Goal: Task Accomplishment & Management: Use online tool/utility

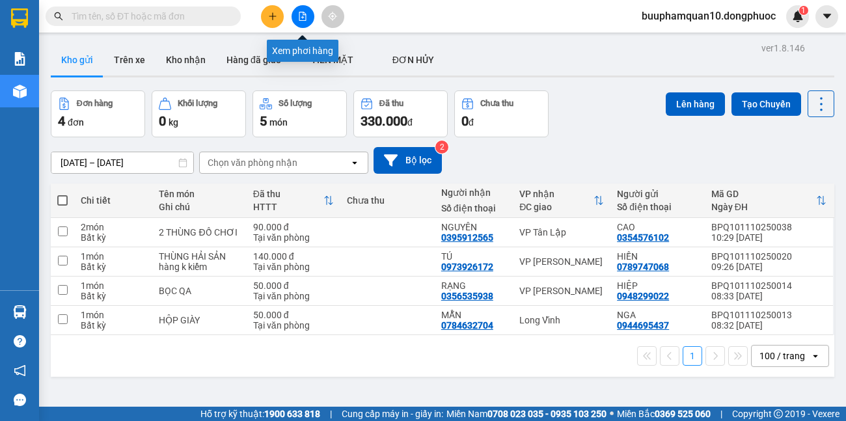
click at [306, 24] on button at bounding box center [302, 16] width 23 height 23
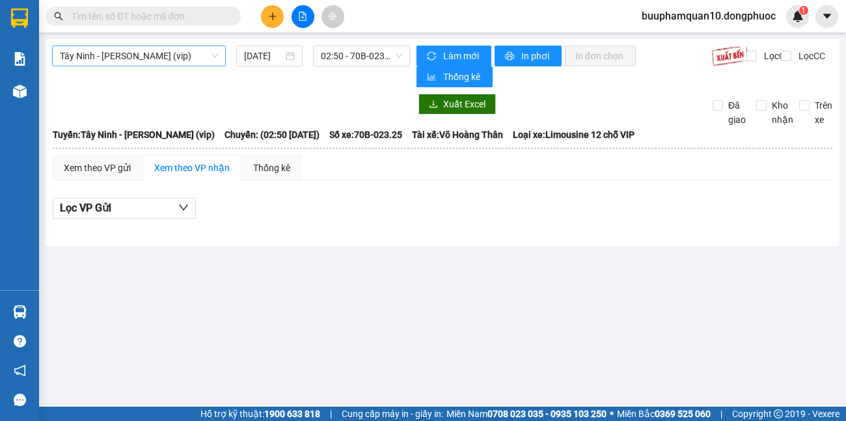
click at [207, 59] on span "[PERSON_NAME] [PERSON_NAME] (vip)" at bounding box center [139, 56] width 158 height 20
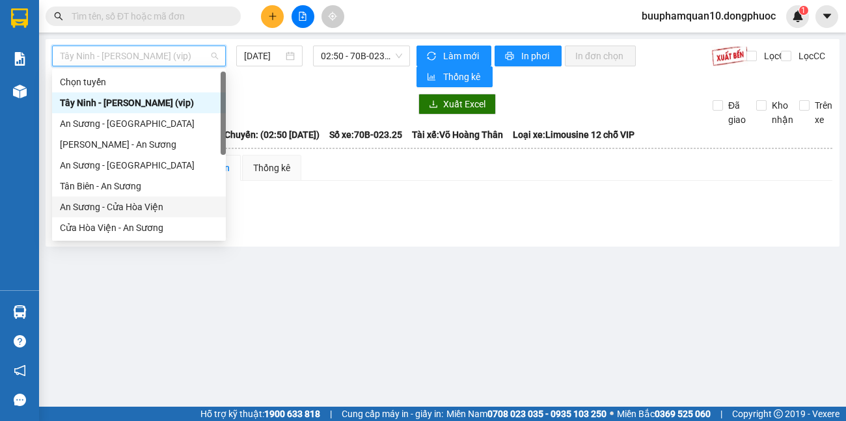
scroll to position [146, 0]
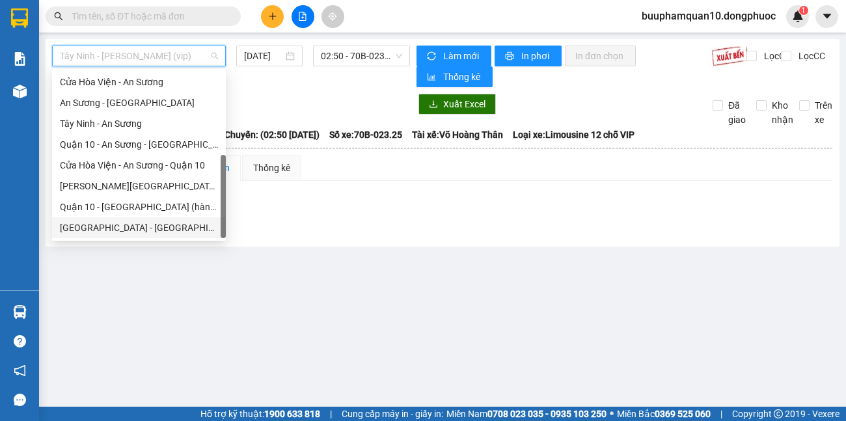
click at [118, 226] on div "[GEOGRAPHIC_DATA][PERSON_NAME][GEOGRAPHIC_DATA] (vip)" at bounding box center [139, 227] width 158 height 14
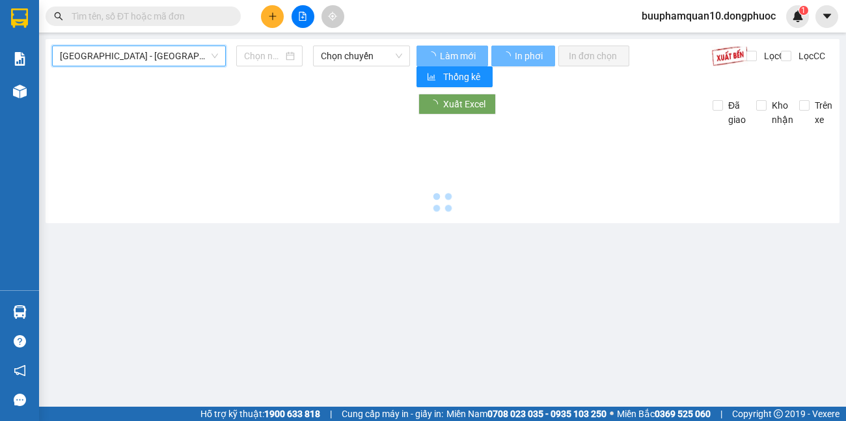
type input "[DATE]"
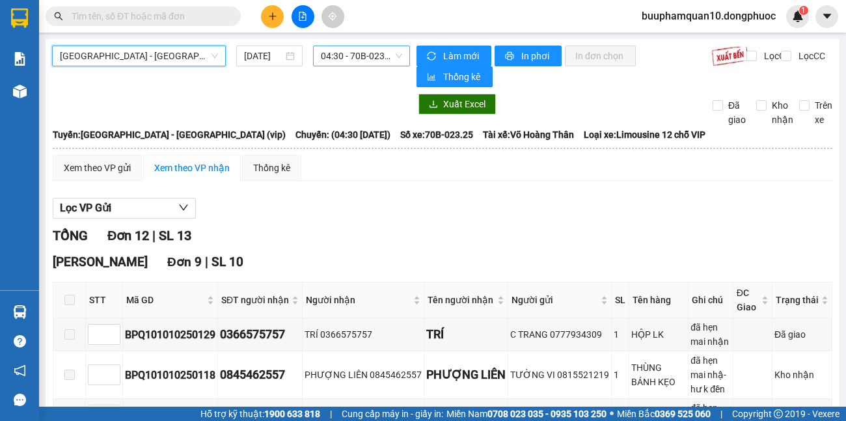
click at [372, 53] on span "04:30 - 70B-023.25" at bounding box center [361, 56] width 81 height 20
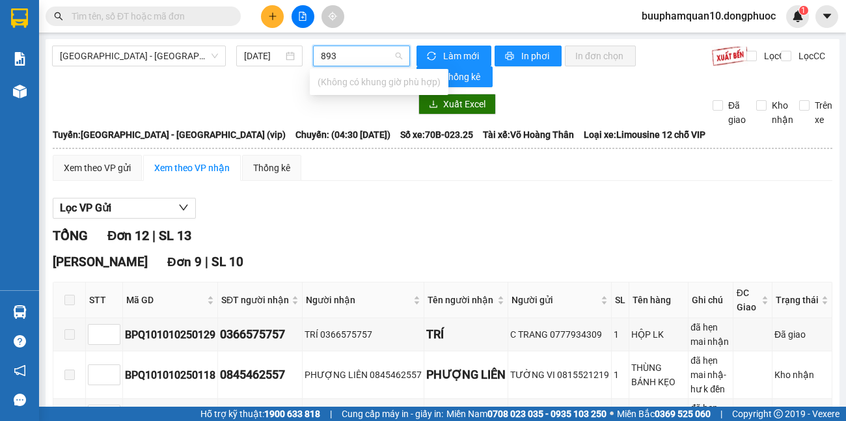
type input "8939"
type input "8393"
click at [373, 81] on div "11:30 - 70H-083.93" at bounding box center [367, 82] width 101 height 14
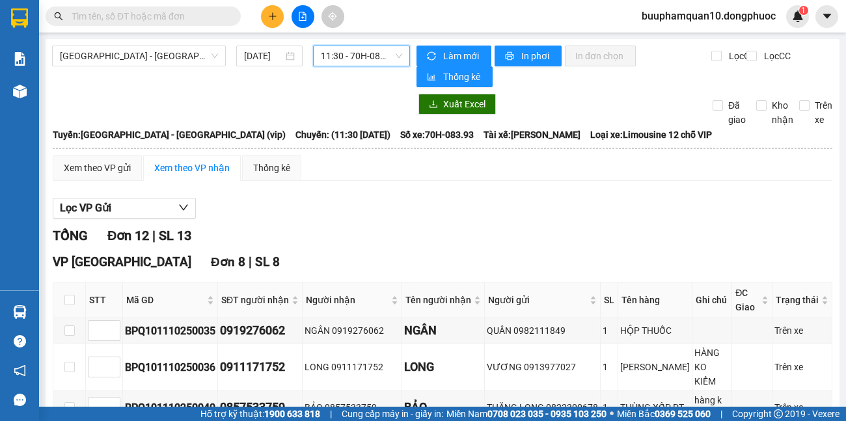
scroll to position [217, 0]
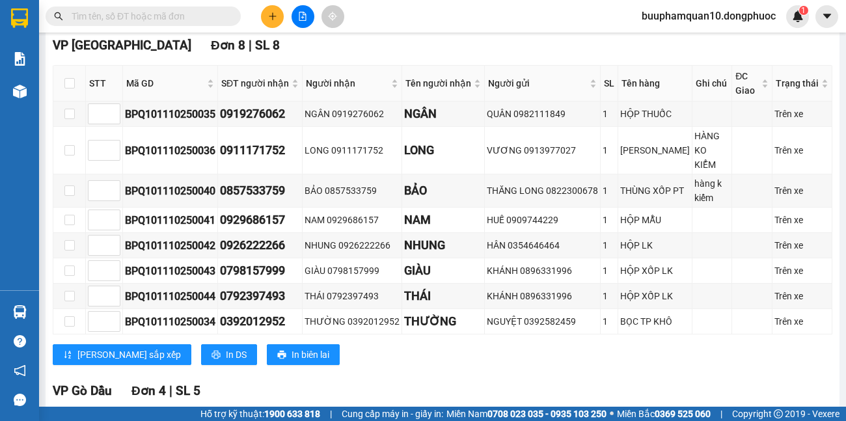
click at [201, 21] on input "text" at bounding box center [148, 16] width 153 height 14
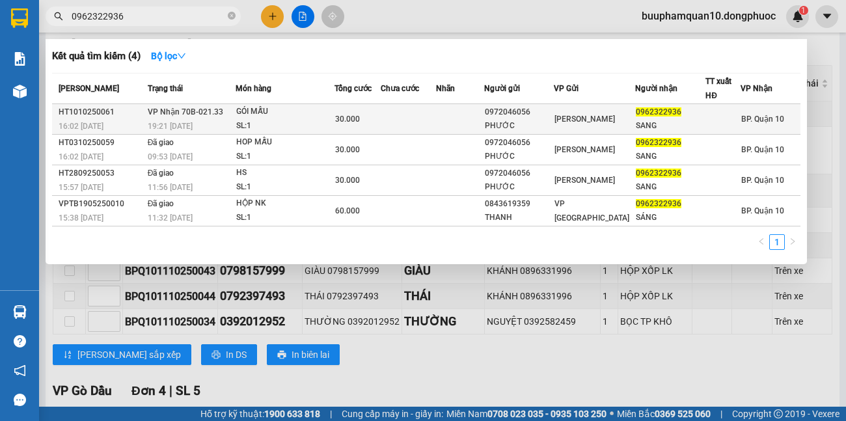
type input "0962322936"
click at [328, 113] on div "GÓI MẪU" at bounding box center [285, 112] width 98 height 14
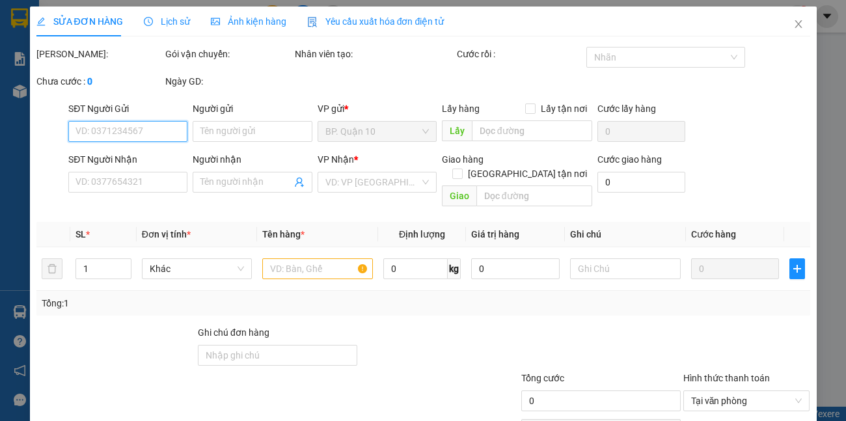
type input "0972046056"
type input "PHƯỚC"
type input "0962322936"
type input "SANG"
type input "30.000"
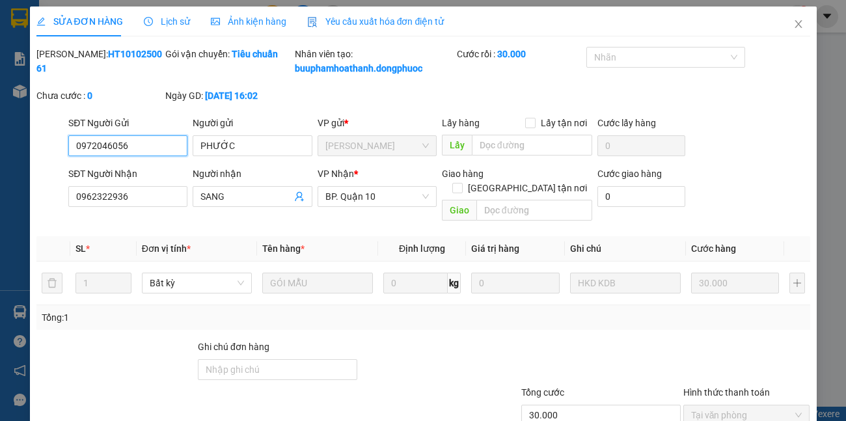
scroll to position [57, 0]
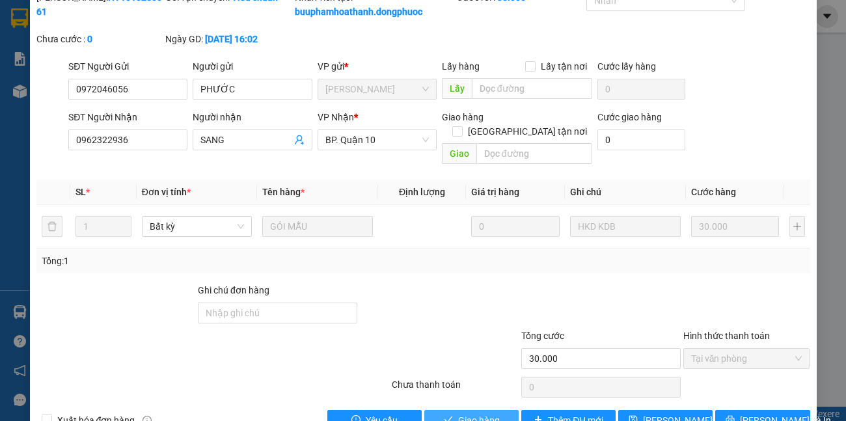
click at [485, 417] on span "Giao hàng" at bounding box center [479, 420] width 42 height 14
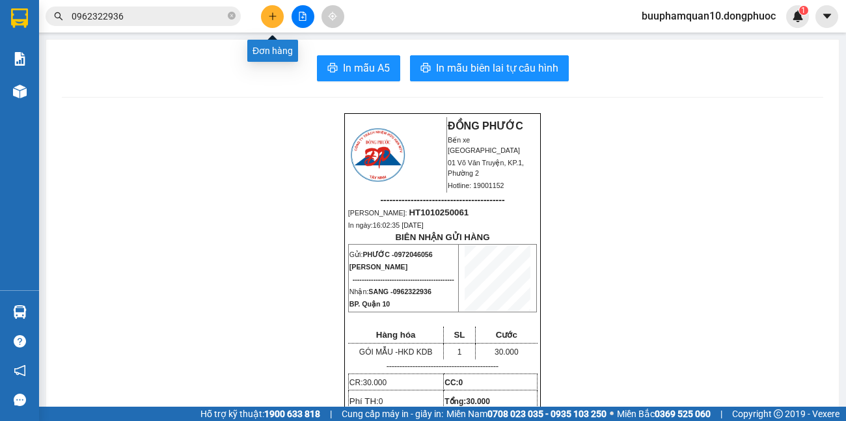
click at [278, 13] on button at bounding box center [272, 16] width 23 height 23
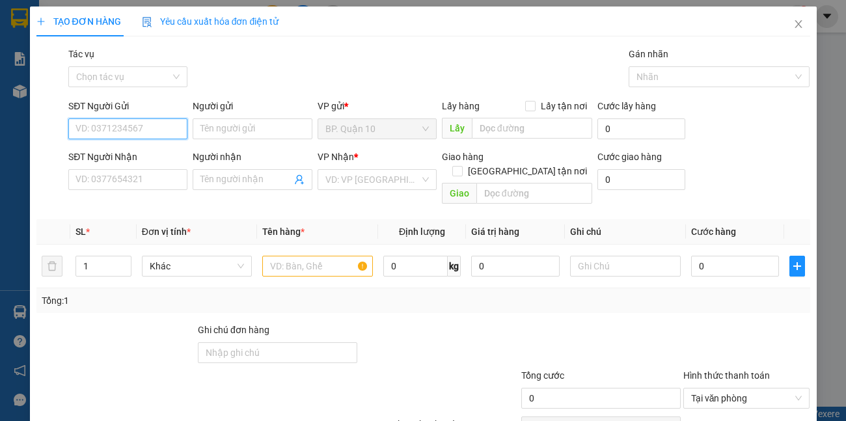
click at [155, 130] on input "SĐT Người Gửi" at bounding box center [127, 128] width 119 height 21
click at [137, 151] on div "0935885883 - VINH" at bounding box center [126, 155] width 102 height 14
type input "0935885883"
type input "VINH"
type input "0919158768"
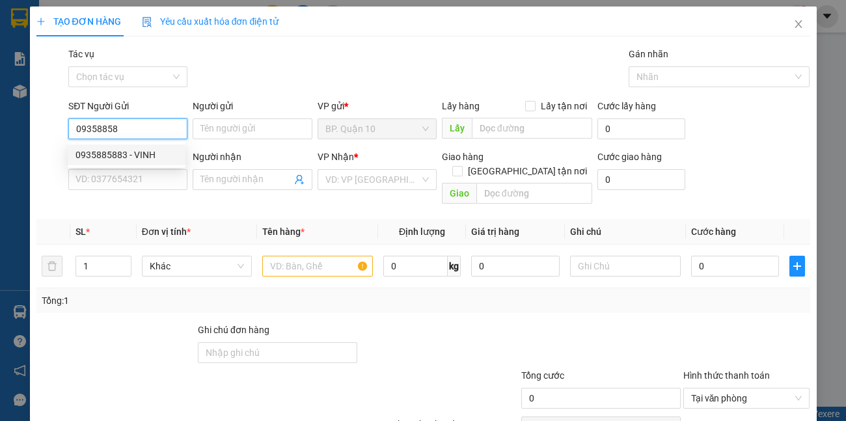
type input "DŨNG"
type input "40.000"
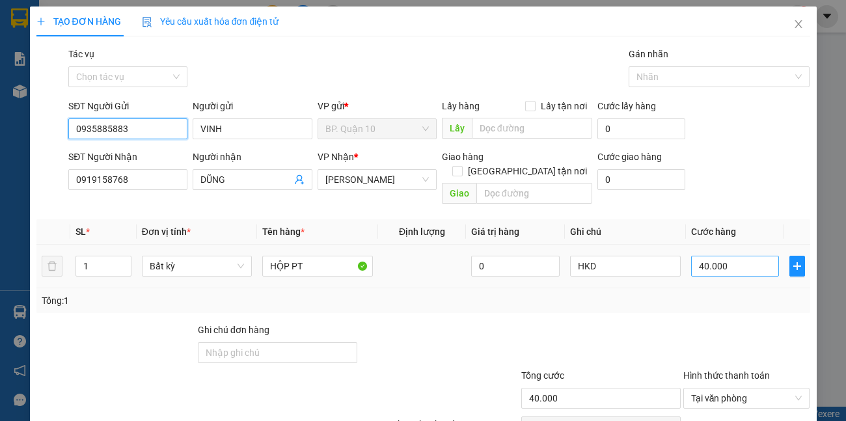
type input "0935885883"
click at [725, 256] on input "40.000" at bounding box center [735, 266] width 88 height 21
type input "3"
type input "30"
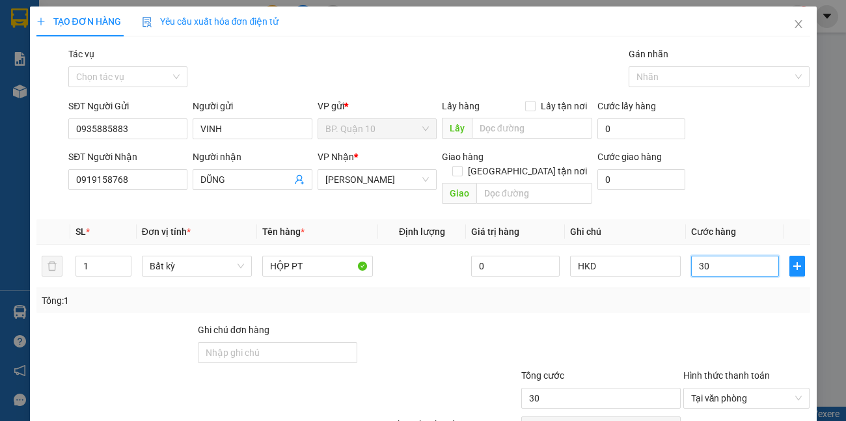
type input "30"
type input "30.000"
click at [695, 323] on div at bounding box center [746, 346] width 129 height 46
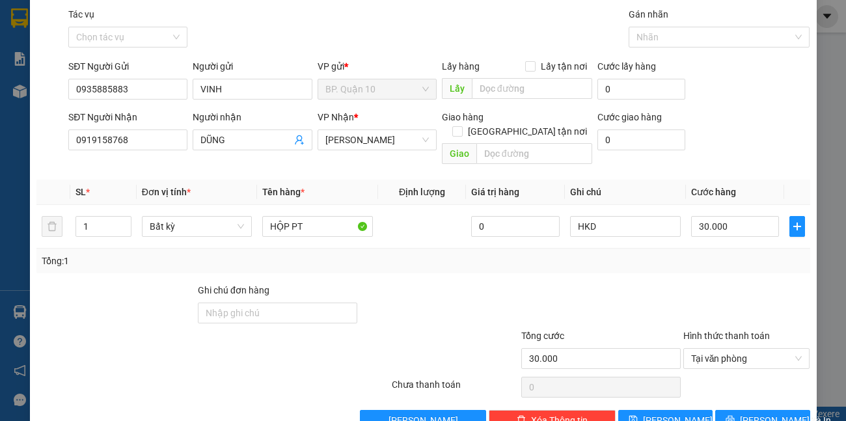
scroll to position [60, 0]
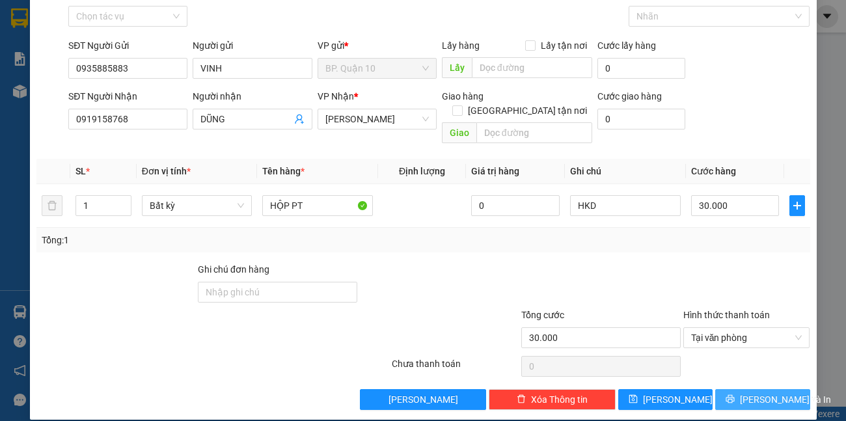
click at [752, 392] on span "[PERSON_NAME] và In" at bounding box center [784, 399] width 91 height 14
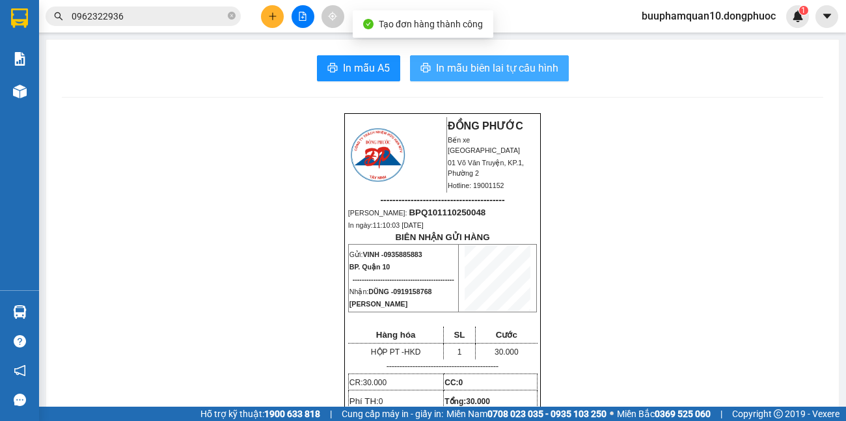
click at [500, 72] on span "In mẫu biên lai tự cấu hình" at bounding box center [497, 68] width 122 height 16
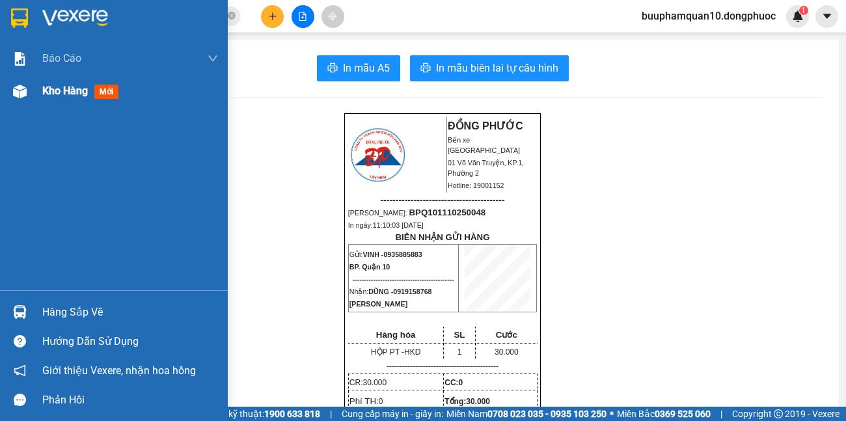
click at [85, 93] on span "Kho hàng" at bounding box center [65, 91] width 46 height 12
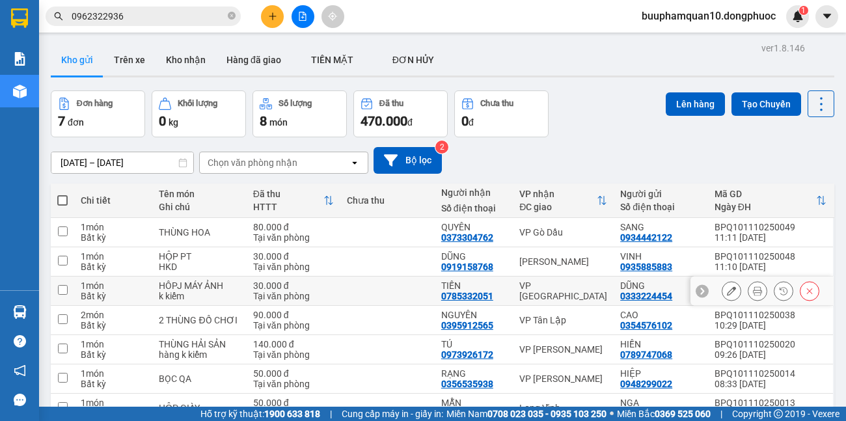
click at [552, 286] on div "VP [GEOGRAPHIC_DATA]" at bounding box center [563, 290] width 88 height 21
checkbox input "true"
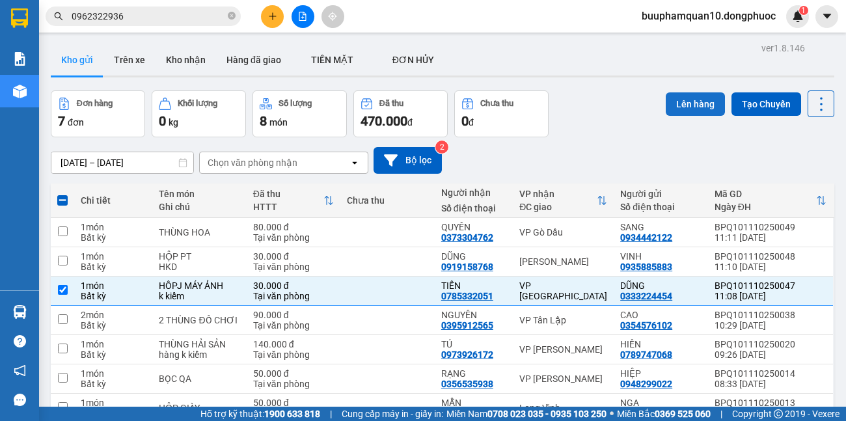
click at [695, 101] on button "Lên hàng" at bounding box center [694, 103] width 59 height 23
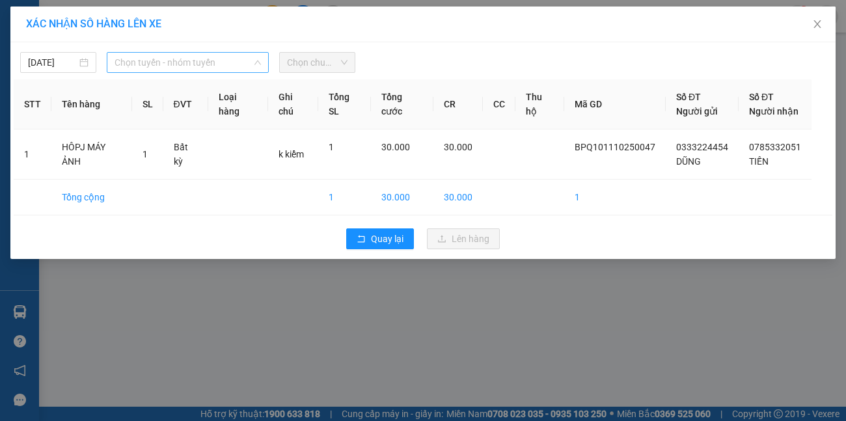
click at [144, 67] on span "Chọn tuyến - nhóm tuyến" at bounding box center [187, 63] width 147 height 20
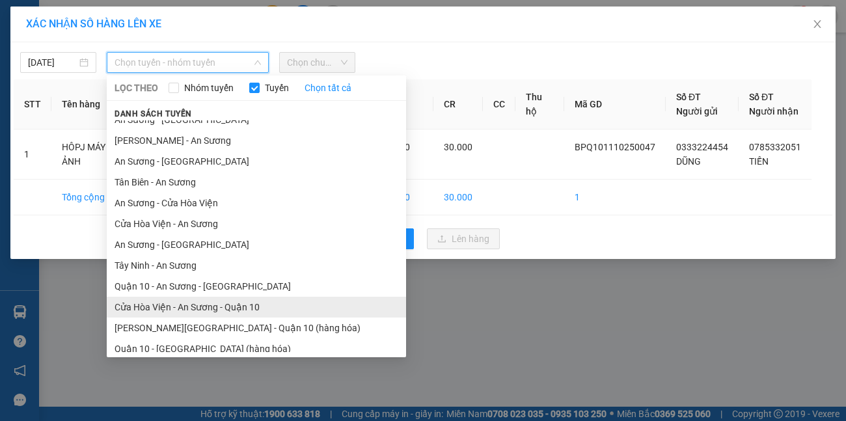
scroll to position [60, 0]
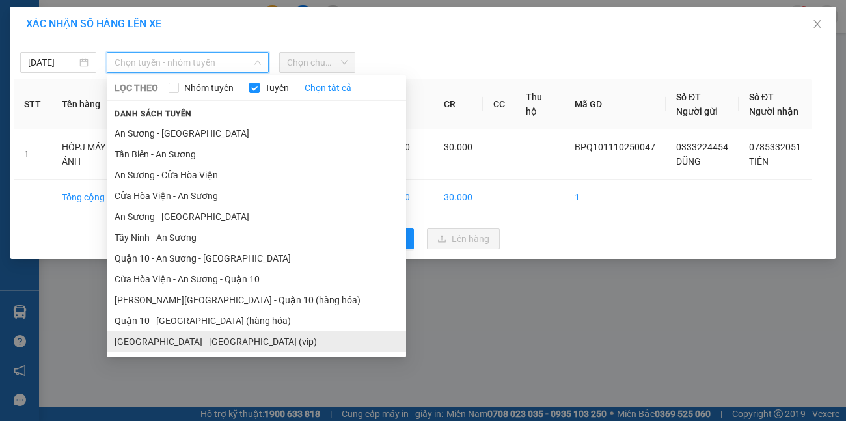
click at [189, 344] on li "[GEOGRAPHIC_DATA][PERSON_NAME][GEOGRAPHIC_DATA] (vip)" at bounding box center [256, 341] width 299 height 21
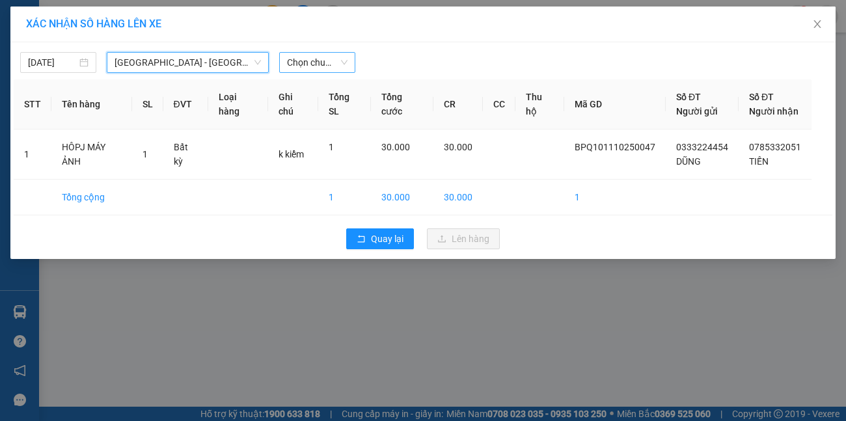
click at [328, 55] on span "Chọn chuyến" at bounding box center [317, 63] width 60 height 20
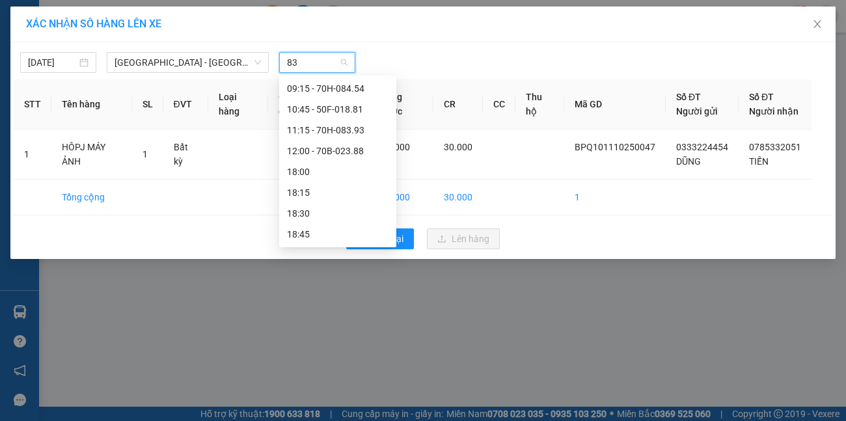
scroll to position [0, 0]
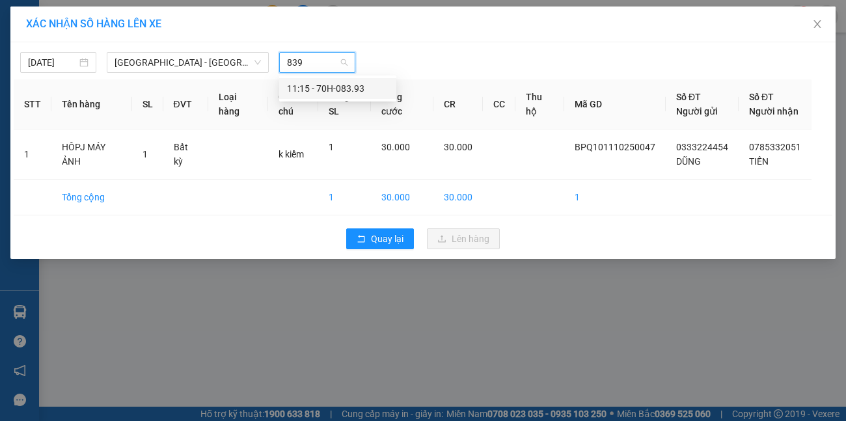
type input "8393"
click at [310, 85] on div "11:15 - 70H-083.93" at bounding box center [337, 88] width 101 height 14
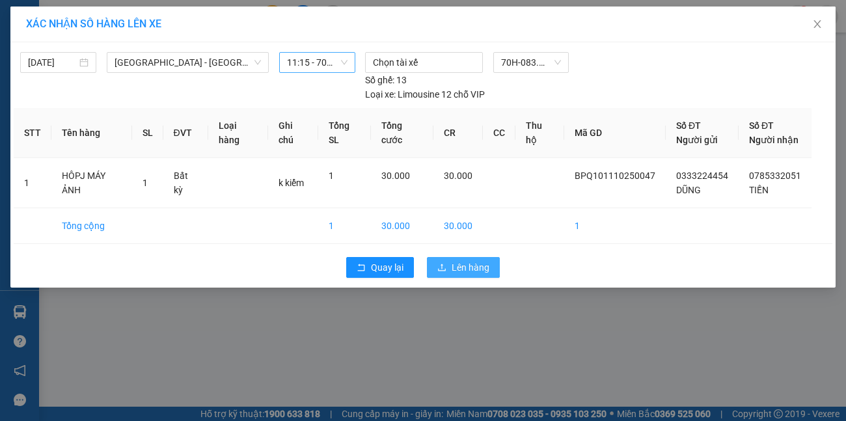
click at [472, 260] on span "Lên hàng" at bounding box center [470, 267] width 38 height 14
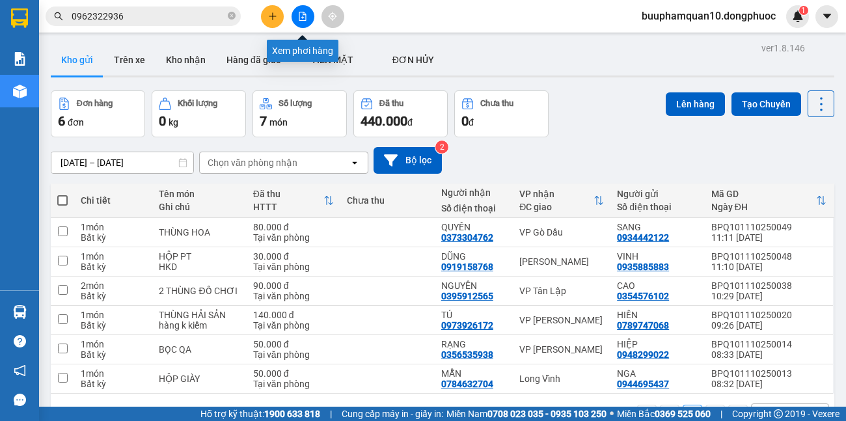
click at [310, 11] on button at bounding box center [302, 16] width 23 height 23
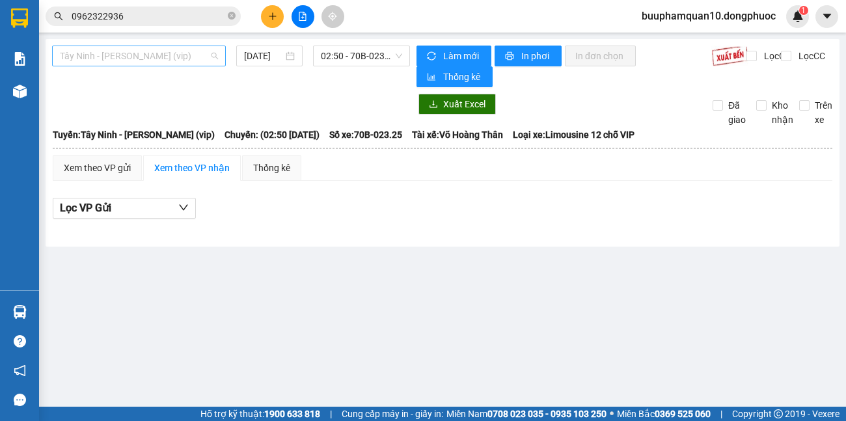
click at [213, 62] on span "[PERSON_NAME] [PERSON_NAME] (vip)" at bounding box center [139, 56] width 158 height 20
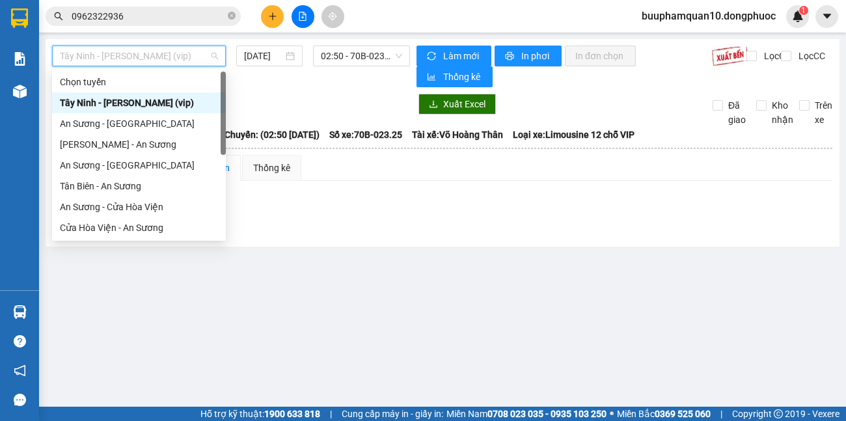
click at [328, 90] on div "Tây Ninh - Hồ Chí Minh (vip) 11/10/2025 02:50 - 70B-023.25 Làm mới In phơi In đ…" at bounding box center [442, 142] width 793 height 207
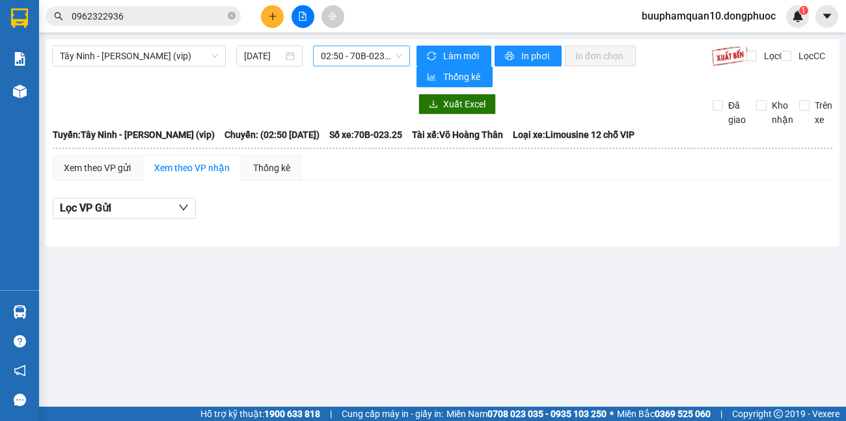
click at [378, 60] on span "02:50 - 70B-023.25" at bounding box center [361, 56] width 81 height 20
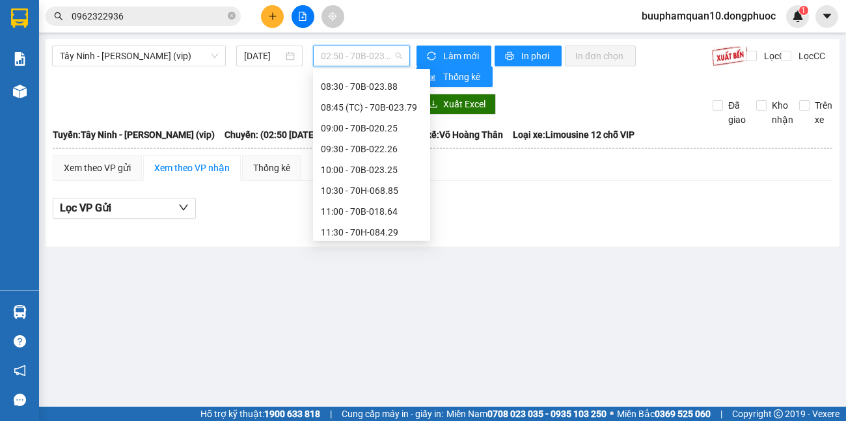
scroll to position [434, 0]
click at [185, 55] on span "[PERSON_NAME] [PERSON_NAME] (vip)" at bounding box center [139, 56] width 158 height 20
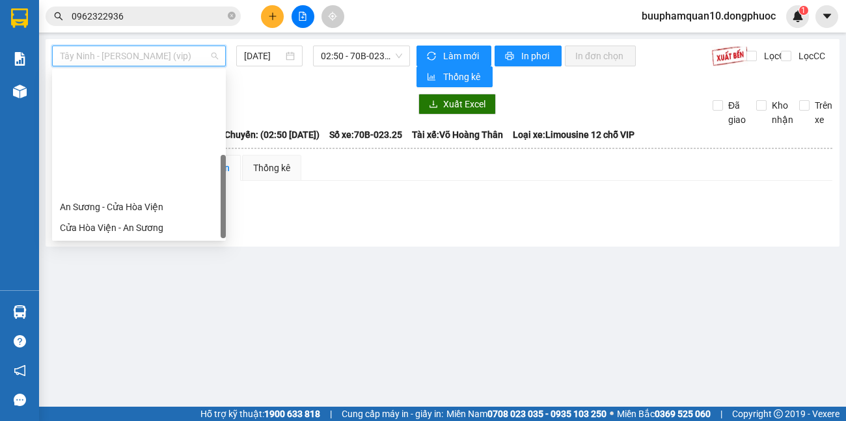
scroll to position [146, 0]
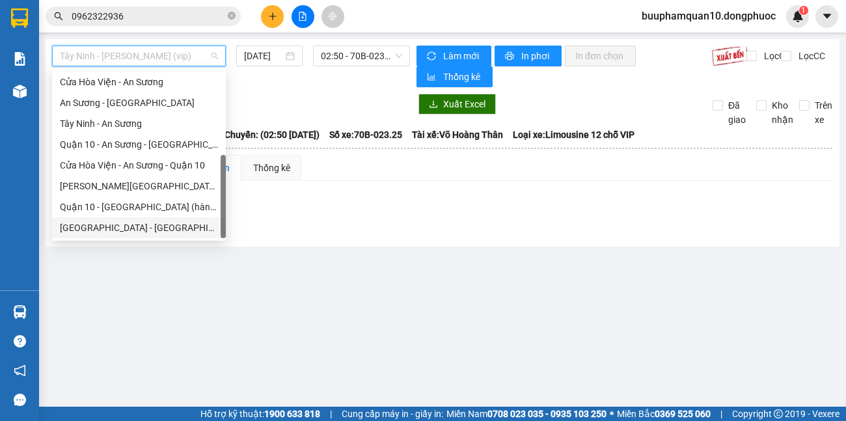
drag, startPoint x: 152, startPoint y: 225, endPoint x: 395, endPoint y: 114, distance: 267.8
click at [152, 224] on div "[GEOGRAPHIC_DATA][PERSON_NAME][GEOGRAPHIC_DATA] (vip)" at bounding box center [139, 227] width 158 height 14
type input "[DATE]"
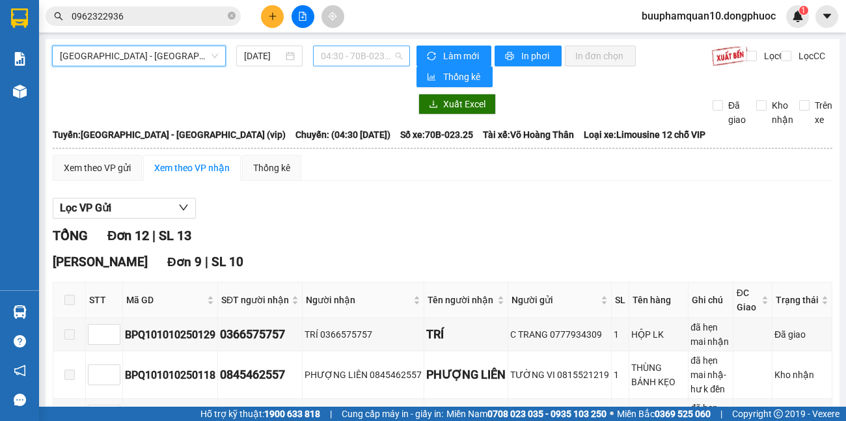
click at [397, 59] on span "04:30 - 70B-023.25" at bounding box center [361, 56] width 81 height 20
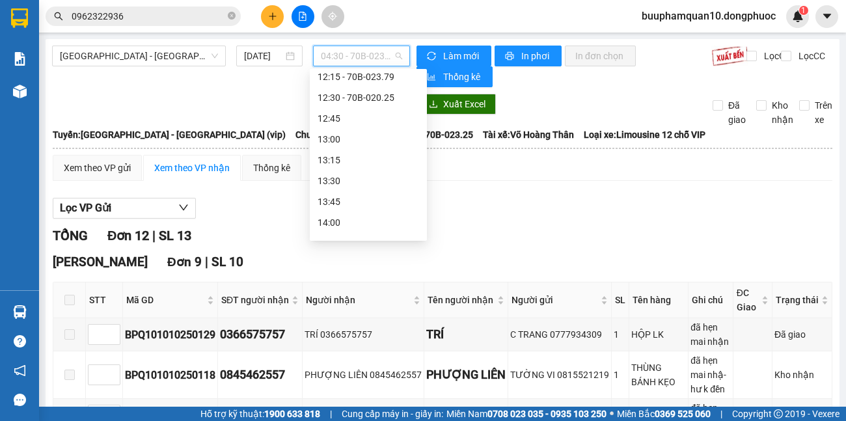
scroll to position [455, 0]
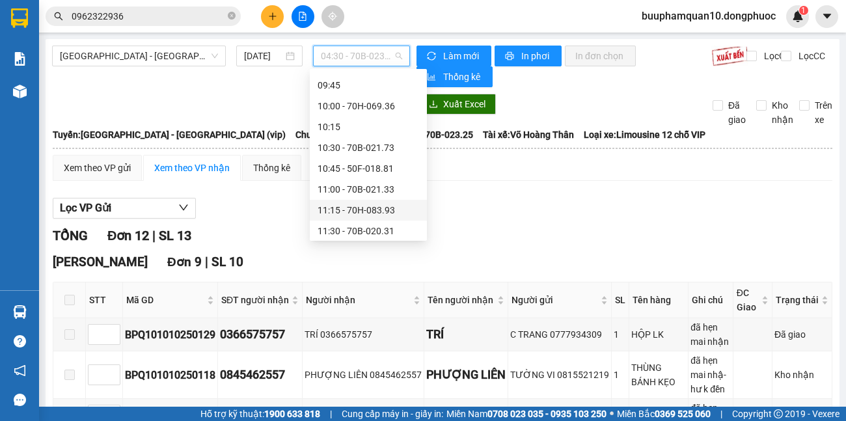
click at [362, 207] on div "11:15 - 70H-083.93" at bounding box center [367, 210] width 101 height 14
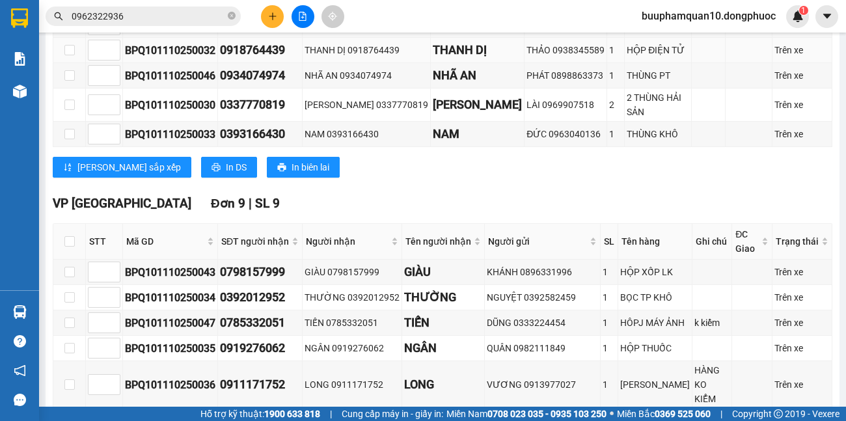
scroll to position [434, 0]
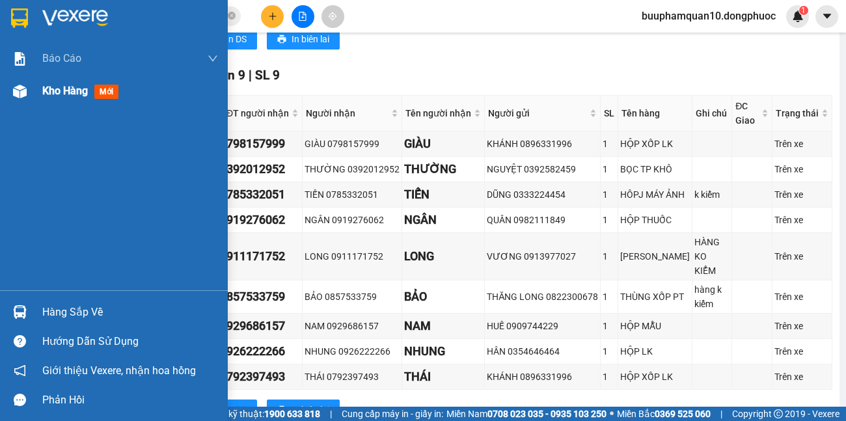
click at [72, 94] on span "Kho hàng" at bounding box center [65, 91] width 46 height 12
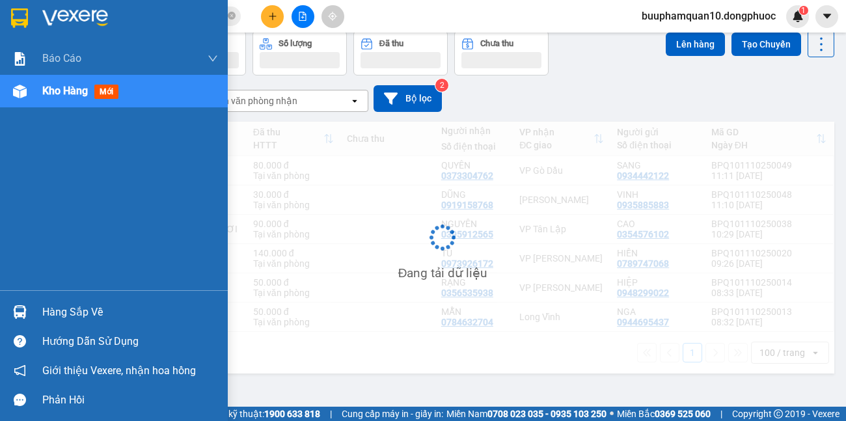
scroll to position [60, 0]
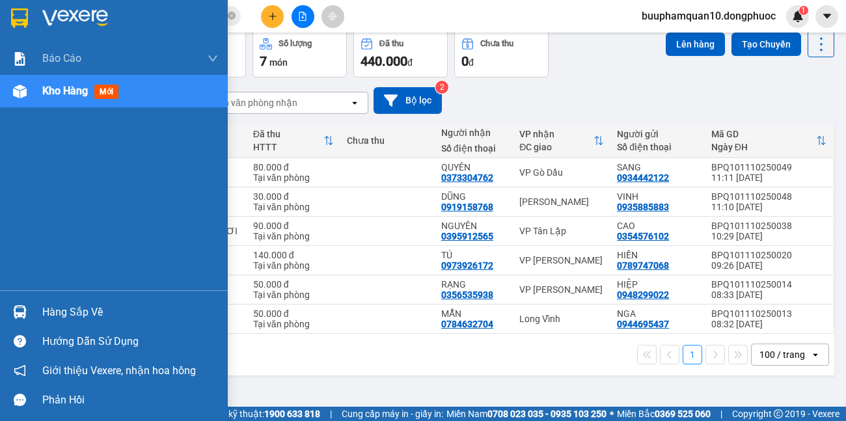
click at [33, 320] on div "Hàng sắp về" at bounding box center [114, 311] width 228 height 29
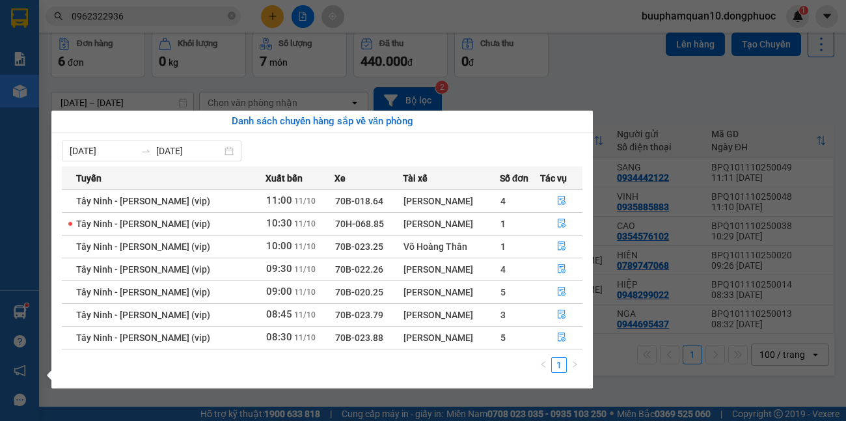
click at [116, 40] on section "Kết quả tìm kiếm ( 4 ) Bộ lọc Mã ĐH Trạng thái Món hàng Tổng cước Chưa cước Nhã…" at bounding box center [423, 210] width 846 height 421
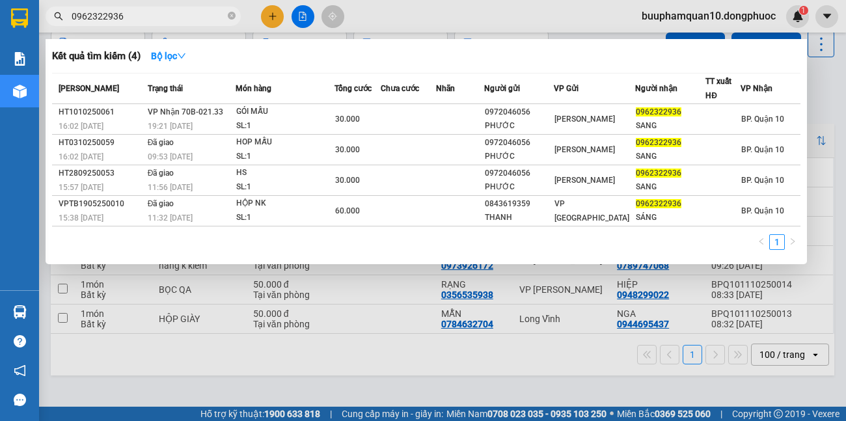
drag, startPoint x: 148, startPoint y: 18, endPoint x: 0, endPoint y: 2, distance: 149.1
click at [0, 16] on section "Kết quả tìm kiếm ( 4 ) Bộ lọc Mã ĐH Trạng thái Món hàng Tổng cước Chưa cước Nhã…" at bounding box center [423, 210] width 846 height 421
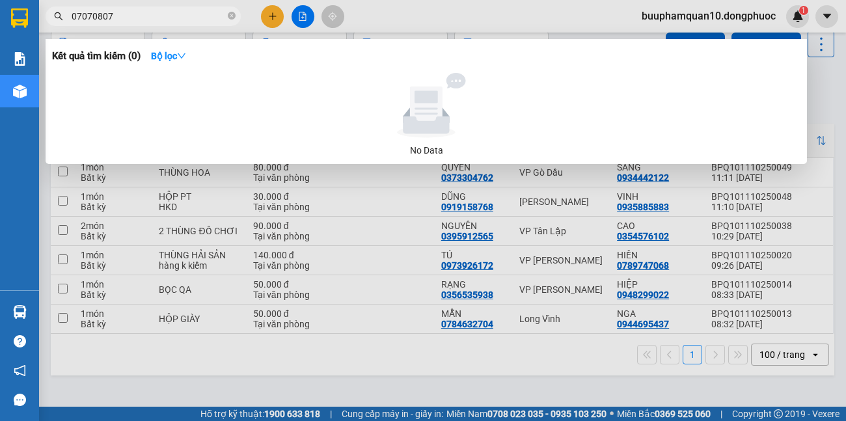
click at [91, 16] on input "07070807" at bounding box center [148, 16] width 153 height 14
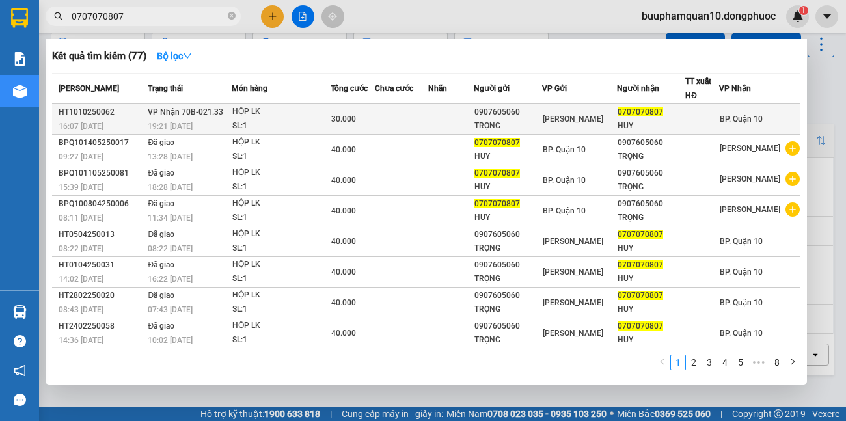
type input "0707070807"
click at [241, 116] on div "HỘP LK" at bounding box center [281, 112] width 98 height 14
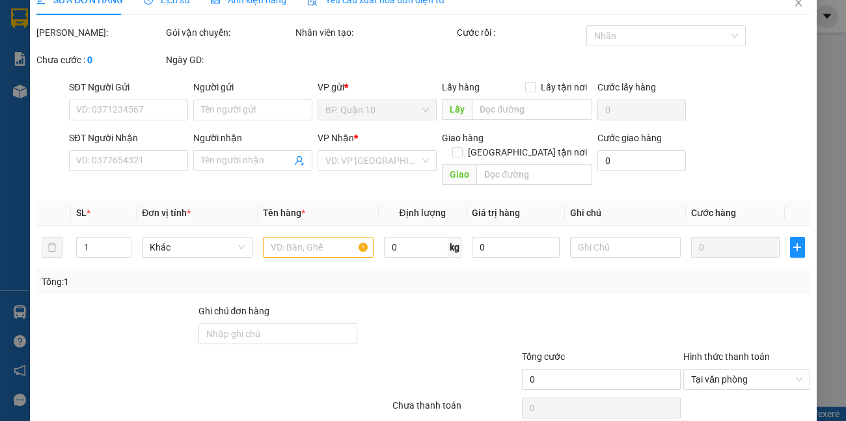
type input "0907605060"
type input "TRỌNG"
type input "0707070807"
type input "HUY"
type input "30.000"
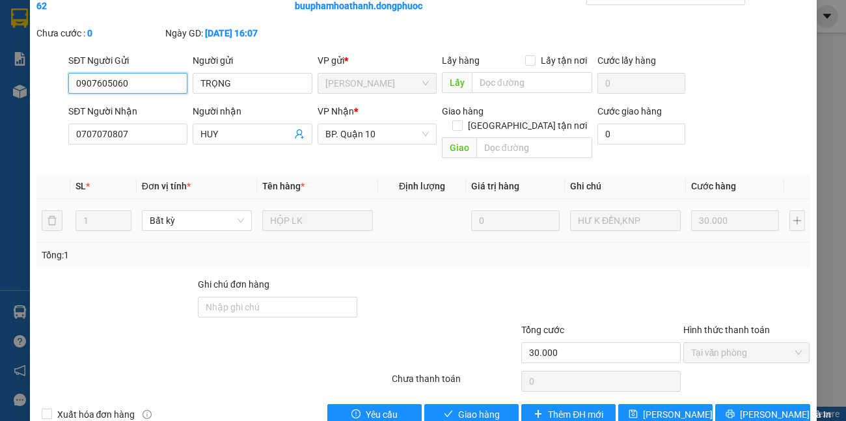
scroll to position [92, 0]
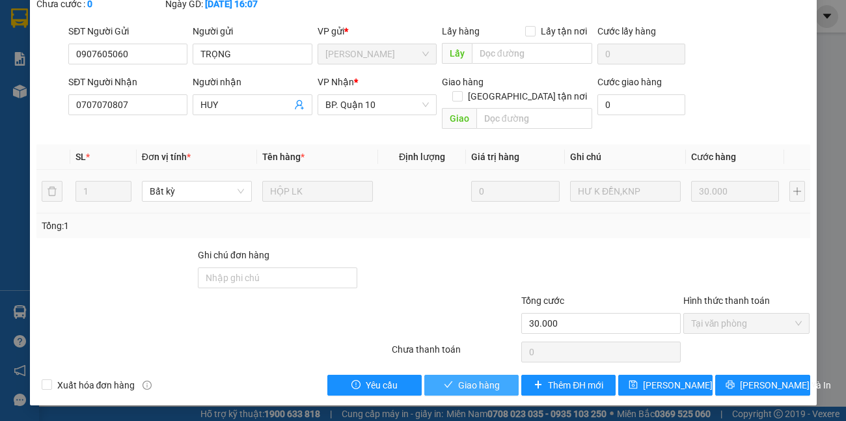
click at [501, 388] on button "Giao hàng" at bounding box center [471, 385] width 94 height 21
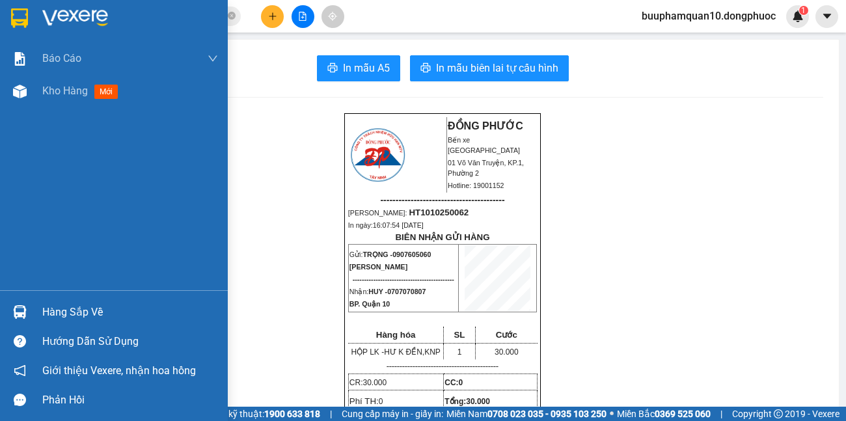
click at [81, 310] on div "Hàng sắp về" at bounding box center [130, 312] width 176 height 20
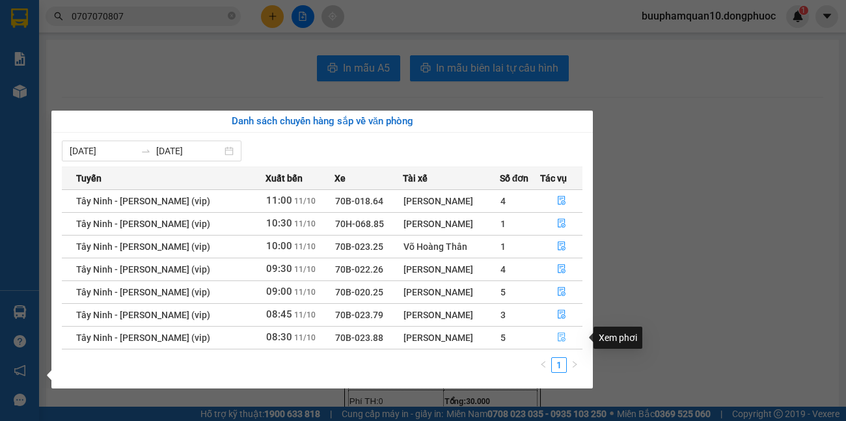
click at [561, 335] on icon "file-done" at bounding box center [561, 337] width 8 height 9
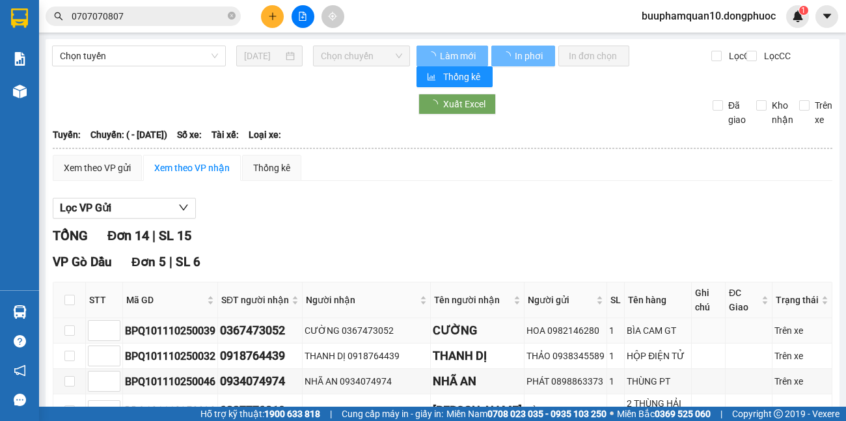
scroll to position [91, 0]
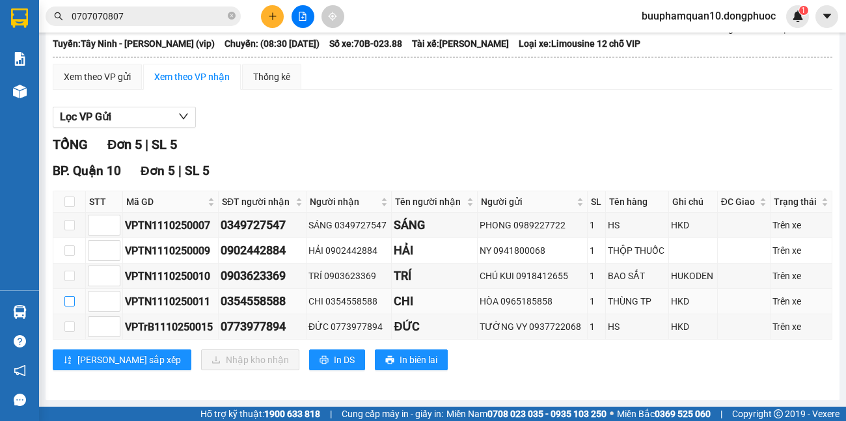
click at [66, 300] on input "checkbox" at bounding box center [69, 301] width 10 height 10
checkbox input "true"
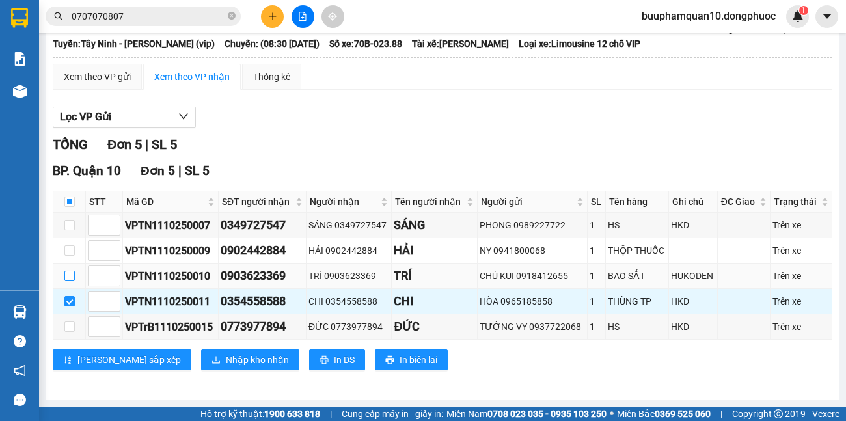
click at [70, 280] on input "checkbox" at bounding box center [69, 276] width 10 height 10
checkbox input "true"
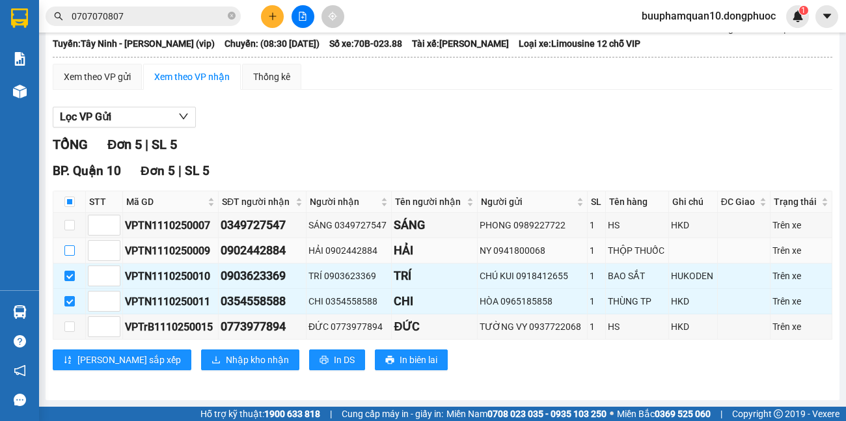
click at [68, 250] on input "checkbox" at bounding box center [69, 250] width 10 height 10
checkbox input "true"
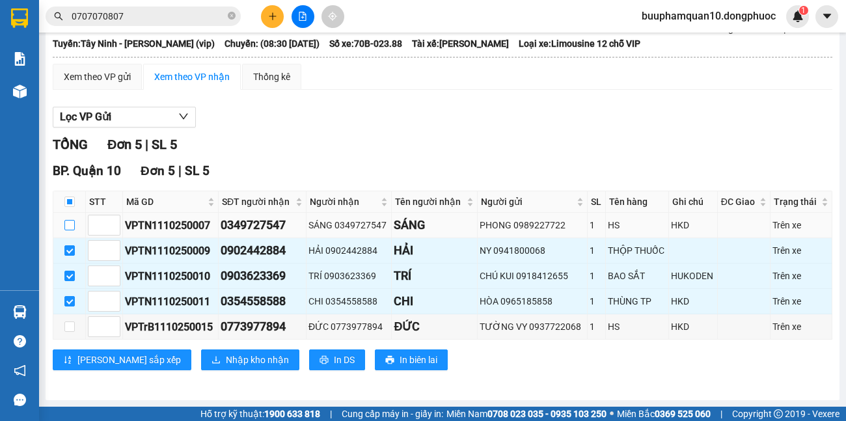
click at [72, 225] on input "checkbox" at bounding box center [69, 225] width 10 height 10
checkbox input "true"
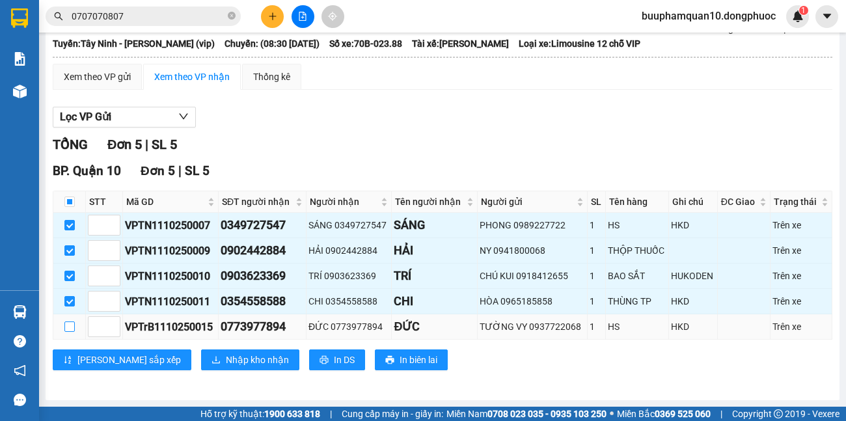
click at [71, 325] on input "checkbox" at bounding box center [69, 326] width 10 height 10
checkbox input "true"
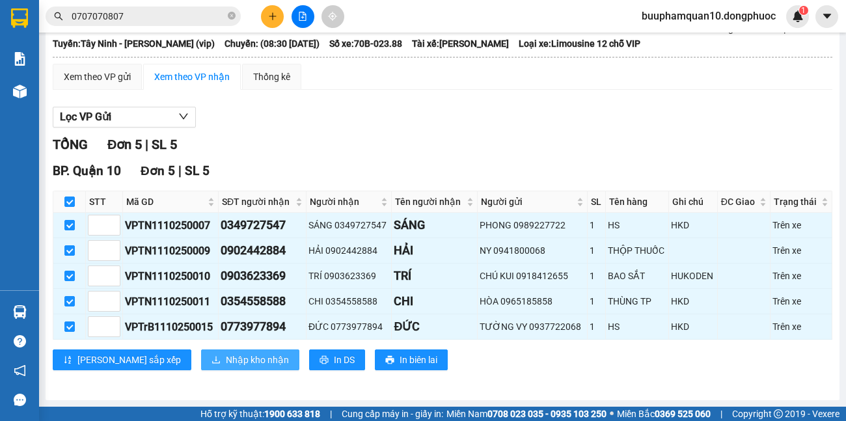
click at [226, 358] on span "Nhập kho nhận" at bounding box center [257, 360] width 63 height 14
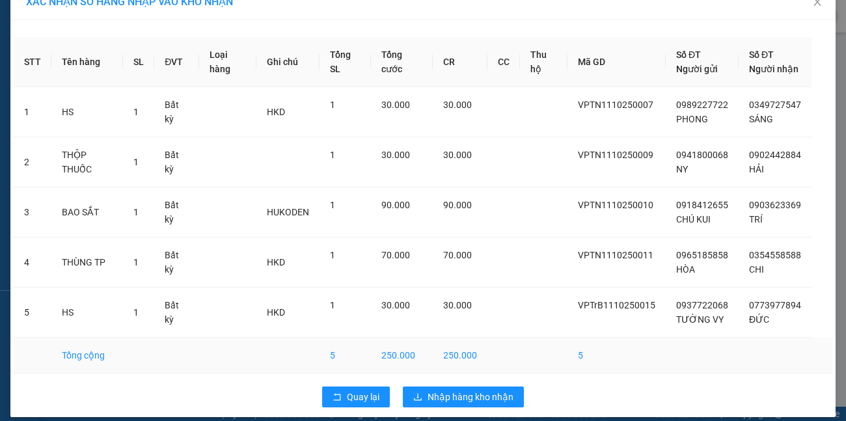
scroll to position [34, 0]
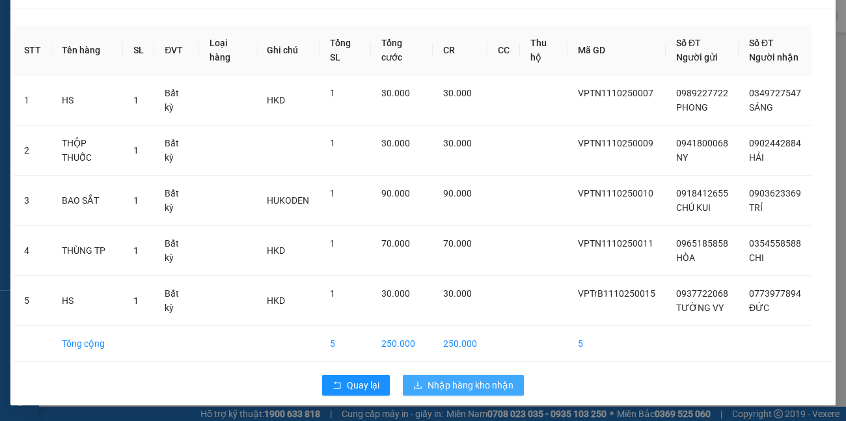
click at [492, 390] on span "Nhập hàng kho nhận" at bounding box center [470, 385] width 86 height 14
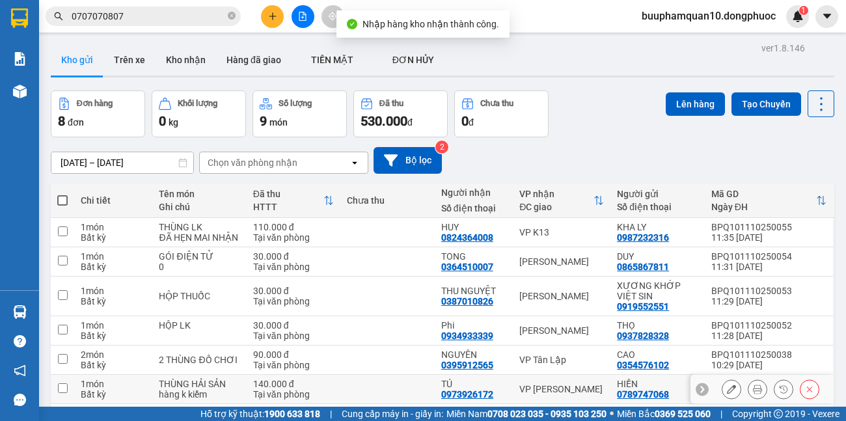
scroll to position [120, 0]
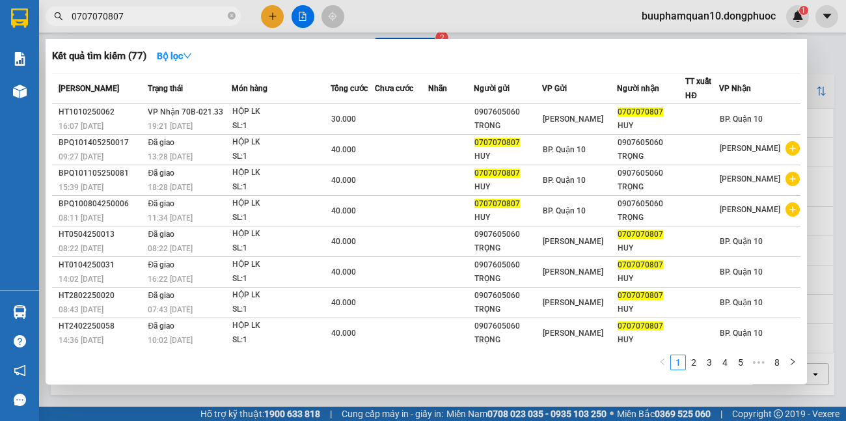
drag, startPoint x: 171, startPoint y: 14, endPoint x: 0, endPoint y: 16, distance: 171.1
click at [0, 16] on section "Kết quả tìm kiếm ( 77 ) Bộ lọc Mã ĐH Trạng thái Món hàng Tổng cước Chưa cước Nh…" at bounding box center [423, 210] width 846 height 421
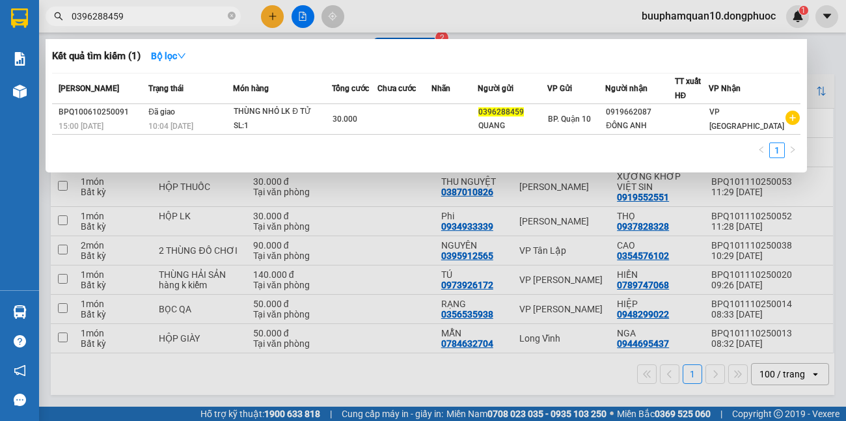
type input "0396288459"
click at [192, 237] on div at bounding box center [423, 210] width 846 height 421
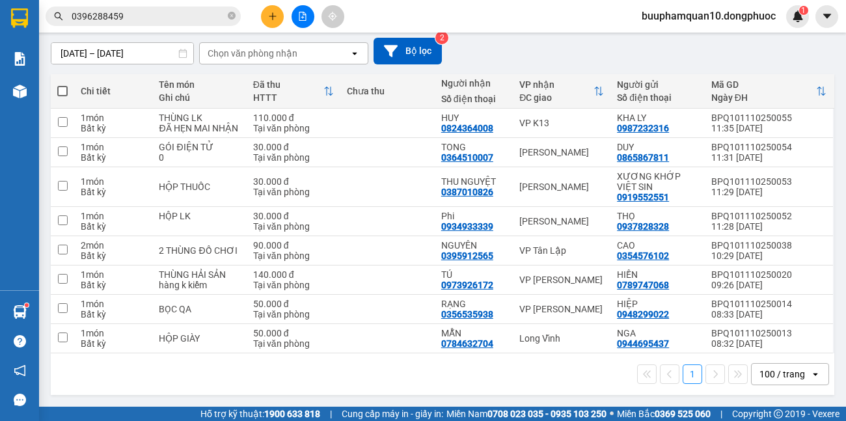
click at [263, 18] on button at bounding box center [272, 16] width 23 height 23
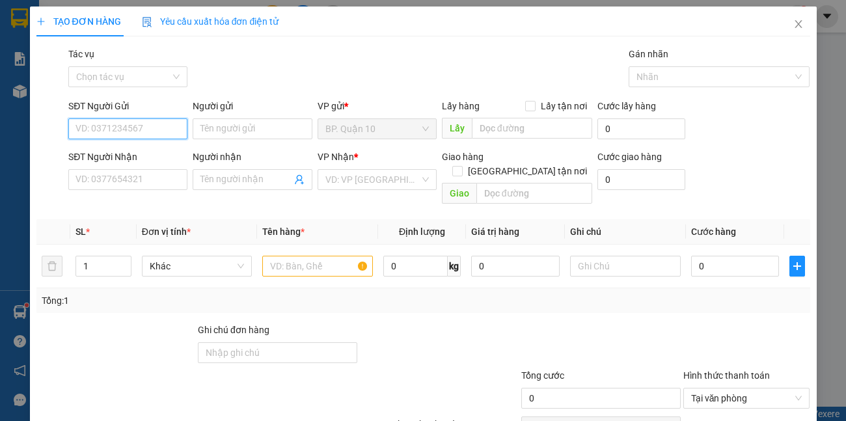
click at [166, 135] on input "SĐT Người Gửi" at bounding box center [127, 128] width 119 height 21
type input "0933545414"
click at [267, 133] on input "Người gửi" at bounding box center [252, 128] width 119 height 21
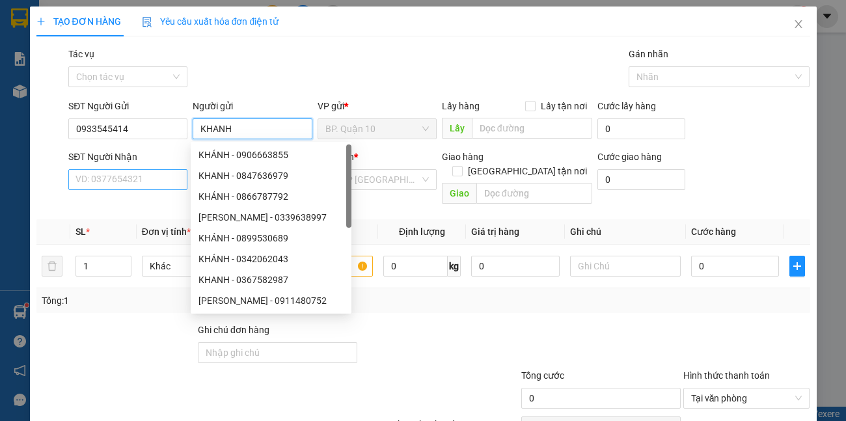
type input "KHANH"
click at [133, 181] on input "SĐT Người Nhận" at bounding box center [127, 179] width 119 height 21
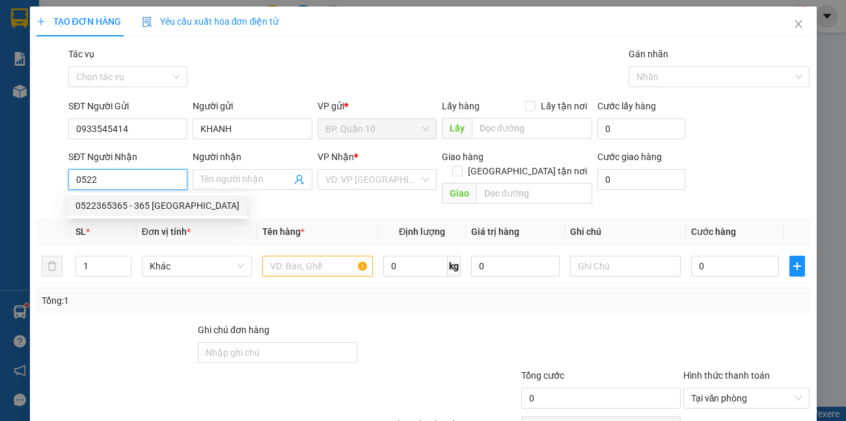
click at [131, 206] on div "0522365365 - 365 TÂY NINH" at bounding box center [157, 205] width 164 height 14
type input "0522365365"
type input "365 [GEOGRAPHIC_DATA]"
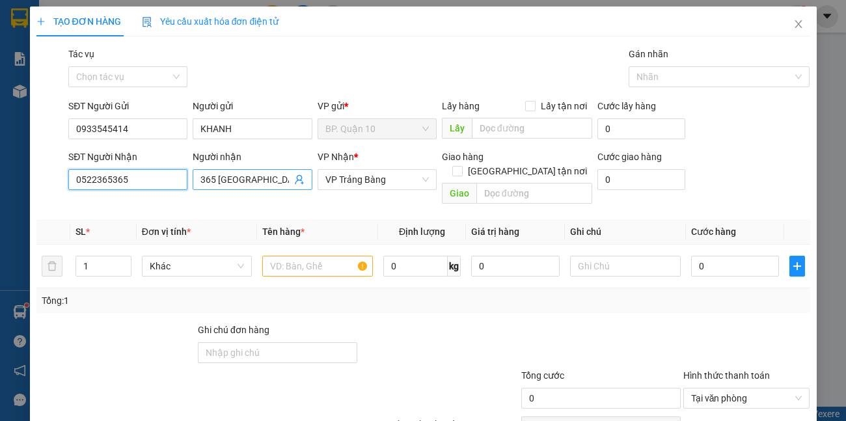
type input "30.000"
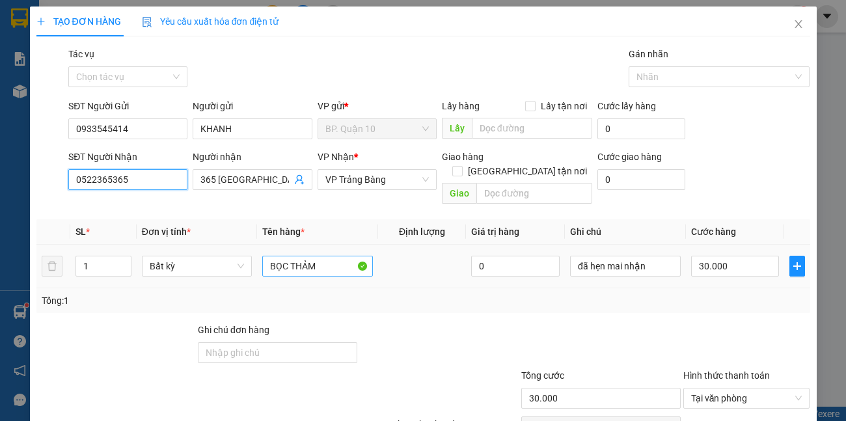
type input "0522365365"
drag, startPoint x: 326, startPoint y: 256, endPoint x: 0, endPoint y: 250, distance: 325.9
click at [0, 256] on div "TẠO ĐƠN HÀNG Yêu cầu xuất hóa đơn điện tử Transit Pickup Surcharge Ids Transit …" at bounding box center [423, 210] width 846 height 421
type input "H"
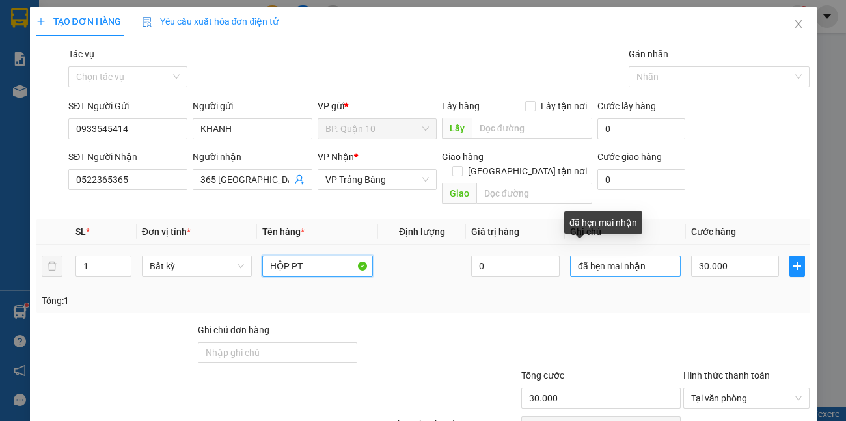
type input "HỘP PT"
drag, startPoint x: 655, startPoint y: 246, endPoint x: 322, endPoint y: 207, distance: 335.3
click at [319, 219] on table "SL * Đơn vị tính * Tên hàng * Định lượng Giá trị hàng Ghi chú Cước hàng 1 Bất k…" at bounding box center [422, 253] width 773 height 69
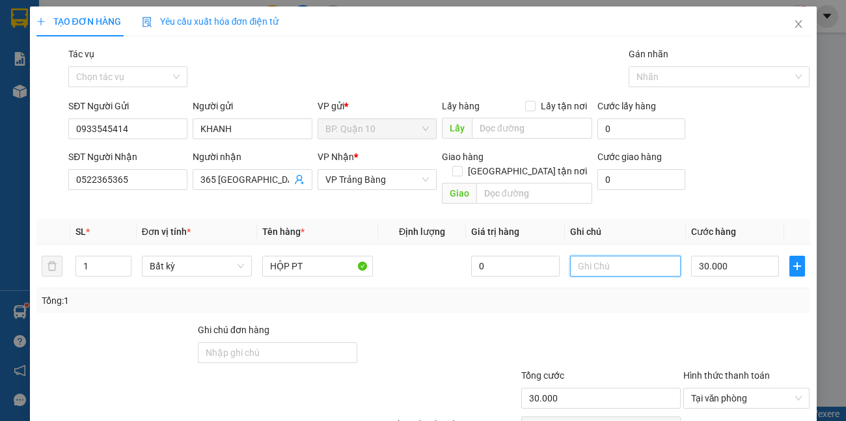
scroll to position [60, 0]
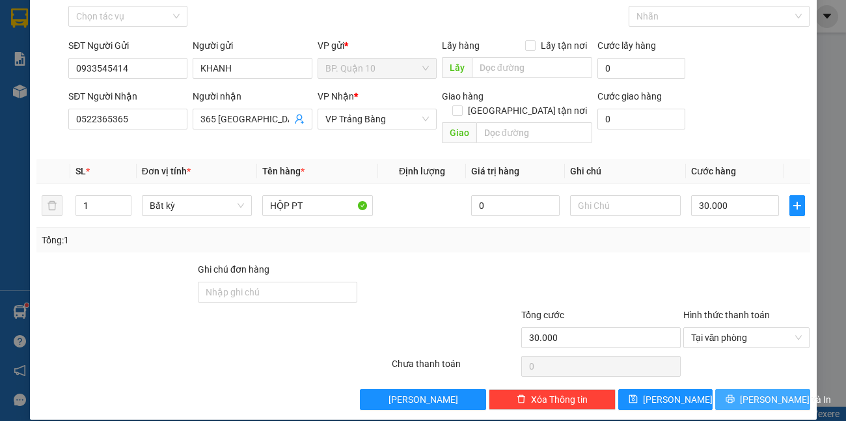
click at [764, 392] on span "Lưu và In" at bounding box center [784, 399] width 91 height 14
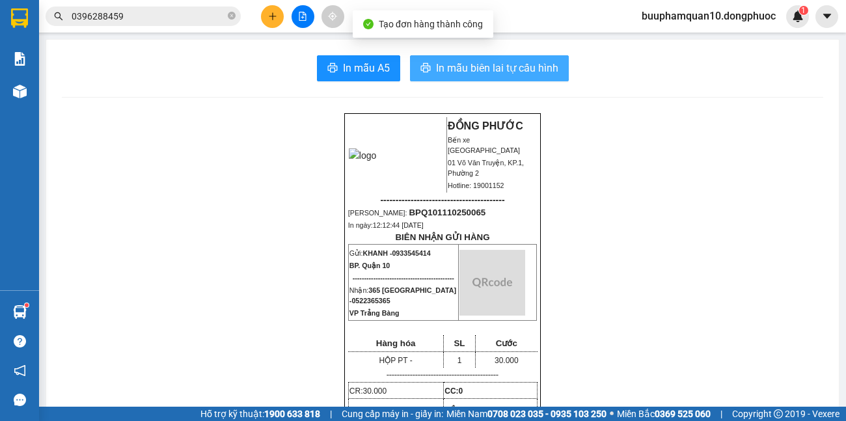
click at [488, 70] on span "In mẫu biên lai tự cấu hình" at bounding box center [497, 68] width 122 height 16
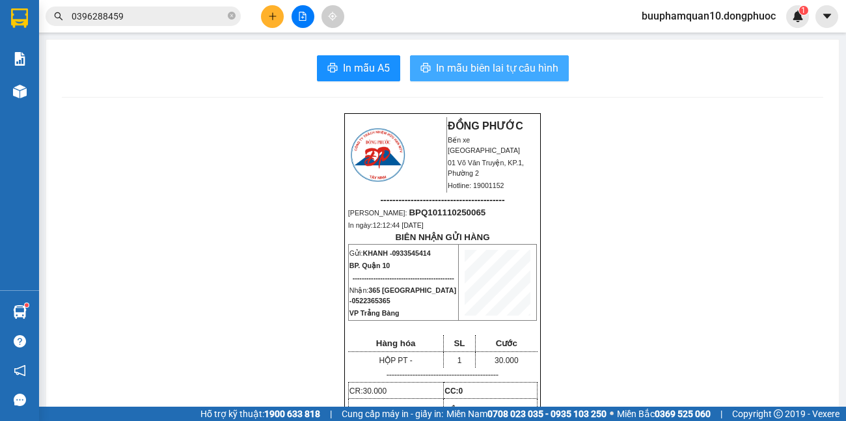
click at [492, 73] on span "In mẫu biên lai tự cấu hình" at bounding box center [497, 68] width 122 height 16
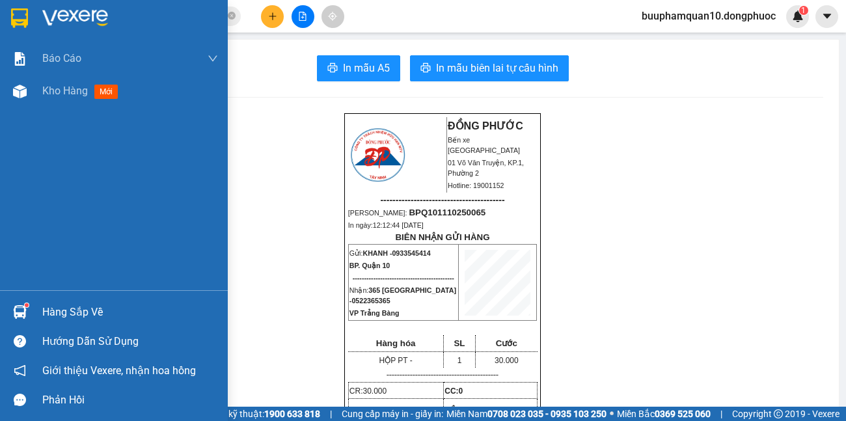
click at [64, 307] on div "Hàng sắp về" at bounding box center [130, 312] width 176 height 20
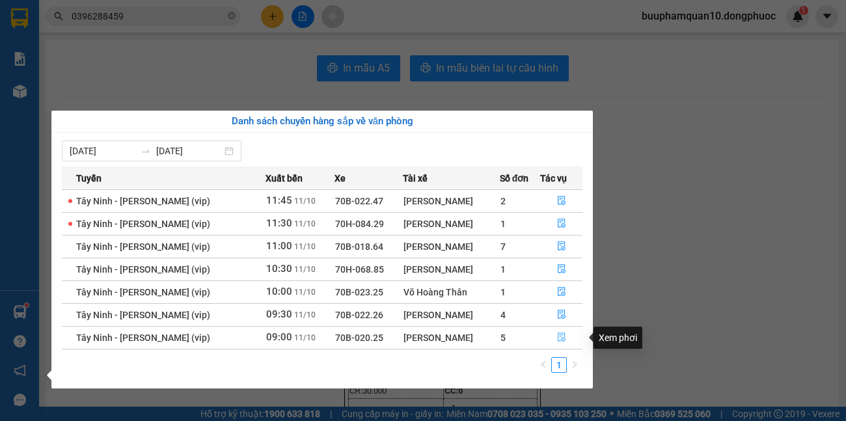
click at [563, 335] on icon "file-done" at bounding box center [561, 336] width 9 height 9
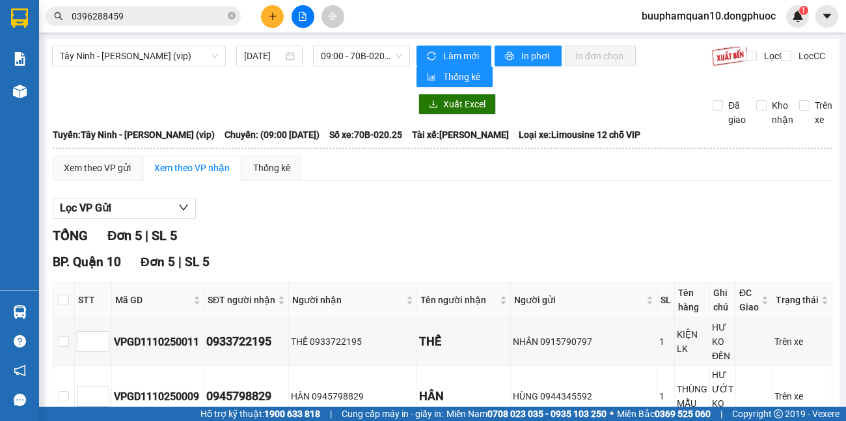
checkbox input "true"
click at [64, 391] on input "checkbox" at bounding box center [64, 396] width 10 height 10
checkbox input "true"
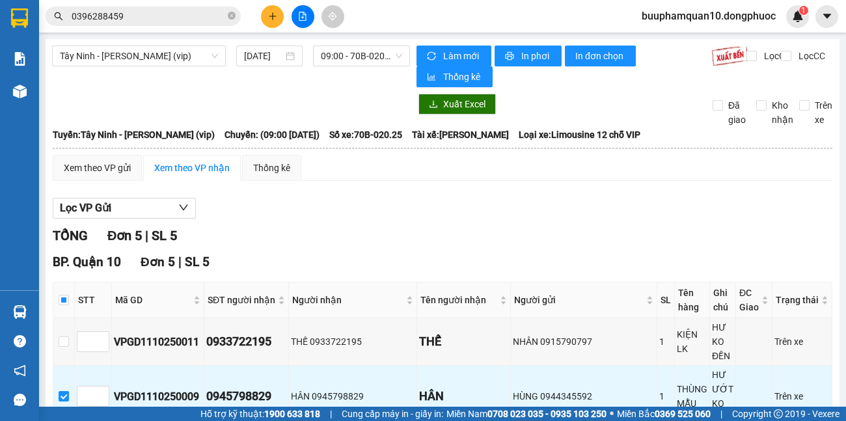
checkbox input "true"
click at [65, 336] on input "checkbox" at bounding box center [64, 341] width 10 height 10
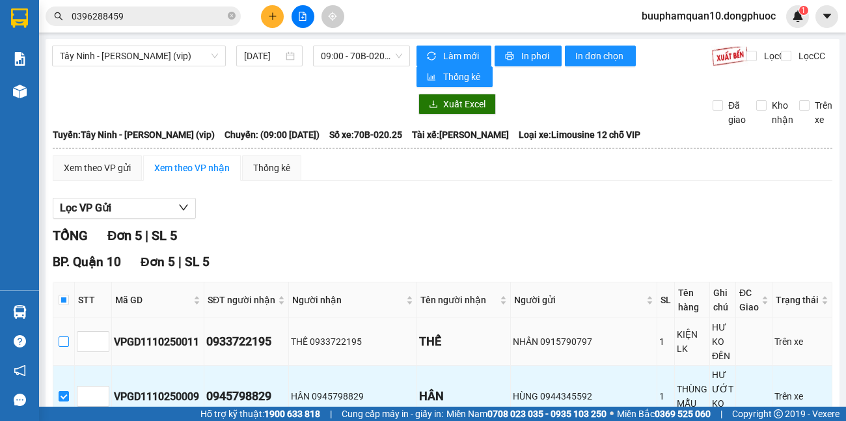
checkbox input "true"
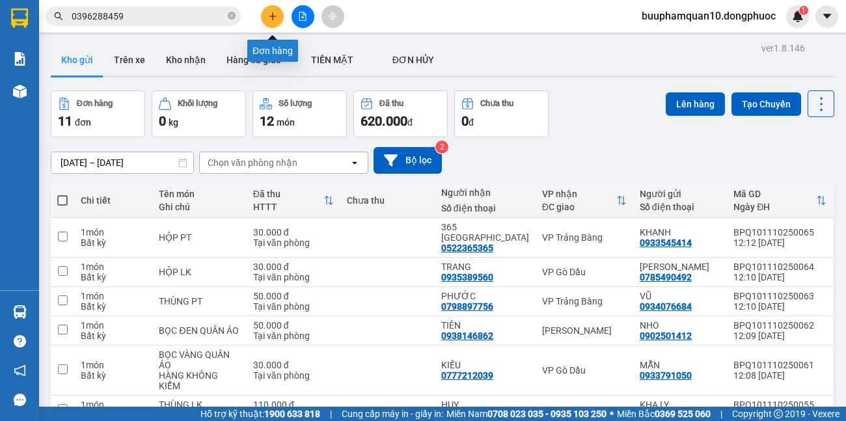
click at [278, 11] on button at bounding box center [272, 16] width 23 height 23
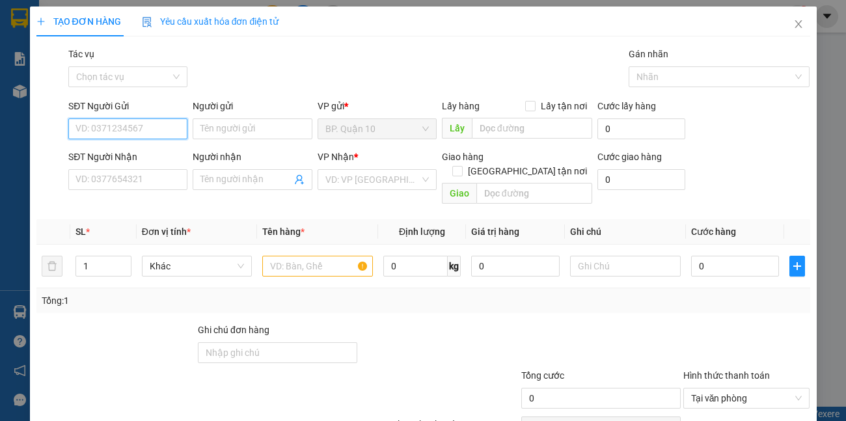
click at [168, 132] on input "SĐT Người Gửi" at bounding box center [127, 128] width 119 height 21
type input "0907711904"
click at [143, 159] on div "0907711904 - OANH" at bounding box center [126, 155] width 102 height 14
type input "OANH"
type input "0902059009"
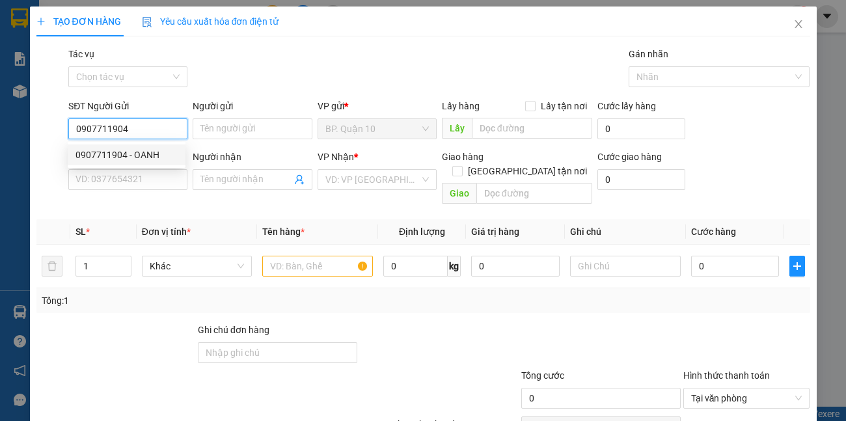
type input "CƯỜNG"
type input "30.000"
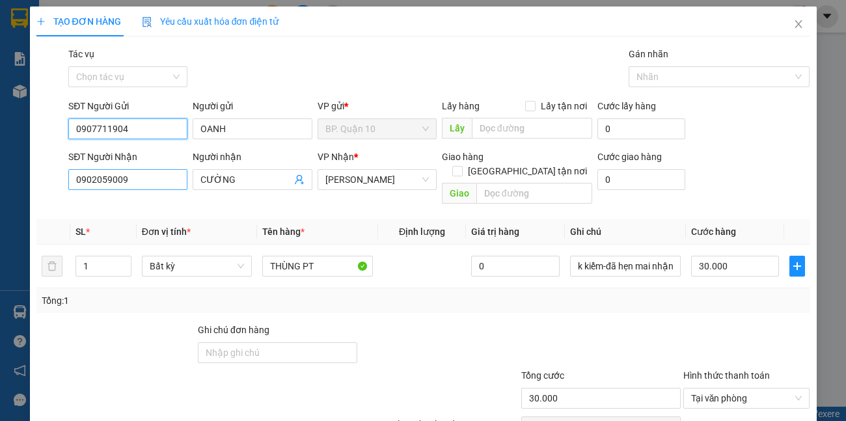
type input "0907711904"
click at [156, 180] on input "0902059009" at bounding box center [127, 179] width 119 height 21
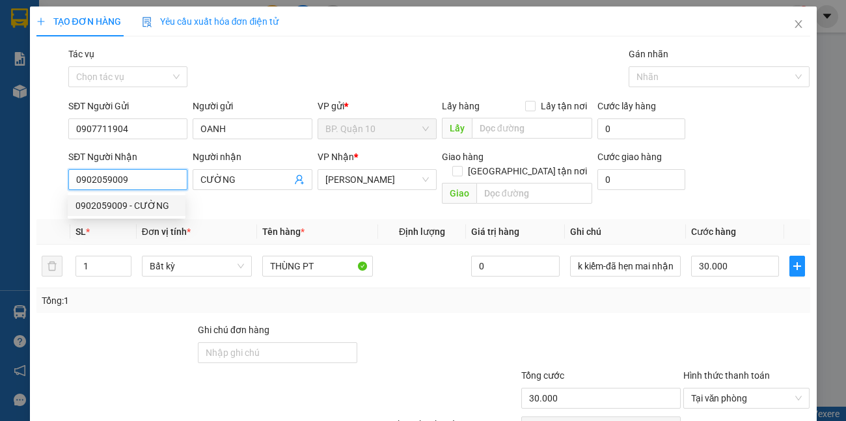
click at [153, 201] on div "0902059009 - CƯỜNG" at bounding box center [126, 205] width 102 height 14
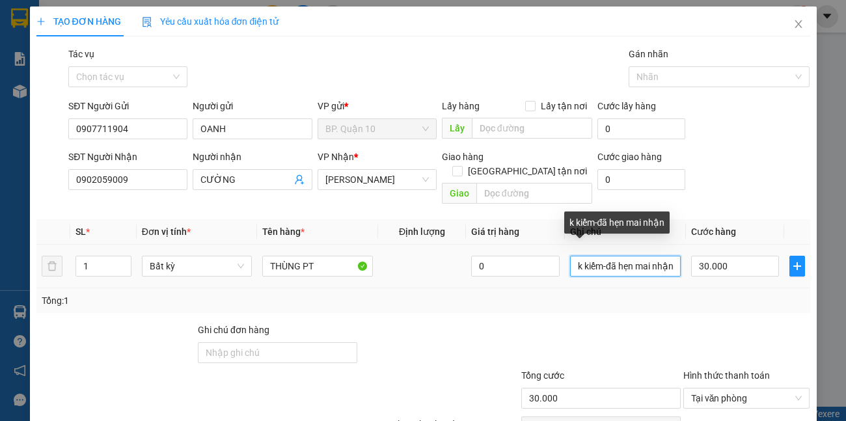
click at [639, 256] on input "k kiểm-đã hẹn mai nhận" at bounding box center [625, 266] width 111 height 21
click at [640, 256] on input "k kiểm-đã hẹn mai nhận" at bounding box center [625, 266] width 111 height 21
click at [641, 256] on input "k kiểm-đã hẹn mai nhận" at bounding box center [625, 266] width 111 height 21
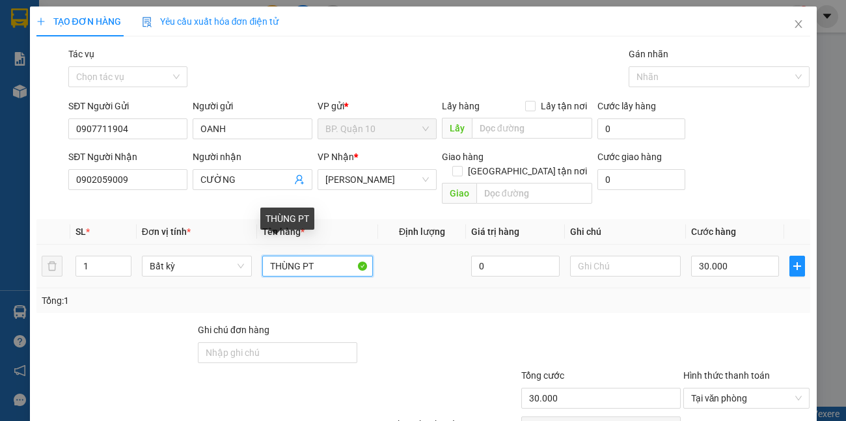
drag, startPoint x: 299, startPoint y: 258, endPoint x: 42, endPoint y: 282, distance: 257.3
click at [42, 282] on div "SL * Đơn vị tính * Tên hàng * Định lượng Giá trị hàng Ghi chú Cước hàng 1 Bất k…" at bounding box center [422, 266] width 773 height 94
type input "HỘP PT"
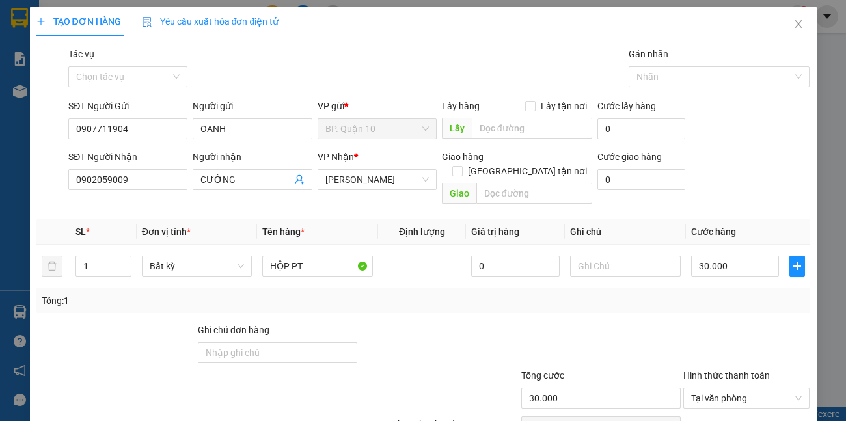
click at [779, 323] on div at bounding box center [746, 346] width 129 height 46
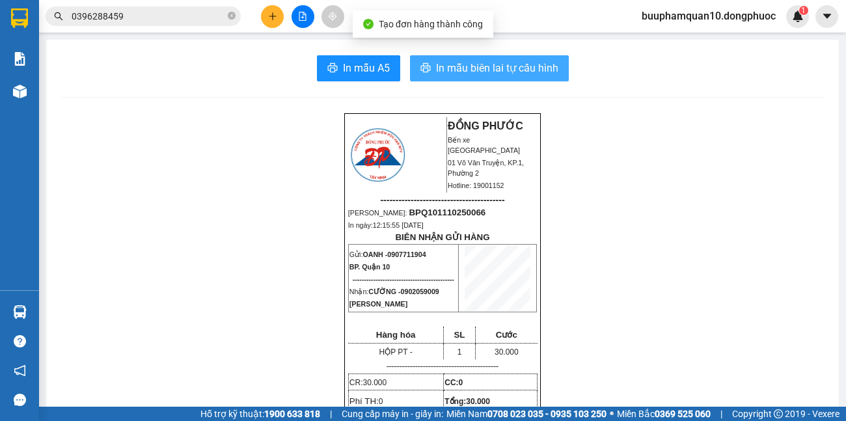
click at [448, 60] on span "In mẫu biên lai tự cấu hình" at bounding box center [497, 68] width 122 height 16
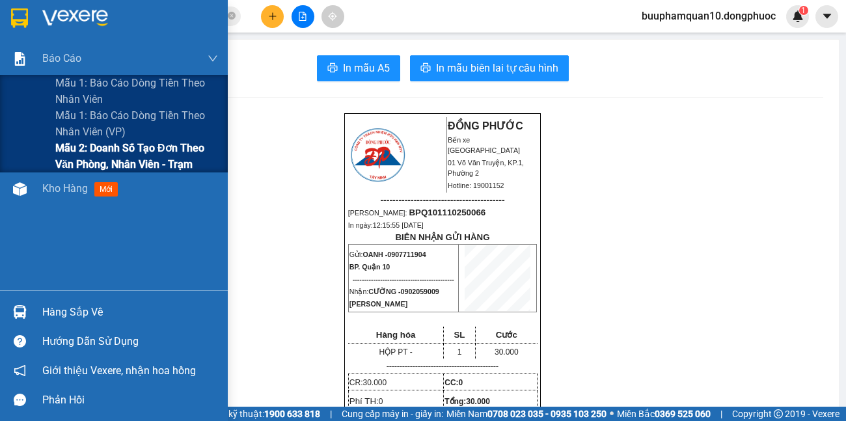
click at [82, 152] on span "Mẫu 2: Doanh số tạo đơn theo Văn phòng, nhân viên - Trạm" at bounding box center [136, 156] width 163 height 33
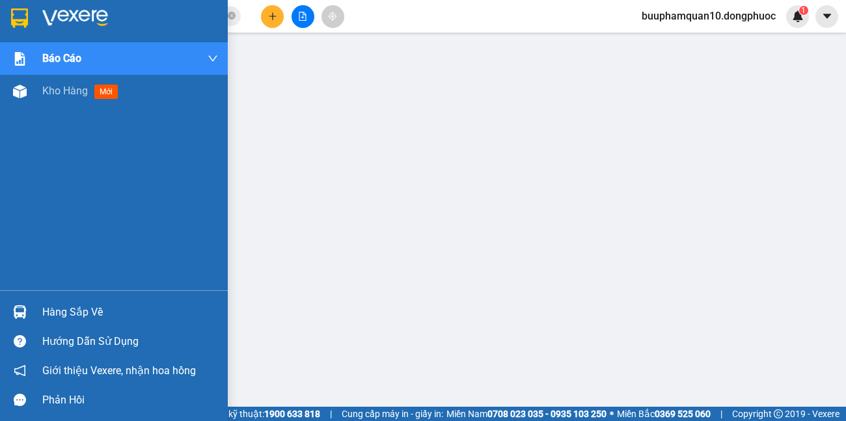
click at [60, 315] on div "Hàng sắp về" at bounding box center [130, 312] width 176 height 20
click at [76, 101] on div "Kho hàng mới" at bounding box center [130, 91] width 176 height 33
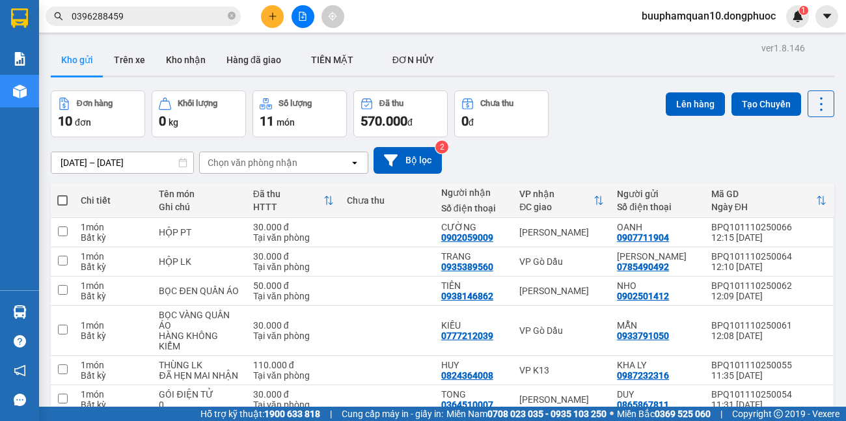
click at [269, 8] on button at bounding box center [272, 16] width 23 height 23
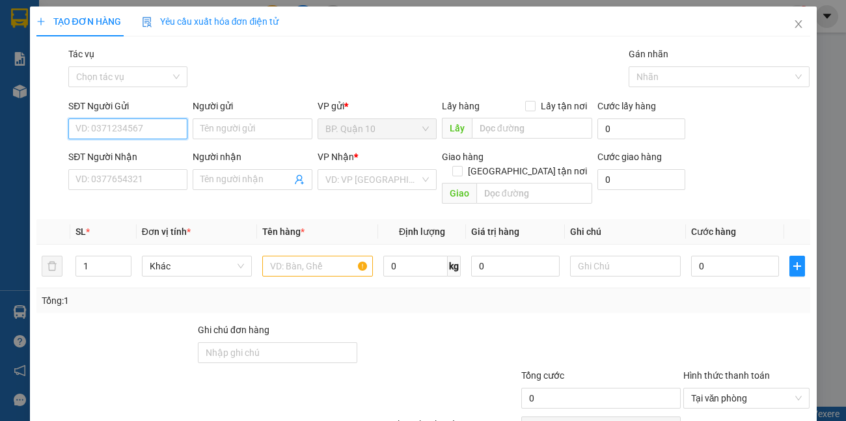
click at [174, 134] on input "SĐT Người Gửi" at bounding box center [127, 128] width 119 height 21
type input "0914626552"
click at [205, 129] on input "Người gửi" at bounding box center [252, 128] width 119 height 21
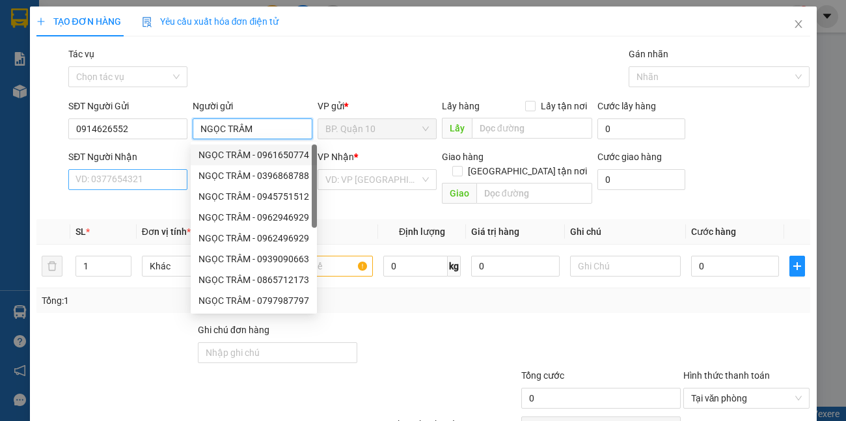
type input "NGỌC TRÂM"
click at [133, 174] on input "SĐT Người Nhận" at bounding box center [127, 179] width 119 height 21
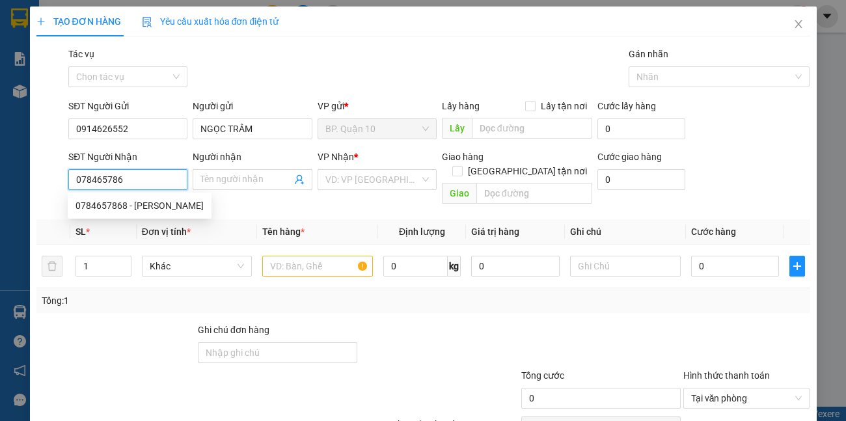
type input "0784657868"
click at [142, 206] on div "0784657868 - ĐÀO" at bounding box center [139, 205] width 128 height 14
type input "ĐÀO"
type input "40.000"
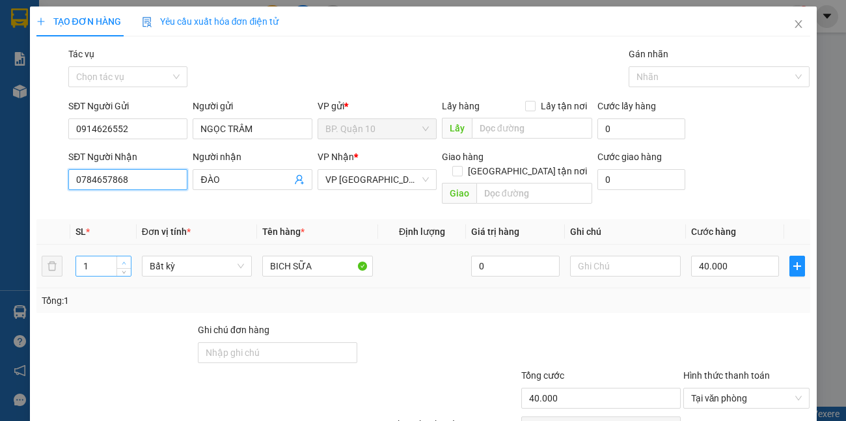
type input "0784657868"
click at [123, 261] on icon "up" at bounding box center [124, 263] width 5 height 5
type input "3"
click at [123, 261] on icon "up" at bounding box center [124, 263] width 5 height 5
click at [375, 183] on span "VP [GEOGRAPHIC_DATA]" at bounding box center [376, 180] width 103 height 20
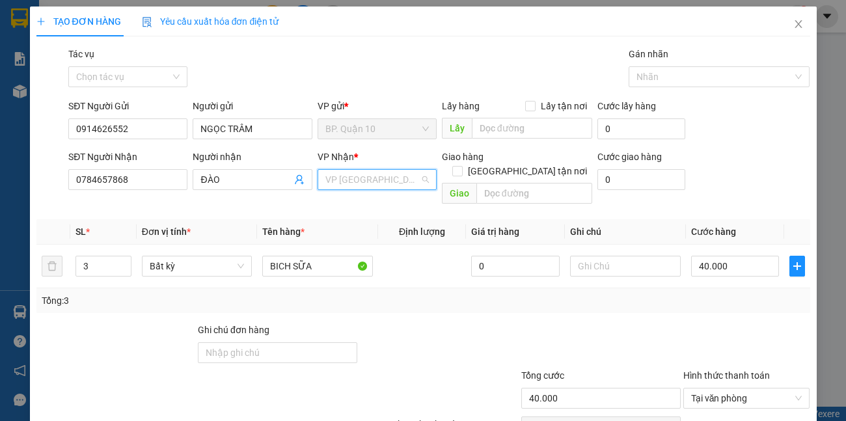
type input "0"
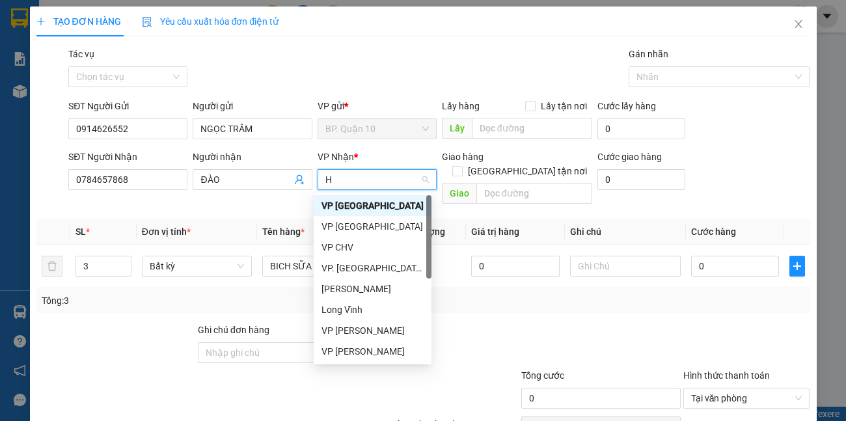
type input "HT"
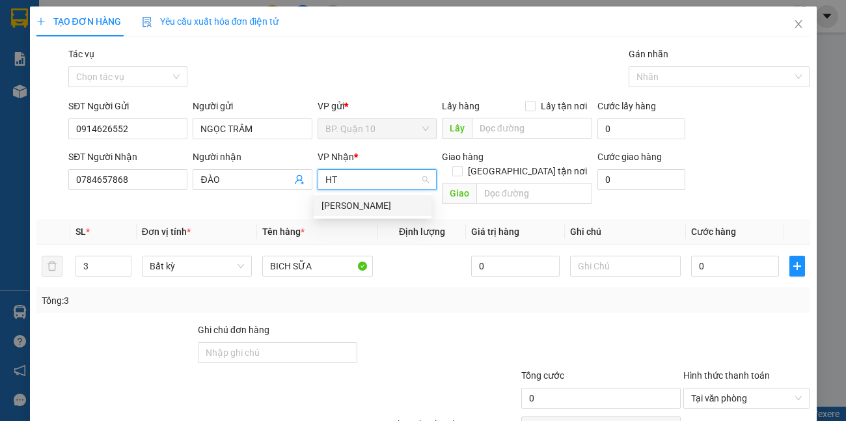
drag, startPoint x: 380, startPoint y: 201, endPoint x: 334, endPoint y: 211, distance: 46.7
click at [380, 202] on div "[PERSON_NAME]" at bounding box center [372, 205] width 102 height 14
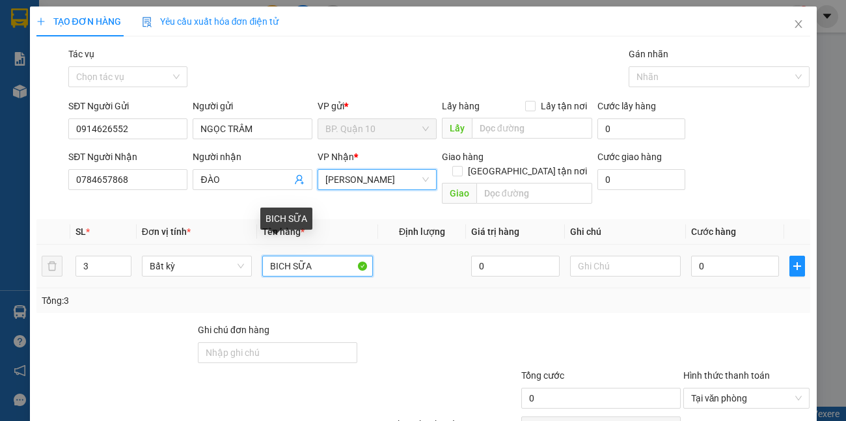
drag, startPoint x: 314, startPoint y: 247, endPoint x: 0, endPoint y: 254, distance: 314.2
click at [202, 267] on tr "3 Bất kỳ BICH SỮA 0 0" at bounding box center [422, 267] width 773 height 44
type input "THÙNG QA"
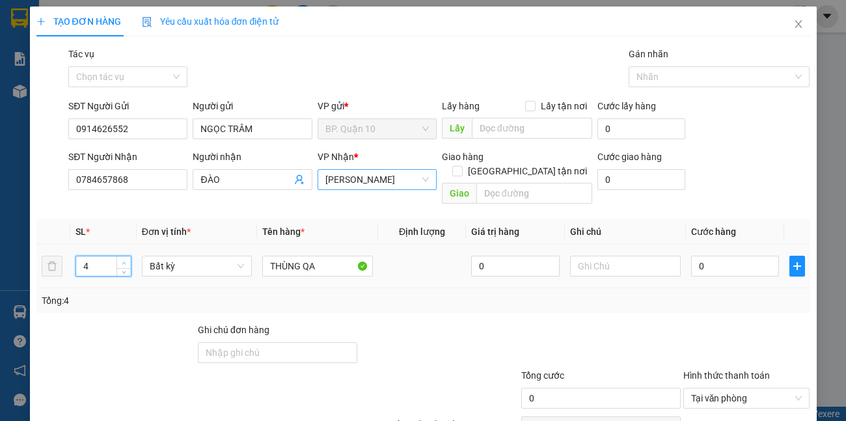
click at [122, 261] on icon "up" at bounding box center [124, 263] width 5 height 5
type input "5"
click at [122, 261] on icon "up" at bounding box center [124, 263] width 5 height 5
click at [725, 256] on input "0" at bounding box center [735, 266] width 88 height 21
type input "2"
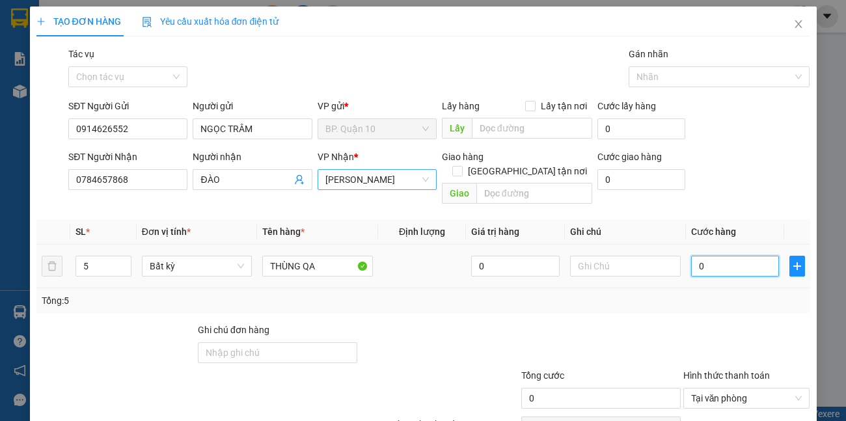
type input "2"
type input "20"
type input "200"
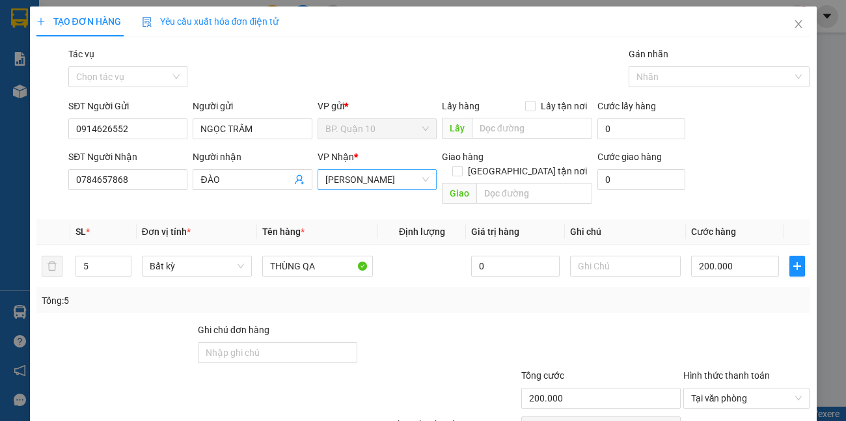
click at [710, 293] on div "Tổng: 5" at bounding box center [423, 300] width 763 height 14
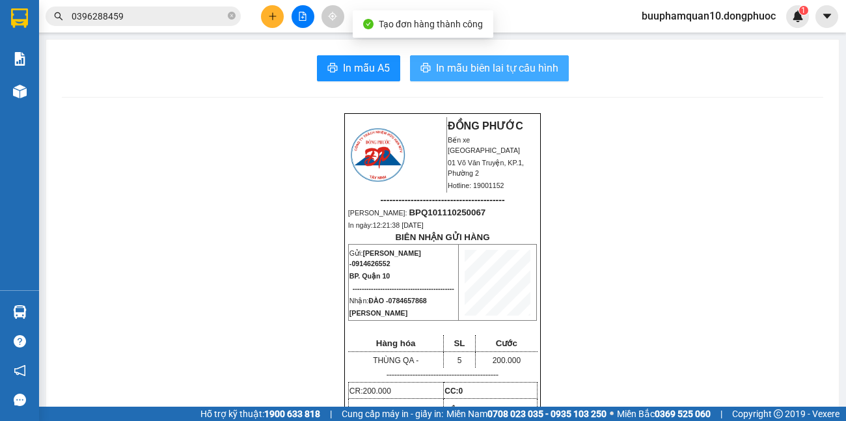
click at [499, 73] on span "In mẫu biên lai tự cấu hình" at bounding box center [497, 68] width 122 height 16
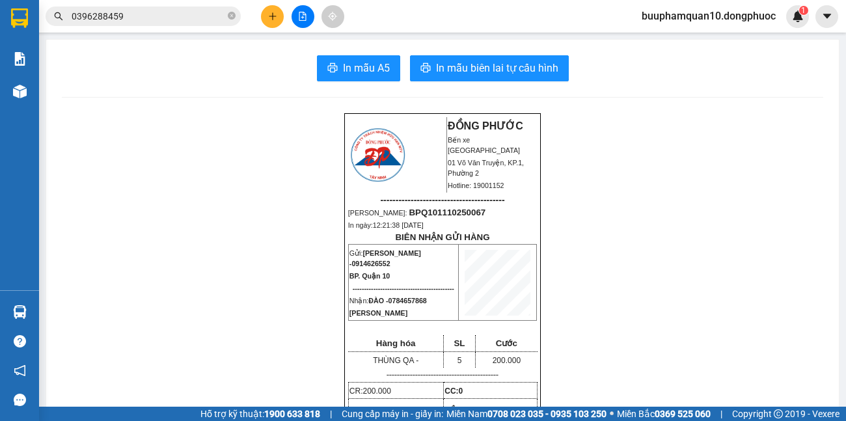
drag, startPoint x: 160, startPoint y: 17, endPoint x: 0, endPoint y: 46, distance: 162.5
click at [0, 20] on section "Kết quả tìm kiếm ( 1 ) Bộ lọc Mã ĐH Trạng thái Món hàng Tổng cước Chưa cước Nhã…" at bounding box center [423, 210] width 846 height 421
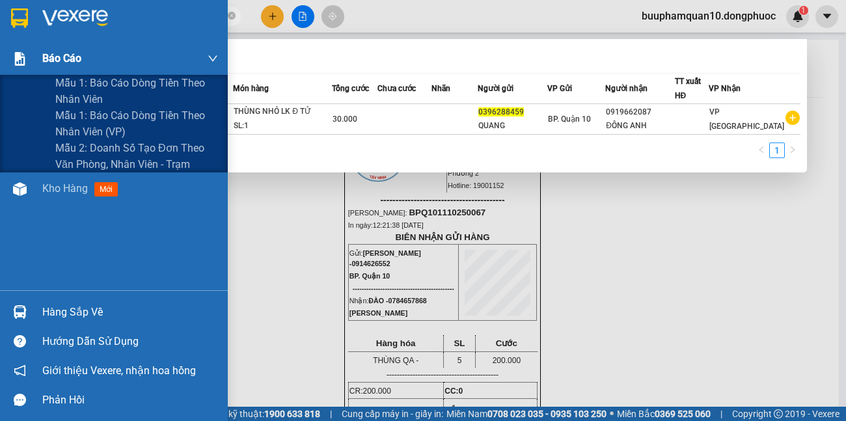
type input "0"
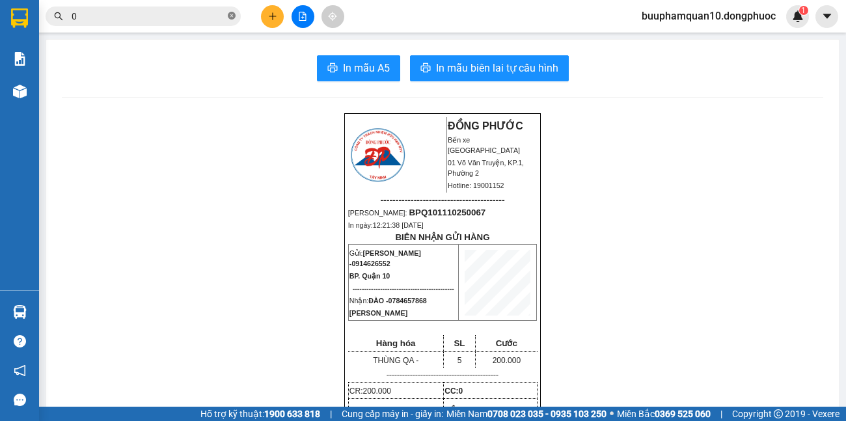
click at [233, 19] on icon "close-circle" at bounding box center [232, 16] width 8 height 8
click at [218, 19] on input "text" at bounding box center [148, 16] width 153 height 14
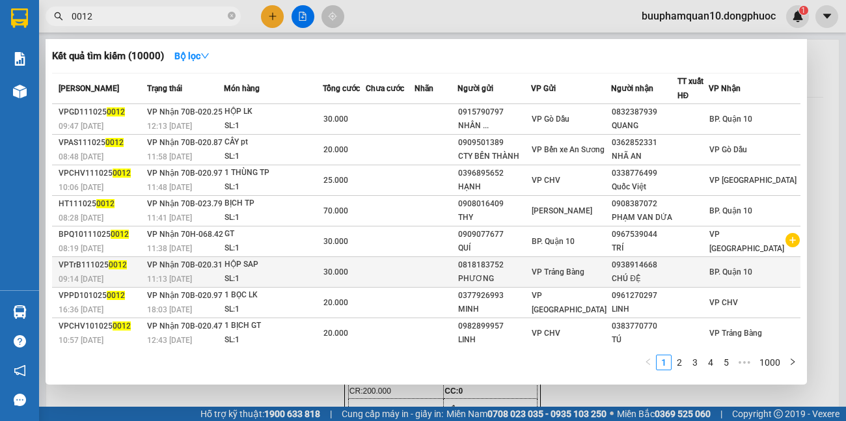
type input "0012"
click at [530, 266] on div "0818183752" at bounding box center [494, 265] width 72 height 14
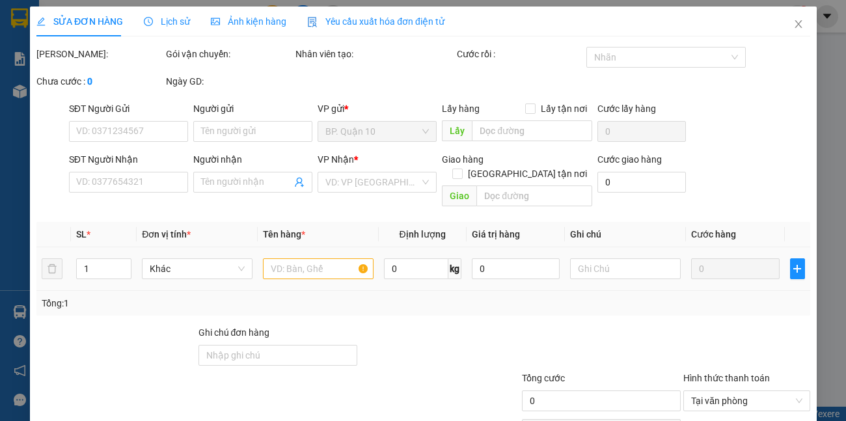
type input "0818183752"
type input "PHƯƠNG"
type input "0938914668"
type input "CHÚ ĐỆ"
type input "30.000"
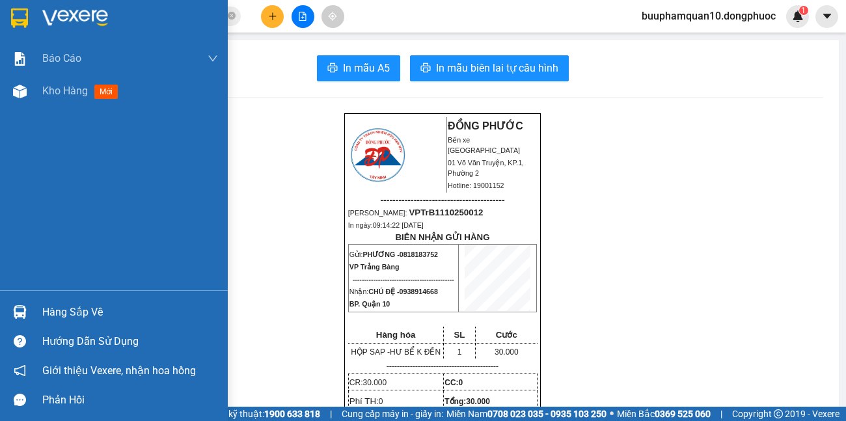
click at [88, 305] on div "Hàng sắp về" at bounding box center [130, 312] width 176 height 20
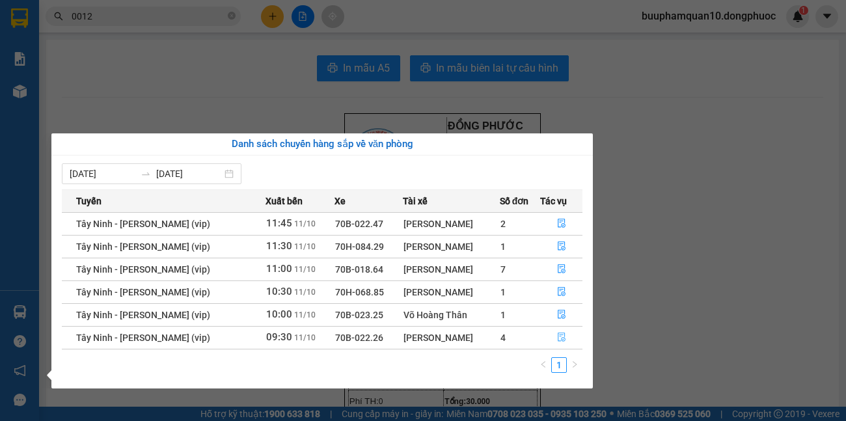
click at [563, 338] on icon "file-done" at bounding box center [561, 336] width 9 height 9
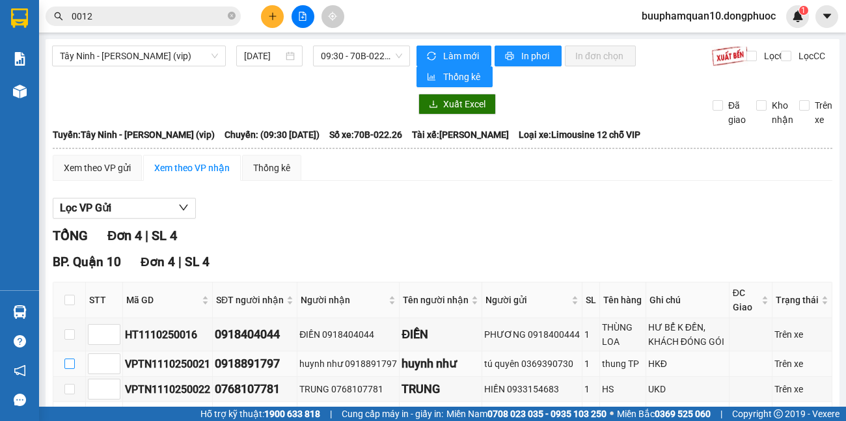
click at [73, 358] on input "checkbox" at bounding box center [69, 363] width 10 height 10
checkbox input "true"
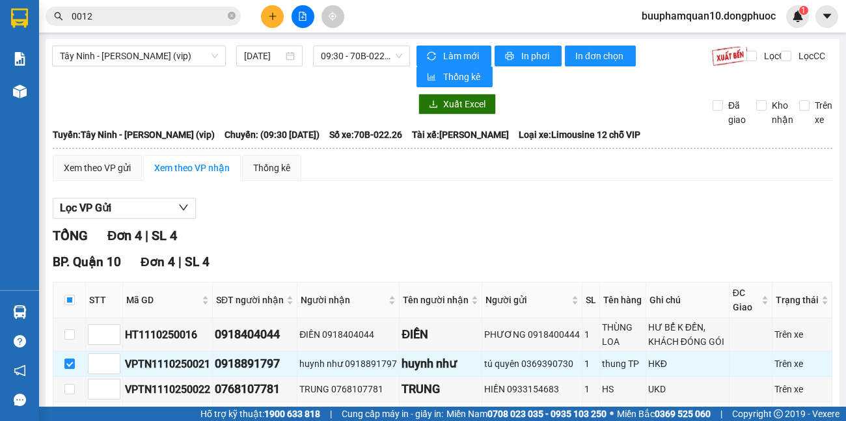
click at [64, 413] on input "checkbox" at bounding box center [69, 418] width 10 height 10
checkbox input "true"
click at [70, 329] on input "checkbox" at bounding box center [69, 334] width 10 height 10
checkbox input "true"
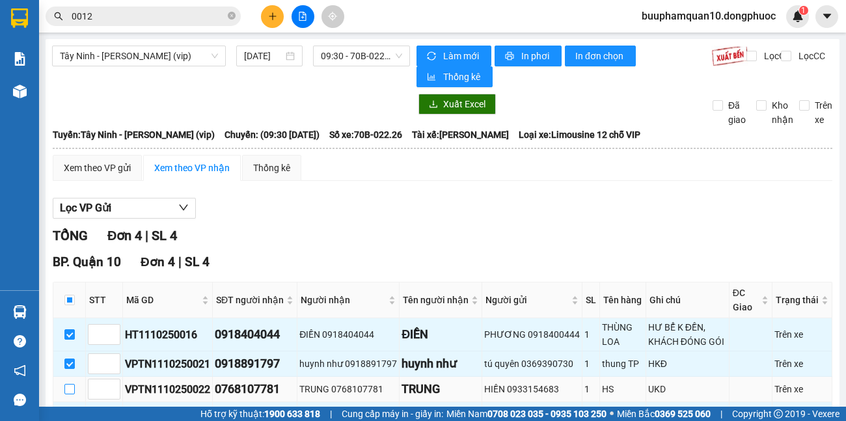
click at [67, 384] on input "checkbox" at bounding box center [69, 389] width 10 height 10
checkbox input "true"
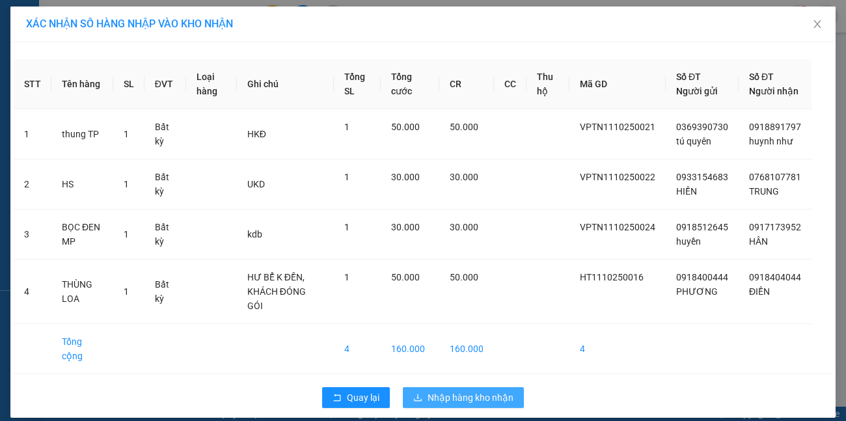
click at [505, 397] on span "Nhập hàng kho nhận" at bounding box center [470, 397] width 86 height 14
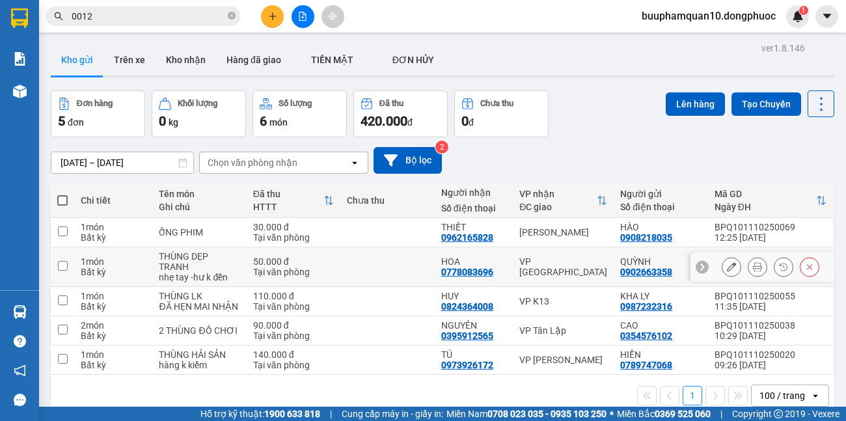
click at [559, 273] on td "VP [GEOGRAPHIC_DATA]" at bounding box center [563, 267] width 101 height 40
checkbox input "true"
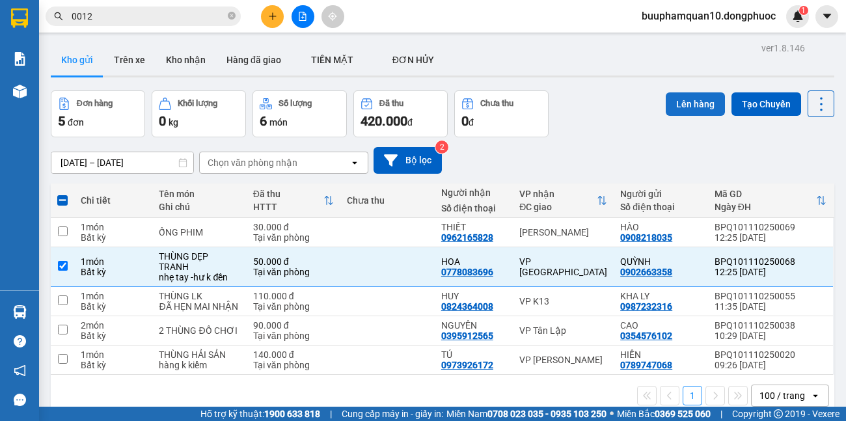
click at [693, 101] on button "Lên hàng" at bounding box center [694, 103] width 59 height 23
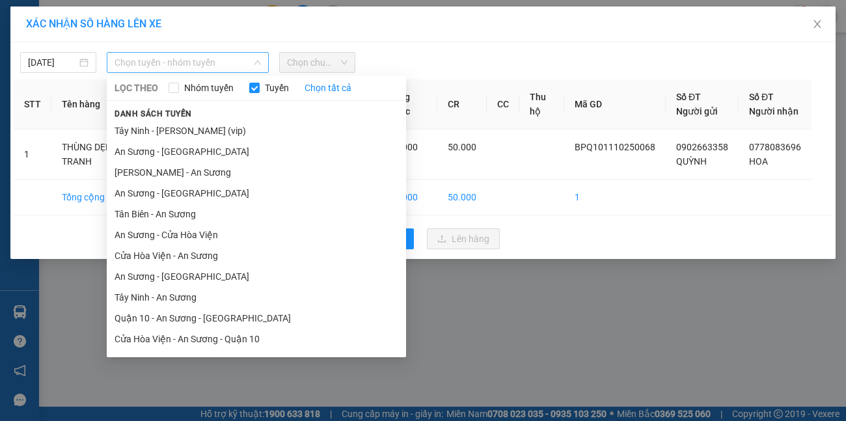
click at [190, 68] on span "Chọn tuyến - nhóm tuyến" at bounding box center [187, 63] width 147 height 20
click at [243, 391] on li "[GEOGRAPHIC_DATA] - [GEOGRAPHIC_DATA] (vip)" at bounding box center [256, 401] width 299 height 21
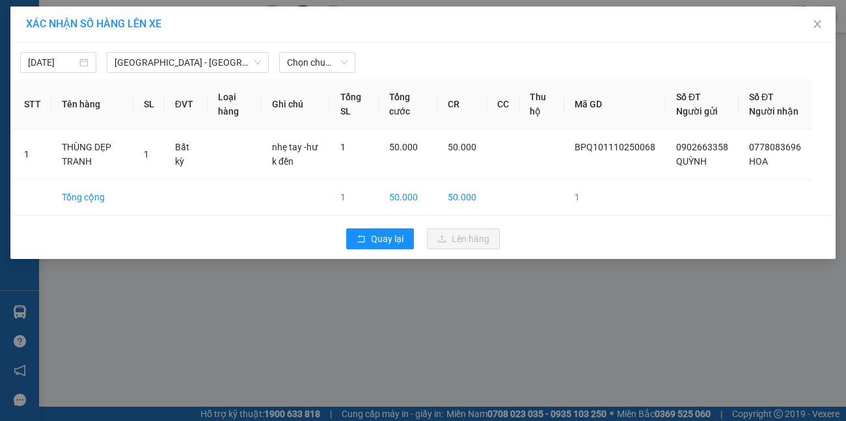
click at [312, 73] on div "11/10/2025 Hồ Chí Minh - Tây Ninh (vip) LỌC THEO Nhóm tuyến Tuyến Chọn tất cả D…" at bounding box center [422, 150] width 825 height 217
click at [325, 64] on span "Chọn chuyến" at bounding box center [317, 63] width 60 height 20
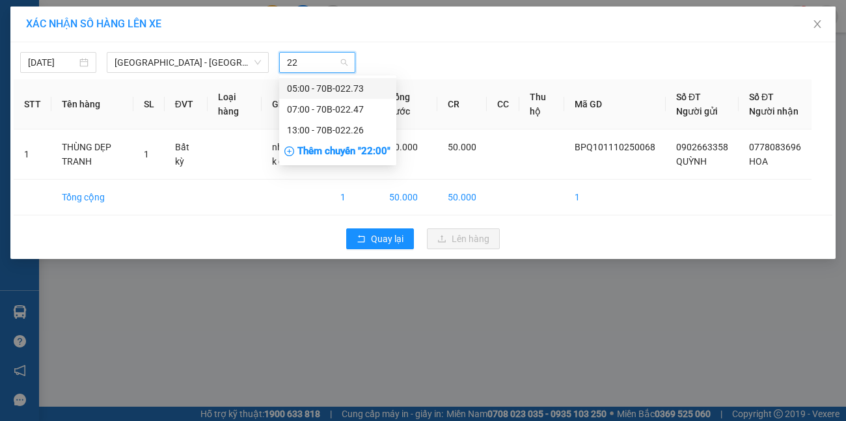
type input "2"
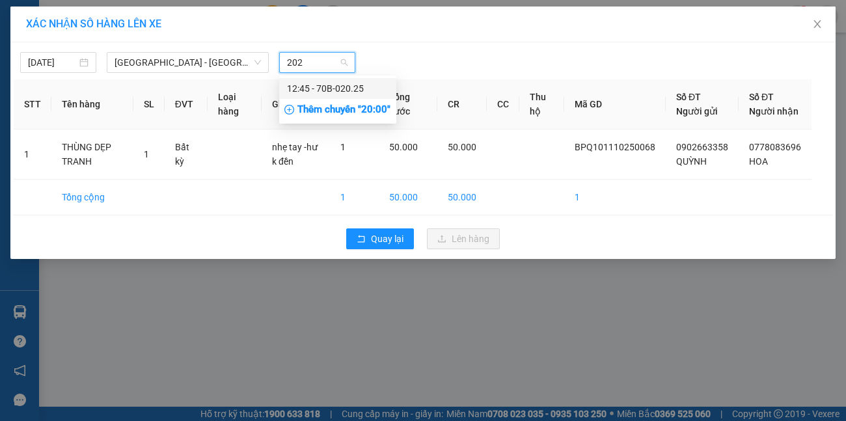
type input "2025"
click at [345, 86] on div "12:45 - 70B-020.25" at bounding box center [337, 88] width 101 height 14
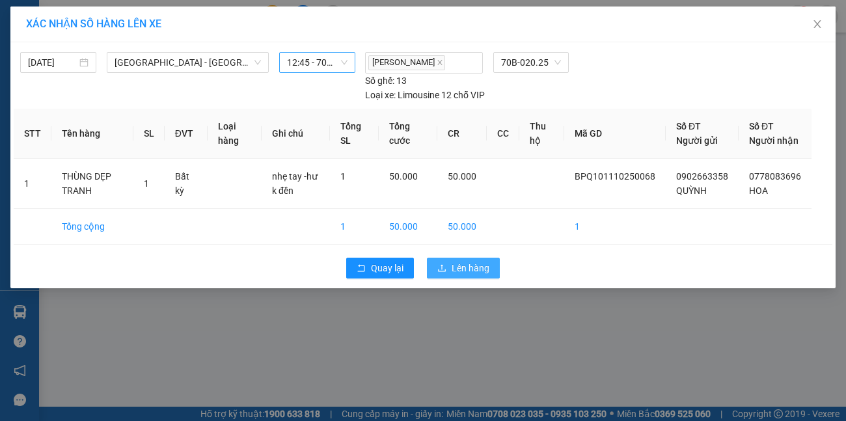
click at [465, 261] on span "Lên hàng" at bounding box center [470, 268] width 38 height 14
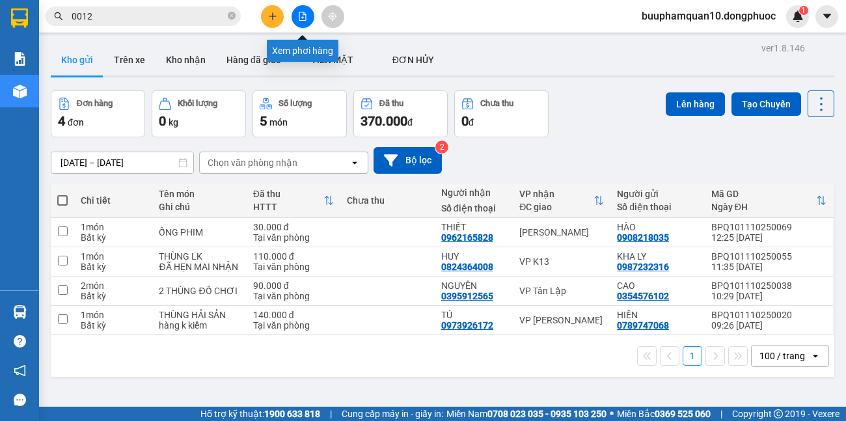
click at [293, 12] on button at bounding box center [302, 16] width 23 height 23
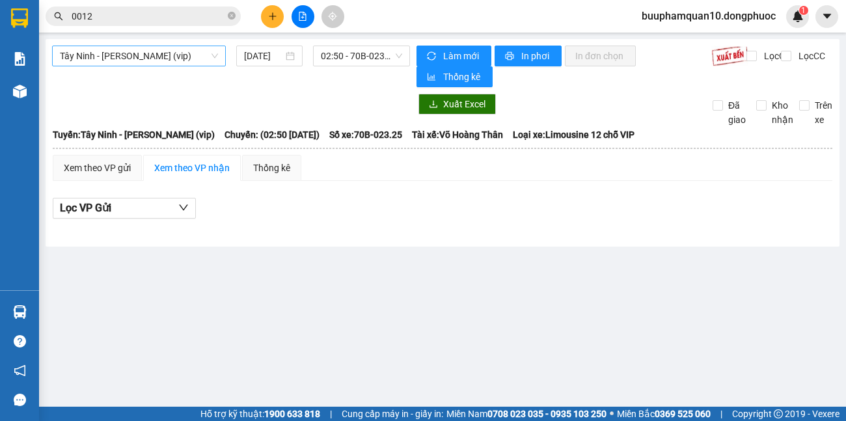
click at [180, 57] on span "Tây Ninh - [PERSON_NAME] (vip)" at bounding box center [139, 56] width 158 height 20
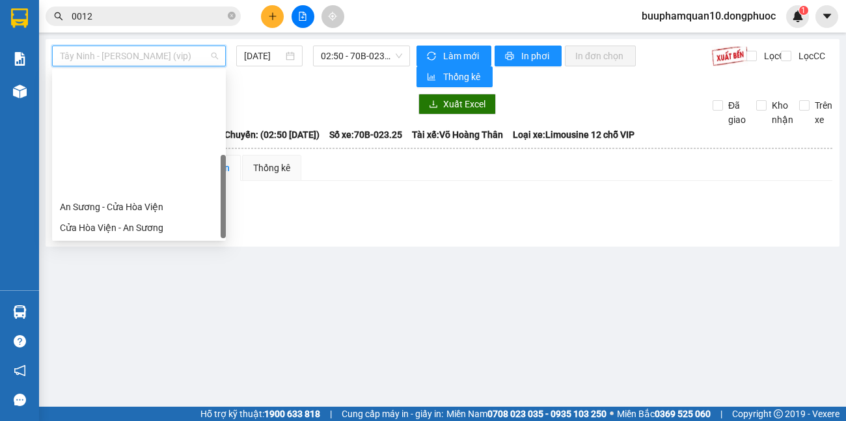
click at [120, 366] on div "[GEOGRAPHIC_DATA] - [GEOGRAPHIC_DATA] (vip)" at bounding box center [139, 373] width 158 height 14
type input "[DATE]"
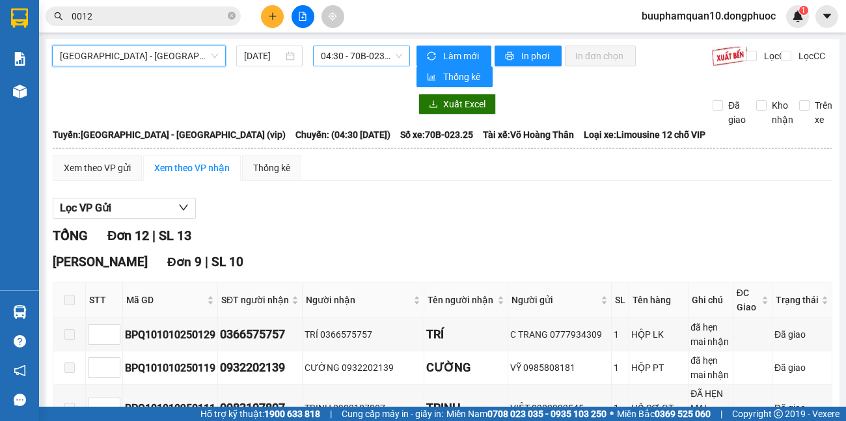
click at [380, 51] on span "04:30 - 70B-023.25" at bounding box center [361, 56] width 81 height 20
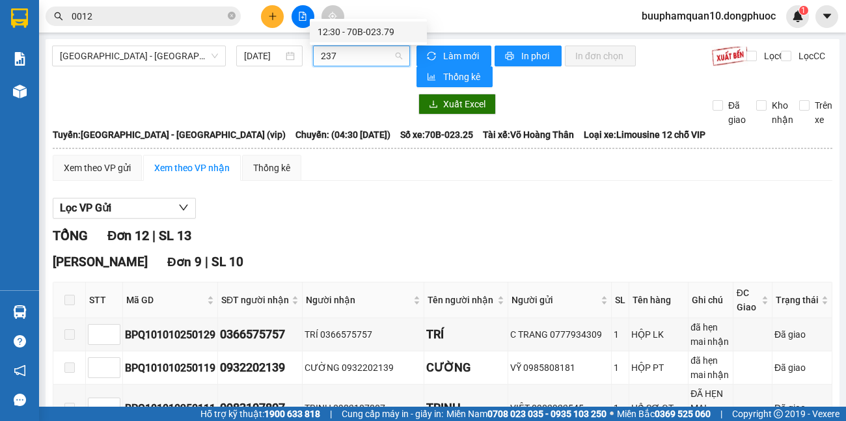
type input "2379"
click at [384, 21] on div "12:30 - 70B-023.79" at bounding box center [368, 31] width 117 height 21
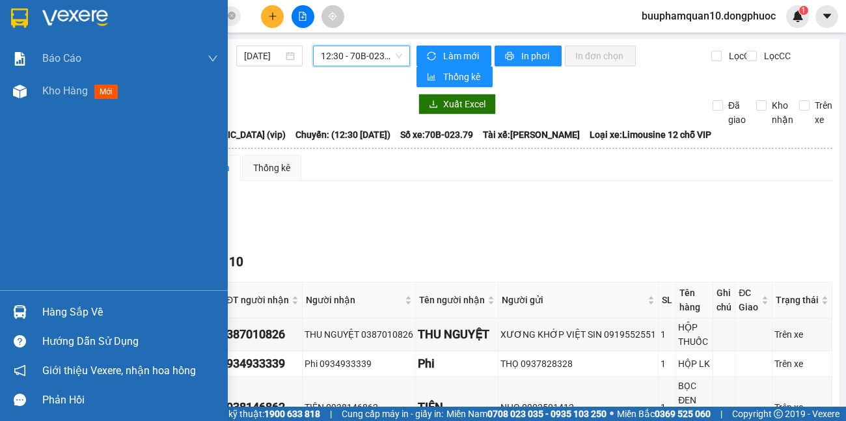
click at [50, 304] on div "Hàng sắp về" at bounding box center [130, 312] width 176 height 20
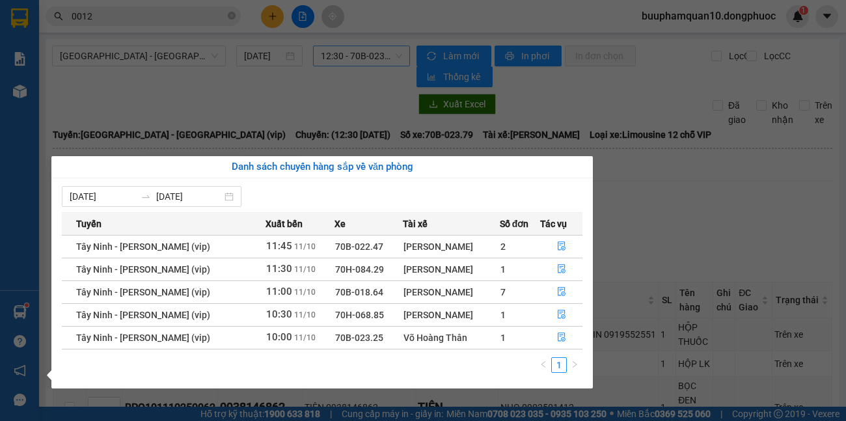
click at [668, 170] on section "Kết quả tìm kiếm ( 10000 ) Bộ lọc Mã ĐH Trạng thái Món hàng Tổng cước Chưa cước…" at bounding box center [423, 210] width 846 height 421
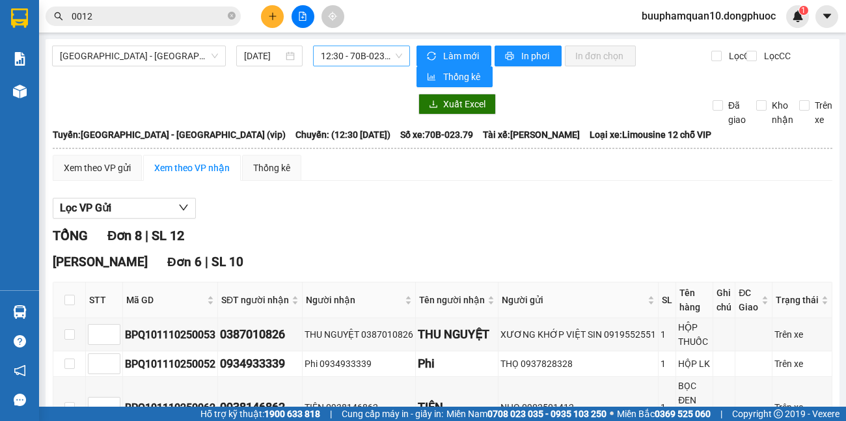
click at [294, 21] on button at bounding box center [302, 16] width 23 height 23
click at [293, 20] on button at bounding box center [302, 16] width 23 height 23
click at [295, 20] on button at bounding box center [302, 16] width 23 height 23
click at [120, 55] on span "[GEOGRAPHIC_DATA] - [GEOGRAPHIC_DATA] (vip)" at bounding box center [139, 56] width 158 height 20
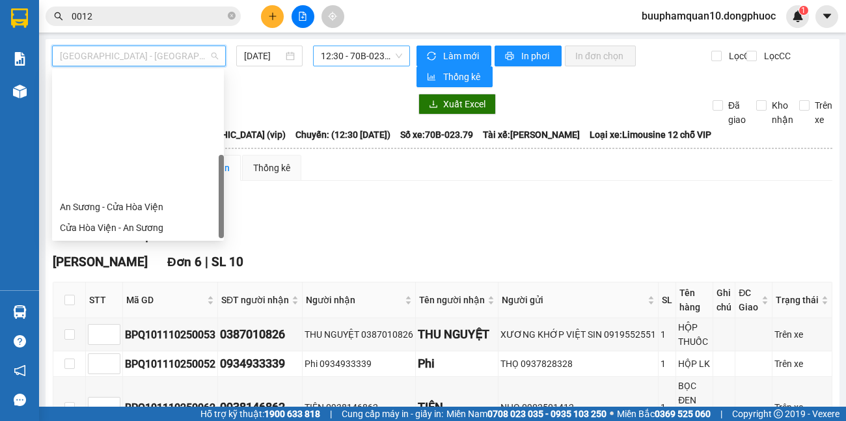
click at [371, 62] on span "12:30 - 70B-023.79" at bounding box center [361, 56] width 81 height 20
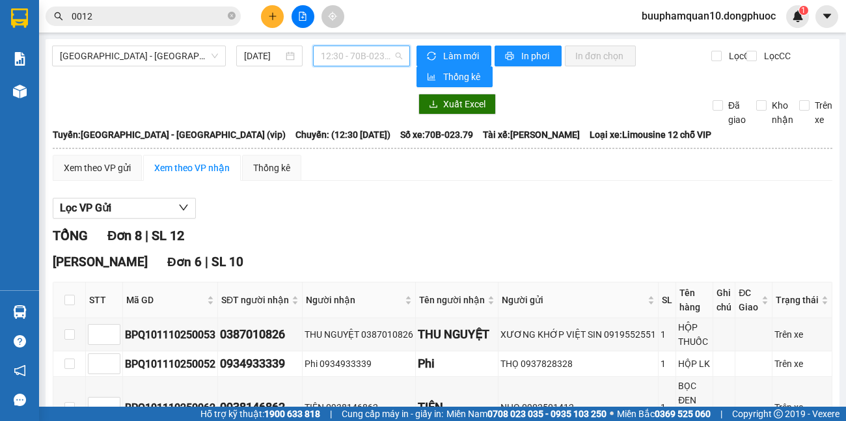
click at [385, 53] on span "12:30 - 70B-023.79" at bounding box center [361, 56] width 81 height 20
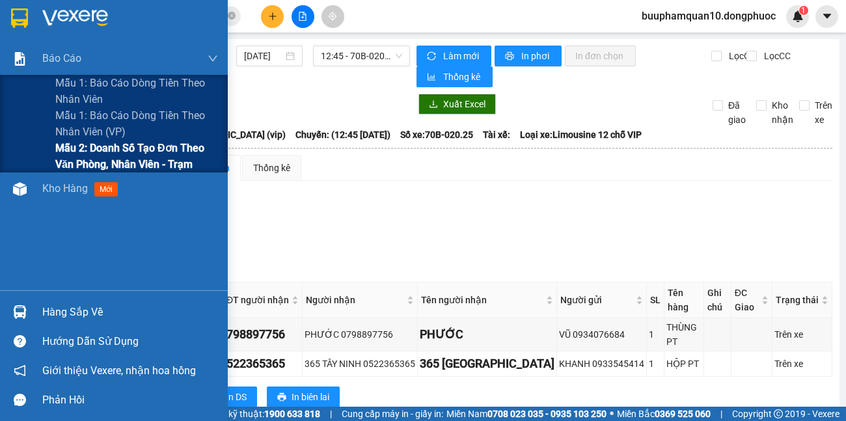
click at [69, 142] on span "Mẫu 2: Doanh số tạo đơn theo Văn phòng, nhân viên - Trạm" at bounding box center [136, 156] width 163 height 33
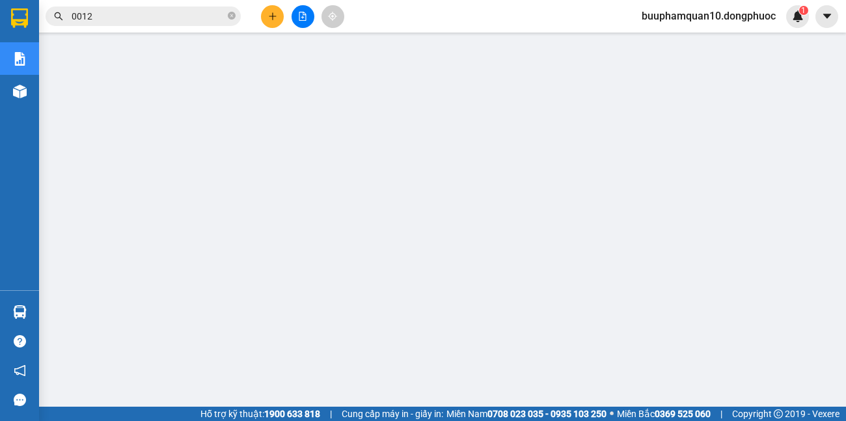
click at [306, 17] on icon "file-add" at bounding box center [302, 16] width 9 height 9
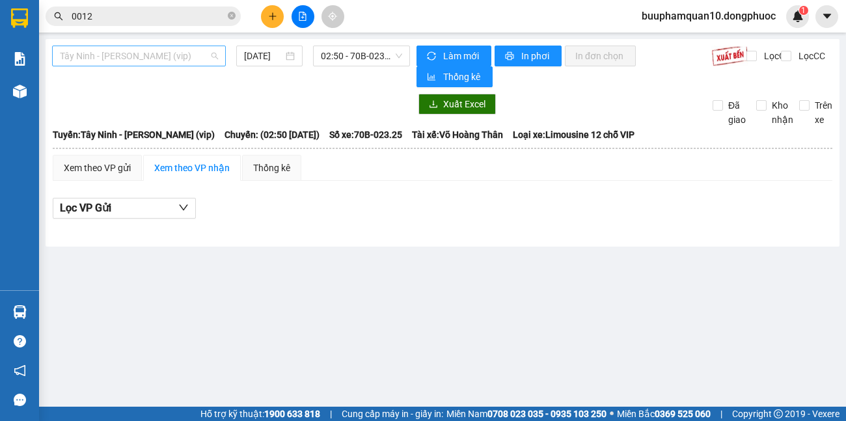
click at [203, 53] on span "Tây Ninh - [PERSON_NAME] (vip)" at bounding box center [139, 56] width 158 height 20
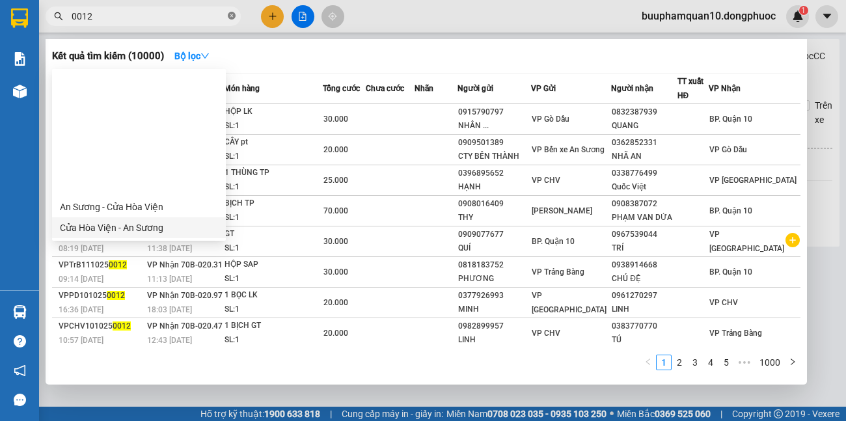
click at [232, 14] on icon "close-circle" at bounding box center [232, 16] width 8 height 8
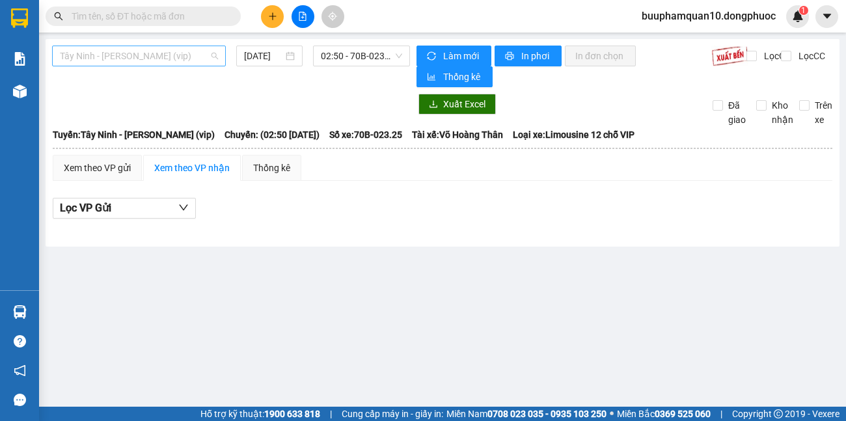
click at [197, 50] on span "Tây Ninh - [PERSON_NAME] (vip)" at bounding box center [139, 56] width 158 height 20
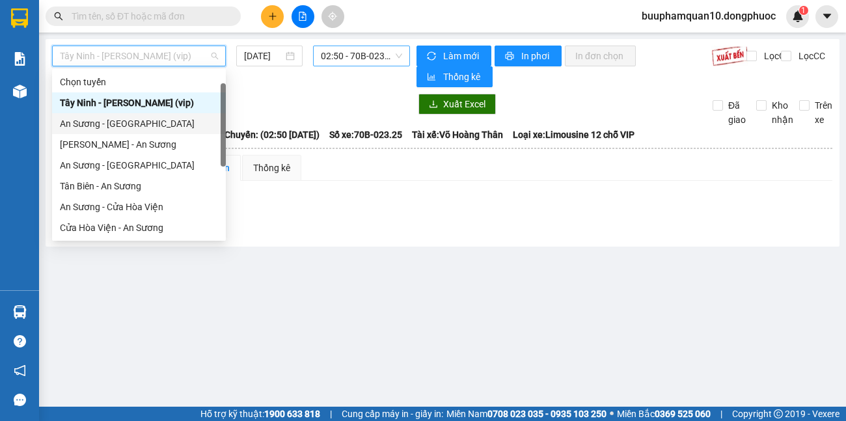
click at [367, 55] on span "02:50 - 70B-023.25" at bounding box center [361, 56] width 81 height 20
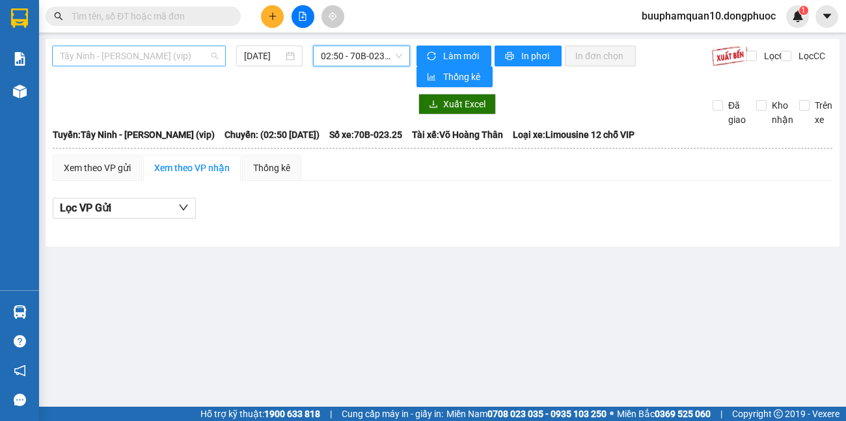
click at [158, 61] on span "Tây Ninh - [PERSON_NAME] (vip)" at bounding box center [139, 56] width 158 height 20
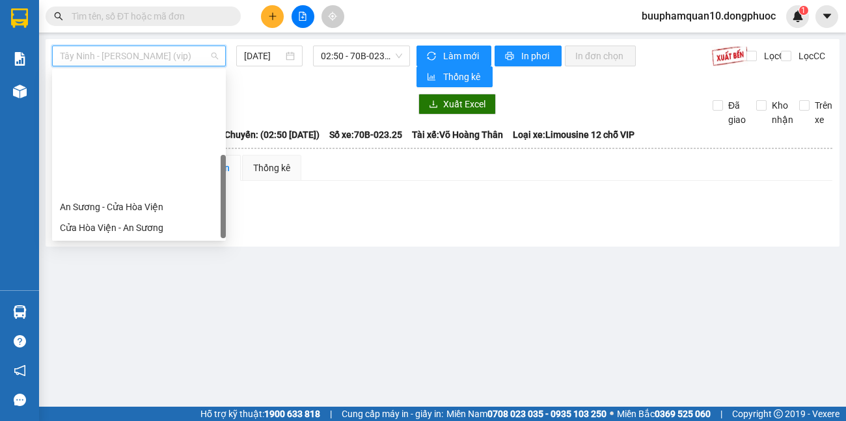
click at [155, 366] on div "[GEOGRAPHIC_DATA] - [GEOGRAPHIC_DATA] (vip)" at bounding box center [139, 373] width 158 height 14
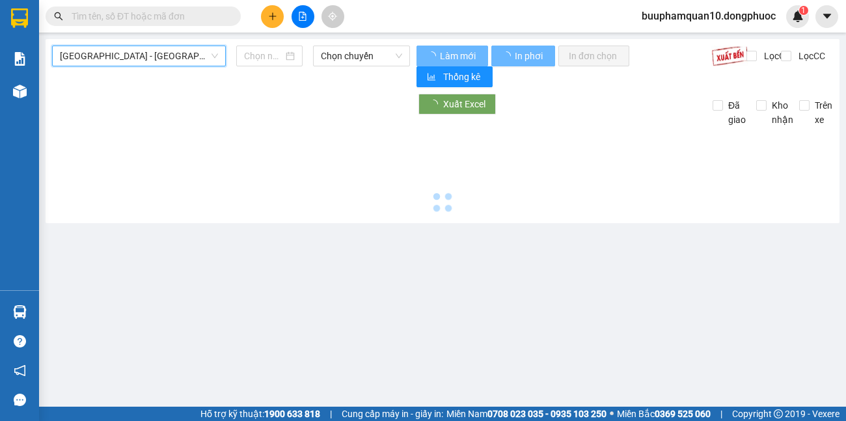
type input "[DATE]"
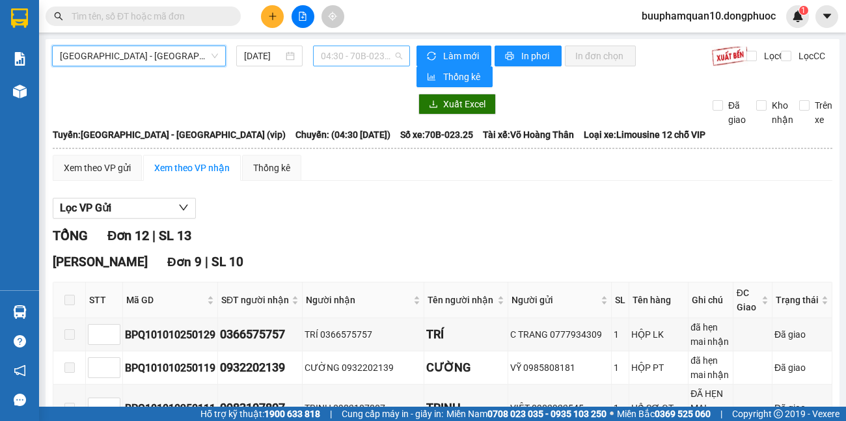
click at [381, 59] on span "04:30 - 70B-023.25" at bounding box center [361, 56] width 81 height 20
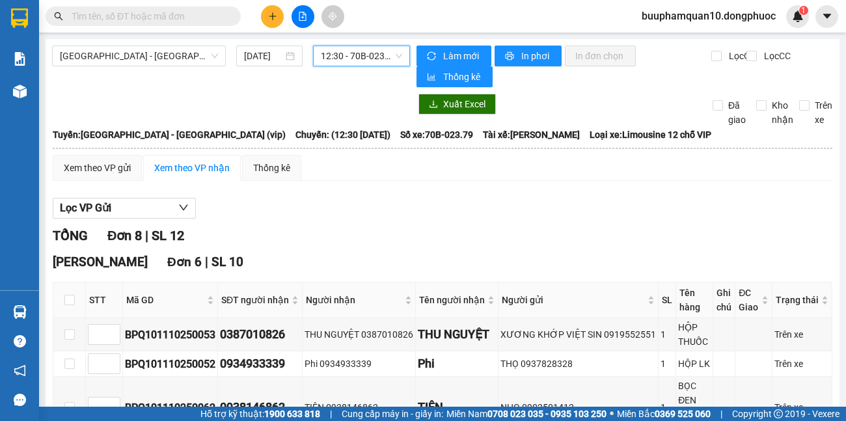
scroll to position [362, 0]
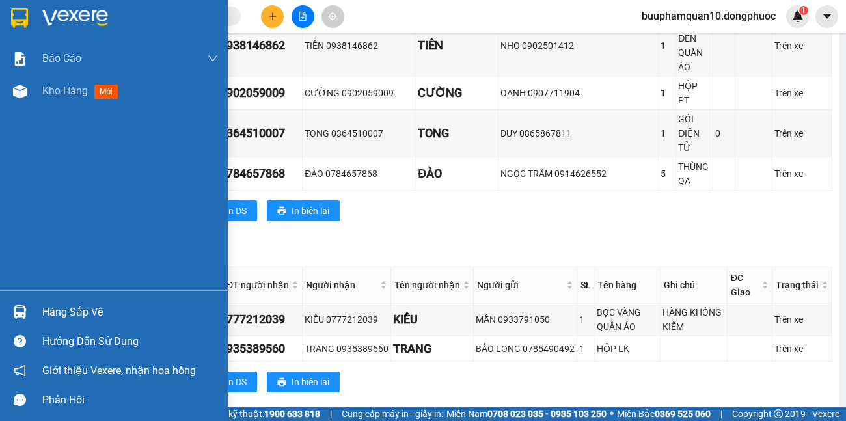
click at [73, 315] on div "Hàng sắp về" at bounding box center [130, 312] width 176 height 20
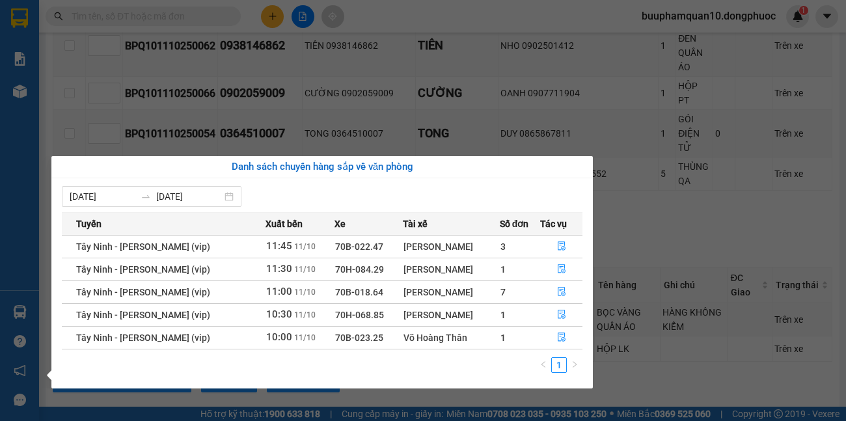
click at [732, 217] on section "Kết quả tìm kiếm ( 10000 ) Bộ lọc Mã ĐH Trạng thái Món hàng Tổng cước Chưa cước…" at bounding box center [423, 210] width 846 height 421
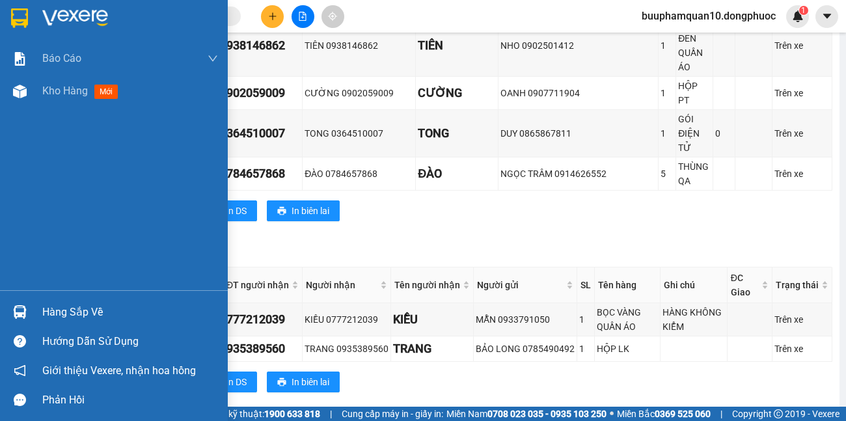
drag, startPoint x: 44, startPoint y: 94, endPoint x: 834, endPoint y: 296, distance: 815.7
click at [56, 94] on span "Kho hàng" at bounding box center [65, 91] width 46 height 12
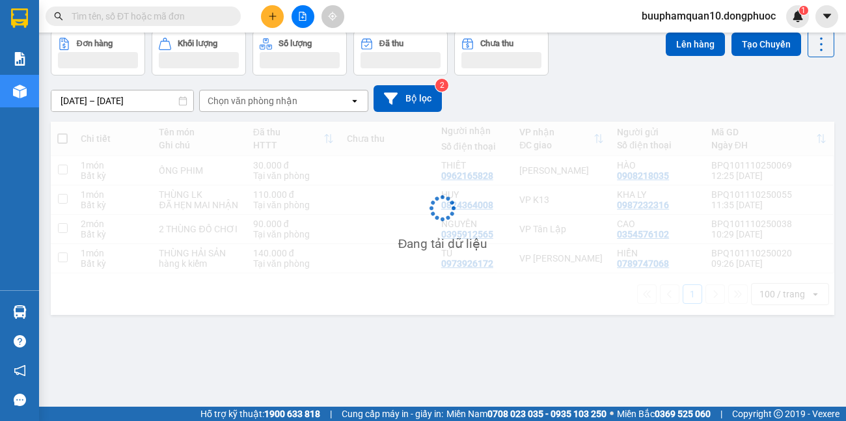
scroll to position [60, 0]
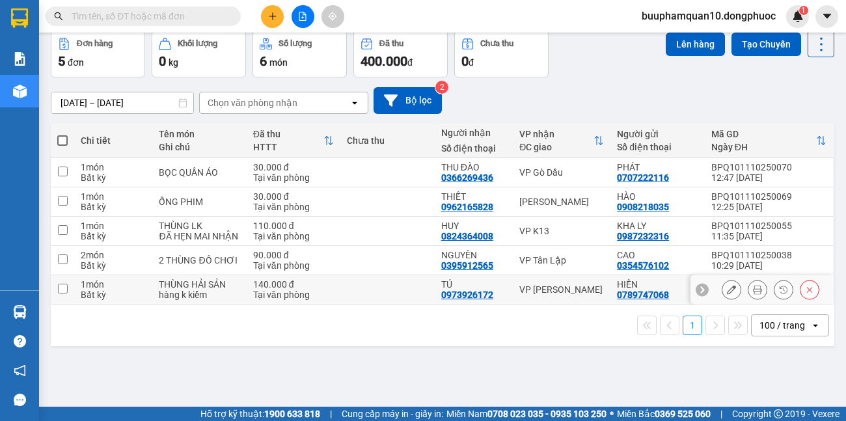
click at [551, 295] on div "VP Châu Thành" at bounding box center [561, 289] width 85 height 10
checkbox input "true"
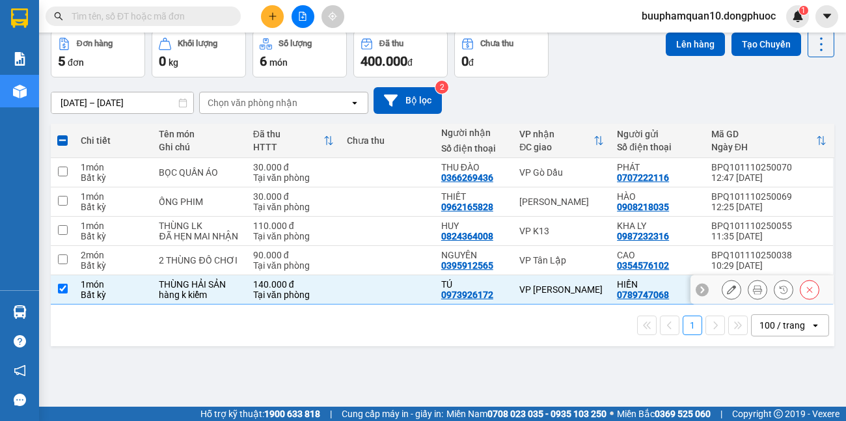
click at [726, 294] on icon at bounding box center [730, 289] width 9 height 9
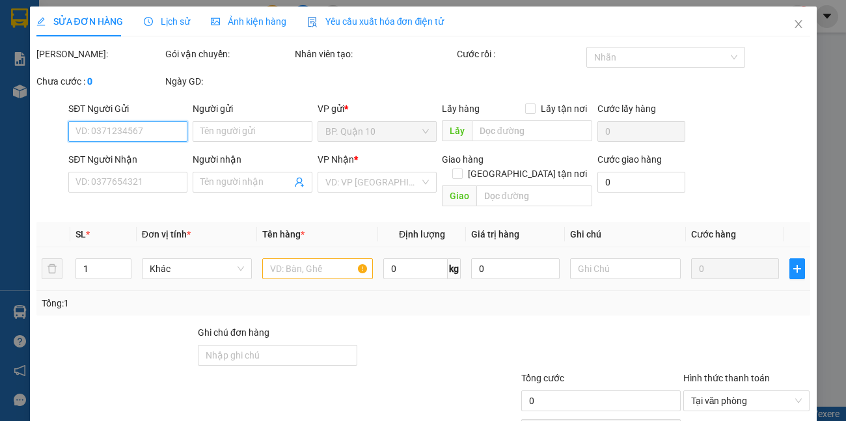
type input "0789747068"
type input "HIỀN"
type input "0973926172"
type input "TÚ"
type input "140.000"
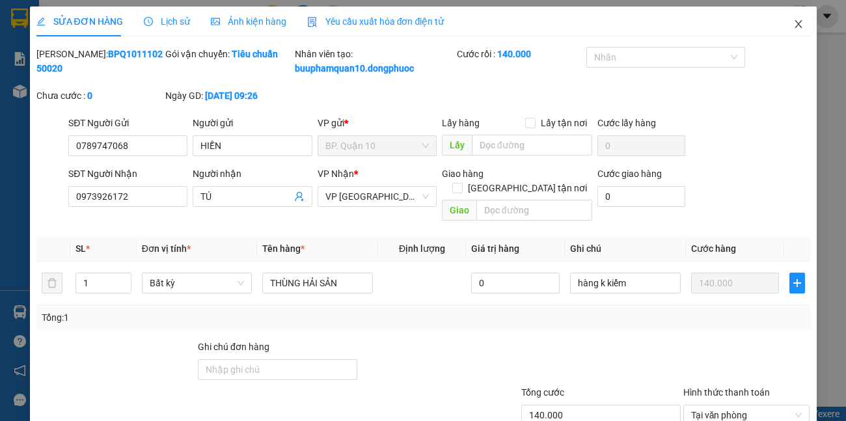
click at [793, 21] on icon "close" at bounding box center [798, 24] width 10 height 10
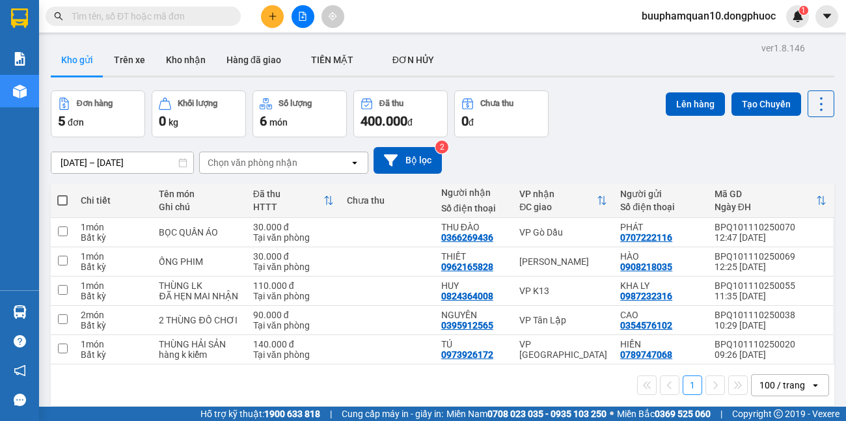
click at [311, 16] on button at bounding box center [302, 16] width 23 height 23
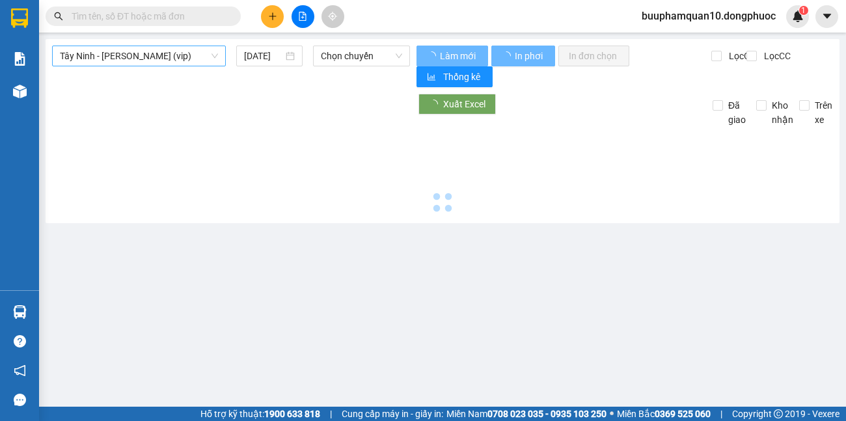
click at [193, 62] on span "Tây Ninh - [PERSON_NAME] (vip)" at bounding box center [139, 56] width 158 height 20
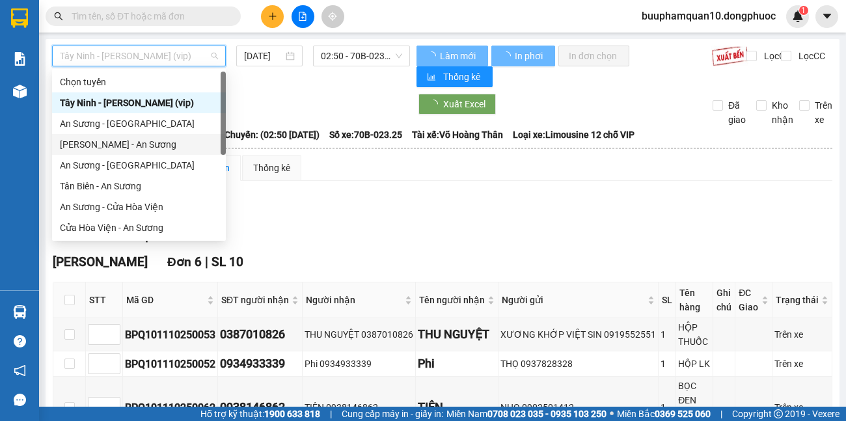
scroll to position [146, 0]
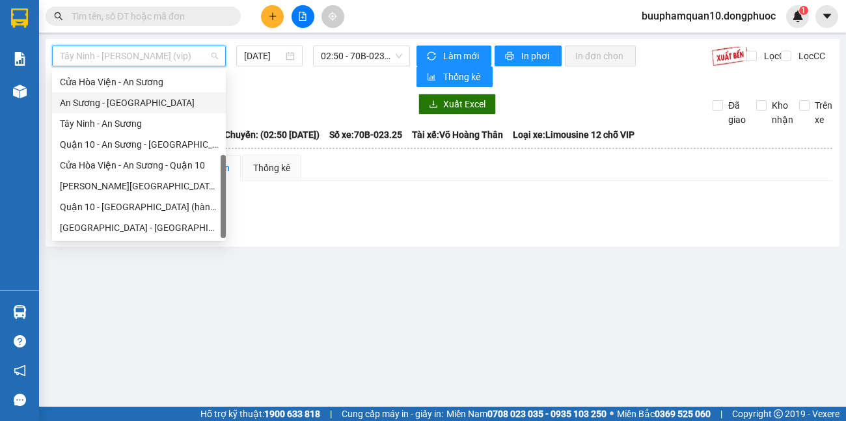
drag, startPoint x: 111, startPoint y: 103, endPoint x: 127, endPoint y: 98, distance: 17.7
click at [112, 102] on div "An Sương - [GEOGRAPHIC_DATA]" at bounding box center [139, 103] width 158 height 14
type input "[DATE]"
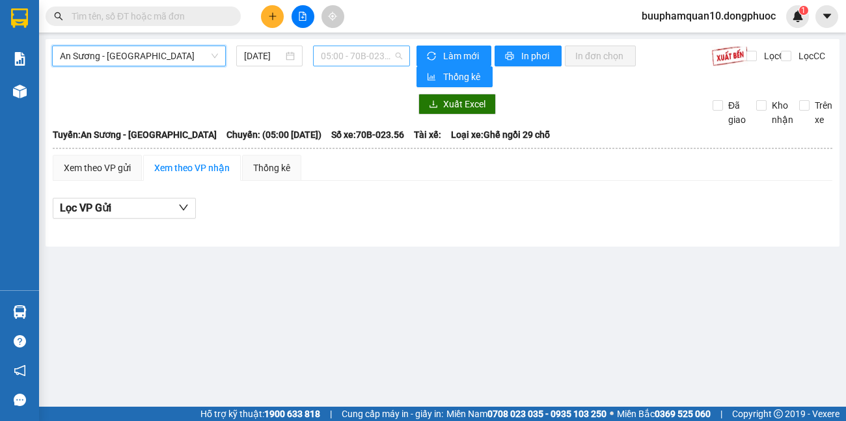
click at [345, 63] on span "05:00 - 70B-023.56" at bounding box center [361, 56] width 81 height 20
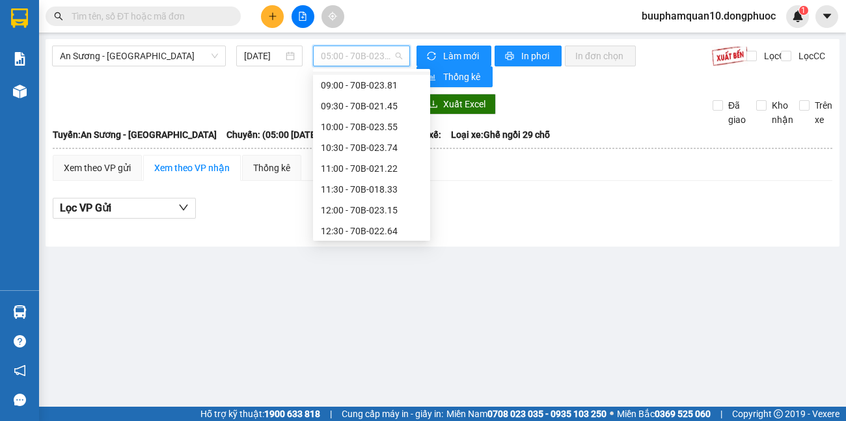
scroll to position [253, 0]
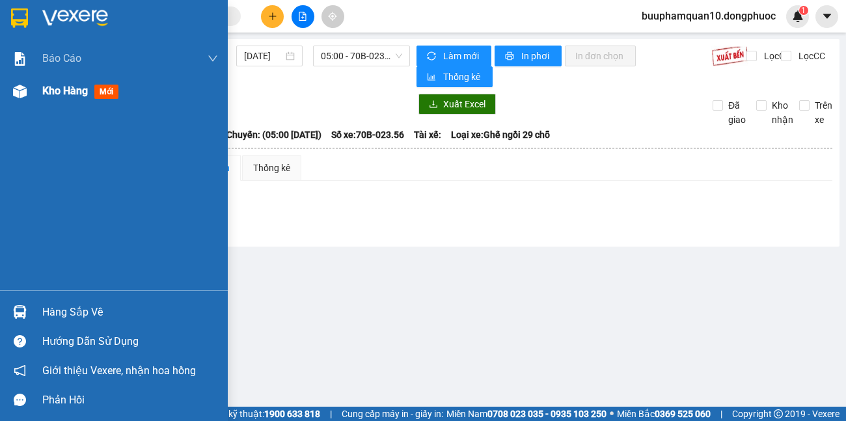
click at [64, 102] on div "Kho hàng mới" at bounding box center [130, 91] width 176 height 33
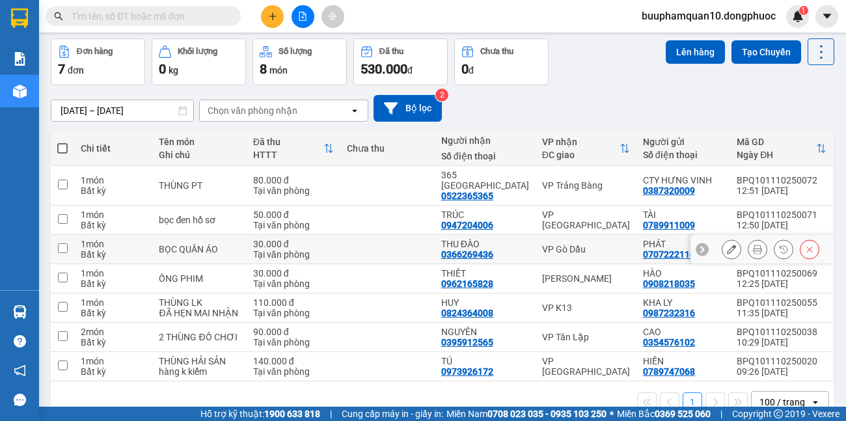
scroll to position [80, 0]
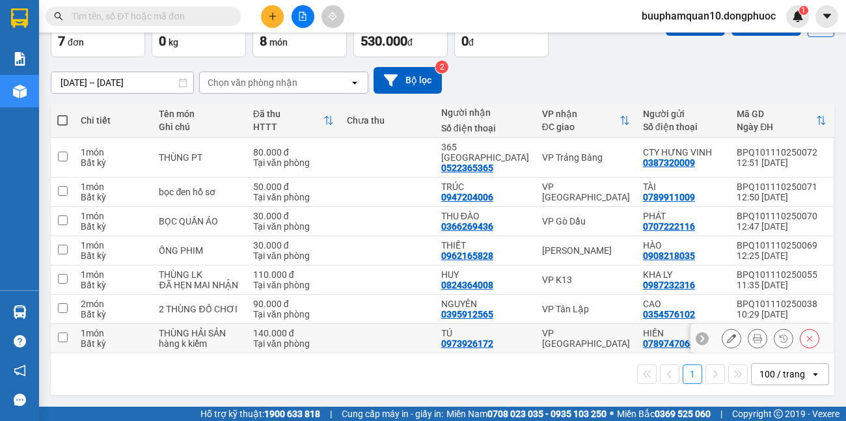
click at [553, 340] on div "VP [GEOGRAPHIC_DATA]" at bounding box center [586, 338] width 88 height 21
checkbox input "true"
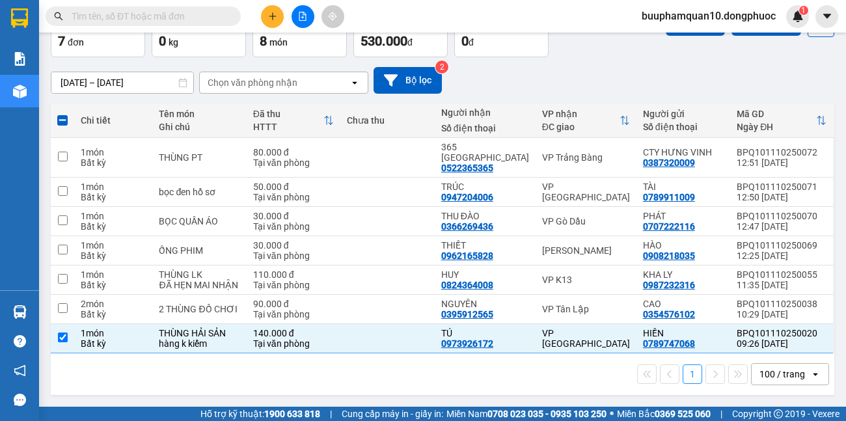
click at [689, 32] on div "Kết quả tìm kiếm ( 10000 ) Bộ lọc Mã ĐH Trạng thái Món hàng Tổng cước Chưa cước…" at bounding box center [423, 16] width 846 height 33
click at [689, 36] on div "Lên hàng Tạo Chuyến" at bounding box center [749, 23] width 168 height 27
click at [689, 33] on button "Lên hàng" at bounding box center [694, 23] width 59 height 23
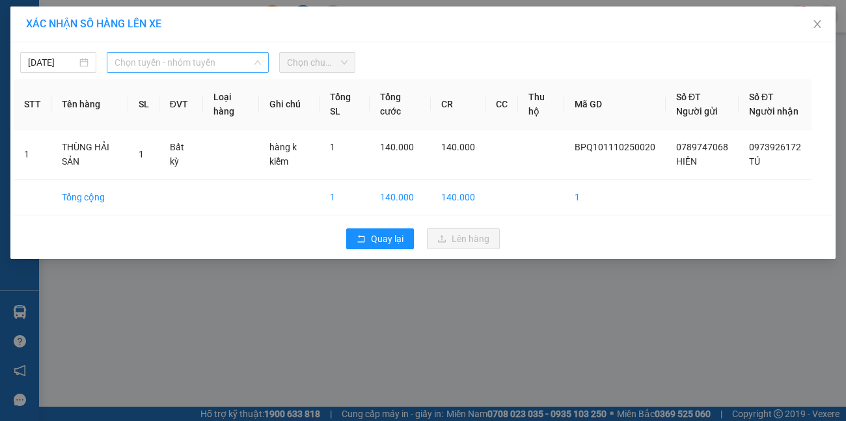
click at [155, 68] on span "Chọn tuyến - nhóm tuyến" at bounding box center [187, 63] width 147 height 20
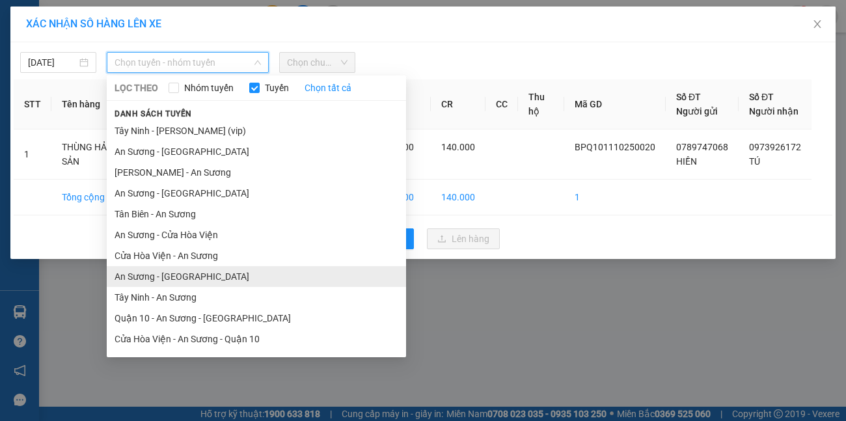
click at [163, 271] on li "An Sương - [GEOGRAPHIC_DATA]" at bounding box center [256, 276] width 299 height 21
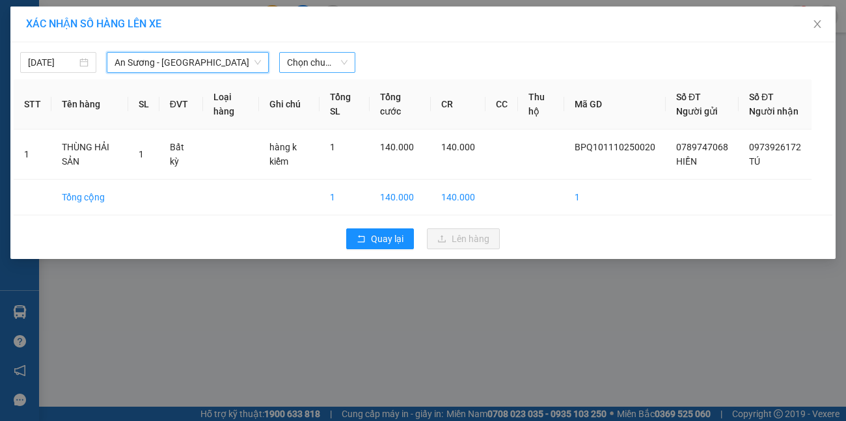
click at [298, 61] on span "Chọn chuyến" at bounding box center [317, 63] width 60 height 20
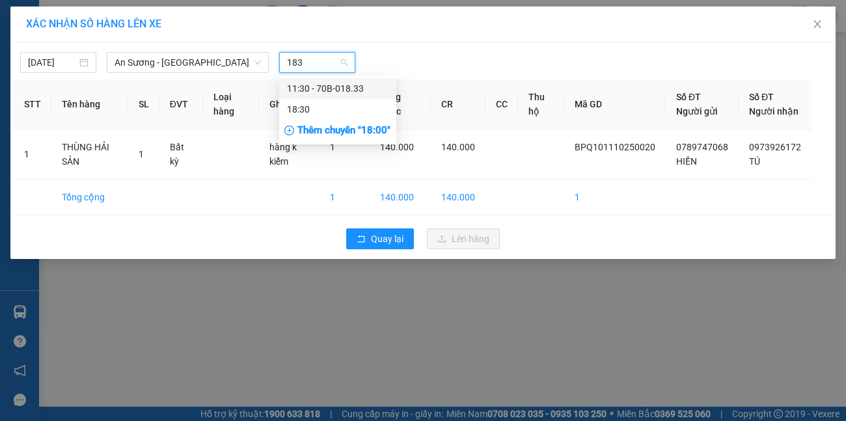
type input "1833"
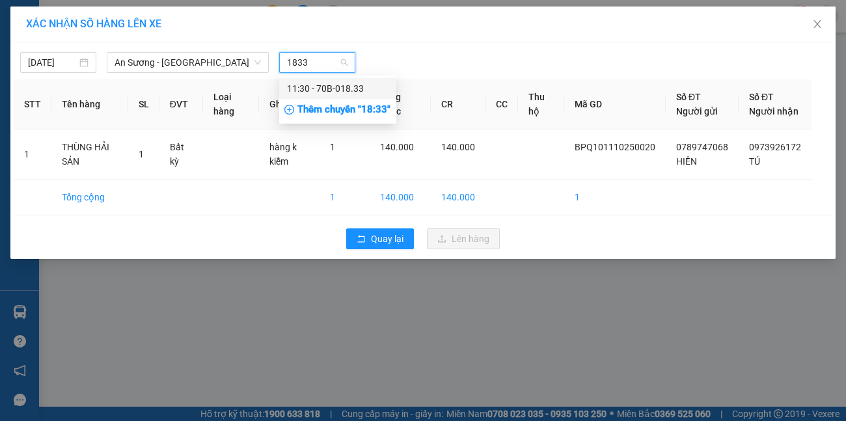
click at [349, 88] on div "11:30 - 70B-018.33" at bounding box center [337, 88] width 101 height 14
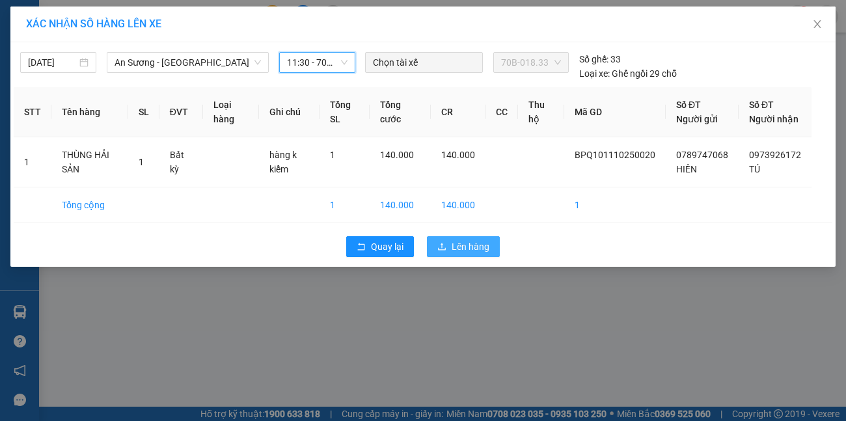
click at [470, 254] on span "Lên hàng" at bounding box center [470, 246] width 38 height 14
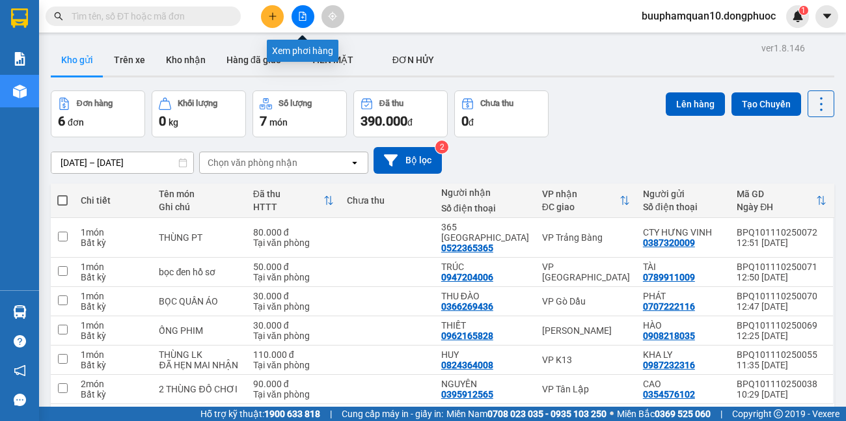
click at [306, 16] on icon "file-add" at bounding box center [302, 16] width 9 height 9
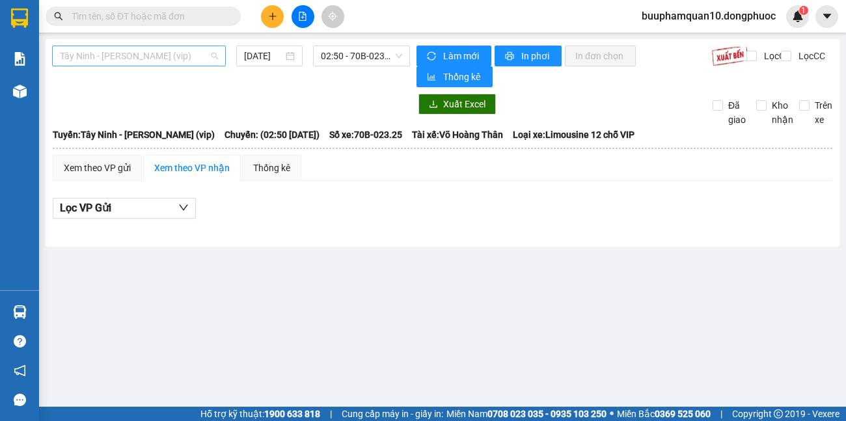
click at [181, 65] on span "Tây Ninh - [PERSON_NAME] (vip)" at bounding box center [139, 56] width 158 height 20
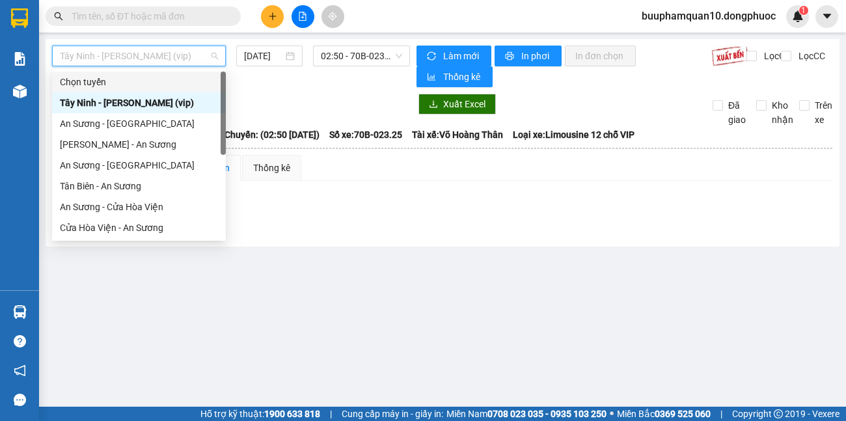
click at [364, 273] on main "Tây Ninh - Hồ Chí Minh (vip) 11/10/2025 02:50 - 70B-023.25 Làm mới In phơi In đ…" at bounding box center [423, 203] width 846 height 406
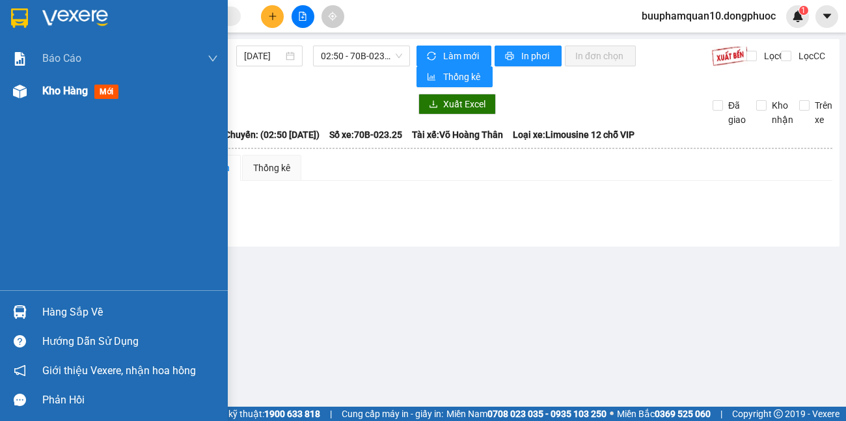
click at [65, 92] on span "Kho hàng" at bounding box center [65, 91] width 46 height 12
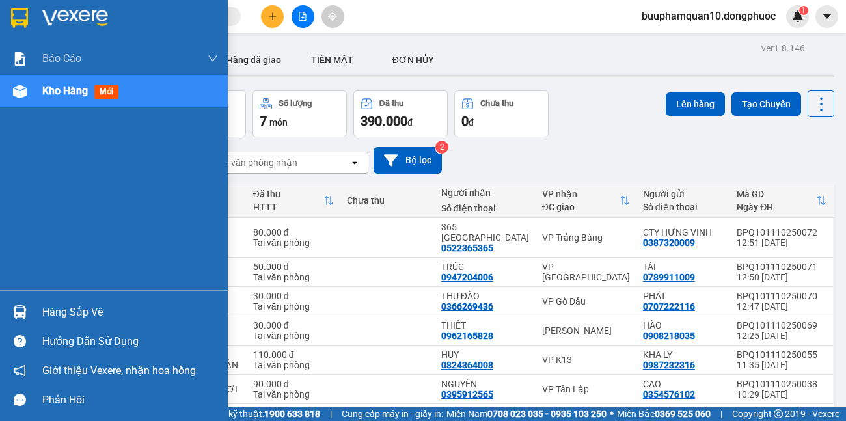
click at [60, 299] on div "Hàng sắp về" at bounding box center [114, 311] width 228 height 29
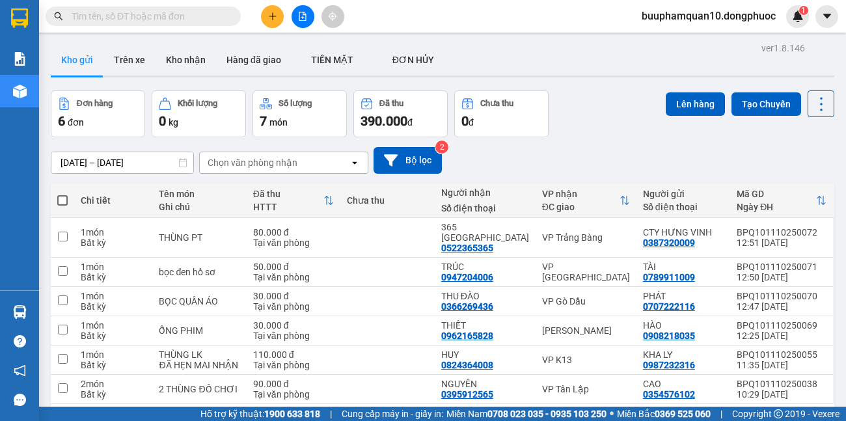
click at [109, 40] on section "Kết quả tìm kiếm ( 10000 ) Bộ lọc Mã ĐH Trạng thái Món hàng Tổng cước Chưa cước…" at bounding box center [423, 210] width 846 height 421
click at [135, 16] on input "text" at bounding box center [148, 16] width 153 height 14
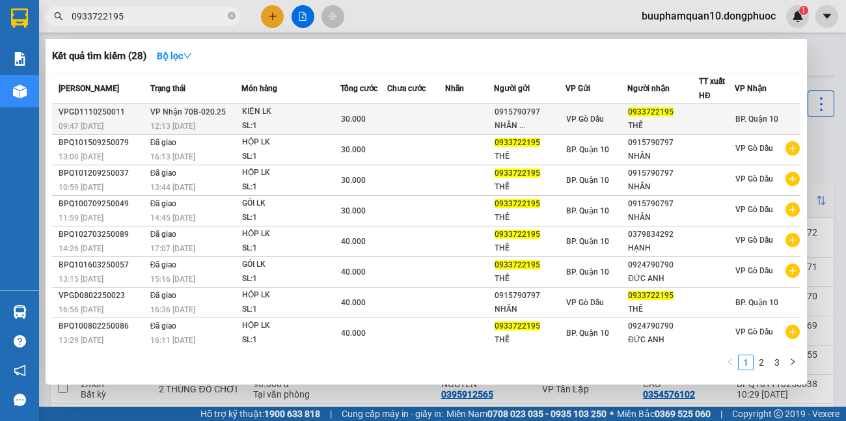
type input "0933722195"
click at [383, 114] on div "30.000" at bounding box center [364, 119] width 46 height 14
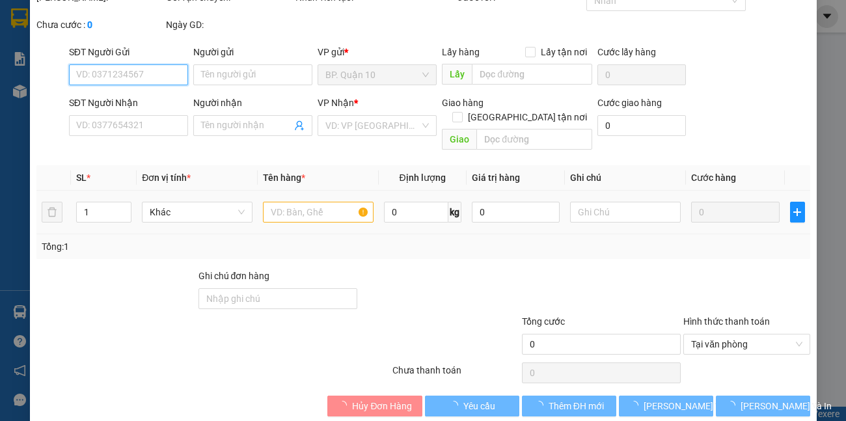
type input "0915790797"
type input "NHÂN"
type input "0933722195"
type input "THẾ"
type input "30.000"
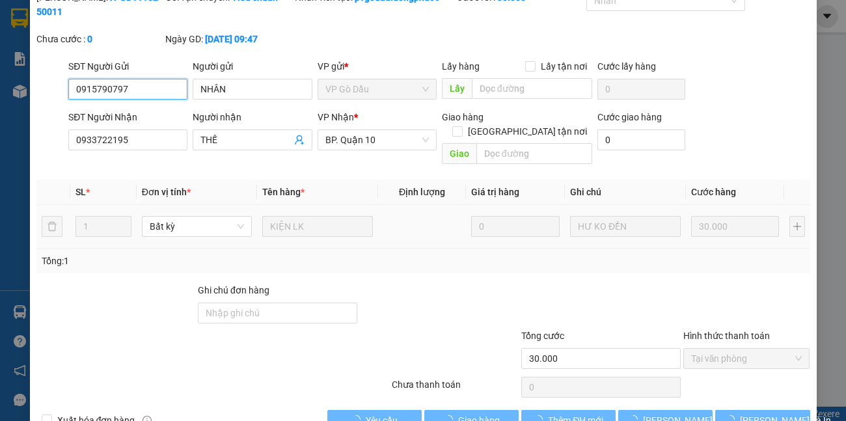
scroll to position [63, 0]
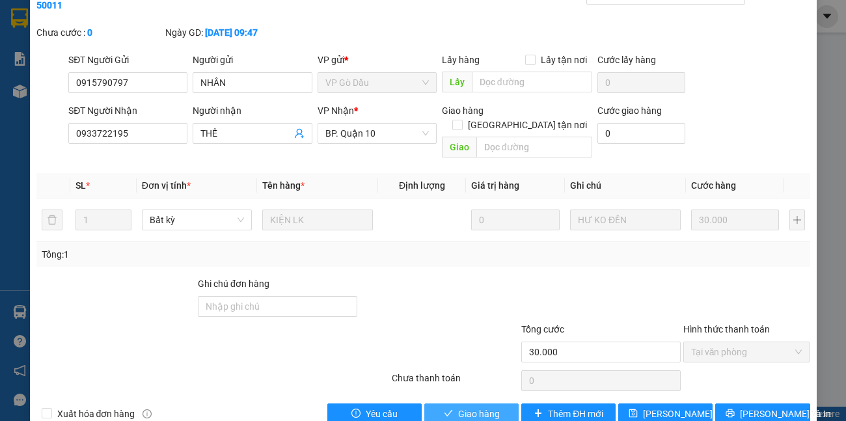
click at [486, 406] on span "Giao hàng" at bounding box center [479, 413] width 42 height 14
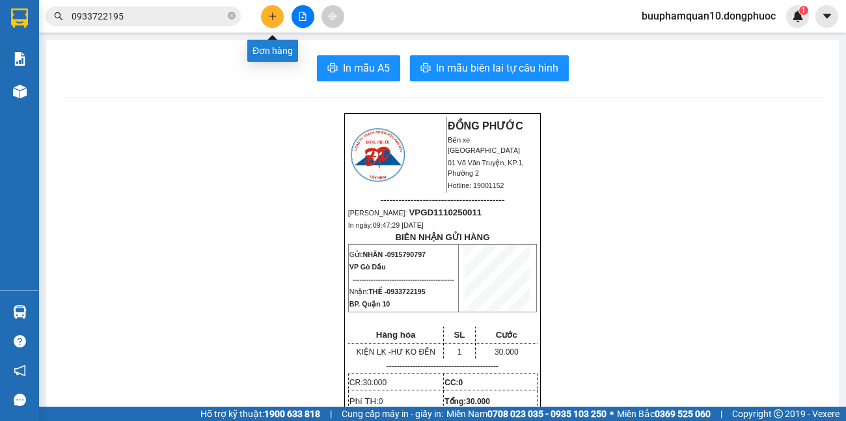
click at [274, 16] on icon "plus" at bounding box center [272, 16] width 9 height 9
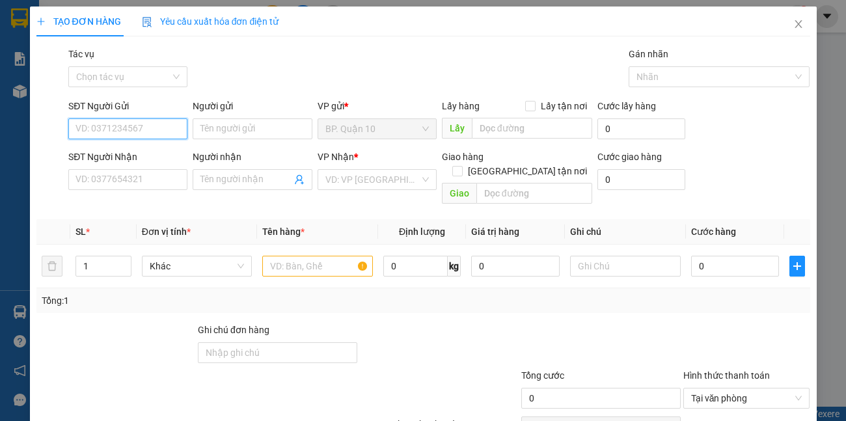
click at [157, 131] on input "SĐT Người Gửi" at bounding box center [127, 128] width 119 height 21
type input "0933361202"
click at [157, 155] on div "0933361202 - KHANG" at bounding box center [126, 155] width 102 height 14
type input "KHANG"
type input "0974865114"
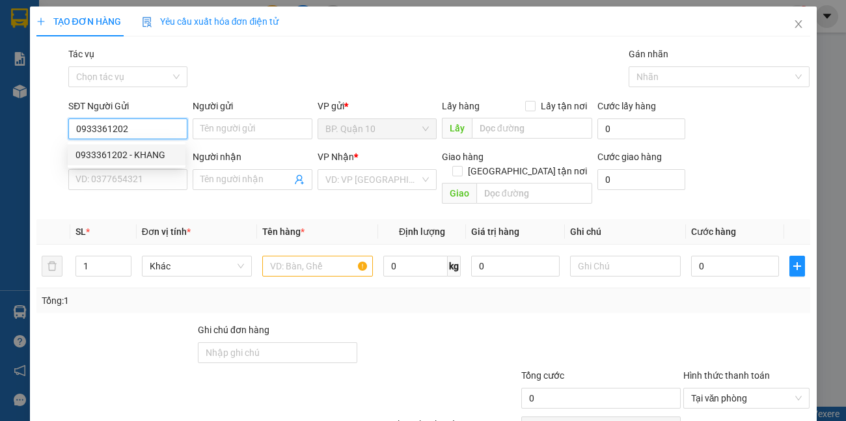
type input "HƯỜNG"
type input "70.000"
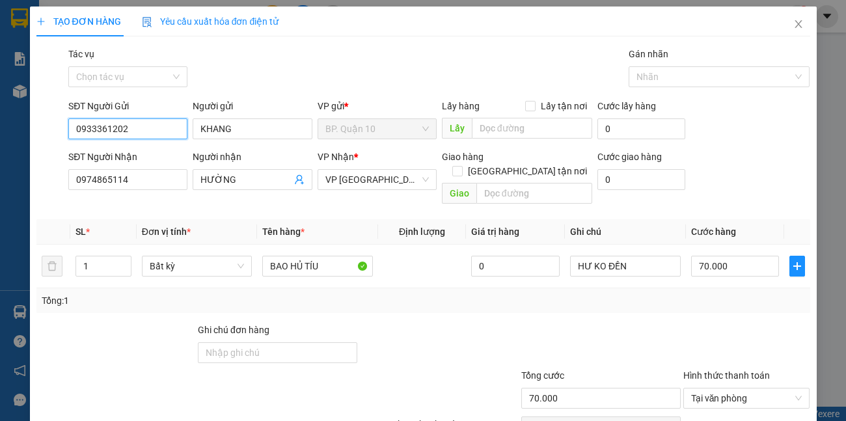
type input "0933361202"
click at [576, 293] on div "Tổng: 1" at bounding box center [423, 300] width 763 height 14
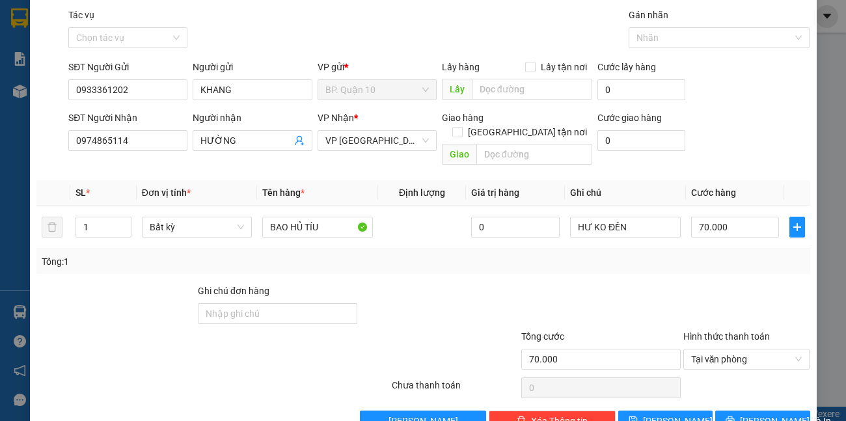
scroll to position [60, 0]
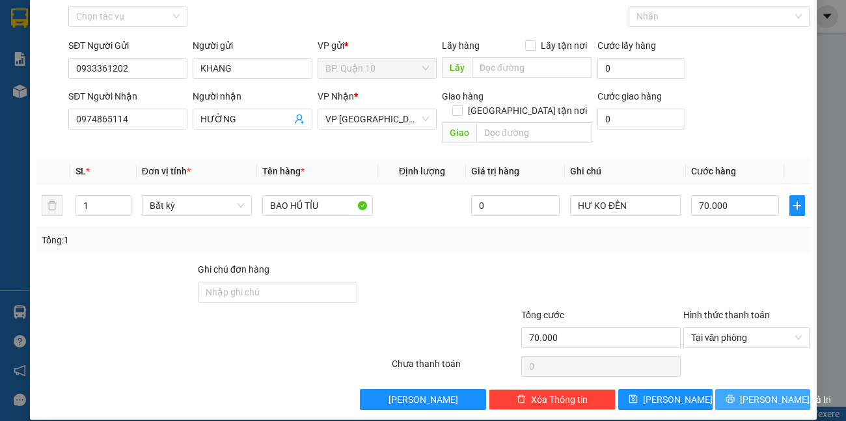
drag, startPoint x: 772, startPoint y: 371, endPoint x: 776, endPoint y: 377, distance: 7.0
click at [775, 375] on div "Transit Pickup Surcharge Ids Transit Deliver Surcharge Ids Transit Deliver Surc…" at bounding box center [422, 197] width 773 height 423
click at [776, 392] on span "[PERSON_NAME] và In" at bounding box center [784, 399] width 91 height 14
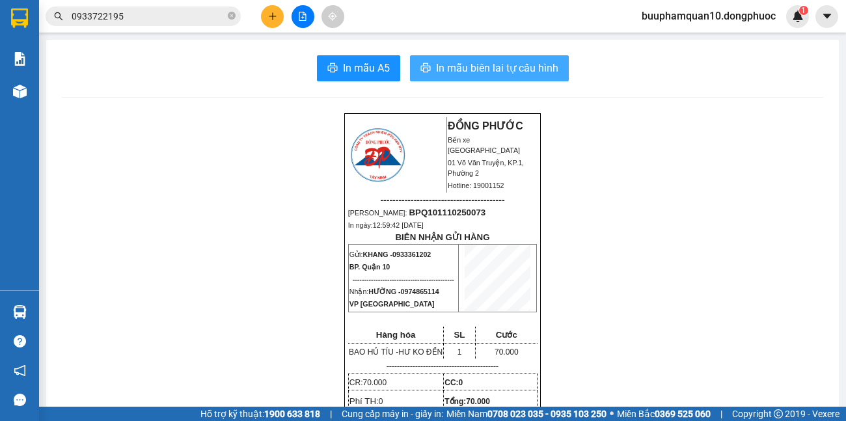
click at [519, 60] on span "In mẫu biên lai tự cấu hình" at bounding box center [497, 68] width 122 height 16
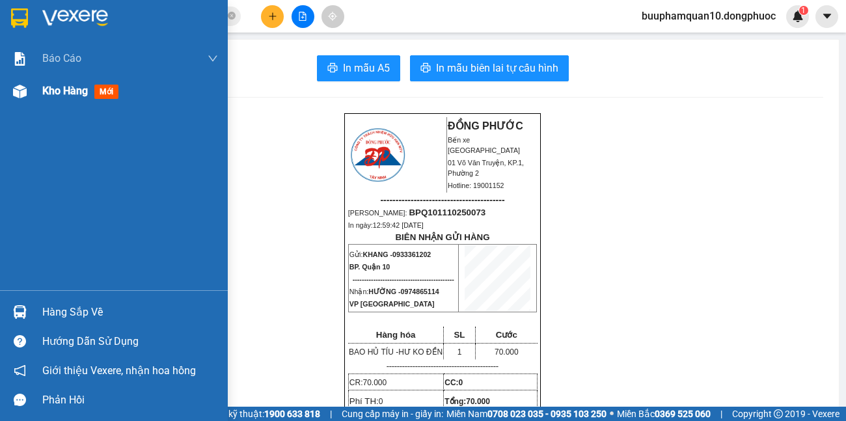
click at [82, 92] on span "Kho hàng" at bounding box center [65, 91] width 46 height 12
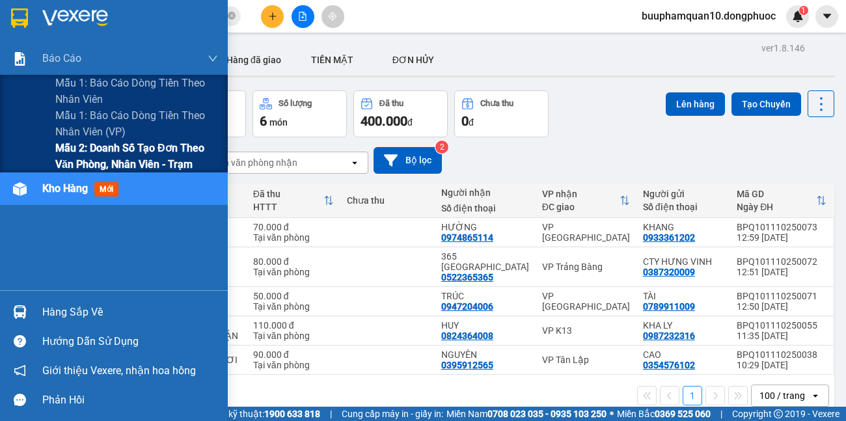
click at [46, 158] on div "Mẫu 2: Doanh số tạo đơn theo Văn phòng, nhân viên - Trạm" at bounding box center [114, 156] width 228 height 33
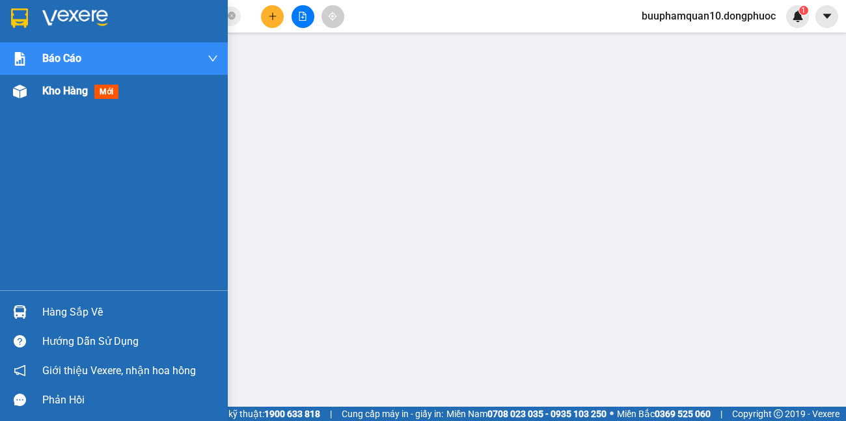
click at [63, 94] on span "Kho hàng" at bounding box center [65, 91] width 46 height 12
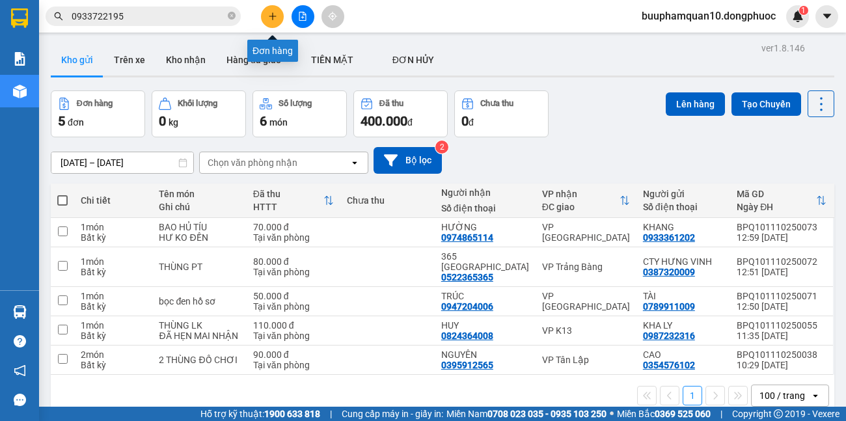
click at [265, 13] on button at bounding box center [272, 16] width 23 height 23
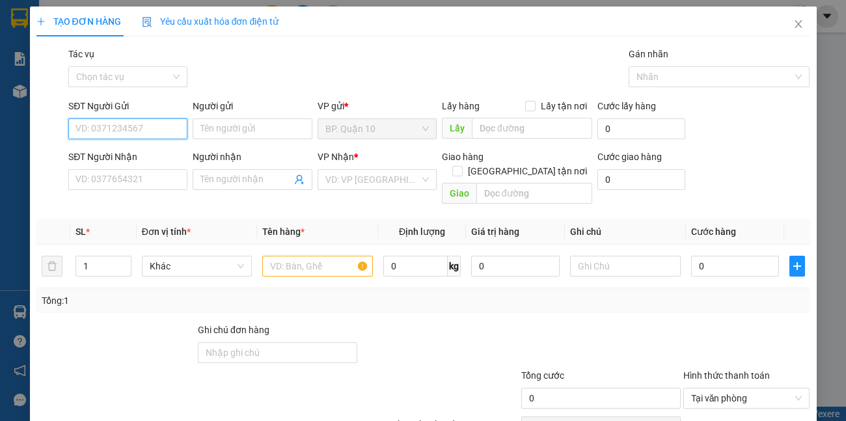
click at [170, 135] on input "SĐT Người Gửi" at bounding box center [127, 128] width 119 height 21
click at [116, 155] on div "0774747788 - TIẾN" at bounding box center [126, 155] width 102 height 14
type input "0774747788"
type input "TIẾN"
type input "0789992992"
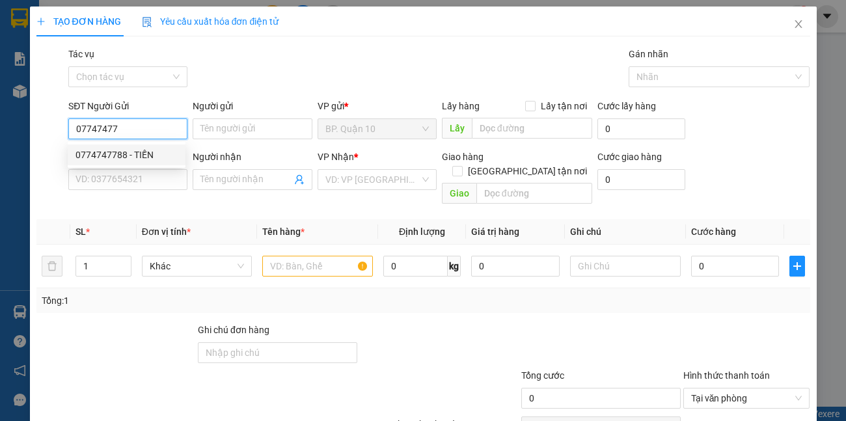
type input "HẢI ĐẠI"
type input "30.000"
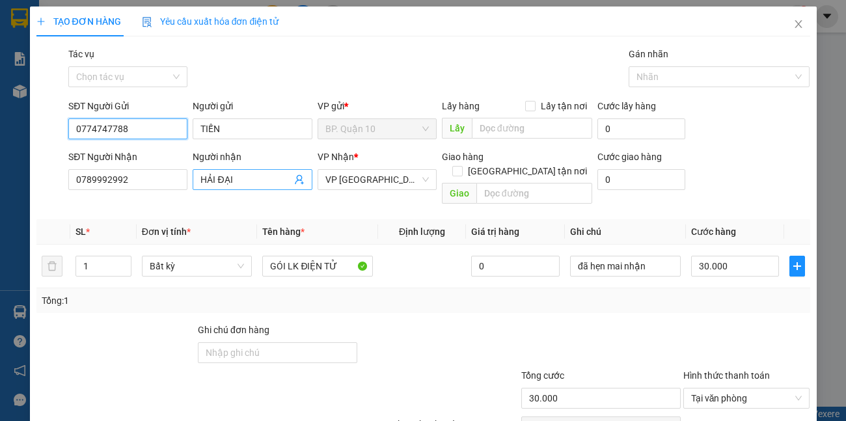
type input "0774747788"
click at [304, 178] on span "HẢI ĐẠI" at bounding box center [252, 179] width 119 height 21
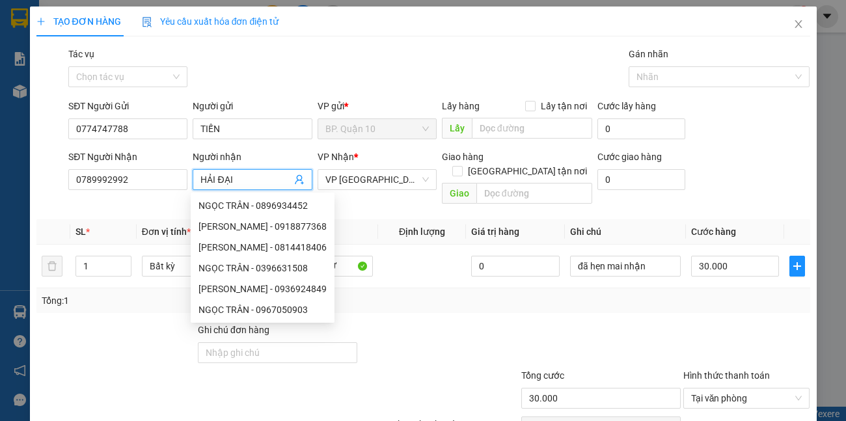
click at [295, 180] on icon "user-add" at bounding box center [299, 179] width 10 height 10
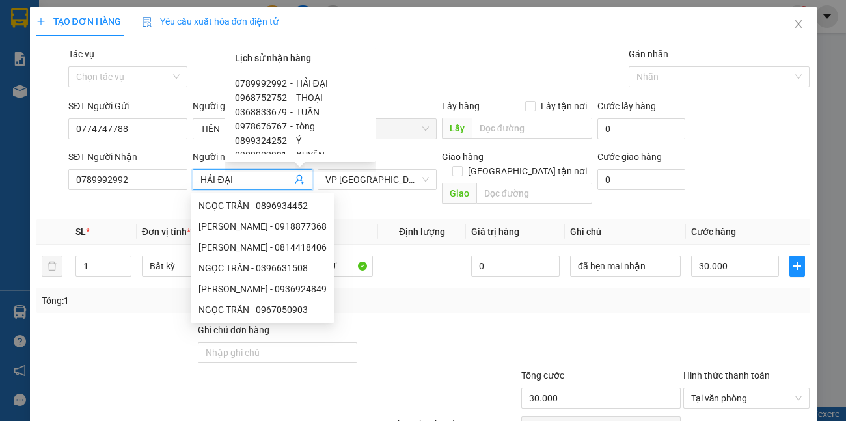
click at [297, 127] on span "tòng" at bounding box center [305, 126] width 19 height 10
type input "0978676767"
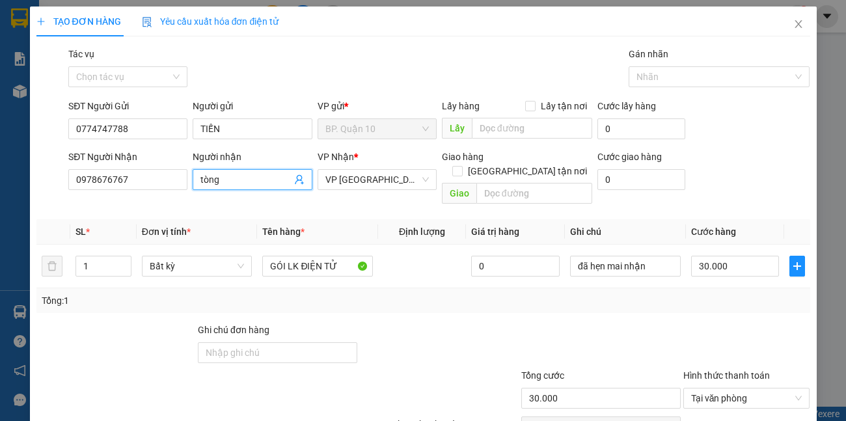
click at [61, 222] on div "Transit Pickup Surcharge Ids Transit Deliver Surcharge Ids Transit Deliver Surc…" at bounding box center [422, 258] width 773 height 423
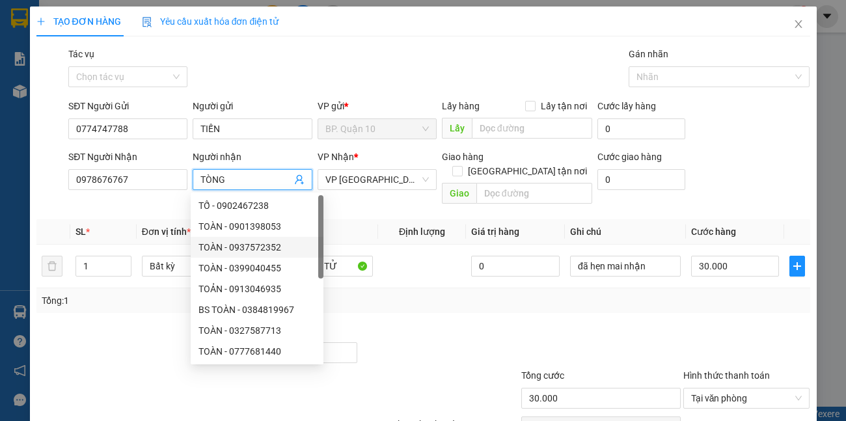
type input "TÒNG"
click at [387, 196] on div "Transit Pickup Surcharge Ids Transit Deliver Surcharge Ids Transit Deliver Surc…" at bounding box center [422, 258] width 773 height 423
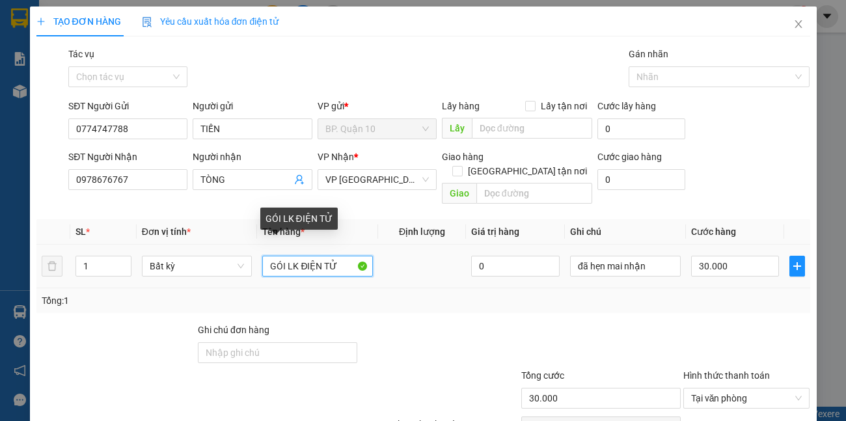
drag, startPoint x: 332, startPoint y: 253, endPoint x: 299, endPoint y: 261, distance: 33.4
click at [299, 261] on input "GÓI LK ĐIỆN TỬ" at bounding box center [317, 266] width 111 height 21
type input "GÓI LK ĐEN"
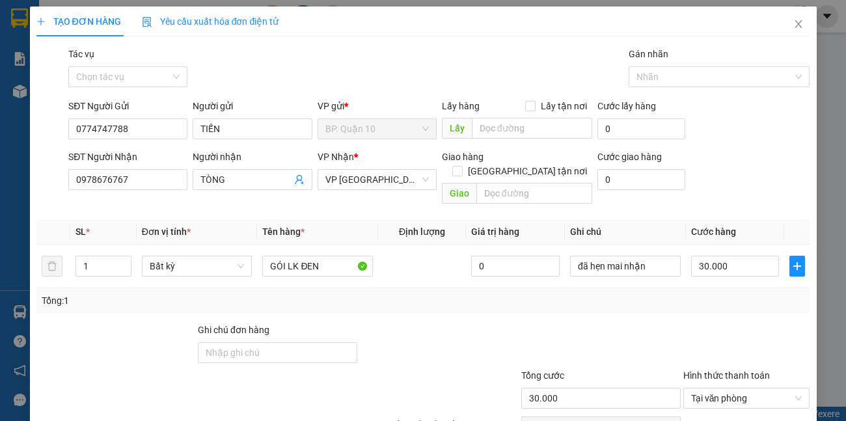
click at [658, 293] on div "Tổng: 1" at bounding box center [423, 300] width 763 height 14
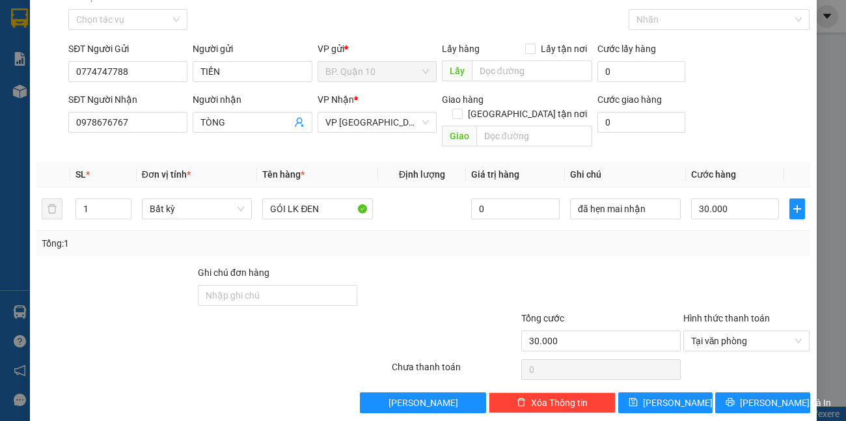
scroll to position [60, 0]
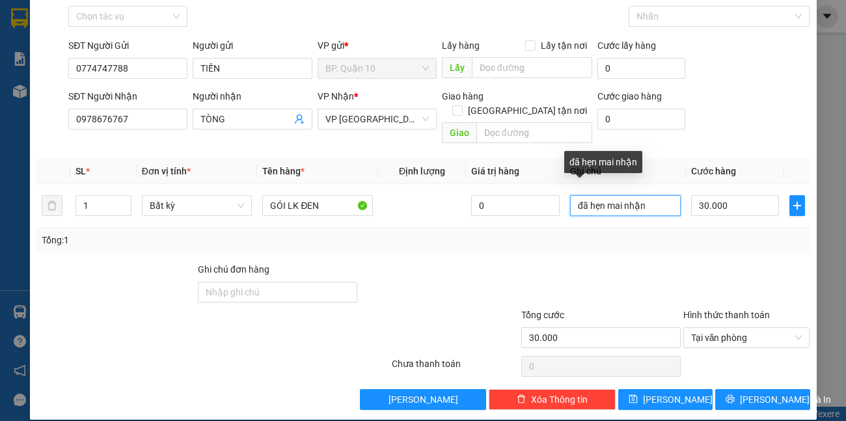
drag, startPoint x: 661, startPoint y: 200, endPoint x: 57, endPoint y: 280, distance: 610.0
click at [209, 277] on div "Transit Pickup Surcharge Ids Transit Deliver Surcharge Ids Transit Deliver Surc…" at bounding box center [422, 197] width 773 height 423
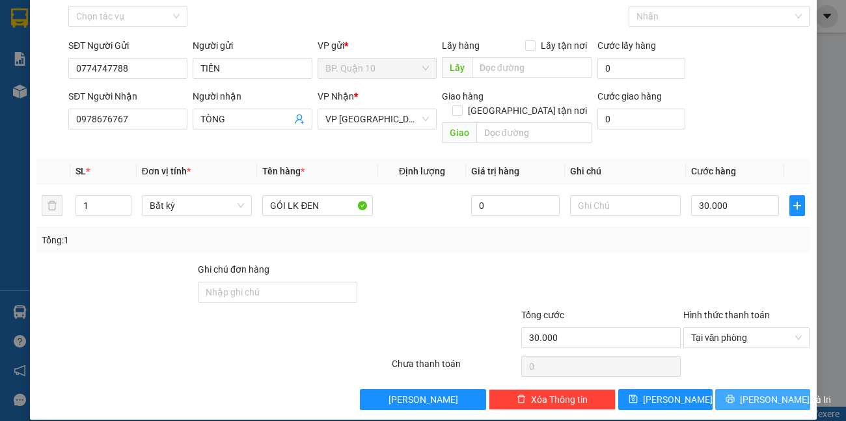
click at [790, 389] on button "[PERSON_NAME] và In" at bounding box center [762, 399] width 94 height 21
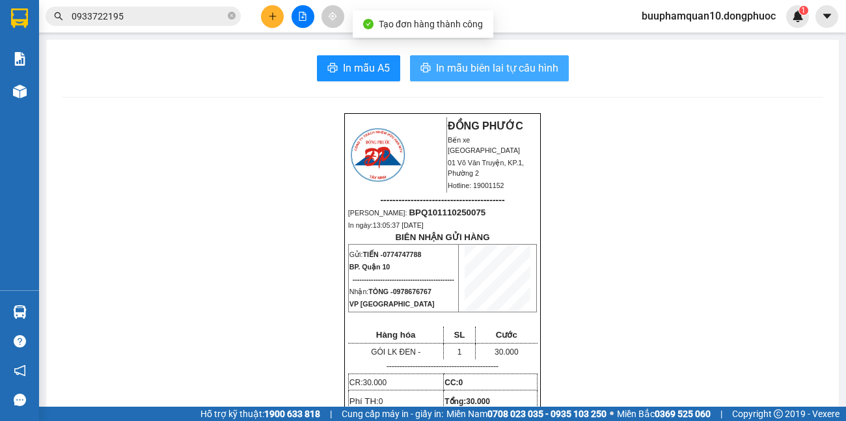
click at [534, 70] on span "In mẫu biên lai tự cấu hình" at bounding box center [497, 68] width 122 height 16
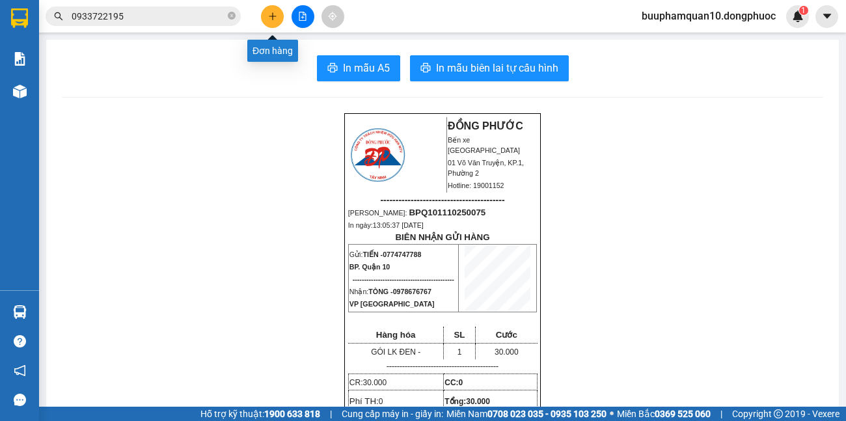
click at [265, 17] on button at bounding box center [272, 16] width 23 height 23
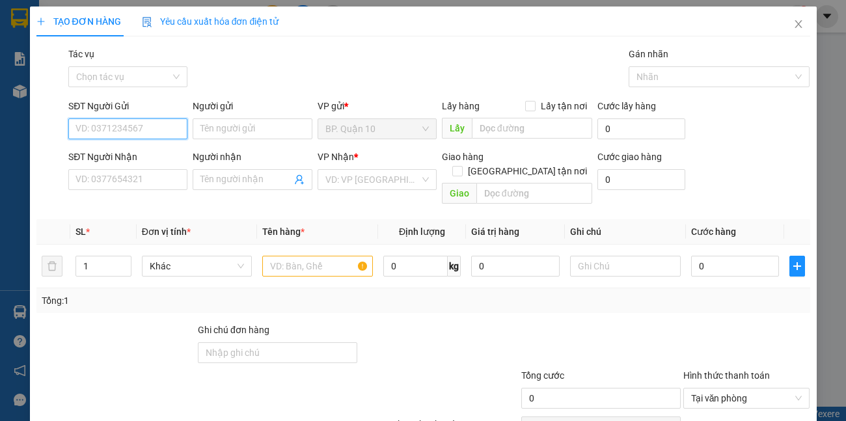
click at [94, 129] on input "SĐT Người Gửi" at bounding box center [127, 128] width 119 height 21
type input "0"
click at [142, 149] on div "0834501900 - AN" at bounding box center [126, 155] width 102 height 14
type input "0834501900"
type input "AN"
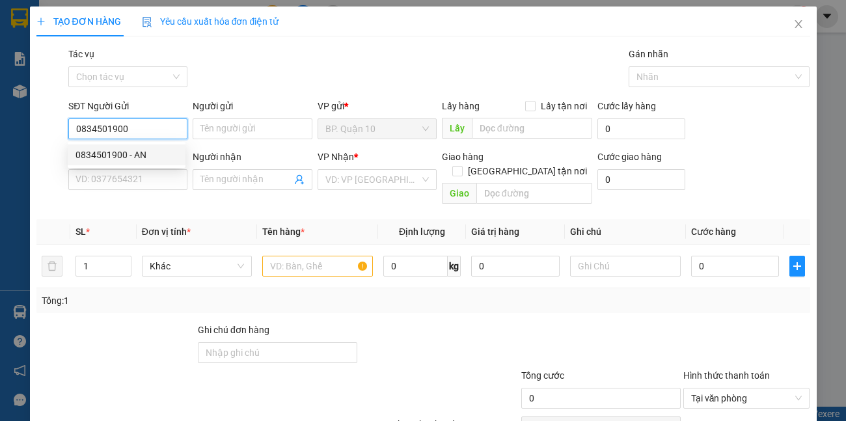
type input "0902806081"
type input "HỒNG"
type input "30.000"
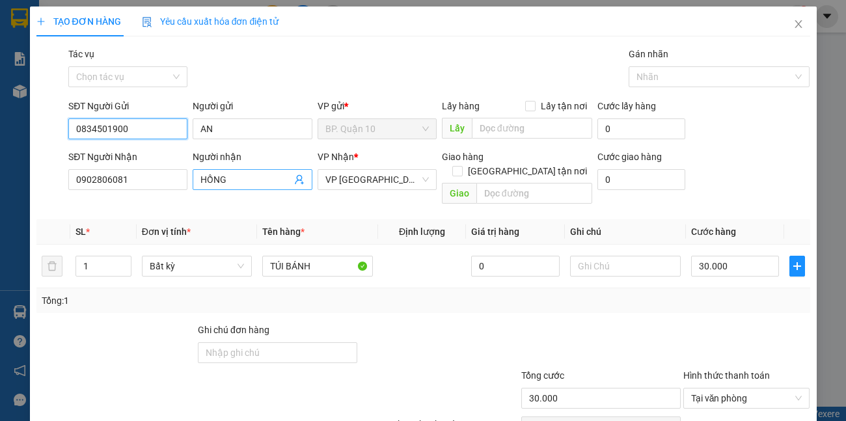
type input "0834501900"
click at [299, 183] on icon "user-add" at bounding box center [299, 180] width 8 height 10
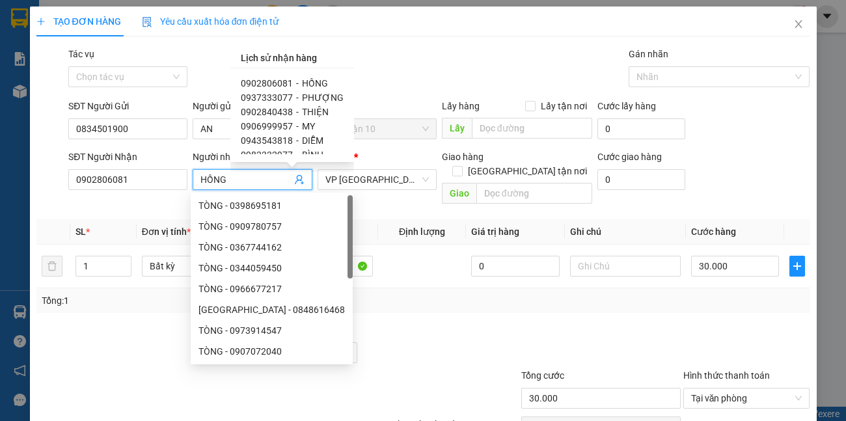
click at [297, 113] on div "0902840438 - THIỆN" at bounding box center [292, 112] width 103 height 14
type input "0902840438"
type input "THIỆN"
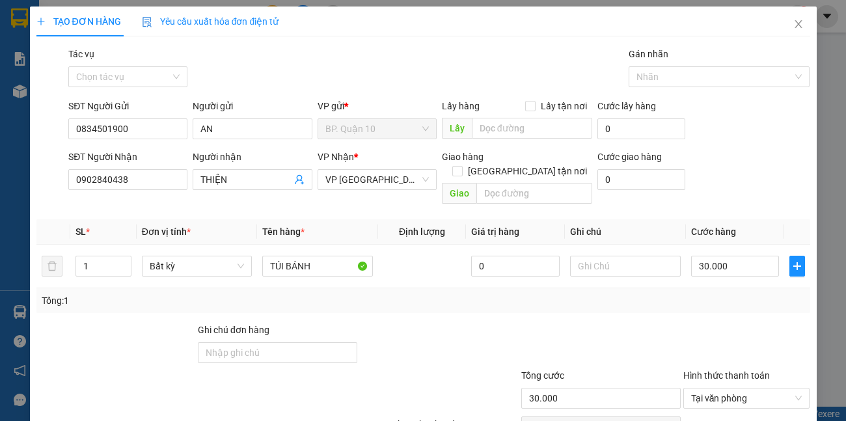
click at [343, 219] on th "Tên hàng *" at bounding box center [317, 231] width 121 height 25
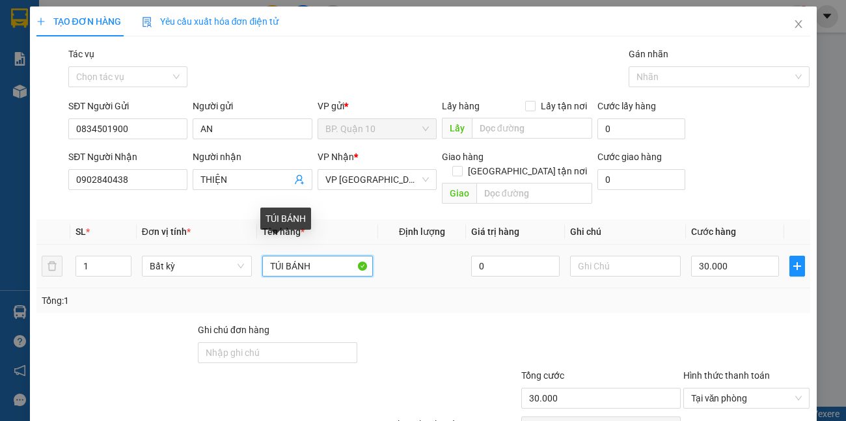
drag, startPoint x: 322, startPoint y: 246, endPoint x: 0, endPoint y: 283, distance: 324.1
click at [0, 276] on div "TẠO ĐƠN HÀNG Yêu cầu xuất hóa đơn điện tử Transit Pickup Surcharge Ids Transit …" at bounding box center [423, 210] width 846 height 421
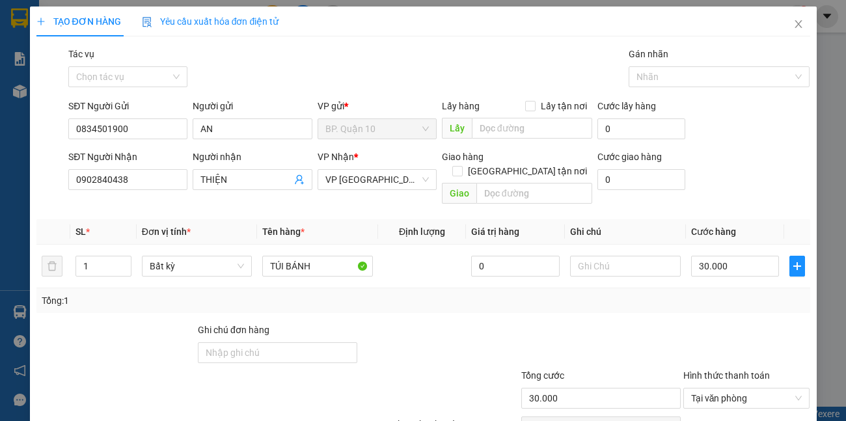
click at [348, 204] on div "Transit Pickup Surcharge Ids Transit Deliver Surcharge Ids Transit Deliver Surc…" at bounding box center [422, 258] width 773 height 423
click at [382, 185] on span "VP [GEOGRAPHIC_DATA]" at bounding box center [376, 180] width 103 height 20
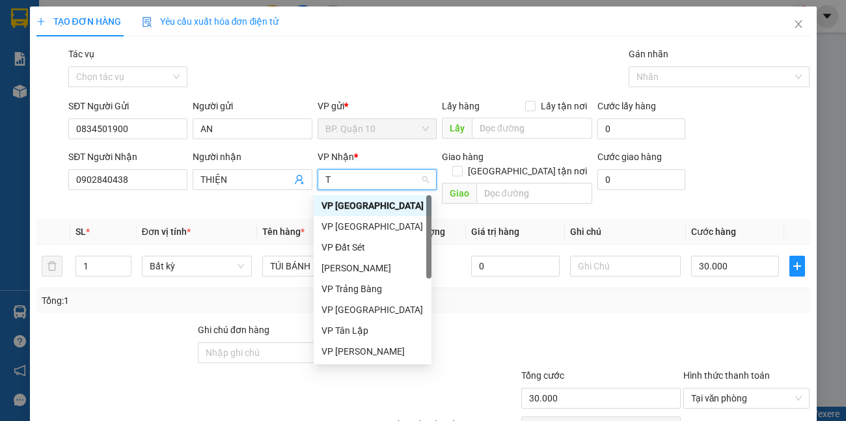
type input "TR"
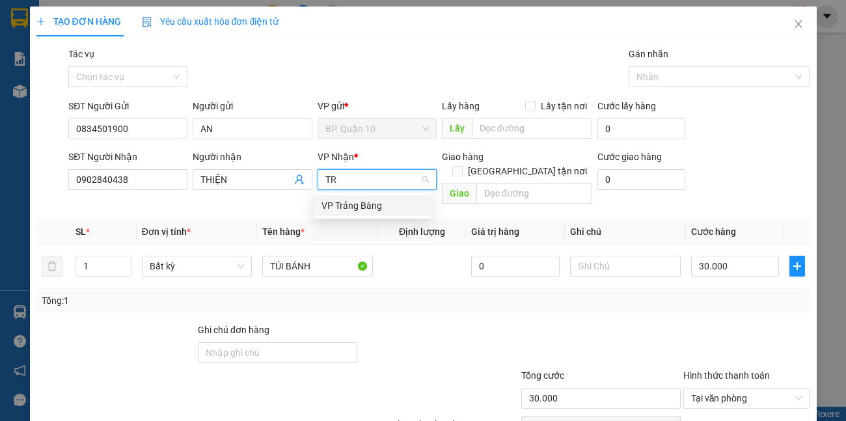
click at [366, 209] on div "VP Trảng Bàng" at bounding box center [372, 205] width 102 height 14
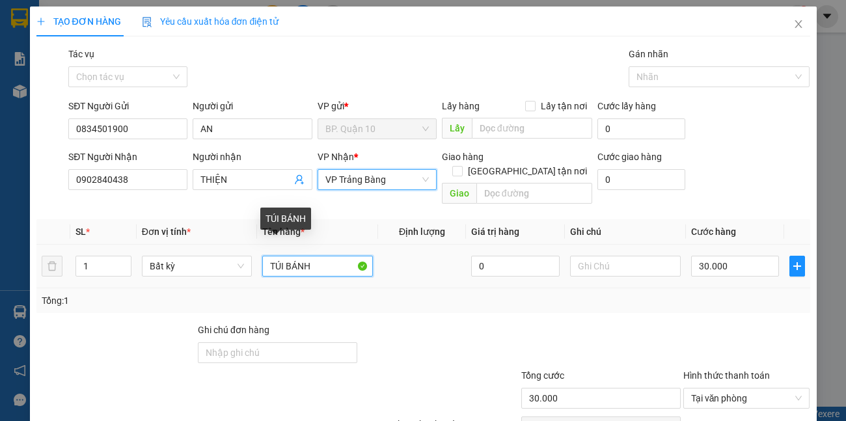
drag, startPoint x: 328, startPoint y: 256, endPoint x: 0, endPoint y: 182, distance: 336.7
click at [0, 198] on div "TẠO ĐƠN HÀNG Yêu cầu xuất hóa đơn điện tử Transit Pickup Surcharge Ids Transit …" at bounding box center [423, 210] width 846 height 421
type input "THÙNG THUỐC + TP"
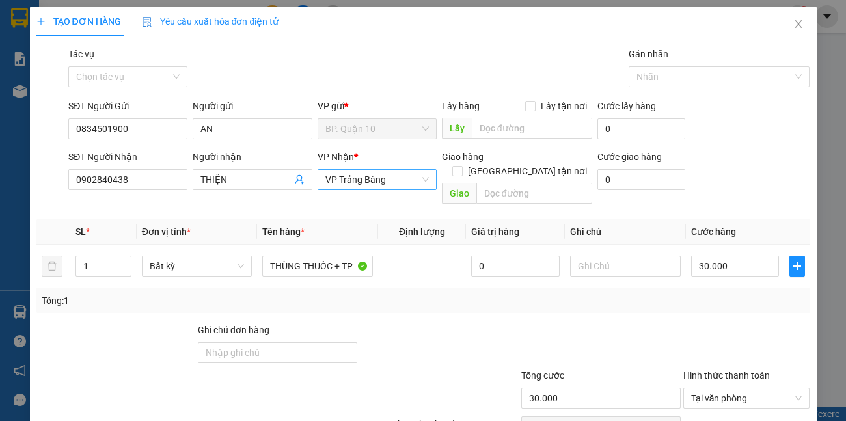
drag, startPoint x: 727, startPoint y: 312, endPoint x: 724, endPoint y: 297, distance: 14.7
click at [727, 323] on div at bounding box center [746, 346] width 129 height 46
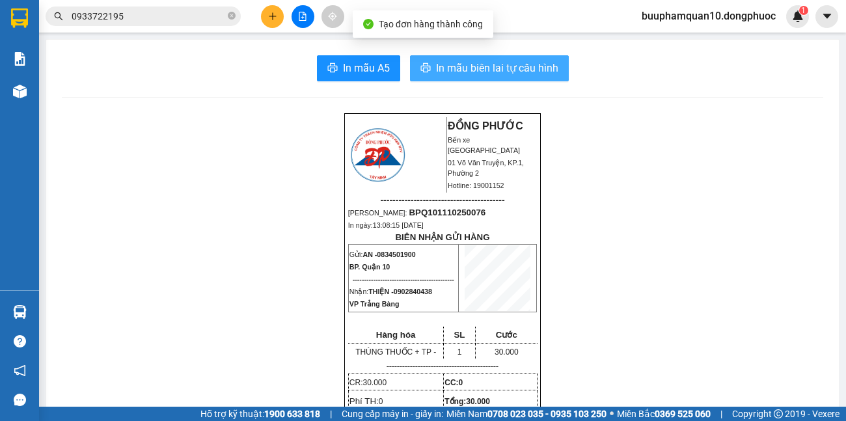
click at [446, 65] on span "In mẫu biên lai tự cấu hình" at bounding box center [497, 68] width 122 height 16
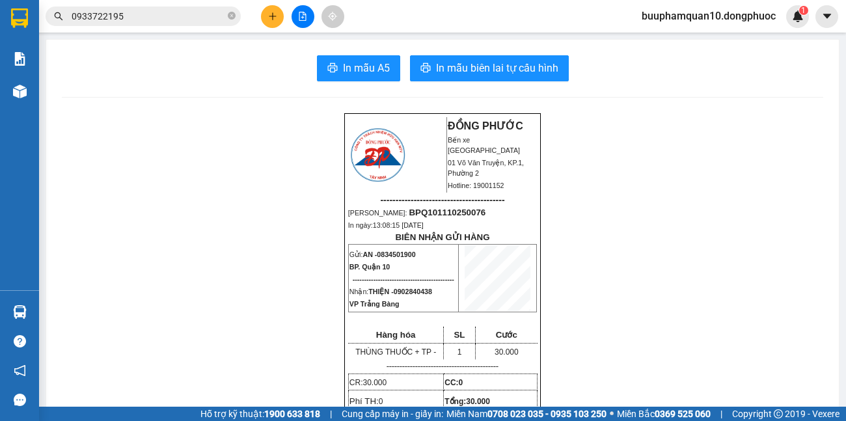
click at [396, 295] on span "0902840438" at bounding box center [412, 291] width 38 height 8
click at [392, 258] on span "0834501900" at bounding box center [396, 254] width 38 height 8
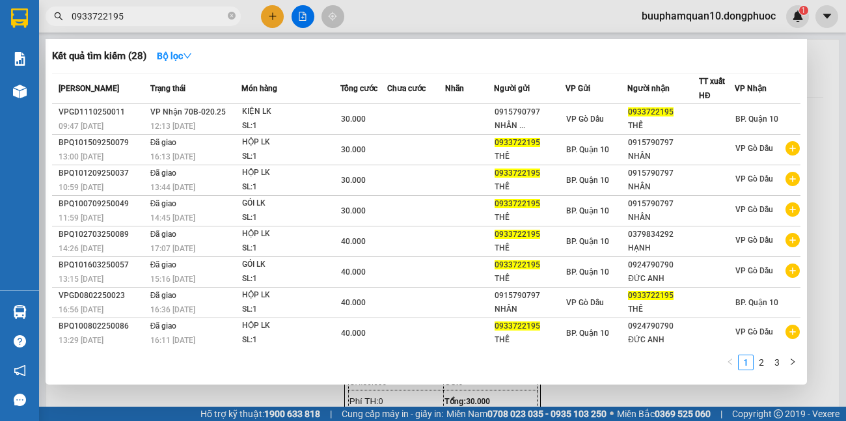
click at [148, 8] on span "0933722195" at bounding box center [143, 17] width 195 height 20
drag, startPoint x: 152, startPoint y: 10, endPoint x: 0, endPoint y: 1, distance: 151.8
click at [0, 1] on section "Kết quả tìm kiếm ( 28 ) Bộ lọc Mã ĐH Trạng thái Món hàng Tổng cước Chưa cước Nh…" at bounding box center [423, 210] width 846 height 421
paste input "834501900"
type input "0834501900"
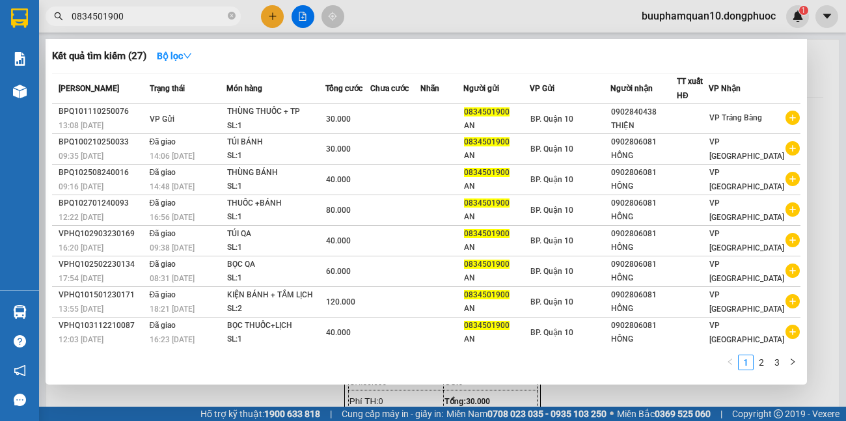
drag, startPoint x: 156, startPoint y: 23, endPoint x: 0, endPoint y: 29, distance: 156.2
click at [0, 20] on section "Kết quả tìm kiếm ( 27 ) Bộ lọc Mã ĐH Trạng thái Món hàng Tổng cước Chưa cước Nh…" at bounding box center [423, 210] width 846 height 421
click at [229, 14] on icon "close-circle" at bounding box center [232, 16] width 8 height 8
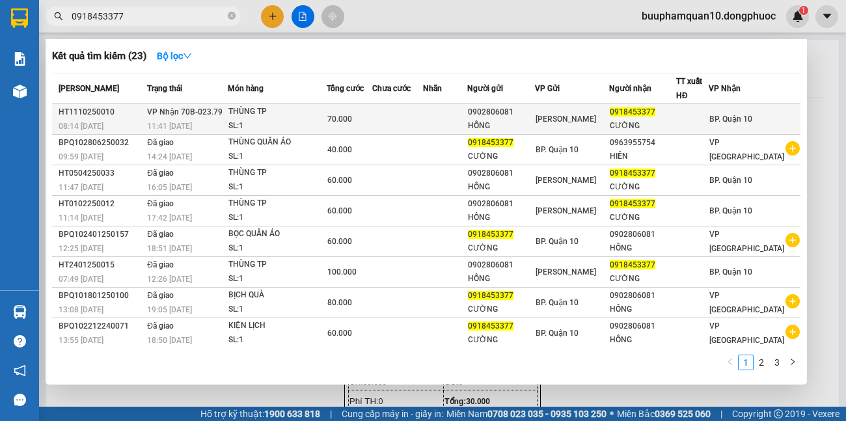
type input "0918453377"
click at [270, 120] on div "SL: 1" at bounding box center [277, 126] width 98 height 14
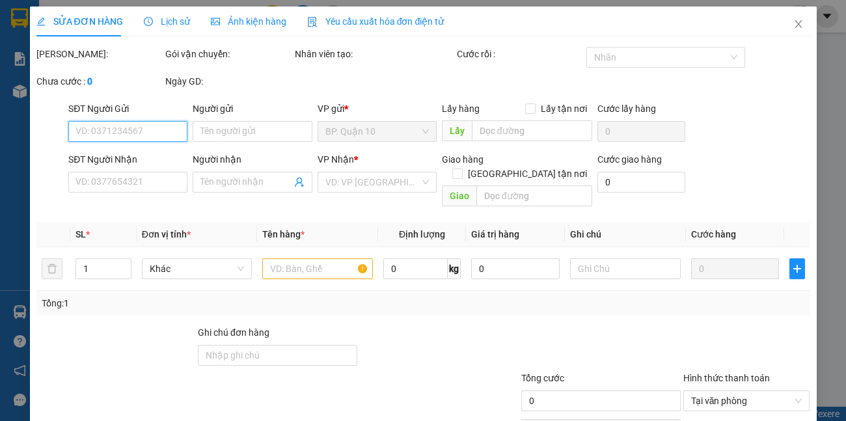
type input "0902806081"
type input "HỒNG"
type input "0918453377"
type input "CƯỜNG"
type input "70.000"
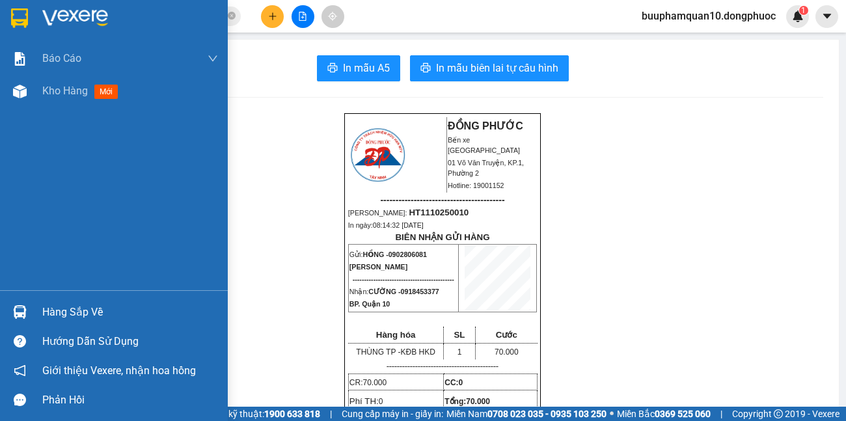
click at [59, 319] on div "Hàng sắp về" at bounding box center [130, 312] width 176 height 20
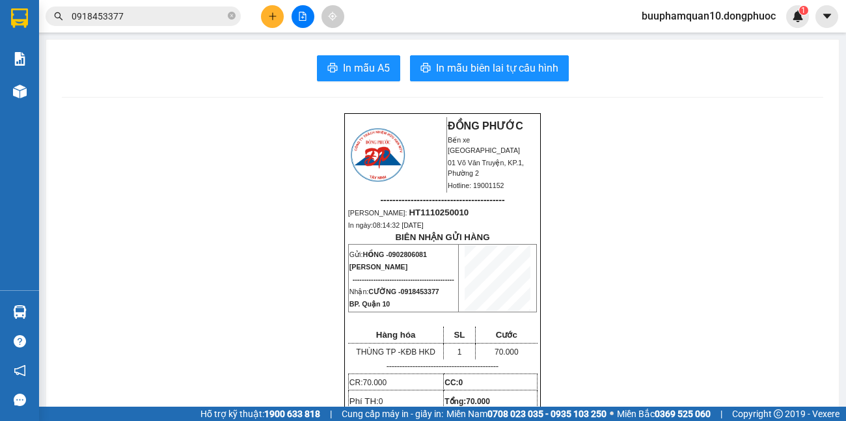
click at [726, 300] on section "Kết quả tìm kiếm ( 23 ) Bộ lọc Mã ĐH Trạng thái Món hàng Tổng cước Chưa cước Nh…" at bounding box center [423, 210] width 846 height 421
click at [277, 16] on button at bounding box center [272, 16] width 23 height 23
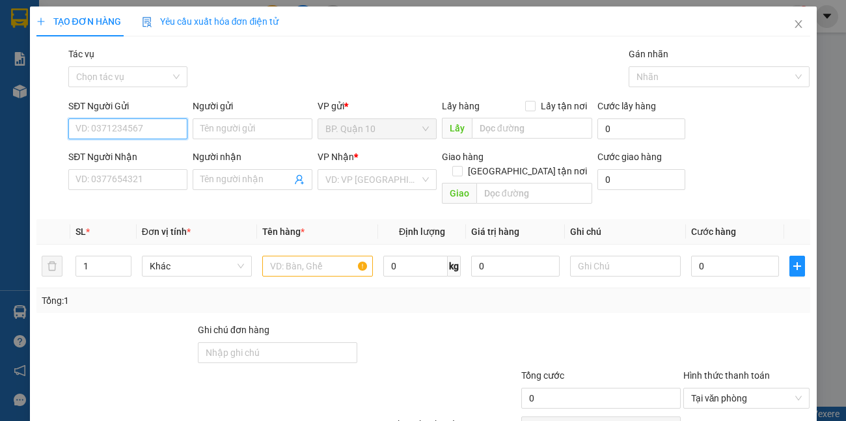
click at [159, 120] on input "SĐT Người Gửi" at bounding box center [127, 128] width 119 height 21
click at [105, 123] on input "099272736" at bounding box center [127, 128] width 119 height 21
click at [129, 129] on input "099273736" at bounding box center [127, 128] width 119 height 21
click at [107, 133] on input "099273736" at bounding box center [127, 128] width 119 height 21
click at [87, 129] on input "099273736" at bounding box center [127, 128] width 119 height 21
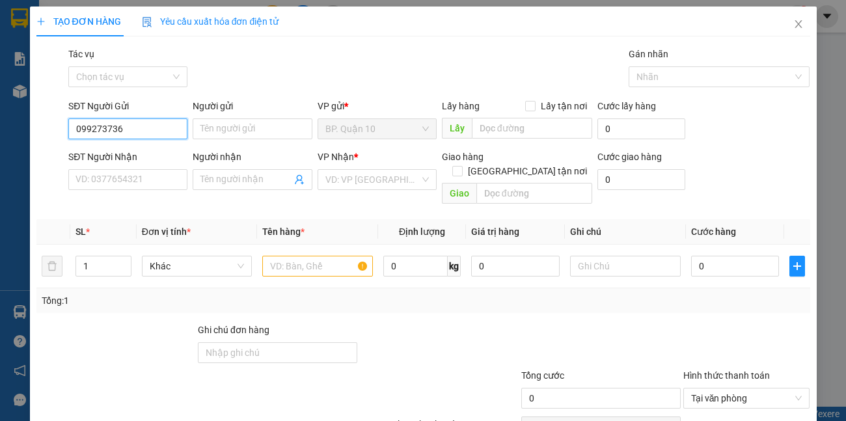
type input "0909273736"
click at [131, 129] on input "0909273736" at bounding box center [127, 128] width 119 height 21
click at [153, 156] on div "0909273736 - HẢI SẢN TI TI" at bounding box center [131, 155] width 113 height 14
type input "HẢI SẢN TI TI"
type input "0382058555"
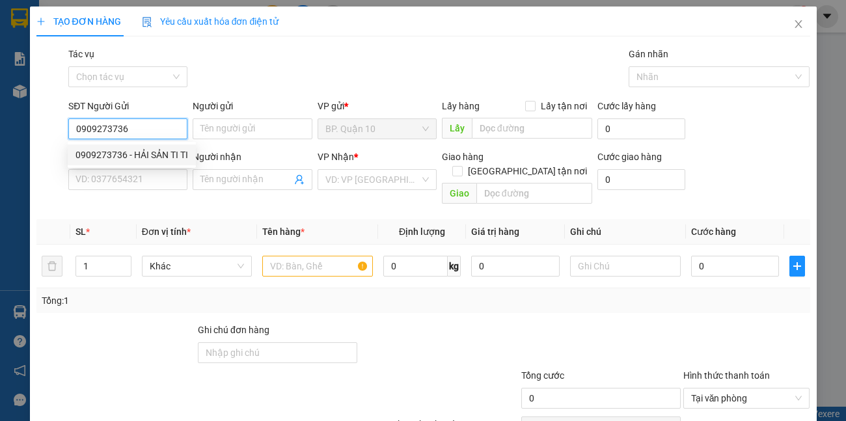
type input "HUỲNH QUỐC"
type input "70.000"
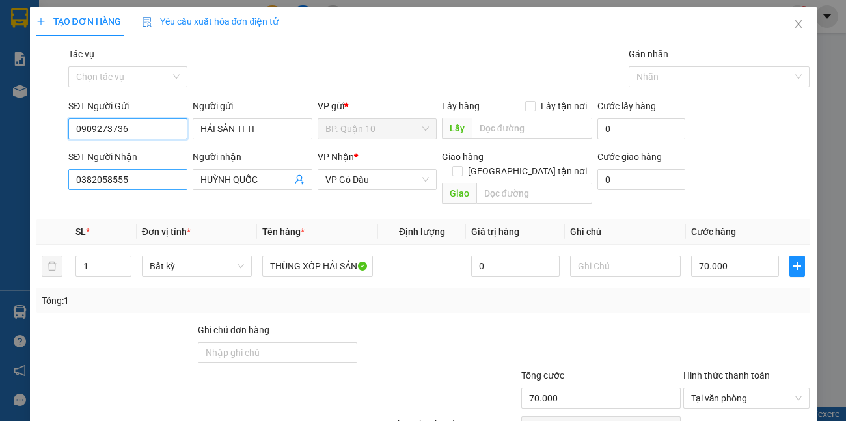
type input "0909273736"
drag, startPoint x: 132, startPoint y: 185, endPoint x: 0, endPoint y: 183, distance: 132.0
click at [0, 213] on div "TẠO ĐƠN HÀNG Yêu cầu xuất hóa đơn điện tử Transit Pickup Surcharge Ids Transit …" at bounding box center [423, 210] width 846 height 421
click at [85, 182] on input "096705910" at bounding box center [127, 179] width 119 height 21
click at [126, 177] on input "096705910" at bounding box center [127, 179] width 119 height 21
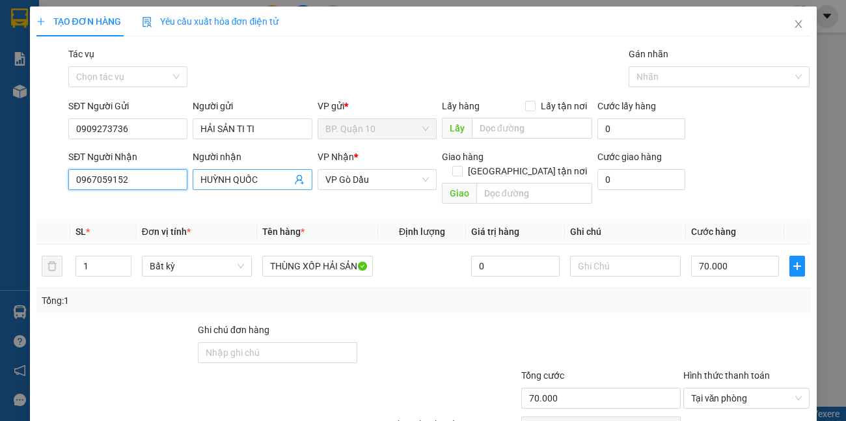
type input "0967059152"
drag, startPoint x: 262, startPoint y: 180, endPoint x: 7, endPoint y: 183, distance: 255.0
click at [61, 183] on div "SĐT Người Nhận 0967059152 0967059152 Người nhận HUỲNH QUỐC VP Nhận * VP Gò Dầu …" at bounding box center [423, 180] width 776 height 60
type input "MUỐI TÔM TN"
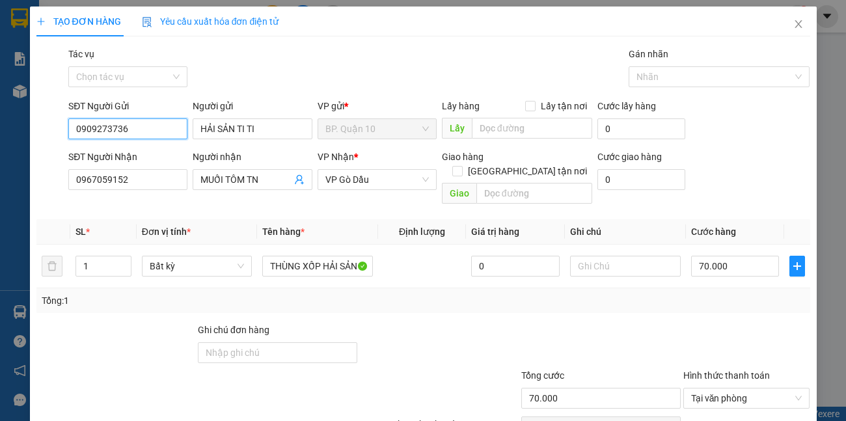
drag, startPoint x: 179, startPoint y: 130, endPoint x: 0, endPoint y: 9, distance: 215.9
click at [0, 101] on div "TẠO ĐƠN HÀNG Yêu cầu xuất hóa đơn điện tử Transit Pickup Surcharge Ids Transit …" at bounding box center [423, 210] width 846 height 421
click at [127, 154] on div "0902848300 - NGỌC" at bounding box center [126, 155] width 102 height 14
type input "0902848300"
type input "NGỌC"
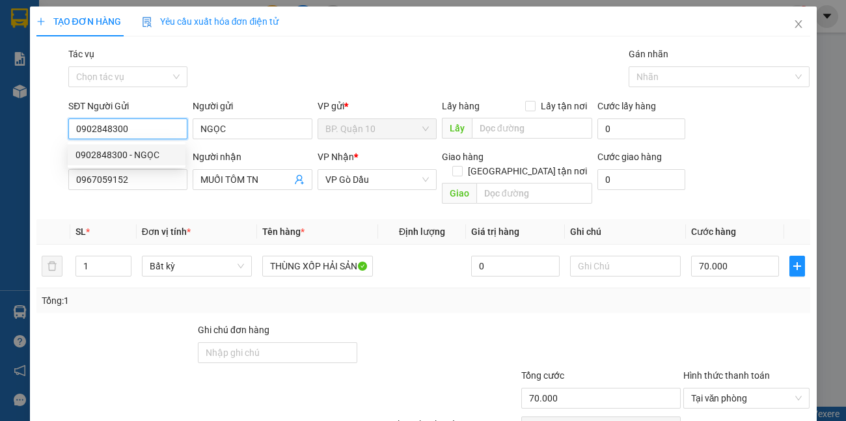
type input "140.000"
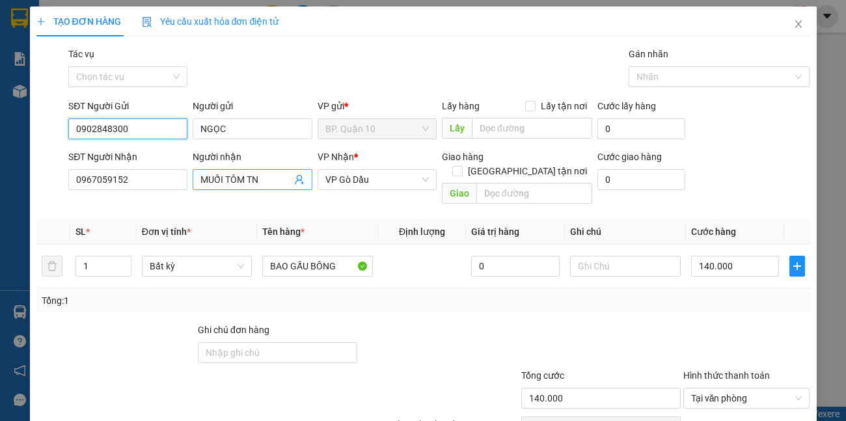
type input "0902848300"
click at [294, 180] on icon "user-add" at bounding box center [299, 179] width 10 height 10
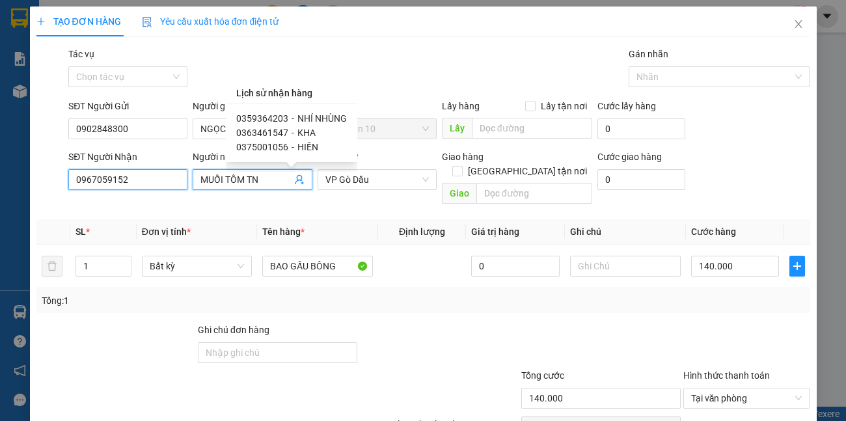
drag, startPoint x: 164, startPoint y: 183, endPoint x: 0, endPoint y: 173, distance: 164.2
click at [0, 173] on div "TẠO ĐƠN HÀNG Yêu cầu xuất hóa đơn điện tử Transit Pickup Surcharge Ids Transit …" at bounding box center [423, 210] width 846 height 421
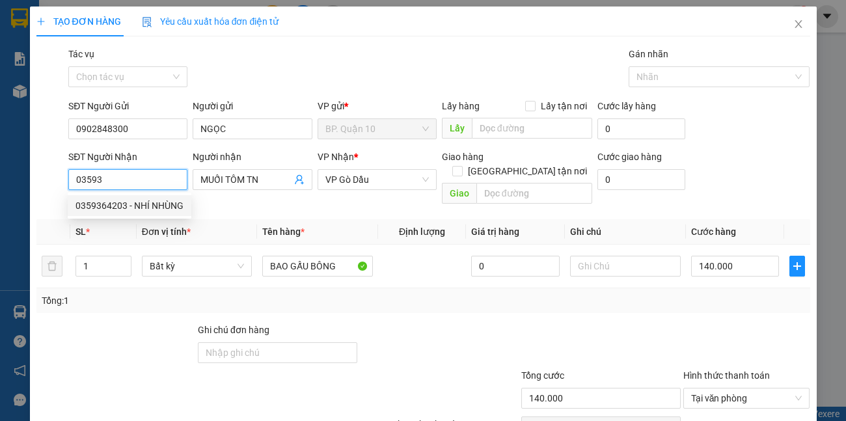
click at [137, 204] on div "0359364203 - NHÍ NHÙNG" at bounding box center [129, 205] width 108 height 14
type input "0359364203"
type input "NHÍ NHÙNG"
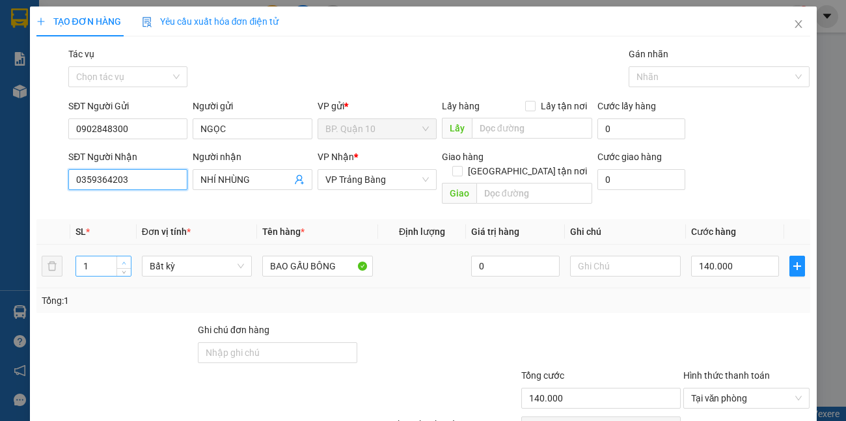
type input "0359364203"
click at [122, 256] on span "Increase Value" at bounding box center [123, 262] width 14 height 12
type input "4"
click at [122, 256] on span "Increase Value" at bounding box center [123, 262] width 14 height 12
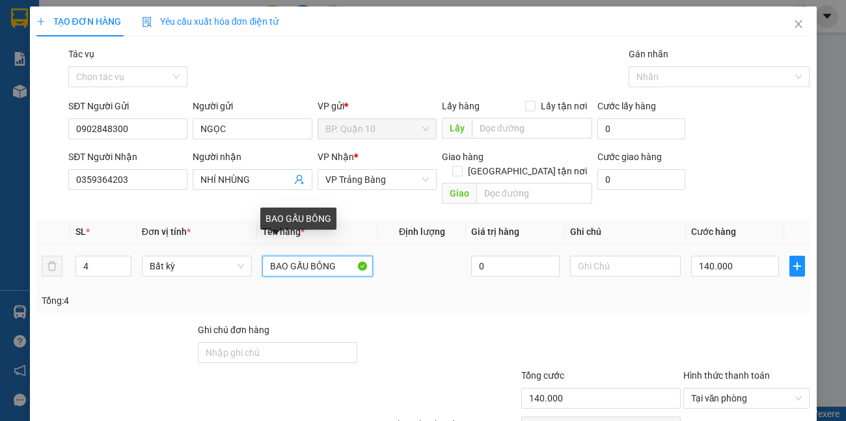
click at [332, 256] on input "BAO GẤU BÔNG" at bounding box center [317, 266] width 111 height 21
type input "0"
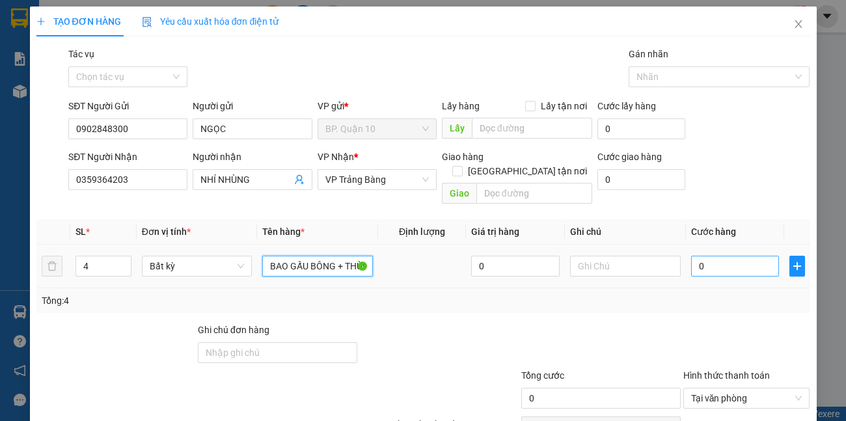
type input "BAO GẤU BÔNG + THÙNG BÁNH"
click at [732, 256] on input "0" at bounding box center [735, 266] width 88 height 21
type input "3"
type input "37"
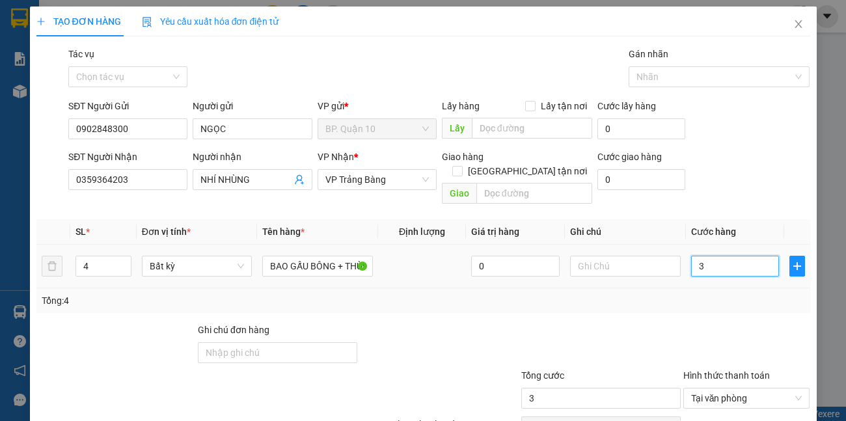
type input "37"
type input "370"
click at [726, 288] on div "Tổng: 4" at bounding box center [422, 300] width 773 height 25
drag, startPoint x: 759, startPoint y: 382, endPoint x: 706, endPoint y: 373, distance: 53.6
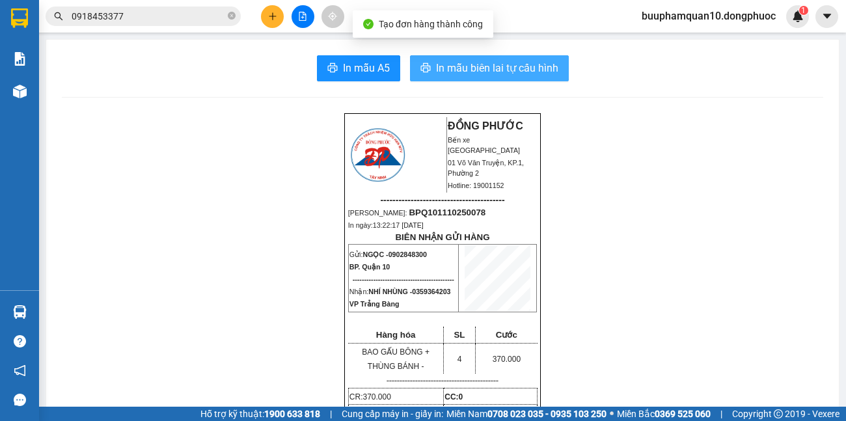
click at [521, 68] on span "In mẫu biên lai tự cấu hình" at bounding box center [497, 68] width 122 height 16
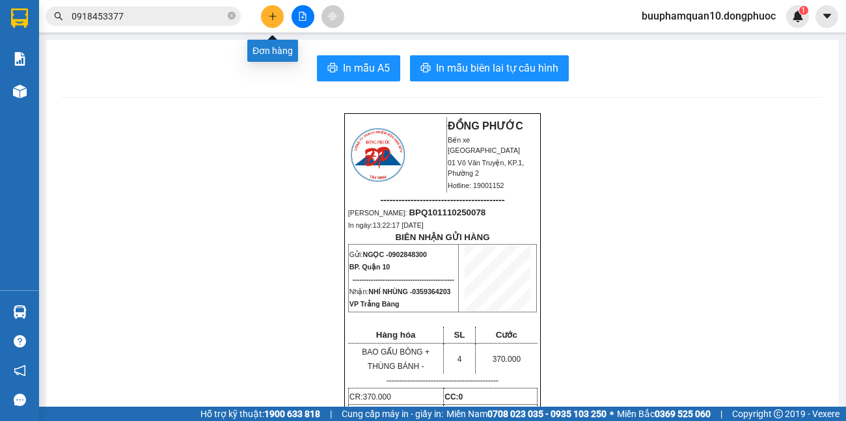
click at [262, 12] on button at bounding box center [272, 16] width 23 height 23
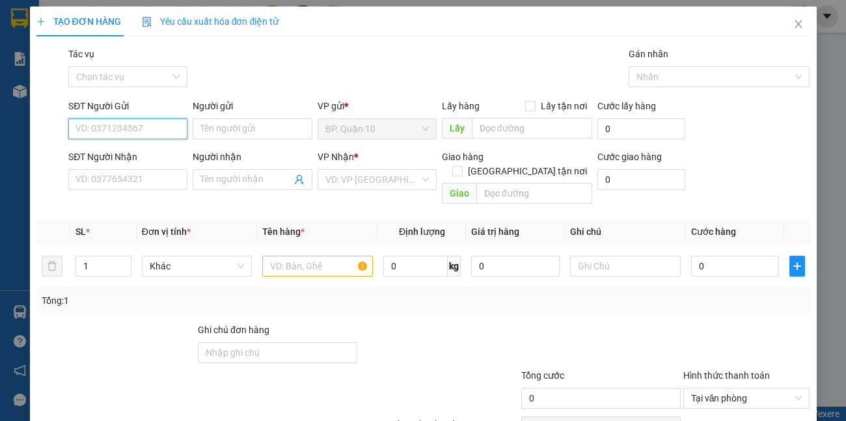
click at [104, 139] on input "SĐT Người Gửi" at bounding box center [127, 128] width 119 height 21
type input "0702564699"
click at [135, 153] on div "0702564699 - SHOP CLOUD" at bounding box center [132, 155] width 114 height 14
type input "SHOP CLOUD"
type input "0946564999"
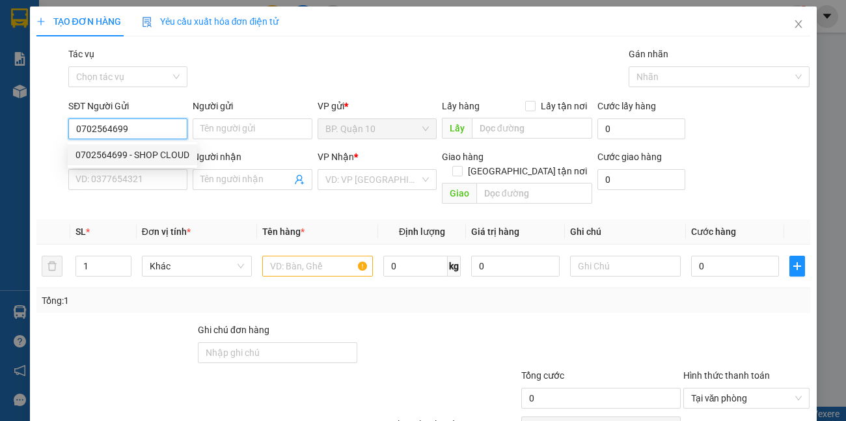
type input "MAI"
type input "30.000"
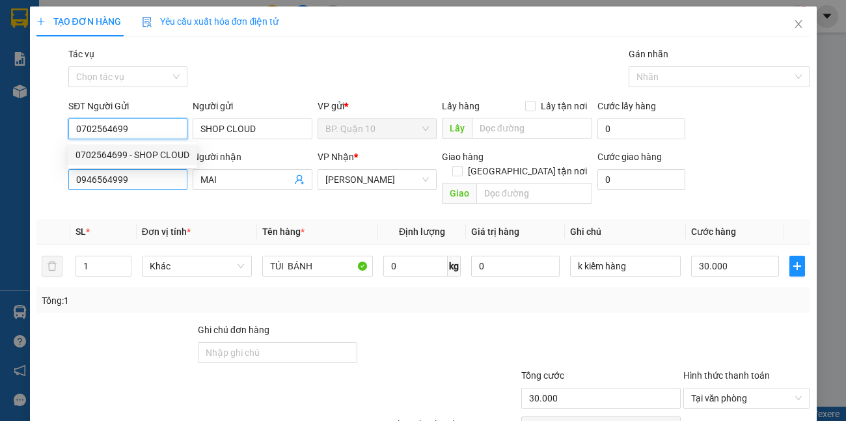
type input "0702564699"
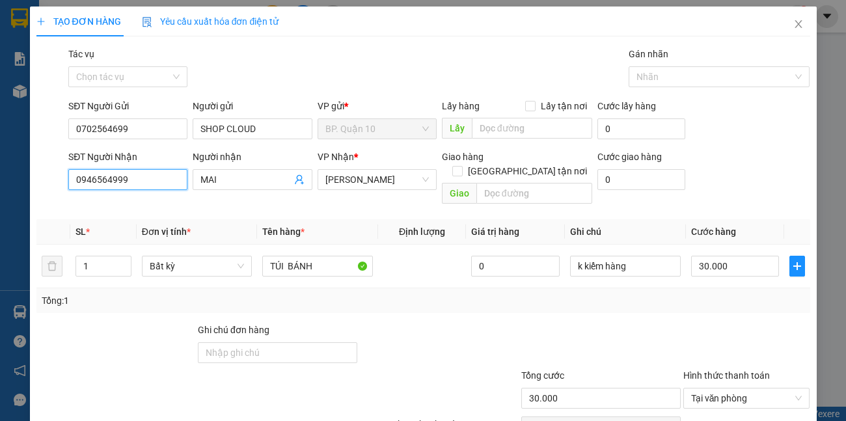
drag, startPoint x: 148, startPoint y: 179, endPoint x: 0, endPoint y: 37, distance: 204.7
click at [0, 168] on div "TẠO ĐƠN HÀNG Yêu cầu xuất hóa đơn điện tử Transit Pickup Surcharge Ids Transit …" at bounding box center [423, 210] width 846 height 421
click at [138, 206] on div "0946564999 - MAI" at bounding box center [126, 205] width 102 height 14
type input "0946564999"
click at [707, 293] on div "Tổng: 1" at bounding box center [423, 300] width 763 height 14
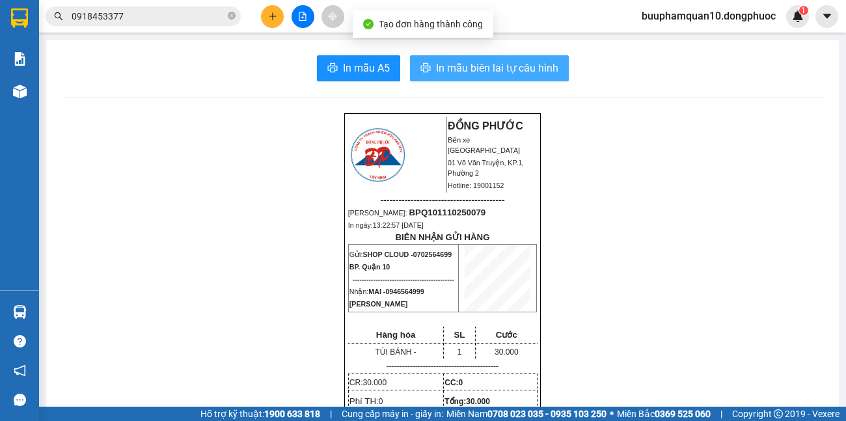
click at [513, 70] on span "In mẫu biên lai tự cấu hình" at bounding box center [497, 68] width 122 height 16
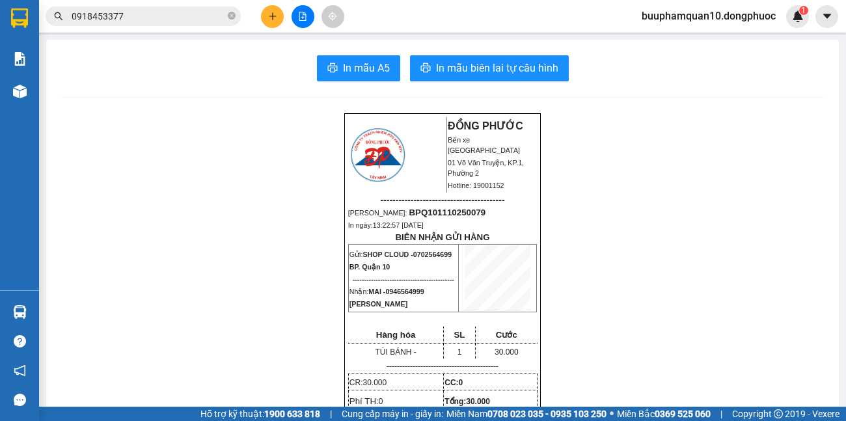
click at [306, 12] on icon "file-add" at bounding box center [302, 16] width 9 height 9
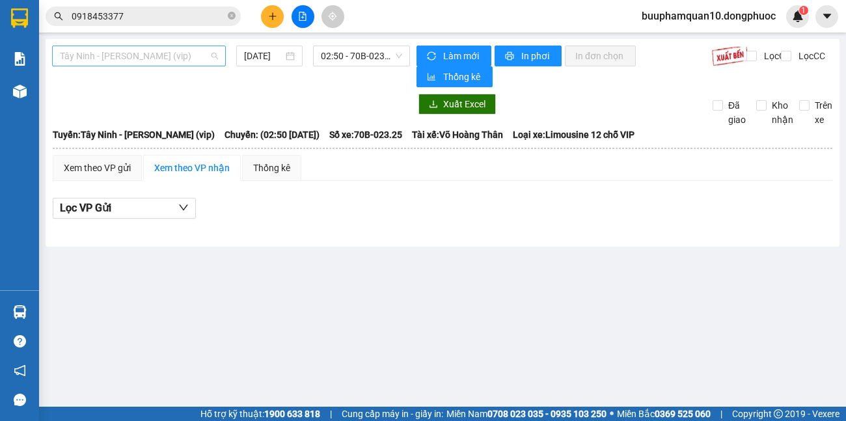
click at [187, 57] on span "Tây Ninh - [PERSON_NAME] (vip)" at bounding box center [139, 56] width 158 height 20
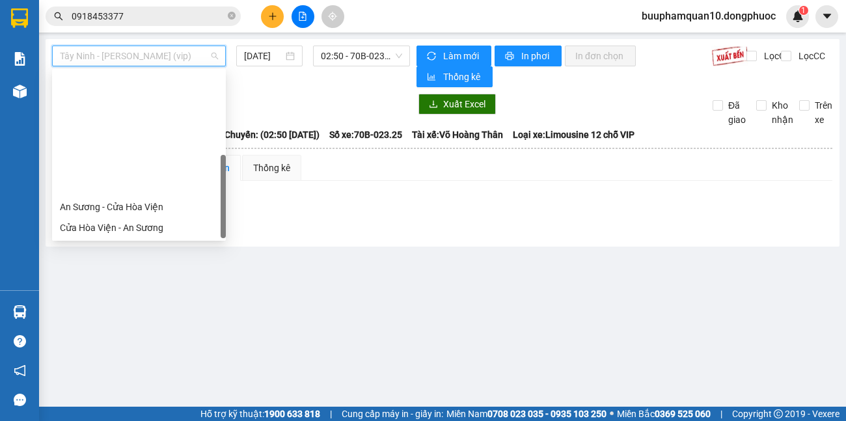
click at [145, 366] on div "[GEOGRAPHIC_DATA] - [GEOGRAPHIC_DATA] (vip)" at bounding box center [139, 373] width 158 height 14
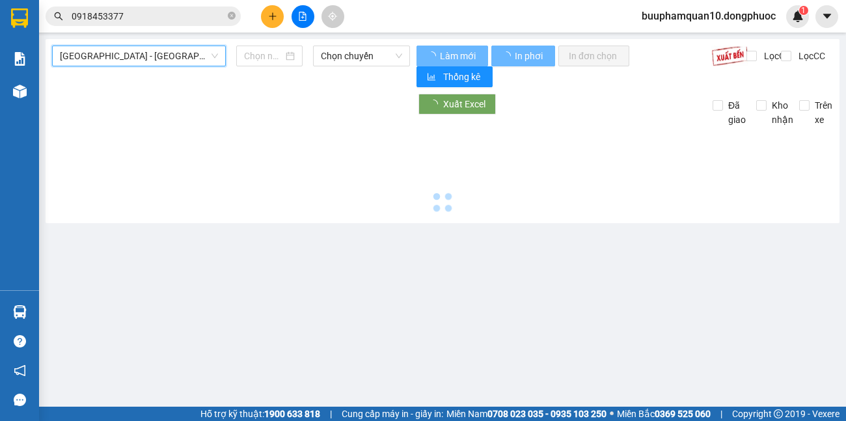
type input "[DATE]"
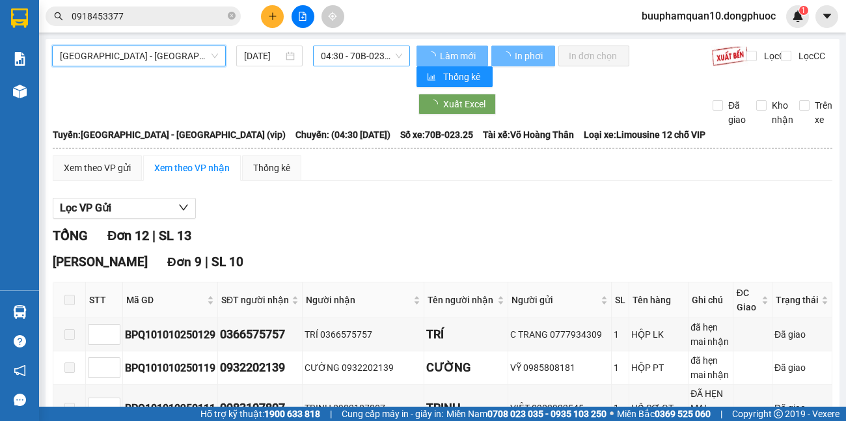
click at [362, 57] on span "04:30 - 70B-023.25" at bounding box center [361, 56] width 81 height 20
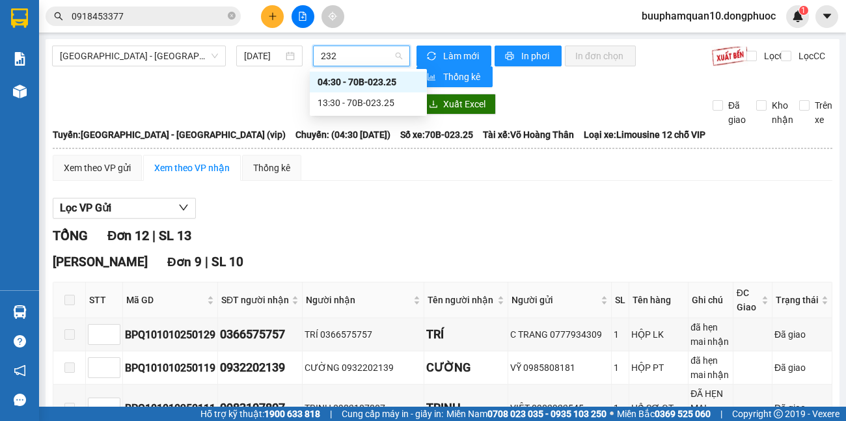
type input "2325"
click at [374, 107] on div "13:30 - 70B-023.25" at bounding box center [367, 103] width 101 height 14
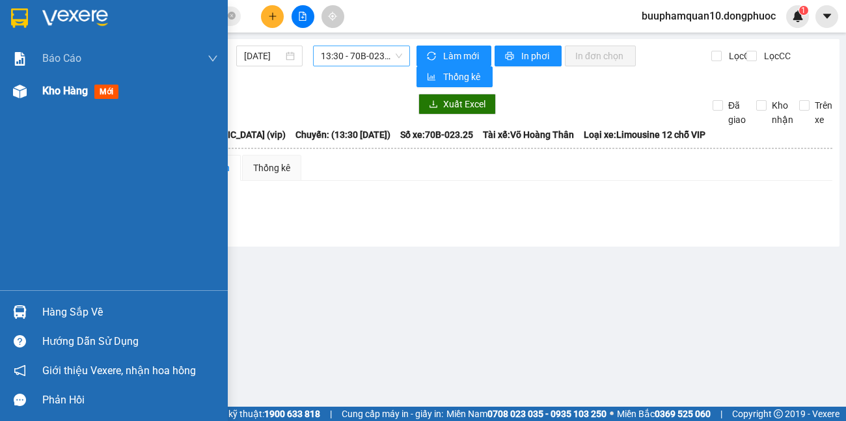
click at [52, 91] on span "Kho hàng" at bounding box center [65, 91] width 46 height 12
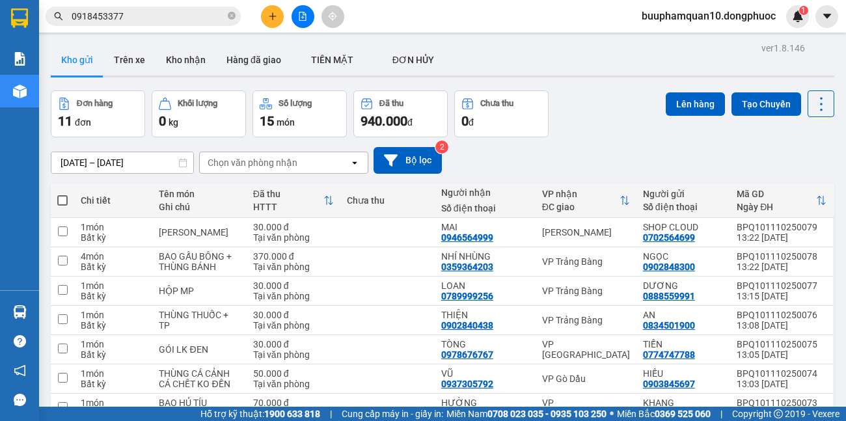
checkbox input "true"
click at [551, 397] on div "VP [GEOGRAPHIC_DATA]" at bounding box center [586, 407] width 88 height 21
checkbox input "true"
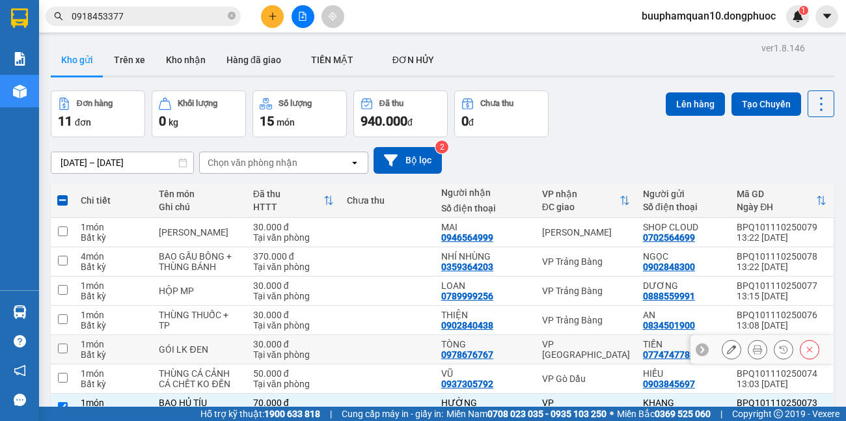
click at [548, 339] on div "VP [GEOGRAPHIC_DATA]" at bounding box center [586, 349] width 88 height 21
checkbox input "true"
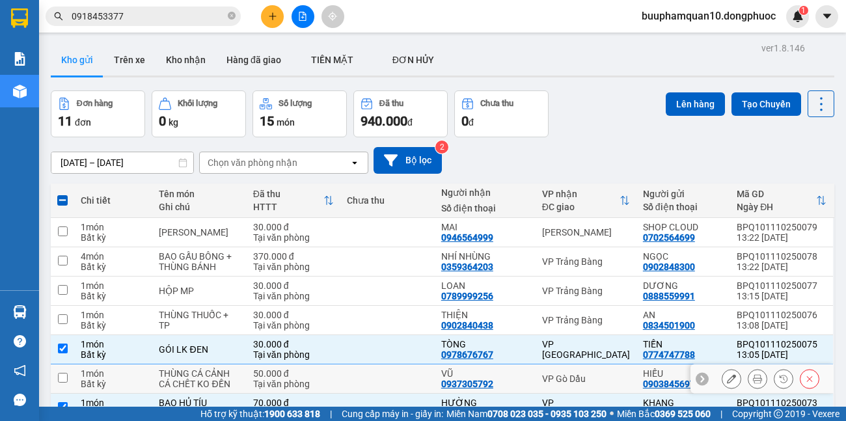
click at [557, 373] on div "VP Gò Dầu" at bounding box center [586, 378] width 88 height 10
checkbox input "true"
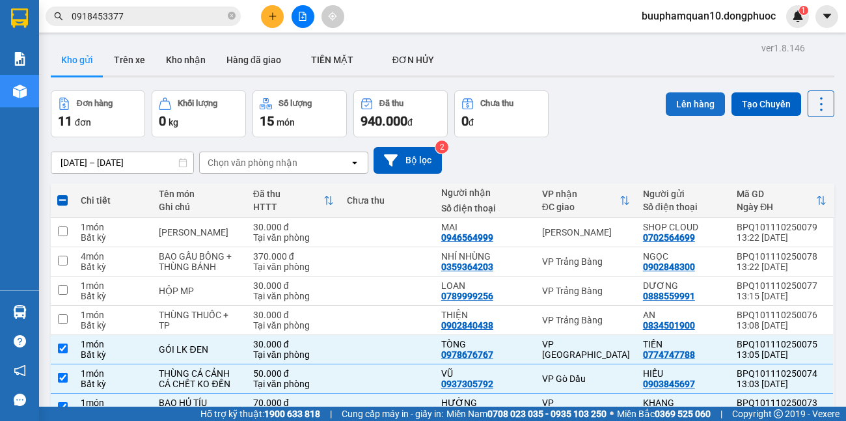
click at [676, 104] on button "Lên hàng" at bounding box center [694, 103] width 59 height 23
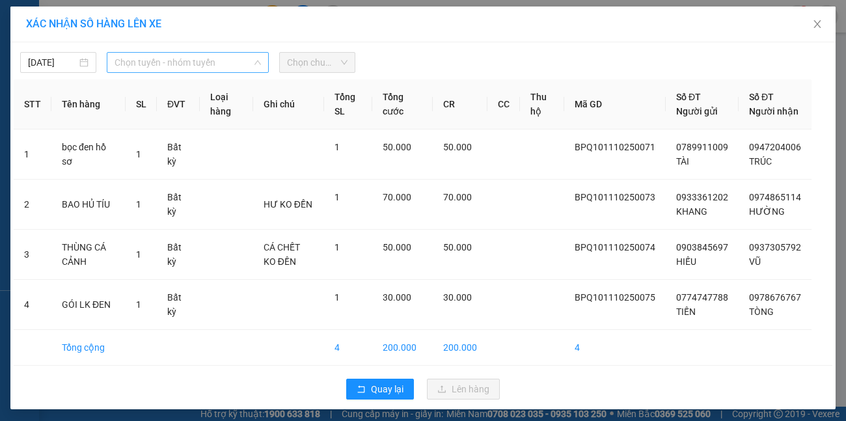
click at [211, 57] on span "Chọn tuyến - nhóm tuyến" at bounding box center [187, 63] width 147 height 20
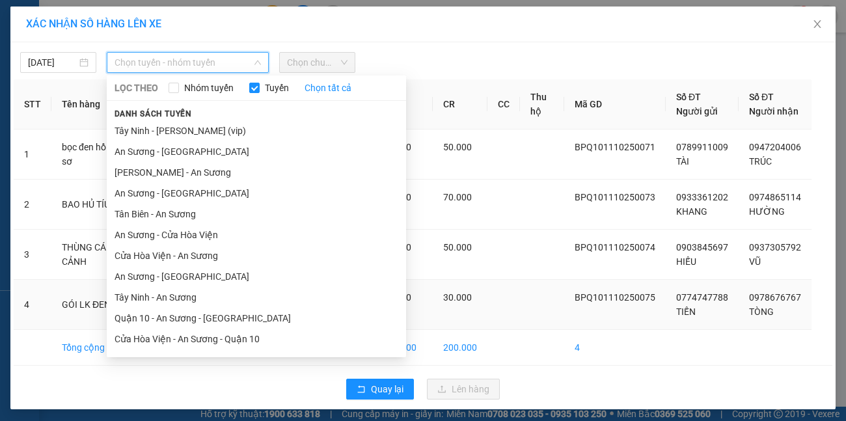
drag, startPoint x: 205, startPoint y: 321, endPoint x: 213, endPoint y: 302, distance: 20.1
click at [207, 391] on li "[GEOGRAPHIC_DATA] - [GEOGRAPHIC_DATA] (vip)" at bounding box center [256, 401] width 299 height 21
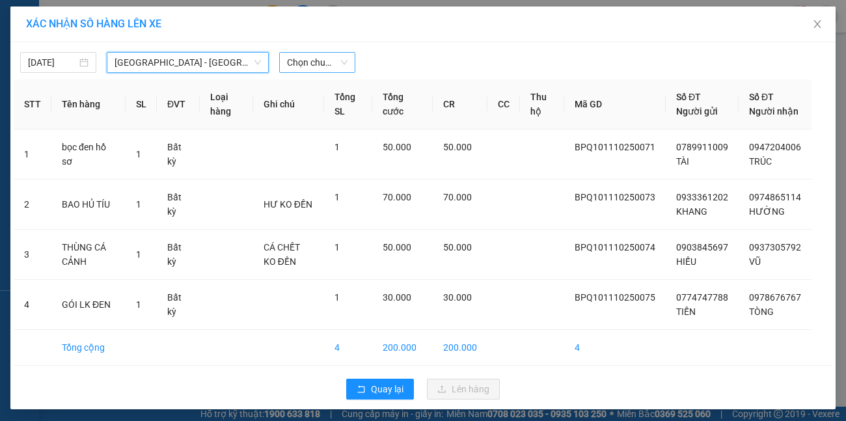
click at [323, 53] on span "Chọn chuyến" at bounding box center [317, 63] width 60 height 20
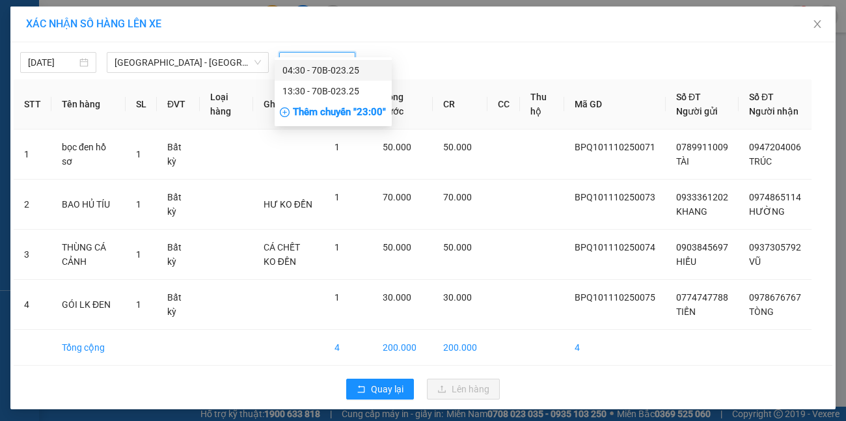
type input "2325"
click at [330, 93] on div "13:30 - 70B-023.25" at bounding box center [332, 91] width 101 height 14
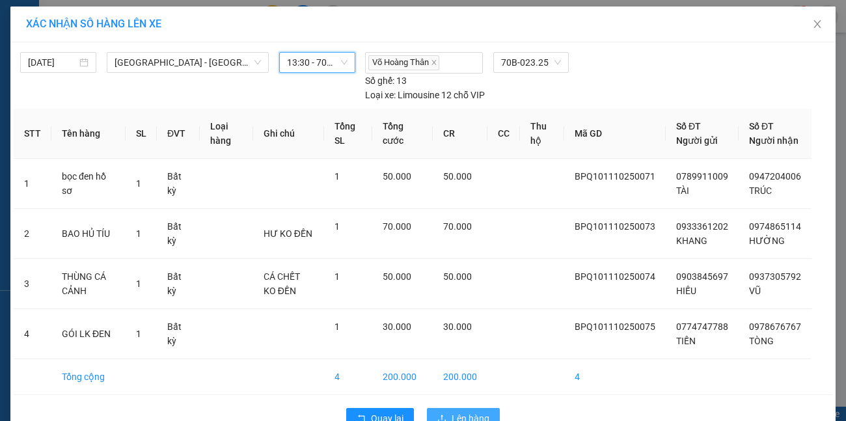
click at [451, 411] on span "Lên hàng" at bounding box center [470, 418] width 38 height 14
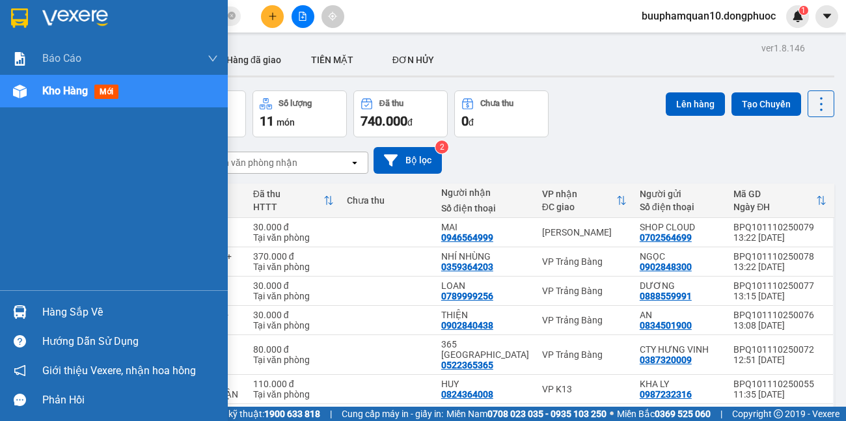
click at [51, 320] on div "Hàng sắp về" at bounding box center [130, 312] width 176 height 20
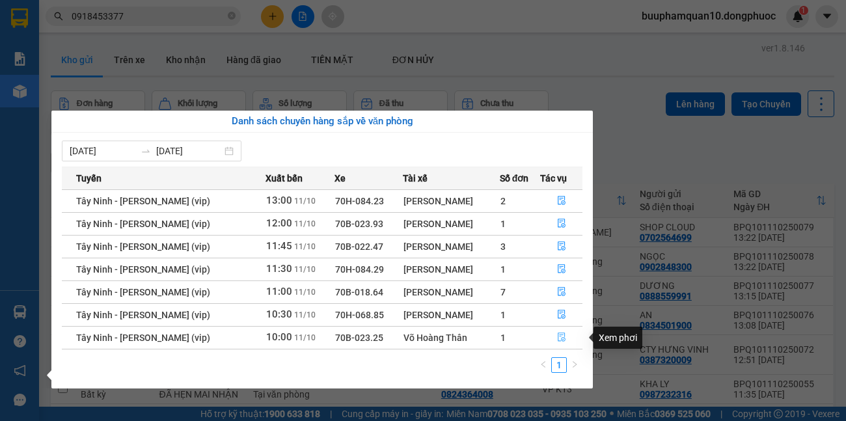
click at [566, 330] on button "button" at bounding box center [560, 337] width 41 height 21
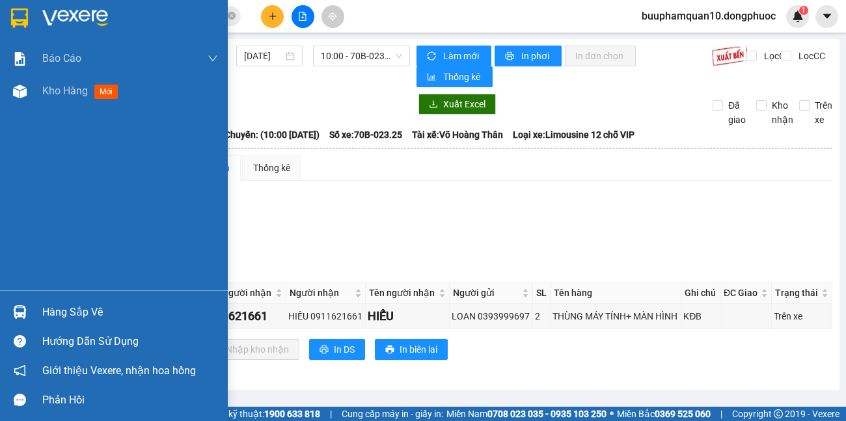
click at [49, 302] on div "Hàng sắp về" at bounding box center [130, 312] width 176 height 20
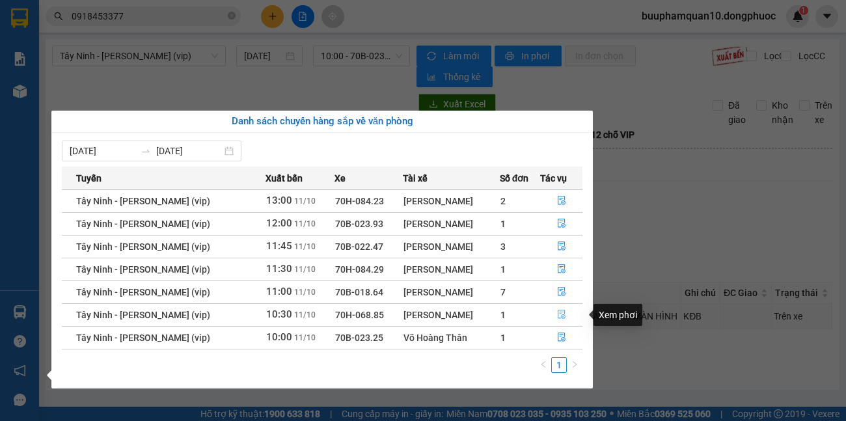
click at [560, 315] on icon "file-done" at bounding box center [561, 314] width 9 height 9
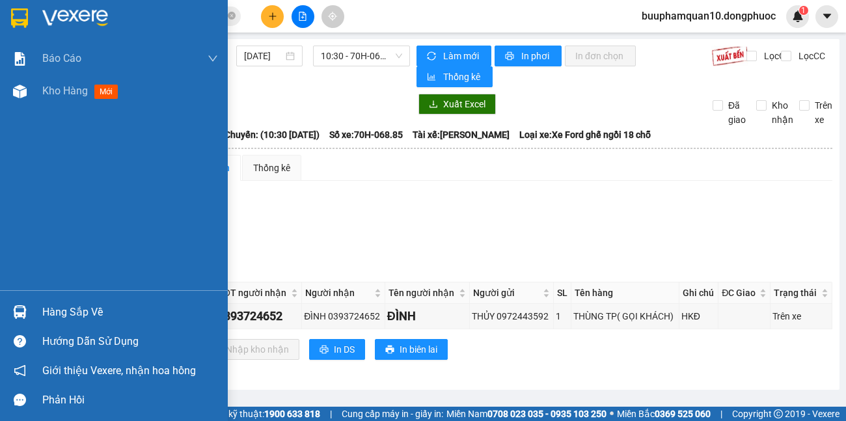
click at [42, 306] on div "Hàng sắp về" at bounding box center [114, 311] width 228 height 29
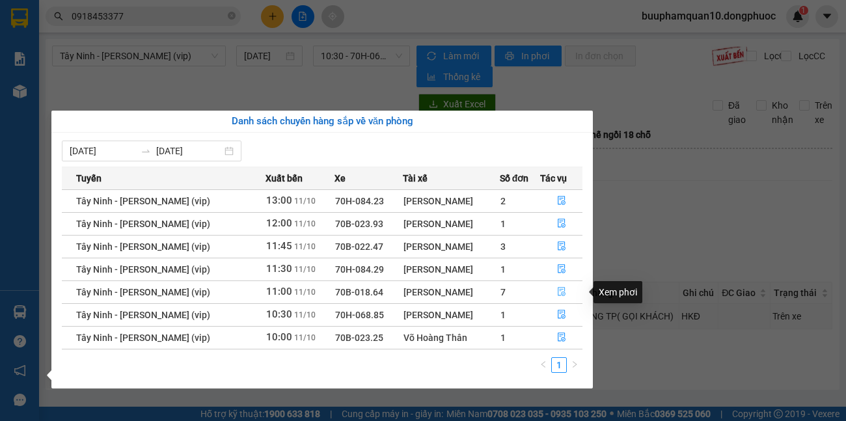
click at [557, 289] on icon "file-done" at bounding box center [561, 291] width 9 height 9
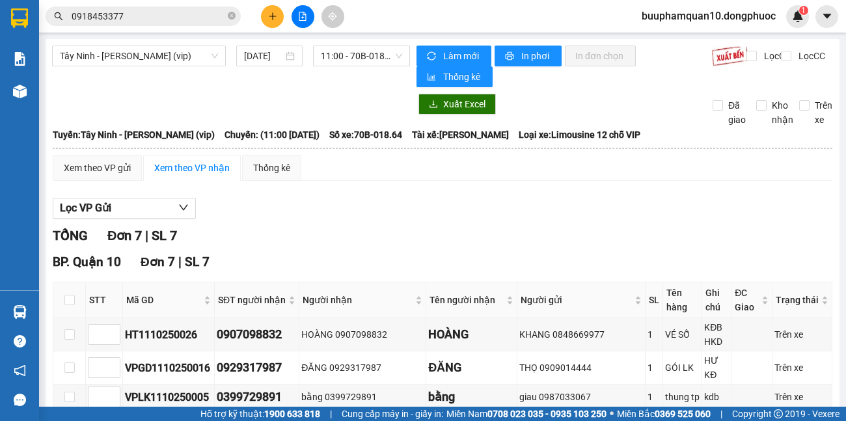
checkbox input "true"
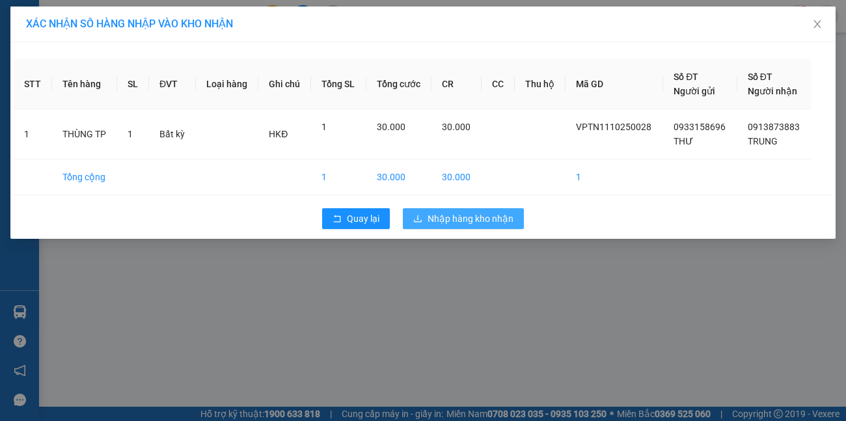
click at [511, 224] on span "Nhập hàng kho nhận" at bounding box center [470, 218] width 86 height 14
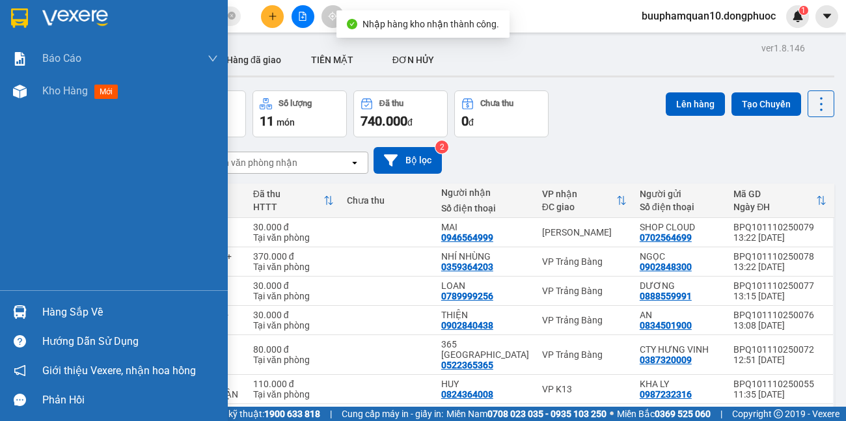
click at [33, 305] on div "Hàng sắp về" at bounding box center [114, 311] width 228 height 29
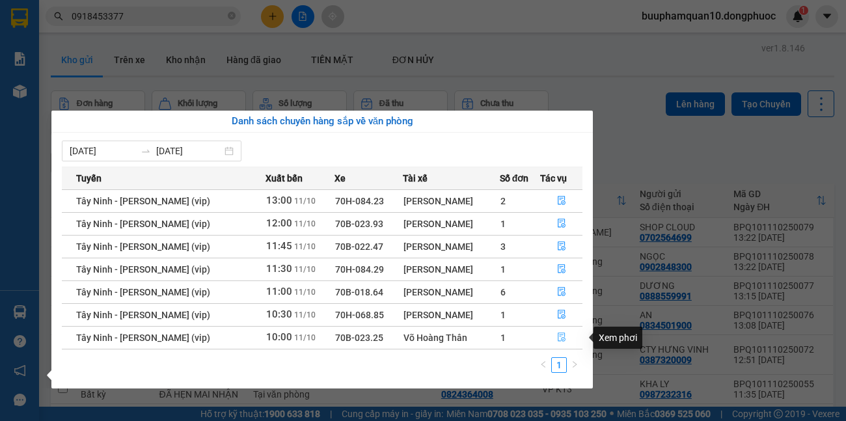
click at [557, 337] on icon "file-done" at bounding box center [561, 337] width 8 height 9
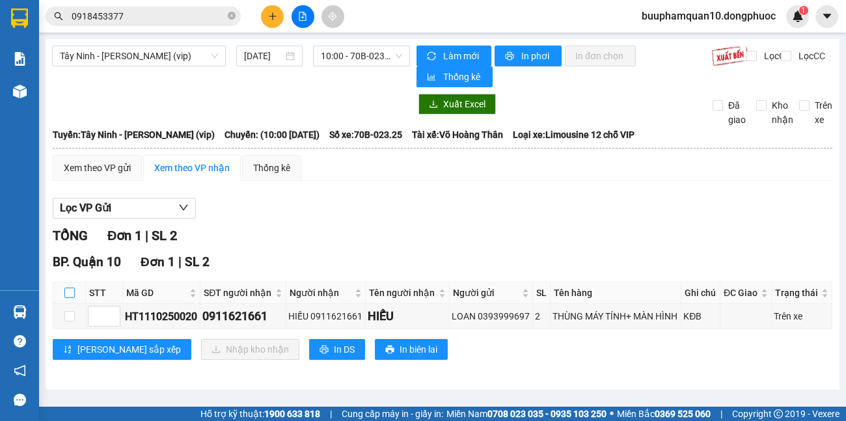
click at [73, 289] on input "checkbox" at bounding box center [69, 292] width 10 height 10
checkbox input "true"
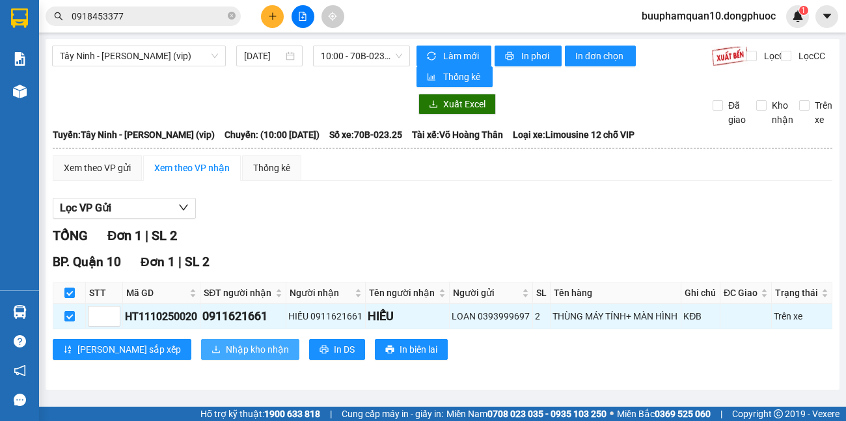
click at [226, 351] on span "Nhập kho nhận" at bounding box center [257, 349] width 63 height 14
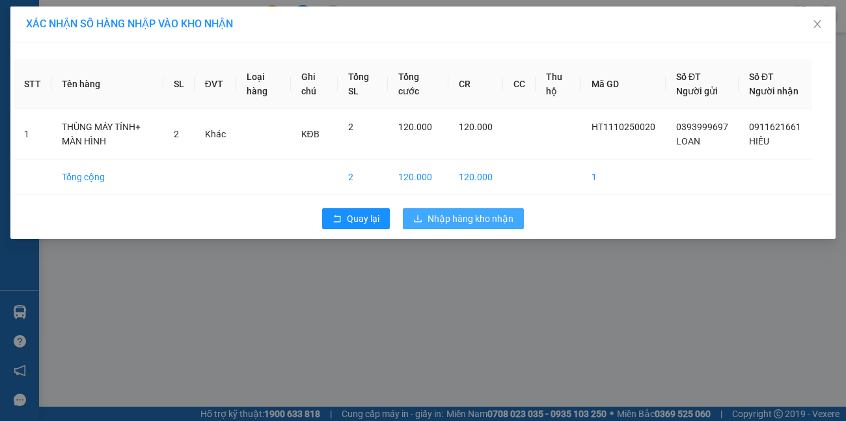
click at [468, 226] on span "Nhập hàng kho nhận" at bounding box center [470, 218] width 86 height 14
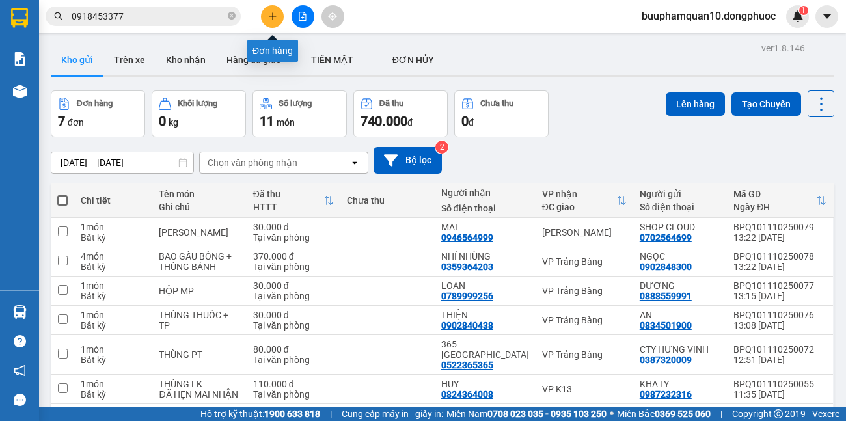
click at [266, 11] on button at bounding box center [272, 16] width 23 height 23
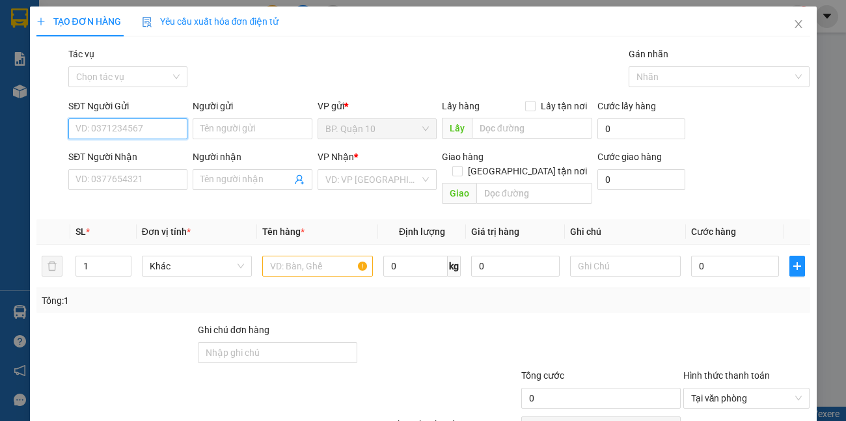
click at [169, 128] on input "SĐT Người Gửi" at bounding box center [127, 128] width 119 height 21
click at [123, 159] on div "0937521568 - ĐIỀU" at bounding box center [126, 155] width 102 height 14
type input "0937521568"
type input "ĐIỀU"
type input "0908850222"
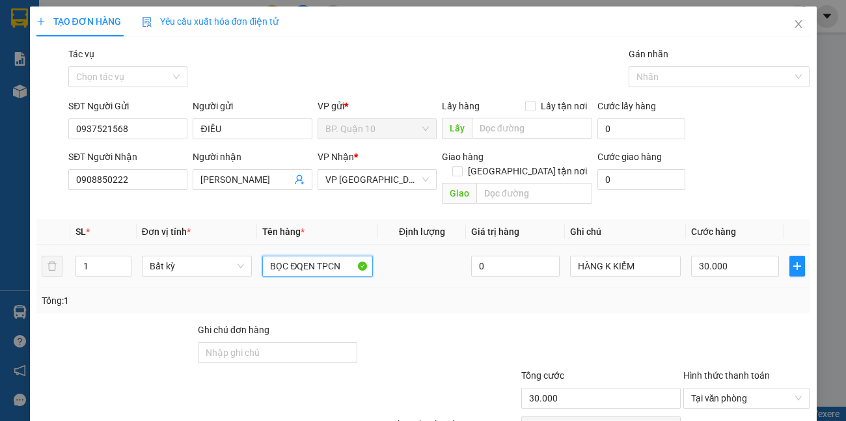
drag, startPoint x: 315, startPoint y: 254, endPoint x: 286, endPoint y: 263, distance: 30.7
click at [286, 263] on div "BỌC ĐQEN TPCN" at bounding box center [317, 266] width 111 height 26
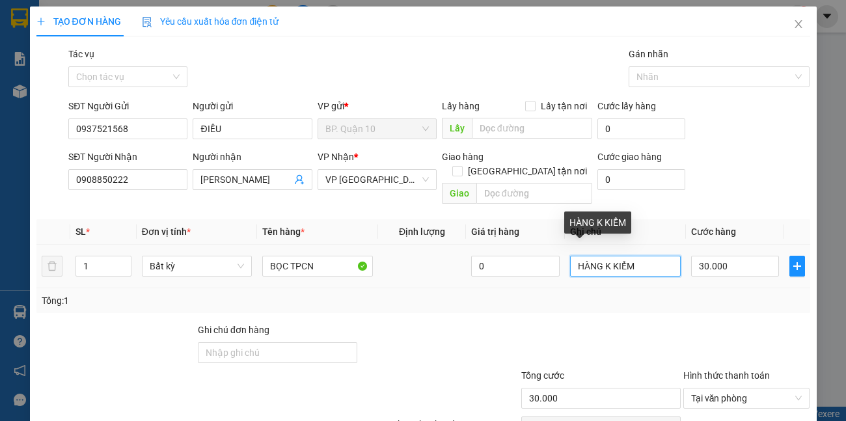
drag, startPoint x: 622, startPoint y: 256, endPoint x: 406, endPoint y: 261, distance: 216.0
click at [557, 263] on tr "1 Bất kỳ BỌC TPCN 0 HÀNG K KIỂM 30.000" at bounding box center [422, 267] width 773 height 44
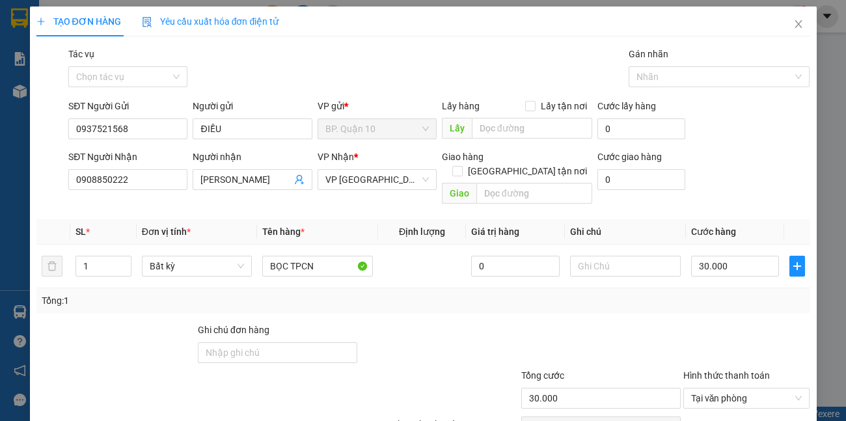
click at [732, 305] on div "Transit Pickup Surcharge Ids Transit Deliver Surcharge Ids Transit Deliver Surc…" at bounding box center [422, 258] width 773 height 423
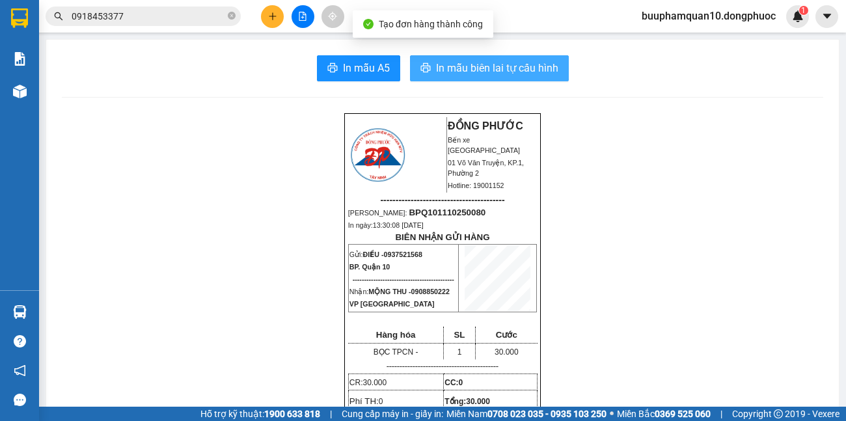
click at [529, 79] on button "In mẫu biên lai tự cấu hình" at bounding box center [489, 68] width 159 height 26
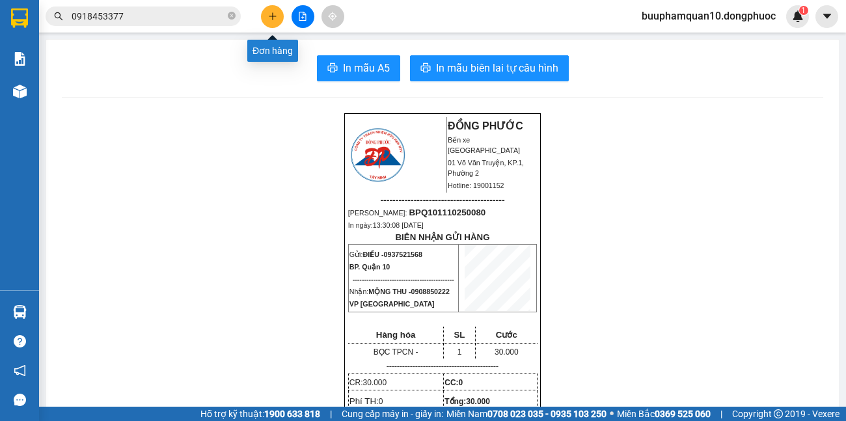
click at [271, 16] on icon "plus" at bounding box center [272, 16] width 7 height 1
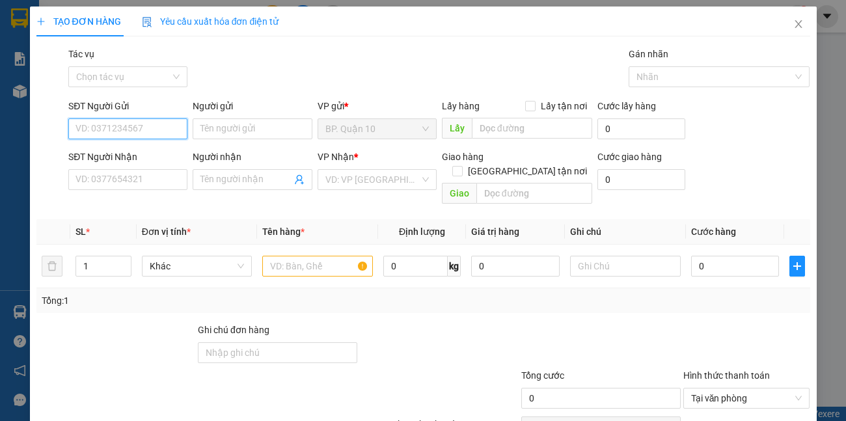
click at [175, 127] on input "SĐT Người Gửi" at bounding box center [127, 128] width 119 height 21
click at [120, 155] on div "0703634567 - TÚ" at bounding box center [126, 155] width 102 height 14
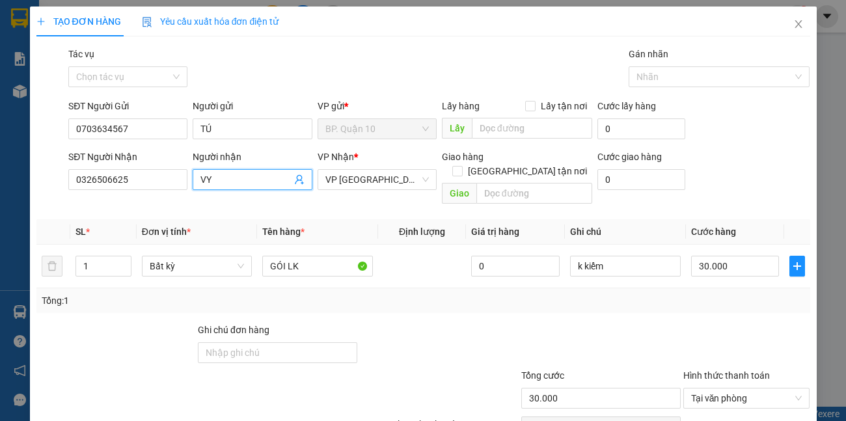
click at [295, 181] on icon "user-add" at bounding box center [299, 180] width 8 height 10
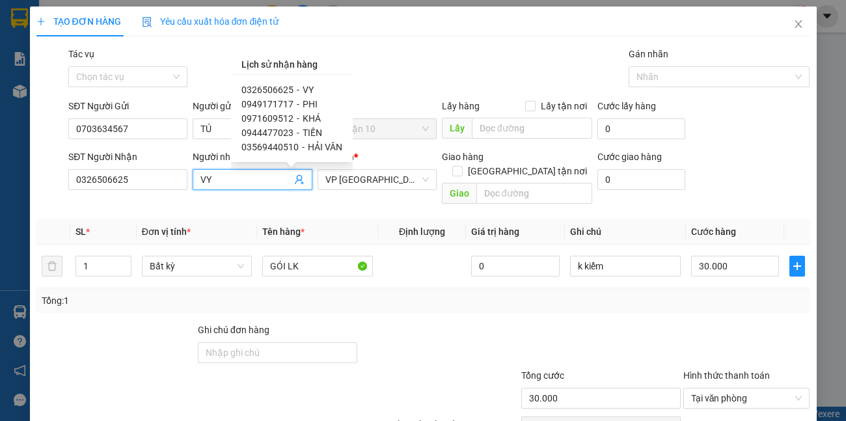
click at [305, 102] on span "PHI" at bounding box center [309, 104] width 15 height 10
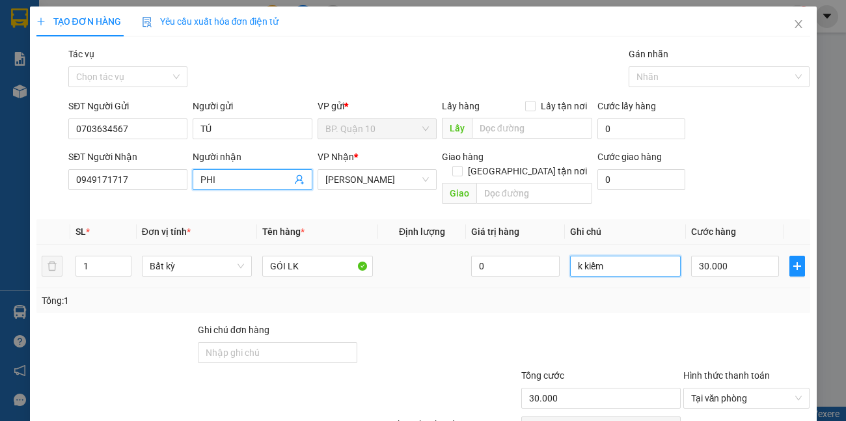
drag, startPoint x: 633, startPoint y: 199, endPoint x: 288, endPoint y: 204, distance: 344.7
click at [382, 219] on div "SL * Đơn vị tính * Tên hàng * Định lượng Giá trị hàng Ghi chú Cước hàng 1 Bất k…" at bounding box center [422, 266] width 773 height 94
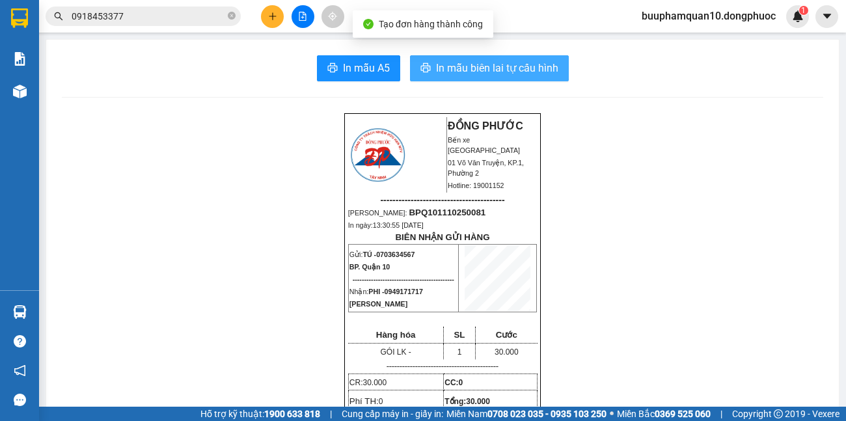
click at [449, 65] on span "In mẫu biên lai tự cấu hình" at bounding box center [497, 68] width 122 height 16
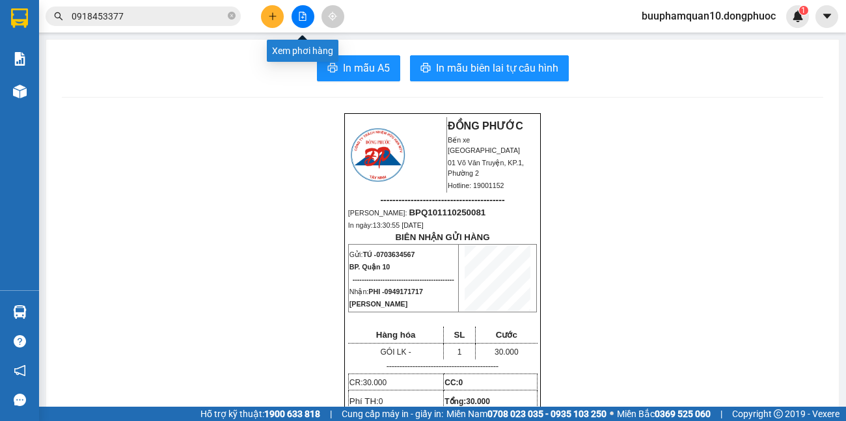
click at [299, 18] on icon "file-add" at bounding box center [302, 16] width 7 height 9
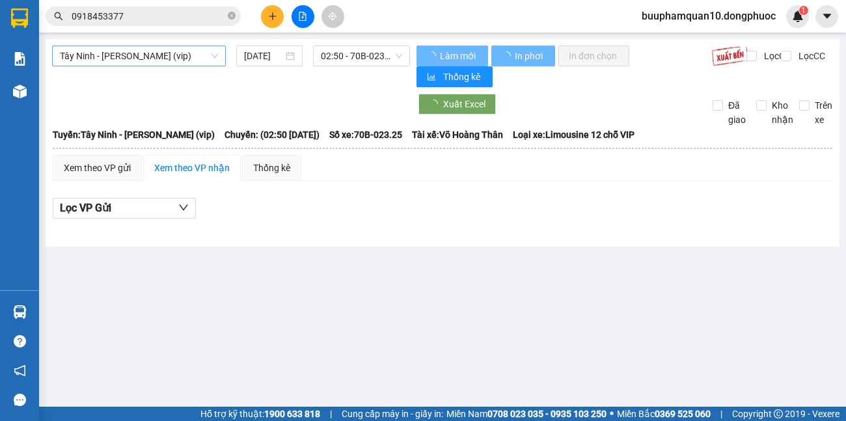
click at [183, 58] on span "Tây Ninh - [PERSON_NAME] (vip)" at bounding box center [139, 56] width 158 height 20
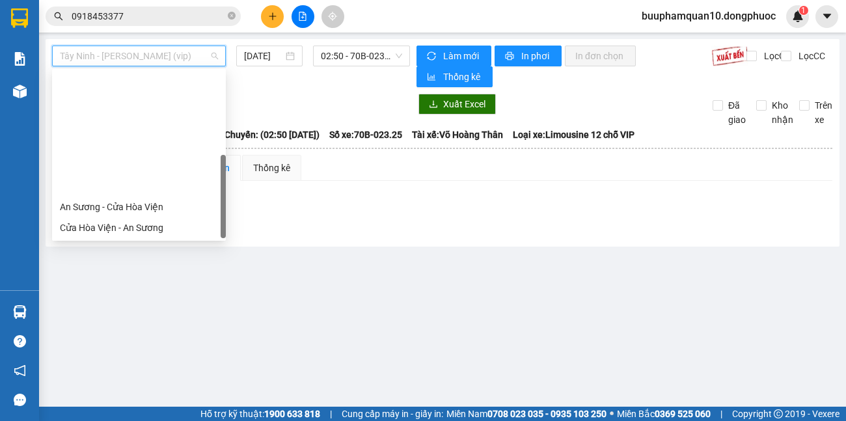
click at [138, 366] on div "[GEOGRAPHIC_DATA] - [GEOGRAPHIC_DATA] (vip)" at bounding box center [139, 373] width 158 height 14
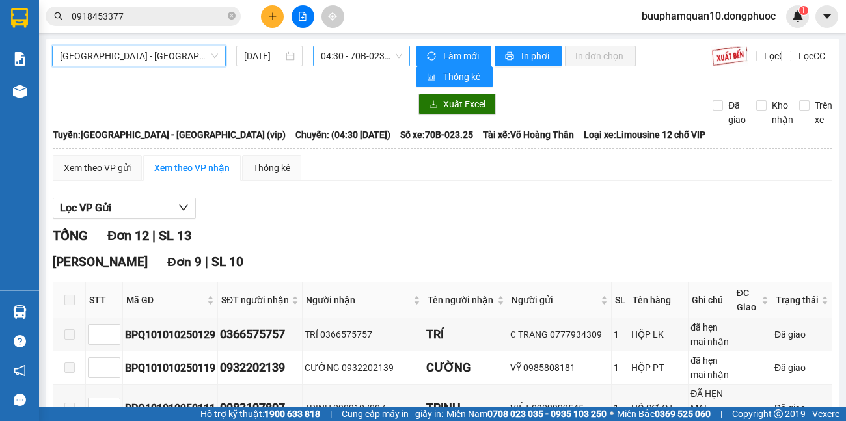
click at [366, 60] on span "04:30 - 70B-023.25" at bounding box center [361, 56] width 81 height 20
click at [234, 14] on icon "close-circle" at bounding box center [232, 16] width 8 height 8
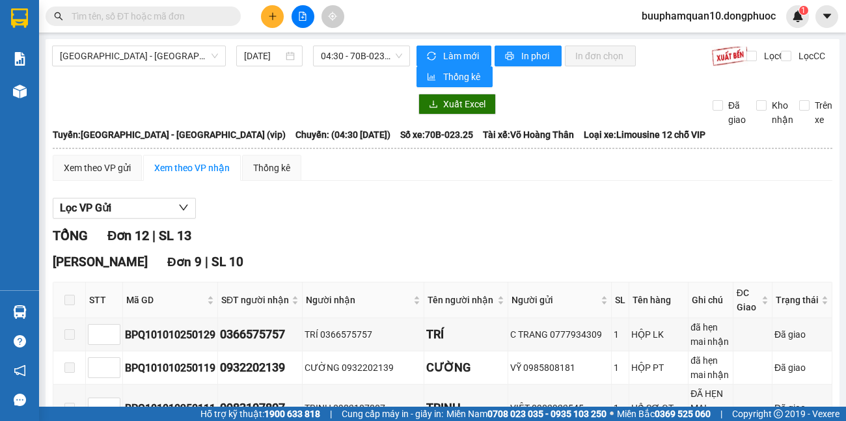
click at [193, 17] on input "text" at bounding box center [148, 16] width 153 height 14
click at [277, 20] on button at bounding box center [272, 16] width 23 height 23
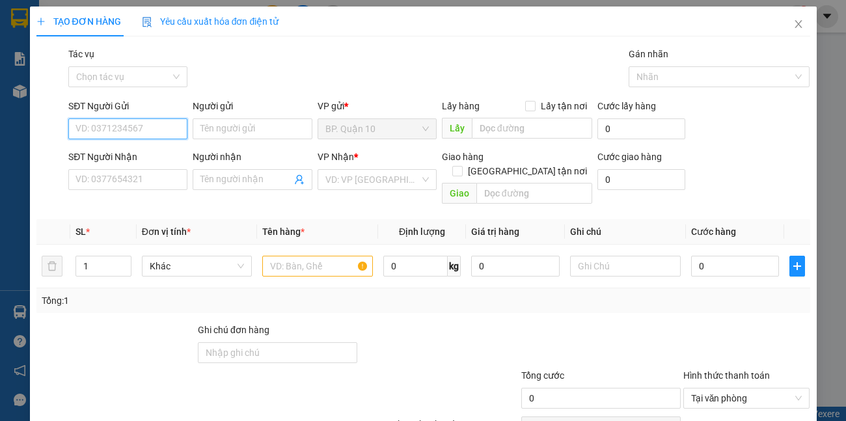
click at [140, 130] on input "SĐT Người Gửi" at bounding box center [127, 128] width 119 height 21
click at [153, 155] on div "0901234789 - GIANG" at bounding box center [126, 155] width 102 height 14
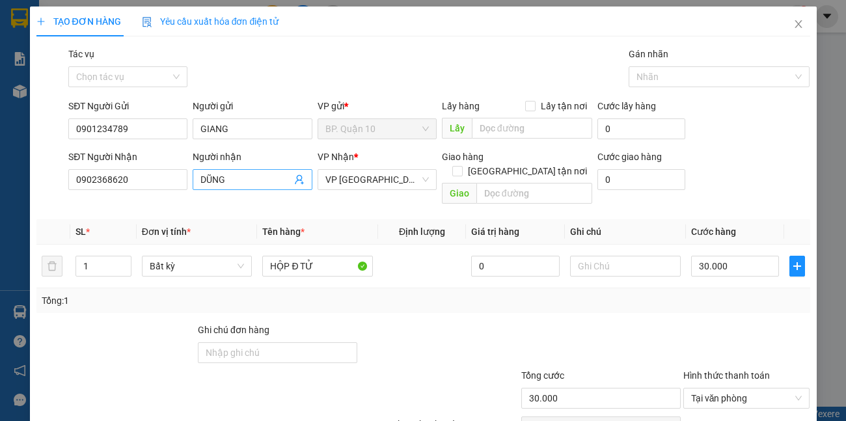
click at [289, 179] on span "DŨNG" at bounding box center [252, 179] width 119 height 21
click at [300, 176] on icon "user-add" at bounding box center [299, 179] width 10 height 10
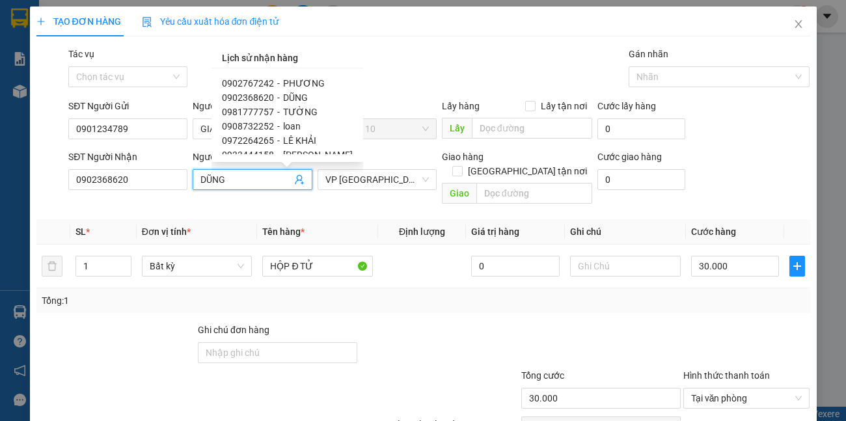
click at [254, 110] on span "0981777757" at bounding box center [248, 112] width 52 height 10
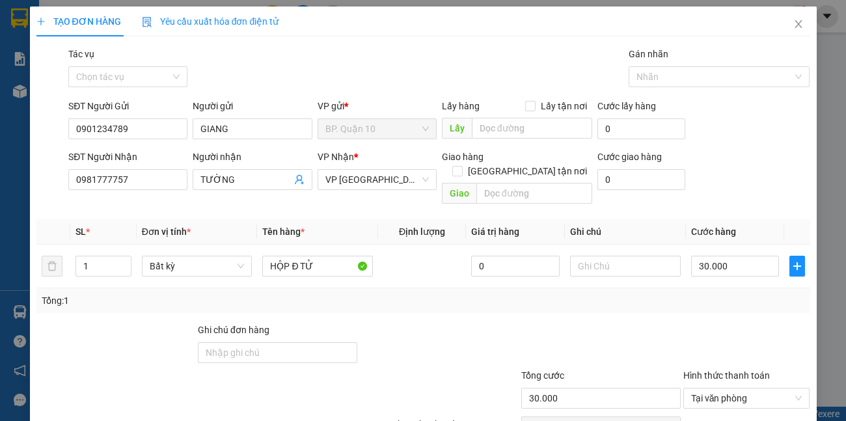
click at [729, 293] on div "Tổng: 1" at bounding box center [423, 300] width 763 height 14
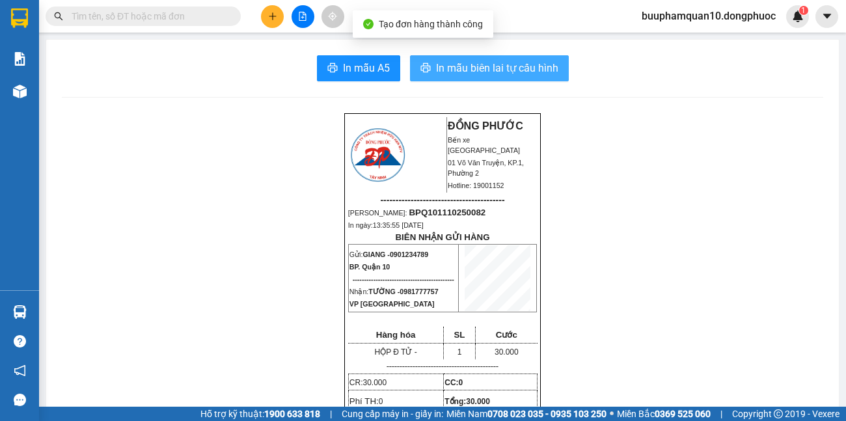
click at [523, 60] on span "In mẫu biên lai tự cấu hình" at bounding box center [497, 68] width 122 height 16
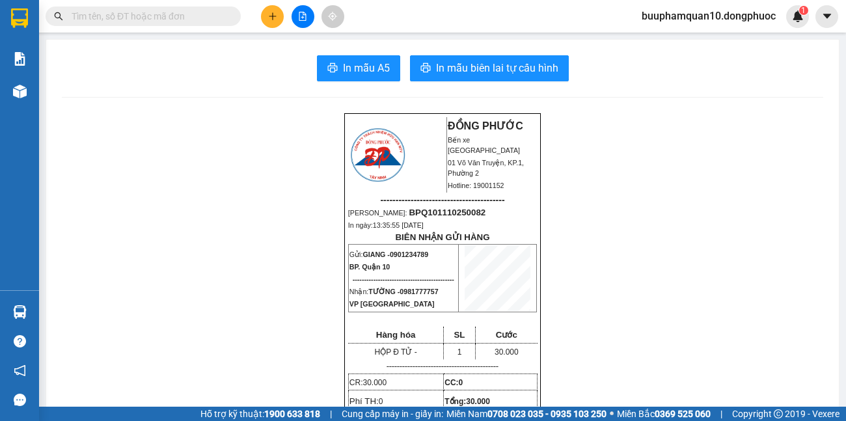
click at [217, 16] on input "text" at bounding box center [148, 16] width 153 height 14
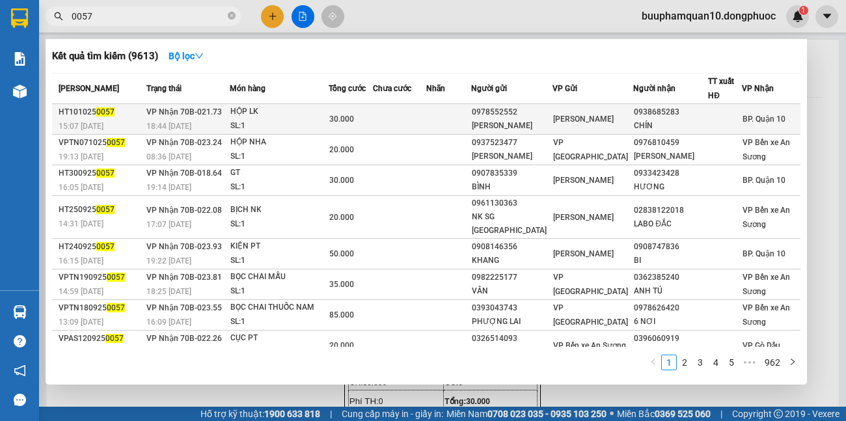
click at [373, 113] on div "30.000" at bounding box center [351, 119] width 44 height 14
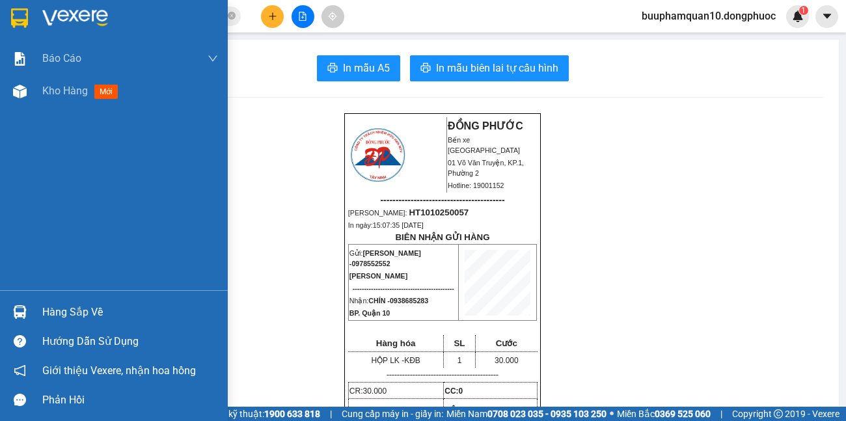
click at [35, 313] on div "Hàng sắp về" at bounding box center [114, 311] width 228 height 29
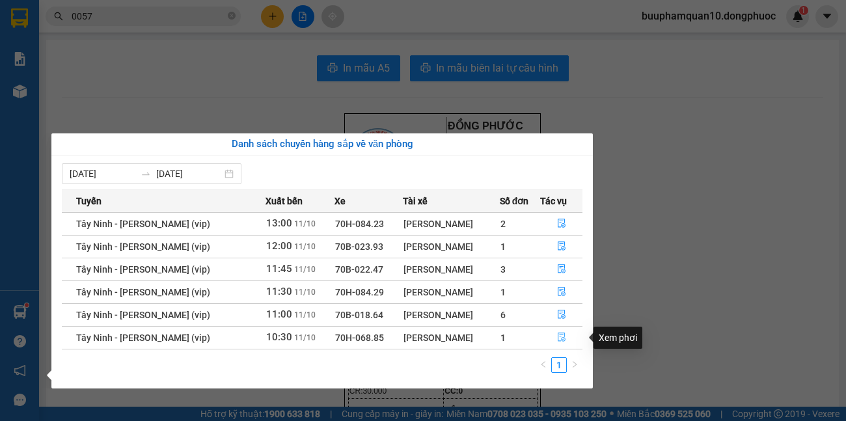
click at [557, 339] on icon "file-done" at bounding box center [561, 337] width 8 height 9
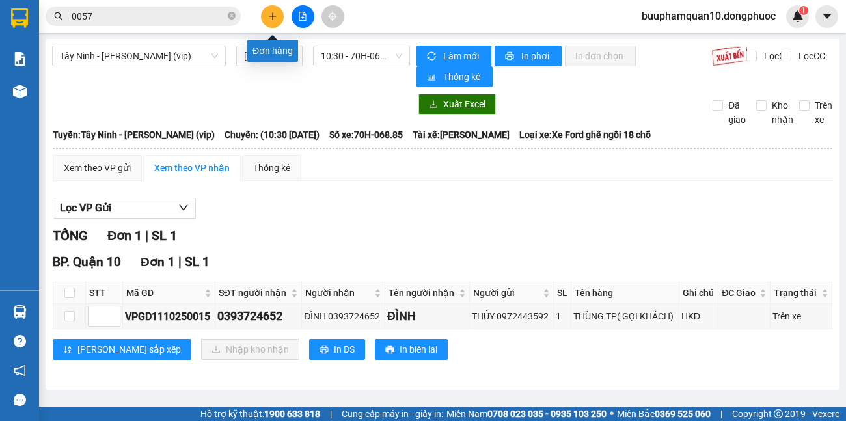
click at [272, 20] on icon "plus" at bounding box center [272, 16] width 9 height 9
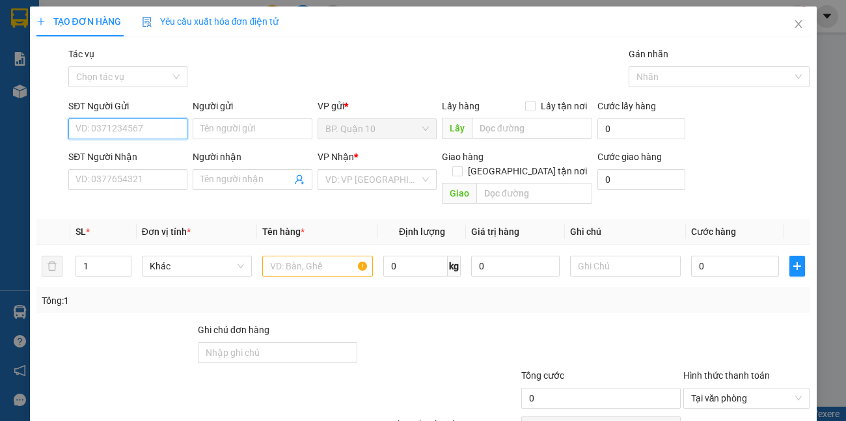
click at [146, 130] on input "SĐT Người Gửi" at bounding box center [127, 128] width 119 height 21
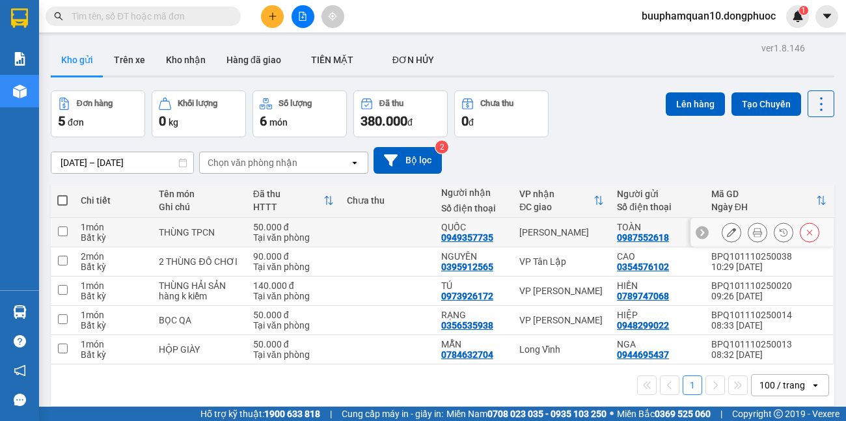
click at [523, 230] on div "[PERSON_NAME]" at bounding box center [561, 232] width 85 height 10
checkbox input "true"
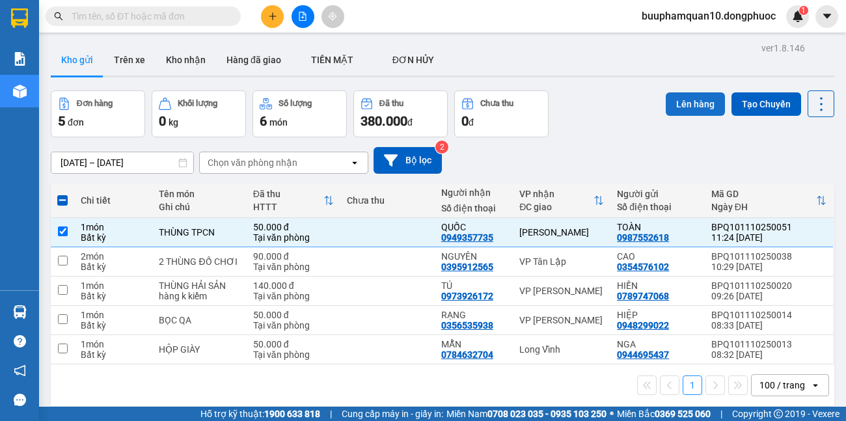
click at [680, 107] on button "Lên hàng" at bounding box center [694, 103] width 59 height 23
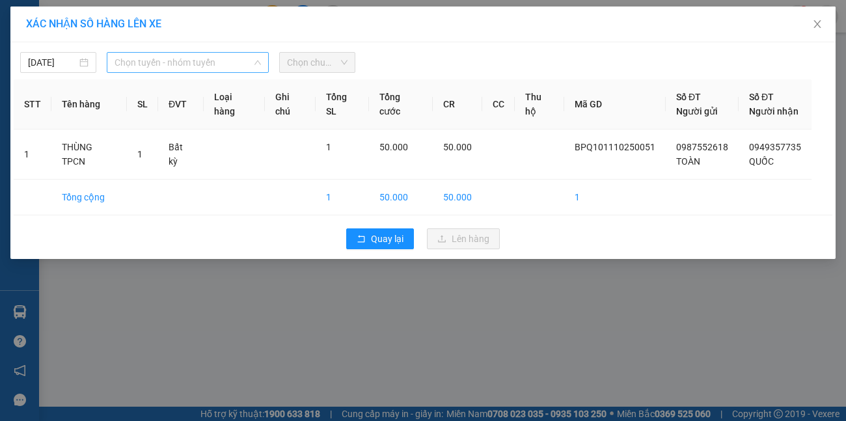
click at [250, 60] on span "Chọn tuyến - nhóm tuyến" at bounding box center [187, 63] width 147 height 20
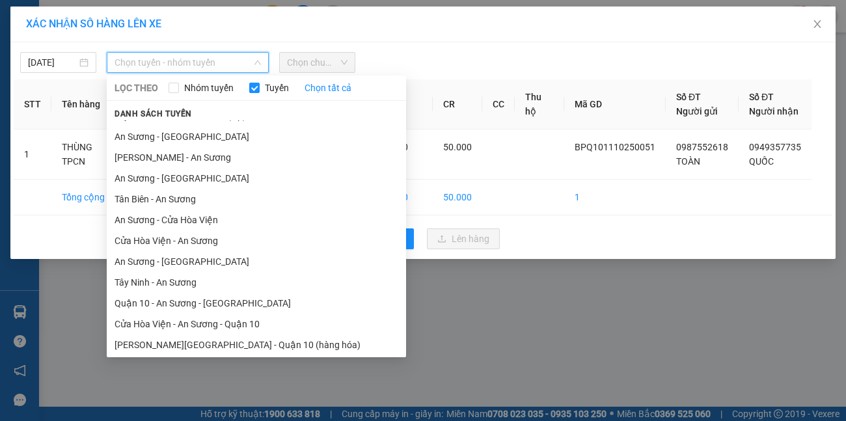
scroll to position [60, 0]
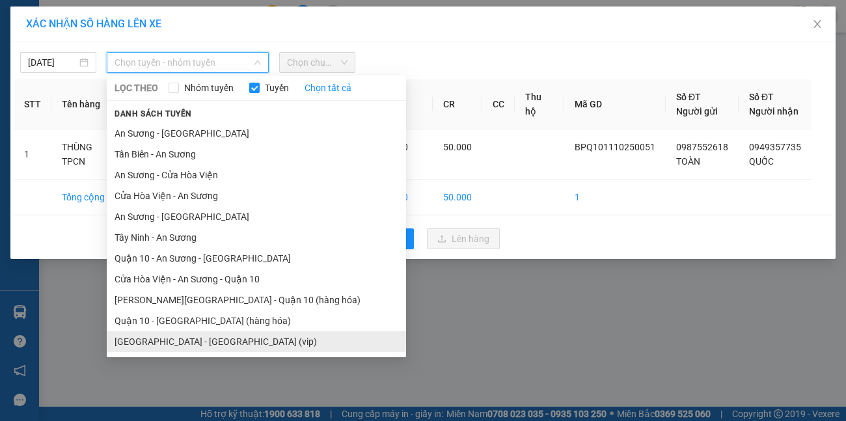
click at [230, 347] on li "[GEOGRAPHIC_DATA] - [GEOGRAPHIC_DATA] (vip)" at bounding box center [256, 341] width 299 height 21
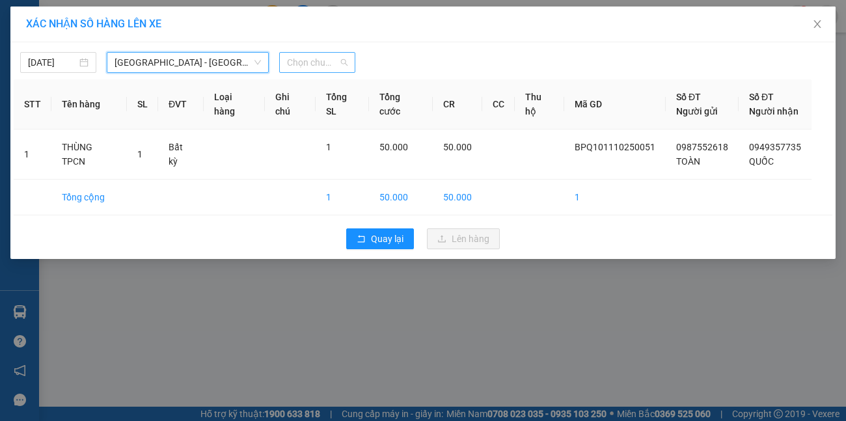
click at [308, 68] on span "Chọn chuyến" at bounding box center [317, 63] width 60 height 20
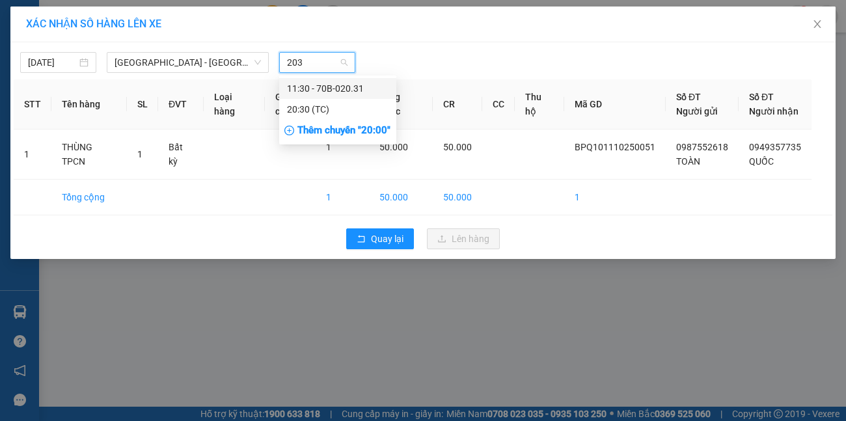
type input "2031"
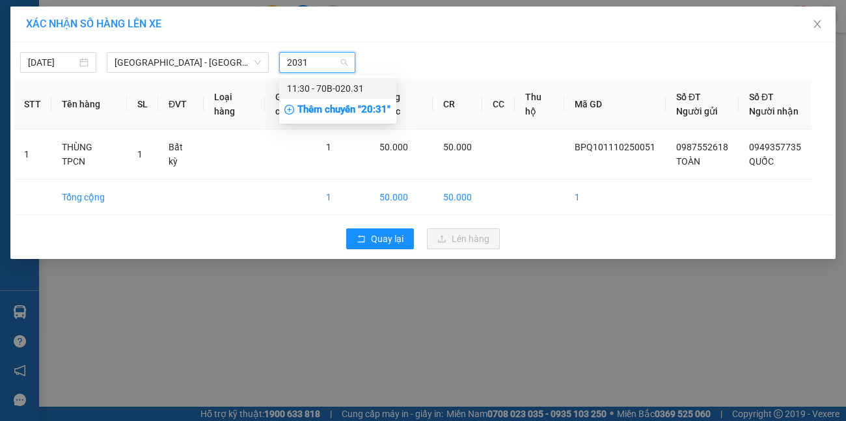
click at [327, 93] on div "11:30 - 70B-020.31" at bounding box center [337, 88] width 101 height 14
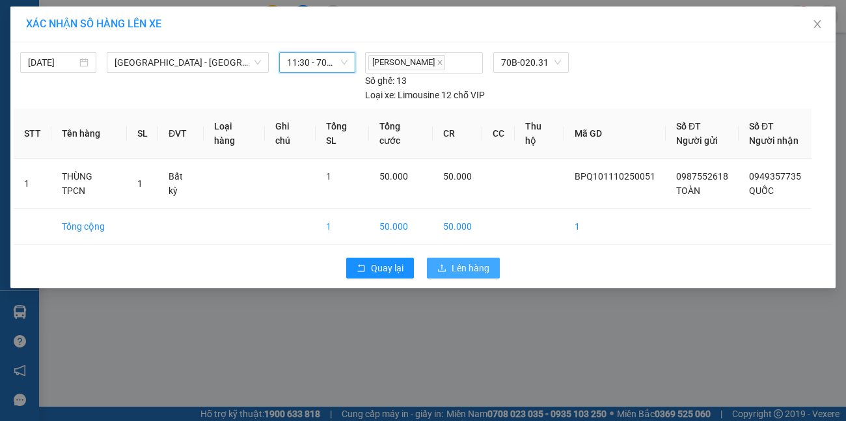
click at [467, 261] on span "Lên hàng" at bounding box center [470, 268] width 38 height 14
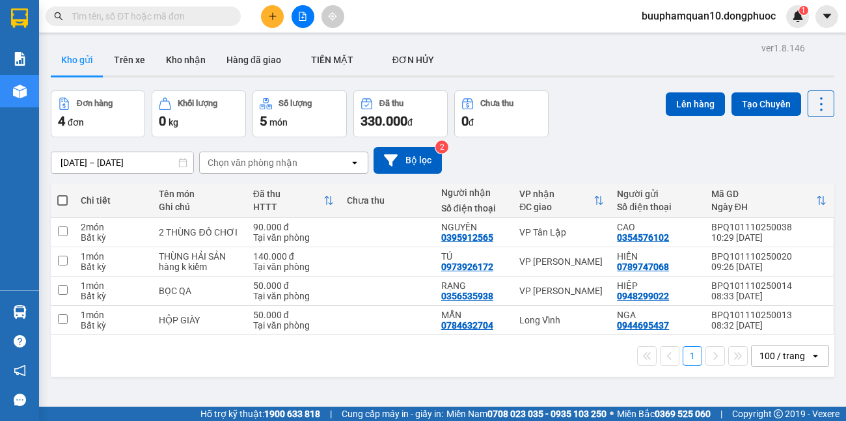
click at [284, 17] on div at bounding box center [303, 16] width 98 height 23
click at [269, 14] on icon "plus" at bounding box center [272, 16] width 9 height 9
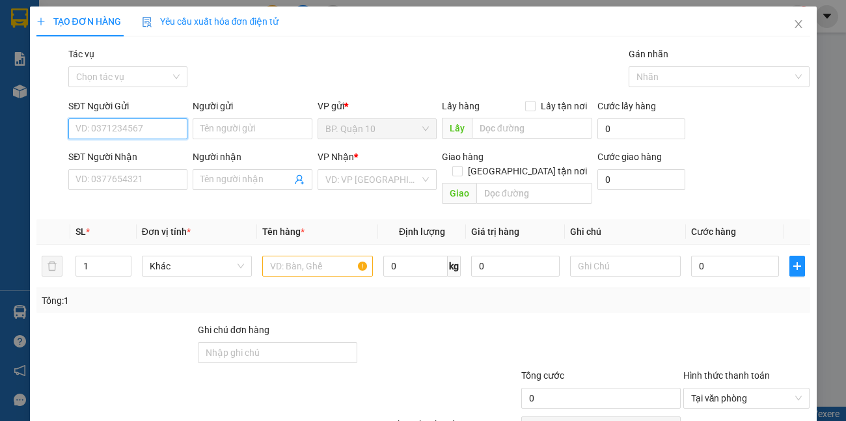
click at [178, 133] on input "SĐT Người Gửi" at bounding box center [127, 128] width 119 height 21
click at [176, 157] on div "0919552551 - XƯƠNG KHỚP VIỆT SIN" at bounding box center [155, 155] width 160 height 14
type input "0919552551"
type input "XƯƠNG KHỚP VIỆT SIN"
type input "0949962696"
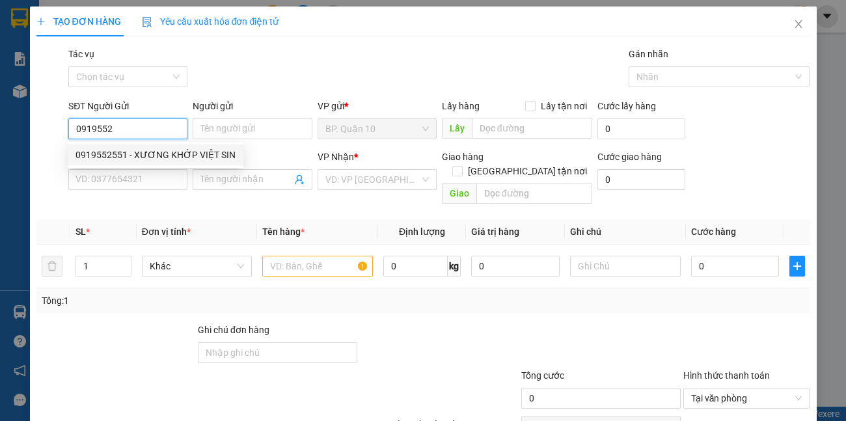
type input "HẠNH"
type input "30.000"
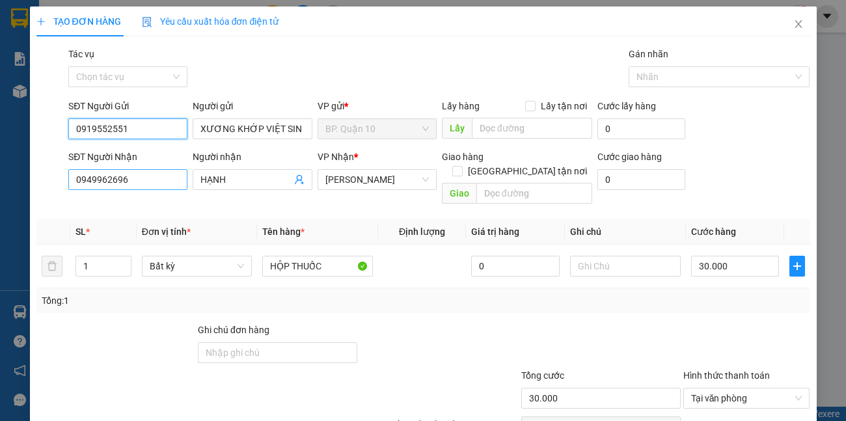
type input "0919552551"
drag, startPoint x: 138, startPoint y: 180, endPoint x: 0, endPoint y: 193, distance: 138.5
click at [54, 189] on div "SĐT Người Nhận 0949962696 0949962696 Người nhận HẠNH VP Nhận * Hòa Thành Giao h…" at bounding box center [423, 180] width 776 height 60
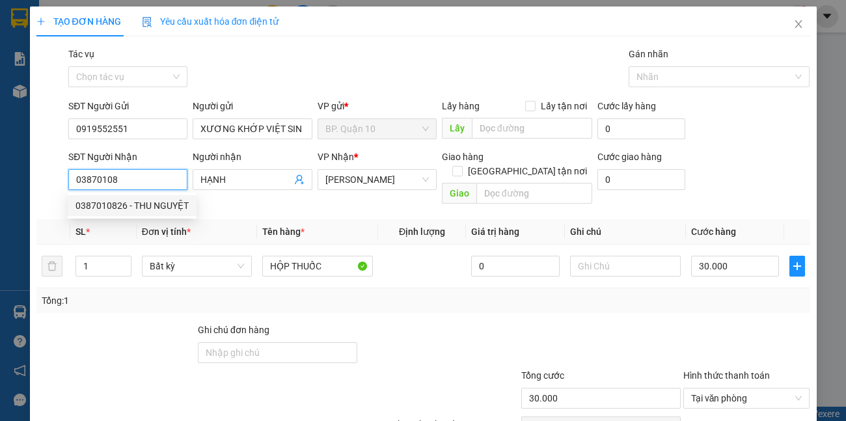
click at [161, 200] on div "0387010826 - THU NGUYỆT" at bounding box center [131, 205] width 113 height 14
type input "0387010826"
type input "THU NGUYỆT"
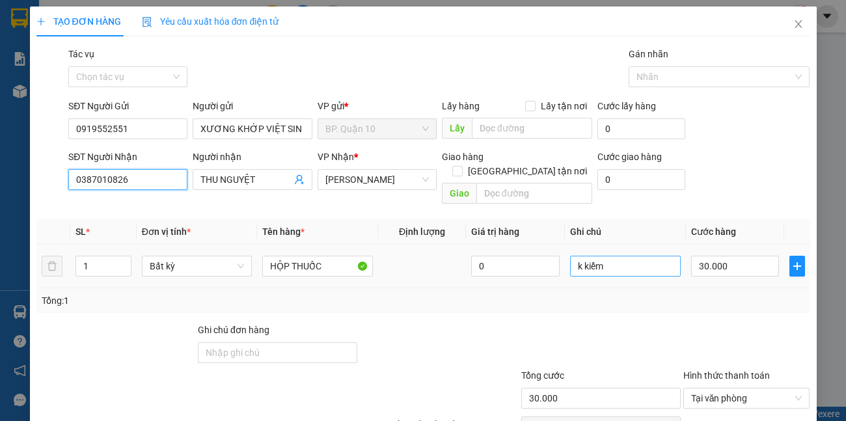
type input "0387010826"
drag, startPoint x: 628, startPoint y: 258, endPoint x: 0, endPoint y: 299, distance: 629.6
click at [0, 300] on div "TẠO ĐƠN HÀNG Yêu cầu xuất hóa đơn điện tử Transit Pickup Surcharge Ids Transit …" at bounding box center [423, 210] width 846 height 421
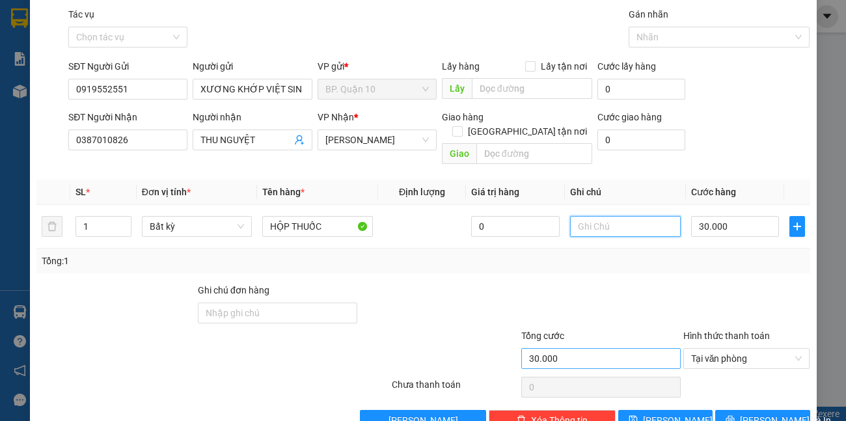
scroll to position [60, 0]
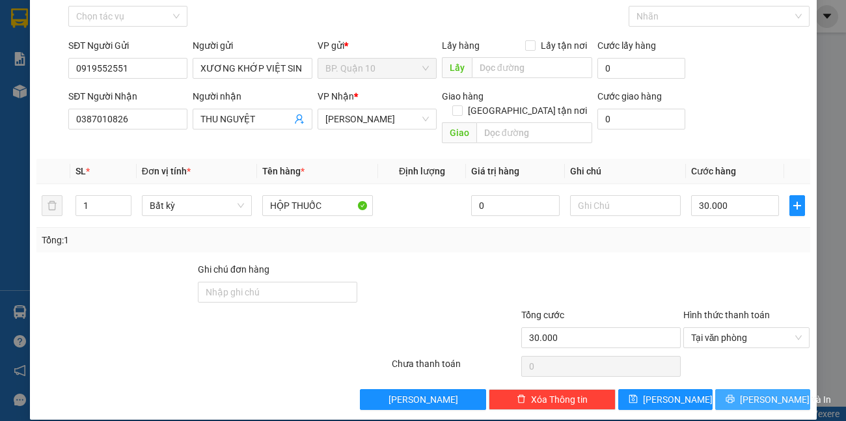
click at [760, 393] on button "[PERSON_NAME] và In" at bounding box center [762, 399] width 94 height 21
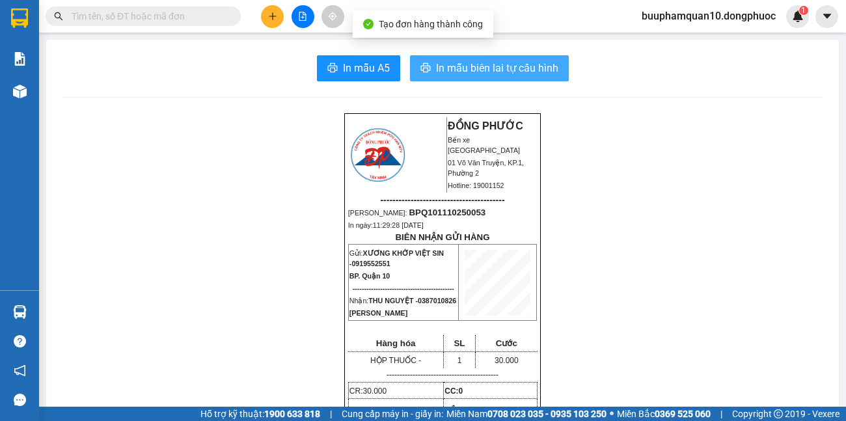
click at [472, 75] on span "In mẫu biên lai tự cấu hình" at bounding box center [497, 68] width 122 height 16
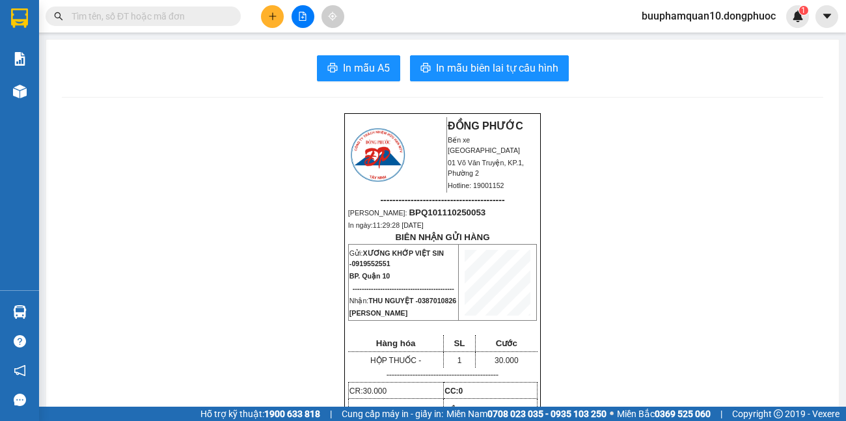
click at [183, 12] on input "text" at bounding box center [148, 16] width 153 height 14
type input "0"
click at [275, 23] on button at bounding box center [272, 16] width 23 height 23
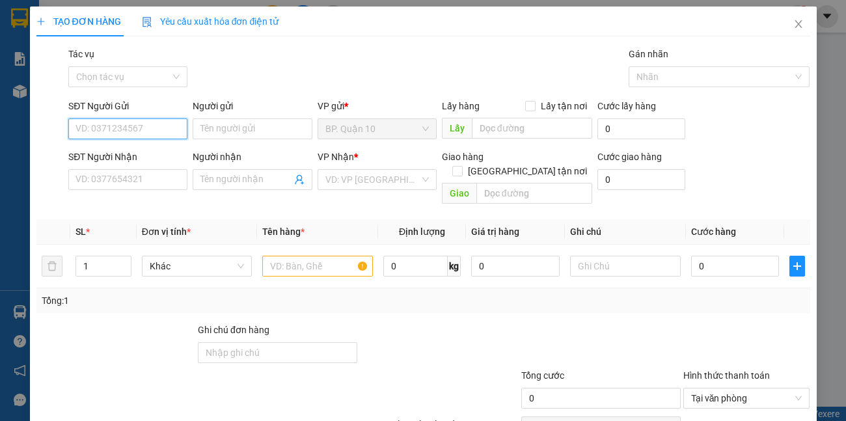
click at [172, 124] on input "SĐT Người Gửi" at bounding box center [127, 128] width 119 height 21
click at [176, 131] on input "SĐT Người Gửi" at bounding box center [127, 128] width 119 height 21
click at [151, 128] on input "SĐT Người Gửi" at bounding box center [127, 128] width 119 height 21
click at [135, 153] on div "0865867811 - DUY" at bounding box center [139, 155] width 128 height 14
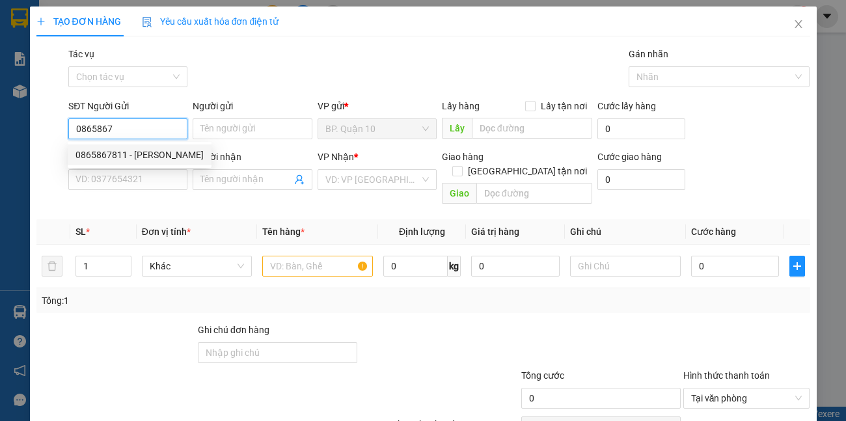
type input "0865867811"
type input "DUY"
type input "0364510007"
type input "ANH BÌNH"
type input "30.000"
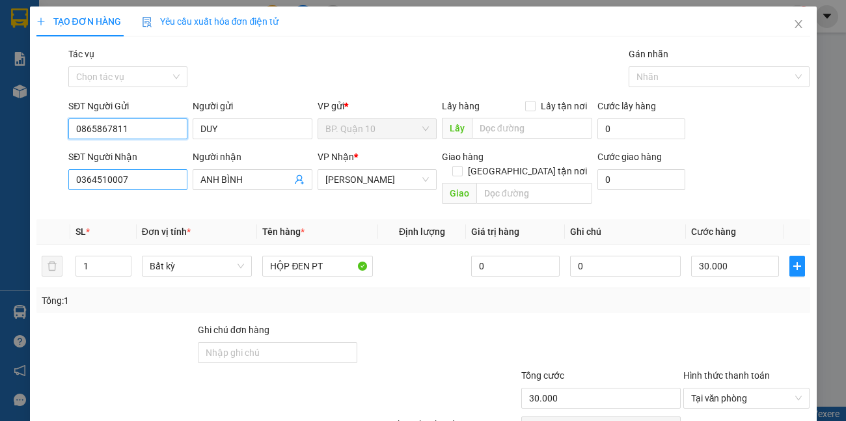
type input "0865867811"
drag, startPoint x: 148, startPoint y: 185, endPoint x: 0, endPoint y: 171, distance: 148.9
click at [0, 171] on div "TẠO ĐƠN HÀNG Yêu cầu xuất hóa đơn điện tử Transit Pickup Surcharge Ids Transit …" at bounding box center [423, 210] width 846 height 421
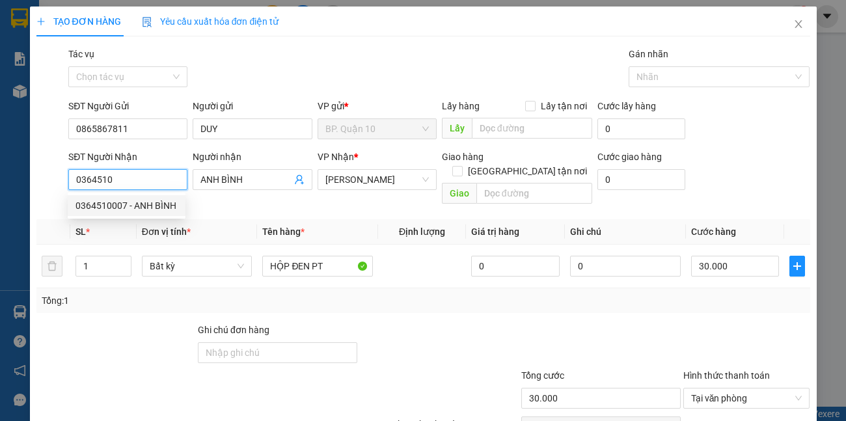
click at [151, 208] on div "0364510007 - ANH BÌNH" at bounding box center [126, 205] width 102 height 14
type input "0364510007"
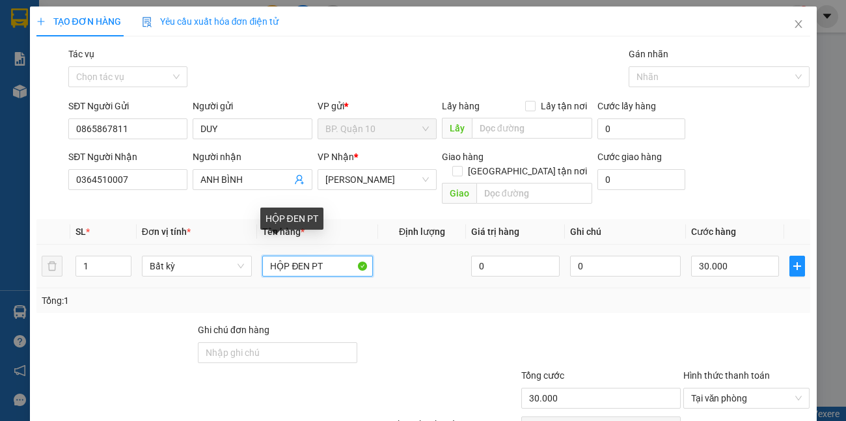
drag, startPoint x: 337, startPoint y: 244, endPoint x: 0, endPoint y: 194, distance: 340.6
click at [0, 217] on div "TẠO ĐƠN HÀNG Yêu cầu xuất hóa đơn điện tử Transit Pickup Surcharge Ids Transit …" at bounding box center [423, 210] width 846 height 421
type input "GÓI PT"
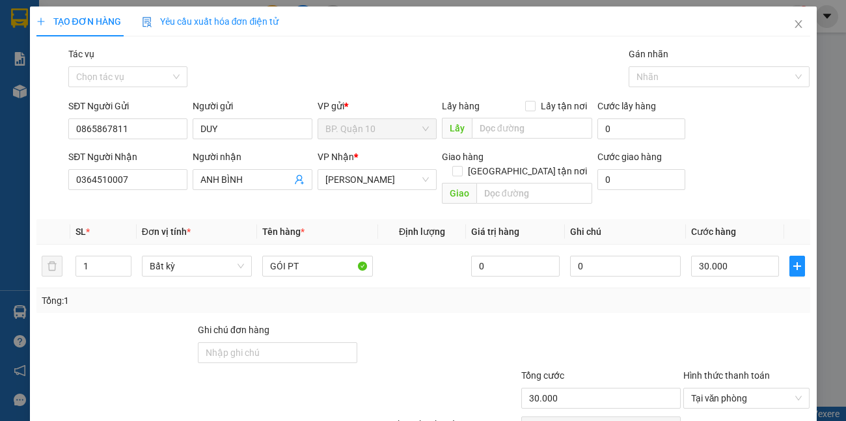
drag, startPoint x: 267, startPoint y: 179, endPoint x: 0, endPoint y: 187, distance: 267.4
click at [100, 187] on div "SĐT Người Nhận 0364510007 Người nhận ANH BÌNH VP Nhận * Hòa Thành Giao hàng Gia…" at bounding box center [439, 180] width 746 height 60
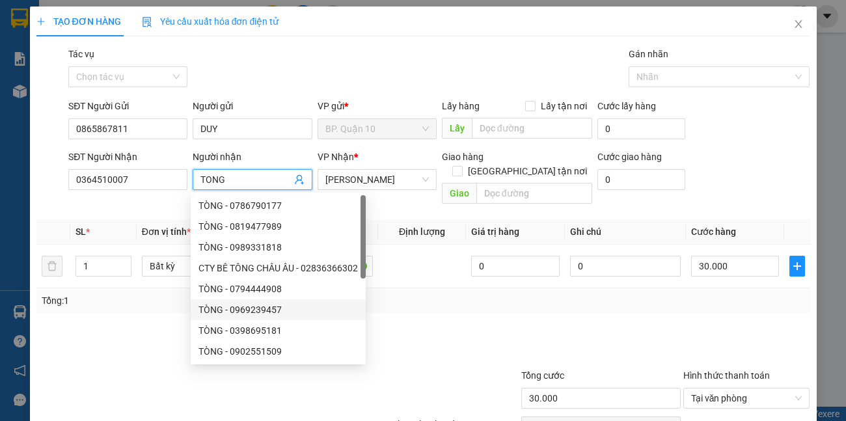
type input "TONG"
click at [497, 293] on div "Tổng: 1" at bounding box center [422, 300] width 773 height 25
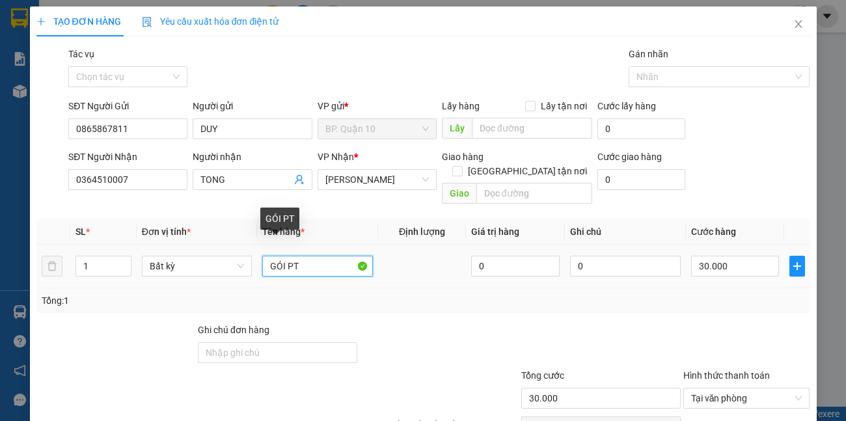
click at [336, 256] on input "GÓI PT" at bounding box center [317, 266] width 111 height 21
type input "GÓI ĐIỆN TỬ"
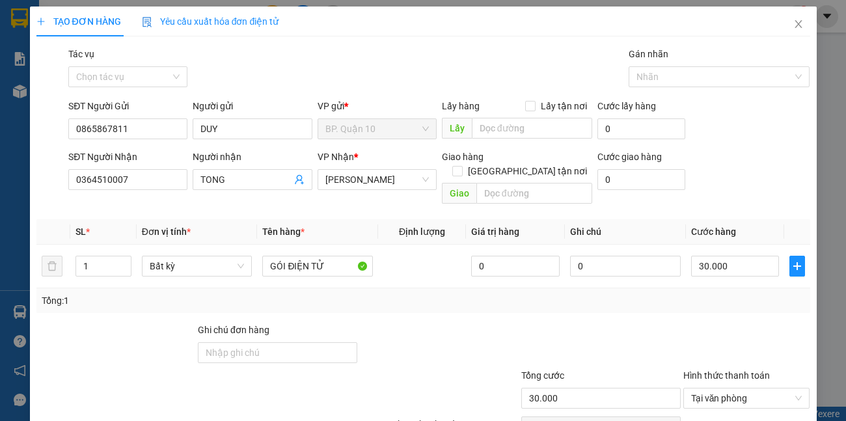
drag, startPoint x: 753, startPoint y: 342, endPoint x: 750, endPoint y: 332, distance: 10.7
click at [753, 340] on div at bounding box center [746, 346] width 129 height 46
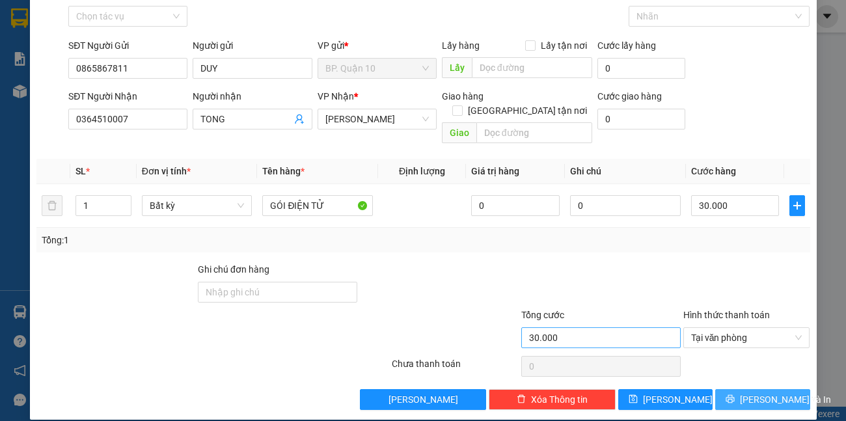
drag, startPoint x: 771, startPoint y: 388, endPoint x: 651, endPoint y: 325, distance: 135.3
click at [771, 392] on span "[PERSON_NAME] và In" at bounding box center [784, 399] width 91 height 14
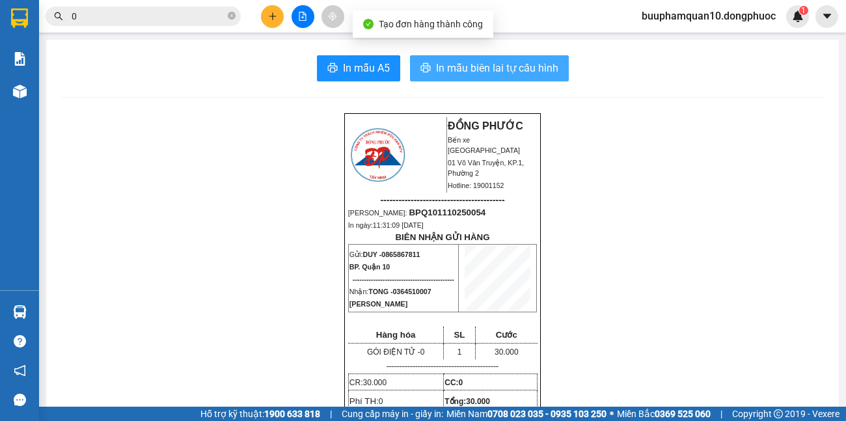
click at [510, 73] on span "In mẫu biên lai tự cấu hình" at bounding box center [497, 68] width 122 height 16
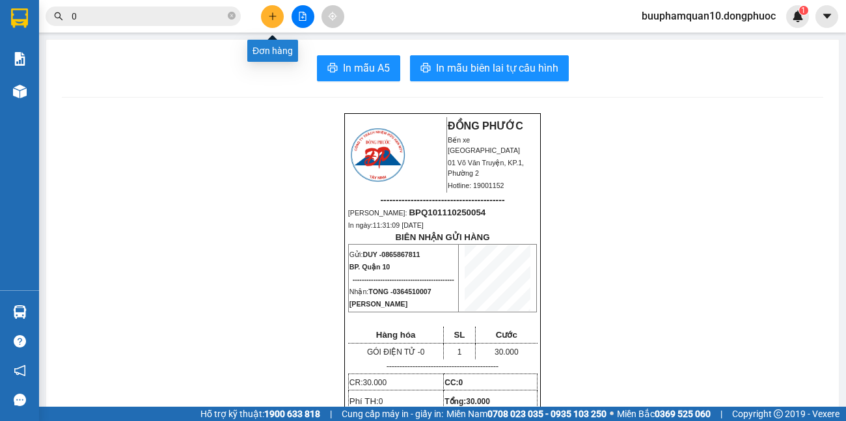
click at [273, 21] on button at bounding box center [272, 16] width 23 height 23
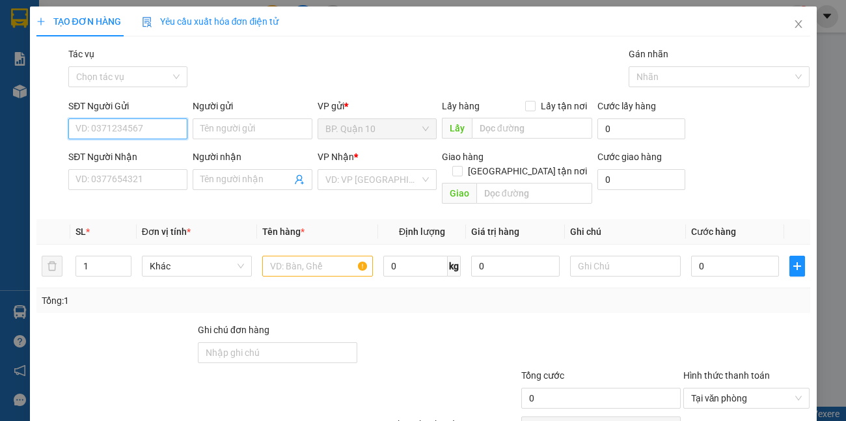
click at [161, 122] on input "SĐT Người Gửi" at bounding box center [127, 128] width 119 height 21
type input "0824364008"
click at [213, 129] on input "Người gửi" at bounding box center [252, 128] width 119 height 21
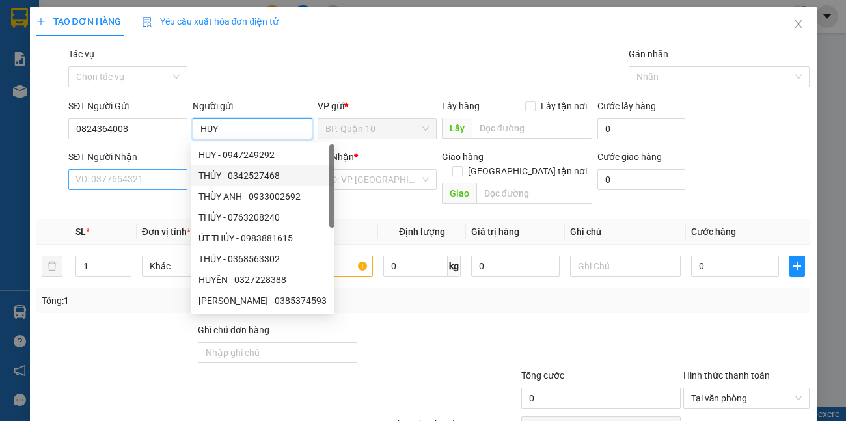
type input "HUY"
click at [160, 177] on input "SĐT Người Nhận" at bounding box center [127, 179] width 119 height 21
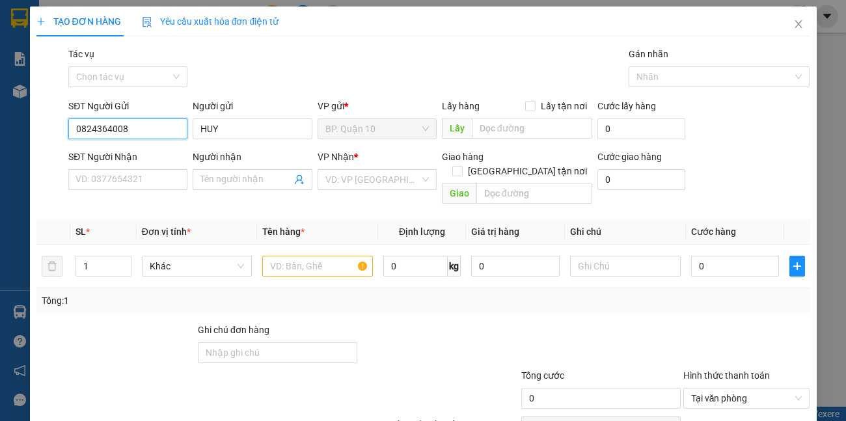
drag, startPoint x: 139, startPoint y: 126, endPoint x: 0, endPoint y: 108, distance: 139.6
click at [0, 108] on div "TẠO ĐƠN HÀNG Yêu cầu xuất hóa đơn điện tử Transit Pickup Surcharge Ids Transit …" at bounding box center [423, 210] width 846 height 421
click at [116, 172] on input "SĐT Người Nhận" at bounding box center [127, 179] width 119 height 21
paste input "0824364008"
type input "0824364008"
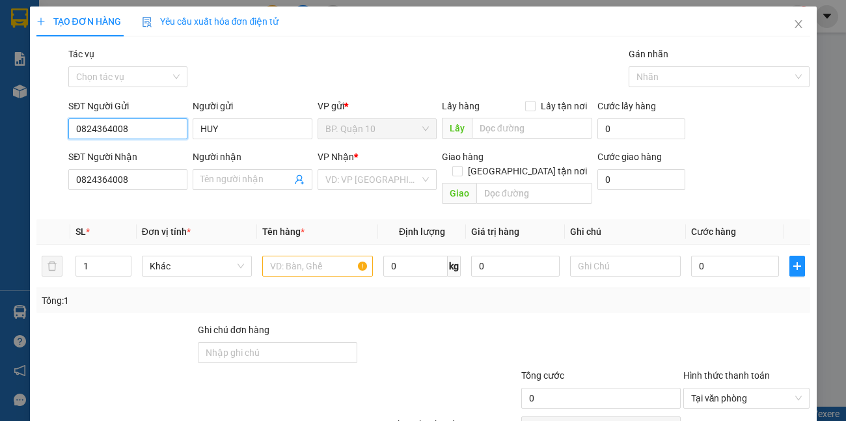
drag, startPoint x: 120, startPoint y: 122, endPoint x: 0, endPoint y: 119, distance: 120.4
click at [0, 119] on div "TẠO ĐƠN HÀNG Yêu cầu xuất hóa đơn điện tử Transit Pickup Surcharge Ids Transit …" at bounding box center [423, 210] width 846 height 421
type input "0987232316"
click at [0, 152] on div "TẠO ĐƠN HÀNG Yêu cầu xuất hóa đơn điện tử Transit Pickup Surcharge Ids Transit …" at bounding box center [423, 210] width 846 height 421
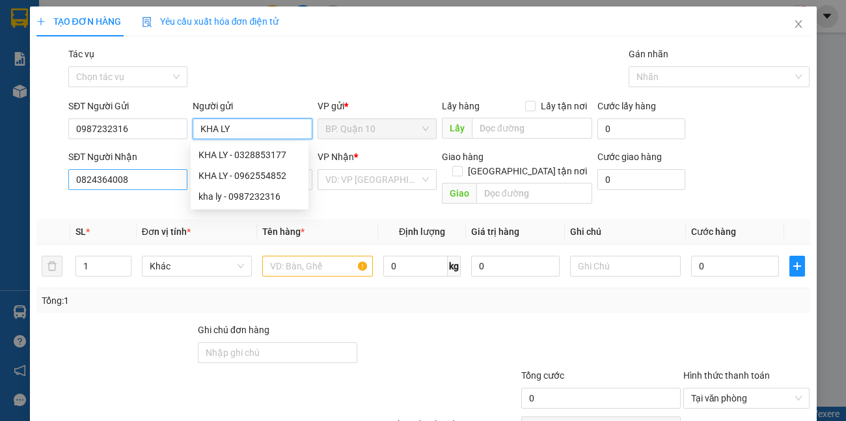
type input "KHA LY"
click at [154, 172] on input "0824364008" at bounding box center [127, 179] width 119 height 21
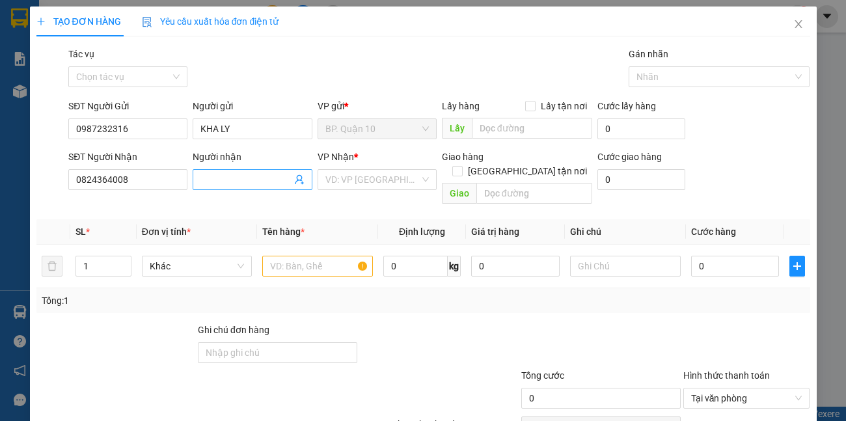
click at [271, 176] on input "Người nhận" at bounding box center [245, 179] width 90 height 14
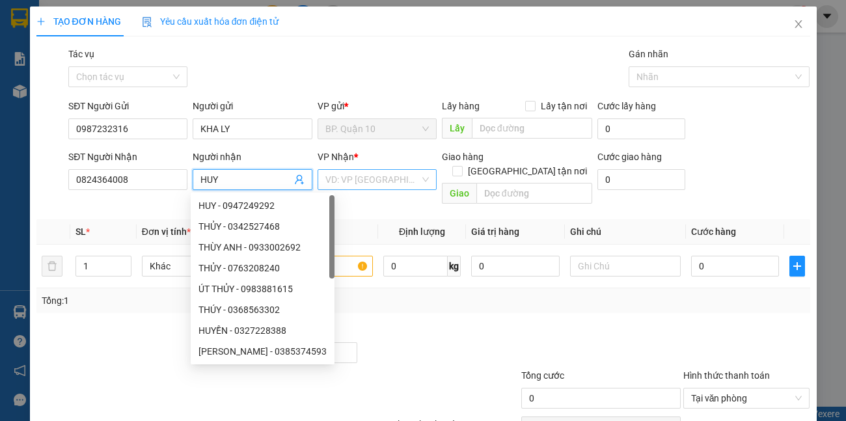
type input "HUY"
click at [395, 178] on input "search" at bounding box center [372, 180] width 94 height 20
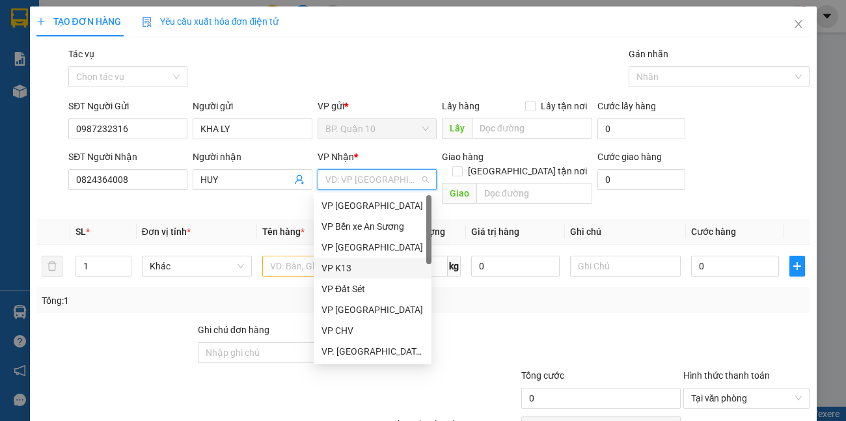
click at [345, 263] on div "VP K13" at bounding box center [372, 268] width 102 height 14
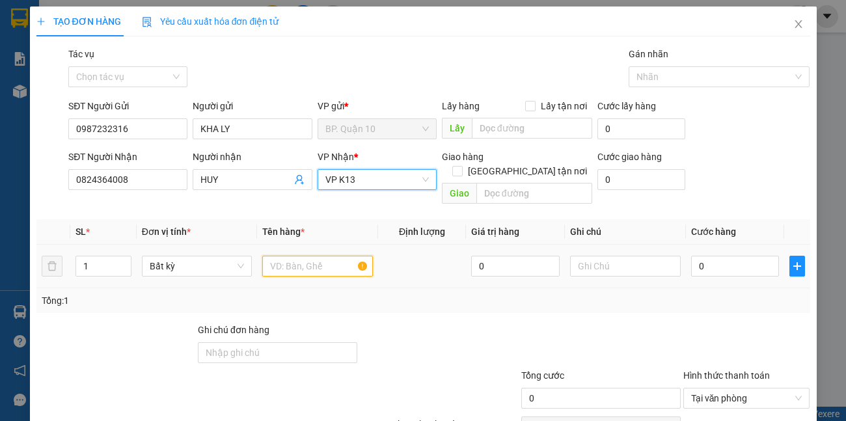
click at [308, 256] on input "text" at bounding box center [317, 266] width 111 height 21
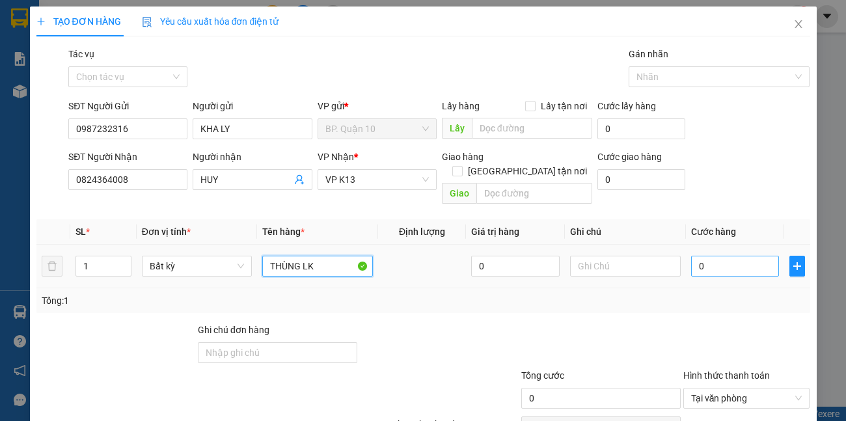
type input "THÙNG LK"
click at [712, 256] on input "0" at bounding box center [735, 266] width 88 height 21
type input "1"
type input "11"
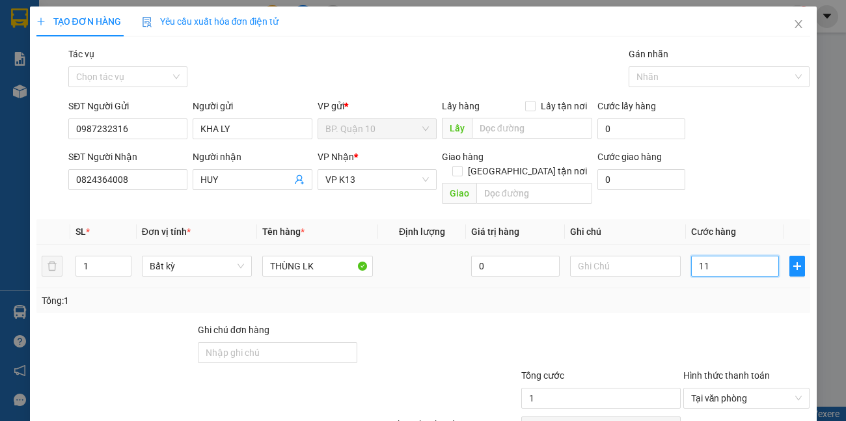
type input "11"
type input "110"
type input "110.000"
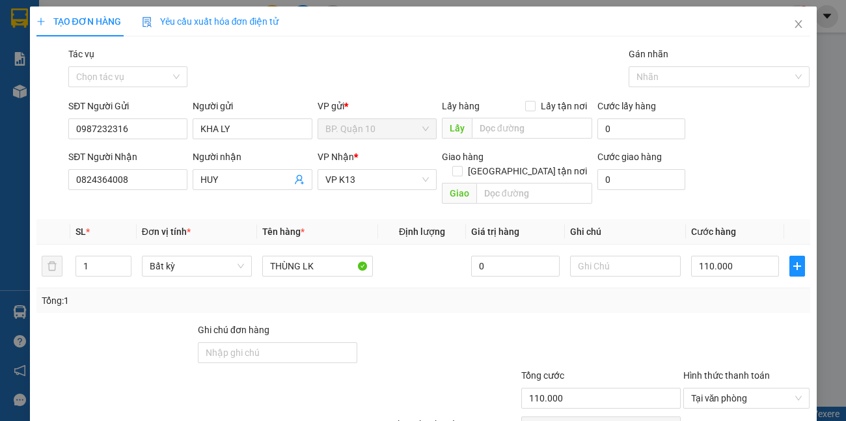
click at [708, 293] on div "Tổng: 1" at bounding box center [423, 300] width 763 height 14
click at [630, 256] on input "text" at bounding box center [625, 266] width 111 height 21
type input "D"
type input "ĐÃ HẸN MAI NHẬN"
click at [640, 293] on div "Tổng: 1" at bounding box center [423, 300] width 763 height 14
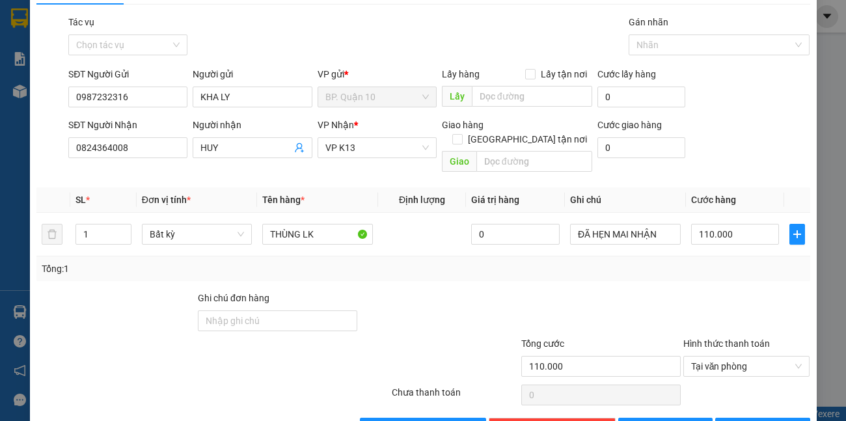
scroll to position [60, 0]
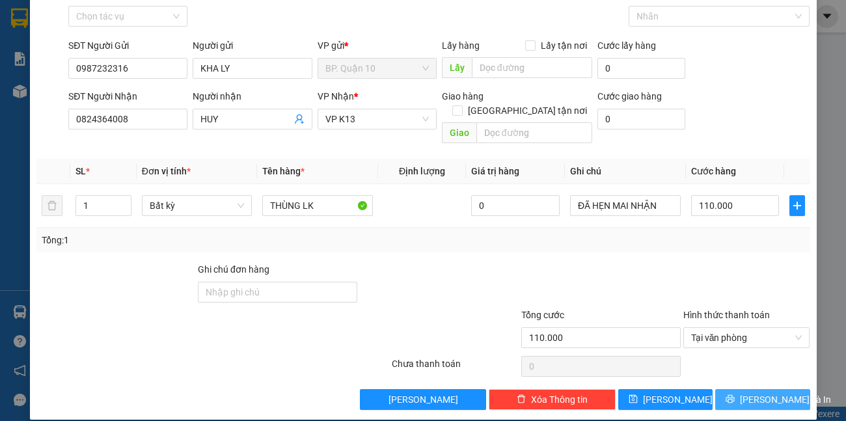
click at [771, 392] on button "[PERSON_NAME] và In" at bounding box center [762, 399] width 94 height 21
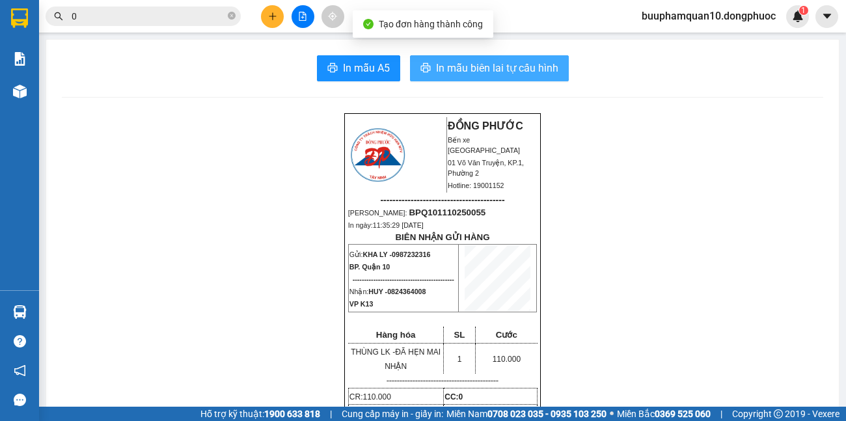
click at [485, 67] on span "In mẫu biên lai tự cấu hình" at bounding box center [497, 68] width 122 height 16
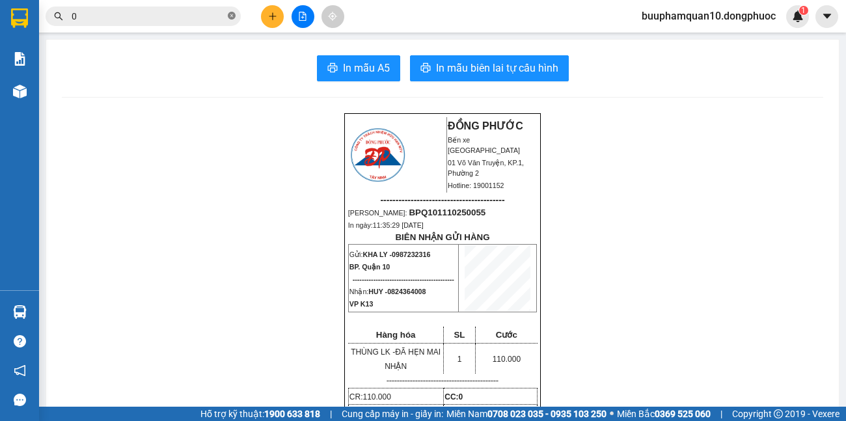
click at [234, 18] on icon "close-circle" at bounding box center [232, 16] width 8 height 8
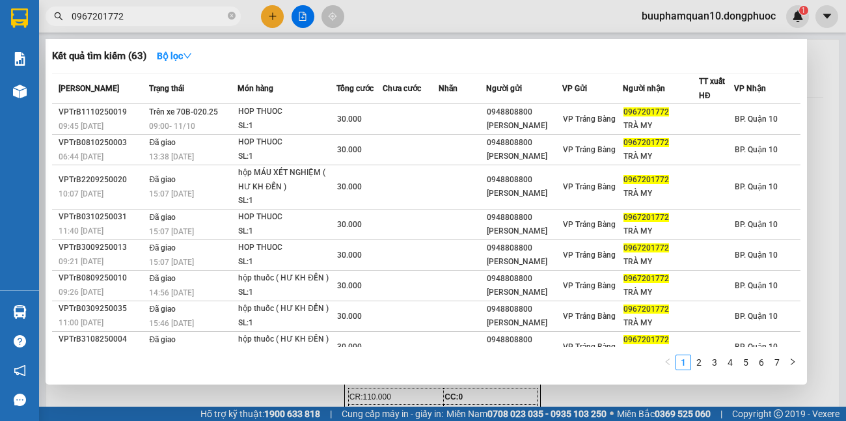
type input "0967201772"
click at [271, 19] on div at bounding box center [423, 210] width 846 height 421
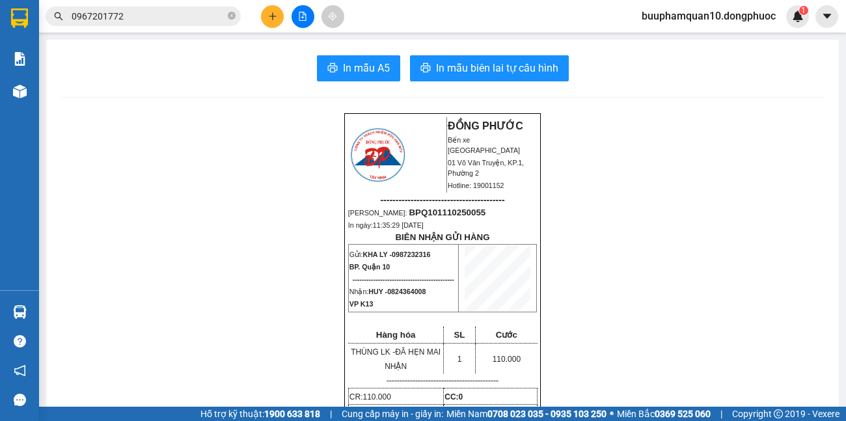
click at [274, 18] on icon "plus" at bounding box center [272, 16] width 9 height 9
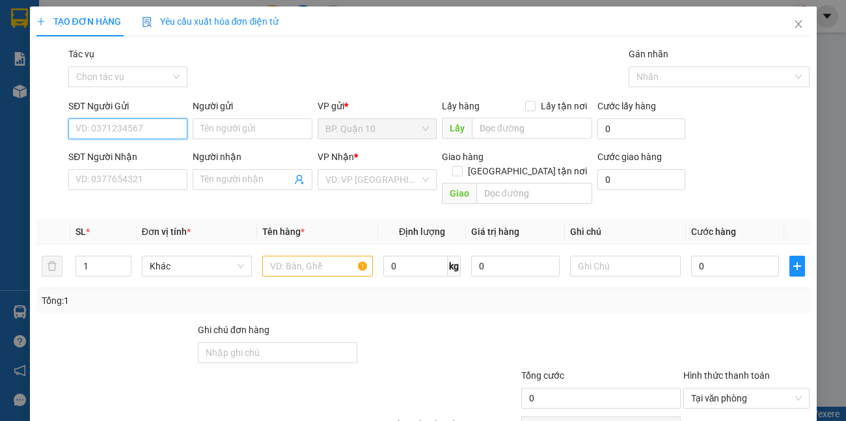
click at [150, 131] on input "SĐT Người Gửi" at bounding box center [127, 128] width 119 height 21
click at [144, 153] on div "0704723868 - LỢI" at bounding box center [126, 155] width 102 height 14
type input "0704723868"
type input "LỢI"
type input "0933900038"
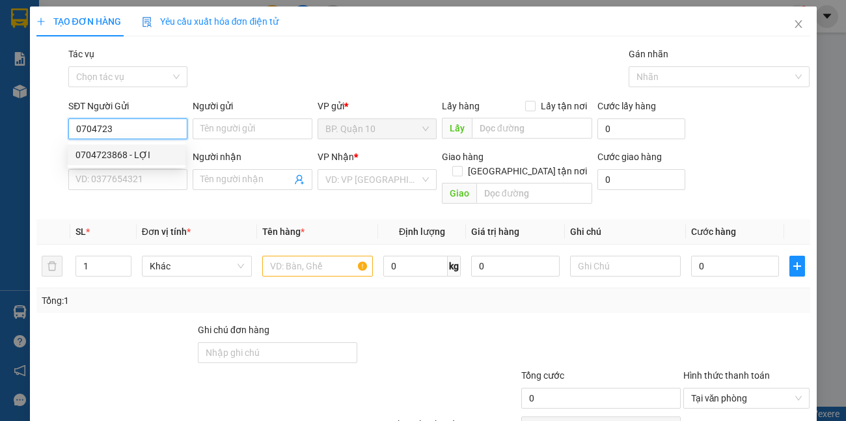
type input "tHIÊN"
type input "30.000"
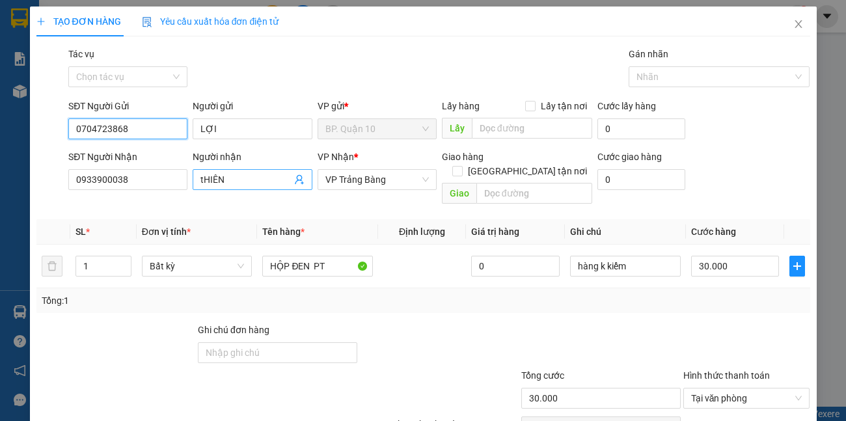
type input "0704723868"
click at [298, 178] on icon "user-add" at bounding box center [299, 180] width 8 height 10
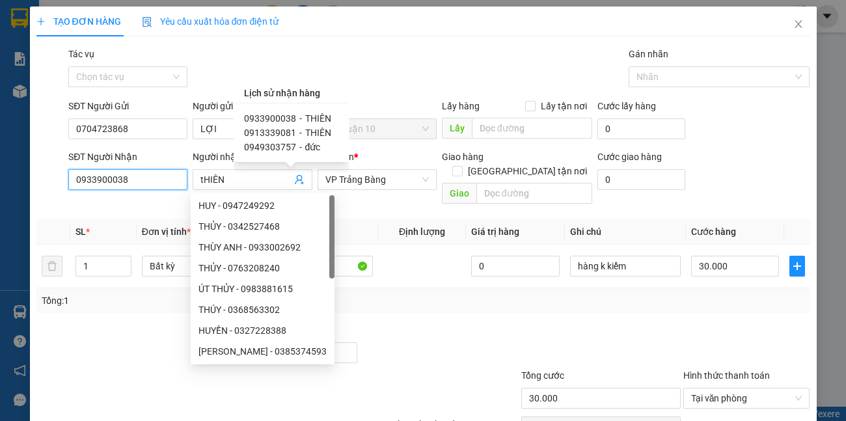
drag, startPoint x: 161, startPoint y: 176, endPoint x: 0, endPoint y: 168, distance: 160.8
click at [0, 177] on div "TẠO ĐƠN HÀNG Yêu cầu xuất hóa đơn điện tử Transit Pickup Surcharge Ids Transit …" at bounding box center [423, 210] width 846 height 421
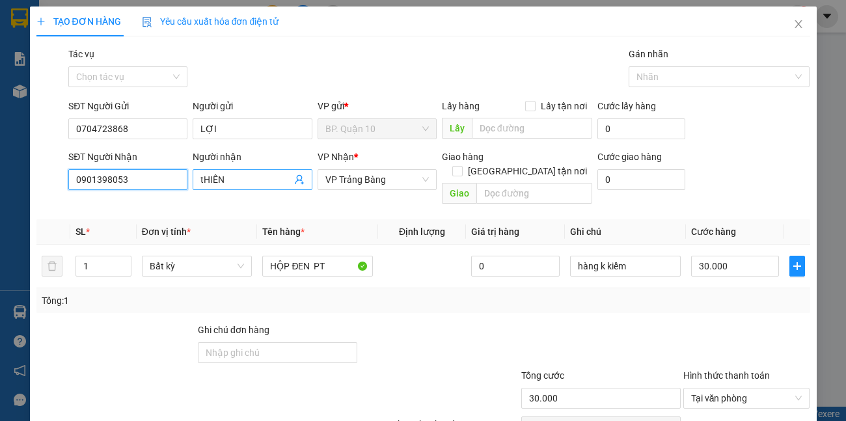
type input "0901398053"
drag, startPoint x: 233, startPoint y: 180, endPoint x: 0, endPoint y: 163, distance: 234.1
click at [0, 180] on div "TẠO ĐƠN HÀNG Yêu cầu xuất hóa đơn điện tử Transit Pickup Surcharge Ids Transit …" at bounding box center [423, 210] width 846 height 421
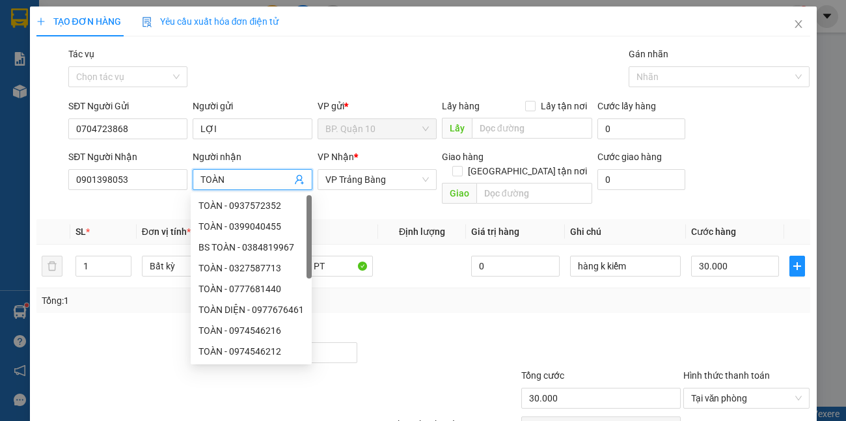
type input "TOÀN"
click at [359, 219] on th "Tên hàng *" at bounding box center [317, 231] width 121 height 25
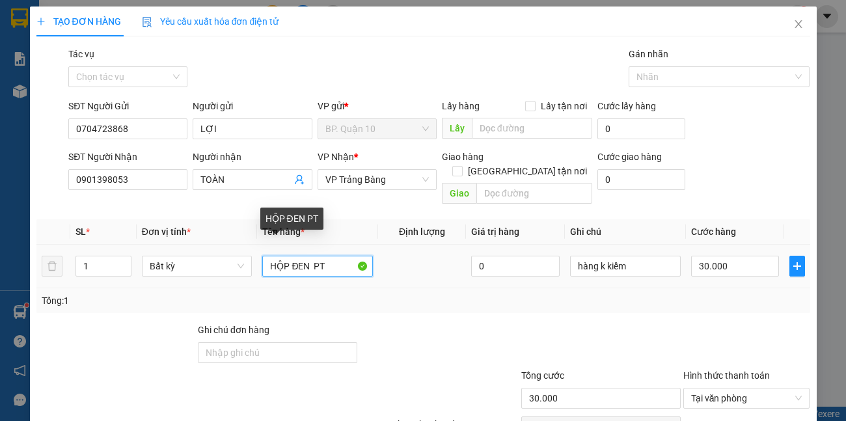
drag, startPoint x: 330, startPoint y: 250, endPoint x: 0, endPoint y: 232, distance: 330.3
click at [0, 235] on div "TẠO ĐƠN HÀNG Yêu cầu xuất hóa đơn điện tử Transit Pickup Surcharge Ids Transit …" at bounding box center [423, 210] width 846 height 421
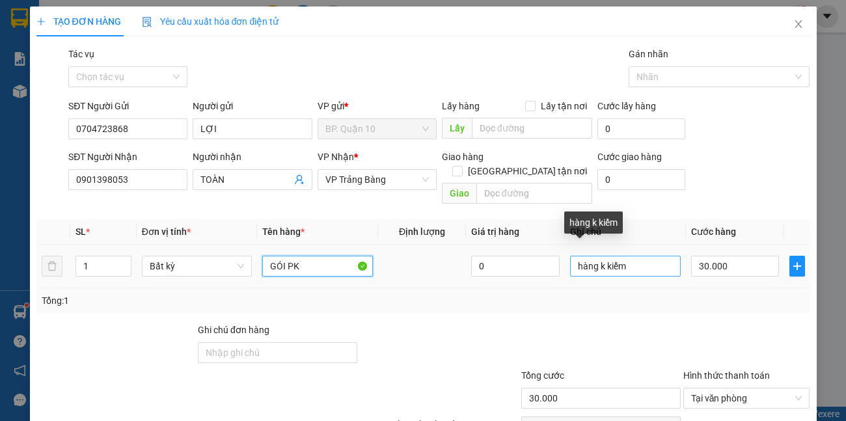
type input "GÓI PK"
drag, startPoint x: 635, startPoint y: 251, endPoint x: 0, endPoint y: 420, distance: 656.9
click at [0, 266] on div "TẠO ĐƠN HÀNG Yêu cầu xuất hóa đơn điện tử Transit Pickup Surcharge Ids Transit …" at bounding box center [423, 210] width 846 height 421
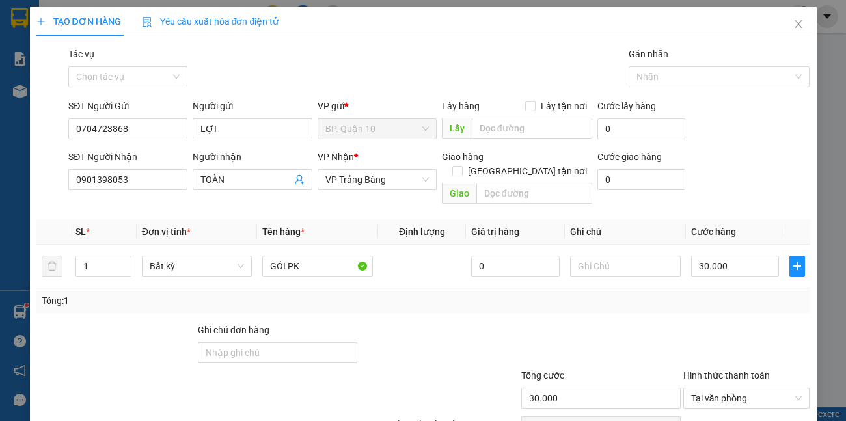
click at [717, 293] on div "Tổng: 1" at bounding box center [423, 300] width 763 height 14
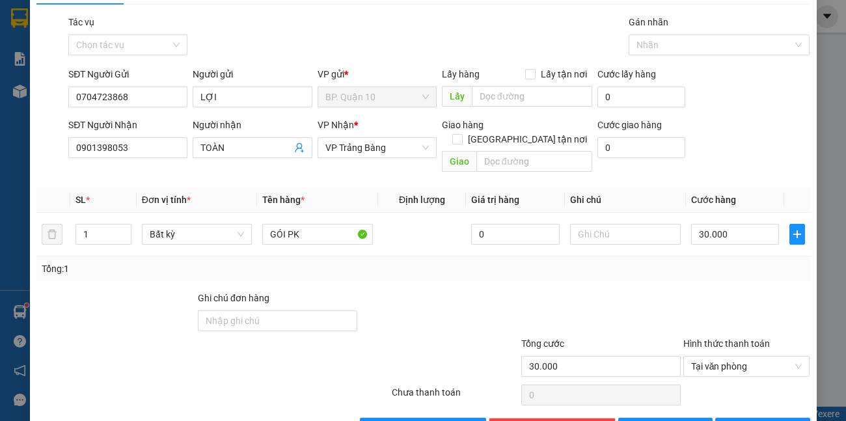
scroll to position [60, 0]
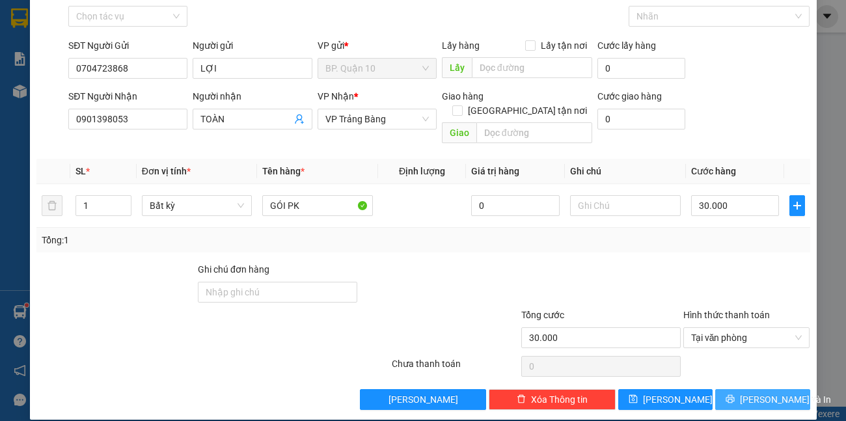
click at [770, 392] on span "[PERSON_NAME] và In" at bounding box center [784, 399] width 91 height 14
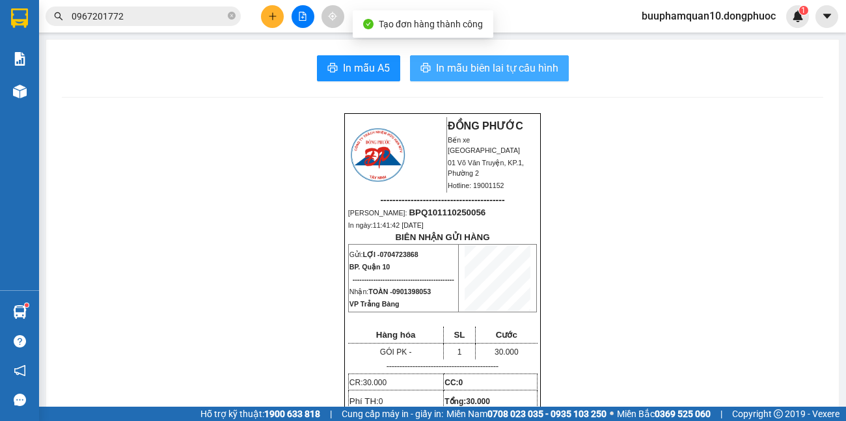
click at [473, 66] on span "In mẫu biên lai tự cấu hình" at bounding box center [497, 68] width 122 height 16
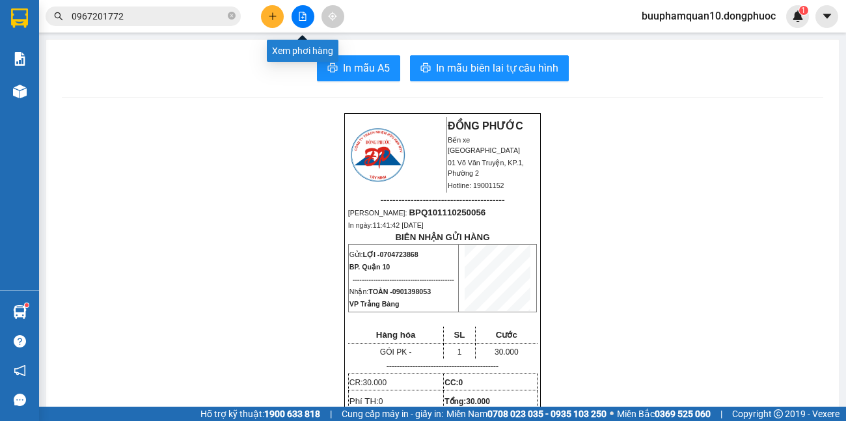
click at [303, 19] on icon "file-add" at bounding box center [302, 16] width 9 height 9
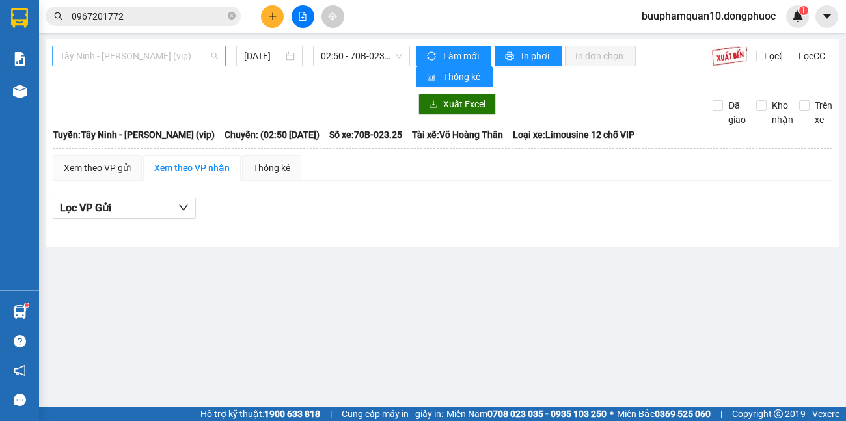
click at [185, 62] on span "[PERSON_NAME] [PERSON_NAME] (vip)" at bounding box center [139, 56] width 158 height 20
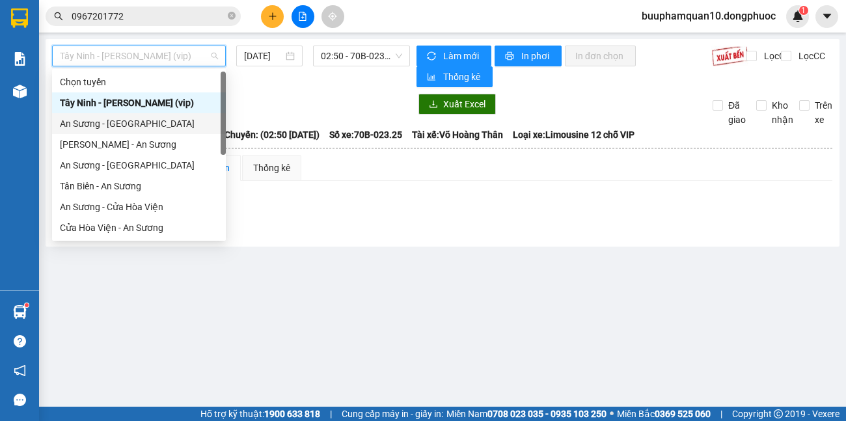
scroll to position [146, 0]
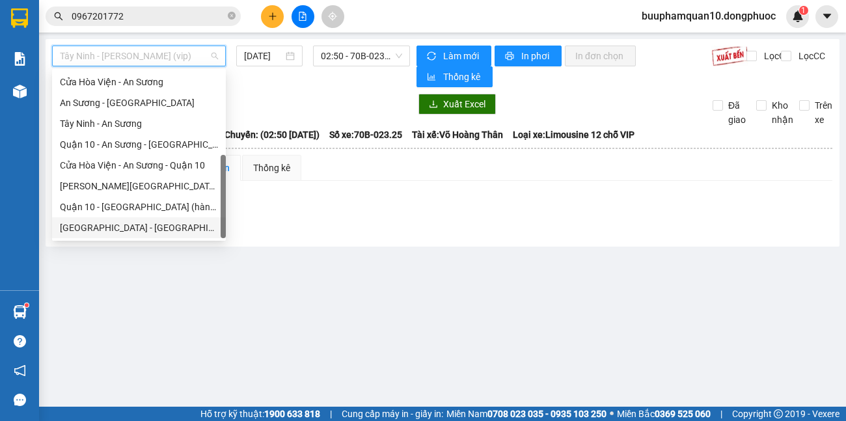
click at [146, 230] on div "[GEOGRAPHIC_DATA][PERSON_NAME][GEOGRAPHIC_DATA] (vip)" at bounding box center [139, 227] width 158 height 14
type input "[DATE]"
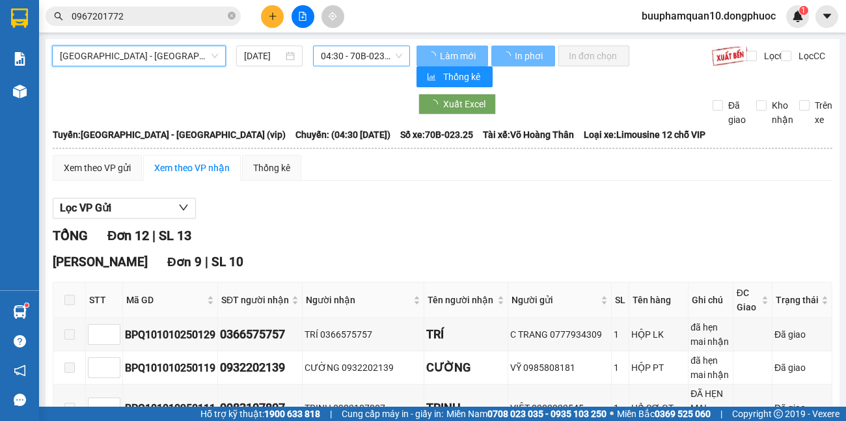
click at [367, 57] on span "04:30 - 70B-023.25" at bounding box center [361, 56] width 81 height 20
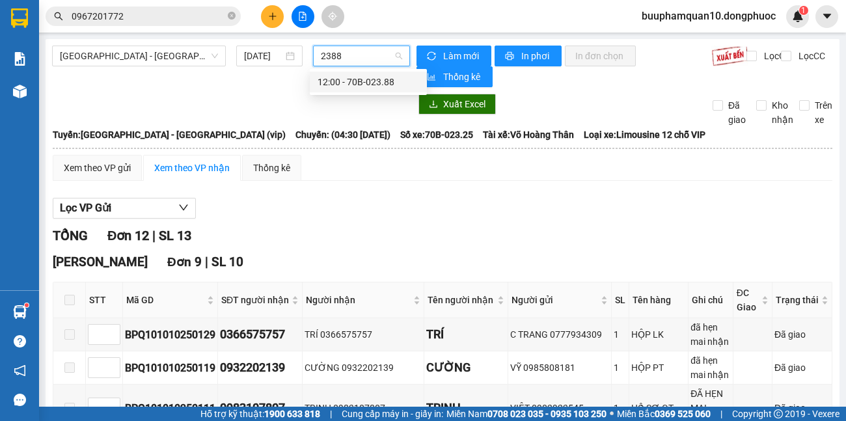
type input "2388"
click at [451, 252] on div "Hòa Thành Đơn 9 | SL 10" at bounding box center [442, 262] width 779 height 20
drag, startPoint x: 159, startPoint y: 21, endPoint x: 0, endPoint y: 15, distance: 158.8
click at [0, 21] on section "Kết quả tìm kiếm ( 63 ) Bộ lọc Mã ĐH Trạng thái Món hàng Tổng cước Chưa cước Nh…" at bounding box center [423, 210] width 846 height 421
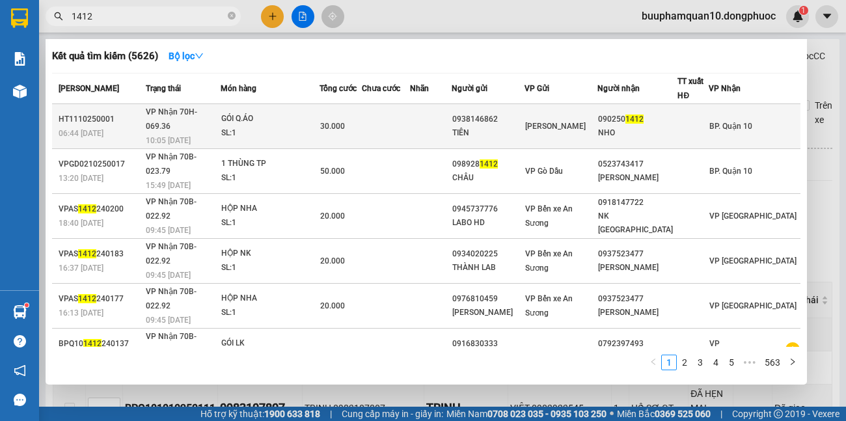
type input "1412"
click at [390, 122] on td at bounding box center [386, 126] width 48 height 45
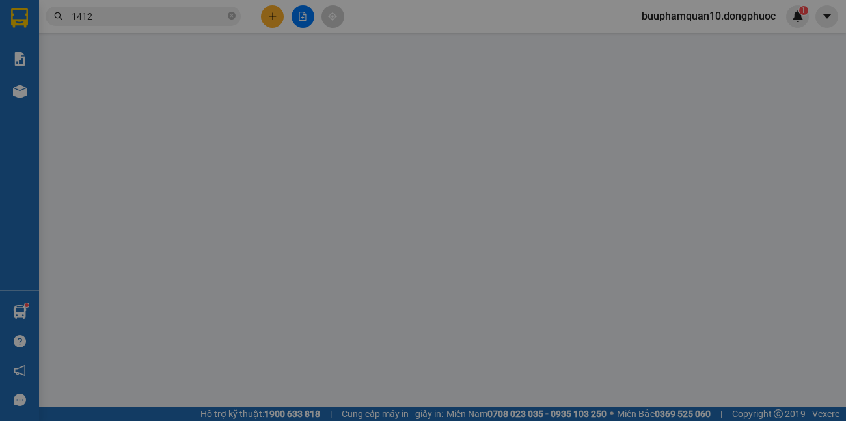
type input "0938146862"
type input "TIÊN"
type input "0902501412"
type input "NHO"
type input "30.000"
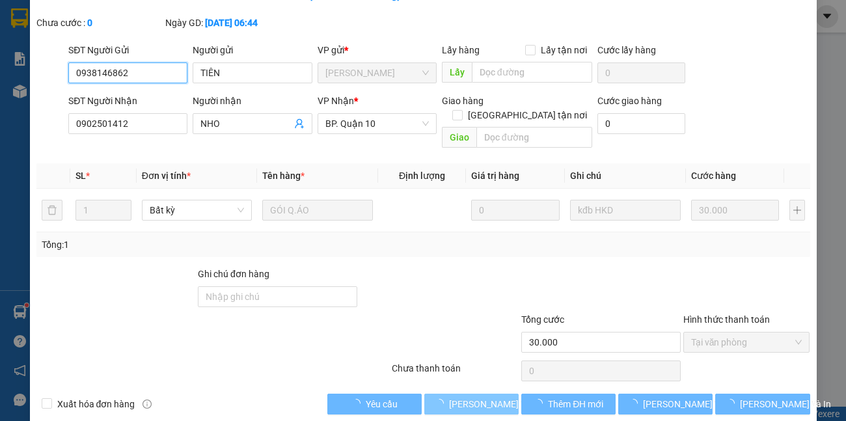
scroll to position [92, 0]
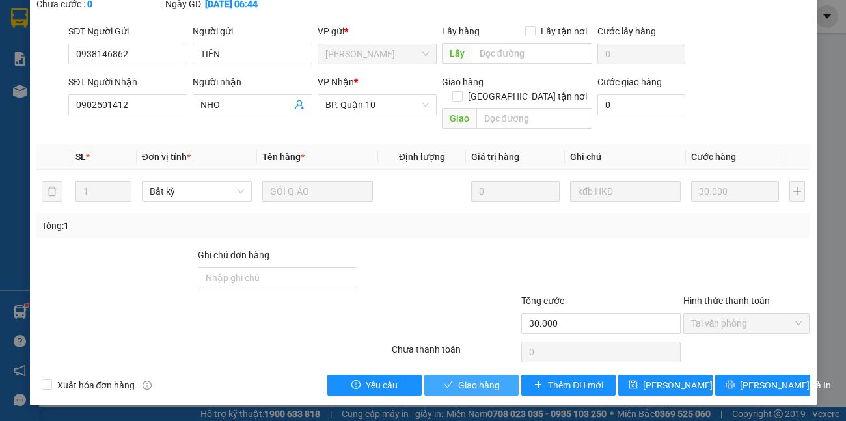
click at [481, 392] on button "Giao hàng" at bounding box center [471, 385] width 94 height 21
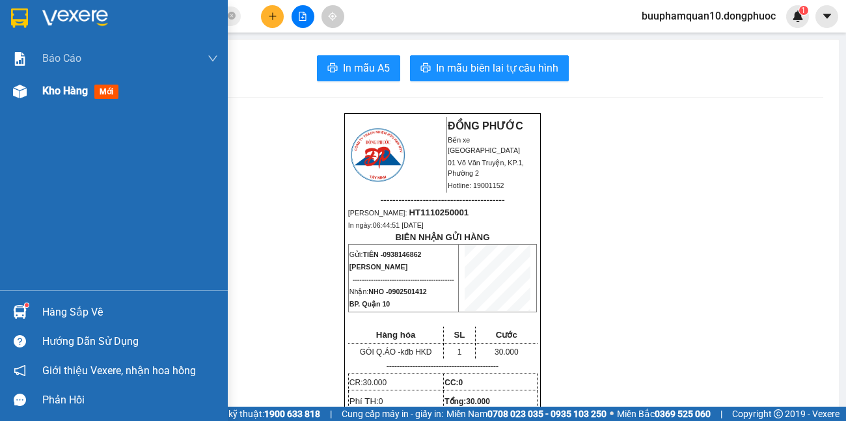
click at [55, 101] on div "Kho hàng mới" at bounding box center [130, 91] width 176 height 33
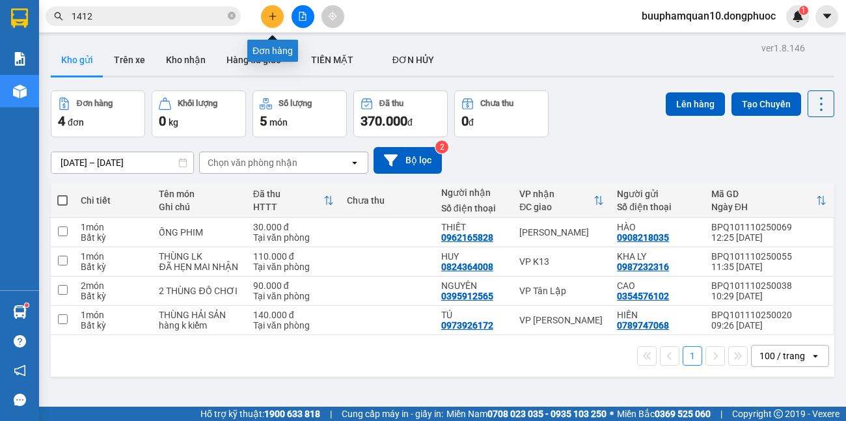
click at [273, 19] on icon "plus" at bounding box center [272, 16] width 9 height 9
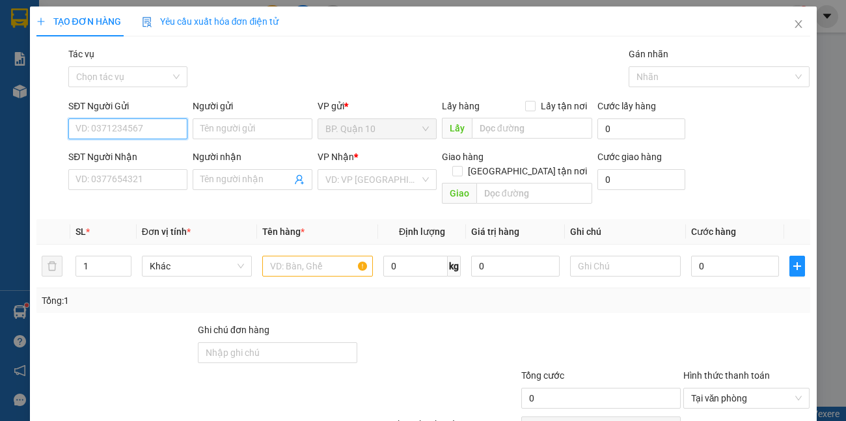
click at [166, 131] on input "SĐT Người Gửi" at bounding box center [127, 128] width 119 height 21
click at [157, 157] on div "0888559991 - DƯƠNG" at bounding box center [126, 155] width 102 height 14
type input "0888559991"
type input "DƯƠNG"
type input "0789999256"
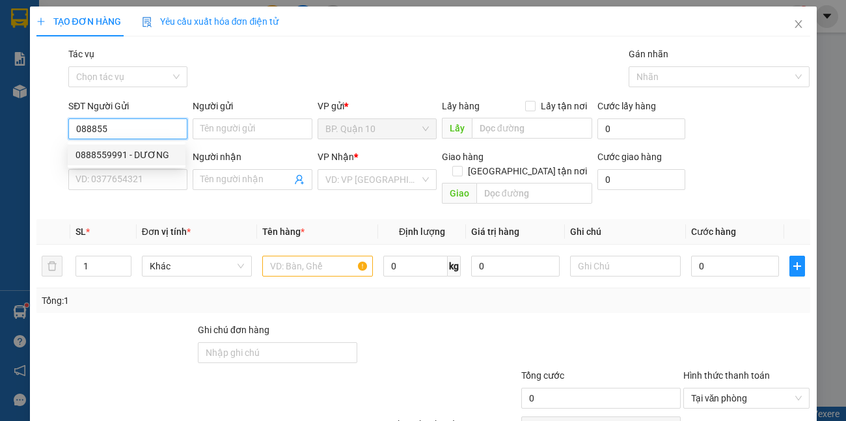
type input "LOAN"
type input "30.000"
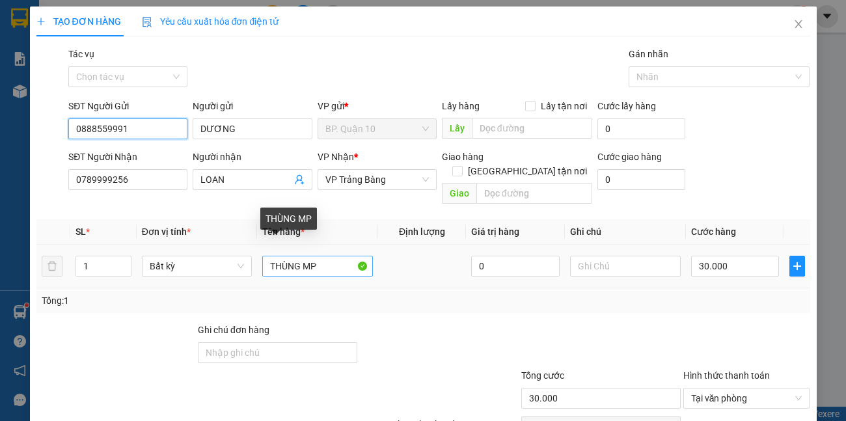
type input "0888559991"
drag, startPoint x: 315, startPoint y: 252, endPoint x: 0, endPoint y: 252, distance: 315.4
click at [0, 252] on div "TẠO ĐƠN HÀNG Yêu cầu xuất hóa đơn điện tử Transit Pickup Surcharge Ids Transit …" at bounding box center [423, 210] width 846 height 421
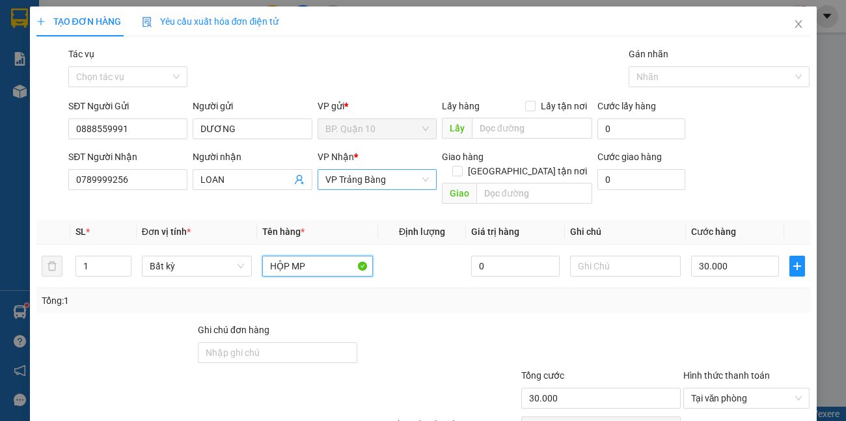
click at [389, 183] on span "VP Trảng Bàng" at bounding box center [376, 180] width 103 height 20
type input "HỘP MP"
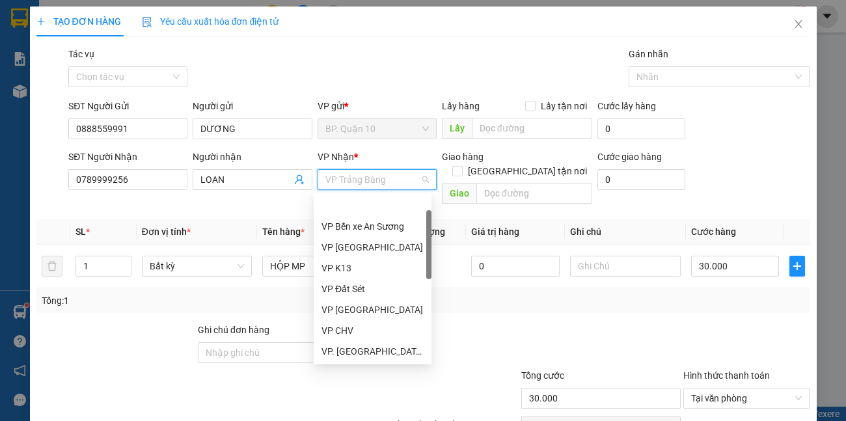
scroll to position [42, 0]
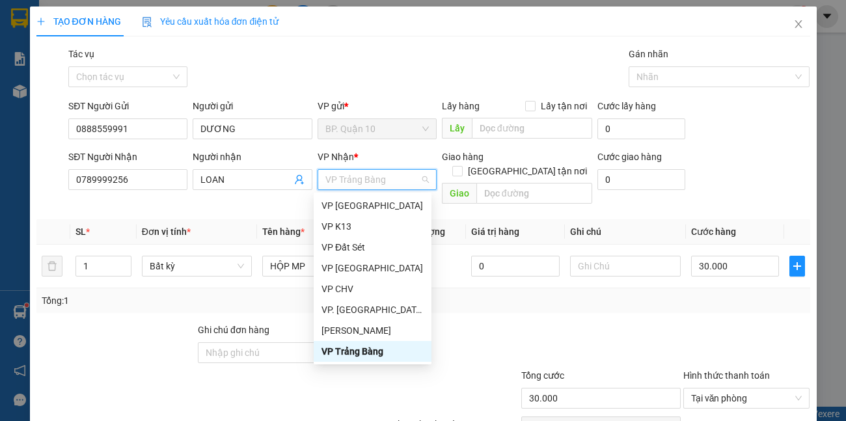
click at [379, 345] on div "VP Trảng Bàng" at bounding box center [372, 351] width 102 height 14
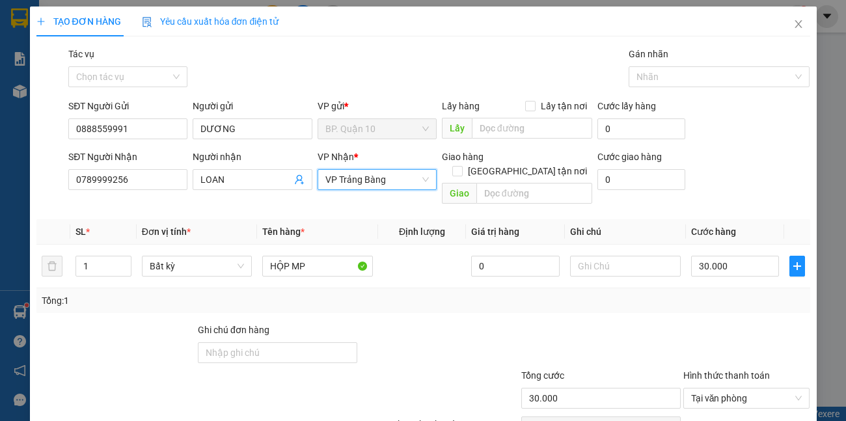
click at [702, 304] on div "Transit Pickup Surcharge Ids Transit Deliver Surcharge Ids Transit Deliver Surc…" at bounding box center [422, 258] width 773 height 423
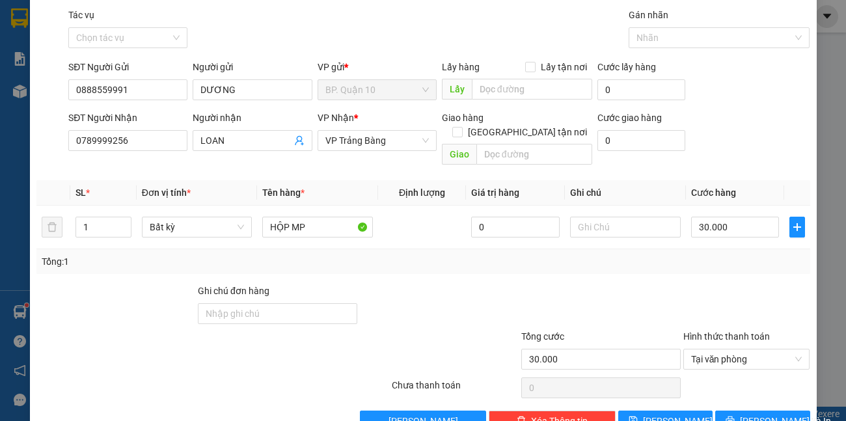
scroll to position [60, 0]
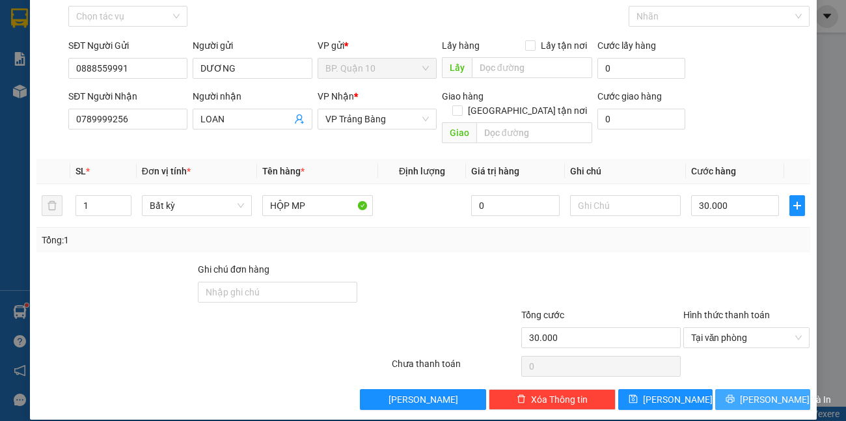
click at [741, 389] on button "[PERSON_NAME] và In" at bounding box center [762, 399] width 94 height 21
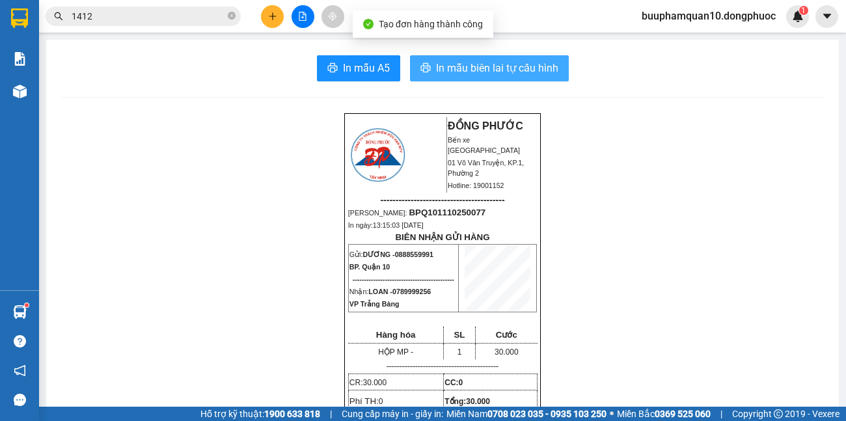
click at [511, 57] on button "In mẫu biên lai tự cấu hình" at bounding box center [489, 68] width 159 height 26
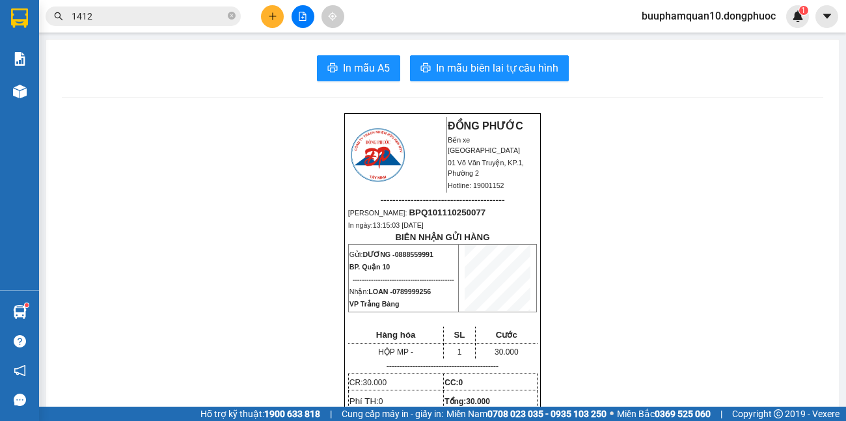
click at [228, 14] on icon "close-circle" at bounding box center [232, 16] width 8 height 8
click at [170, 25] on span at bounding box center [143, 17] width 195 height 20
click at [180, 15] on input "text" at bounding box center [148, 16] width 153 height 14
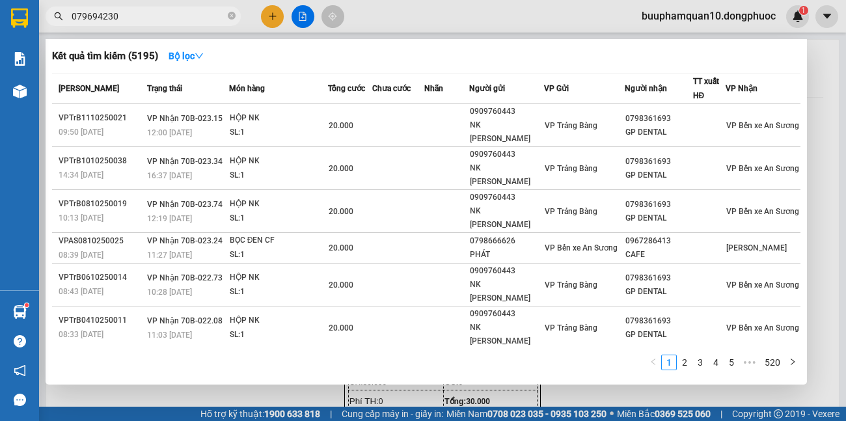
type input "0796942304"
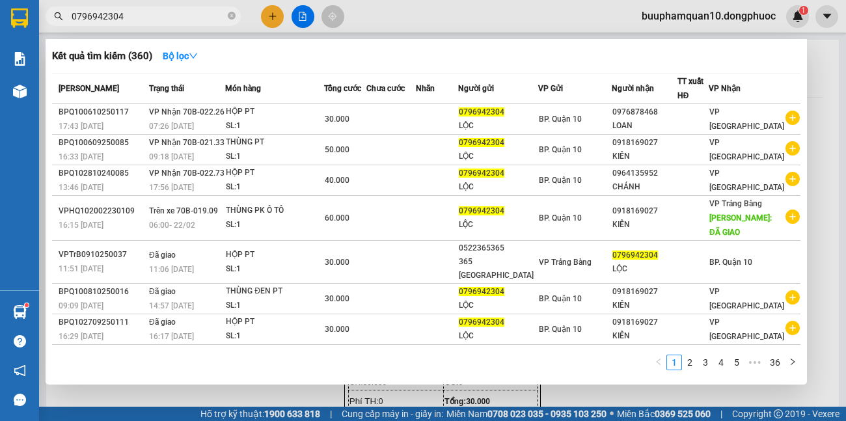
click at [228, 11] on span at bounding box center [232, 16] width 8 height 12
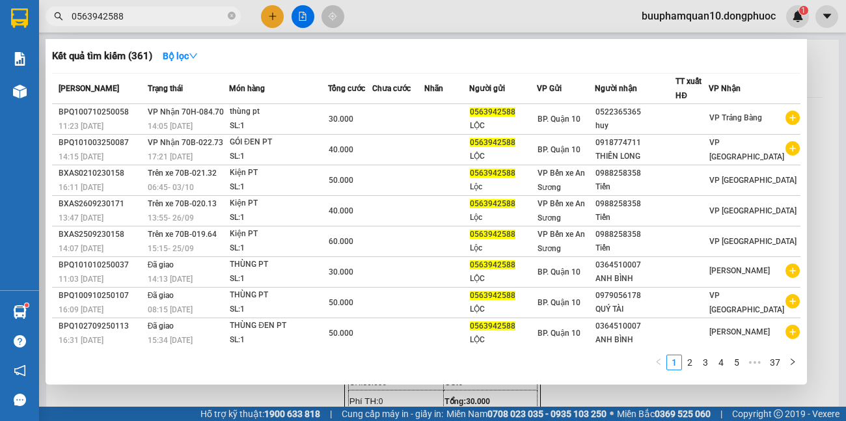
drag, startPoint x: 166, startPoint y: 16, endPoint x: 0, endPoint y: 7, distance: 166.7
click at [0, 16] on section "Kết quả tìm kiếm ( 361 ) Bộ lọc Mã ĐH Trạng thái Món hàng Tổng cước Chưa cước N…" at bounding box center [423, 210] width 846 height 421
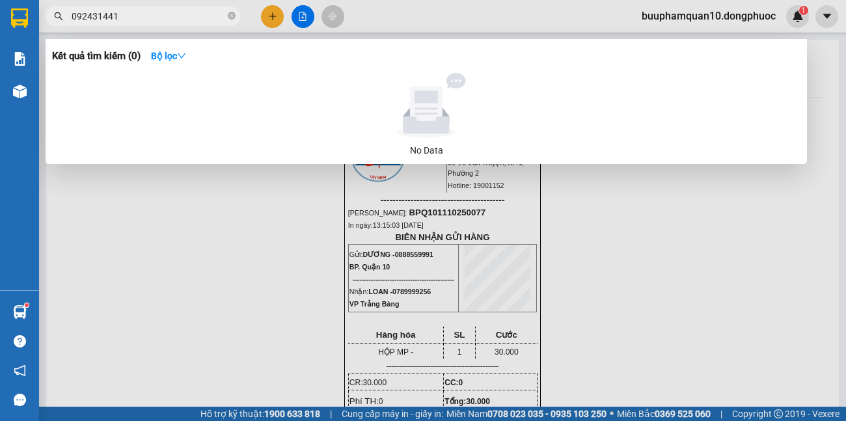
click at [79, 14] on input "092431441" at bounding box center [148, 16] width 153 height 14
click at [83, 14] on input "092431441" at bounding box center [148, 16] width 153 height 14
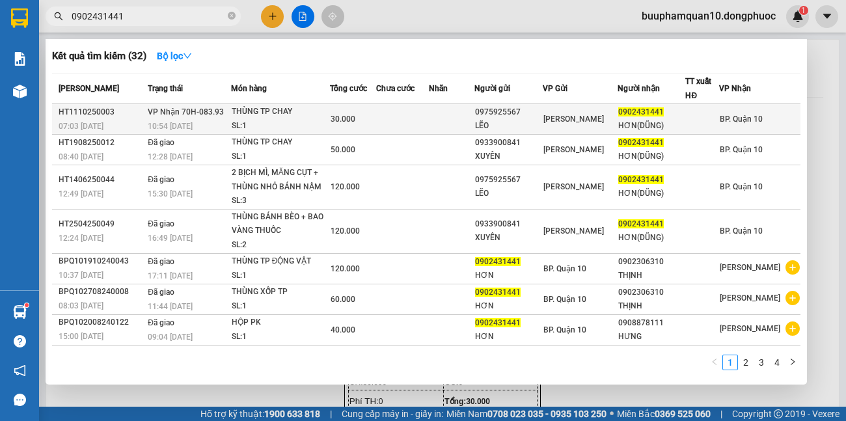
type input "0902431441"
click at [230, 116] on td "VP Nhận 70H-083.93 10:54 - 11/10" at bounding box center [187, 119] width 86 height 31
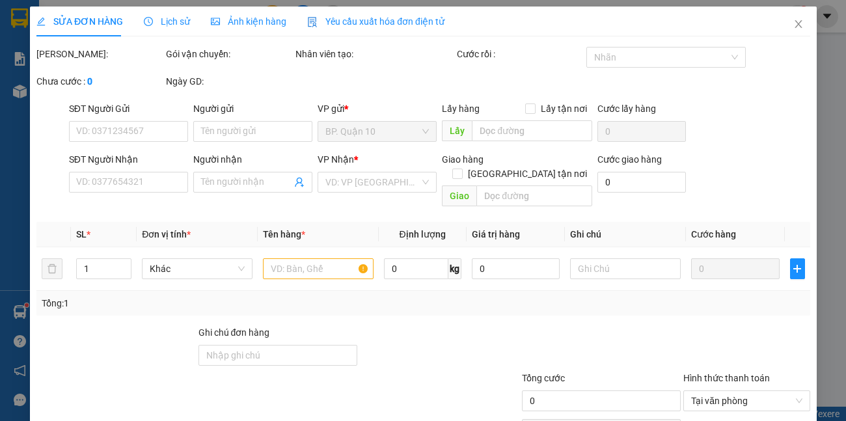
type input "0975925567"
type input "LẼO"
type input "0902431441"
type input "HƠN(DŨNG)"
type input "30.000"
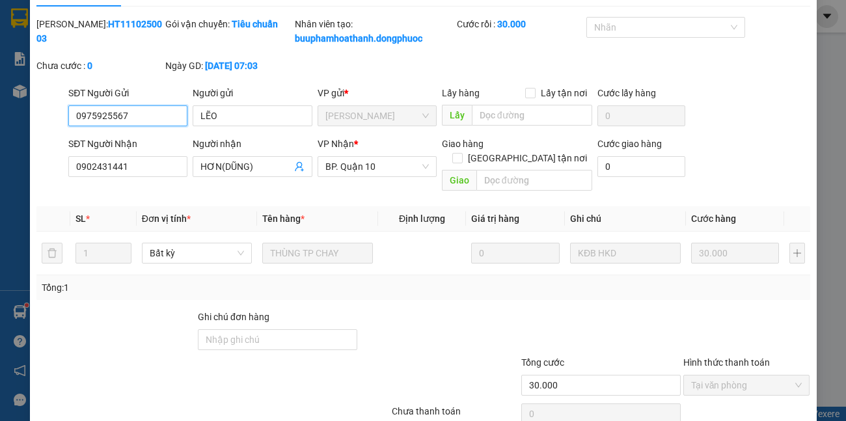
scroll to position [92, 0]
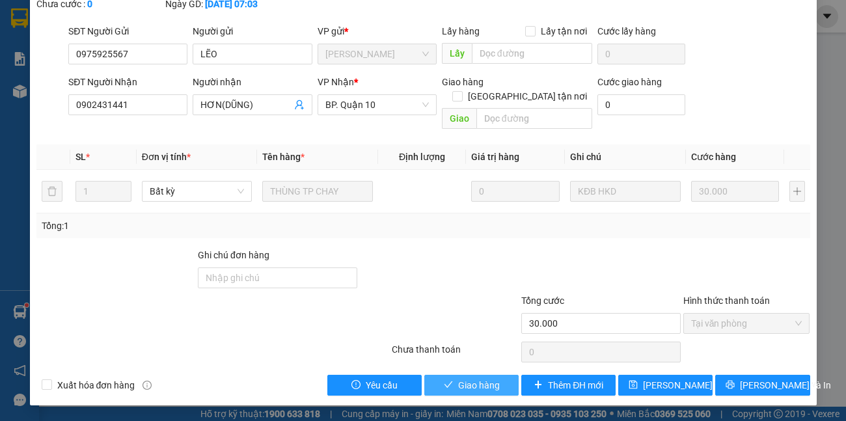
click at [470, 381] on span "Giao hàng" at bounding box center [479, 385] width 42 height 14
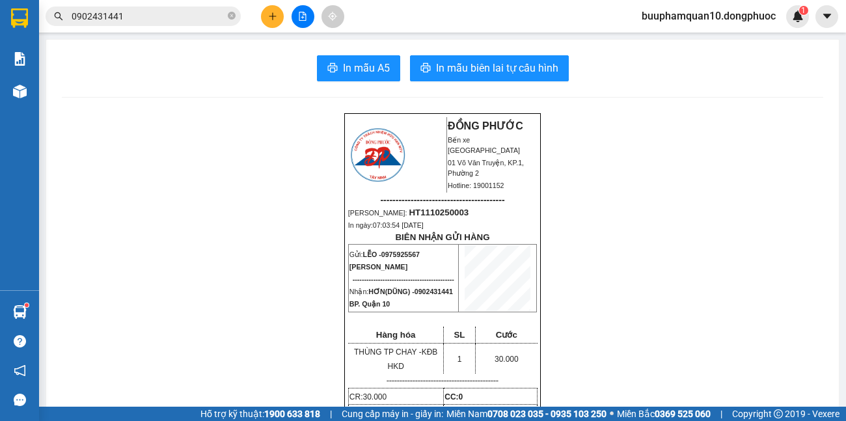
click at [269, 20] on icon "plus" at bounding box center [272, 16] width 9 height 9
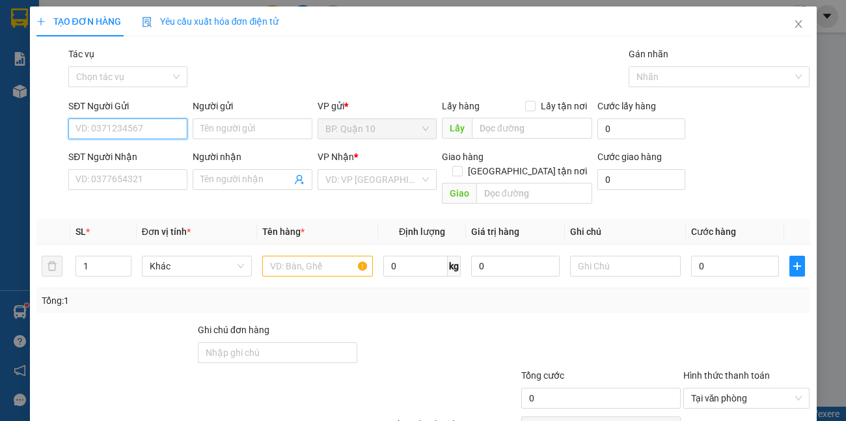
click at [174, 133] on input "SĐT Người Gửi" at bounding box center [127, 128] width 119 height 21
click at [793, 26] on icon "close" at bounding box center [798, 24] width 10 height 10
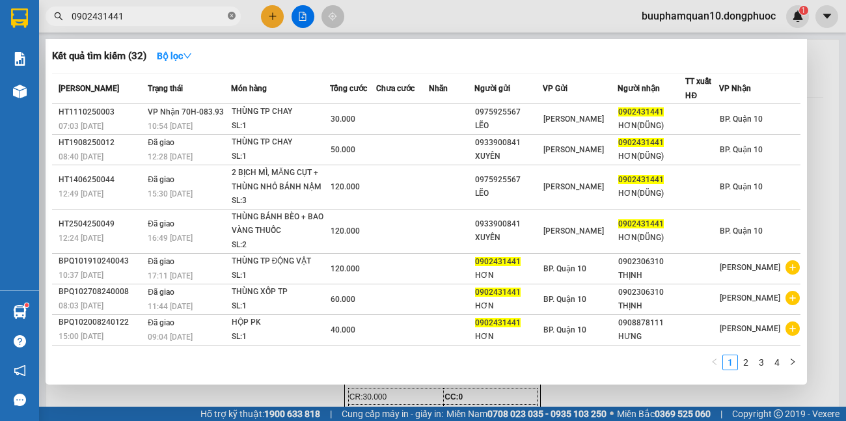
click at [228, 19] on icon "close-circle" at bounding box center [232, 16] width 8 height 8
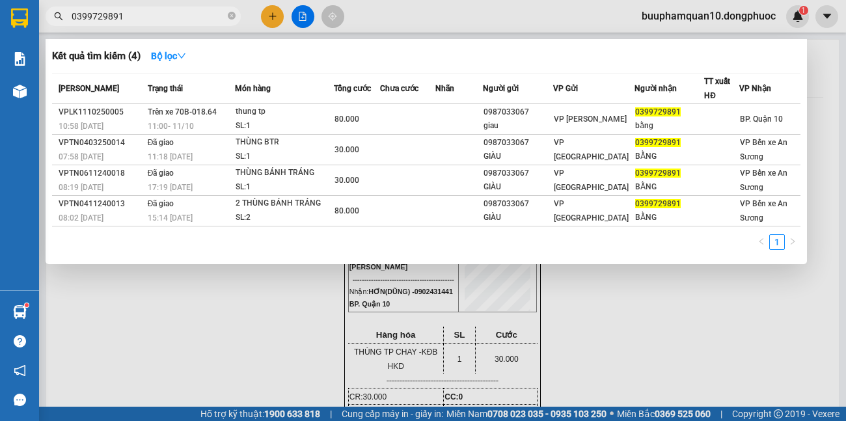
type input "0399729891"
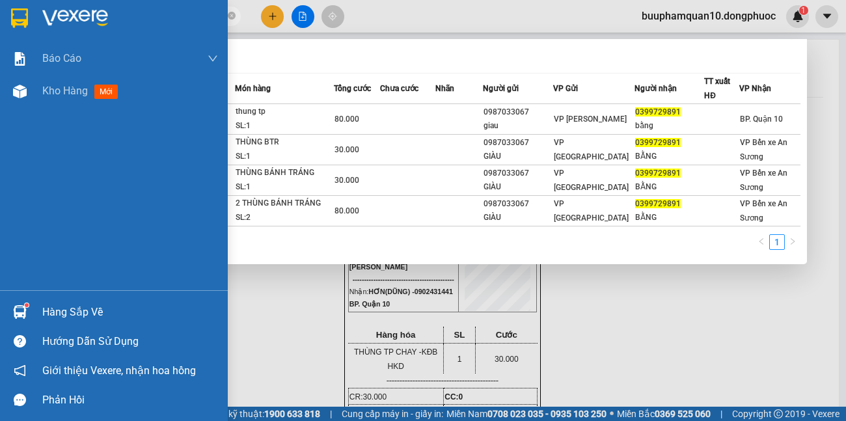
click at [38, 312] on div "Hàng sắp về" at bounding box center [114, 311] width 228 height 29
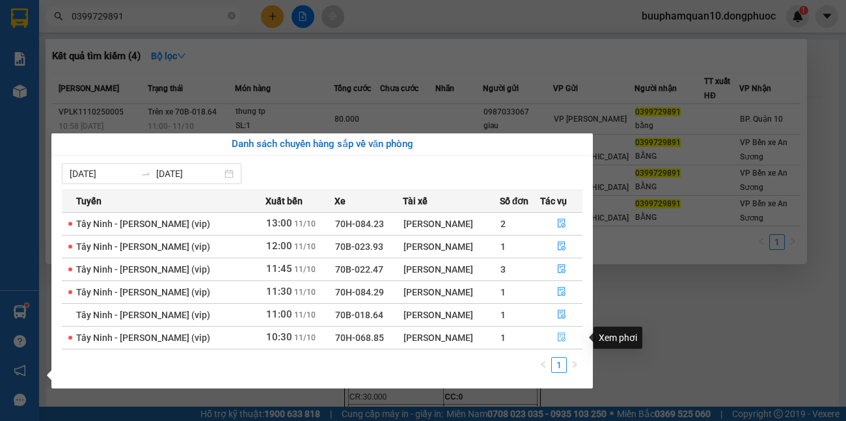
click at [560, 337] on icon "file-done" at bounding box center [561, 336] width 9 height 9
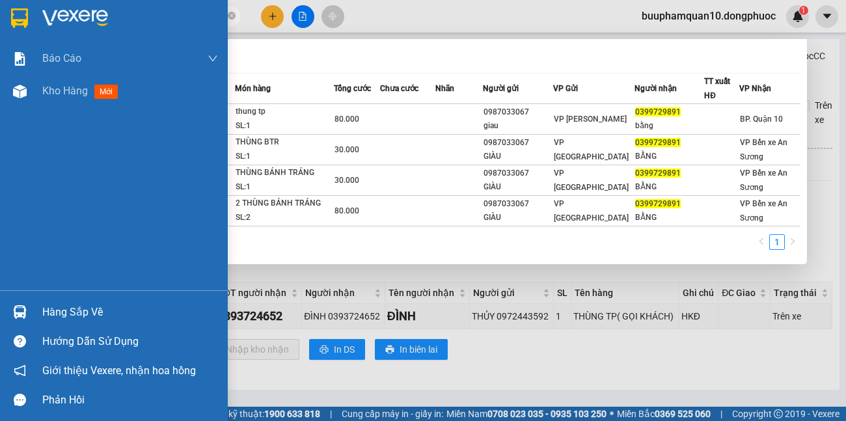
click at [51, 299] on div "Hàng sắp về" at bounding box center [114, 311] width 228 height 29
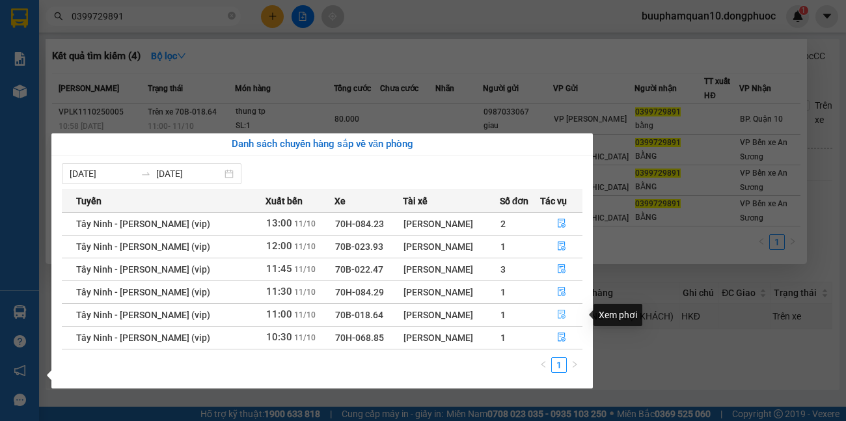
click at [559, 312] on icon "file-done" at bounding box center [561, 314] width 9 height 9
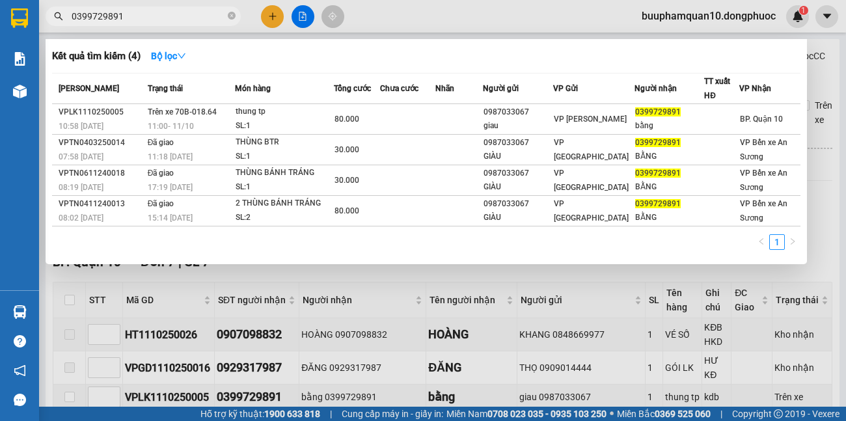
click at [576, 304] on div at bounding box center [423, 210] width 846 height 421
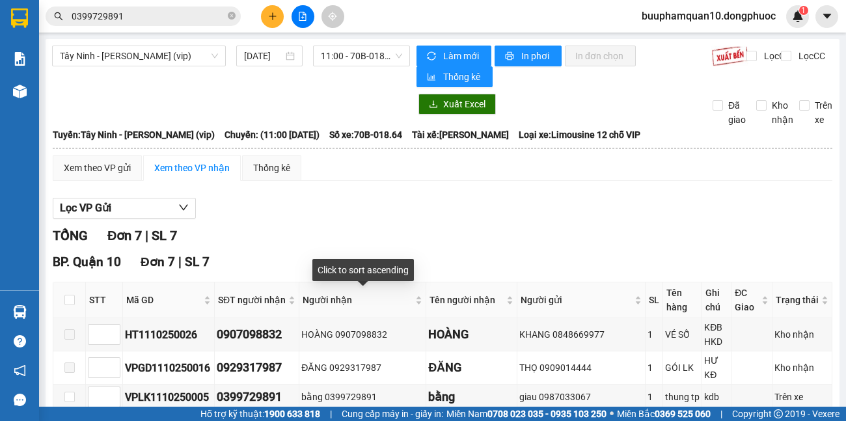
scroll to position [172, 0]
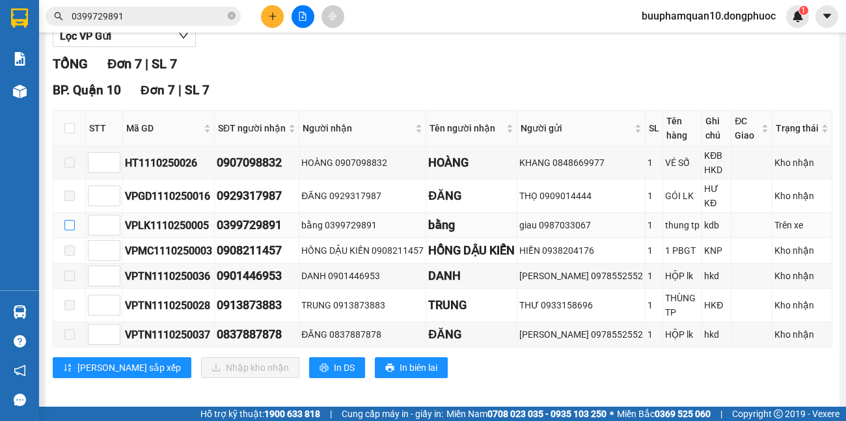
click at [72, 220] on input "checkbox" at bounding box center [69, 225] width 10 height 10
checkbox input "true"
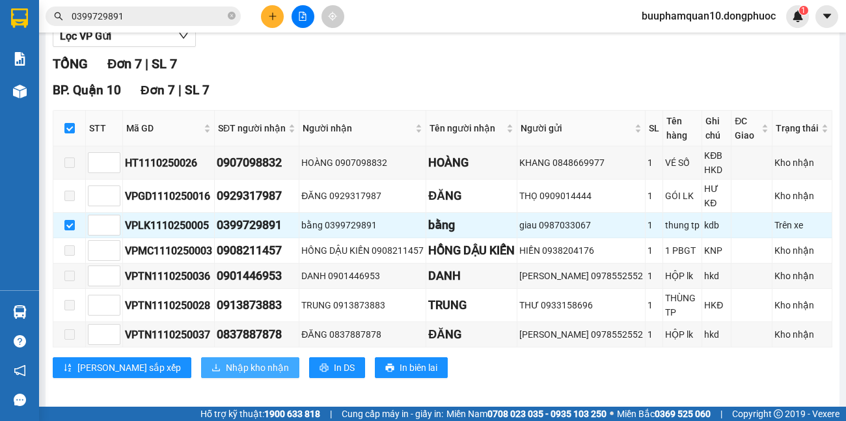
click at [226, 360] on span "Nhập kho nhận" at bounding box center [257, 367] width 63 height 14
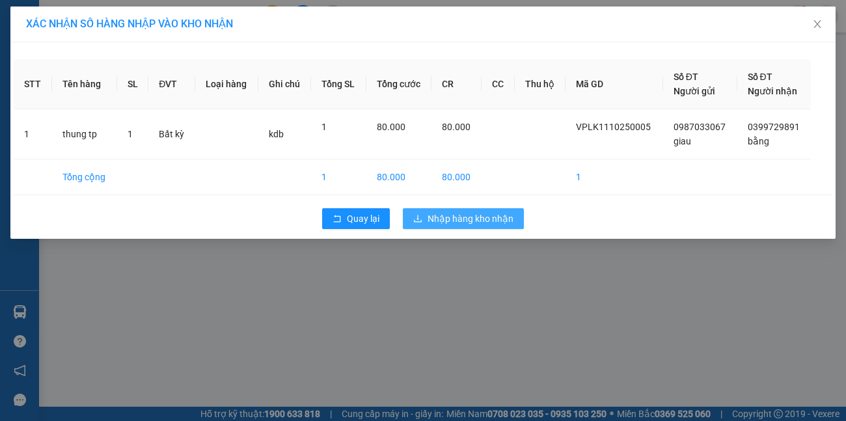
click at [451, 222] on span "Nhập hàng kho nhận" at bounding box center [470, 218] width 86 height 14
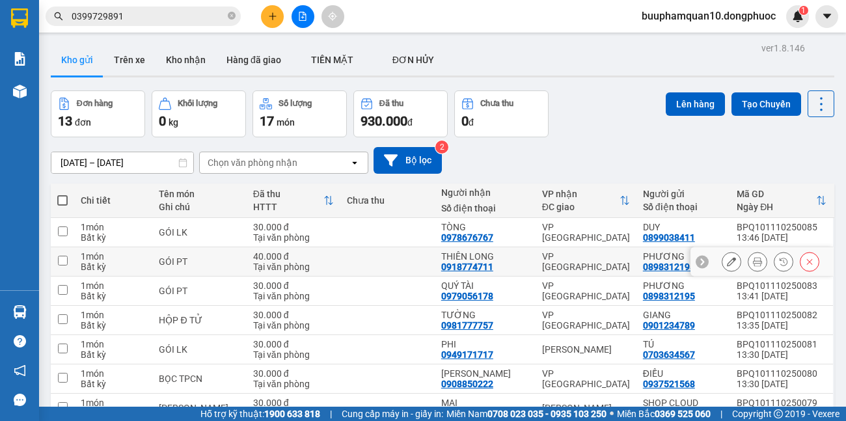
scroll to position [256, 0]
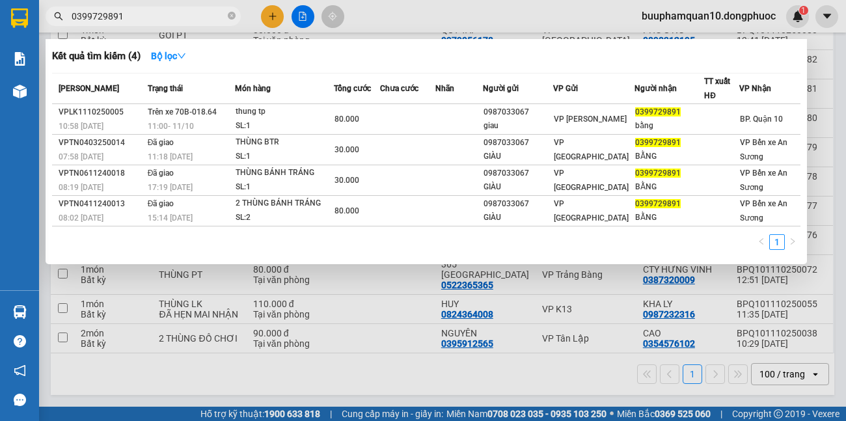
drag, startPoint x: 230, startPoint y: 17, endPoint x: 237, endPoint y: 2, distance: 16.3
click at [233, 9] on span at bounding box center [232, 16] width 8 height 14
type input "0"
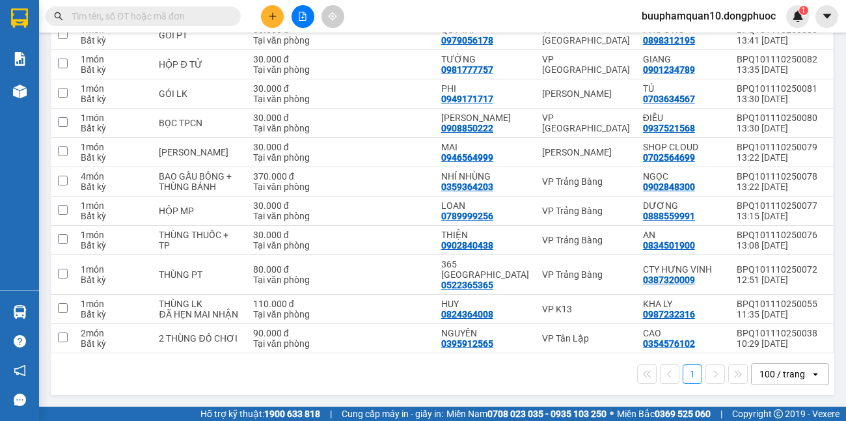
type input "9"
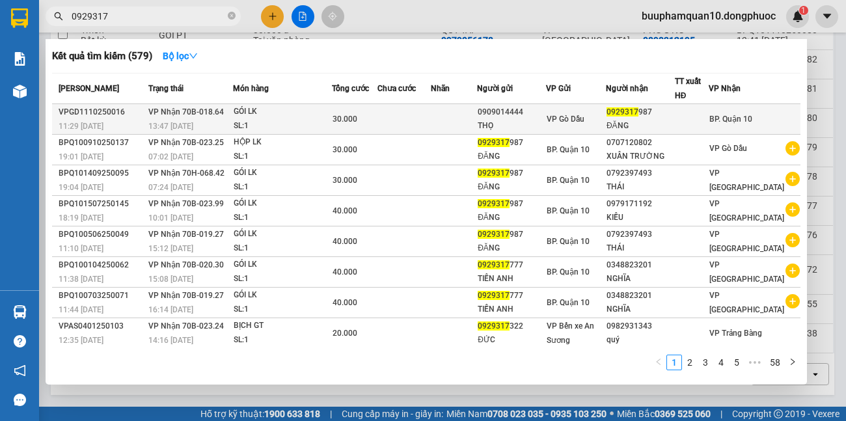
type input "0929317"
click at [331, 111] on div "GÓI LK" at bounding box center [282, 112] width 98 height 14
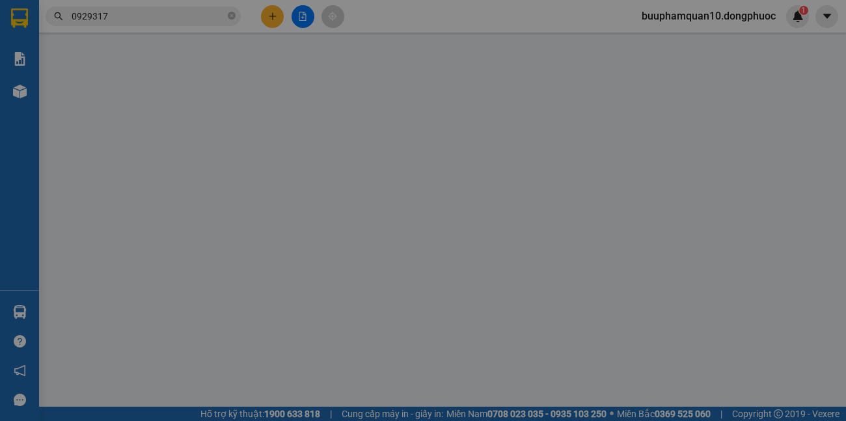
type input "0909014444"
type input "THỌ"
type input "0929317987"
type input "ĐĂNG"
type input "30.000"
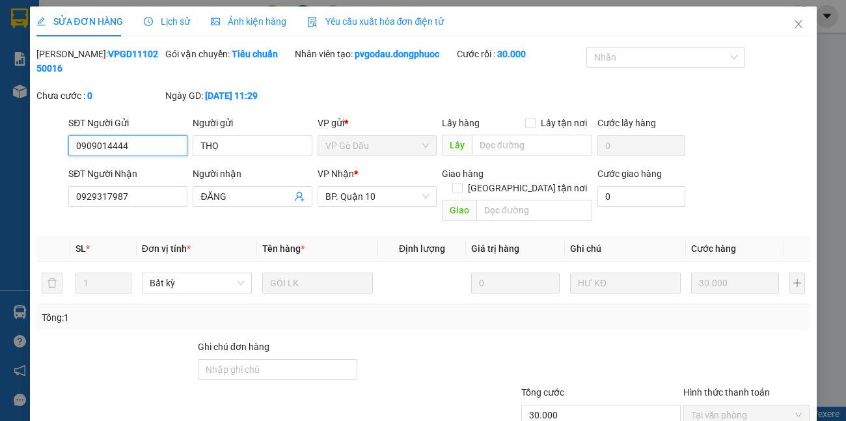
scroll to position [77, 0]
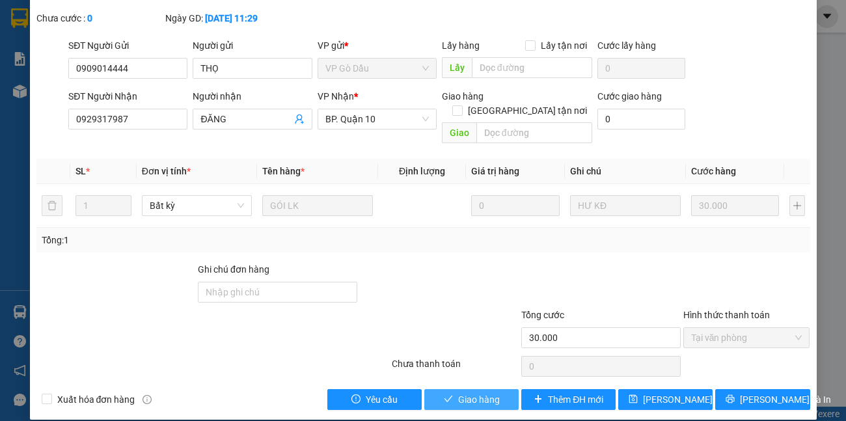
click at [486, 393] on button "Giao hàng" at bounding box center [471, 399] width 94 height 21
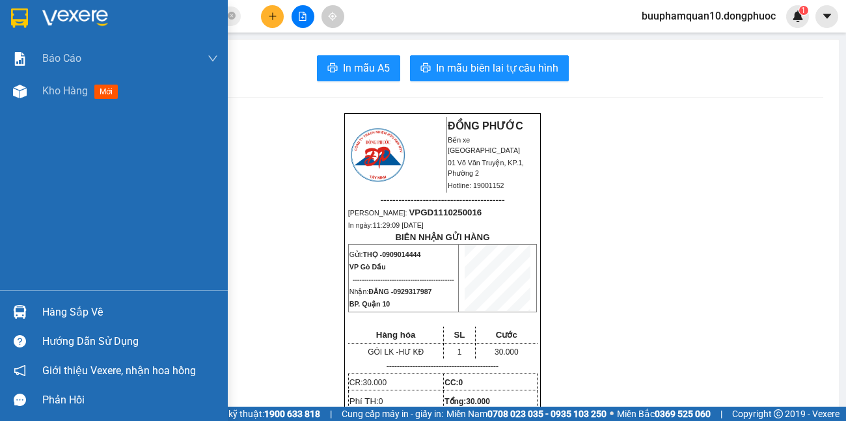
click at [87, 307] on div "Hàng sắp về" at bounding box center [130, 312] width 176 height 20
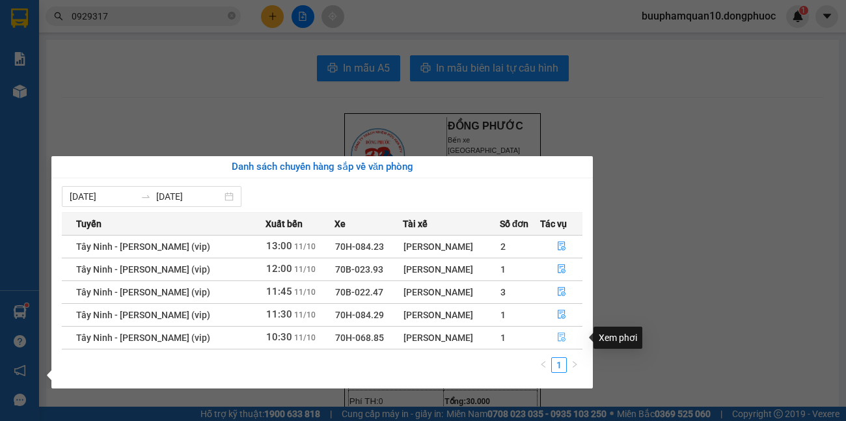
click at [559, 333] on icon "file-done" at bounding box center [561, 337] width 8 height 9
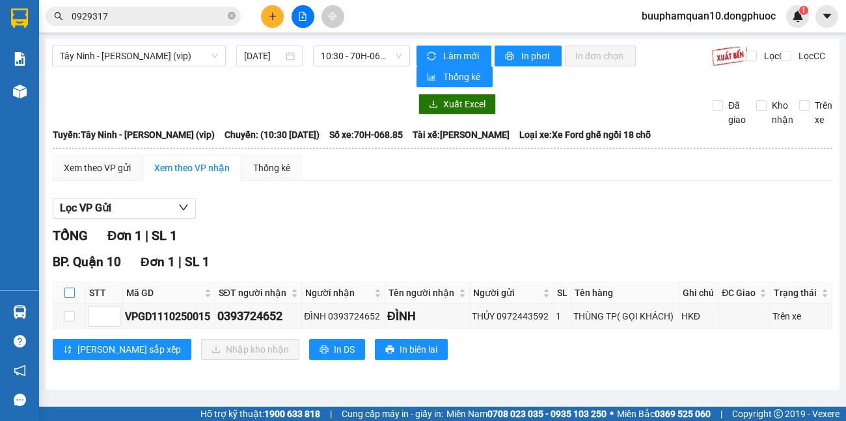
click at [70, 289] on input "checkbox" at bounding box center [69, 292] width 10 height 10
checkbox input "true"
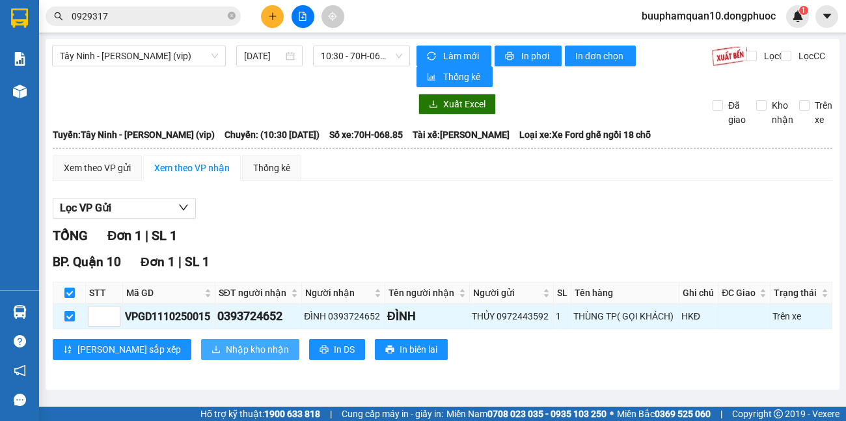
click at [226, 349] on span "Nhập kho nhận" at bounding box center [257, 349] width 63 height 14
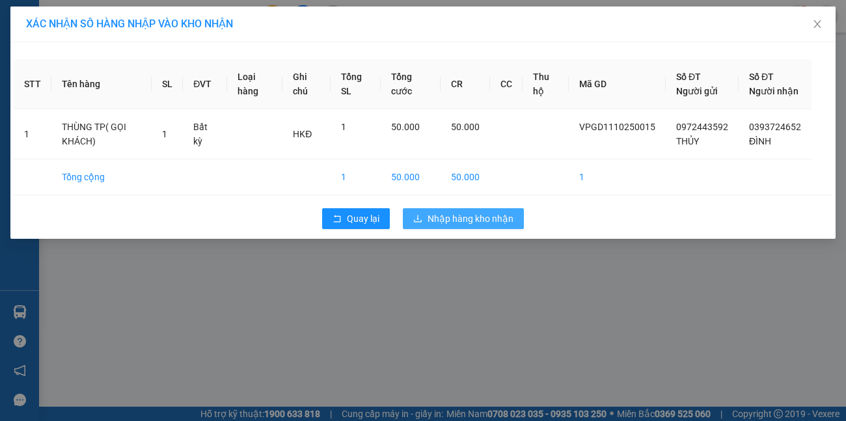
click at [492, 226] on span "Nhập hàng kho nhận" at bounding box center [470, 218] width 86 height 14
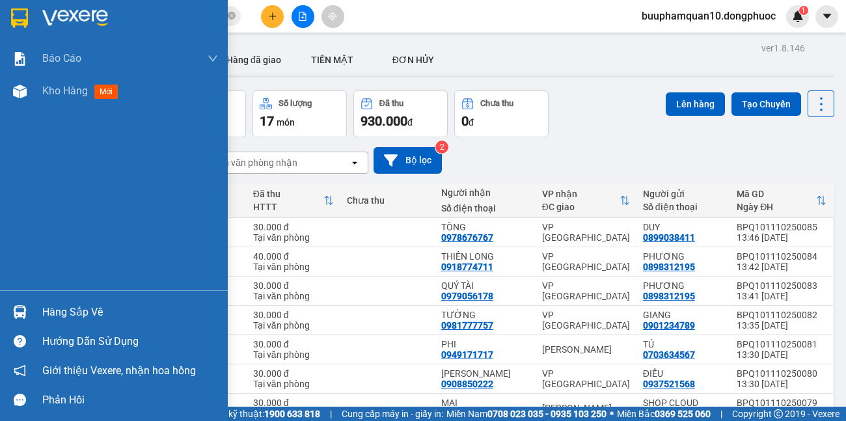
drag, startPoint x: 70, startPoint y: 319, endPoint x: 91, endPoint y: 310, distance: 23.1
click at [73, 317] on div "Hàng sắp về" at bounding box center [130, 312] width 176 height 20
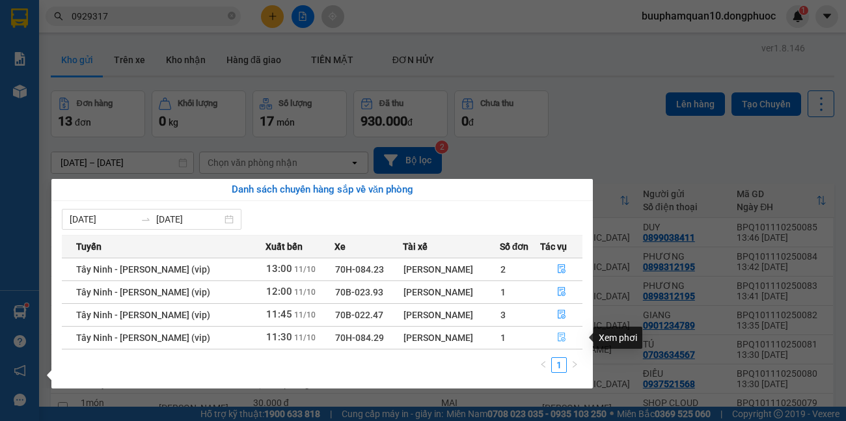
click at [563, 332] on button "button" at bounding box center [560, 337] width 41 height 21
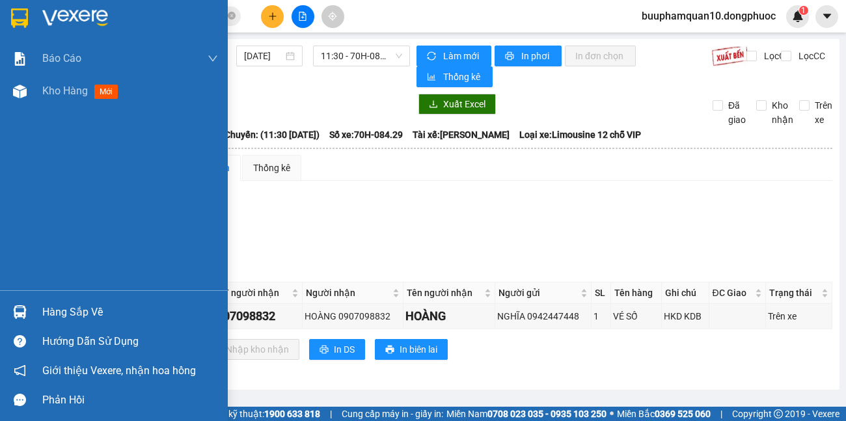
click at [55, 302] on div "Hàng sắp về" at bounding box center [130, 312] width 176 height 20
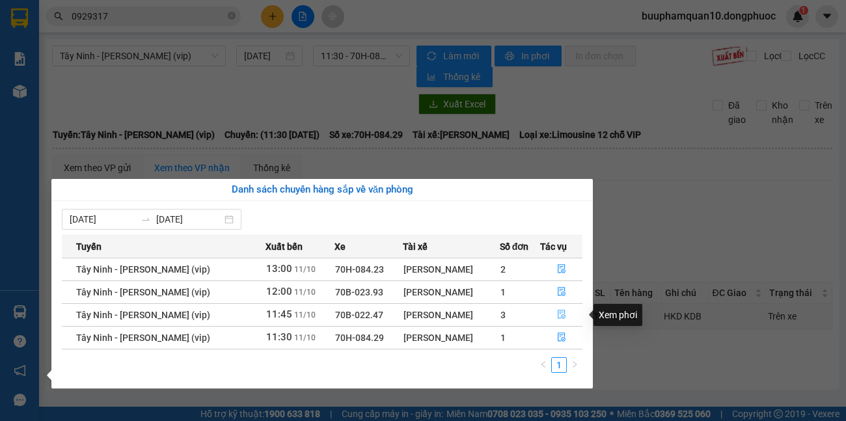
click at [559, 310] on icon "file-done" at bounding box center [561, 314] width 8 height 9
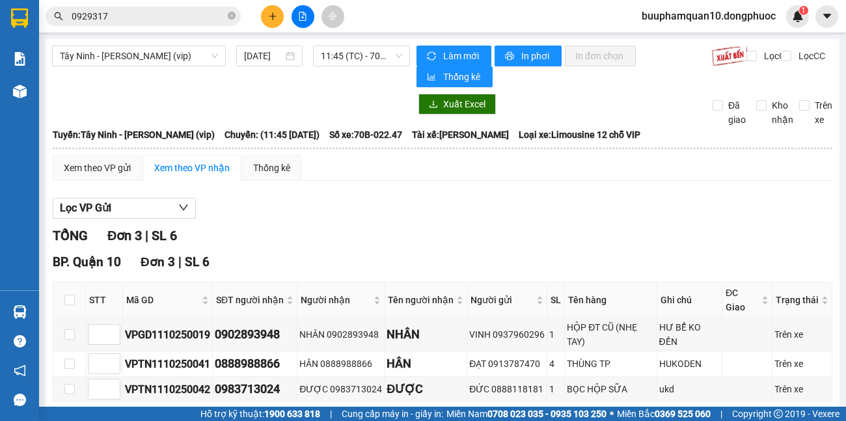
scroll to position [62, 0]
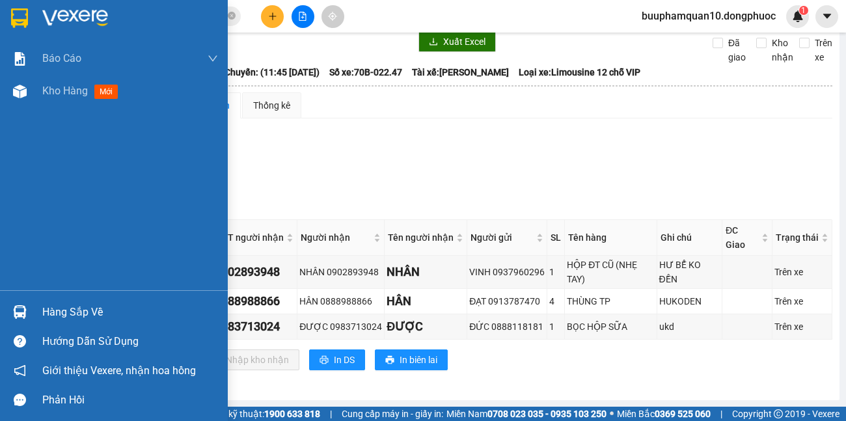
click at [80, 306] on div "Hàng sắp về" at bounding box center [130, 312] width 176 height 20
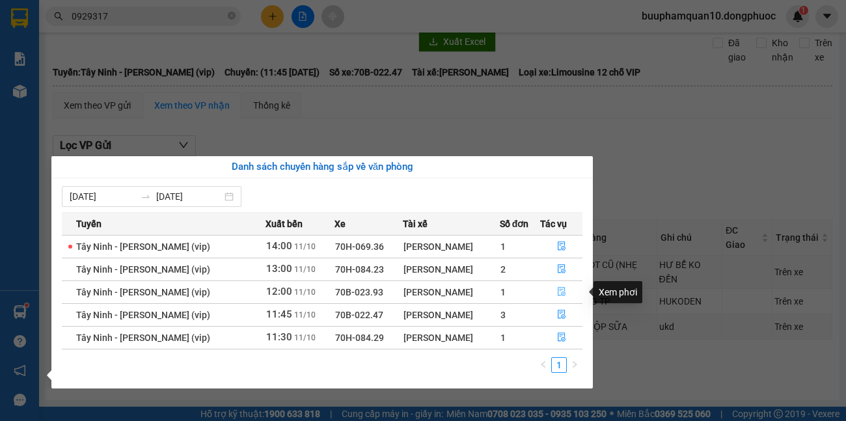
click at [561, 289] on icon "file-done" at bounding box center [561, 291] width 8 height 9
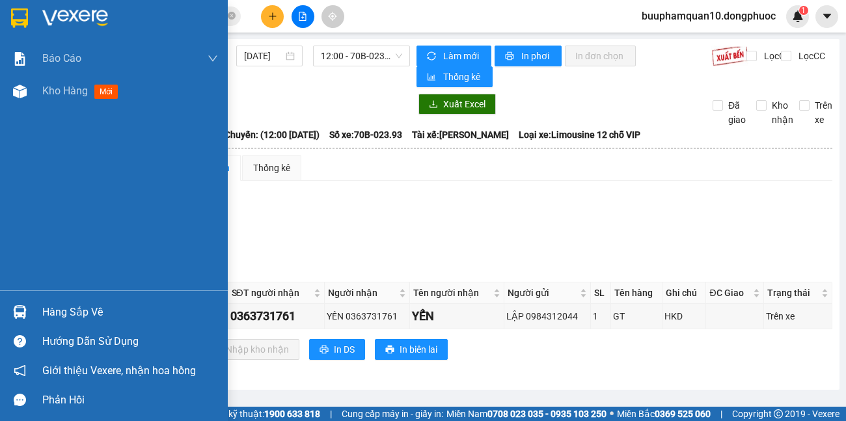
click at [41, 313] on div "Hàng sắp về" at bounding box center [114, 311] width 228 height 29
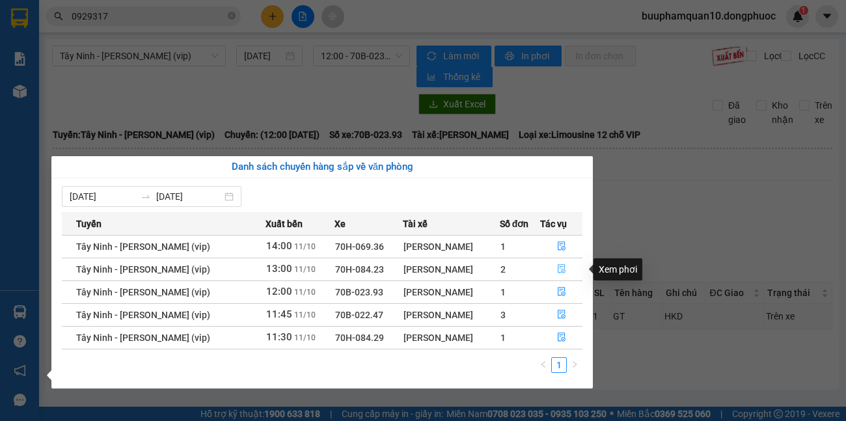
click at [557, 267] on icon "file-done" at bounding box center [561, 268] width 9 height 9
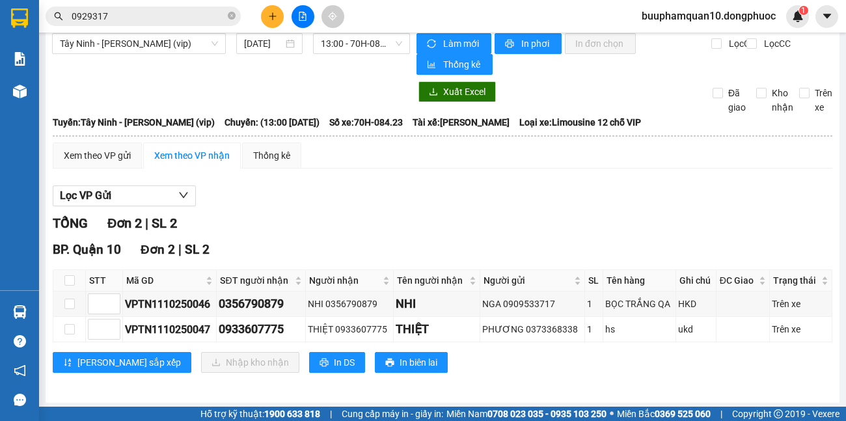
scroll to position [15, 0]
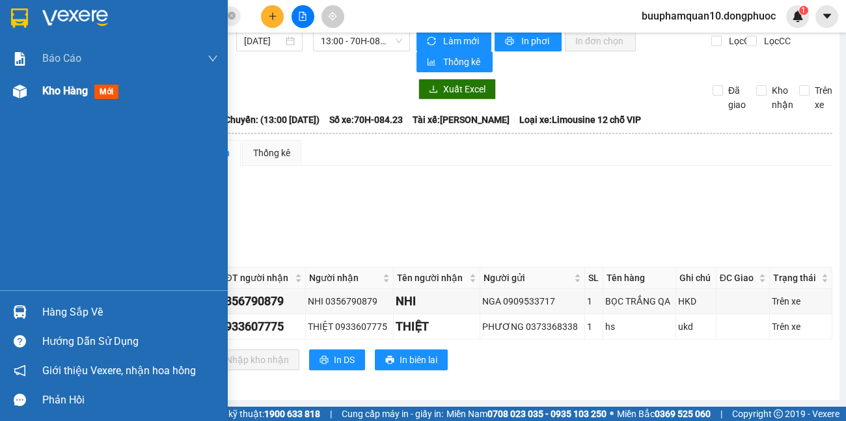
click at [66, 92] on span "Kho hàng" at bounding box center [65, 91] width 46 height 12
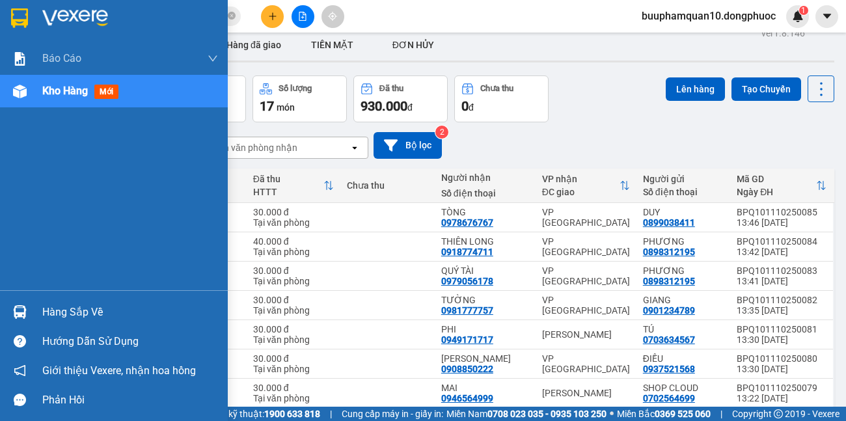
click at [40, 315] on div "Hàng sắp về" at bounding box center [114, 311] width 228 height 29
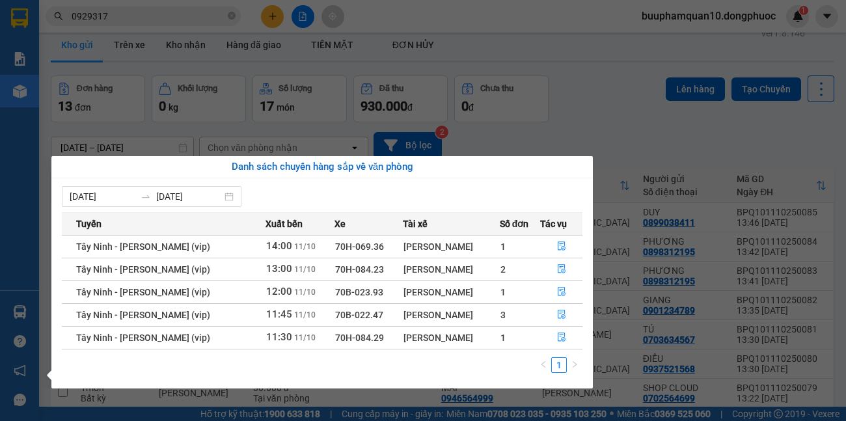
click at [731, 283] on section "Kết quả tìm kiếm ( 579 ) Bộ lọc Mã ĐH Trạng thái Món hàng Tổng cước Chưa cước N…" at bounding box center [423, 210] width 846 height 421
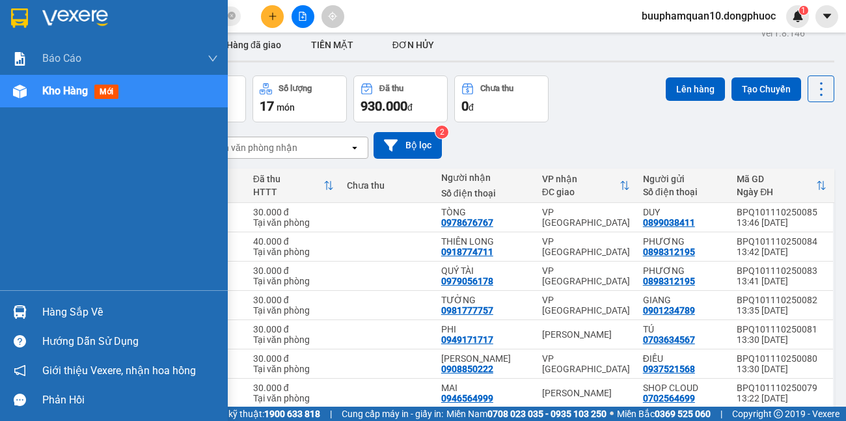
drag, startPoint x: 44, startPoint y: 313, endPoint x: 74, endPoint y: 309, distance: 30.3
click at [45, 313] on div "Hàng sắp về" at bounding box center [130, 312] width 176 height 20
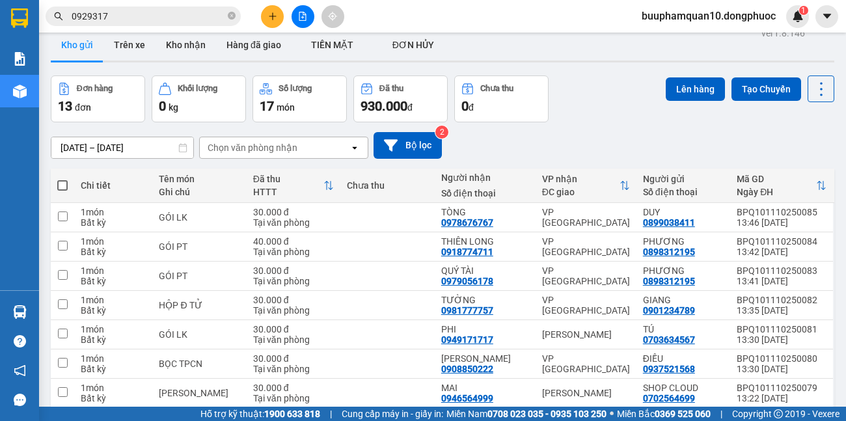
click at [505, 122] on section "Kết quả tìm kiếm ( 579 ) Bộ lọc Mã ĐH Trạng thái Món hàng Tổng cước Chưa cước N…" at bounding box center [423, 210] width 846 height 421
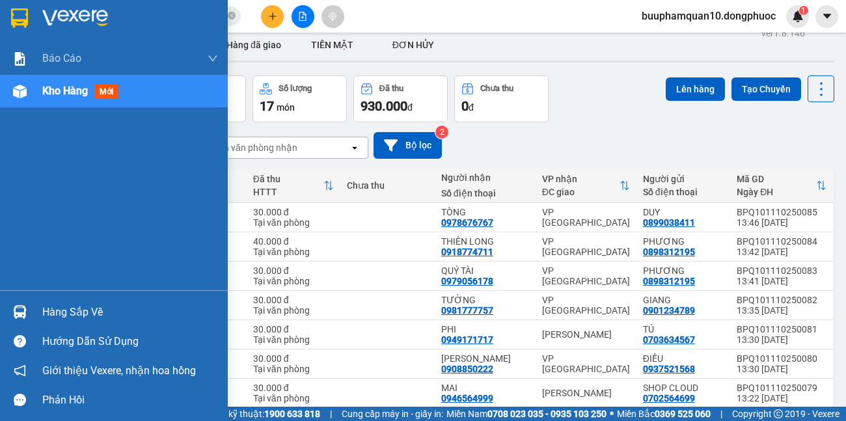
click at [73, 314] on div "Hàng sắp về" at bounding box center [130, 312] width 176 height 20
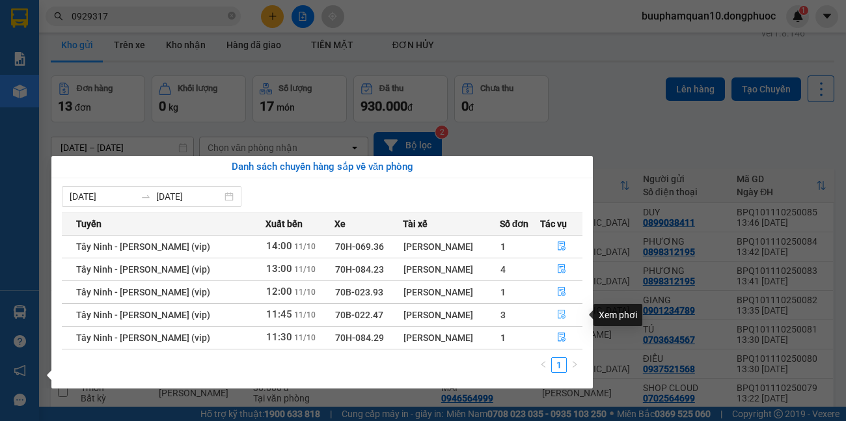
click at [557, 315] on icon "file-done" at bounding box center [561, 314] width 8 height 9
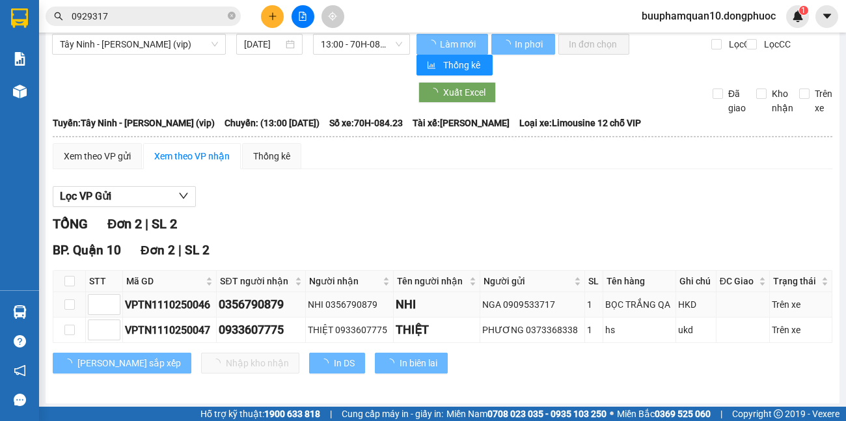
scroll to position [15, 0]
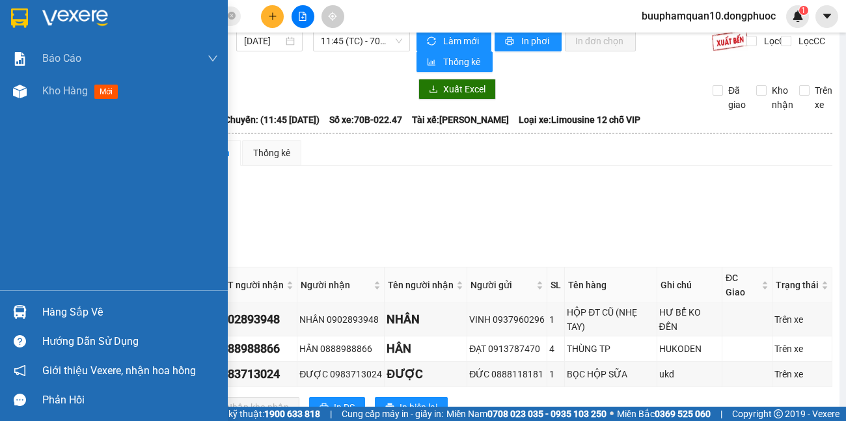
click at [81, 302] on div "Hàng sắp về" at bounding box center [130, 312] width 176 height 20
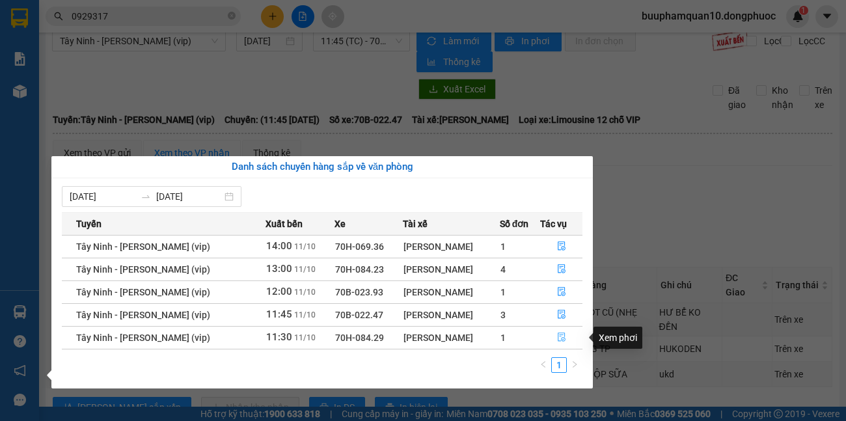
click at [559, 334] on icon "file-done" at bounding box center [561, 336] width 9 height 9
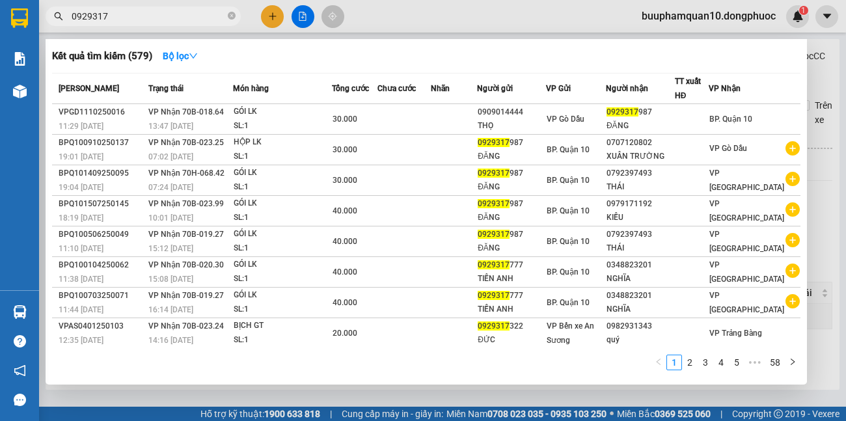
drag, startPoint x: 232, startPoint y: 17, endPoint x: 189, endPoint y: 24, distance: 43.5
click at [231, 18] on icon "close-circle" at bounding box center [232, 16] width 8 height 8
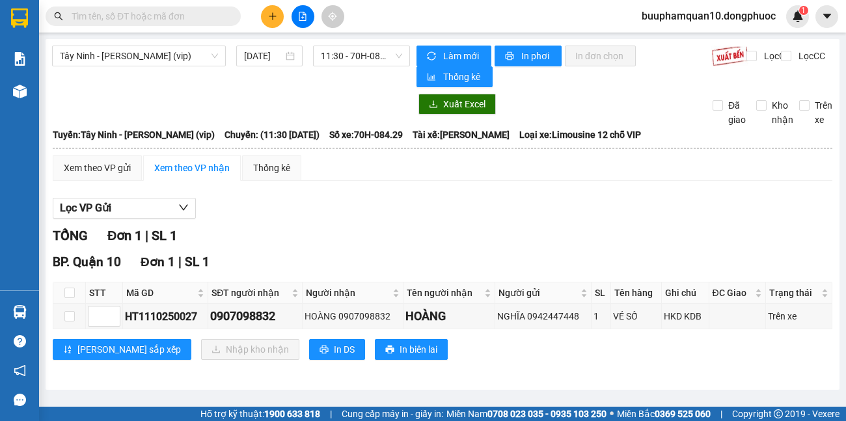
click at [189, 24] on span at bounding box center [143, 17] width 195 height 20
click at [189, 23] on input "text" at bounding box center [148, 16] width 153 height 14
click at [193, 16] on input "text" at bounding box center [148, 16] width 153 height 14
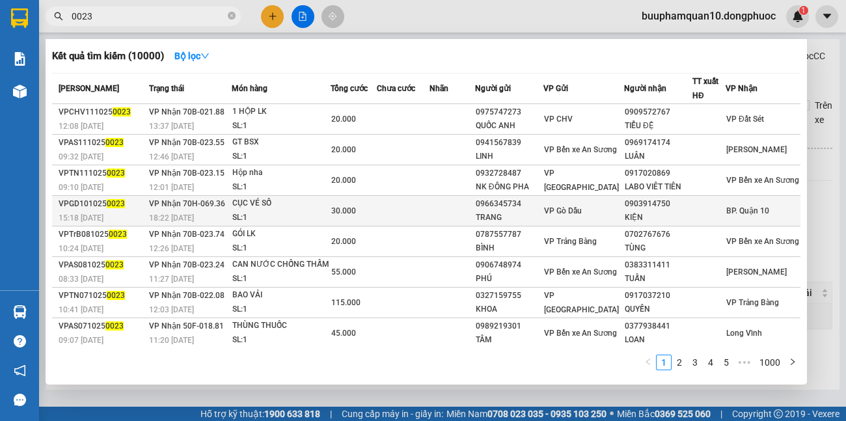
type input "0023"
click at [467, 204] on td at bounding box center [452, 211] width 46 height 31
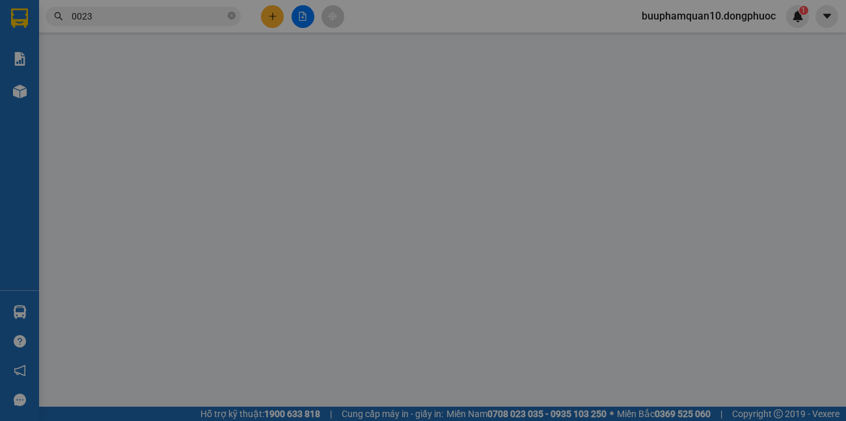
type input "0966345734"
type input "TRANG"
type input "0903914750"
type input "KIỆN"
type input "30.000"
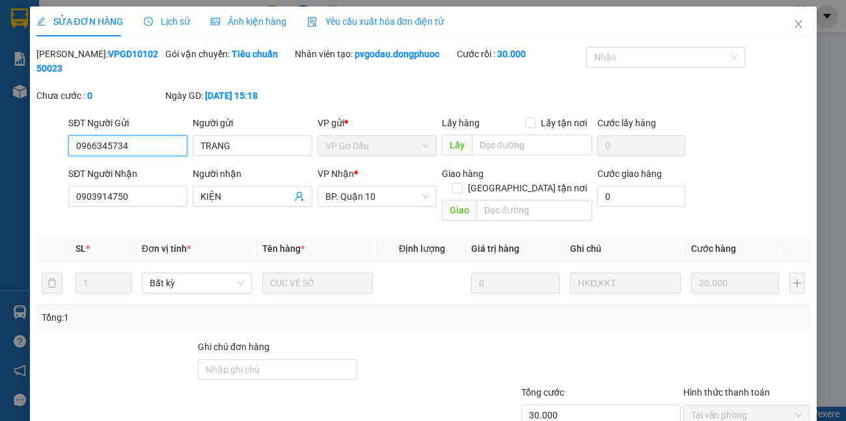
scroll to position [77, 0]
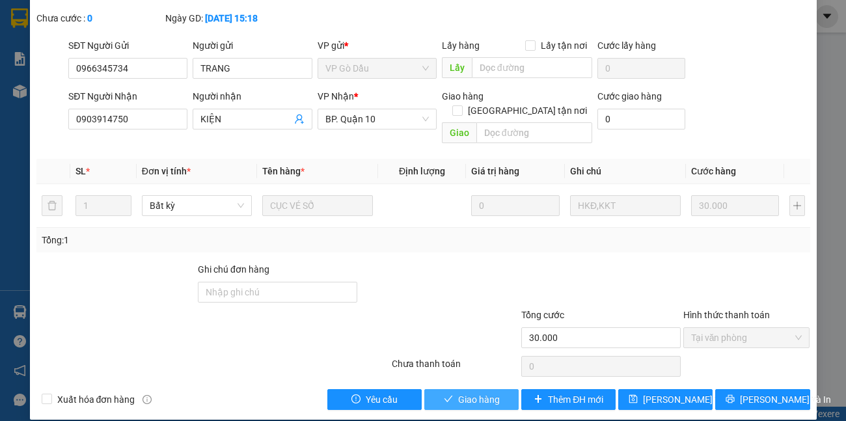
click at [502, 391] on button "Giao hàng" at bounding box center [471, 399] width 94 height 21
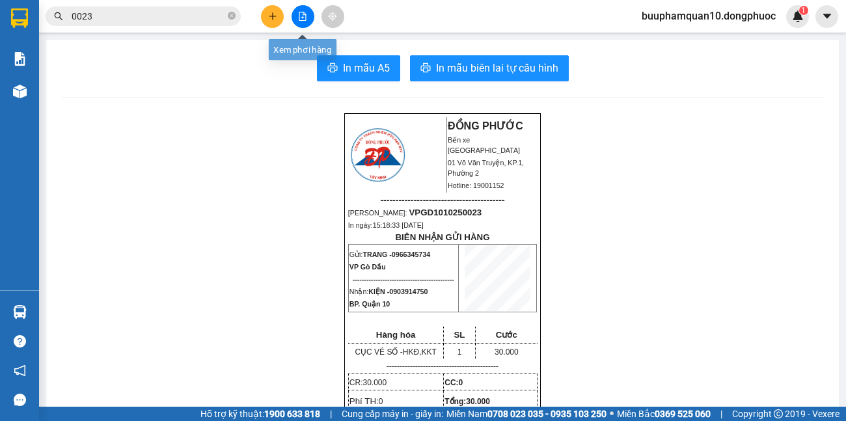
click at [298, 10] on button at bounding box center [302, 16] width 23 height 23
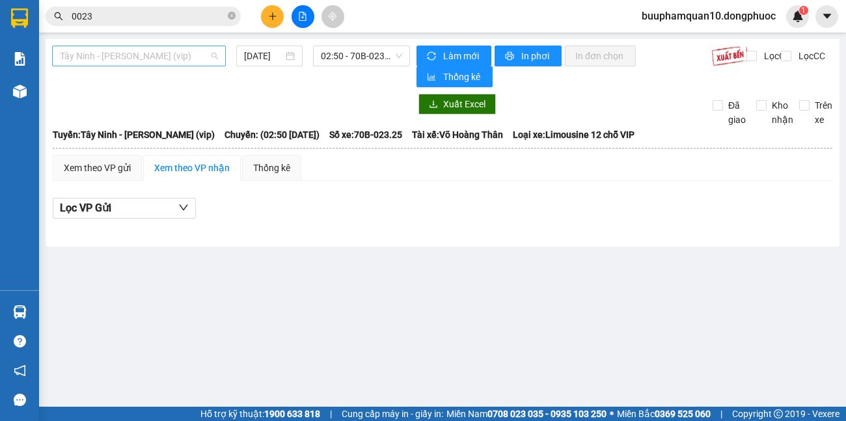
drag, startPoint x: 116, startPoint y: 57, endPoint x: 158, endPoint y: 64, distance: 42.9
click at [117, 57] on span "Tây Ninh - [PERSON_NAME] (vip)" at bounding box center [139, 56] width 158 height 20
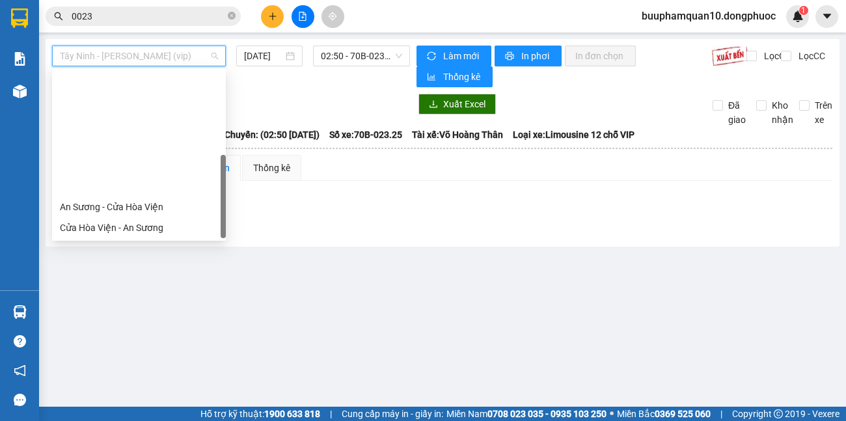
scroll to position [146, 0]
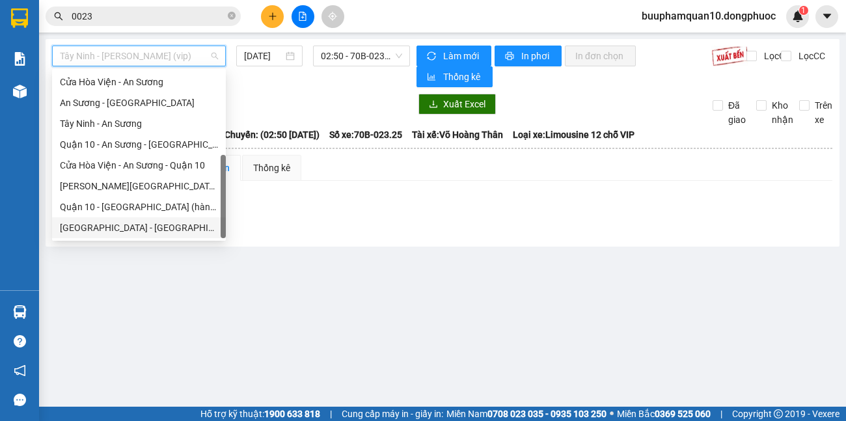
click at [137, 220] on div "Hồ Chí Minh - Tây Ninh (vip)" at bounding box center [139, 227] width 174 height 21
type input "[DATE]"
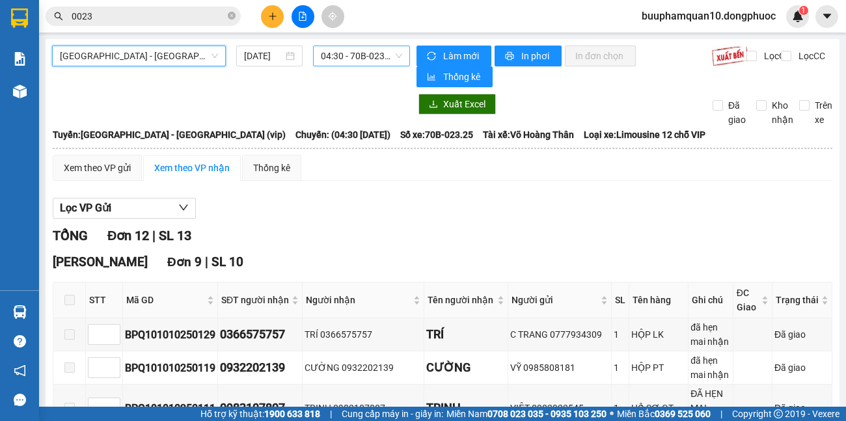
click at [356, 62] on span "04:30 - 70B-023.25" at bounding box center [361, 56] width 81 height 20
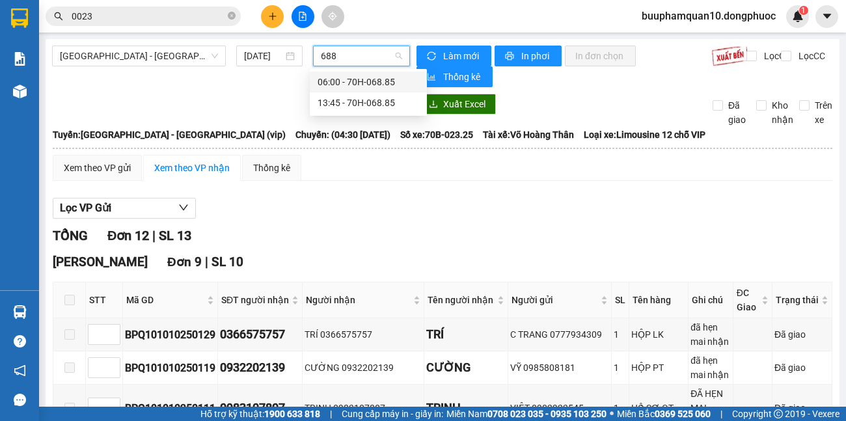
type input "6885"
click at [366, 100] on div "13:45 - 70H-068.85" at bounding box center [367, 103] width 101 height 14
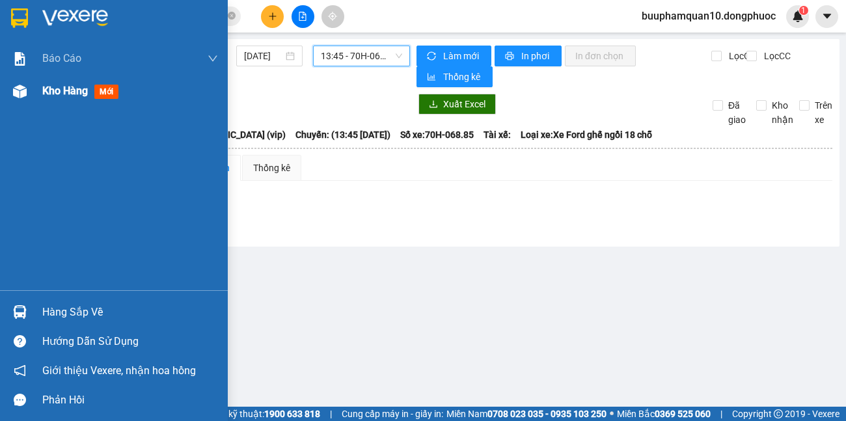
click at [41, 91] on div "Kho hàng mới" at bounding box center [114, 91] width 228 height 33
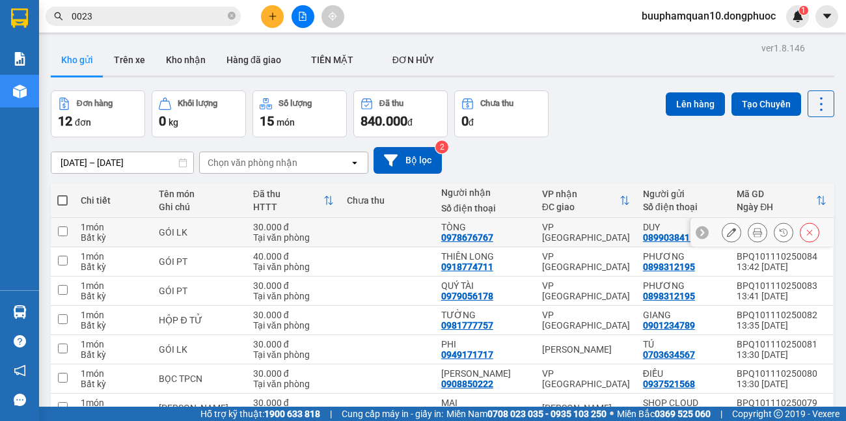
drag, startPoint x: 543, startPoint y: 233, endPoint x: 552, endPoint y: 254, distance: 22.5
click at [544, 234] on div "VP [GEOGRAPHIC_DATA]" at bounding box center [586, 232] width 88 height 21
checkbox input "true"
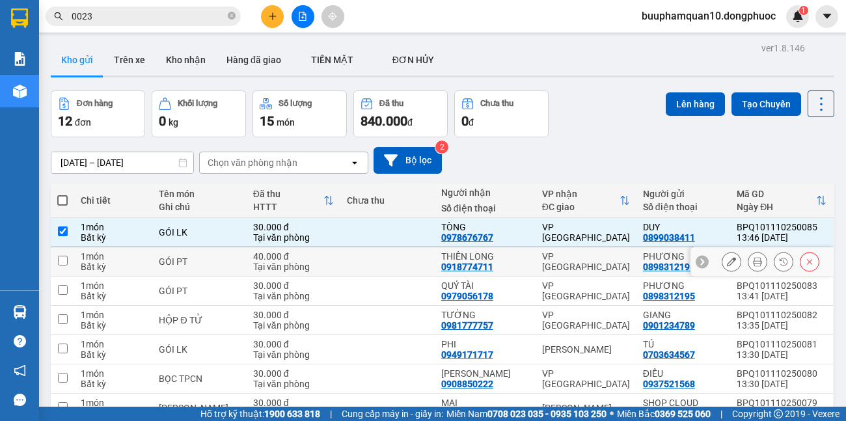
click at [552, 254] on td "VP [GEOGRAPHIC_DATA]" at bounding box center [585, 261] width 101 height 29
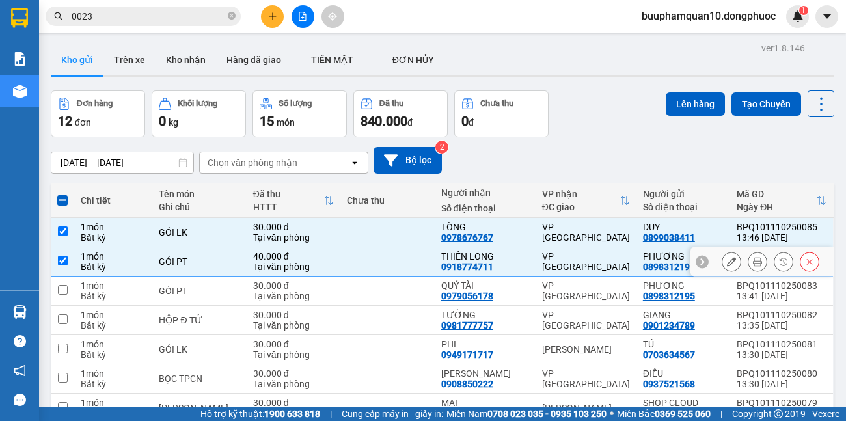
checkbox input "true"
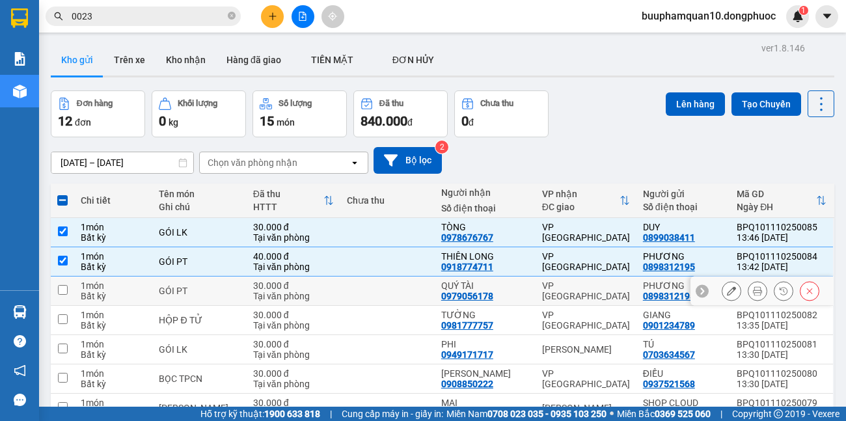
click at [554, 286] on div "VP [GEOGRAPHIC_DATA]" at bounding box center [586, 290] width 88 height 21
checkbox input "true"
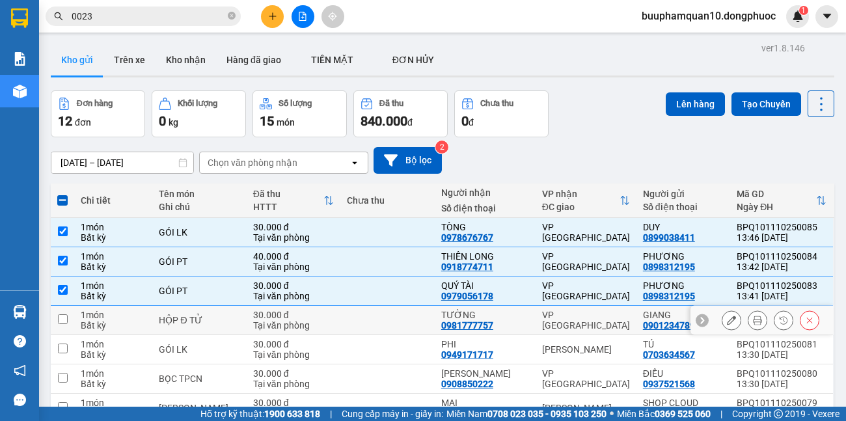
click at [566, 315] on div "VP [GEOGRAPHIC_DATA]" at bounding box center [586, 320] width 88 height 21
checkbox input "true"
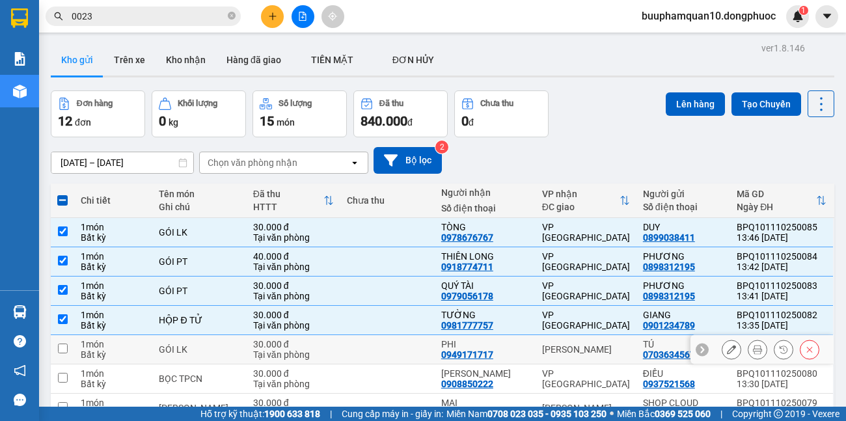
click at [574, 349] on div "[PERSON_NAME]" at bounding box center [586, 349] width 88 height 10
checkbox input "true"
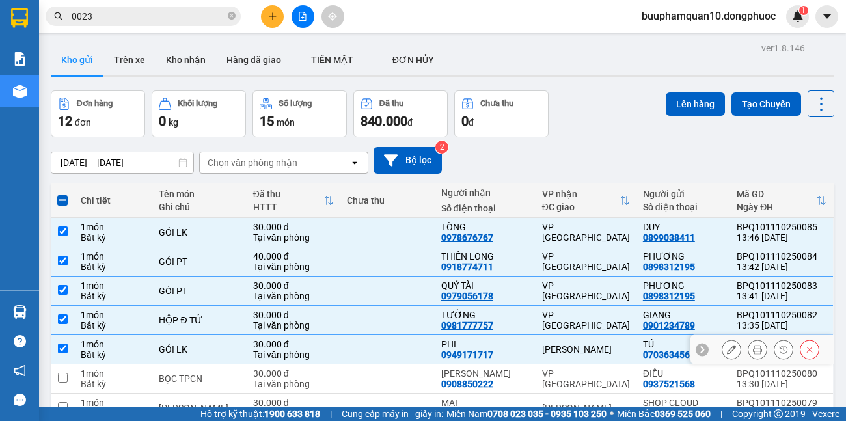
scroll to position [226, 0]
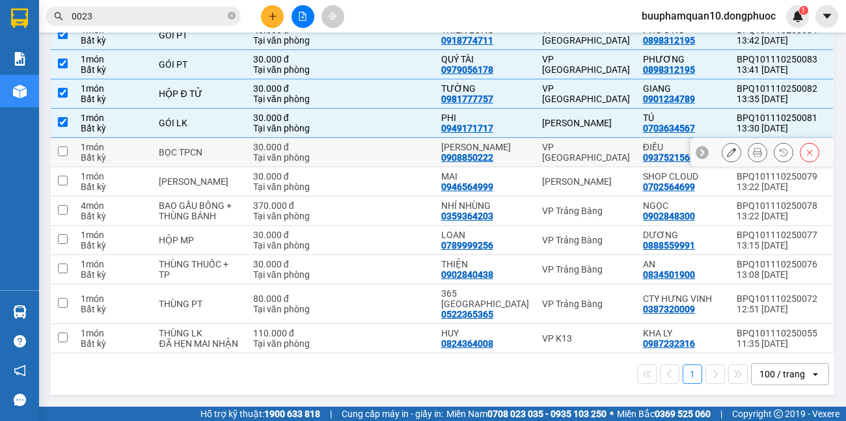
click at [542, 147] on div "VP [GEOGRAPHIC_DATA]" at bounding box center [586, 152] width 88 height 21
checkbox input "true"
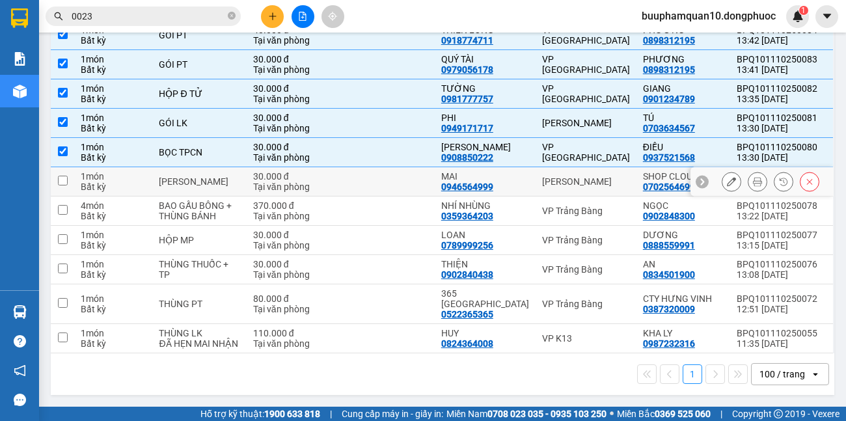
click at [546, 176] on div "[PERSON_NAME]" at bounding box center [586, 181] width 88 height 10
checkbox input "true"
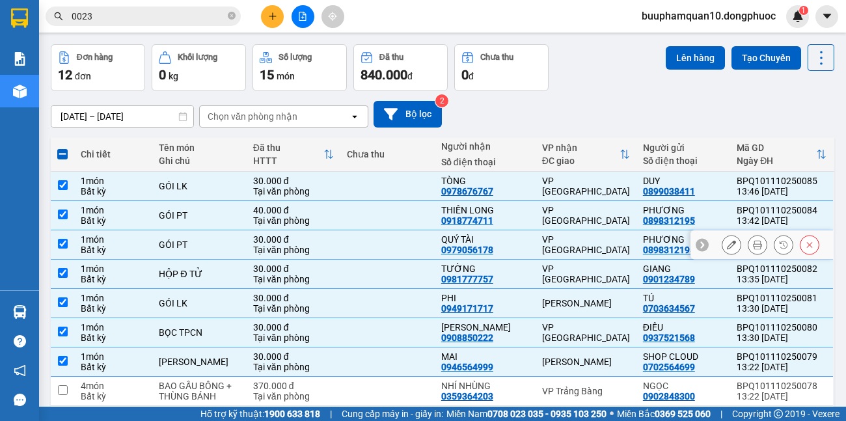
scroll to position [0, 0]
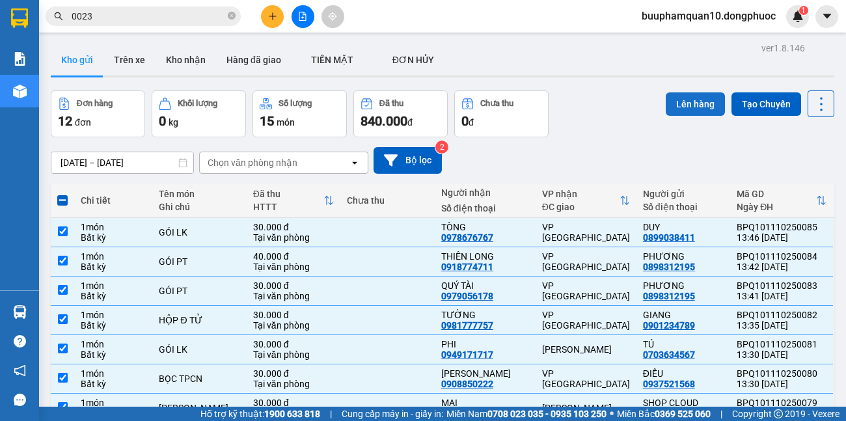
click at [674, 97] on button "Lên hàng" at bounding box center [694, 103] width 59 height 23
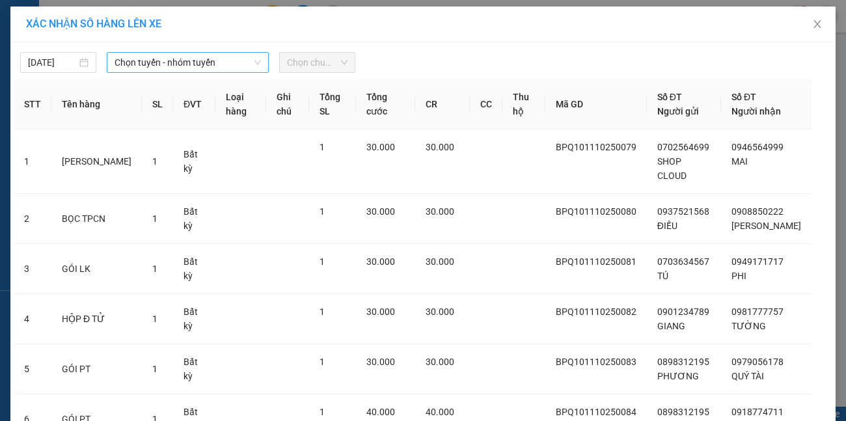
click at [196, 61] on span "Chọn tuyến - nhóm tuyến" at bounding box center [187, 63] width 147 height 20
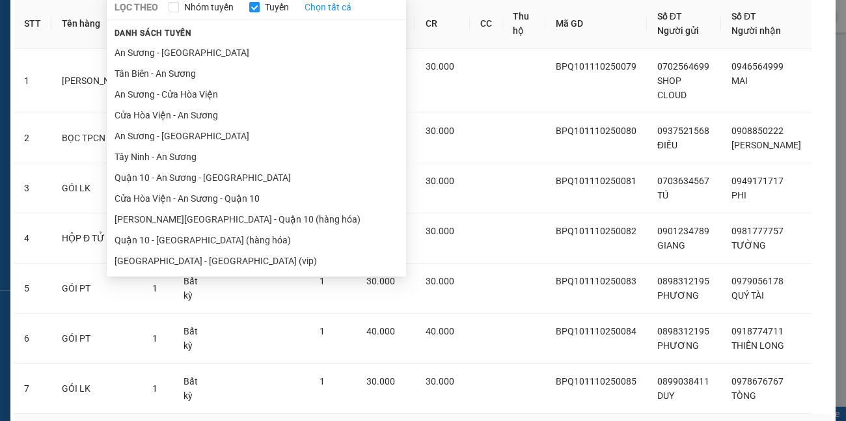
scroll to position [154, 0]
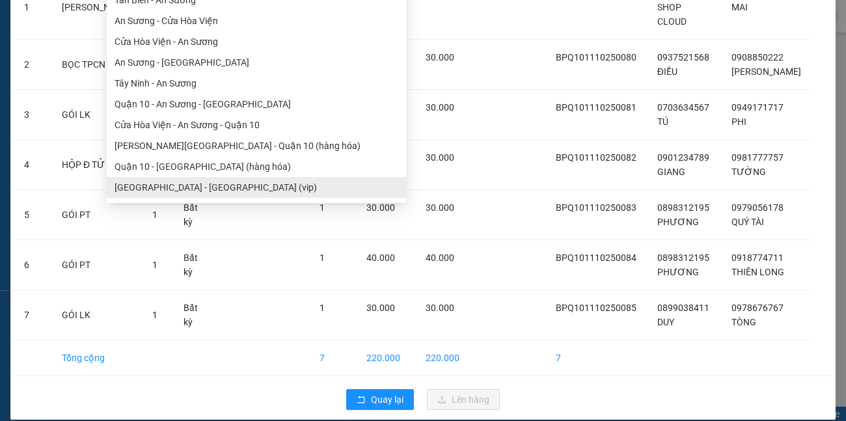
click at [198, 186] on ul "Tây Ninh - Hồ Chí Minh (vip) An Sương - Châu Thành Châu Thành - An Sương An Sươ…" at bounding box center [256, 82] width 299 height 232
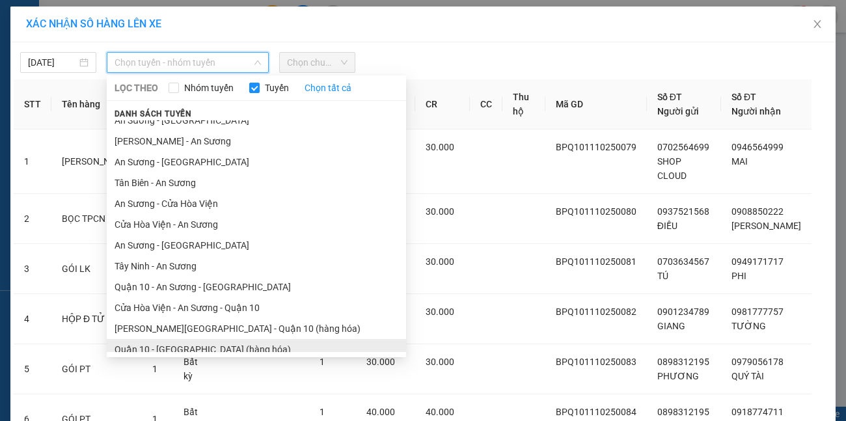
scroll to position [60, 0]
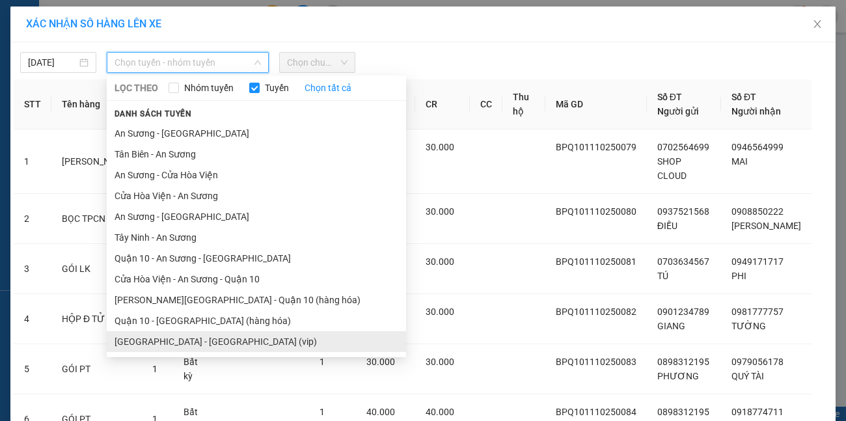
click at [213, 341] on li "[GEOGRAPHIC_DATA] - [GEOGRAPHIC_DATA] (vip)" at bounding box center [256, 341] width 299 height 21
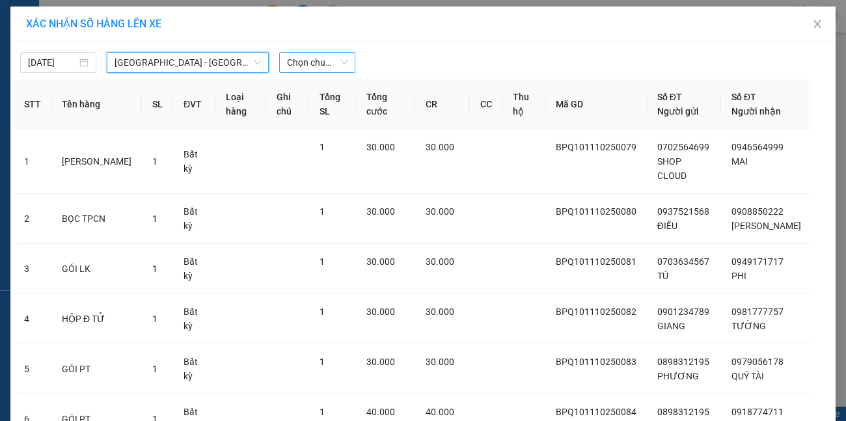
click at [292, 59] on span "Chọn chuyến" at bounding box center [317, 63] width 60 height 20
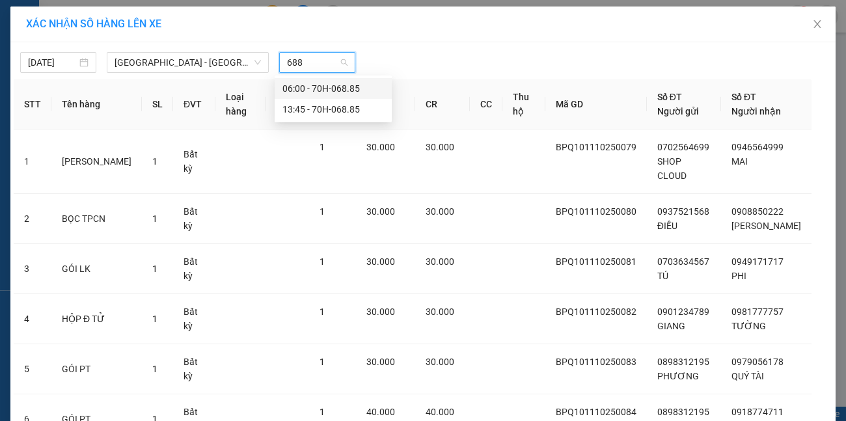
type input "6885"
click at [327, 109] on div "13:45 - 70H-068.85" at bounding box center [332, 109] width 101 height 14
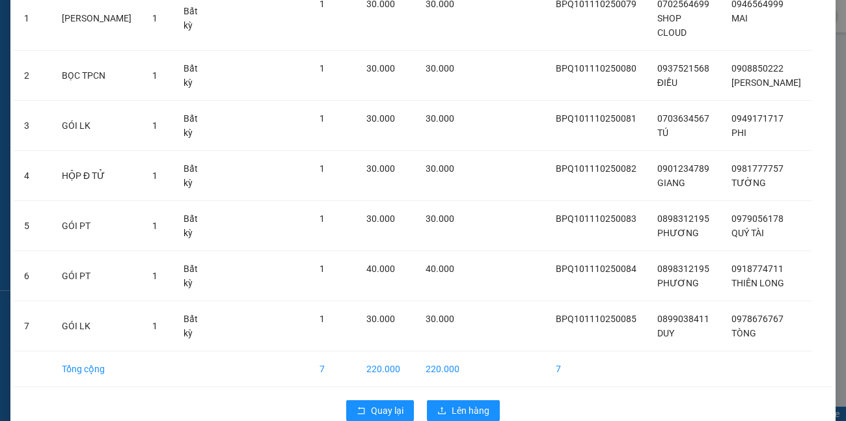
scroll to position [183, 0]
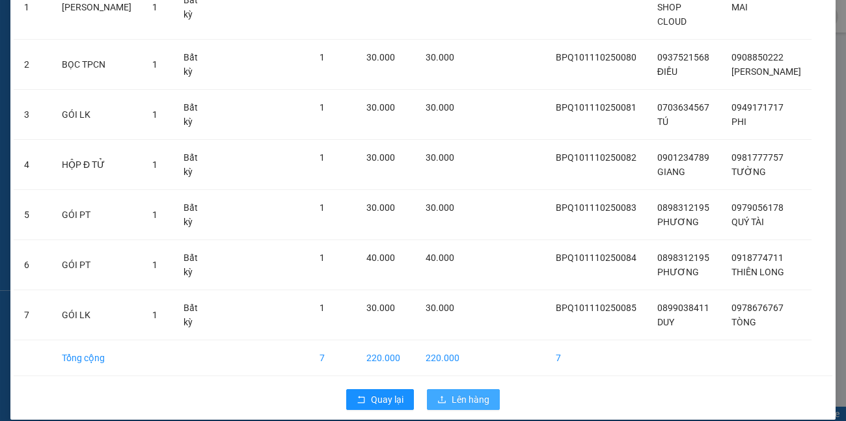
click at [470, 392] on span "Lên hàng" at bounding box center [470, 399] width 38 height 14
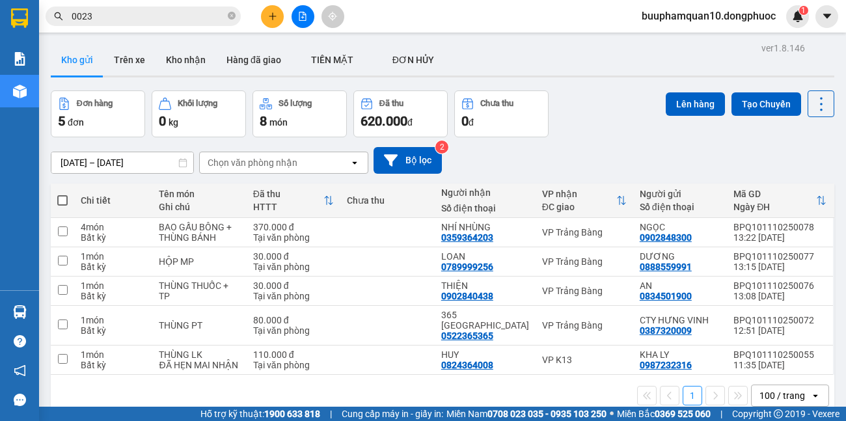
click at [307, 23] on button at bounding box center [302, 16] width 23 height 23
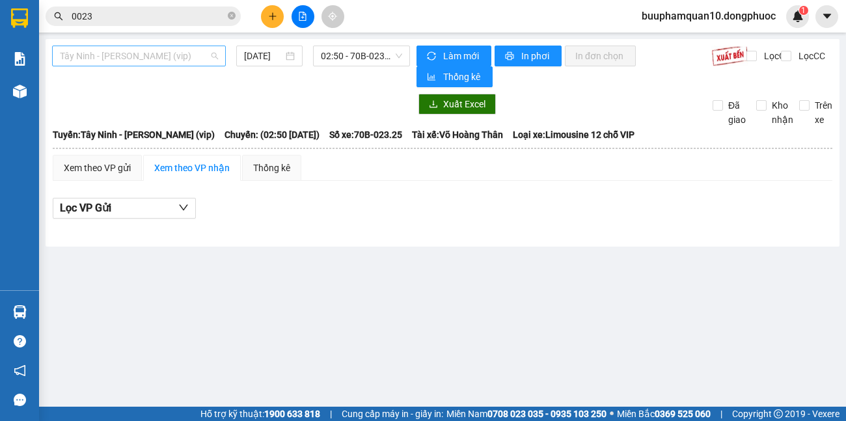
click at [209, 53] on span "Tây Ninh - [PERSON_NAME] (vip)" at bounding box center [139, 56] width 158 height 20
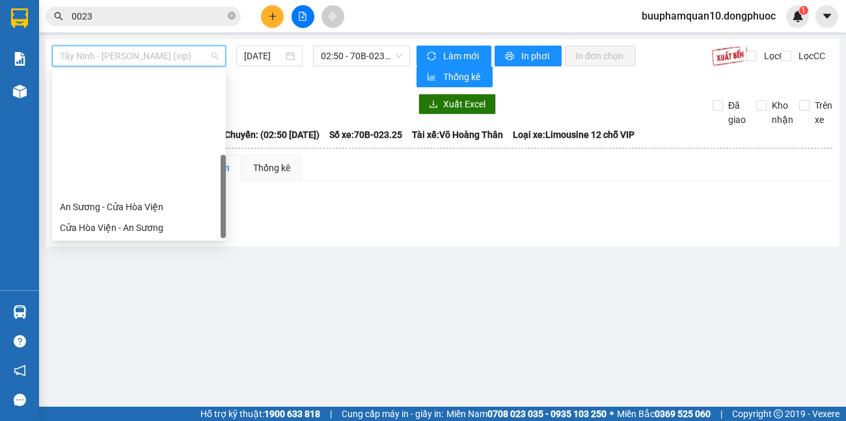
scroll to position [146, 0]
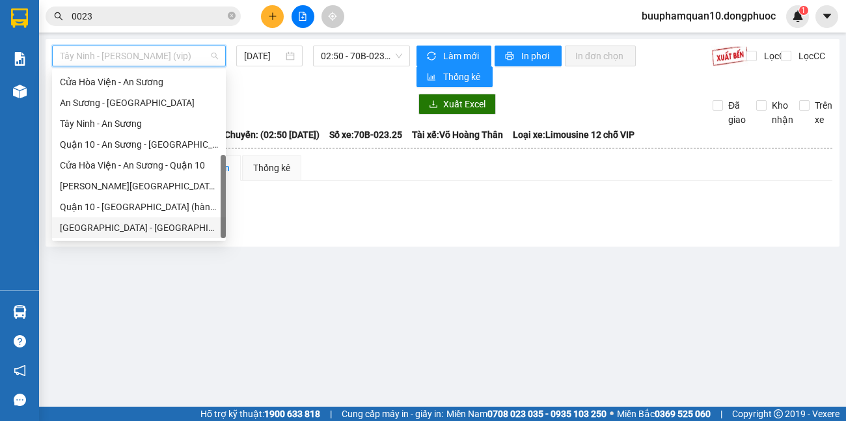
drag, startPoint x: 119, startPoint y: 228, endPoint x: 353, endPoint y: 1, distance: 325.2
click at [121, 227] on div "[GEOGRAPHIC_DATA] - [GEOGRAPHIC_DATA] (vip)" at bounding box center [139, 227] width 158 height 14
type input "[DATE]"
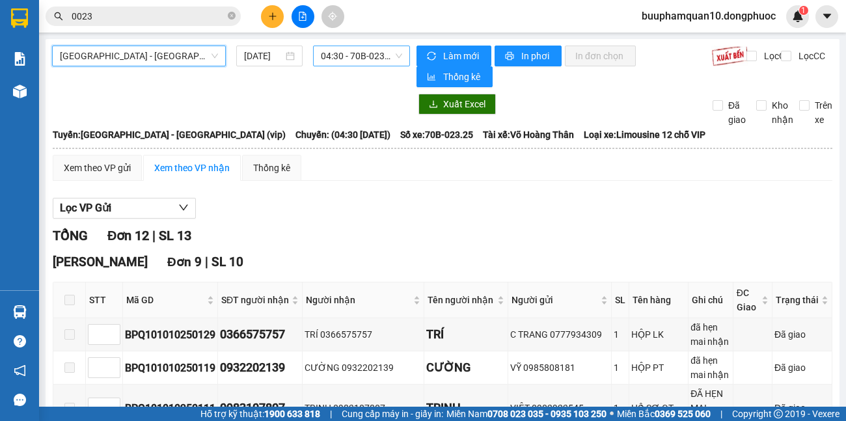
click at [363, 55] on span "04:30 - 70B-023.25" at bounding box center [361, 56] width 81 height 20
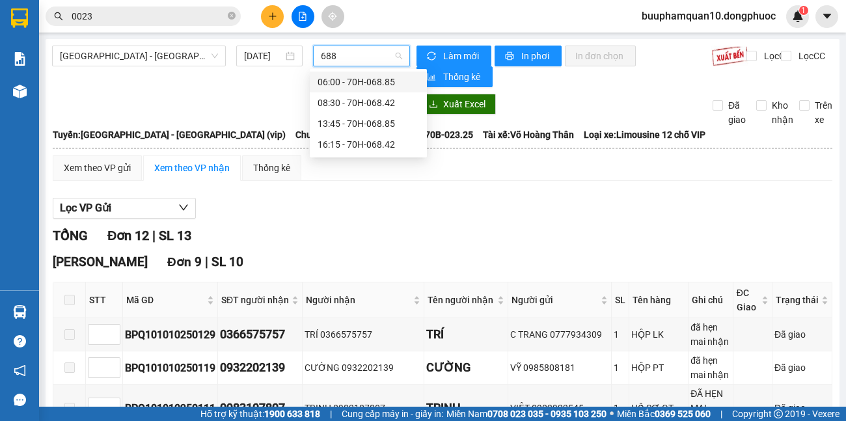
type input "6885"
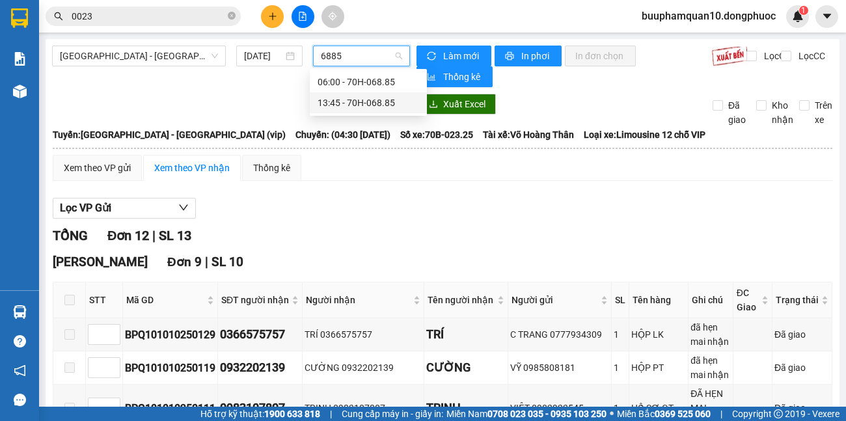
click at [386, 107] on div "13:45 - 70H-068.85" at bounding box center [367, 103] width 101 height 14
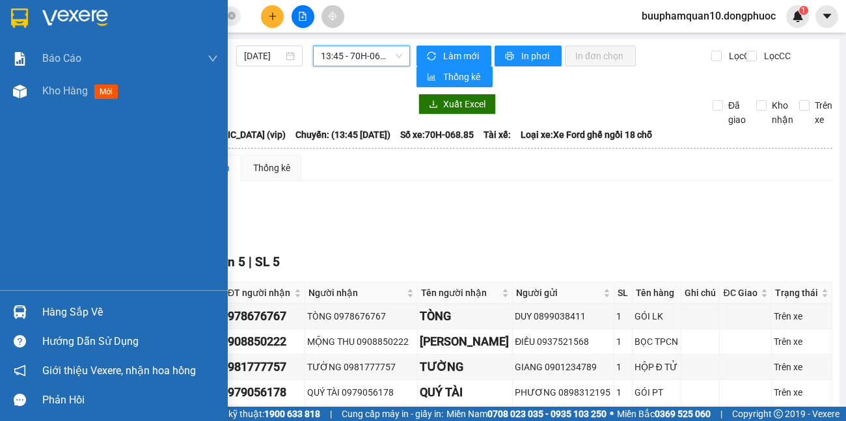
click at [42, 319] on div "Hàng sắp về" at bounding box center [114, 311] width 228 height 29
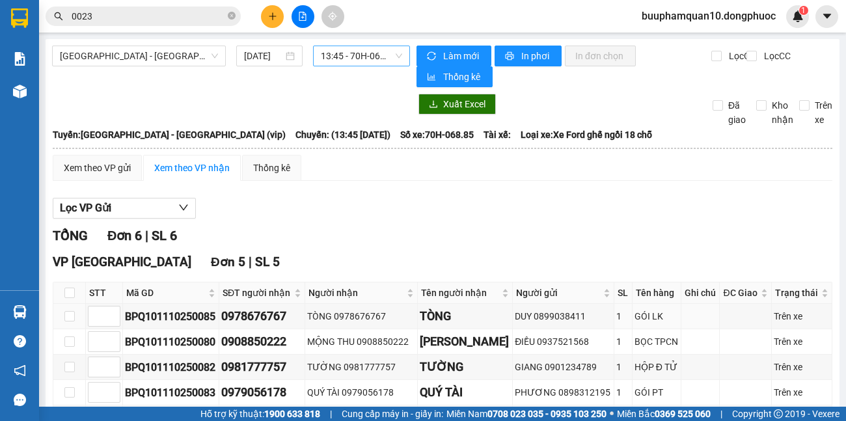
click at [628, 314] on section "Kết quả tìm kiếm ( 10000 ) Bộ lọc Mã ĐH Trạng thái Món hàng Tổng cước Chưa cước…" at bounding box center [423, 210] width 846 height 421
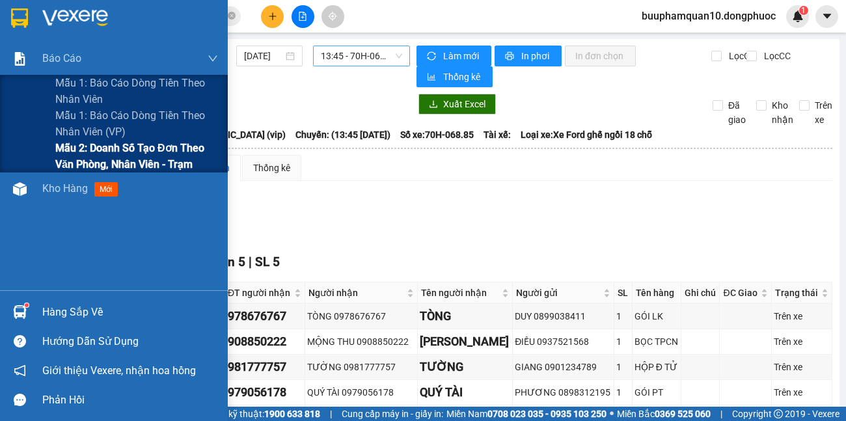
drag, startPoint x: 72, startPoint y: 158, endPoint x: 206, endPoint y: 157, distance: 134.0
click at [74, 158] on span "Mẫu 2: Doanh số tạo đơn theo Văn phòng, nhân viên - Trạm" at bounding box center [136, 156] width 163 height 33
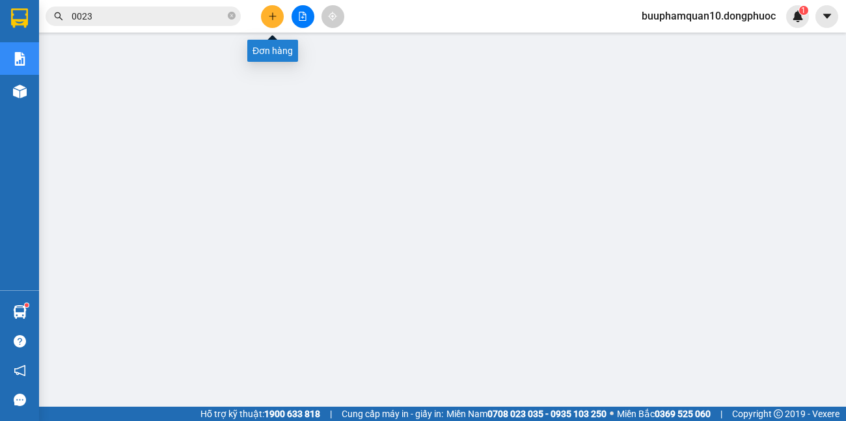
click at [271, 14] on icon "plus" at bounding box center [272, 16] width 9 height 9
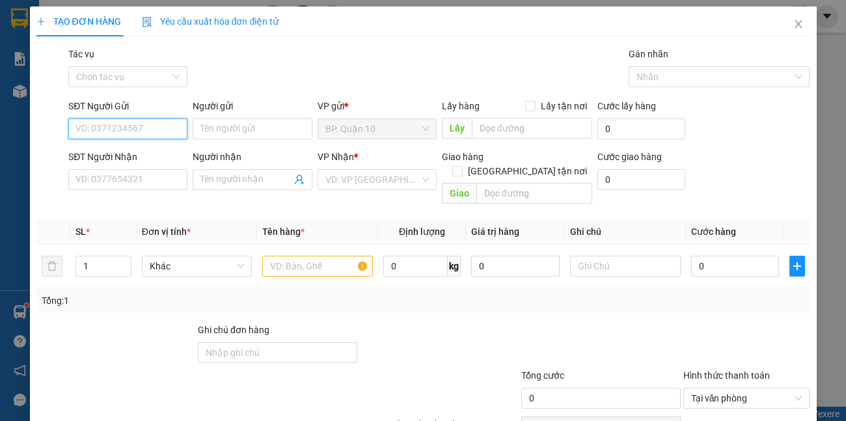
click at [157, 119] on input "SĐT Người Gửi" at bounding box center [127, 128] width 119 height 21
click at [144, 129] on input "SĐT Người Gửi" at bounding box center [127, 128] width 119 height 21
click at [133, 150] on div "0376666616 - MINH" at bounding box center [126, 155] width 102 height 14
type input "0376666616"
type input "MINH"
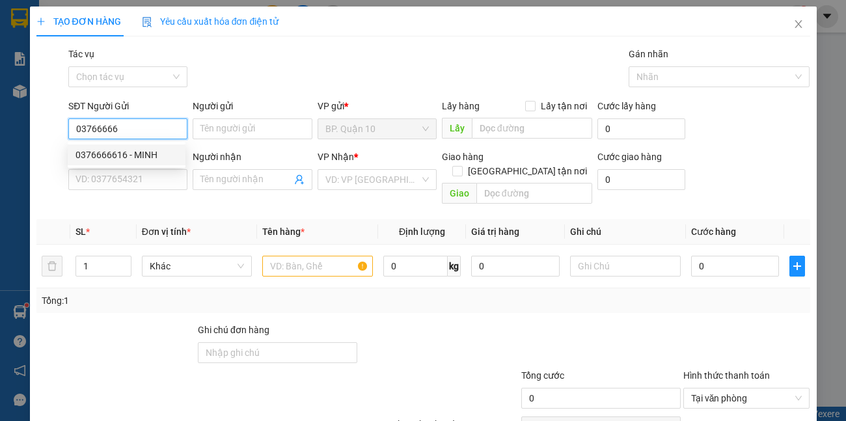
type input "0796767676"
type input "BÌNH"
type input "30.000"
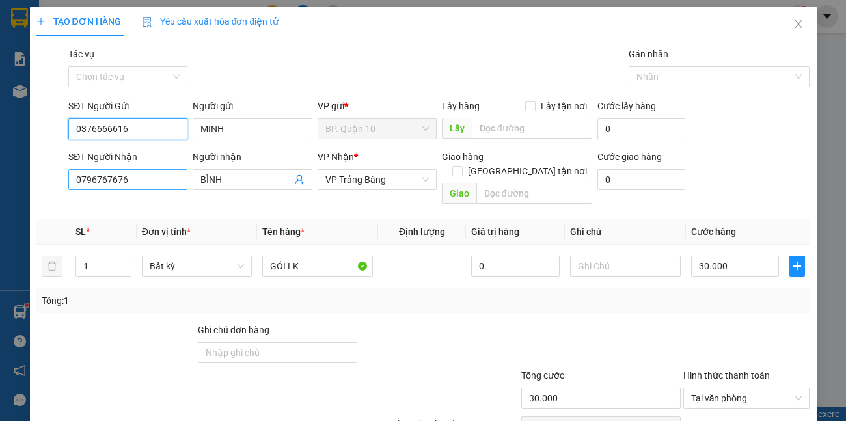
type input "0376666616"
drag, startPoint x: 161, startPoint y: 179, endPoint x: 0, endPoint y: 219, distance: 165.5
click at [0, 232] on div "TẠO ĐƠN HÀNG Yêu cầu xuất hóa đơn điện tử Transit Pickup Surcharge Ids Transit …" at bounding box center [423, 210] width 846 height 421
click at [140, 183] on input "0707557787" at bounding box center [127, 179] width 119 height 21
click at [92, 181] on input "0707557787" at bounding box center [127, 179] width 119 height 21
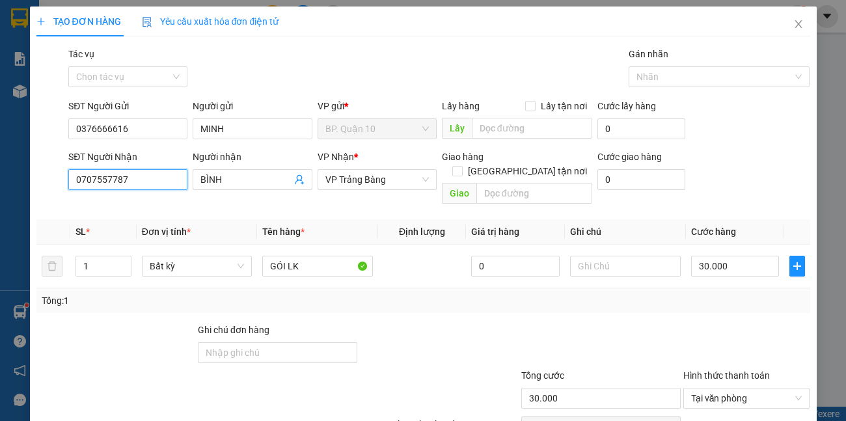
drag, startPoint x: 92, startPoint y: 181, endPoint x: 88, endPoint y: 187, distance: 7.4
click at [85, 187] on input "0707557787" at bounding box center [127, 179] width 119 height 21
type input "0787557787"
drag, startPoint x: 161, startPoint y: 173, endPoint x: 0, endPoint y: 193, distance: 161.8
click at [0, 183] on div "TẠO ĐƠN HÀNG Yêu cầu xuất hóa đơn điện tử Transit Pickup Surcharge Ids Transit …" at bounding box center [423, 210] width 846 height 421
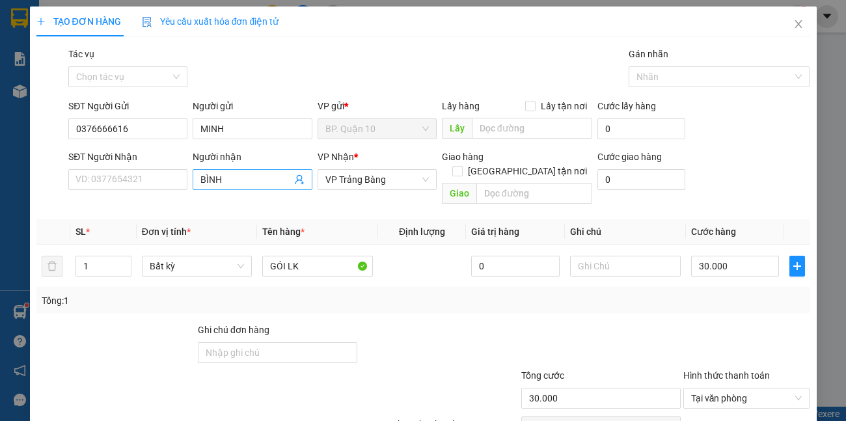
click at [297, 175] on icon "user-add" at bounding box center [299, 179] width 10 height 10
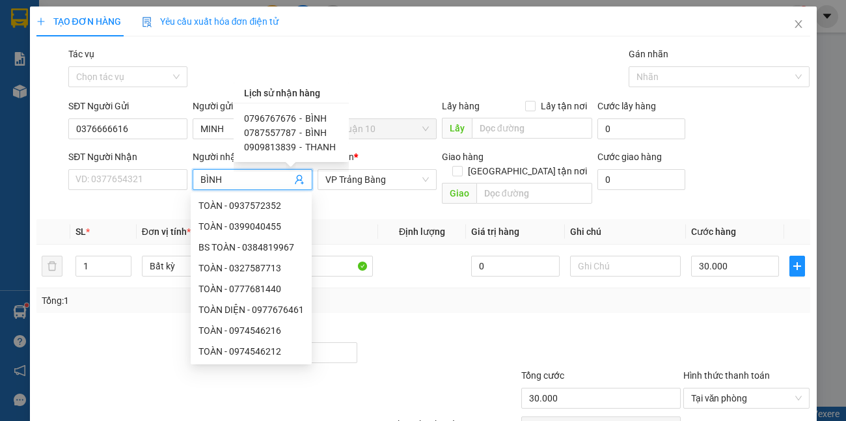
click at [312, 131] on span "BÌNH" at bounding box center [315, 132] width 21 height 10
type input "0787557787"
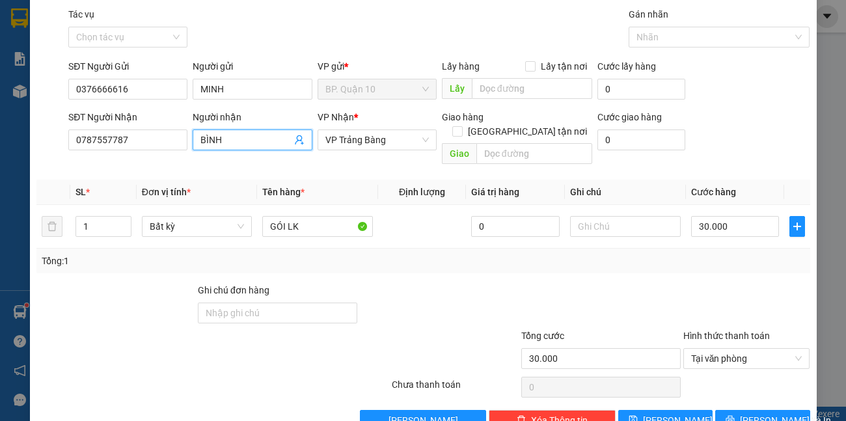
scroll to position [60, 0]
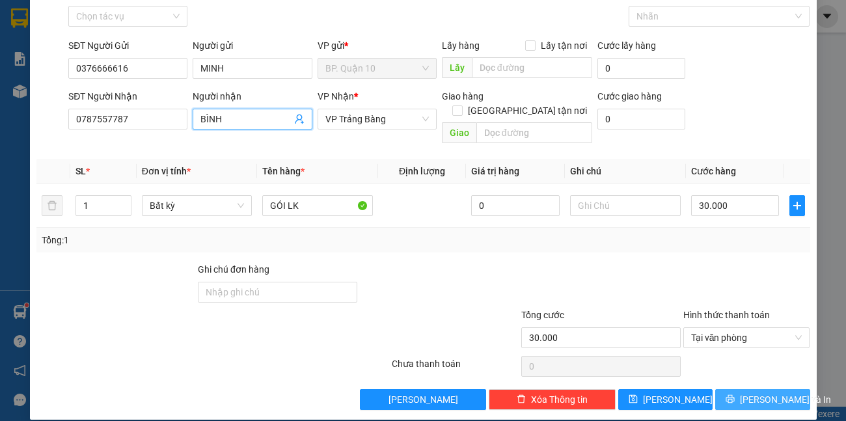
click at [750, 392] on span "[PERSON_NAME] và In" at bounding box center [784, 399] width 91 height 14
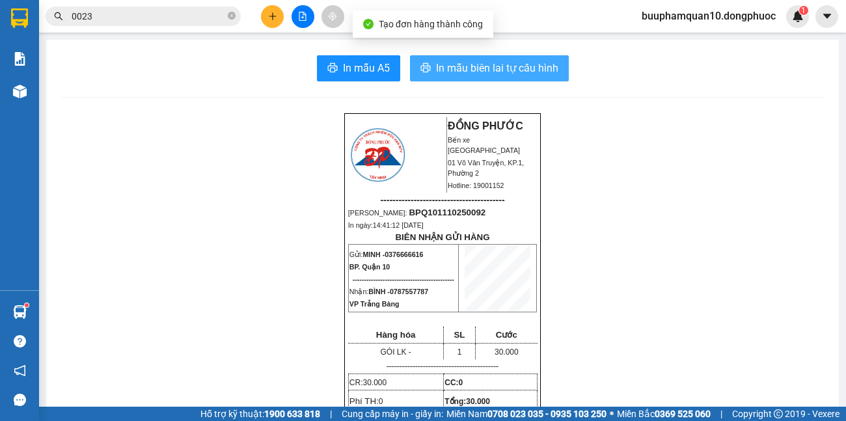
click at [470, 66] on span "In mẫu biên lai tự cấu hình" at bounding box center [497, 68] width 122 height 16
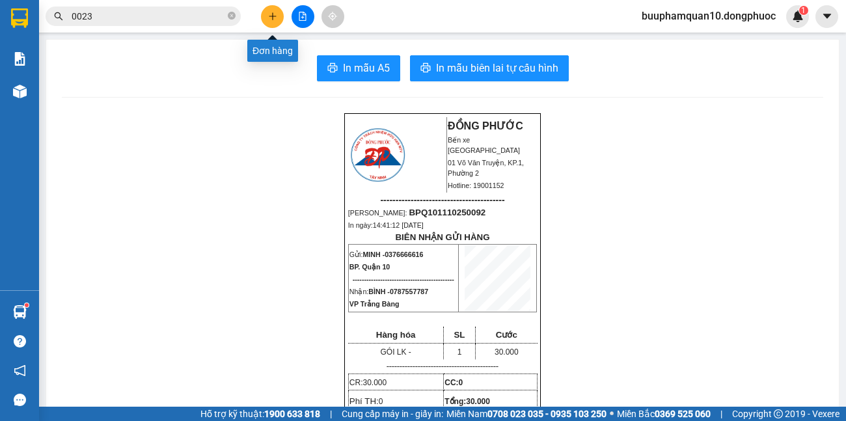
click at [263, 12] on button at bounding box center [272, 16] width 23 height 23
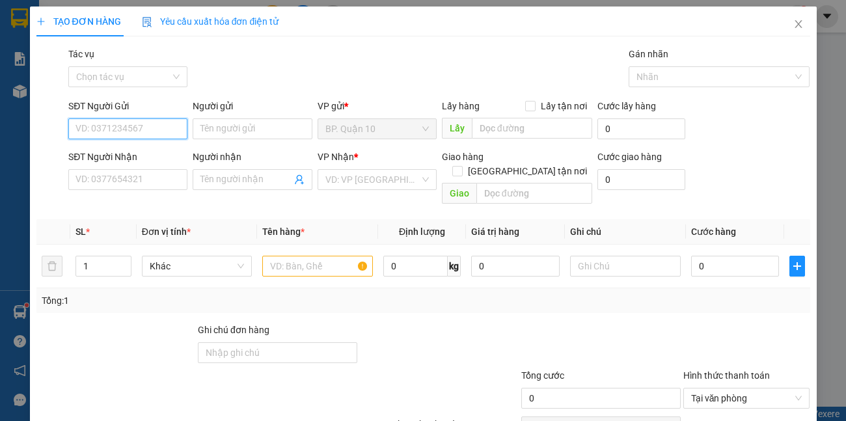
click at [174, 131] on input "SĐT Người Gửi" at bounding box center [127, 128] width 119 height 21
type input "0"
click at [129, 153] on div "0903943253 - THÚY" at bounding box center [126, 155] width 102 height 14
type input "0903943253"
type input "THÚY"
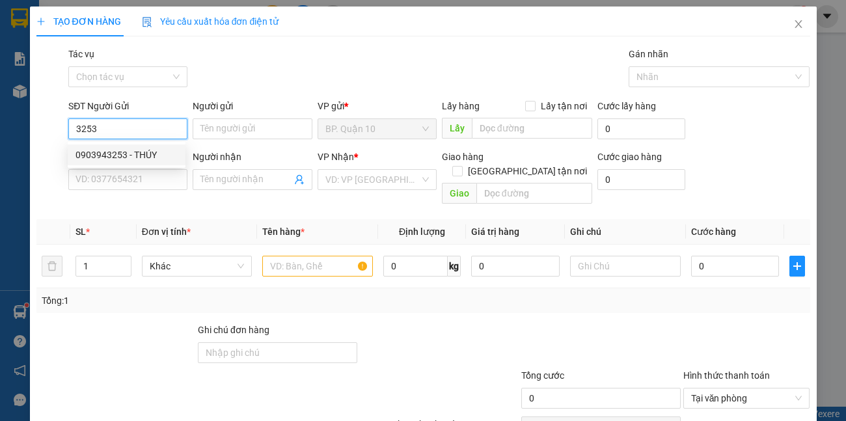
type input "0818183752"
type input "PHƯƠNG"
type input "30.000"
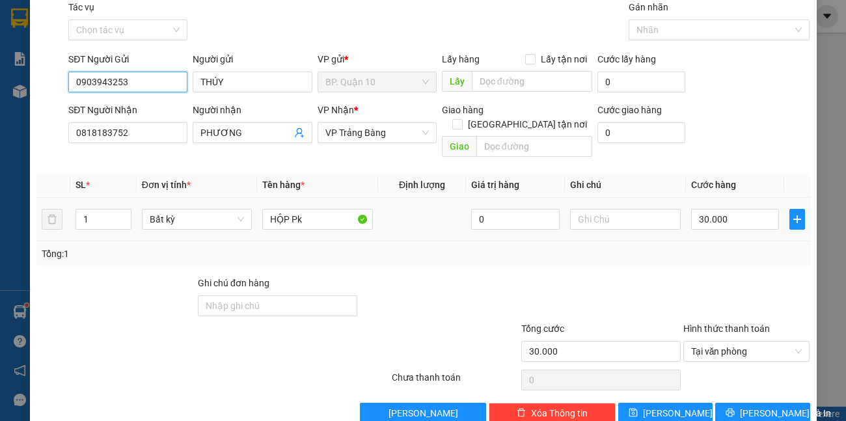
scroll to position [60, 0]
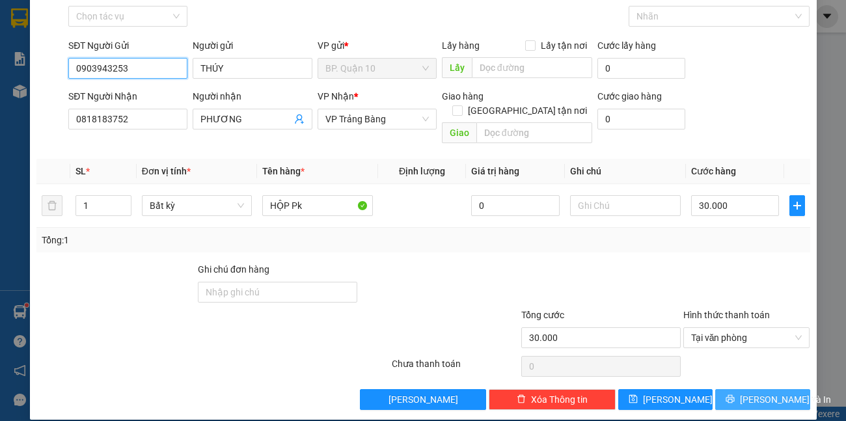
type input "0903943253"
drag, startPoint x: 767, startPoint y: 377, endPoint x: 679, endPoint y: 224, distance: 176.3
click at [765, 389] on button "[PERSON_NAME] và In" at bounding box center [762, 399] width 94 height 21
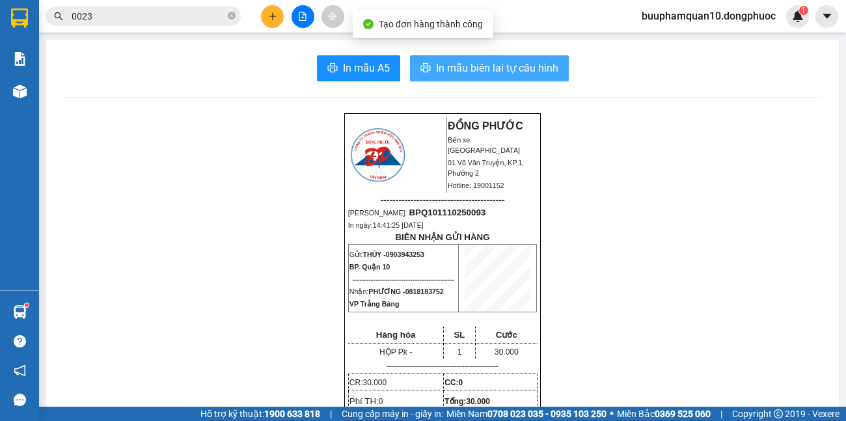
click at [530, 75] on span "In mẫu biên lai tự cấu hình" at bounding box center [497, 68] width 122 height 16
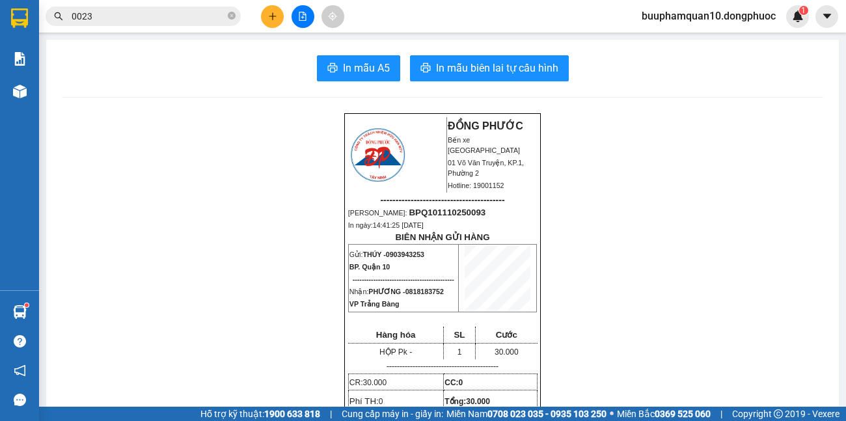
drag, startPoint x: 185, startPoint y: 18, endPoint x: 0, endPoint y: 27, distance: 185.6
click at [0, 31] on section "Kết quả tìm kiếm ( 10000 ) Bộ lọc Mã ĐH Trạng thái Món hàng Tổng cước Chưa cước…" at bounding box center [423, 210] width 846 height 421
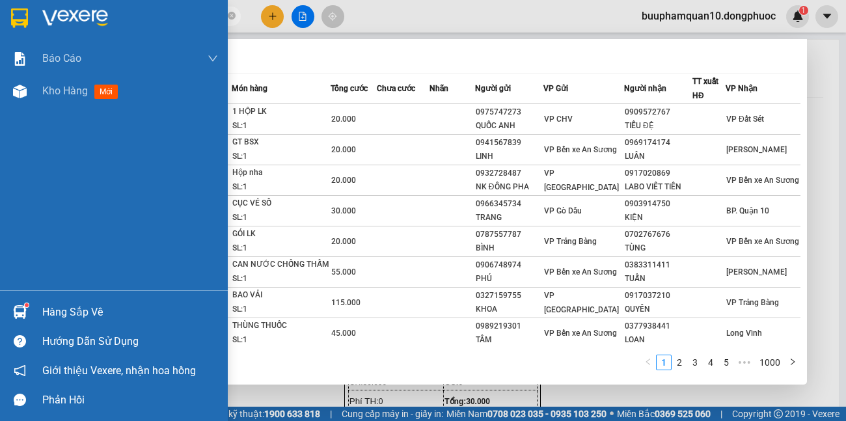
paste input "8829"
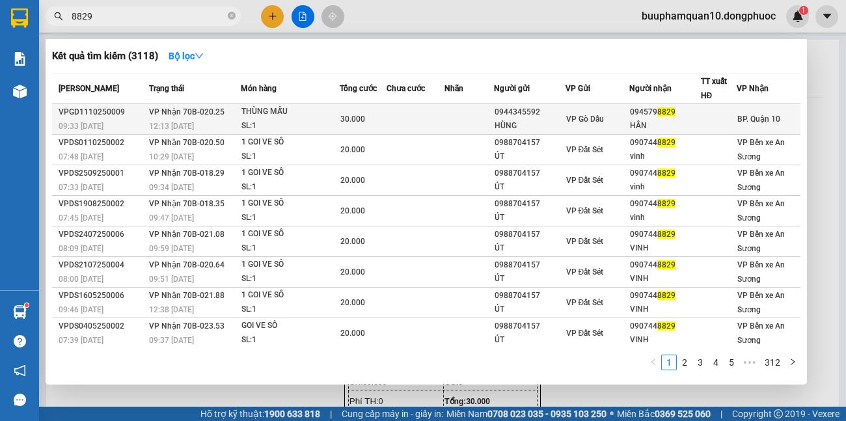
type input "8829"
click at [416, 120] on td at bounding box center [415, 119] width 58 height 31
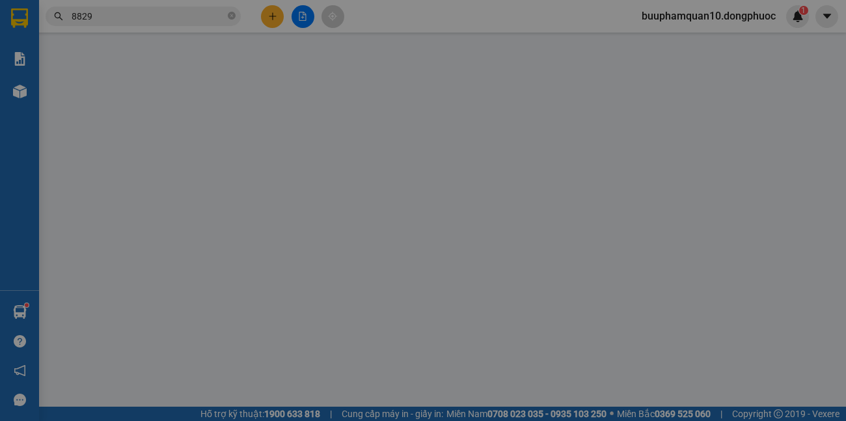
type input "0944345592"
type input "HÙNG"
type input "0945798829"
type input "HÂN"
type input "30.000"
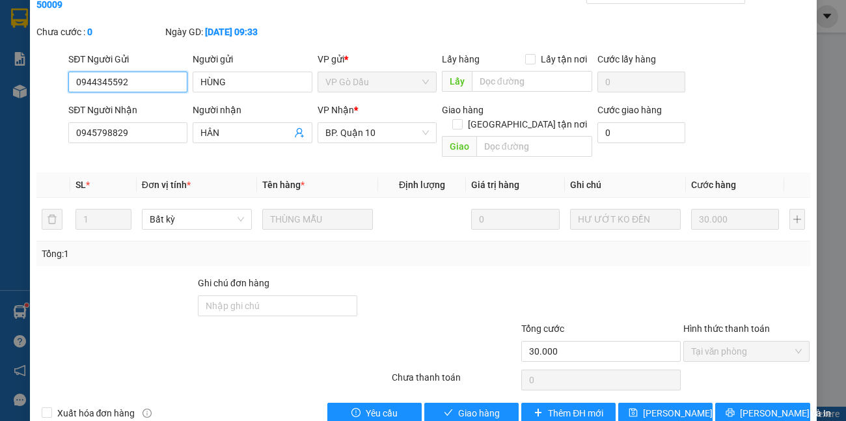
scroll to position [71, 0]
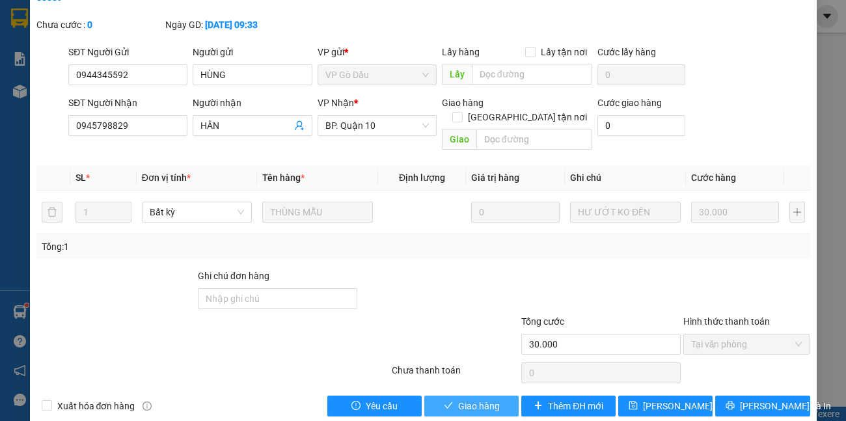
click at [471, 399] on button "Giao hàng" at bounding box center [471, 405] width 94 height 21
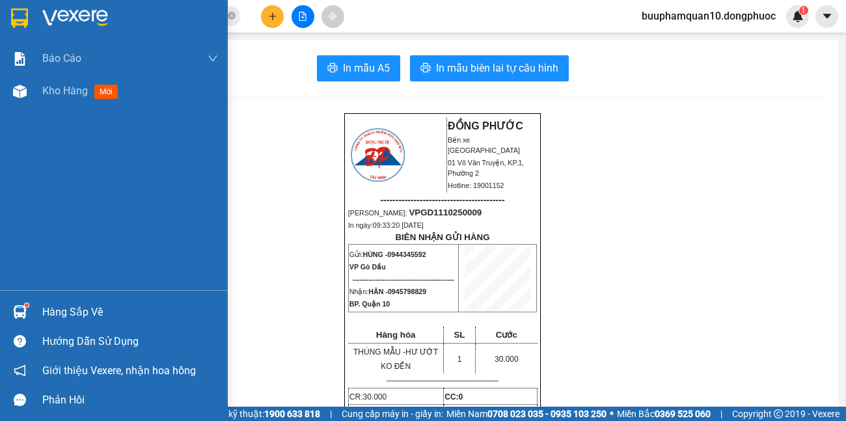
click at [59, 314] on div "Hàng sắp về" at bounding box center [130, 312] width 176 height 20
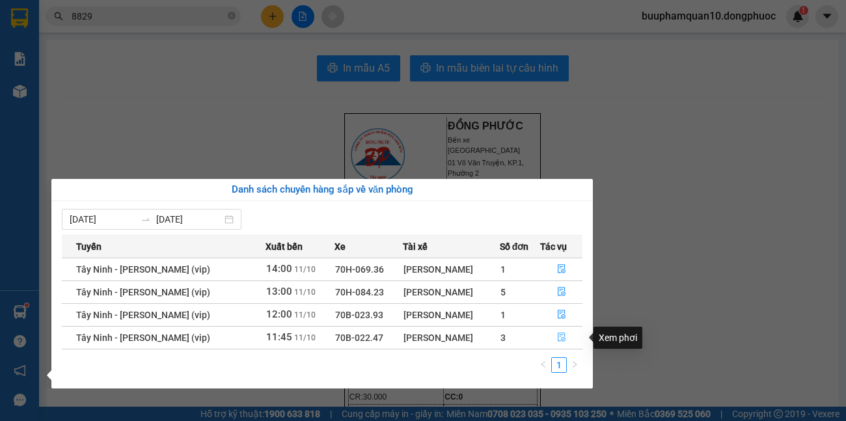
click at [563, 334] on icon "file-done" at bounding box center [561, 337] width 8 height 9
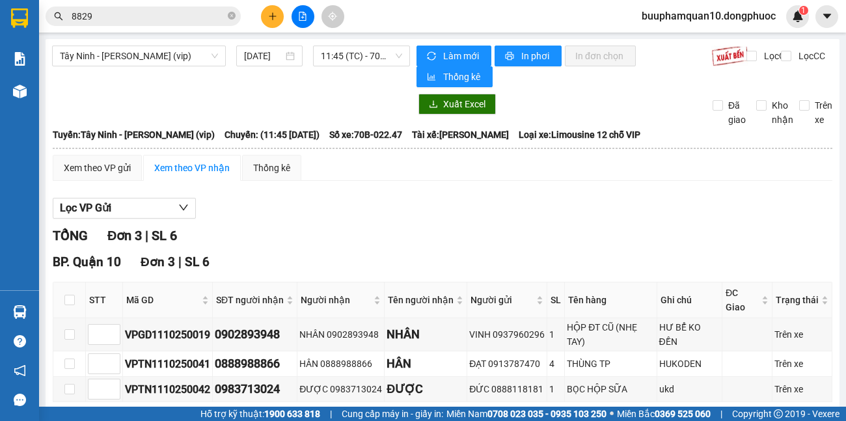
scroll to position [62, 0]
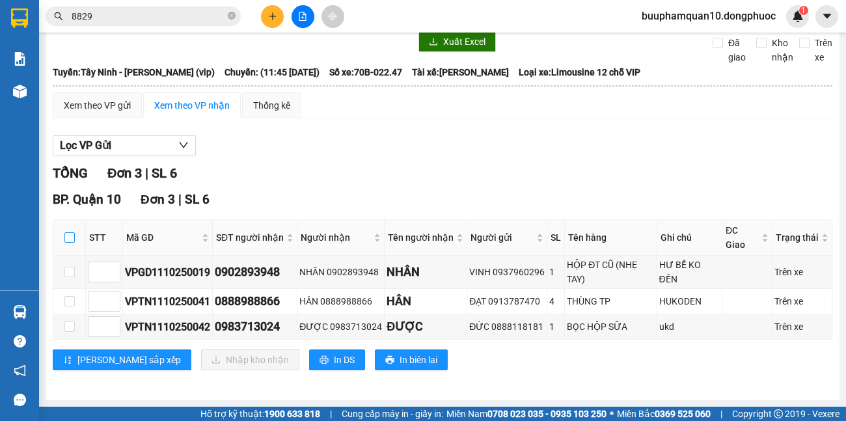
click at [70, 233] on input "checkbox" at bounding box center [69, 237] width 10 height 10
checkbox input "true"
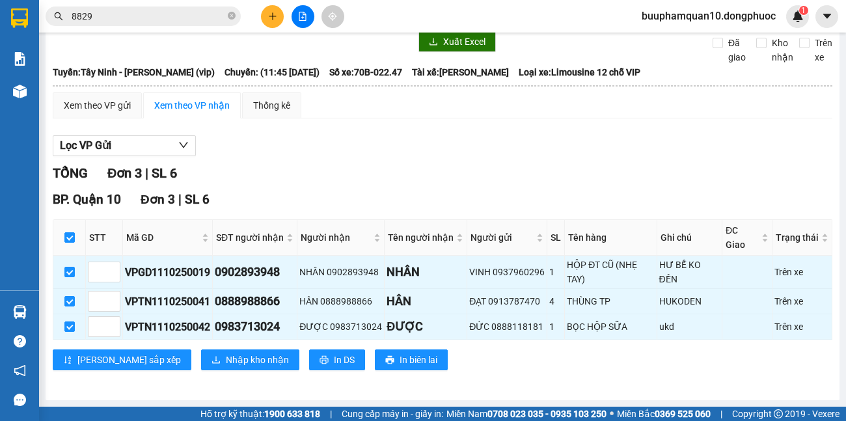
click at [270, 20] on icon "plus" at bounding box center [272, 16] width 9 height 9
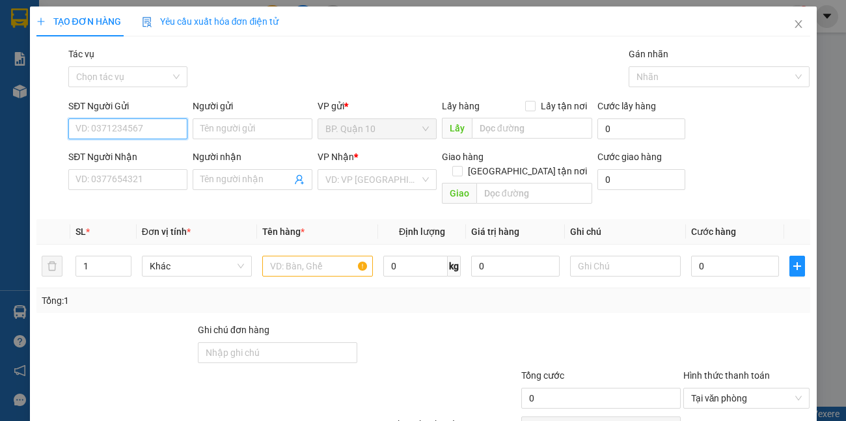
click at [134, 130] on input "SĐT Người Gửi" at bounding box center [127, 128] width 119 height 21
click at [137, 156] on div "0896331996 - KHÁNH" at bounding box center [126, 155] width 102 height 14
type input "0896331996"
type input "KHÁNH"
type input "0792397493"
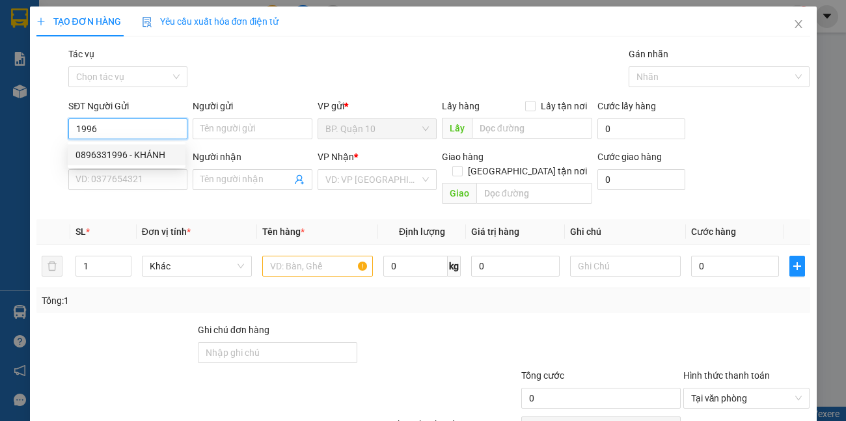
type input "THÁI"
type input "30.000"
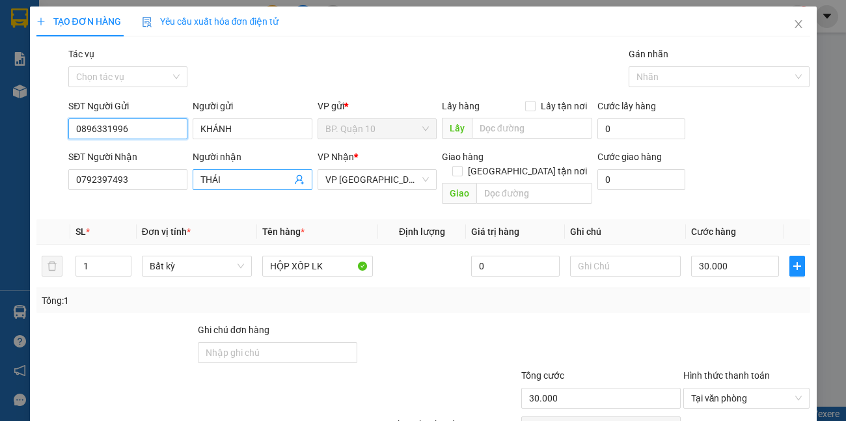
type input "0896331996"
click at [296, 178] on icon "user-add" at bounding box center [299, 179] width 10 height 10
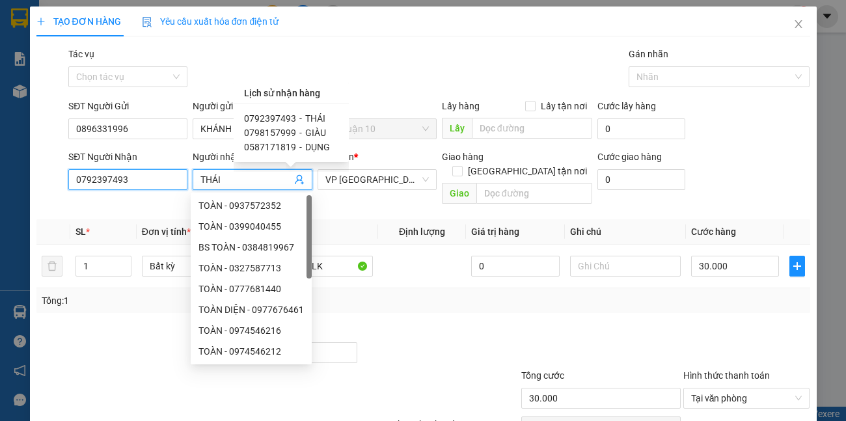
click at [168, 183] on input "0792397493" at bounding box center [127, 179] width 119 height 21
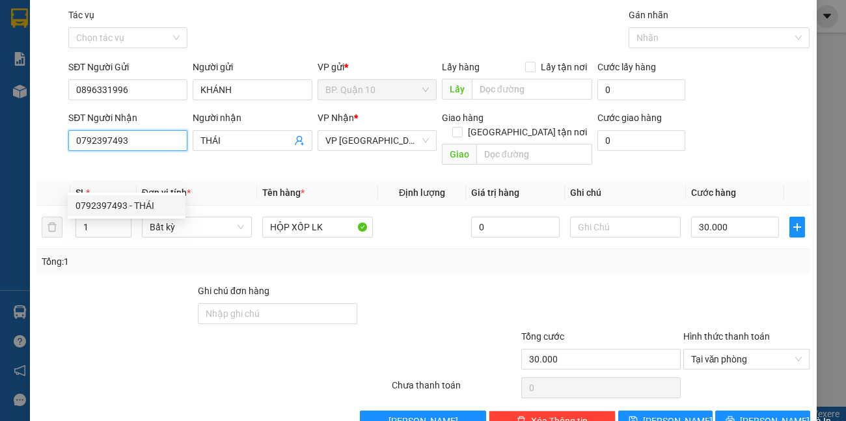
scroll to position [60, 0]
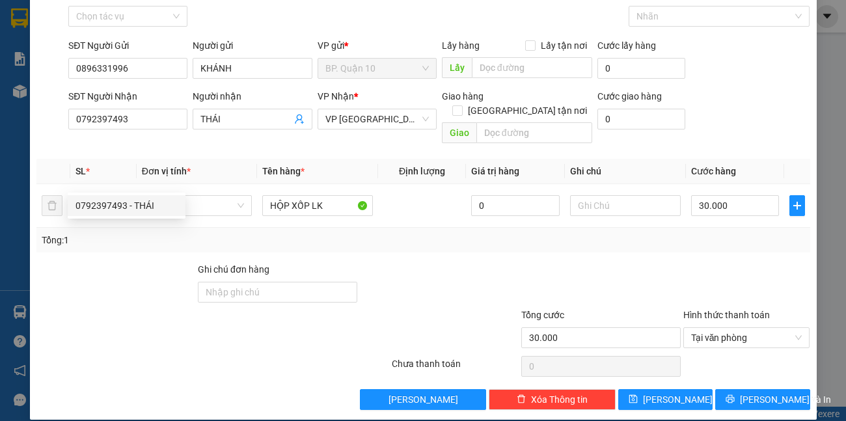
click at [433, 233] on div "Tổng: 1" at bounding box center [423, 240] width 763 height 14
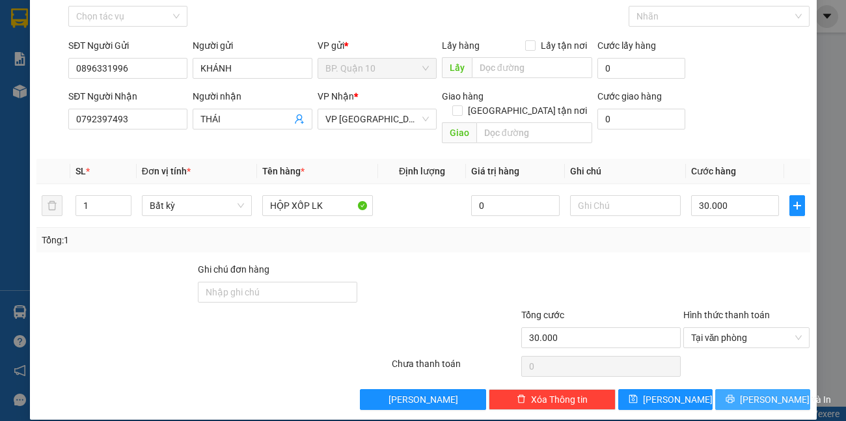
click at [766, 393] on button "[PERSON_NAME] và In" at bounding box center [762, 399] width 94 height 21
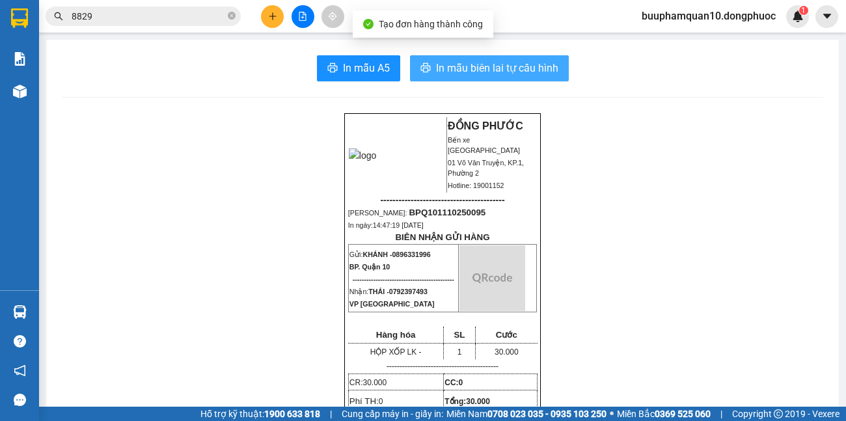
click at [458, 60] on span "In mẫu biên lai tự cấu hình" at bounding box center [497, 68] width 122 height 16
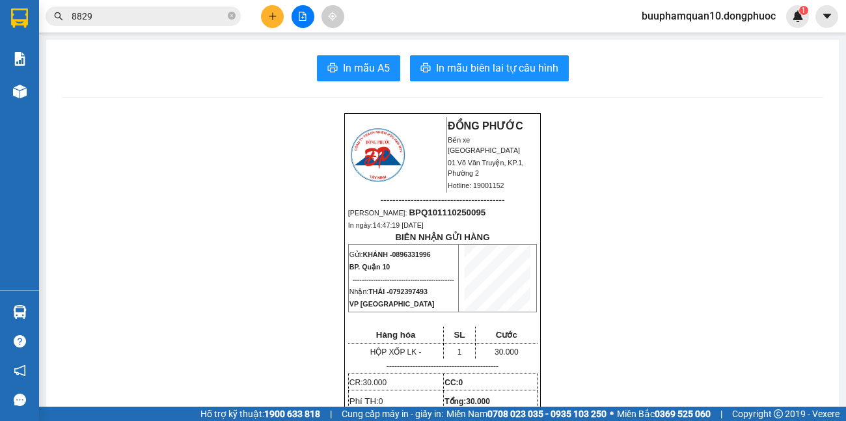
click at [275, 16] on icon "plus" at bounding box center [272, 16] width 7 height 1
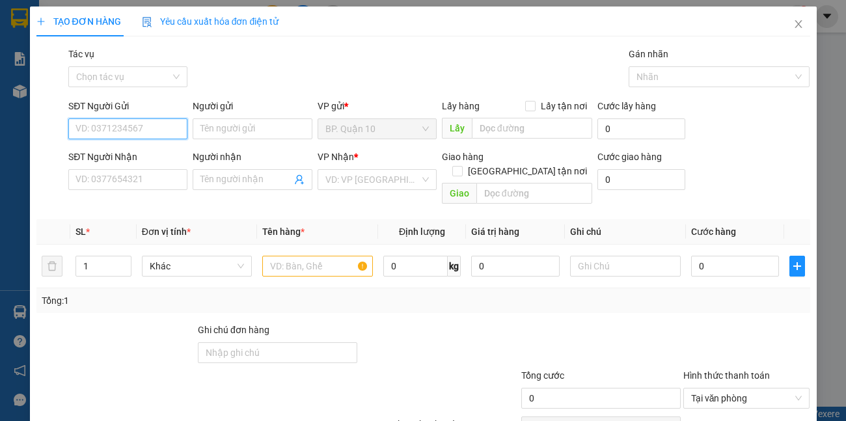
click at [148, 131] on input "SĐT Người Gửi" at bounding box center [127, 128] width 119 height 21
click at [144, 154] on div "0896331996 - KHÁNH" at bounding box center [126, 155] width 102 height 14
type input "0896331996"
type input "KHÁNH"
type input "0792397493"
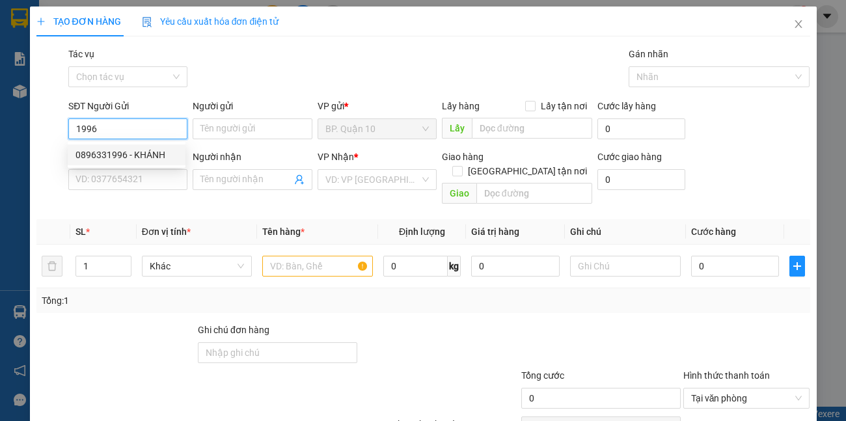
type input "THÁI"
type input "30.000"
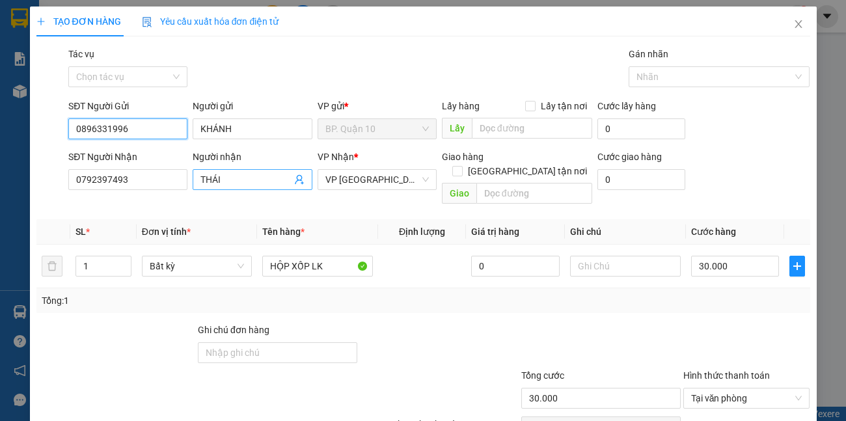
type input "0896331996"
click at [298, 178] on icon "user-add" at bounding box center [299, 180] width 8 height 10
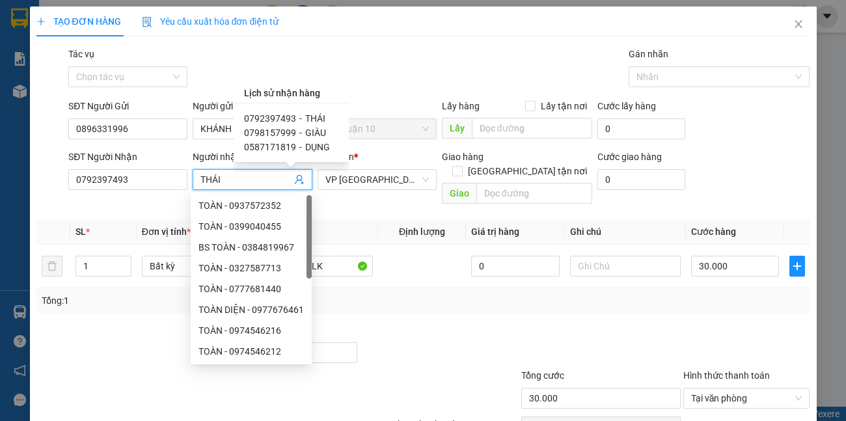
click at [316, 148] on span "DỤNG" at bounding box center [317, 147] width 25 height 10
type input "0587171819"
type input "DỤNG"
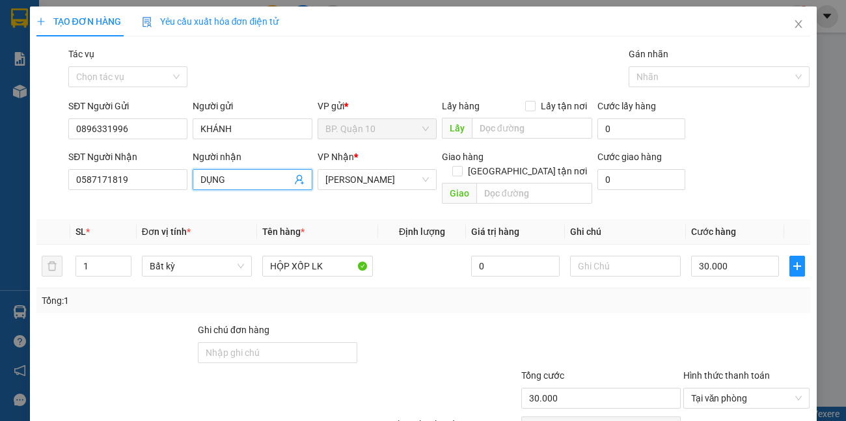
scroll to position [60, 0]
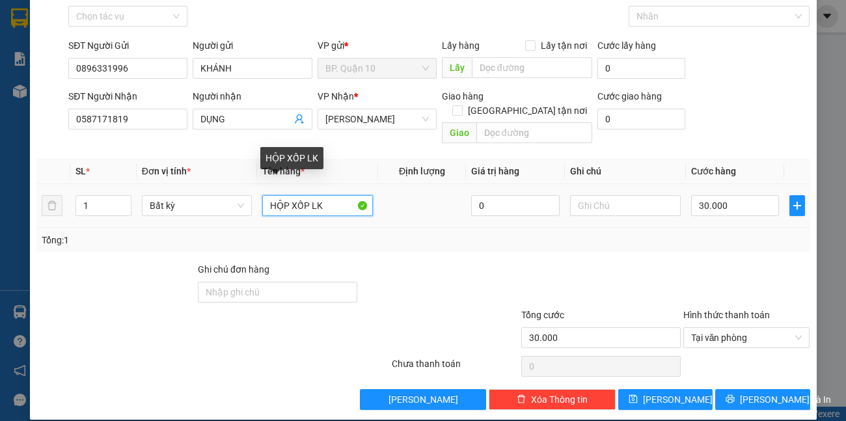
drag, startPoint x: 310, startPoint y: 187, endPoint x: 291, endPoint y: 200, distance: 22.9
click at [291, 200] on input "HỘP XỐP LK" at bounding box center [317, 205] width 111 height 21
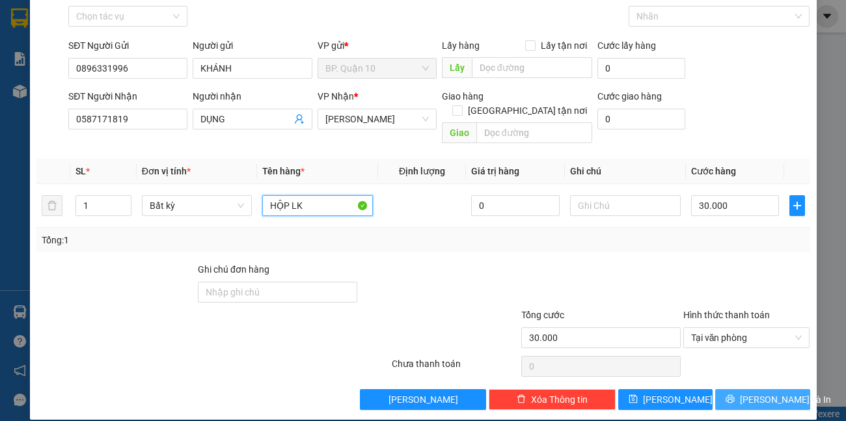
type input "HỘP LK"
drag, startPoint x: 767, startPoint y: 385, endPoint x: 625, endPoint y: 356, distance: 145.4
click at [767, 392] on span "[PERSON_NAME] và In" at bounding box center [784, 399] width 91 height 14
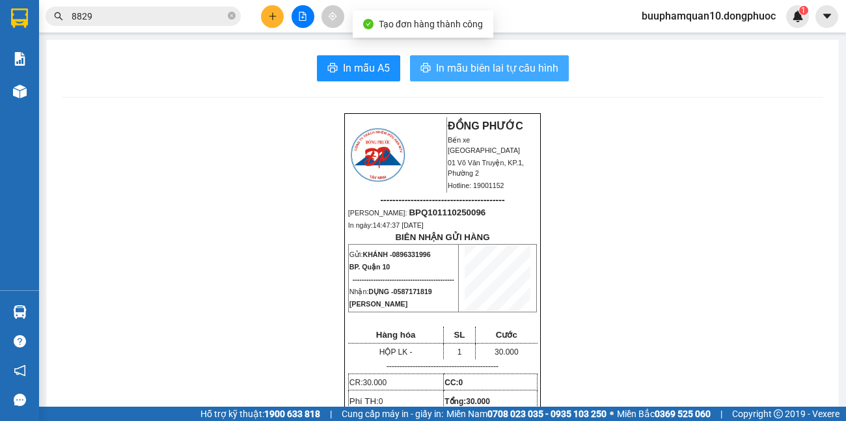
click at [486, 60] on span "In mẫu biên lai tự cấu hình" at bounding box center [497, 68] width 122 height 16
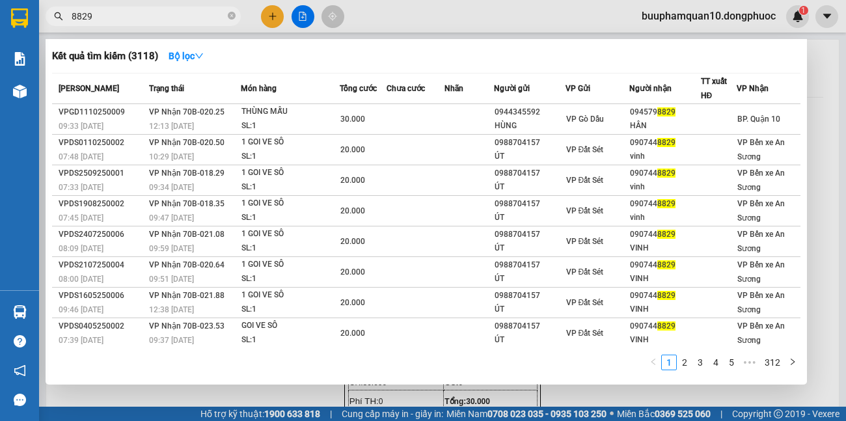
click at [147, 21] on input "8829" at bounding box center [148, 16] width 153 height 14
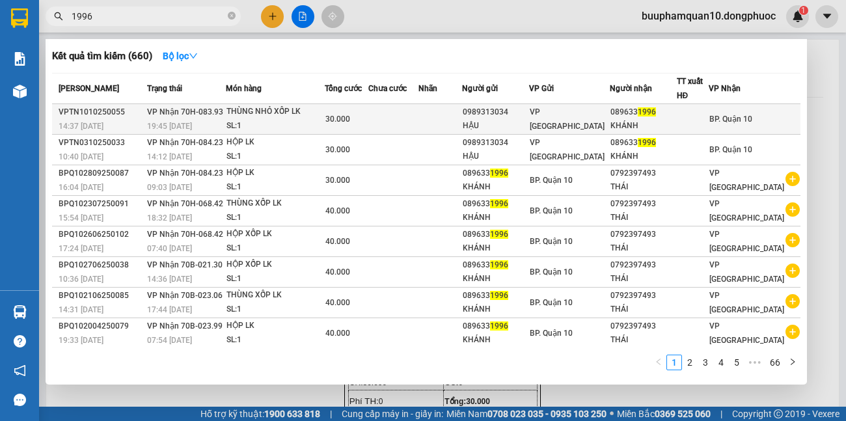
type input "1996"
click at [202, 116] on span "VP Nhận 70H-083.93" at bounding box center [185, 111] width 76 height 9
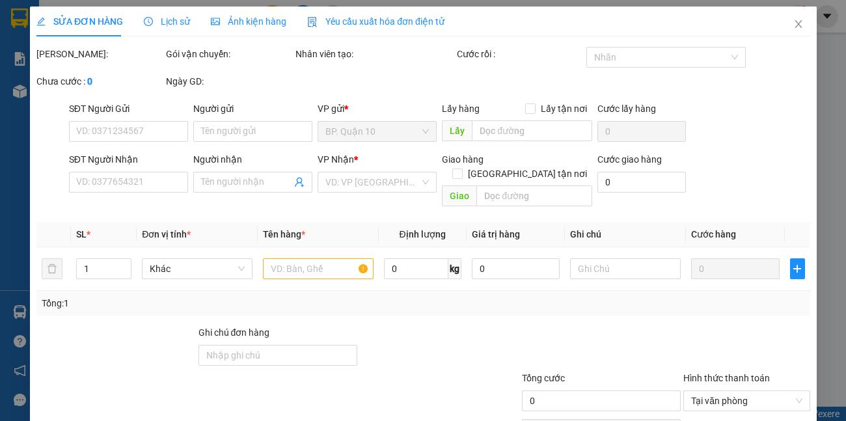
type input "0989313034"
type input "HẬU"
type input "0896331996"
type input "KHÁNH"
type input "30.000"
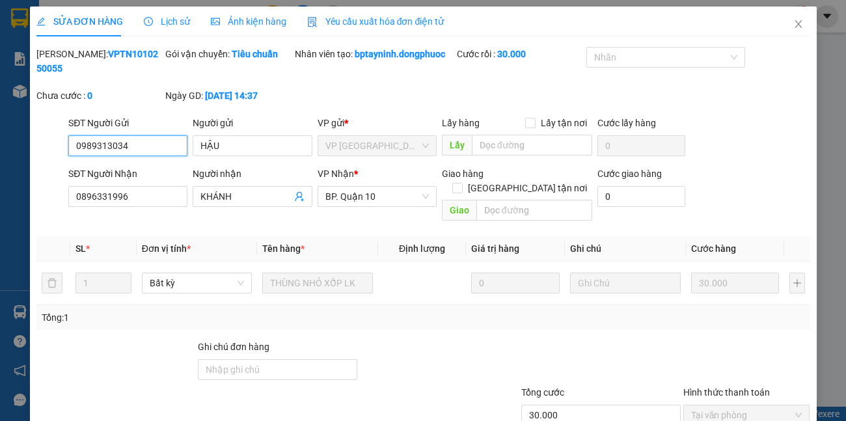
scroll to position [63, 0]
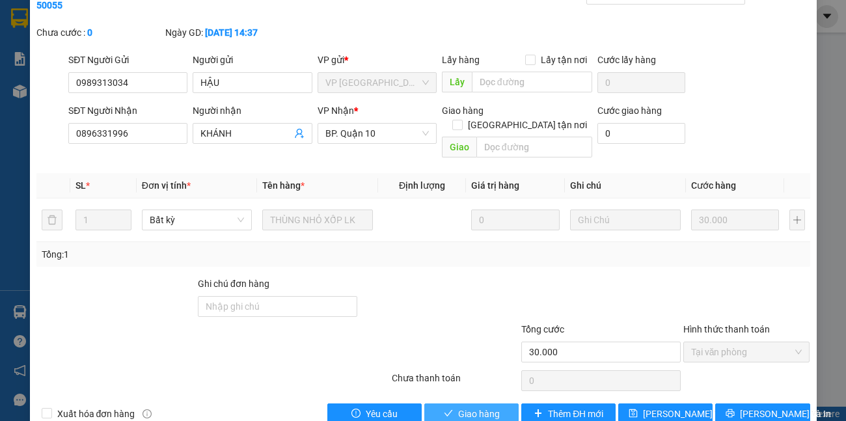
click at [464, 406] on span "Giao hàng" at bounding box center [479, 413] width 42 height 14
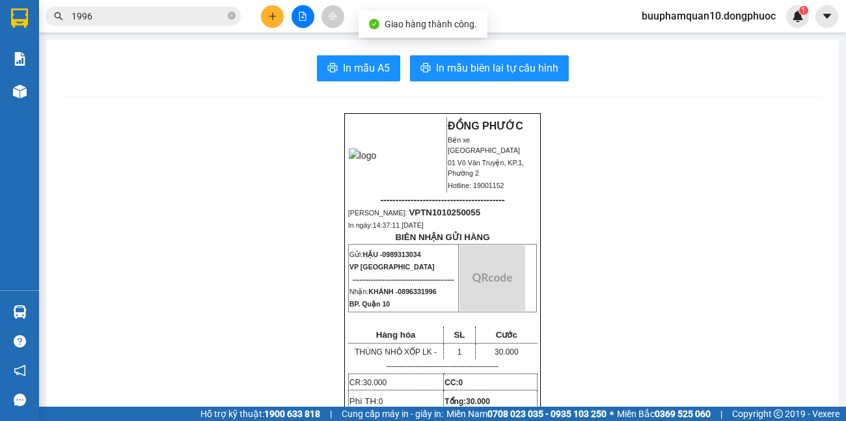
click at [185, 25] on span "1996" at bounding box center [143, 17] width 195 height 20
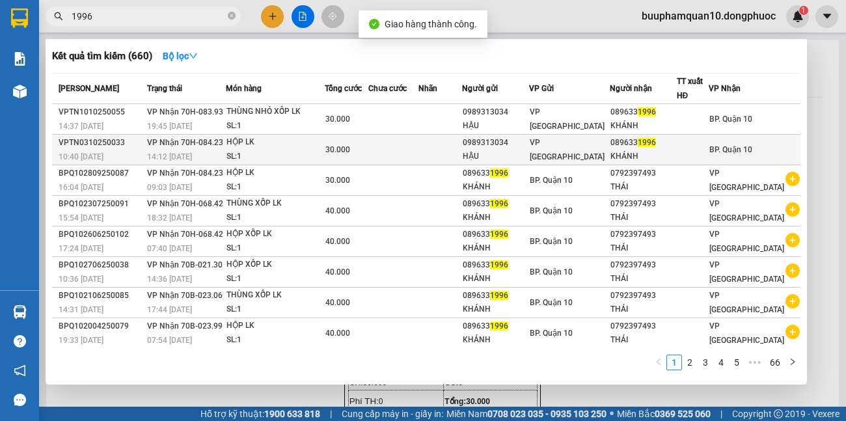
click at [221, 150] on td "VP Nhận 70H-084.23 14:12 - 03/10" at bounding box center [185, 150] width 83 height 31
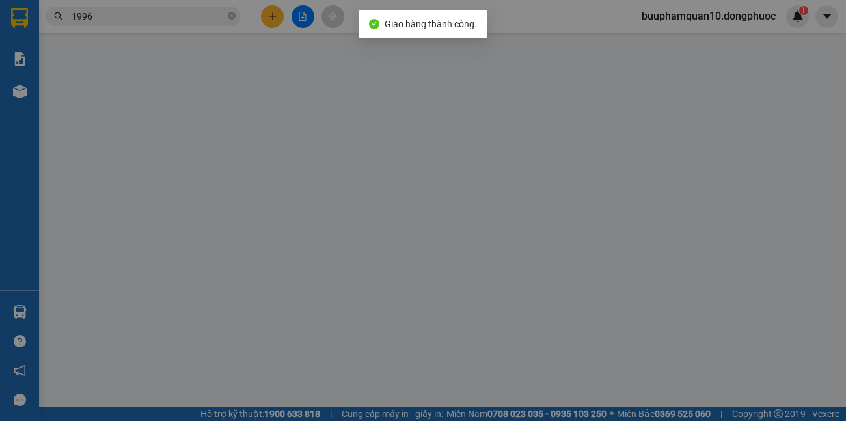
type input "0989313034"
type input "HẬU"
type input "0896331996"
type input "KHÁNH"
type input "30.000"
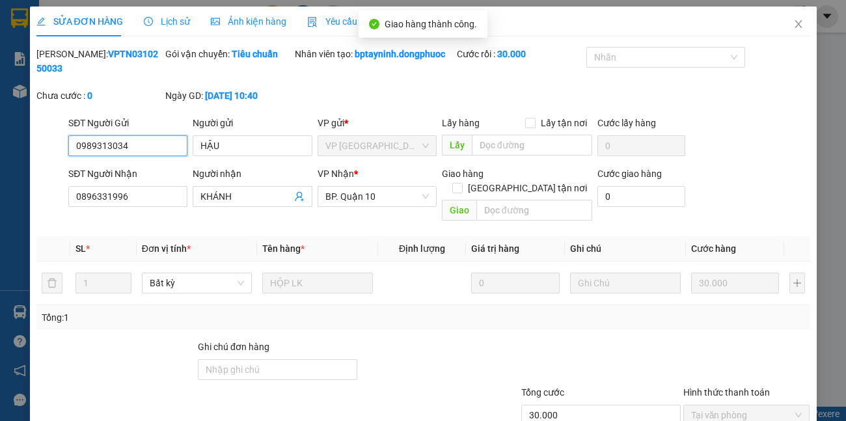
scroll to position [77, 0]
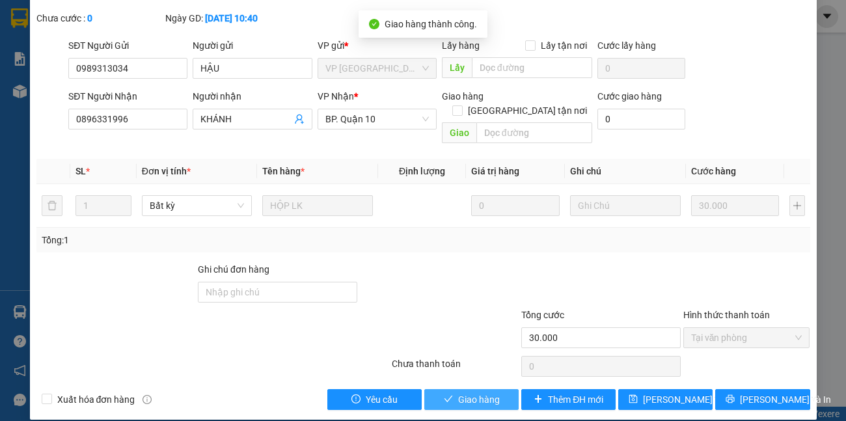
click at [479, 392] on span "Giao hàng" at bounding box center [479, 399] width 42 height 14
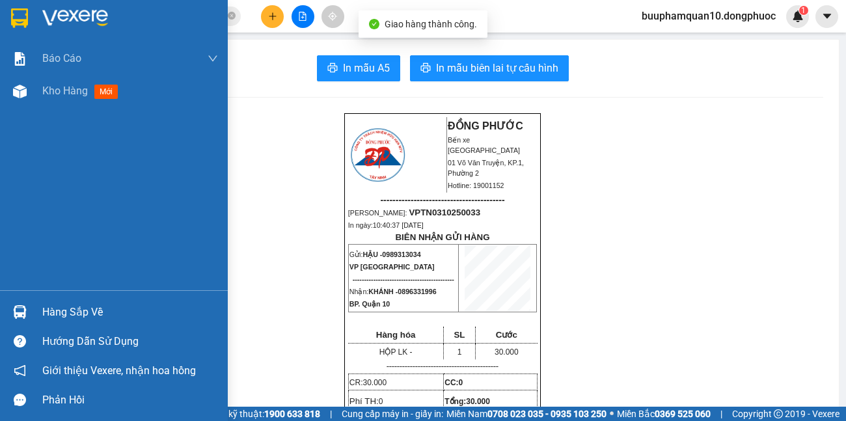
click at [85, 314] on div "Hàng sắp về" at bounding box center [130, 312] width 176 height 20
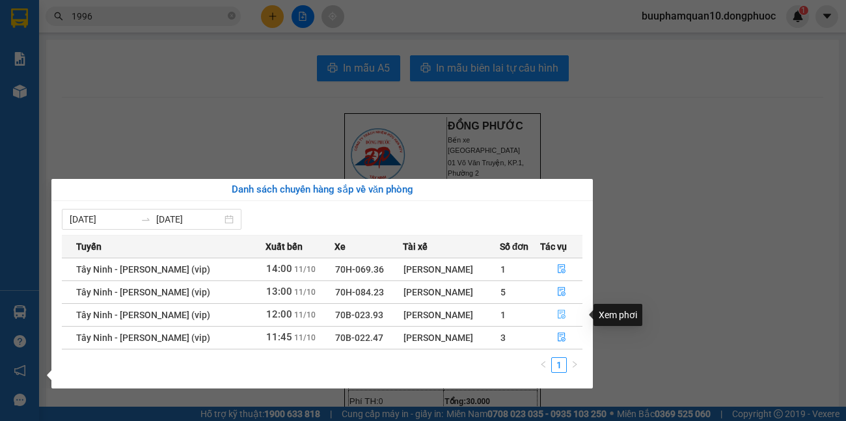
click at [565, 317] on icon "file-done" at bounding box center [561, 314] width 9 height 9
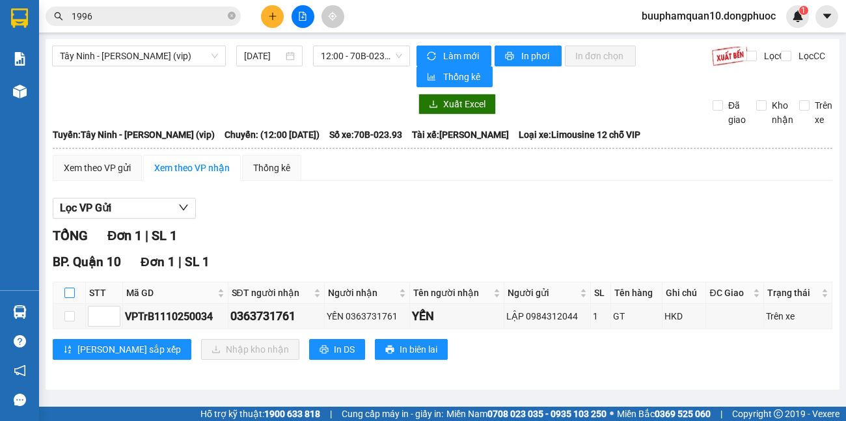
click at [68, 289] on input "checkbox" at bounding box center [69, 292] width 10 height 10
checkbox input "true"
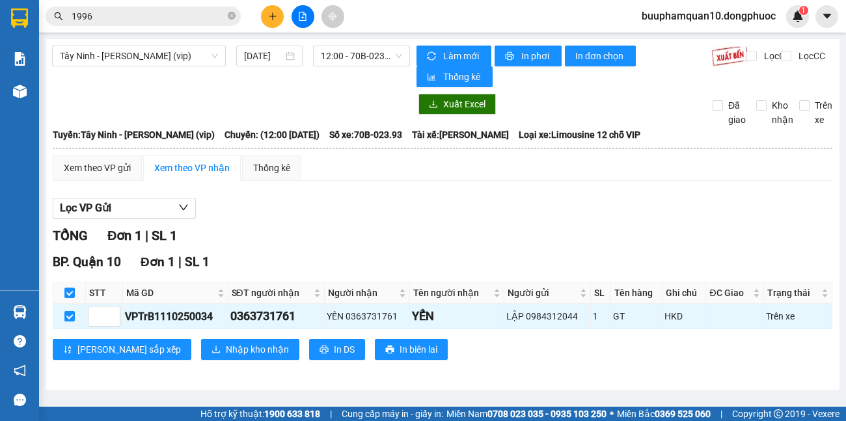
click at [180, 364] on div "BP. Quận 10 Đơn 1 | SL 1 STT Mã GD SĐT người nhận Người nhận Tên người nhận Ngư…" at bounding box center [442, 310] width 779 height 117
click at [226, 353] on span "Nhập kho nhận" at bounding box center [257, 349] width 63 height 14
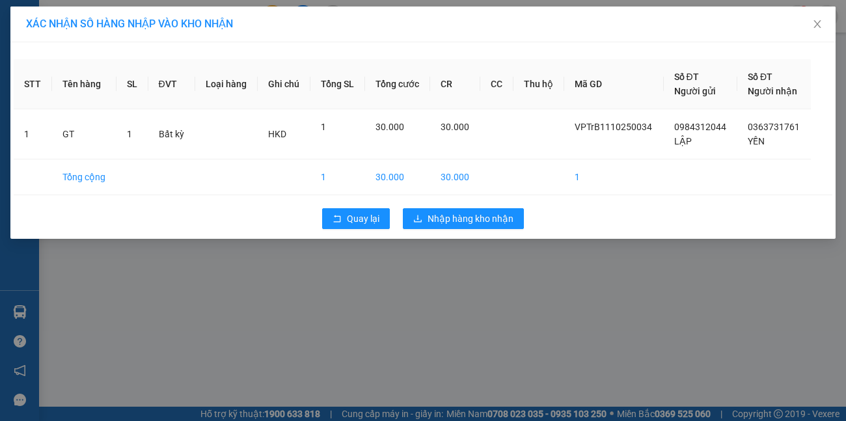
click at [447, 204] on div "Quay lại Nhập hàng kho nhận" at bounding box center [423, 219] width 818 height 34
click at [449, 212] on span "Nhập hàng kho nhận" at bounding box center [470, 218] width 86 height 14
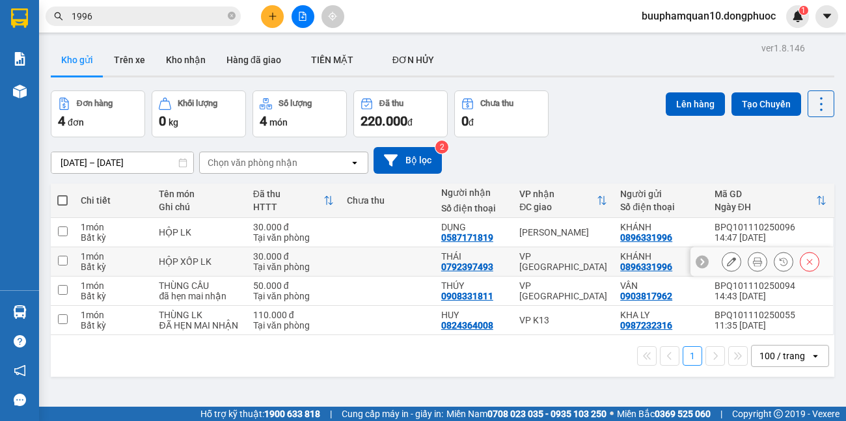
click at [481, 260] on div "THÁI" at bounding box center [473, 256] width 65 height 10
checkbox input "true"
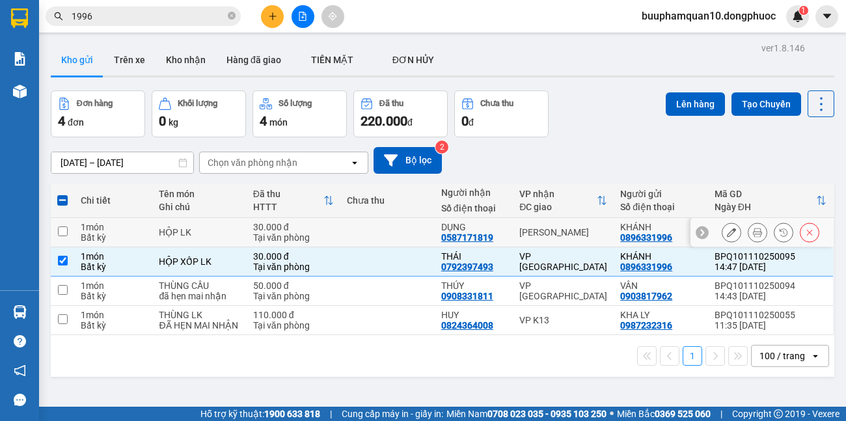
click at [517, 241] on td "[PERSON_NAME]" at bounding box center [563, 232] width 101 height 29
checkbox input "true"
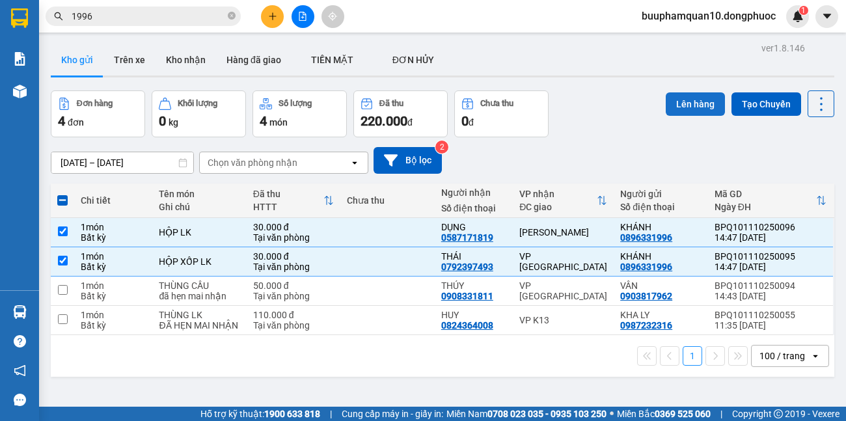
click at [691, 103] on button "Lên hàng" at bounding box center [694, 103] width 59 height 23
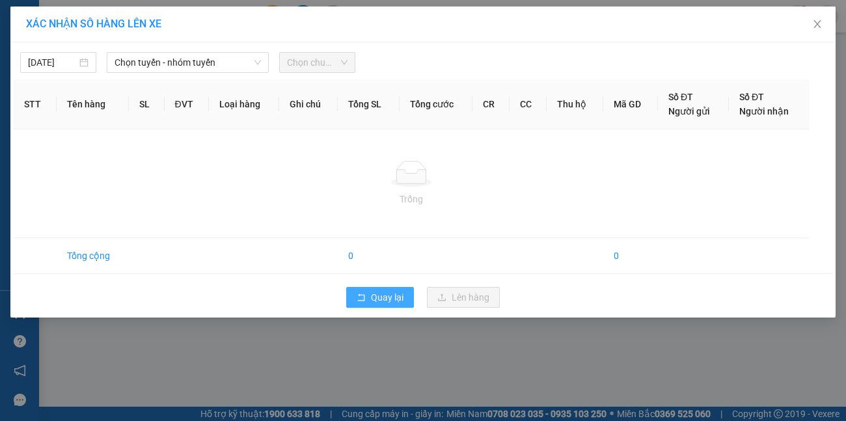
click at [379, 294] on span "Quay lại" at bounding box center [387, 297] width 33 height 14
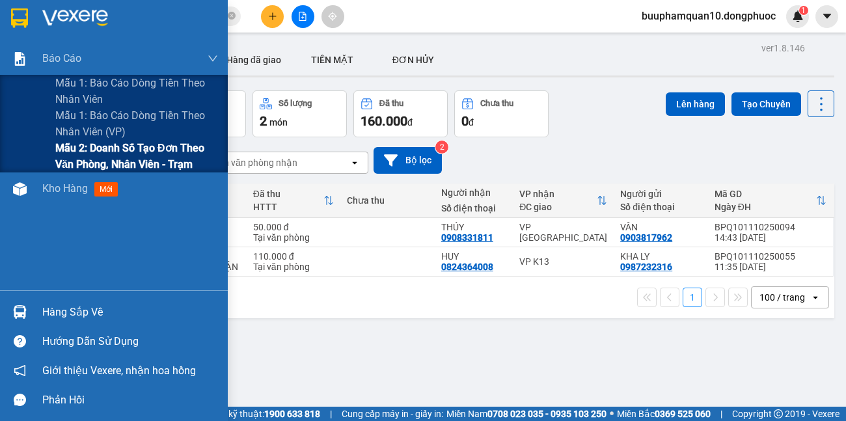
drag, startPoint x: 118, startPoint y: 156, endPoint x: 201, endPoint y: 141, distance: 84.6
click at [120, 156] on span "Mẫu 2: Doanh số tạo đơn theo Văn phòng, nhân viên - Trạm" at bounding box center [136, 156] width 163 height 33
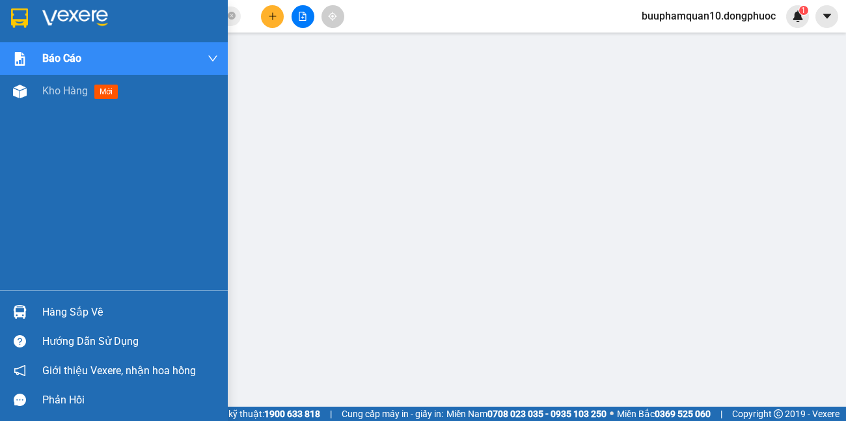
click at [68, 316] on div "Hàng sắp về" at bounding box center [130, 312] width 176 height 20
click at [64, 90] on span "Kho hàng" at bounding box center [65, 91] width 46 height 12
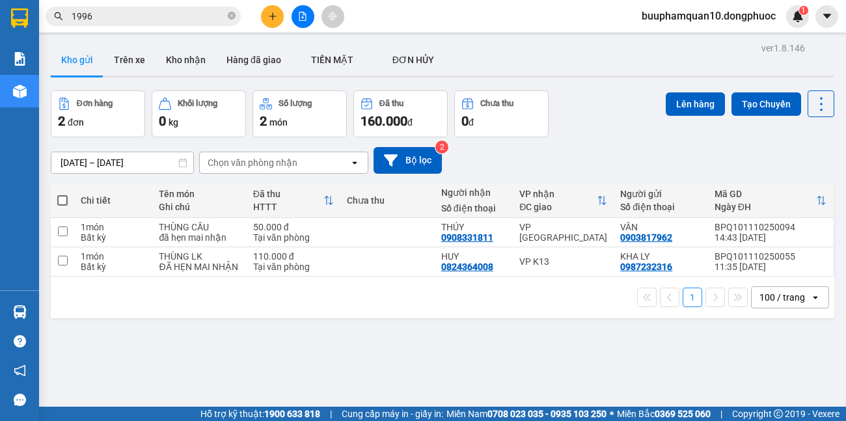
click at [297, 16] on button at bounding box center [302, 16] width 23 height 23
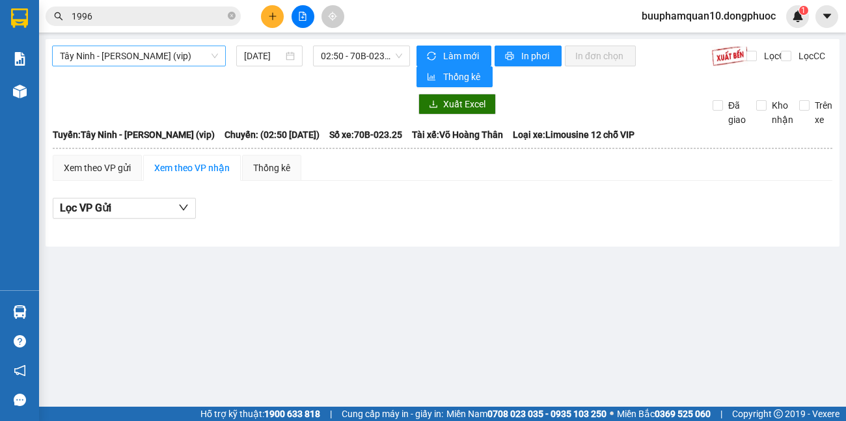
click at [166, 62] on span "Tây Ninh - [PERSON_NAME] (vip)" at bounding box center [139, 56] width 158 height 20
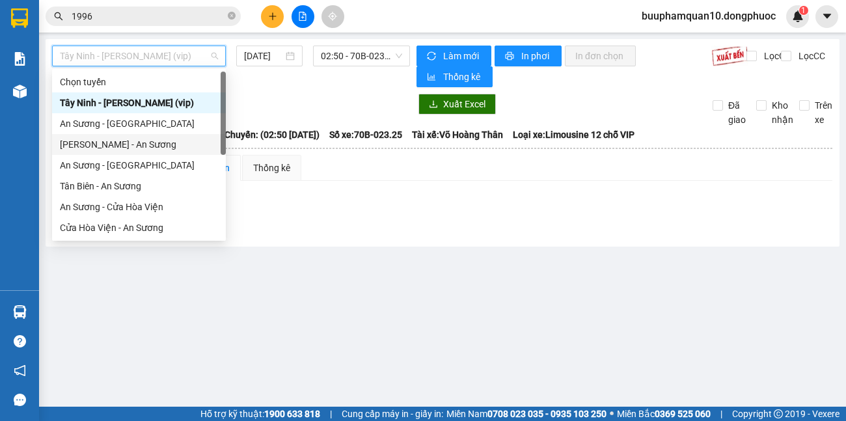
scroll to position [146, 0]
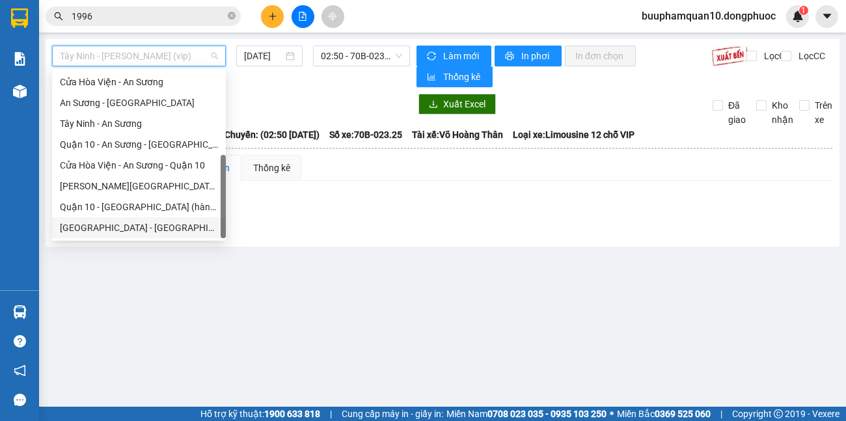
drag, startPoint x: 140, startPoint y: 232, endPoint x: 312, endPoint y: 84, distance: 226.4
click at [141, 231] on div "[GEOGRAPHIC_DATA] - [GEOGRAPHIC_DATA] (vip)" at bounding box center [139, 227] width 158 height 14
type input "[DATE]"
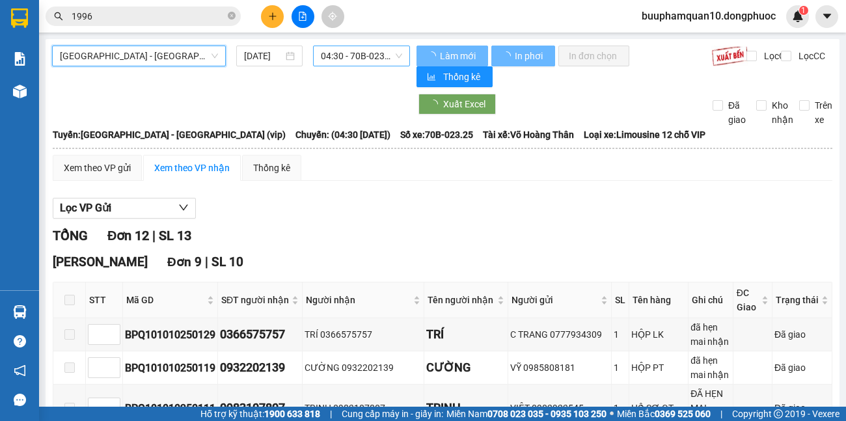
click at [330, 58] on span "04:30 - 70B-023.25" at bounding box center [361, 56] width 81 height 20
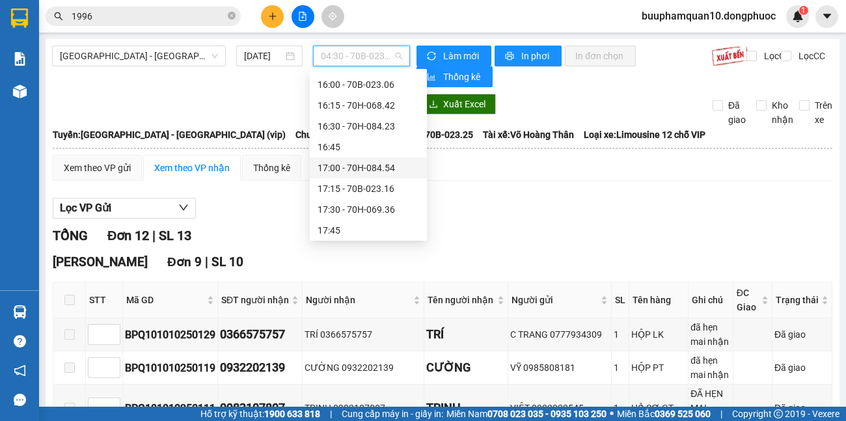
scroll to position [830, 0]
click at [343, 150] on div "15:00 - 70B-020.30" at bounding box center [367, 147] width 101 height 14
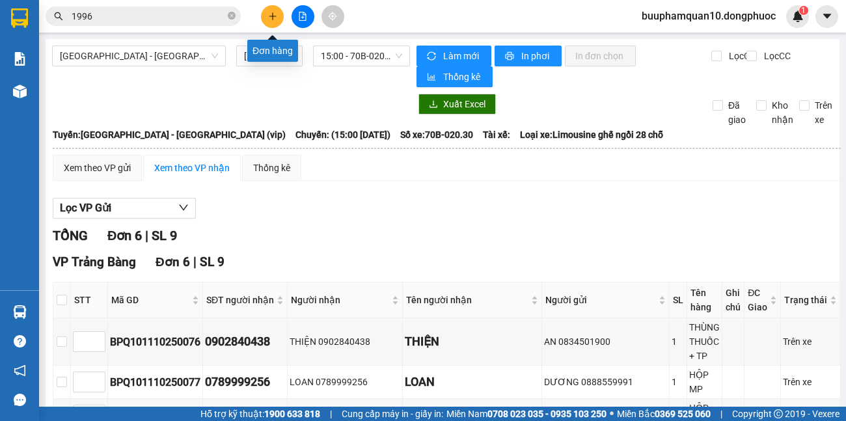
click at [272, 20] on icon "plus" at bounding box center [272, 16] width 9 height 9
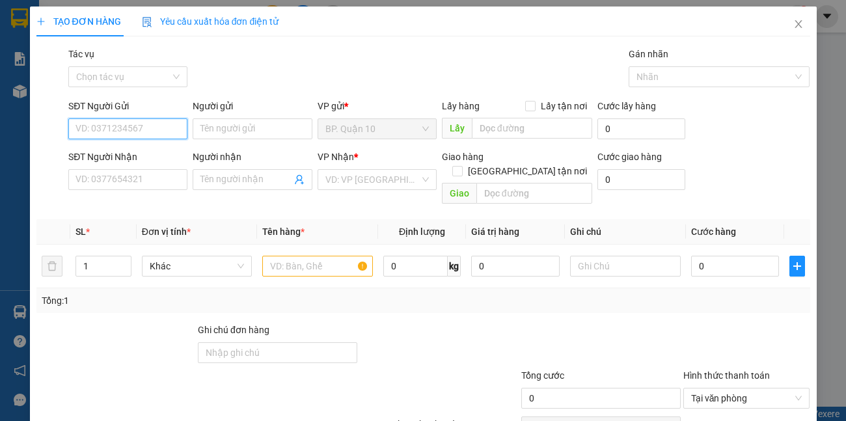
click at [163, 129] on input "SĐT Người Gửi" at bounding box center [127, 128] width 119 height 21
click at [142, 157] on div "0908608915 - THƯ" at bounding box center [126, 155] width 102 height 14
type input "0908608915"
type input "THƯ"
type input "0933243253"
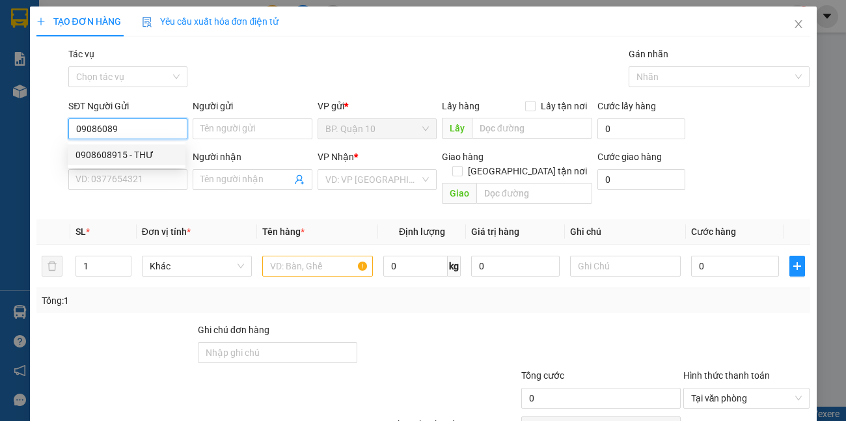
type input "THANH"
type input "30.000"
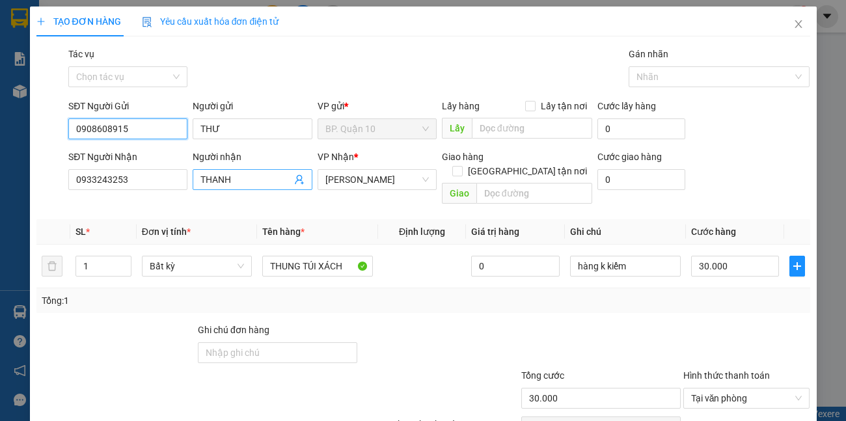
type input "0908608915"
click at [289, 178] on span "THANH" at bounding box center [252, 179] width 119 height 21
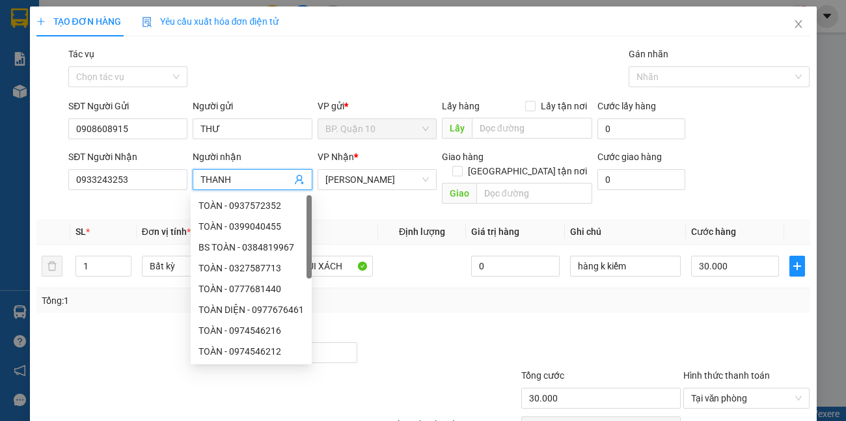
click at [297, 178] on icon "user-add" at bounding box center [299, 179] width 10 height 10
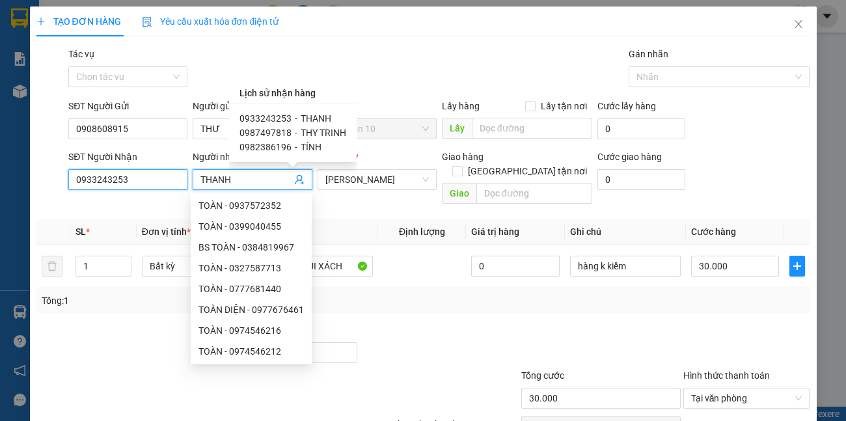
click at [161, 184] on input "0933243253" at bounding box center [127, 179] width 119 height 21
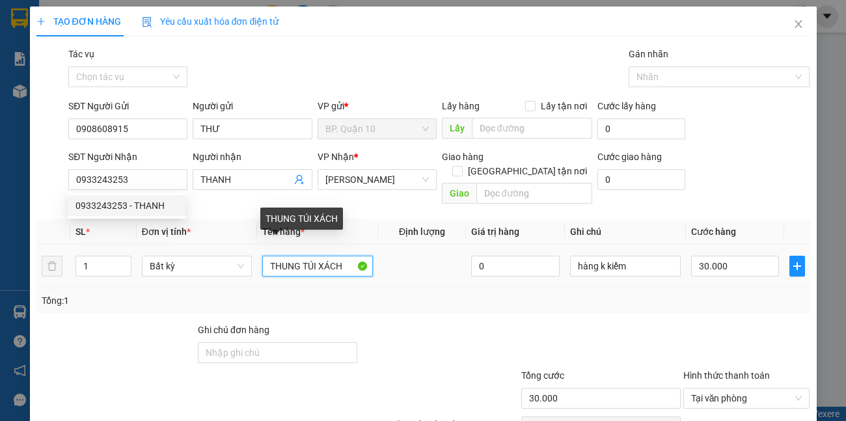
drag, startPoint x: 298, startPoint y: 257, endPoint x: 0, endPoint y: 260, distance: 297.9
click at [118, 263] on tr "1 Bất kỳ THUNG TÚI XÁCH 0 hàng k kiểm 30.000" at bounding box center [422, 267] width 773 height 44
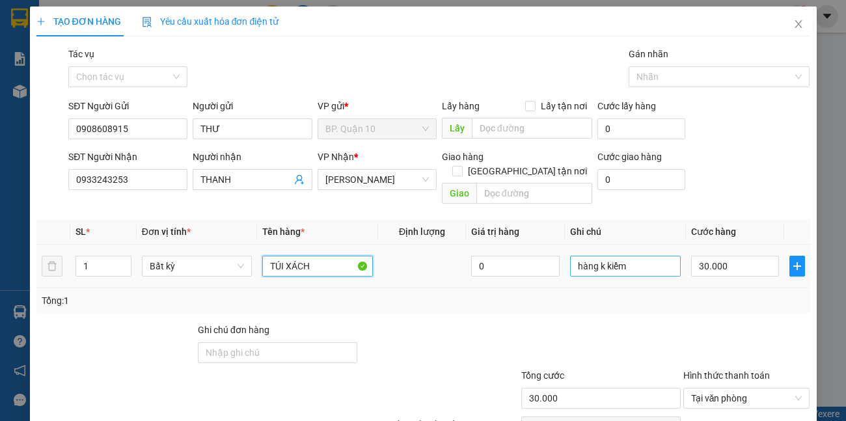
type input "TÚI XÁCH"
drag, startPoint x: 645, startPoint y: 250, endPoint x: 0, endPoint y: 194, distance: 647.0
click at [274, 252] on tr "1 Bất kỳ TÚI XÁCH 0 hàng k kiểm 30.000" at bounding box center [422, 267] width 773 height 44
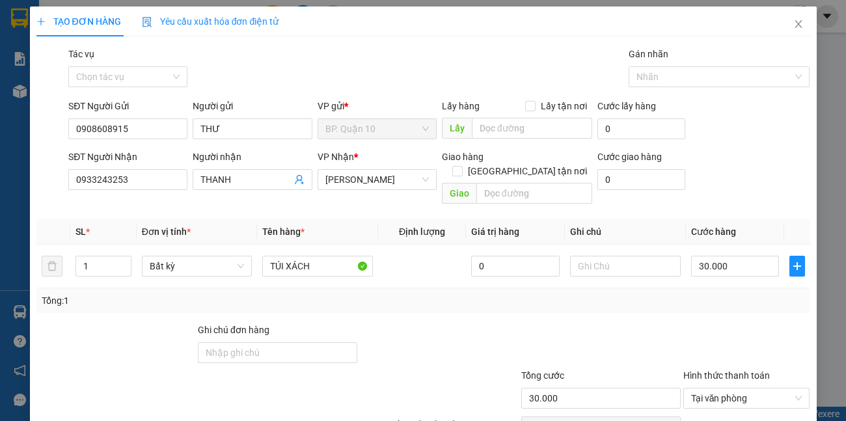
click at [629, 288] on div "Tổng: 1" at bounding box center [422, 300] width 773 height 25
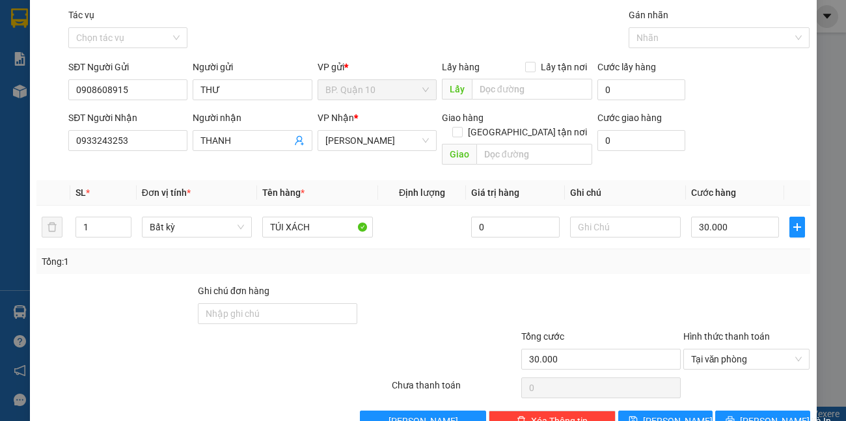
scroll to position [60, 0]
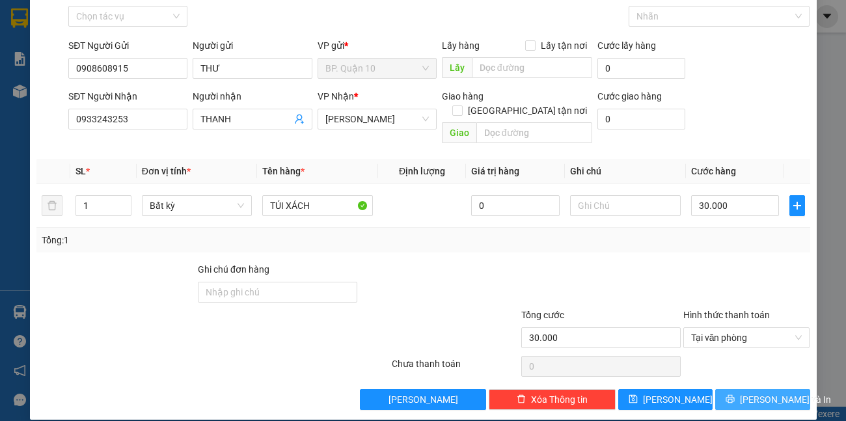
drag, startPoint x: 788, startPoint y: 382, endPoint x: 759, endPoint y: 382, distance: 28.6
click at [787, 389] on button "[PERSON_NAME] và In" at bounding box center [762, 399] width 94 height 21
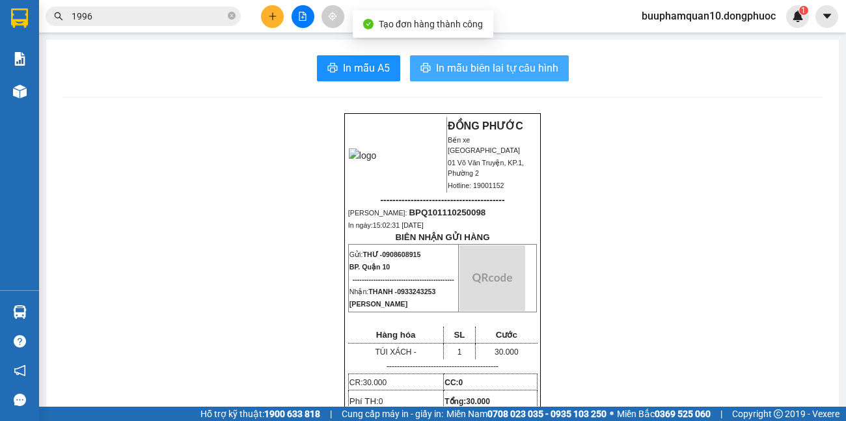
click at [477, 67] on span "In mẫu biên lai tự cấu hình" at bounding box center [497, 68] width 122 height 16
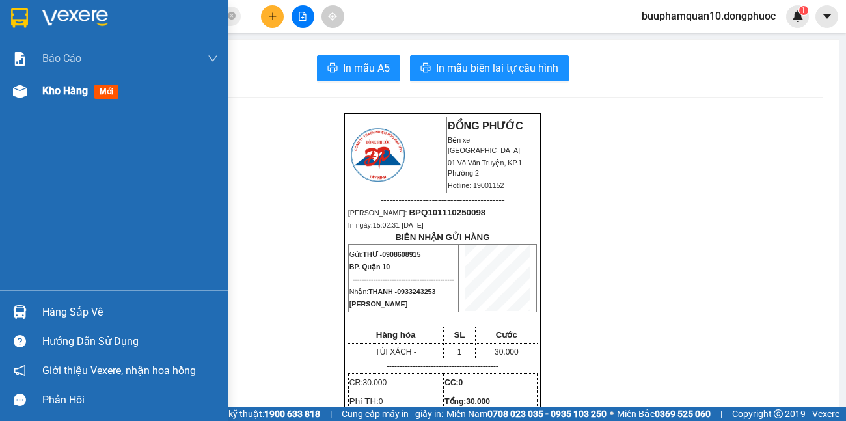
click at [66, 94] on span "Kho hàng" at bounding box center [65, 91] width 46 height 12
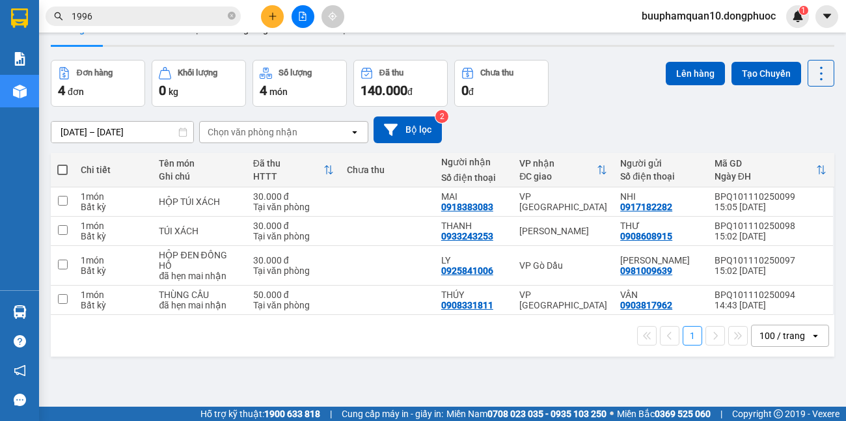
scroll to position [60, 0]
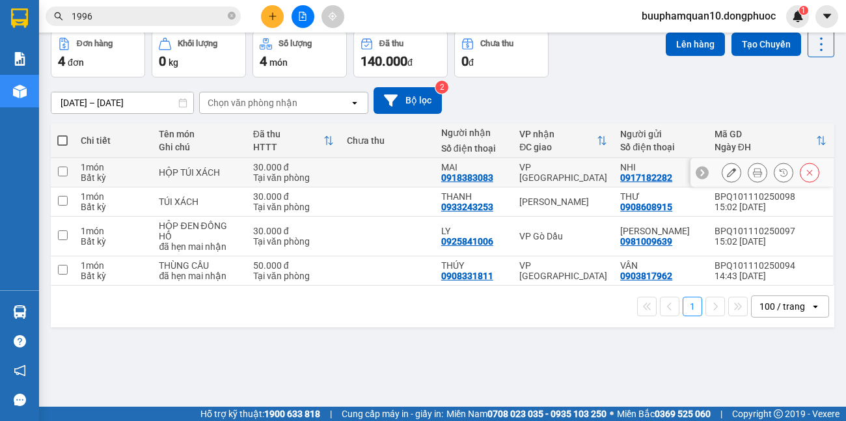
click at [540, 173] on div "VP [GEOGRAPHIC_DATA]" at bounding box center [563, 172] width 88 height 21
checkbox input "true"
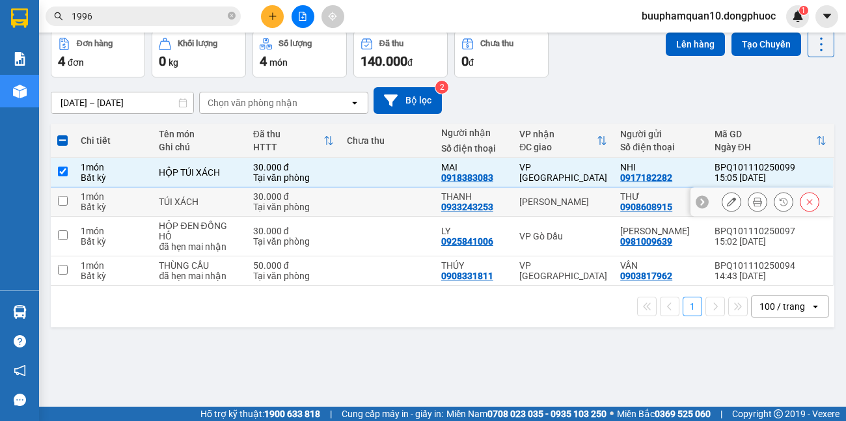
click at [545, 196] on div "[PERSON_NAME]" at bounding box center [563, 201] width 88 height 10
checkbox input "true"
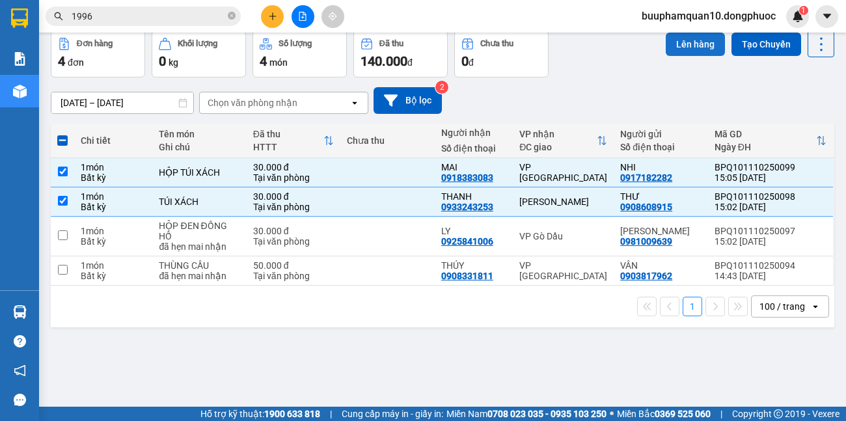
click at [682, 49] on button "Lên hàng" at bounding box center [694, 44] width 59 height 23
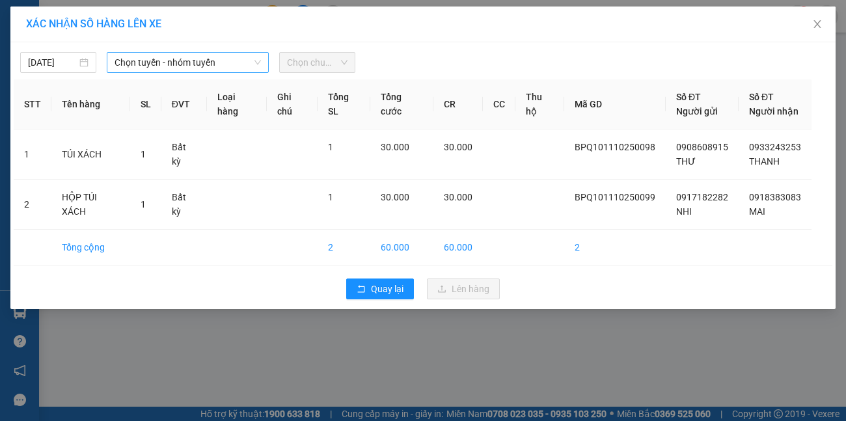
click at [222, 61] on span "Chọn tuyến - nhóm tuyến" at bounding box center [187, 63] width 147 height 20
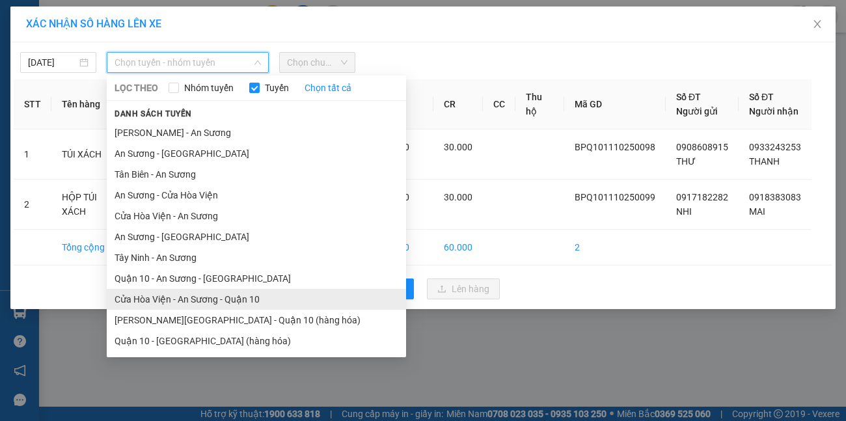
scroll to position [60, 0]
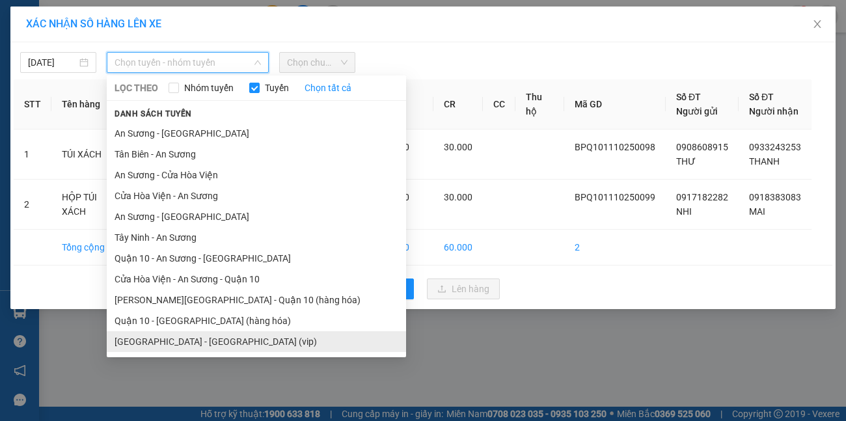
drag, startPoint x: 217, startPoint y: 342, endPoint x: 234, endPoint y: 304, distance: 41.3
click at [217, 341] on li "[GEOGRAPHIC_DATA] - [GEOGRAPHIC_DATA] (vip)" at bounding box center [256, 341] width 299 height 21
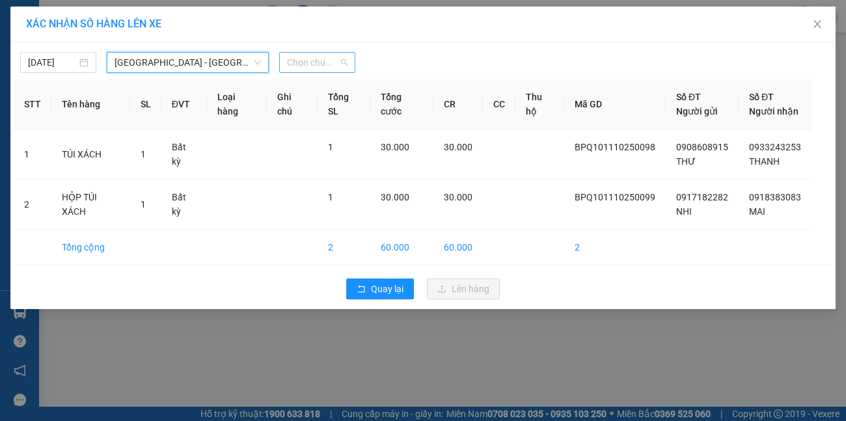
click at [319, 60] on span "Chọn chuyến" at bounding box center [317, 63] width 60 height 20
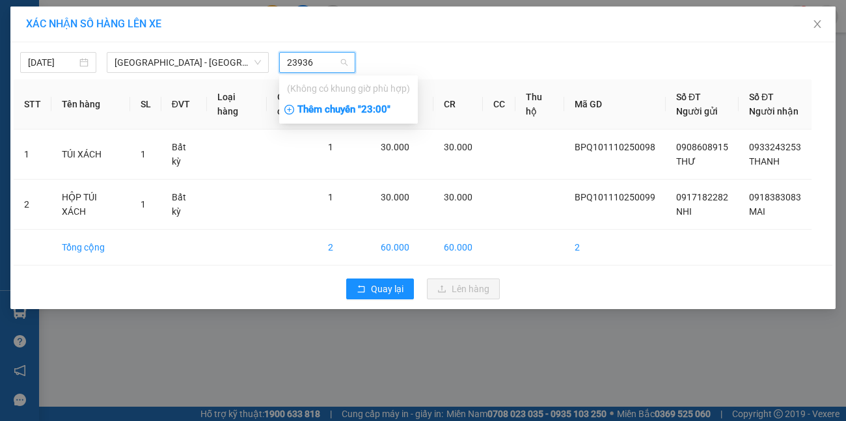
type input "2393"
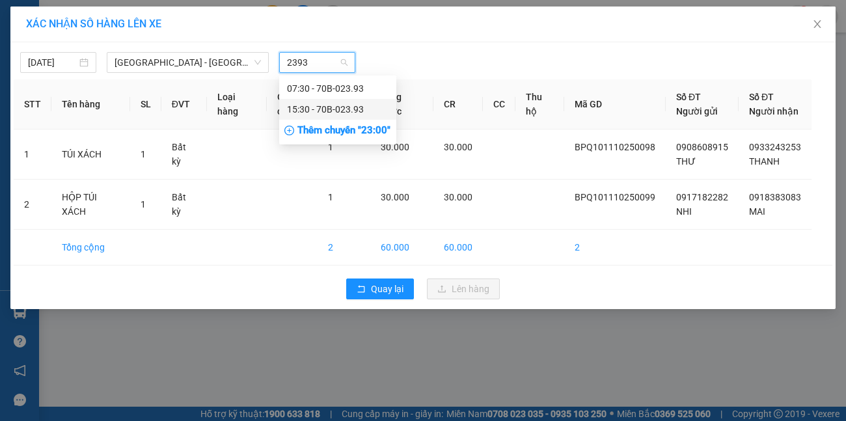
click at [312, 109] on div "15:30 - 70B-023.93" at bounding box center [337, 109] width 101 height 14
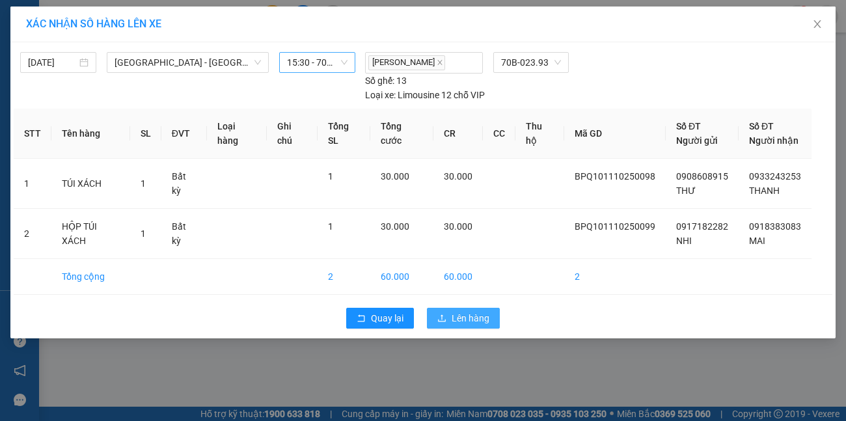
click at [477, 311] on span "Lên hàng" at bounding box center [470, 318] width 38 height 14
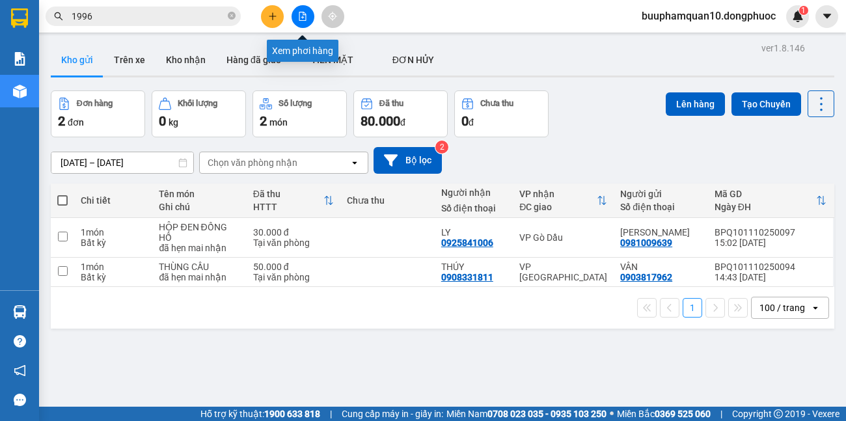
click at [306, 18] on icon "file-add" at bounding box center [302, 16] width 9 height 9
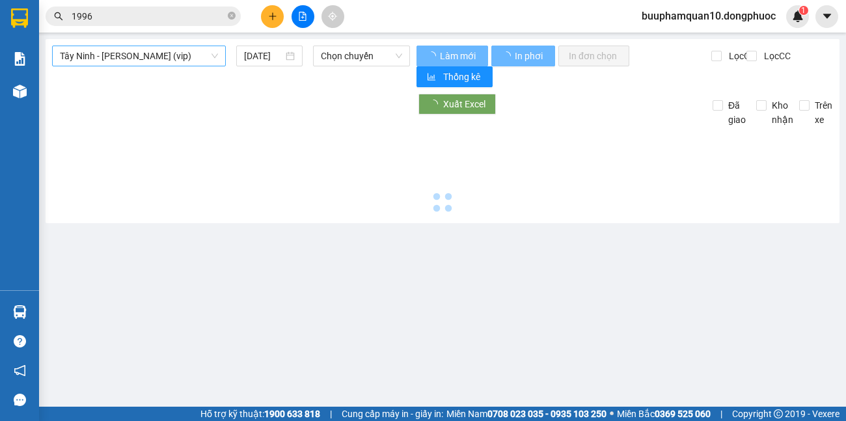
click at [152, 57] on span "Tây Ninh - [PERSON_NAME] (vip)" at bounding box center [139, 56] width 158 height 20
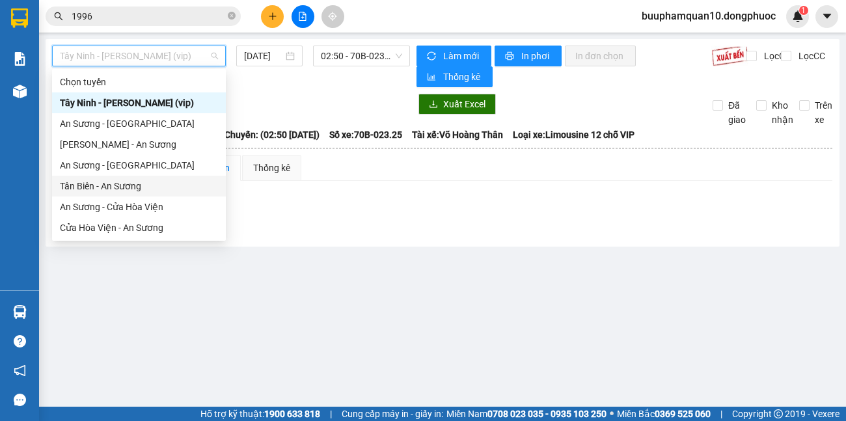
click at [278, 13] on button at bounding box center [272, 16] width 23 height 23
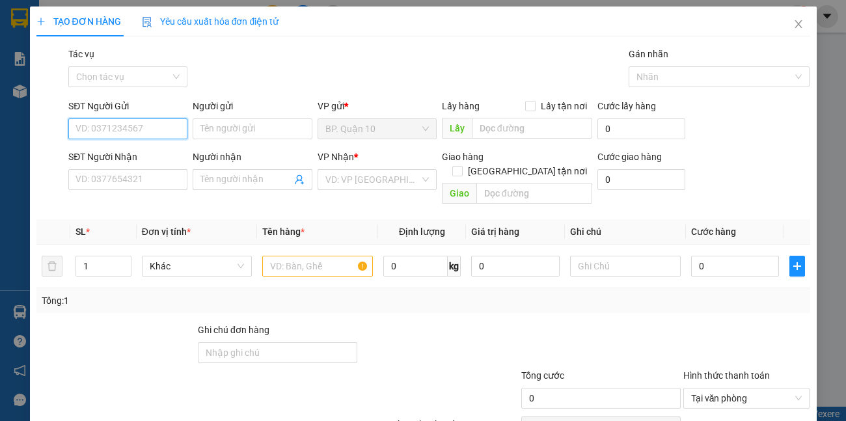
click at [128, 130] on input "SĐT Người Gửi" at bounding box center [127, 128] width 119 height 21
type input "0906329665"
click at [225, 124] on input "Người gửi" at bounding box center [252, 128] width 119 height 21
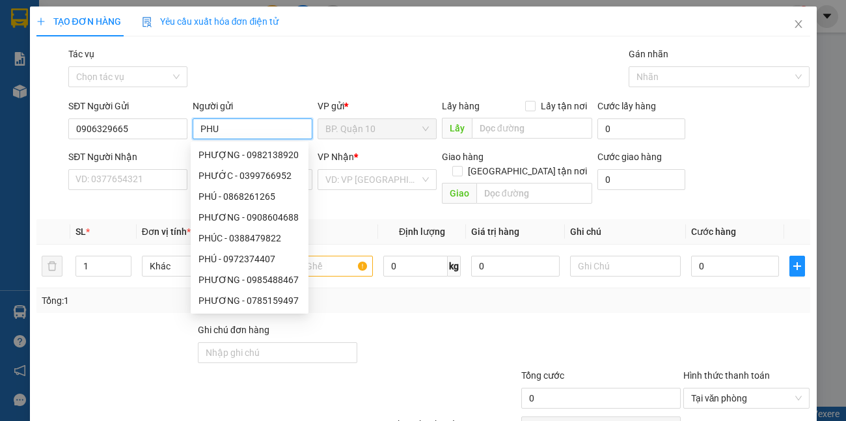
click at [0, 127] on div "TẠO ĐƠN HÀNG Yêu cầu xuất hóa đơn điện tử Transit Pickup Surcharge Ids Transit …" at bounding box center [423, 210] width 846 height 421
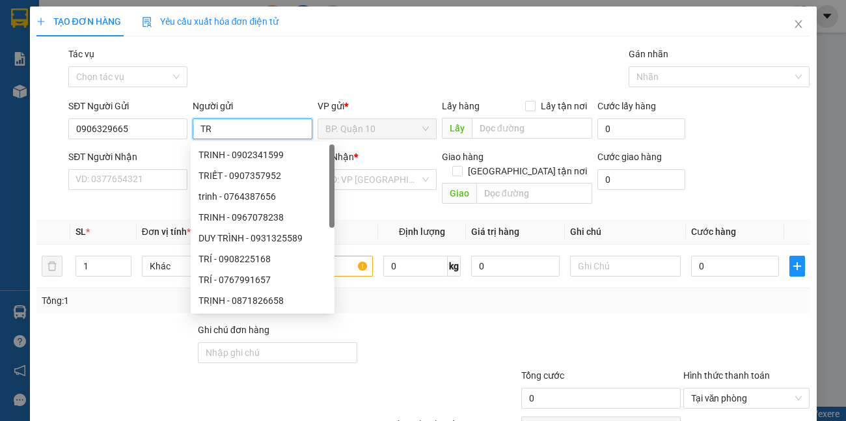
type input "T"
type input "CHINH"
click at [101, 186] on input "SĐT Người Nhận" at bounding box center [127, 179] width 119 height 21
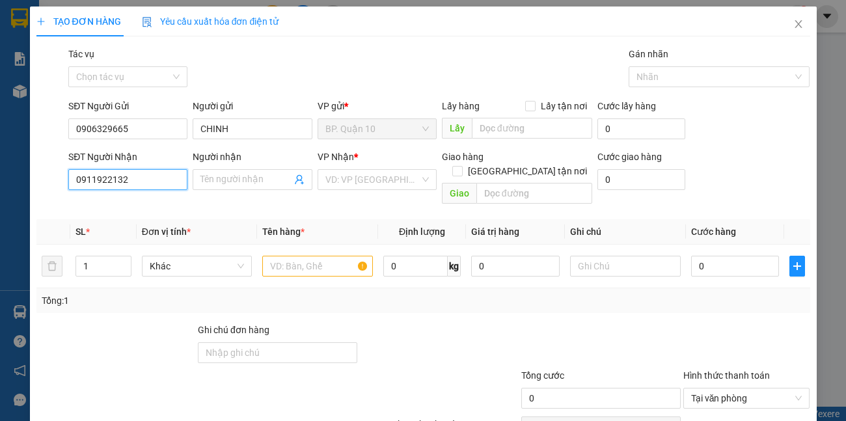
type input "0911922132"
click at [149, 116] on div "SĐT Người Gửi" at bounding box center [127, 109] width 119 height 20
click at [240, 178] on input "Người nhận" at bounding box center [245, 179] width 90 height 14
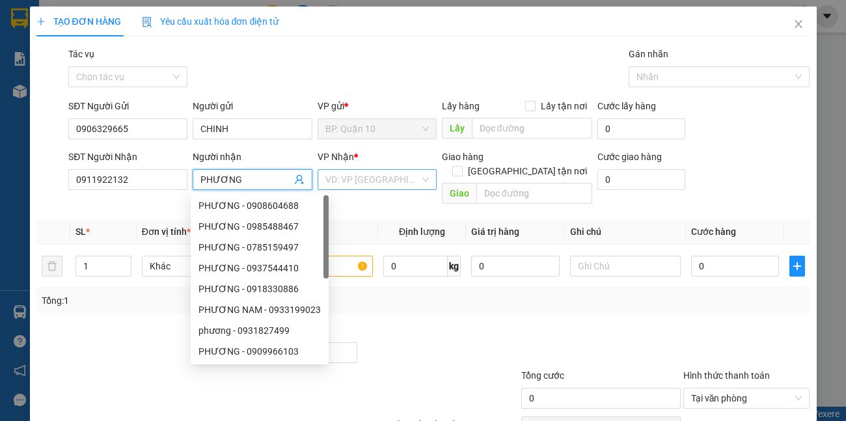
type input "PHƯƠNG"
click at [373, 177] on input "search" at bounding box center [372, 180] width 94 height 20
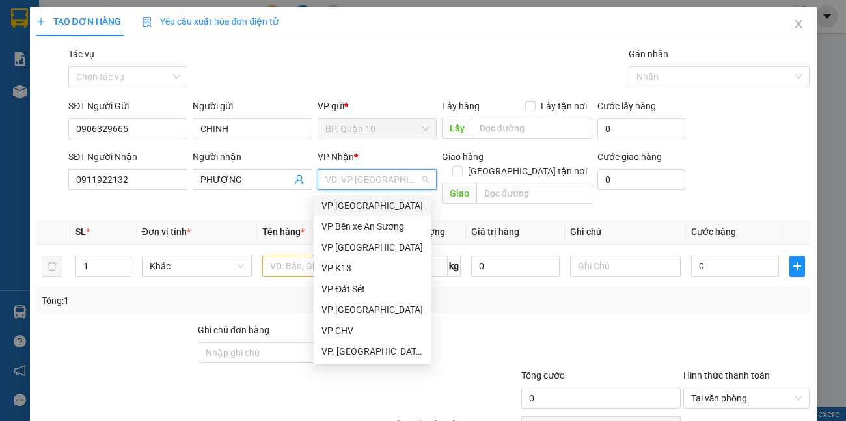
click at [320, 206] on div "VP [GEOGRAPHIC_DATA]" at bounding box center [372, 205] width 118 height 21
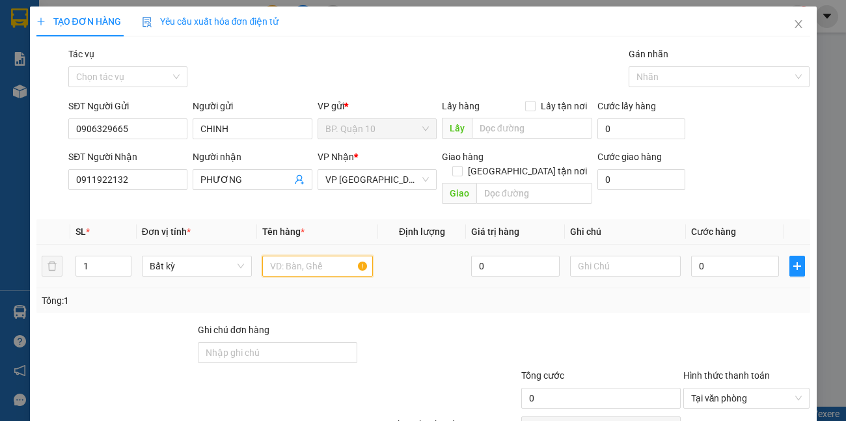
click at [317, 256] on input "text" at bounding box center [317, 266] width 111 height 21
type input "BỌC THUỐC"
click at [715, 256] on input "0" at bounding box center [735, 266] width 88 height 21
type input "3"
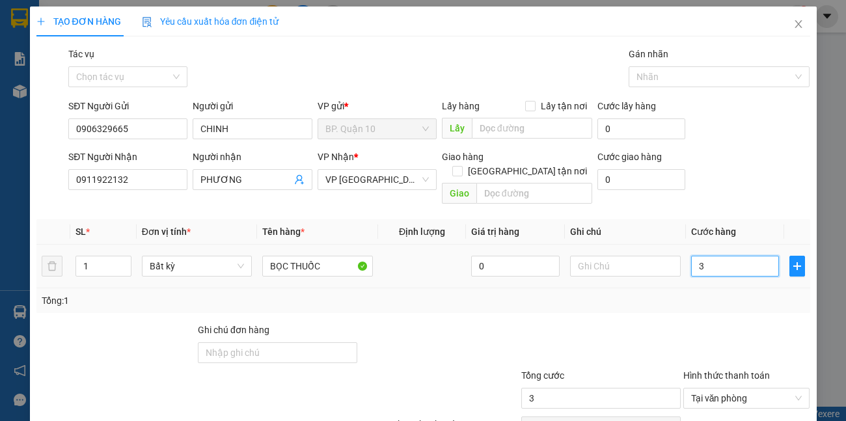
type input "30"
type input "30.000"
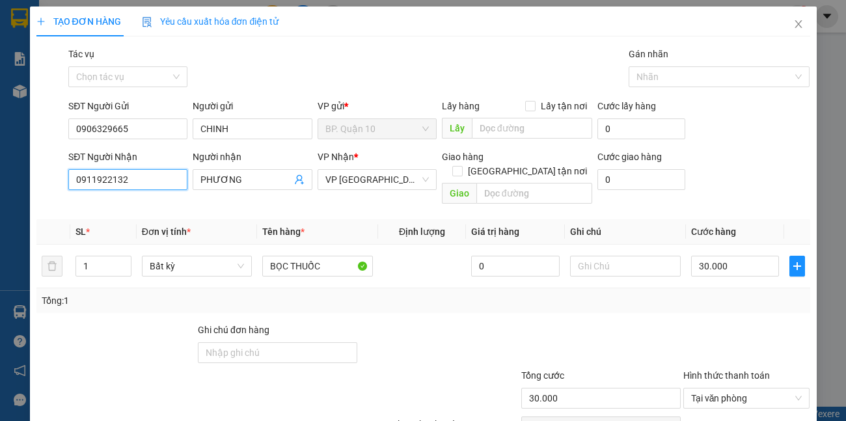
click at [160, 183] on input "0911922132" at bounding box center [127, 179] width 119 height 21
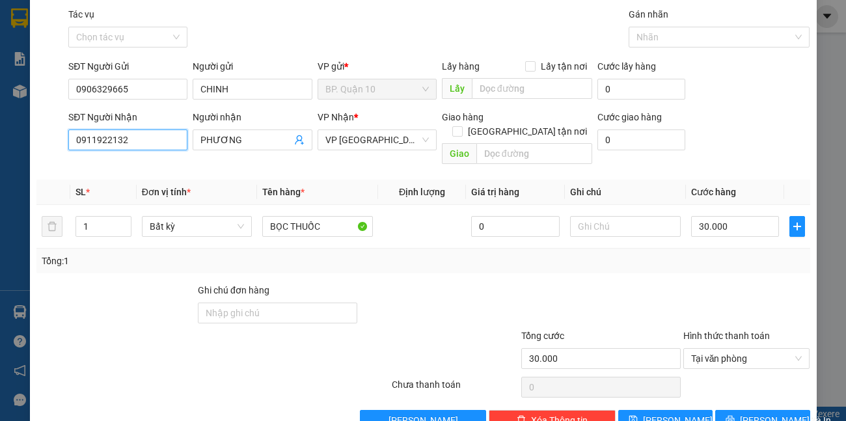
scroll to position [60, 0]
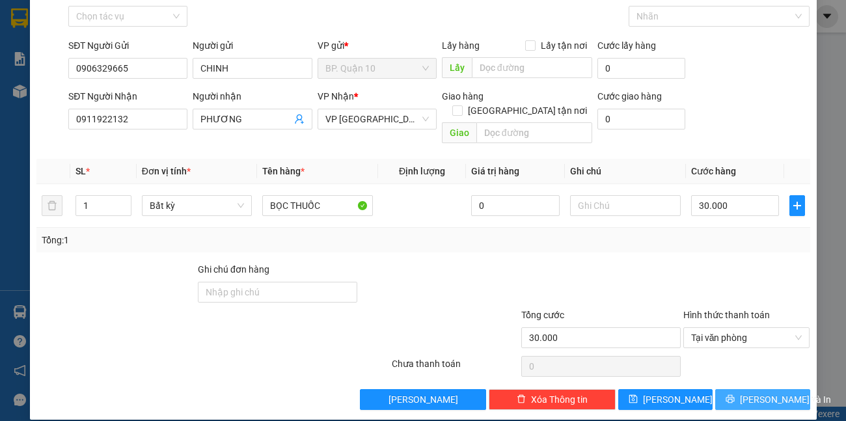
click at [778, 392] on span "[PERSON_NAME] và In" at bounding box center [784, 399] width 91 height 14
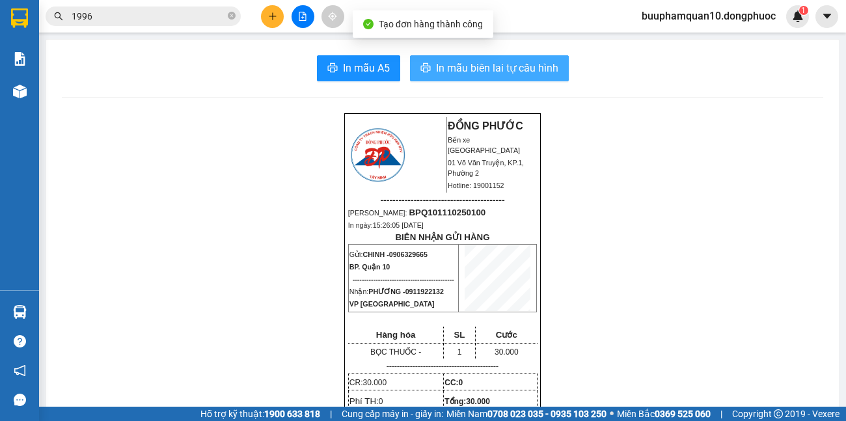
click at [527, 68] on span "In mẫu biên lai tự cấu hình" at bounding box center [497, 68] width 122 height 16
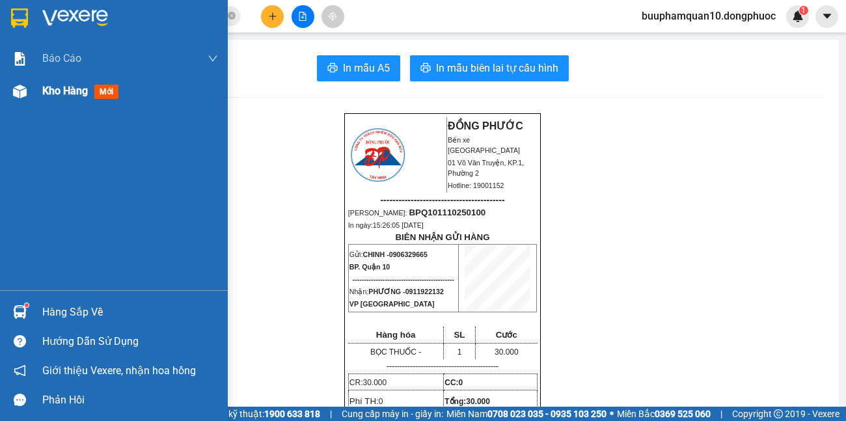
click at [59, 94] on span "Kho hàng" at bounding box center [65, 91] width 46 height 12
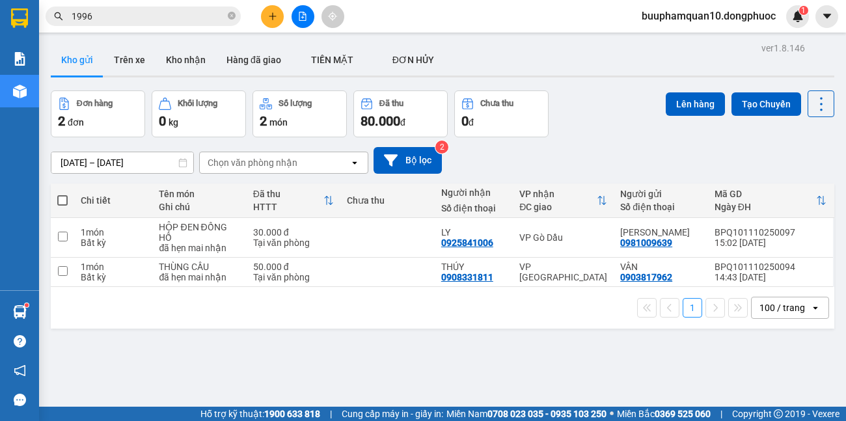
drag, startPoint x: 161, startPoint y: 20, endPoint x: 0, endPoint y: -11, distance: 164.2
click at [0, 0] on html "Kết quả tìm kiếm ( 660 ) Bộ lọc Mã ĐH Trạng thái Món hàng Tổng cước Chưa cước N…" at bounding box center [423, 210] width 846 height 421
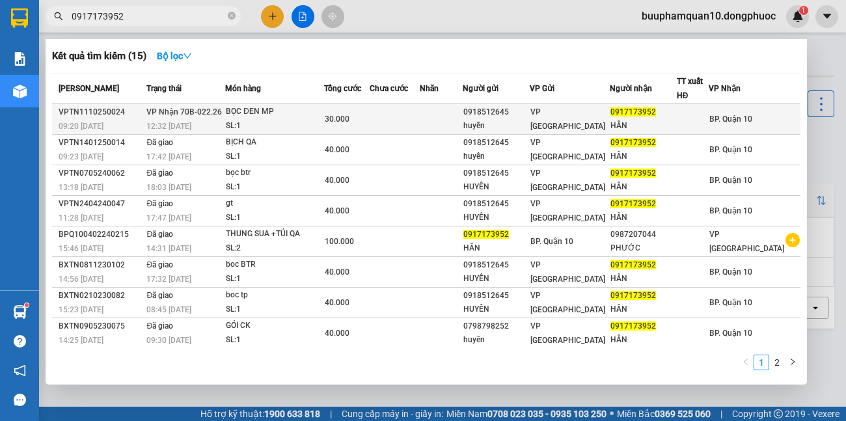
type input "0917173952"
click at [257, 120] on div "SL: 1" at bounding box center [275, 126] width 98 height 14
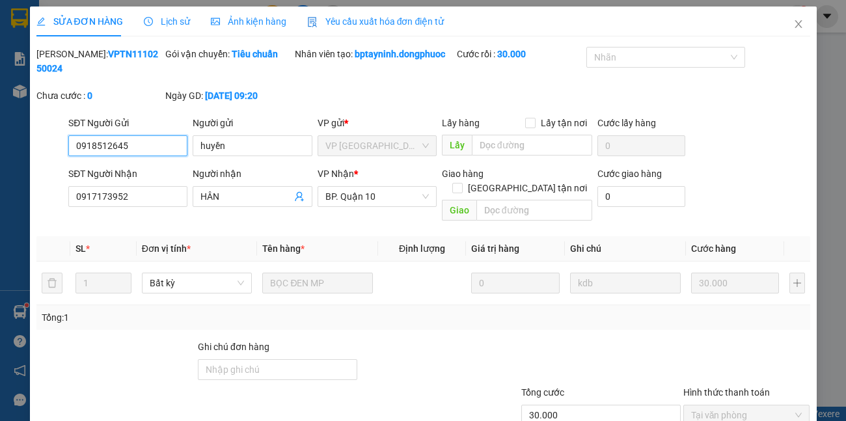
type input "0918512645"
type input "huyền"
type input "0917173952"
type input "HÂN"
type input "30.000"
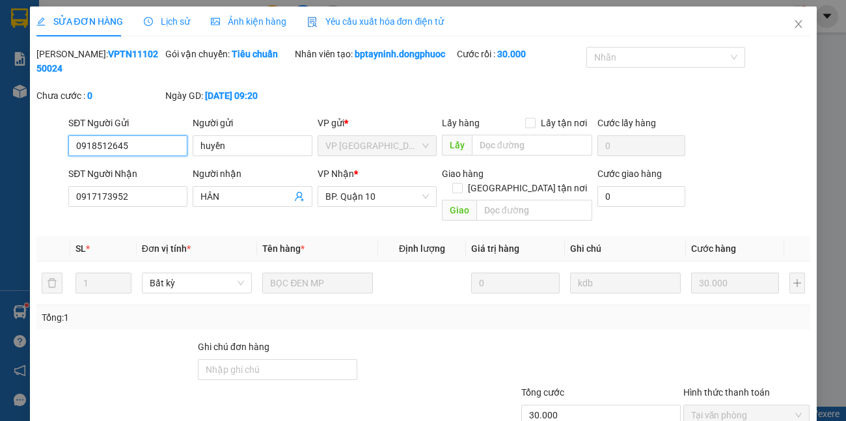
scroll to position [63, 0]
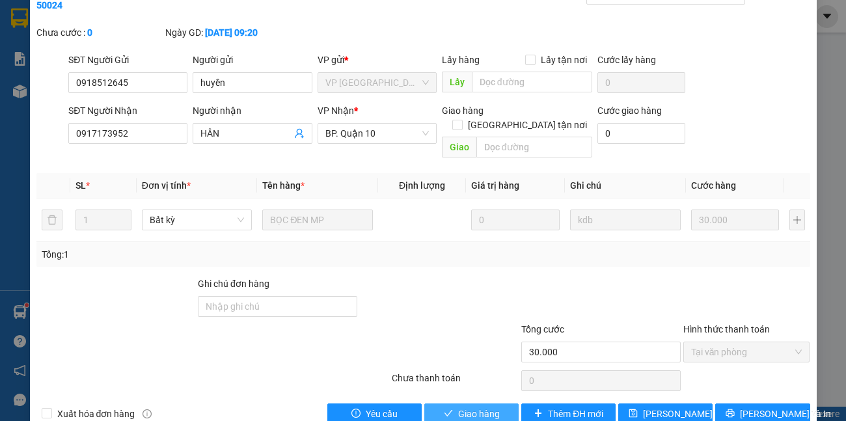
click at [490, 406] on span "Giao hàng" at bounding box center [479, 413] width 42 height 14
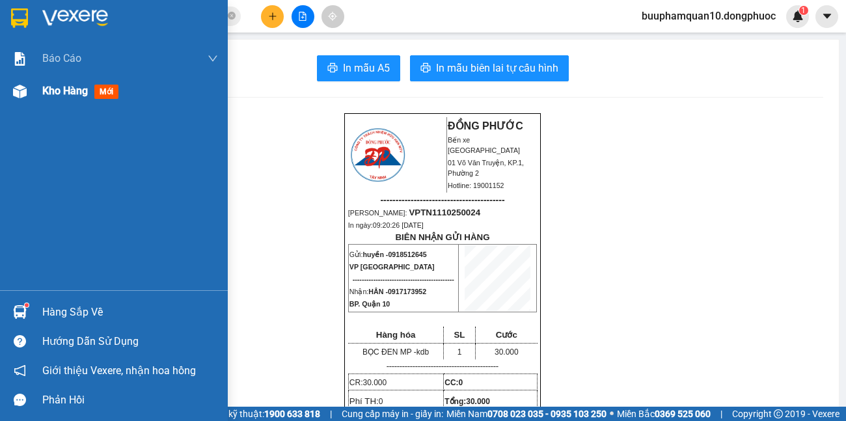
click at [44, 96] on span "Kho hàng" at bounding box center [65, 91] width 46 height 12
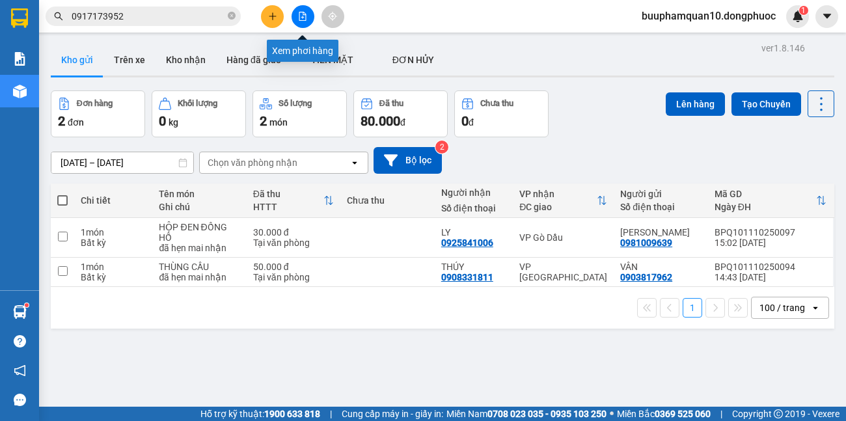
click at [304, 16] on icon "file-add" at bounding box center [302, 16] width 9 height 9
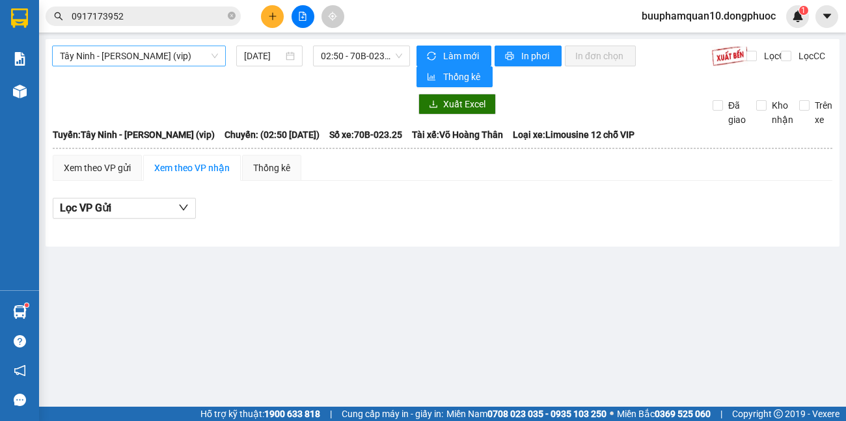
click at [204, 56] on span "Tây Ninh - [PERSON_NAME] (vip)" at bounding box center [139, 56] width 158 height 20
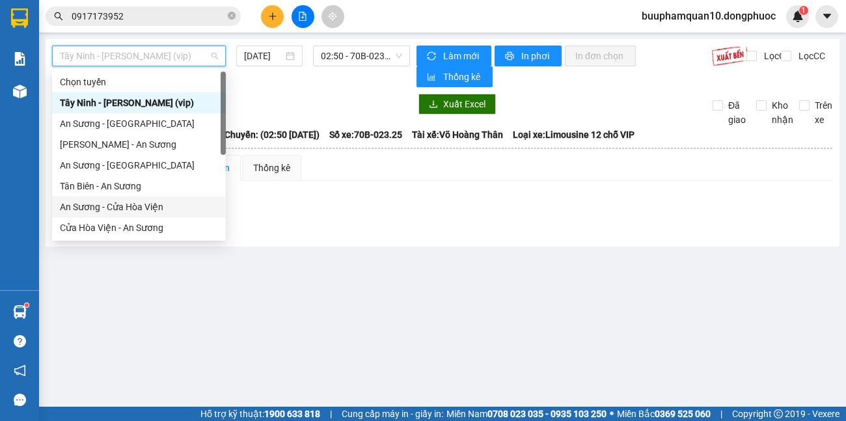
scroll to position [146, 0]
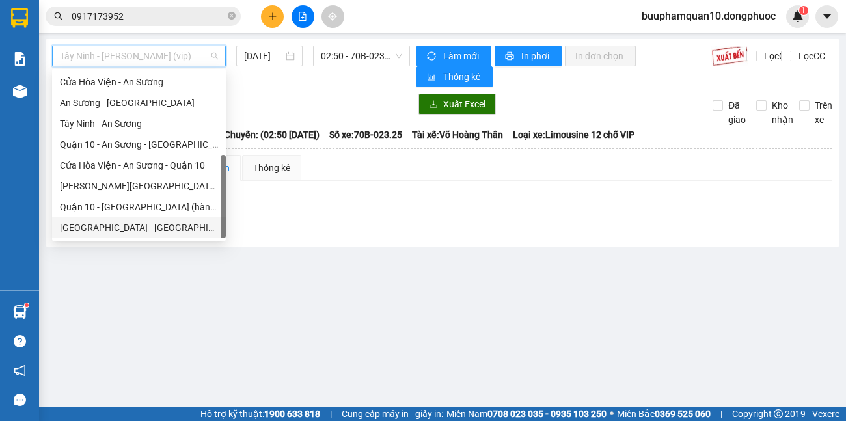
click at [131, 228] on div "[GEOGRAPHIC_DATA] - [GEOGRAPHIC_DATA] (vip)" at bounding box center [139, 227] width 158 height 14
type input "[DATE]"
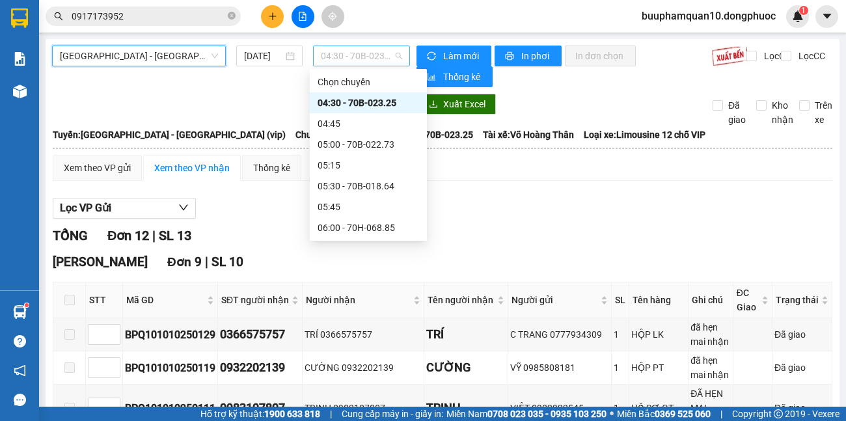
click at [385, 52] on span "04:30 - 70B-023.25" at bounding box center [361, 56] width 81 height 20
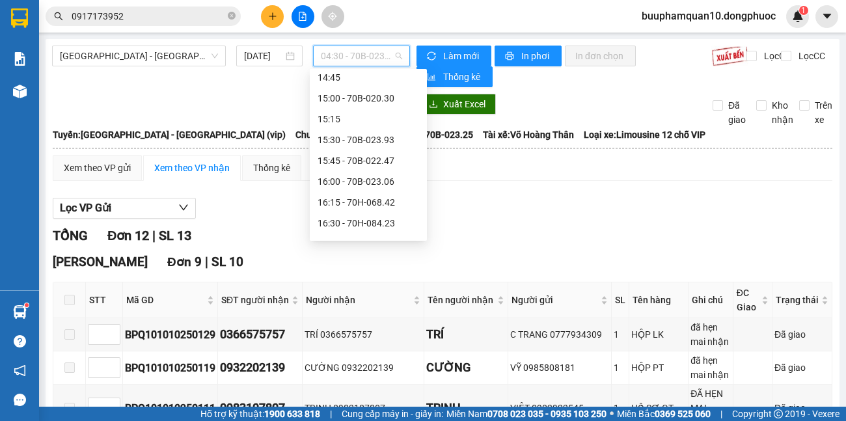
scroll to position [867, 0]
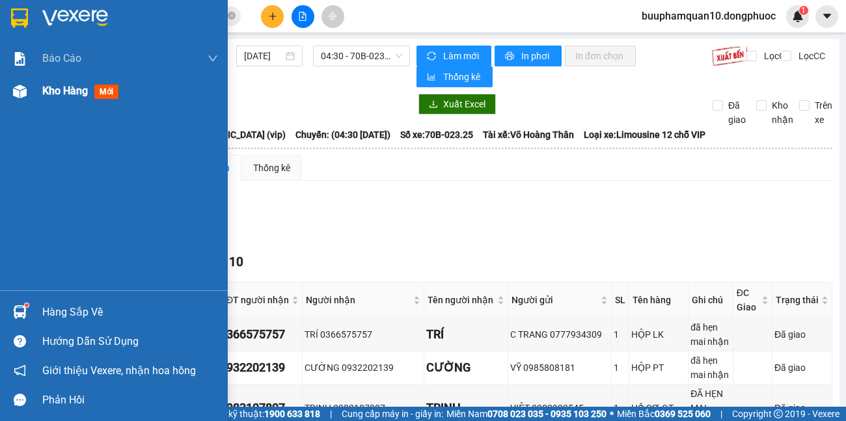
drag, startPoint x: 61, startPoint y: 101, endPoint x: 55, endPoint y: 272, distance: 171.2
click at [62, 101] on div "Kho hàng mới" at bounding box center [130, 91] width 176 height 33
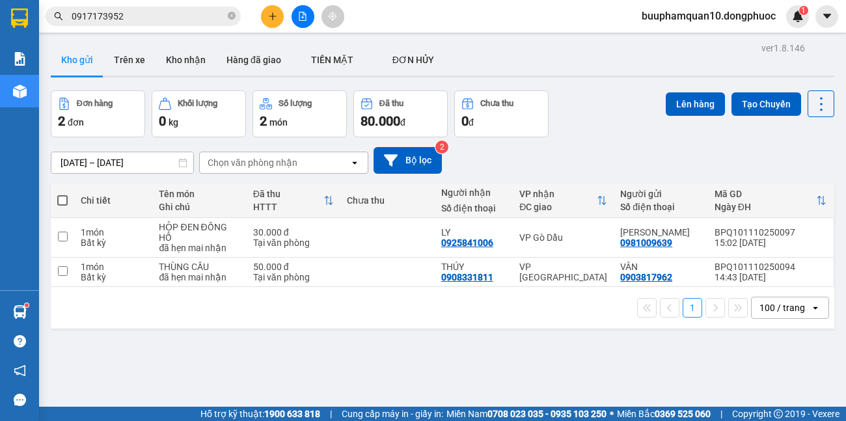
click at [600, 364] on div "ver 1.8.146 Kho gửi Trên xe Kho nhận Hàng đã giao TIỀN MẶT ĐƠN HỦY Đơn hàng 2…" at bounding box center [442, 249] width 793 height 421
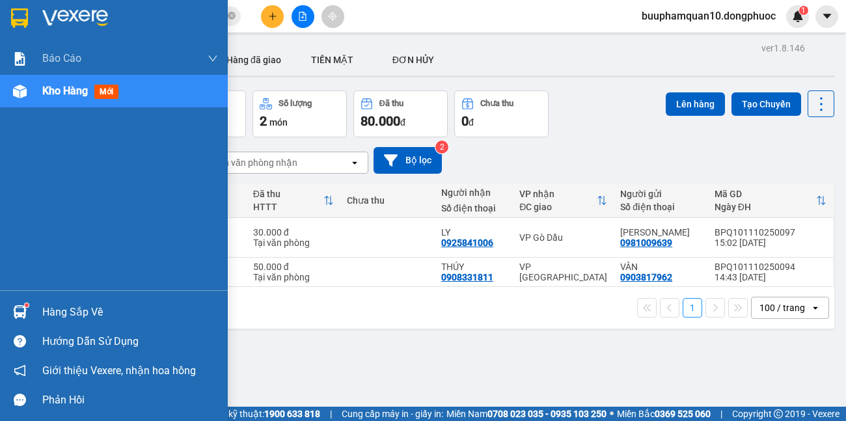
click at [52, 315] on div "Hàng sắp về" at bounding box center [130, 312] width 176 height 20
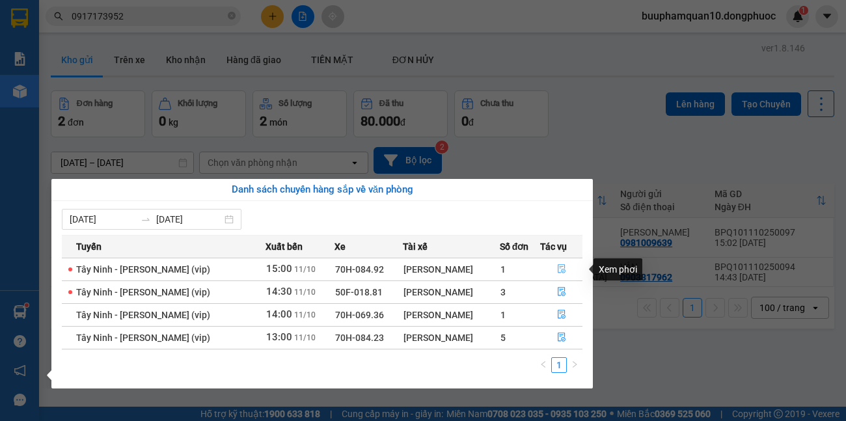
click at [557, 269] on icon "file-done" at bounding box center [561, 269] width 8 height 9
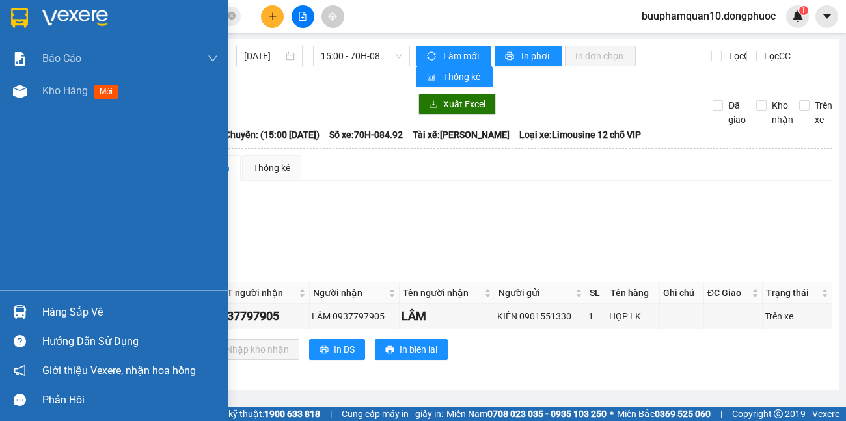
drag, startPoint x: 59, startPoint y: 306, endPoint x: 630, endPoint y: 244, distance: 575.0
click at [92, 302] on div "Hàng sắp về" at bounding box center [130, 312] width 176 height 20
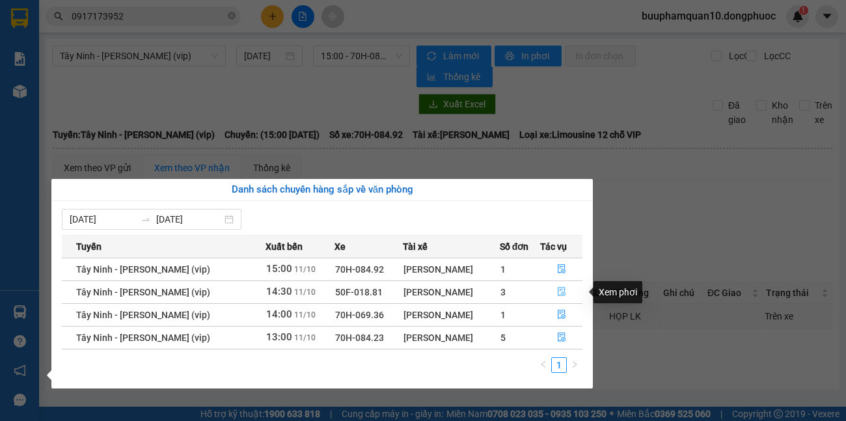
click at [560, 292] on icon "file-done" at bounding box center [561, 291] width 9 height 9
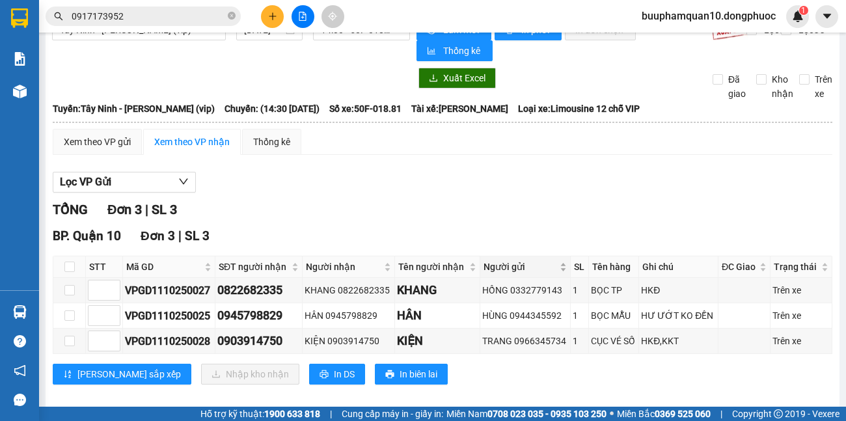
scroll to position [40, 0]
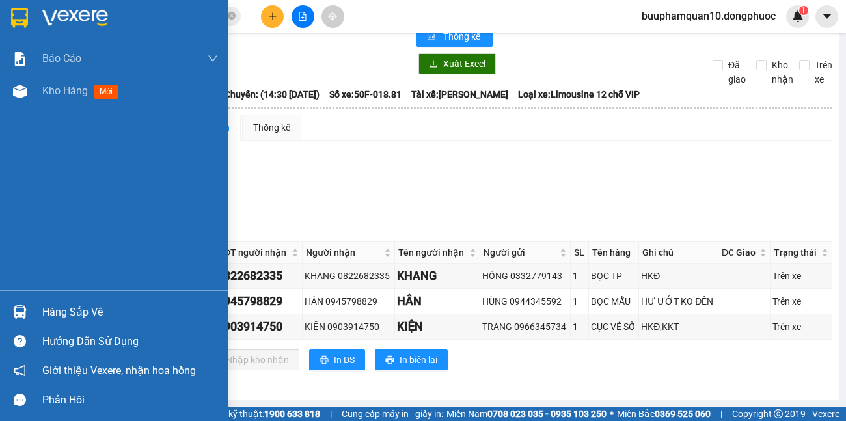
drag, startPoint x: 31, startPoint y: 315, endPoint x: 286, endPoint y: 312, distance: 255.0
click at [44, 315] on div "Hàng sắp về" at bounding box center [114, 311] width 228 height 29
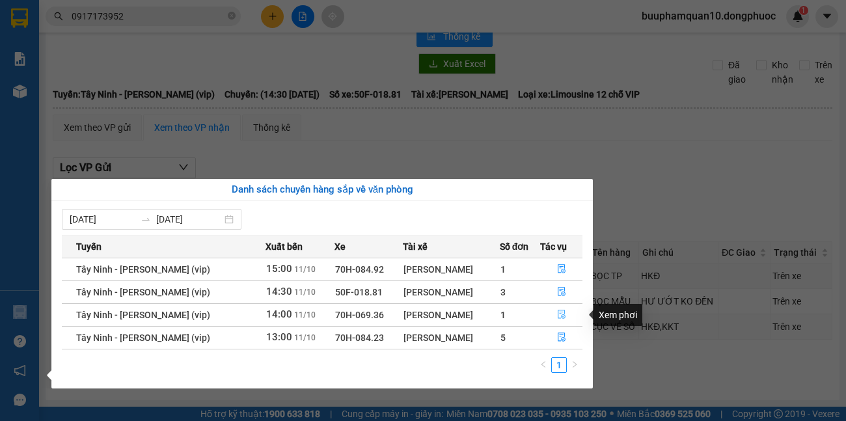
click at [560, 315] on icon "file-done" at bounding box center [561, 314] width 9 height 9
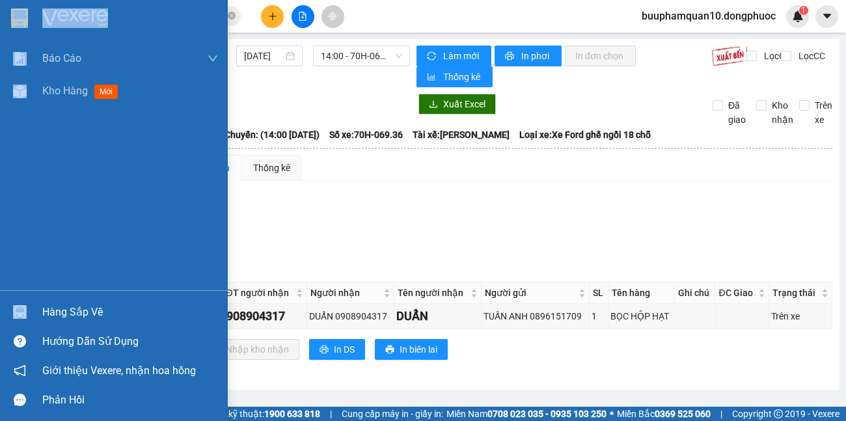
click at [38, 312] on div "Hàng sắp về" at bounding box center [114, 311] width 228 height 29
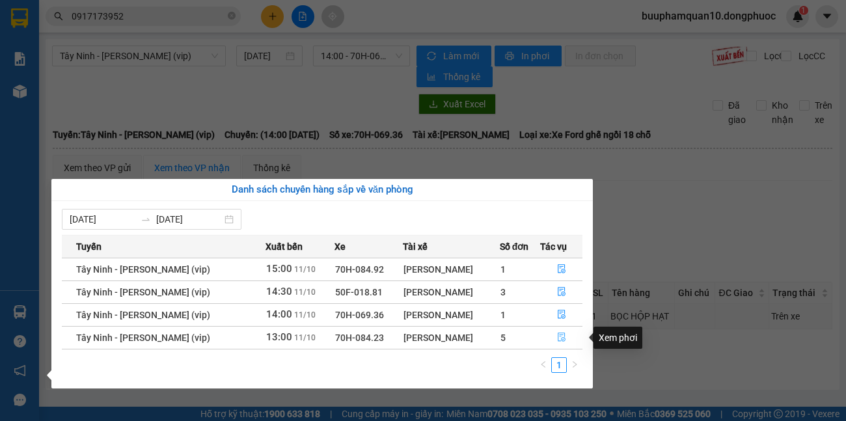
click at [563, 338] on icon "file-done" at bounding box center [561, 336] width 9 height 9
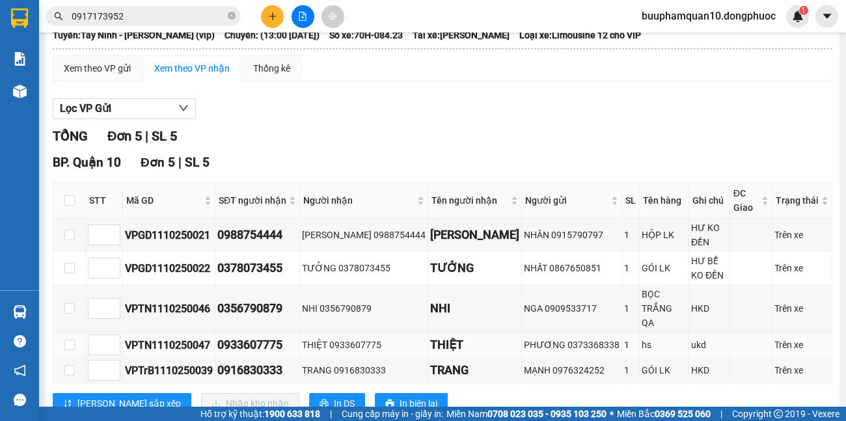
scroll to position [121, 0]
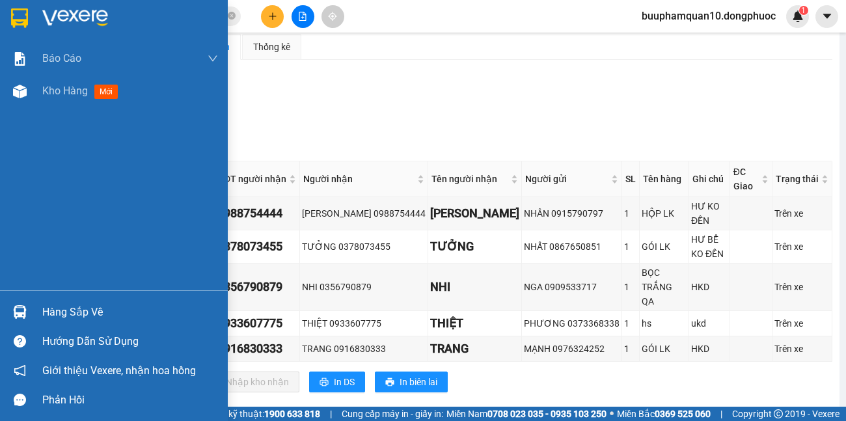
click at [60, 313] on div "Hàng sắp về" at bounding box center [130, 312] width 176 height 20
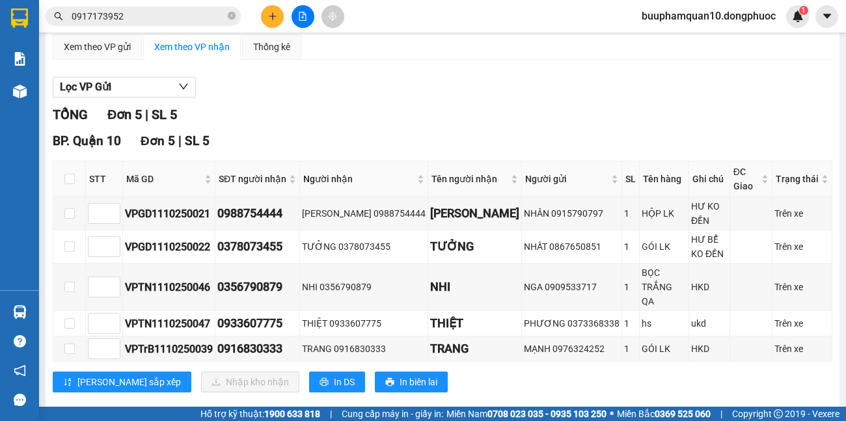
click at [299, 8] on section "Kết quả tìm kiếm ( 15 ) Bộ lọc Mã ĐH Trạng thái Món hàng Tổng cước Chưa cước Nh…" at bounding box center [423, 210] width 846 height 421
click at [299, 16] on icon "file-add" at bounding box center [302, 16] width 9 height 9
click at [303, 16] on icon "file-add" at bounding box center [302, 16] width 9 height 9
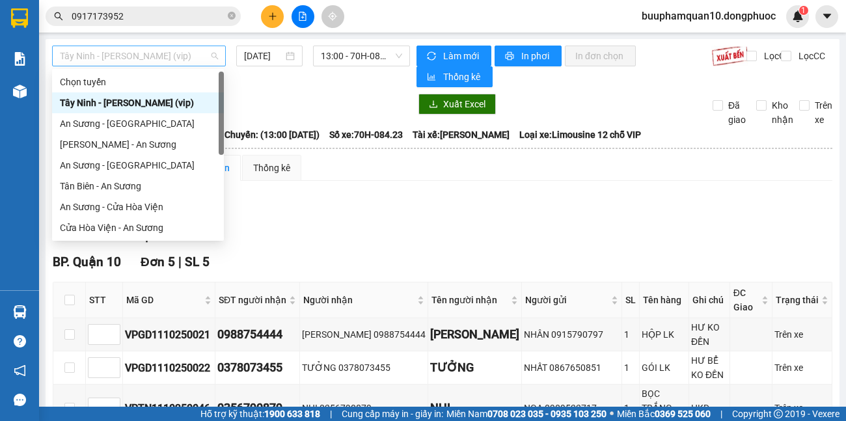
click at [155, 64] on span "Tây Ninh - [PERSON_NAME] (vip)" at bounding box center [139, 56] width 158 height 20
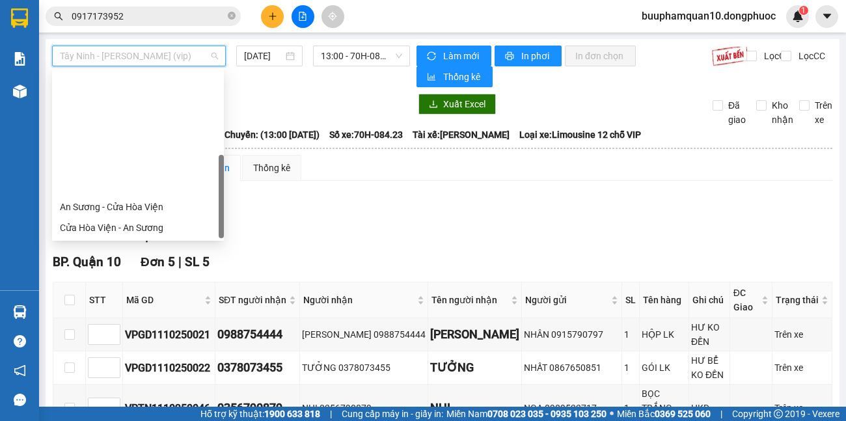
scroll to position [146, 0]
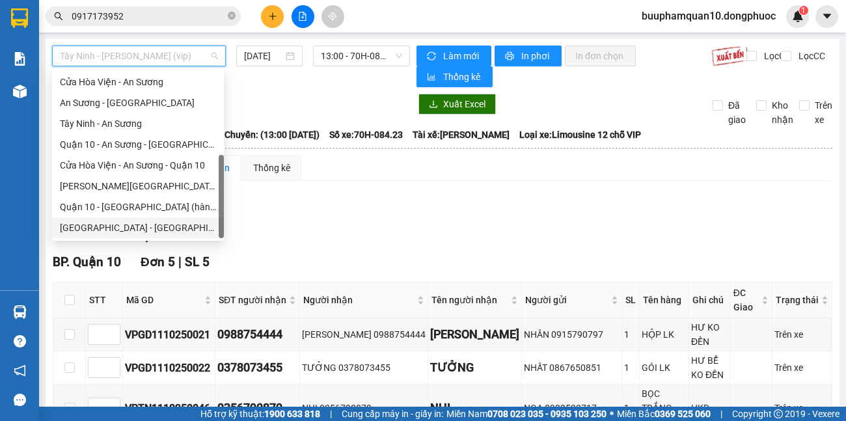
click at [144, 225] on div "[GEOGRAPHIC_DATA] - [GEOGRAPHIC_DATA] (vip)" at bounding box center [138, 227] width 156 height 14
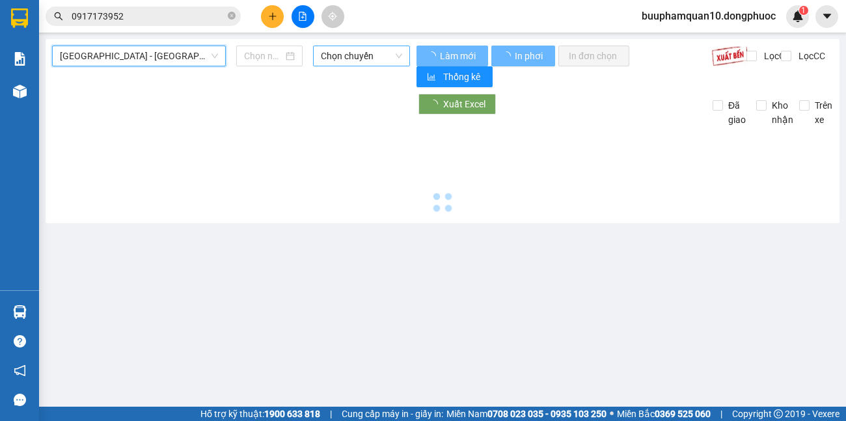
type input "[DATE]"
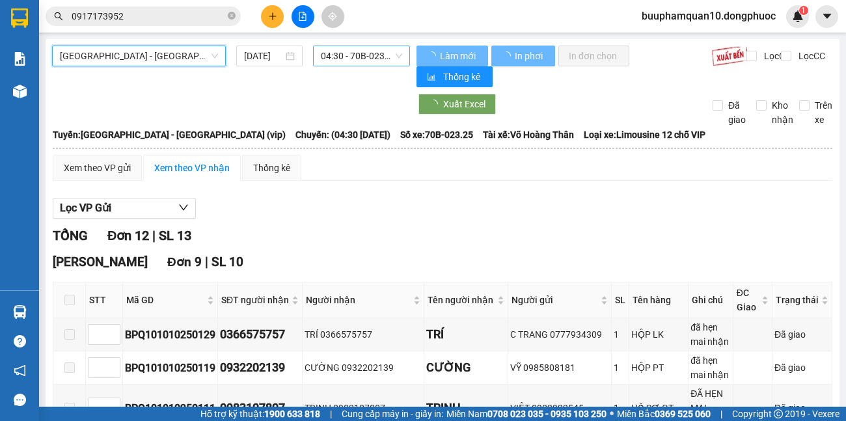
click at [372, 49] on span "04:30 - 70B-023.25" at bounding box center [361, 56] width 81 height 20
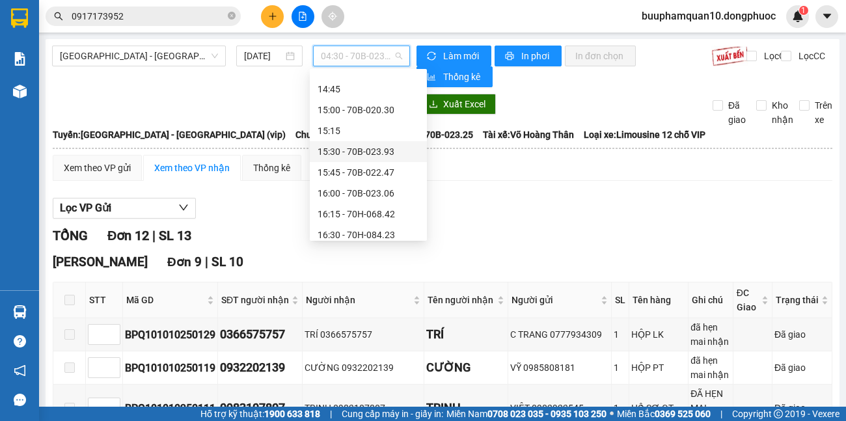
scroll to position [1249, 0]
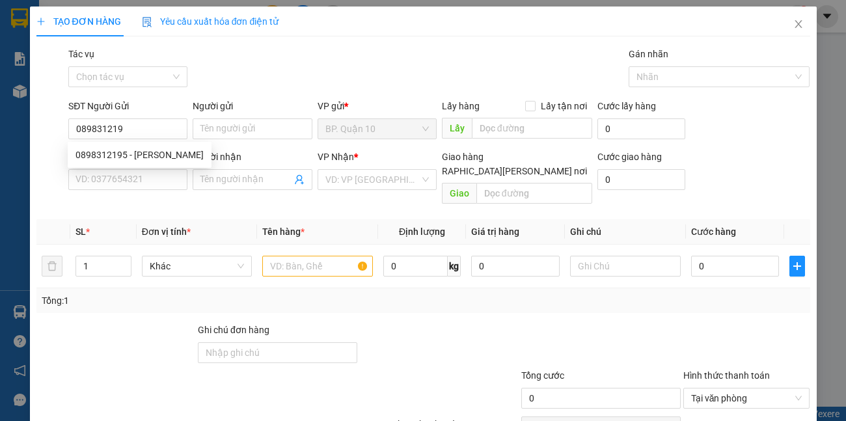
type input "0898312195"
click at [157, 157] on div "0898312195 - [PERSON_NAME]" at bounding box center [139, 155] width 128 height 14
type input "PHƯƠNG"
type input "0918774711"
type input "THIÊN LONG"
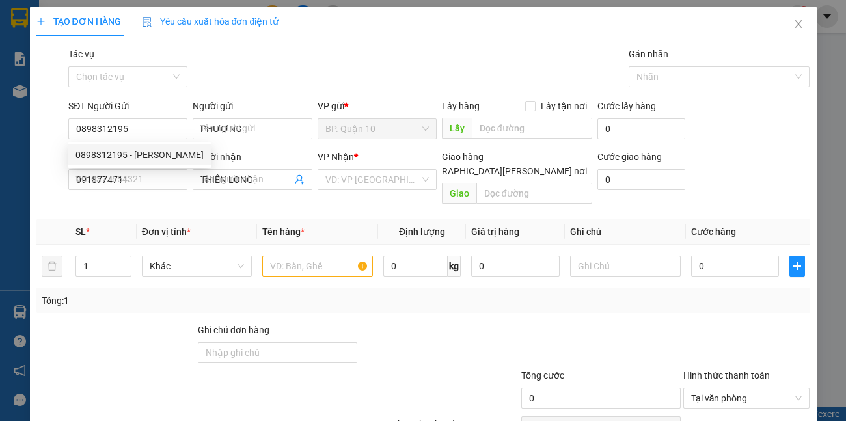
type input "30.000"
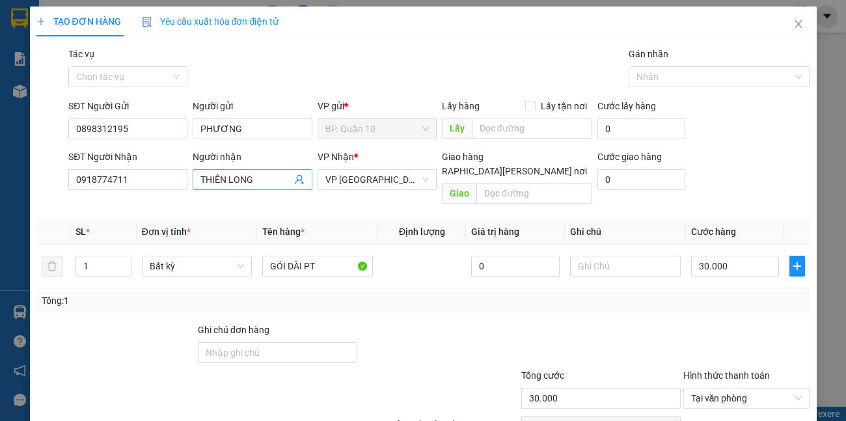
type input "0898312195"
click at [297, 178] on icon "user-add" at bounding box center [299, 179] width 10 height 10
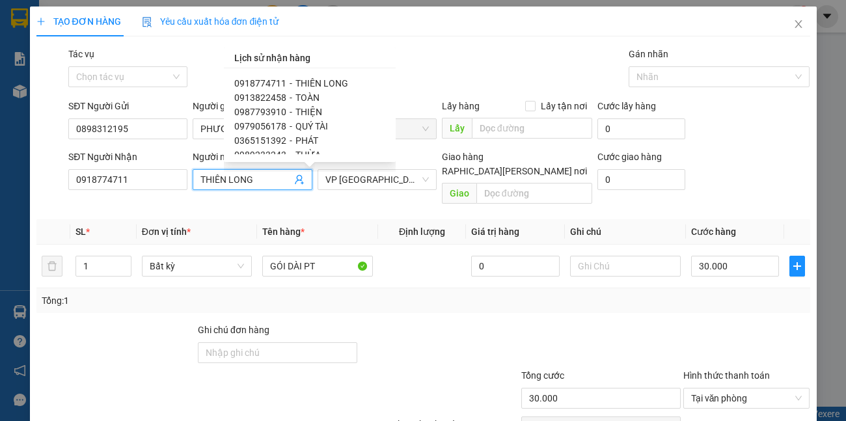
click at [289, 128] on span "-" at bounding box center [290, 126] width 3 height 10
type input "0979056178"
type input "QUÝ TÀI"
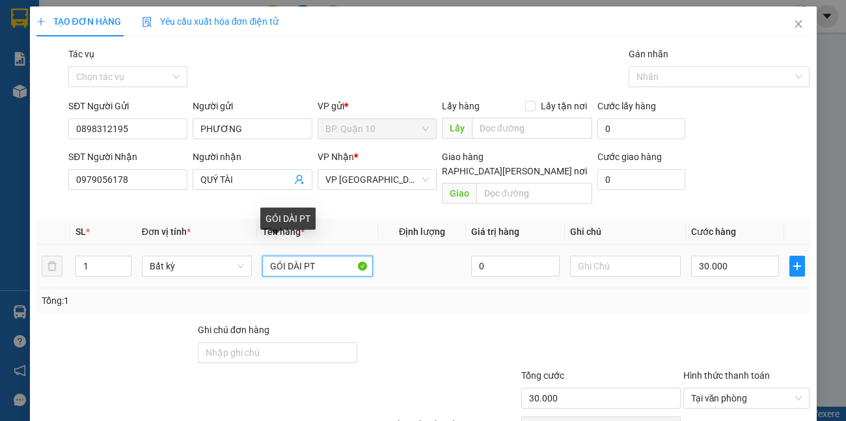
click at [301, 256] on input "GÓI DÀI PT" at bounding box center [317, 266] width 111 height 21
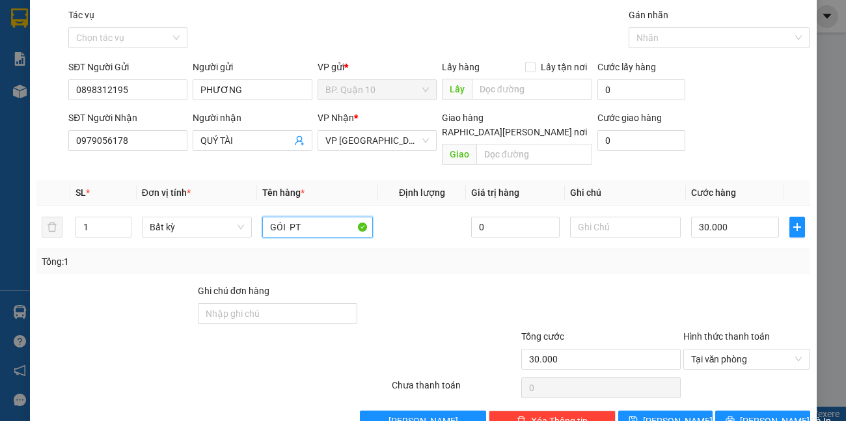
scroll to position [60, 0]
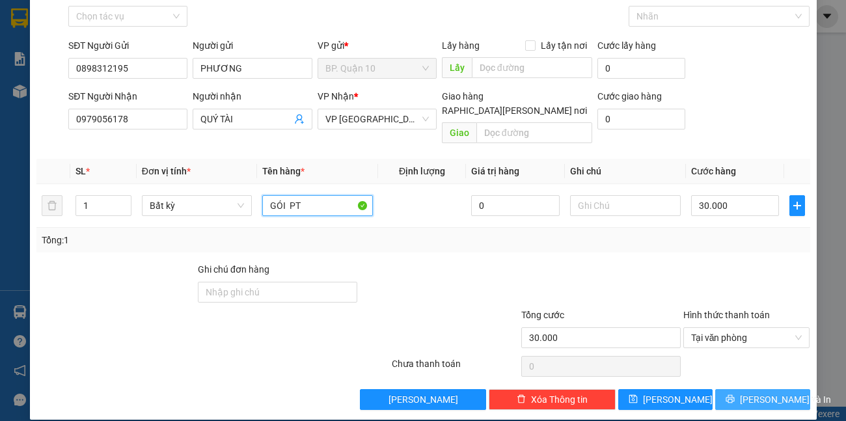
type input "GÓI PT"
click at [779, 389] on button "[PERSON_NAME] và In" at bounding box center [762, 399] width 94 height 21
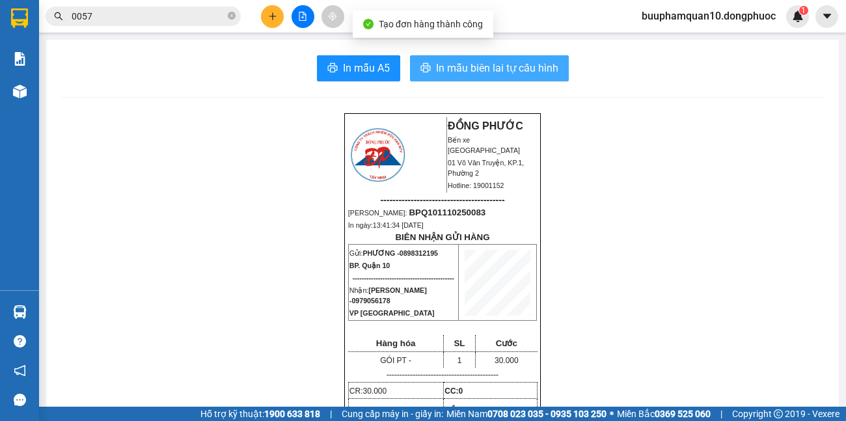
click at [490, 69] on span "In mẫu biên lai tự cấu hình" at bounding box center [497, 68] width 122 height 16
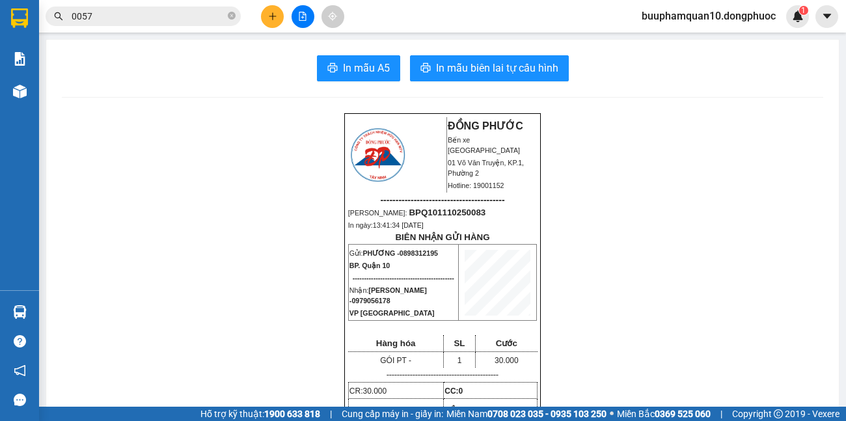
click at [405, 257] on span "0898312195" at bounding box center [418, 253] width 38 height 8
copy span "0898312195"
click at [273, 11] on button at bounding box center [272, 16] width 23 height 23
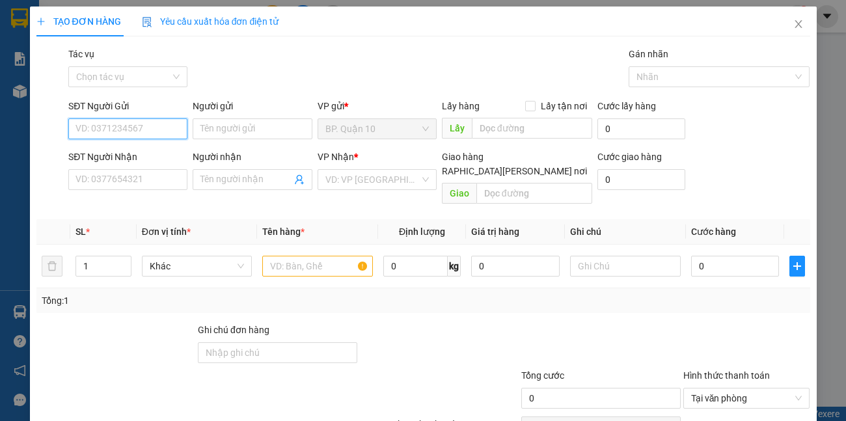
click at [127, 126] on input "SĐT Người Gửi" at bounding box center [127, 128] width 119 height 21
paste input "0898312195"
type input "0898312195"
click at [152, 153] on div "0898312195 - [PERSON_NAME]" at bounding box center [139, 155] width 128 height 14
type input "PHƯƠNG"
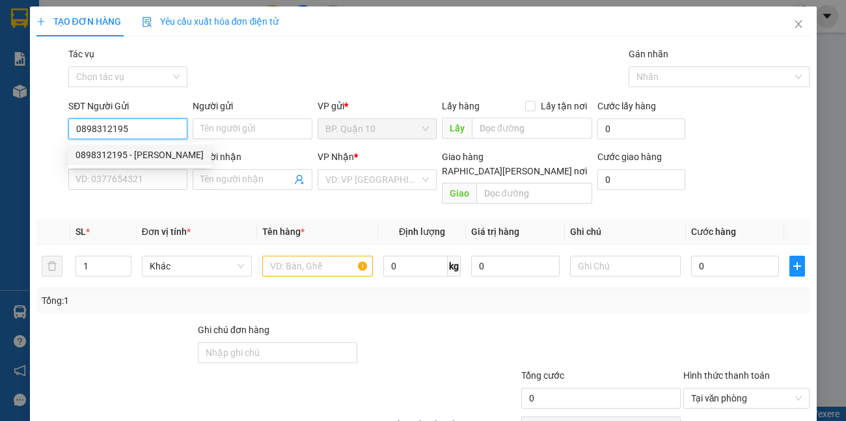
type input "0979056178"
type input "QUÝ TÀI"
type input "30.000"
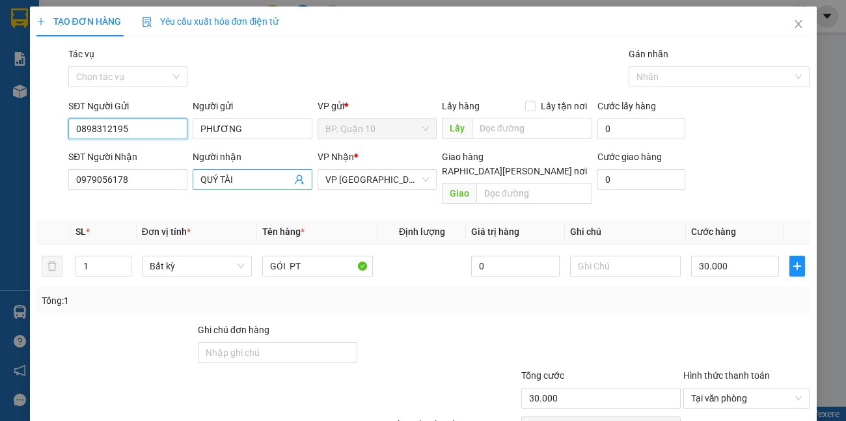
type input "0898312195"
click at [295, 180] on icon "user-add" at bounding box center [299, 180] width 8 height 10
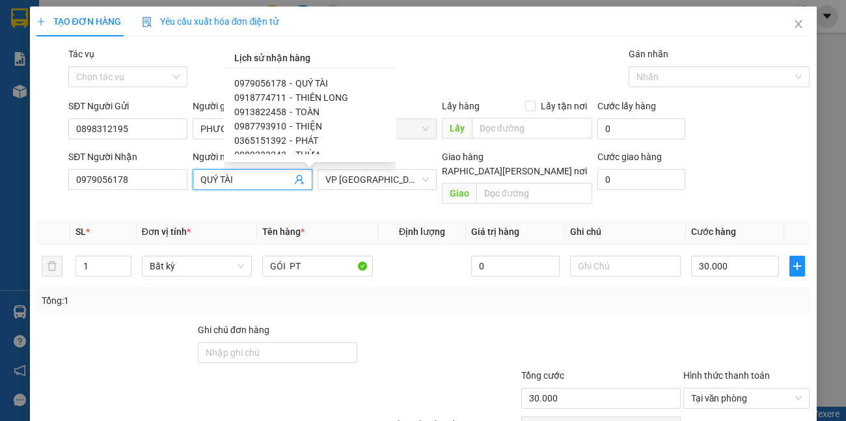
click at [299, 96] on span "THIÊN LONG" at bounding box center [321, 97] width 53 height 10
type input "0918774711"
type input "THIÊN LONG"
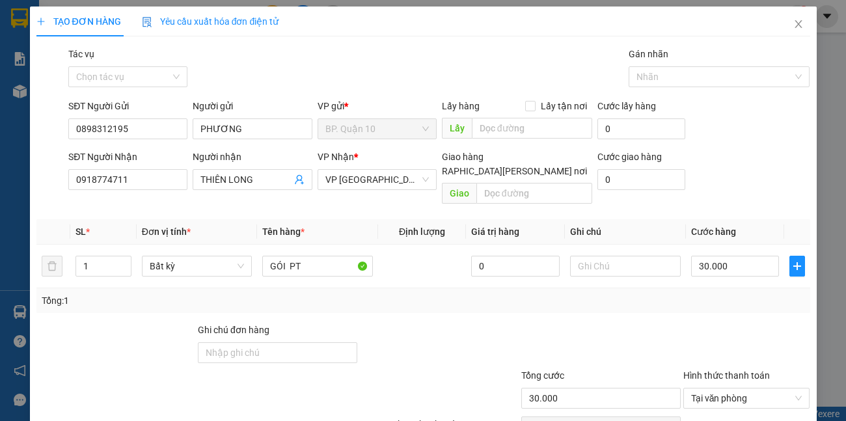
click at [728, 293] on div "Tổng: 1" at bounding box center [423, 300] width 763 height 14
click at [727, 256] on input "30.000" at bounding box center [735, 266] width 88 height 21
type input "7"
type input "0"
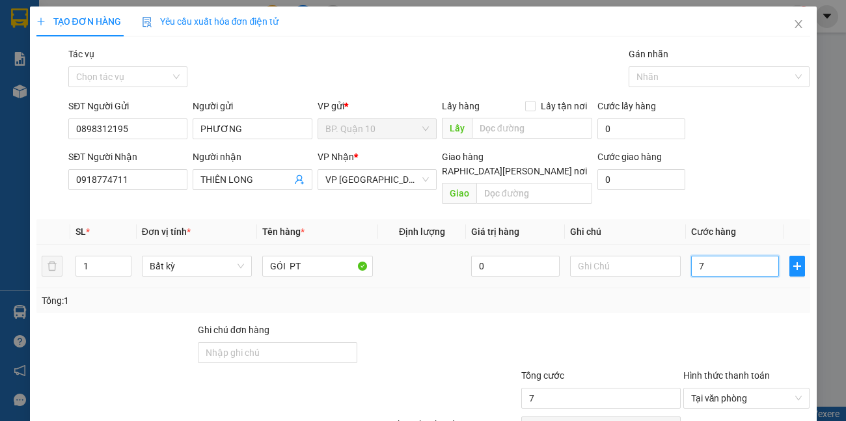
type input "0"
type input "4"
type input "04"
type input "40"
type input "040"
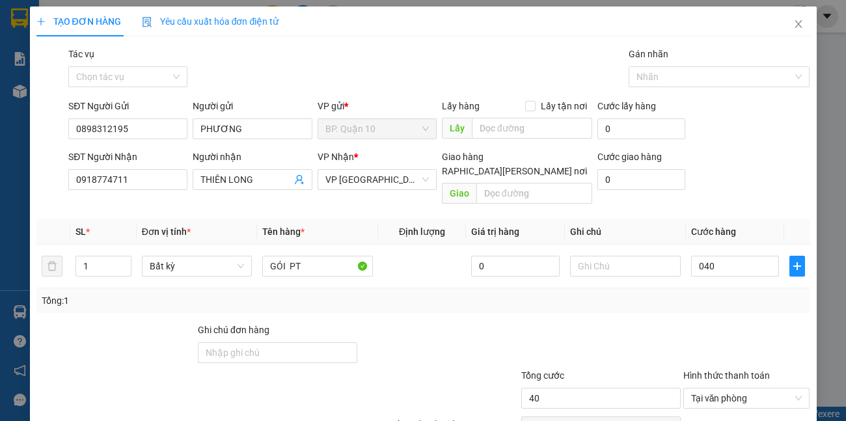
type input "40.000"
click at [728, 341] on div at bounding box center [746, 346] width 129 height 46
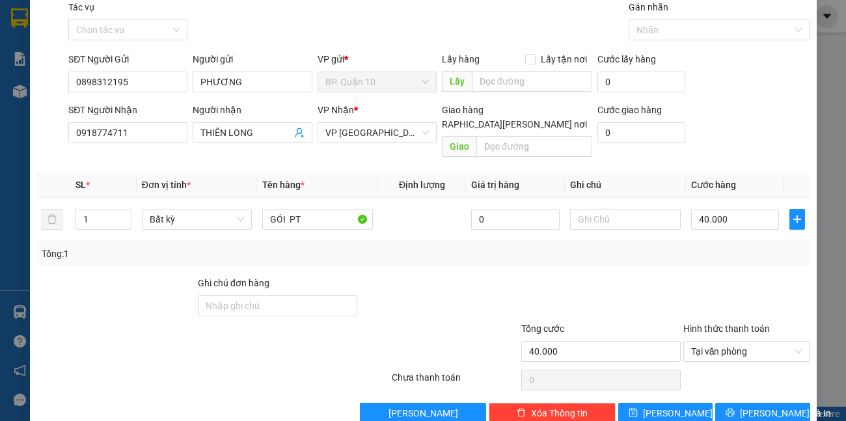
scroll to position [60, 0]
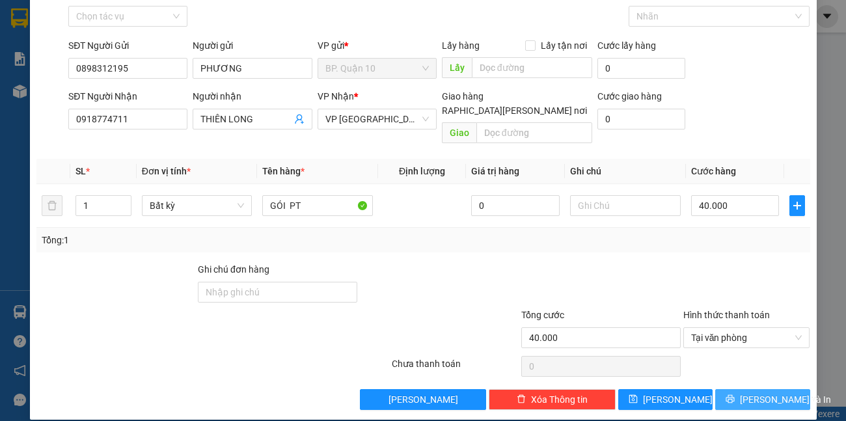
click at [758, 392] on span "[PERSON_NAME] và In" at bounding box center [784, 399] width 91 height 14
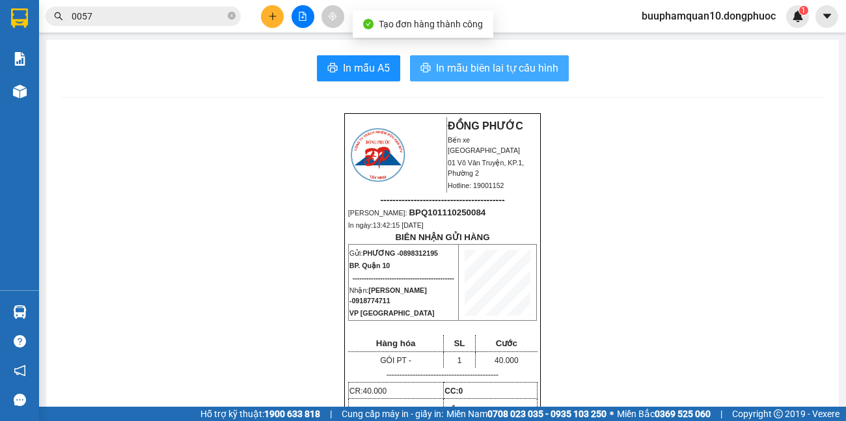
click at [497, 69] on span "In mẫu biên lai tự cấu hình" at bounding box center [497, 68] width 122 height 16
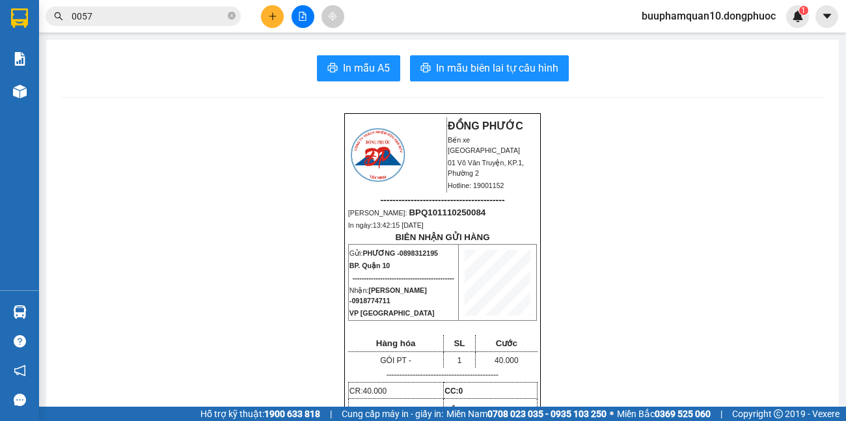
click at [278, 5] on div at bounding box center [303, 16] width 98 height 23
click at [273, 21] on button at bounding box center [272, 16] width 23 height 23
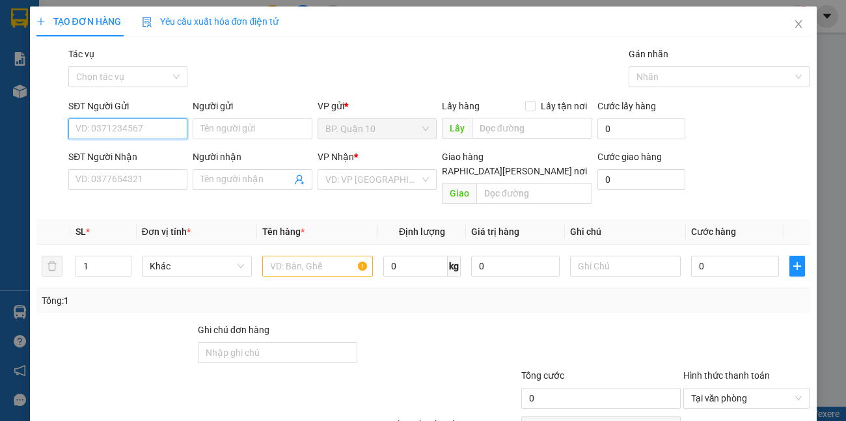
click at [158, 123] on input "SĐT Người Gửi" at bounding box center [127, 128] width 119 height 21
type input "0899038411"
click at [110, 153] on div "0899038411 - DUY" at bounding box center [126, 155] width 102 height 14
type input "DUY"
type input "0915790797"
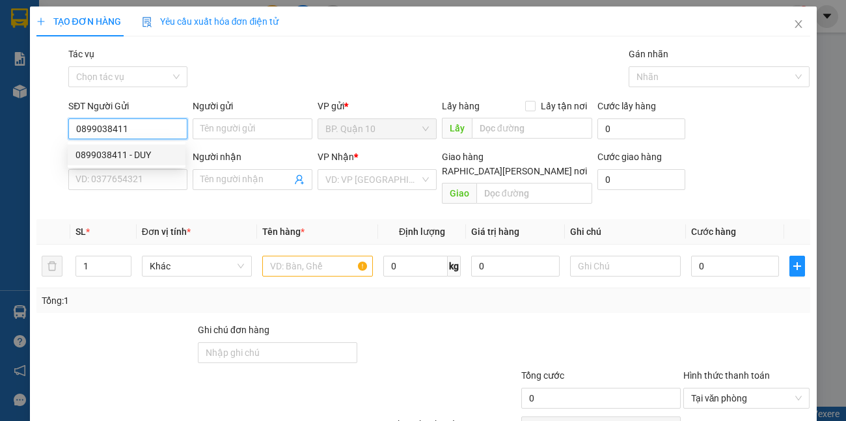
type input "NHÂN"
type input "30.000"
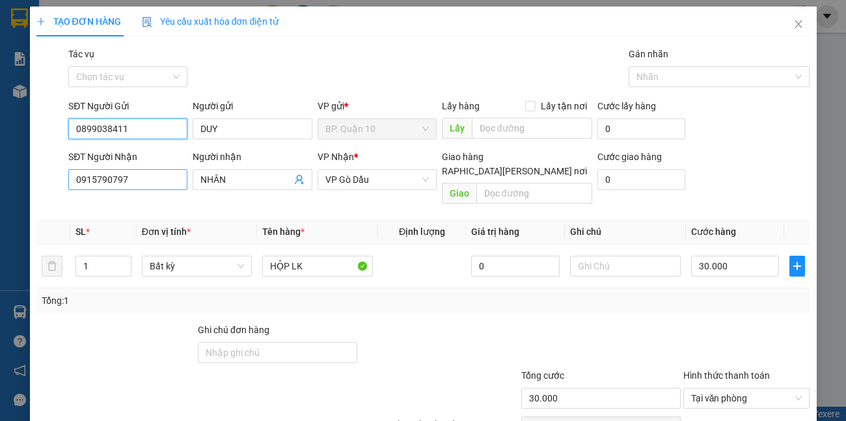
type input "0899038411"
drag, startPoint x: 146, startPoint y: 182, endPoint x: 0, endPoint y: 137, distance: 153.1
click at [0, 227] on div "TẠO ĐƠN HÀNG Yêu cầu xuất [PERSON_NAME] điện tử Transit Pickup Surcharge Ids Tr…" at bounding box center [423, 210] width 846 height 421
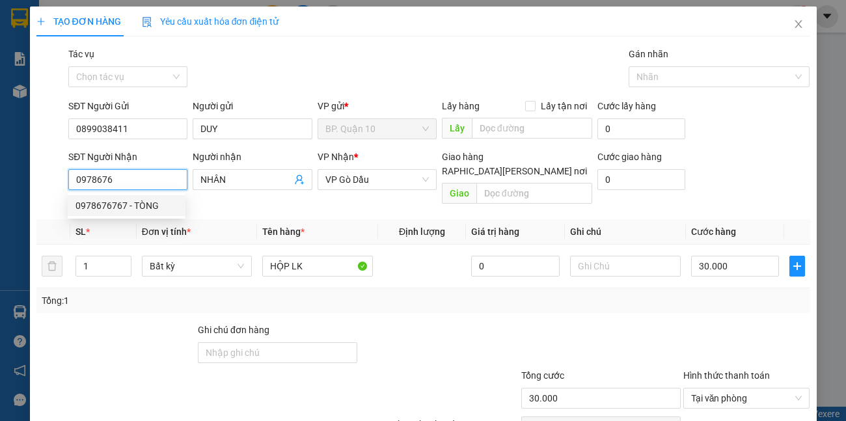
click at [106, 207] on div "0978676767 - TÒNG" at bounding box center [126, 205] width 102 height 14
type input "0978676767"
type input "TÒNG"
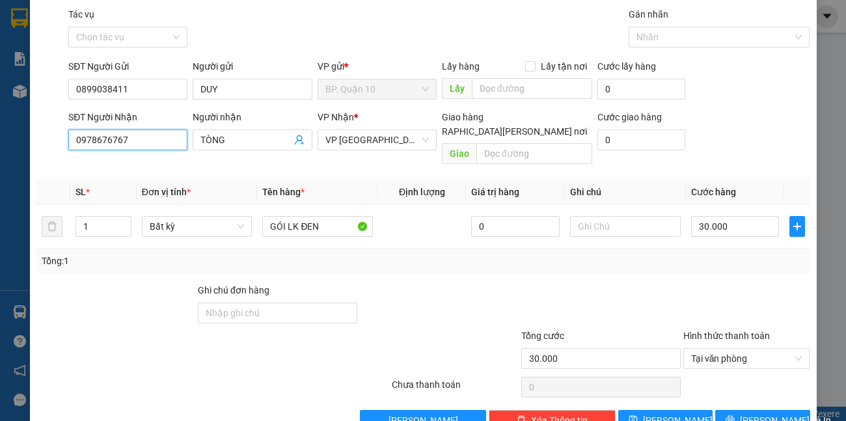
scroll to position [60, 0]
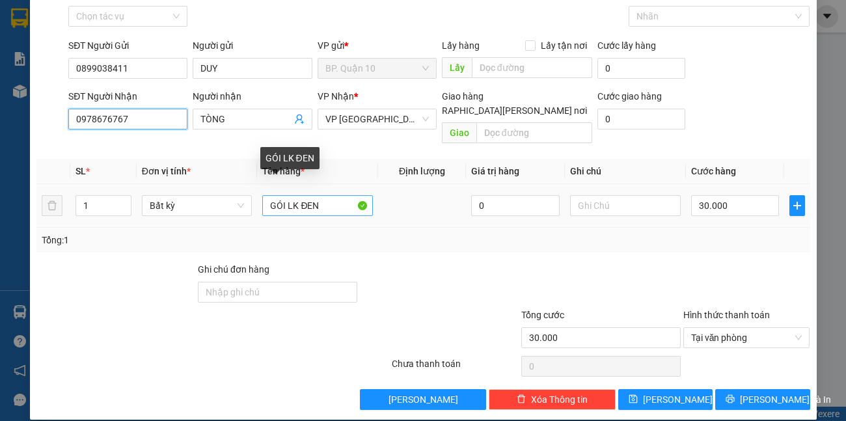
type input "0978676767"
drag, startPoint x: 317, startPoint y: 189, endPoint x: 303, endPoint y: 198, distance: 16.4
click at [303, 198] on input "GÓI LK ĐEN" at bounding box center [317, 205] width 111 height 21
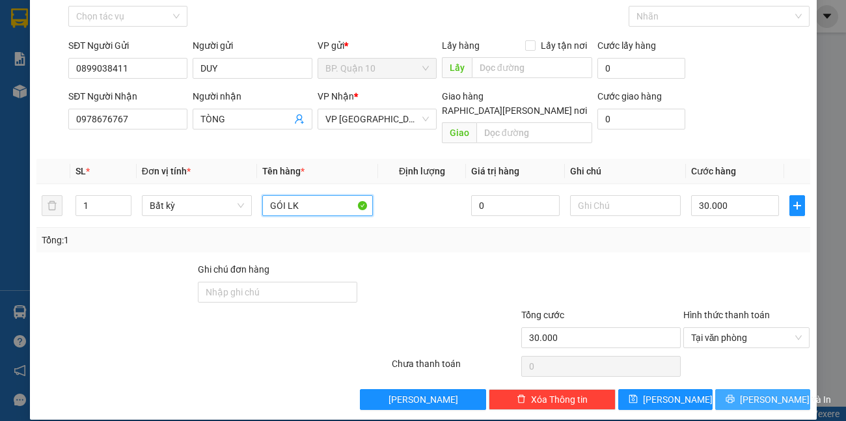
type input "GÓI LK"
click at [780, 389] on button "[PERSON_NAME] và In" at bounding box center [762, 399] width 94 height 21
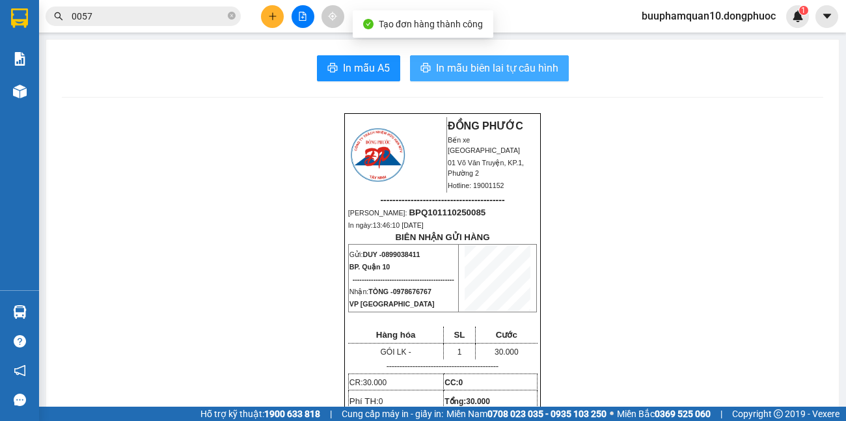
click at [516, 69] on span "In mẫu biên lai tự cấu hình" at bounding box center [497, 68] width 122 height 16
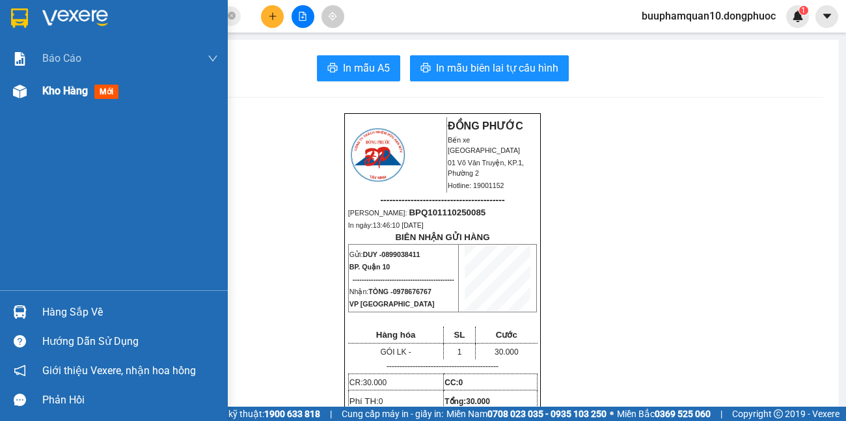
drag, startPoint x: 67, startPoint y: 88, endPoint x: 218, endPoint y: 126, distance: 155.7
click at [68, 88] on span "Kho hàng" at bounding box center [65, 91] width 46 height 12
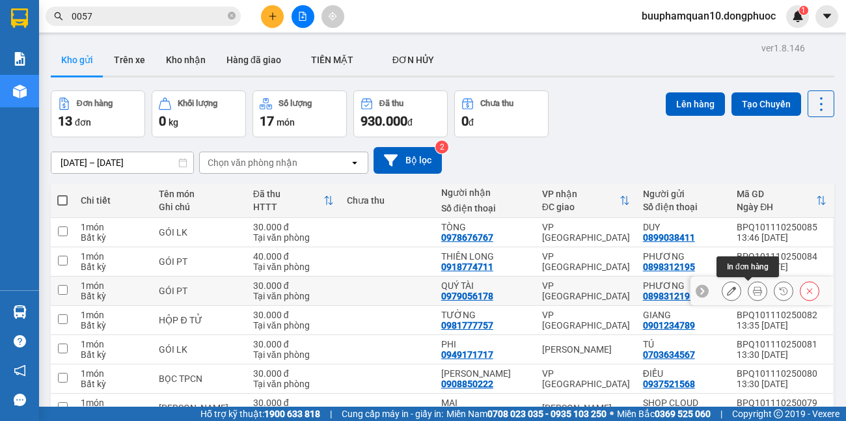
click at [752, 290] on button at bounding box center [757, 291] width 18 height 23
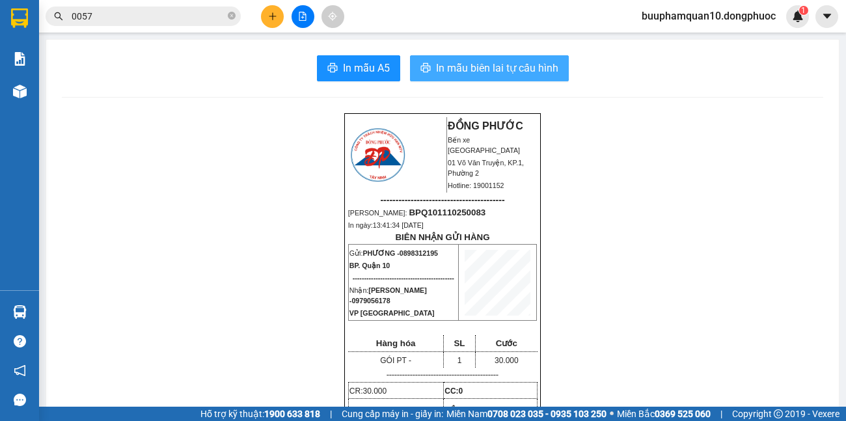
click at [462, 68] on span "In mẫu biên lai tự cấu hình" at bounding box center [497, 68] width 122 height 16
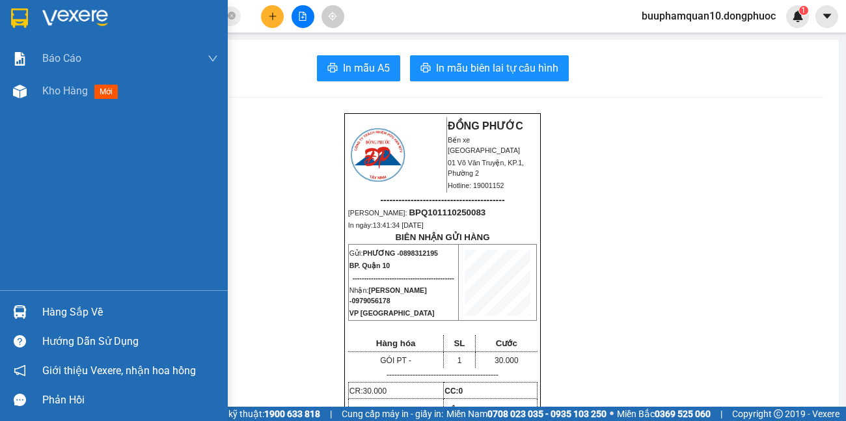
click at [57, 308] on div "Hàng sắp về" at bounding box center [130, 312] width 176 height 20
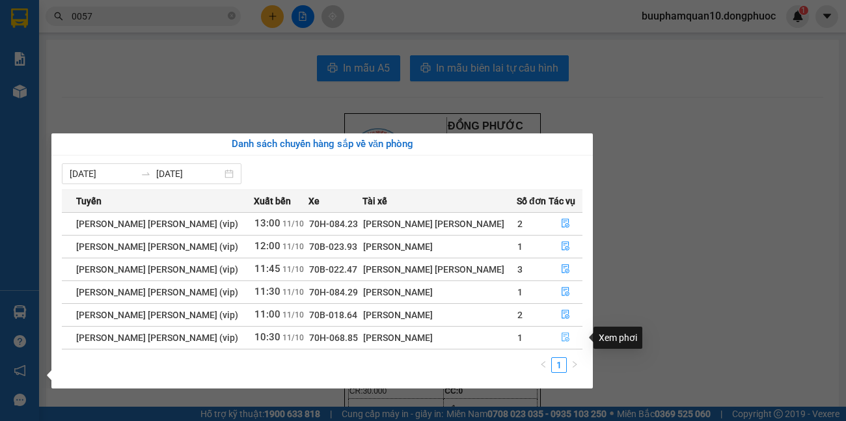
click at [561, 336] on icon "file-done" at bounding box center [565, 337] width 8 height 9
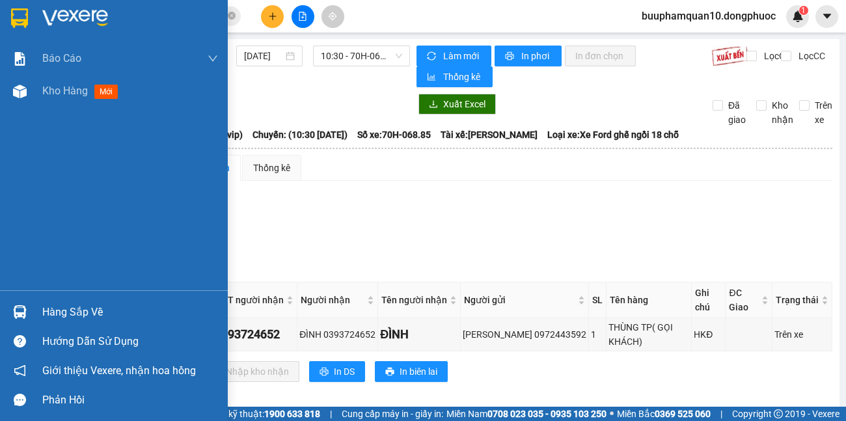
drag, startPoint x: 35, startPoint y: 310, endPoint x: 366, endPoint y: 345, distance: 332.9
click at [36, 310] on div "Hàng sắp về" at bounding box center [114, 311] width 228 height 29
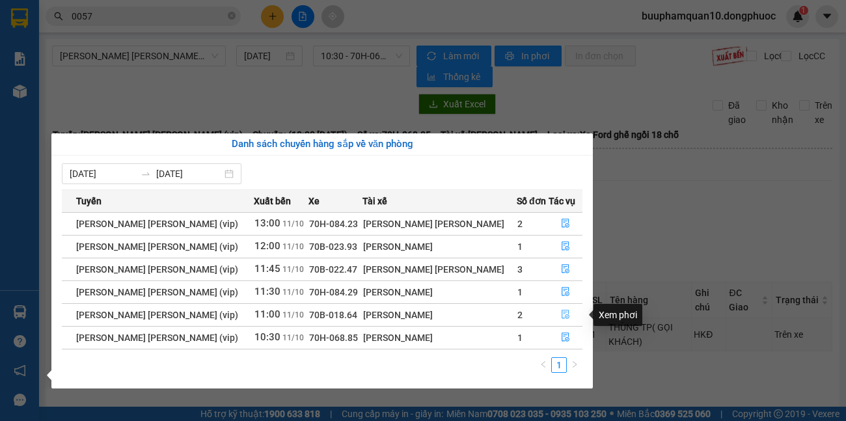
click at [557, 309] on button "button" at bounding box center [565, 314] width 33 height 21
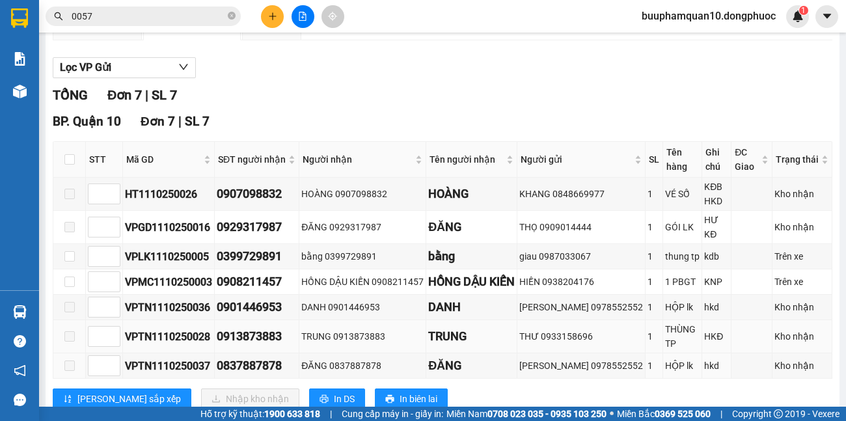
scroll to position [172, 0]
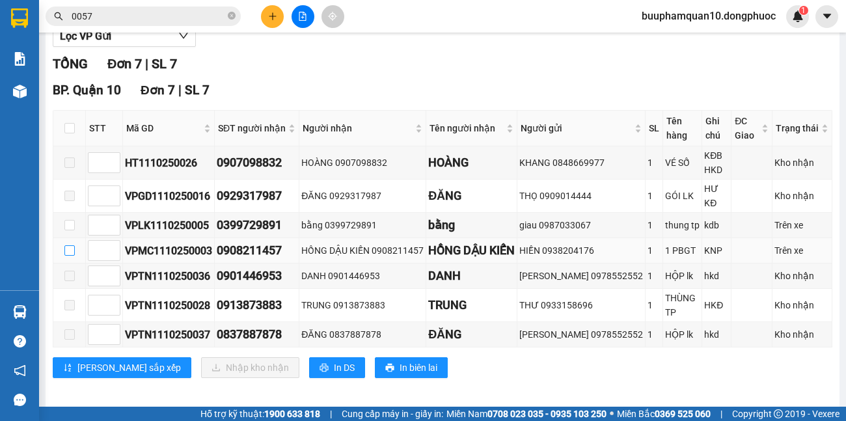
click at [74, 245] on input "checkbox" at bounding box center [69, 250] width 10 height 10
checkbox input "true"
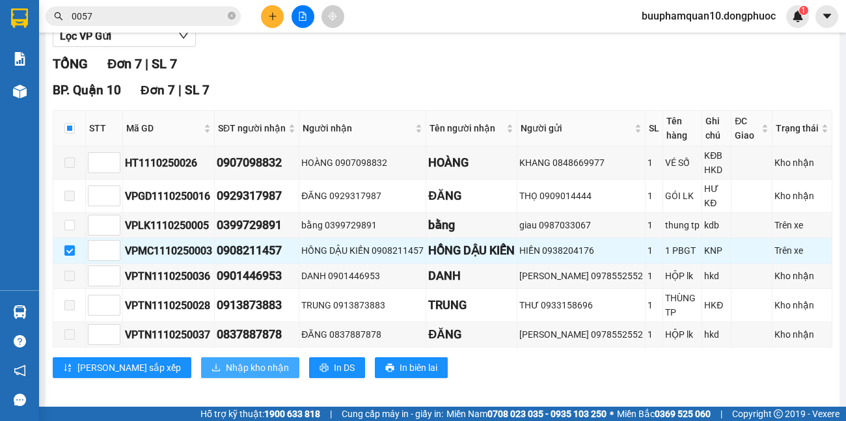
click at [227, 360] on span "Nhập kho nhận" at bounding box center [257, 367] width 63 height 14
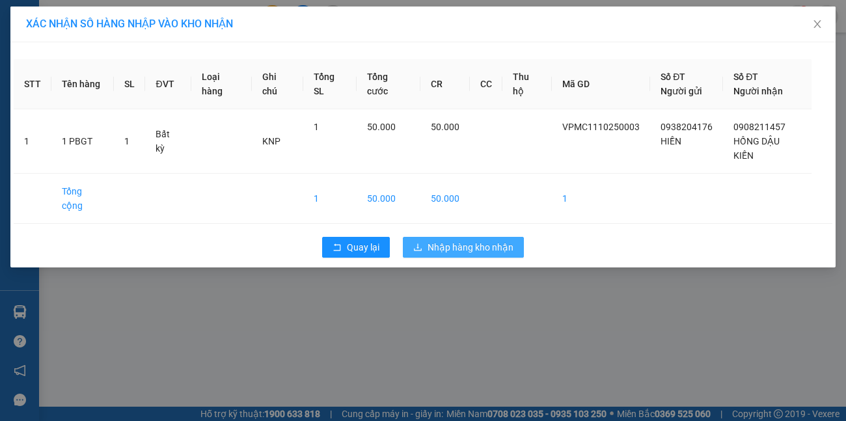
click at [499, 240] on span "Nhập hàng kho nhận" at bounding box center [470, 247] width 86 height 14
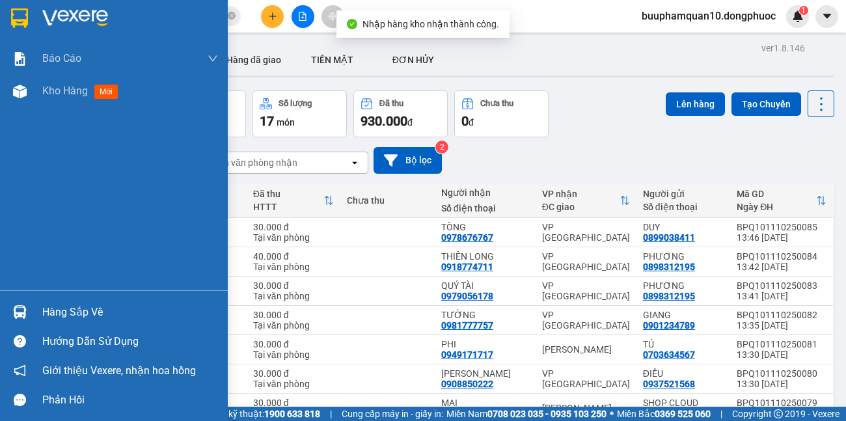
click at [81, 315] on div "Hàng sắp về" at bounding box center [130, 312] width 176 height 20
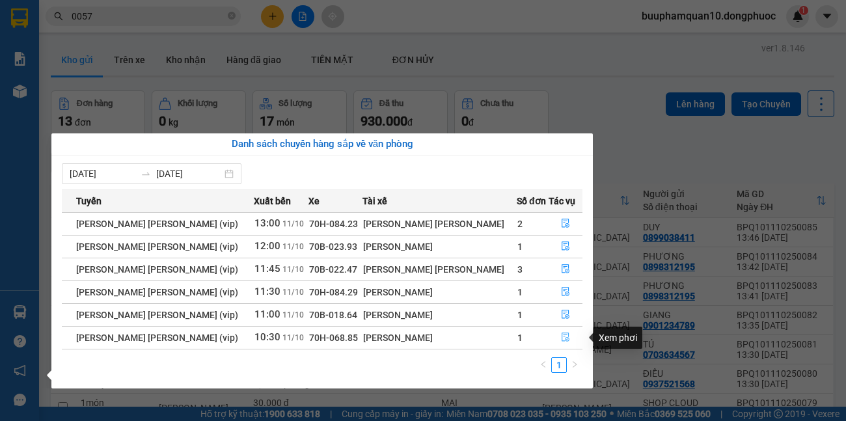
click at [561, 339] on icon "file-done" at bounding box center [565, 336] width 9 height 9
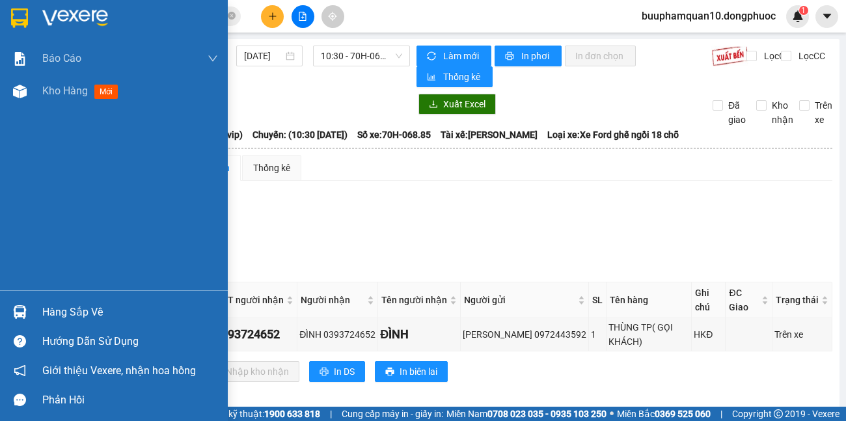
click at [36, 312] on div "Hàng sắp về" at bounding box center [114, 311] width 228 height 29
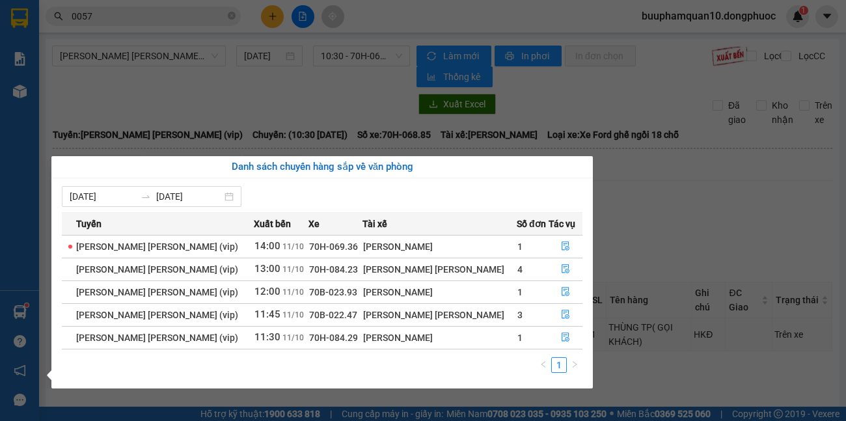
click at [144, 46] on section "Kết quả [PERSON_NAME] ( 9613 ) Bộ lọc Mã ĐH Trạng thái Món hàng Tổng [PERSON_NA…" at bounding box center [423, 210] width 846 height 421
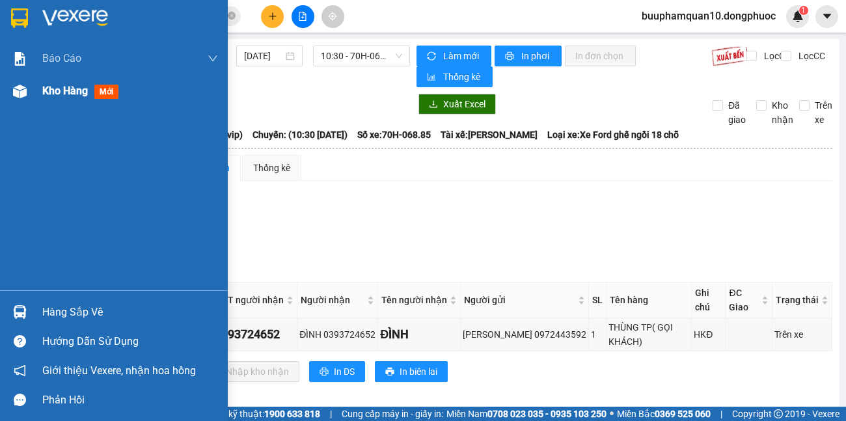
click at [79, 90] on span "Kho hàng" at bounding box center [65, 91] width 46 height 12
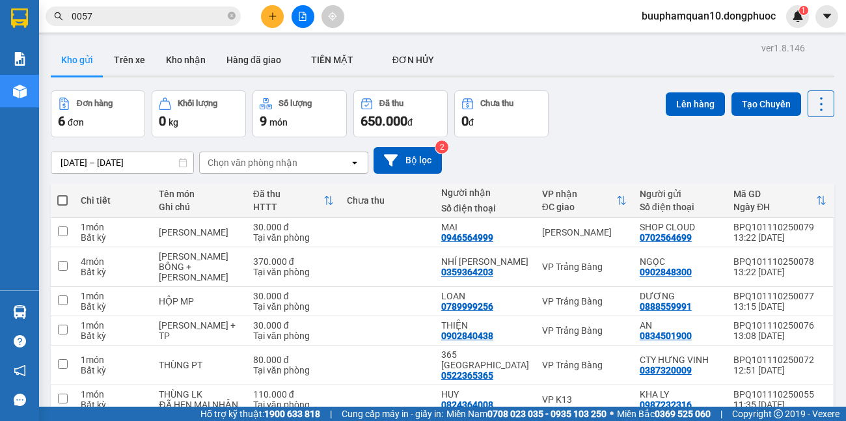
drag, startPoint x: 302, startPoint y: 16, endPoint x: 291, endPoint y: 18, distance: 11.2
click at [295, 17] on button at bounding box center [302, 16] width 23 height 23
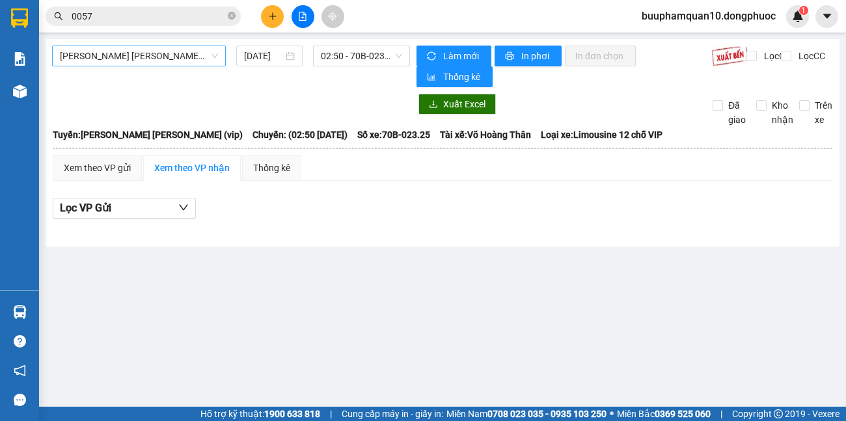
click at [174, 64] on span "[PERSON_NAME] [PERSON_NAME] (vip)" at bounding box center [139, 56] width 158 height 20
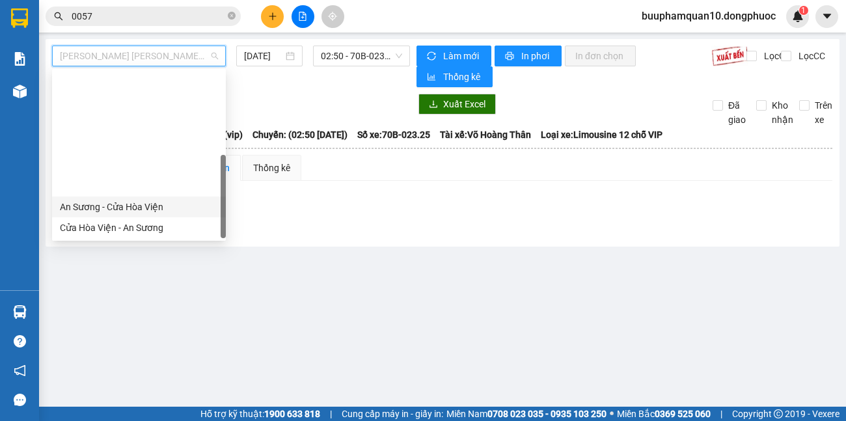
scroll to position [146, 0]
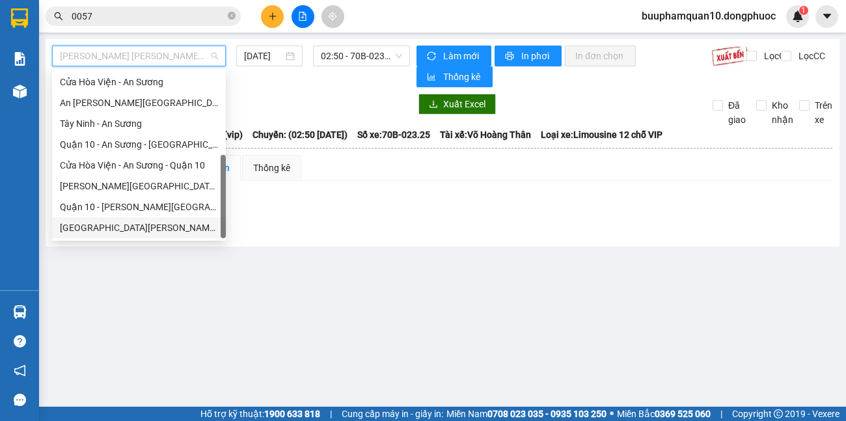
click at [144, 225] on div "[GEOGRAPHIC_DATA][PERSON_NAME][GEOGRAPHIC_DATA] (vip)" at bounding box center [139, 227] width 158 height 14
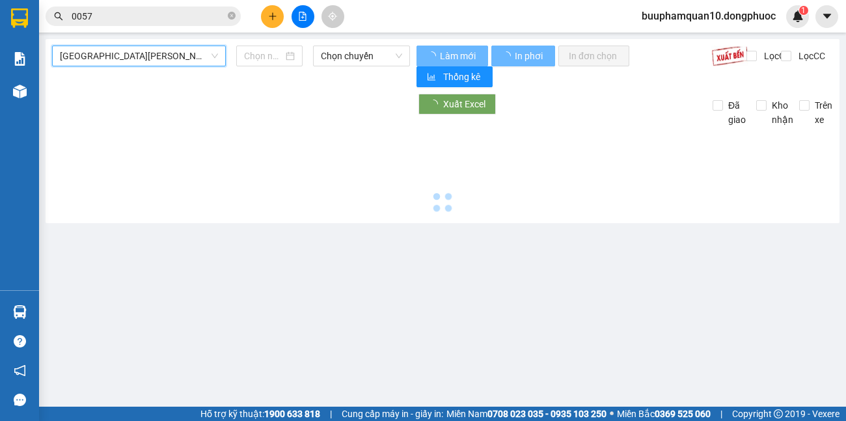
type input "[DATE]"
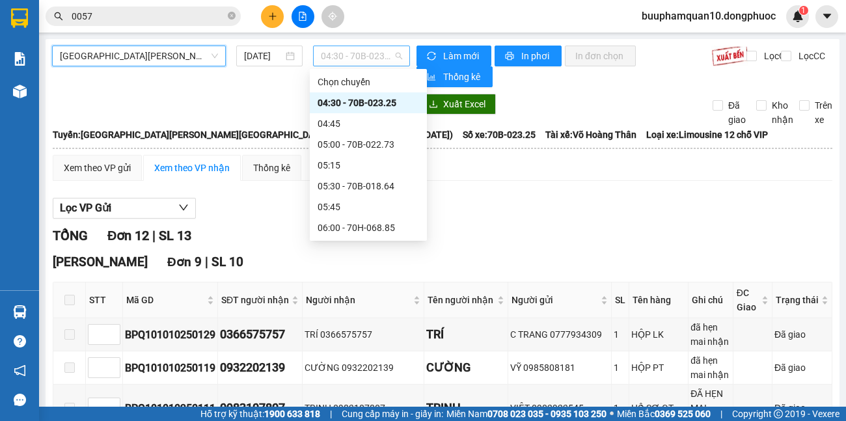
click at [343, 57] on span "04:30 - 70B-023.25" at bounding box center [361, 56] width 81 height 20
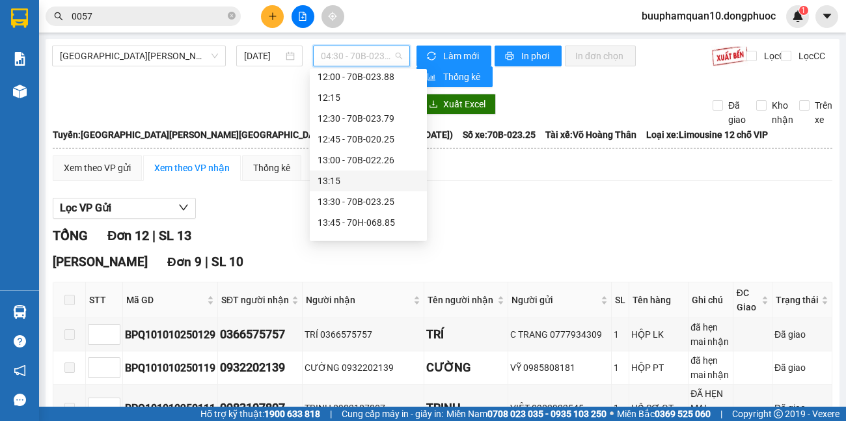
scroll to position [796, 0]
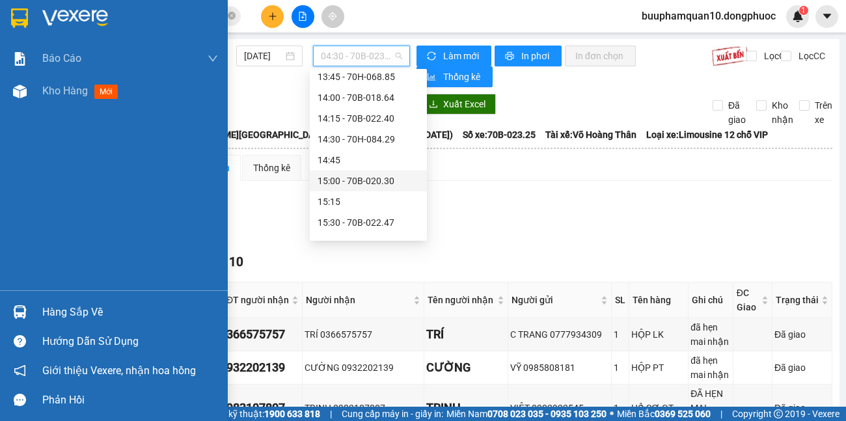
click at [44, 315] on div "Hàng sắp về" at bounding box center [130, 312] width 176 height 20
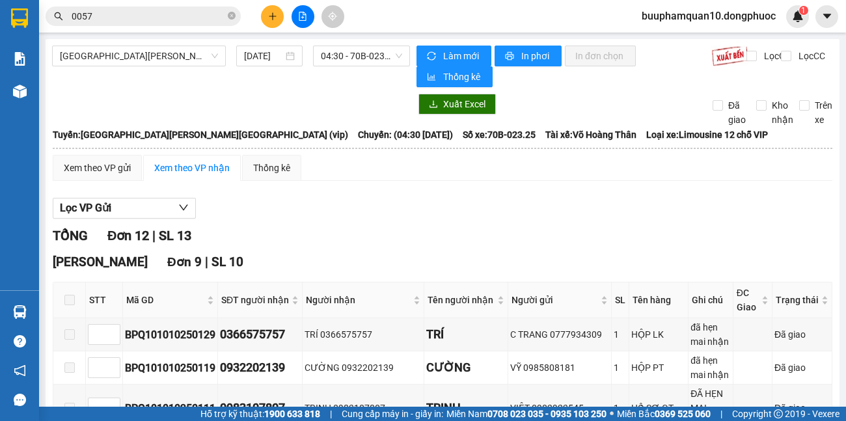
click at [274, 89] on section "Kết quả [PERSON_NAME] ( 9613 ) Bộ lọc Mã ĐH Trạng thái Món hàng Tổng [PERSON_NA…" at bounding box center [423, 210] width 846 height 421
click at [274, 21] on button at bounding box center [272, 16] width 23 height 23
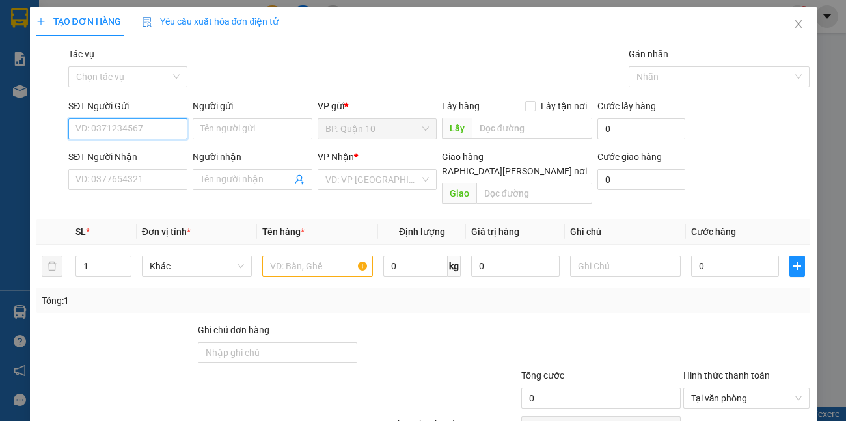
click at [165, 130] on input "SĐT Người Gửi" at bounding box center [127, 128] width 119 height 21
click at [139, 150] on div "0789747068 - [PERSON_NAME]" at bounding box center [139, 155] width 128 height 14
type input "0789747068"
type input "HIỀN"
type input "0973926172"
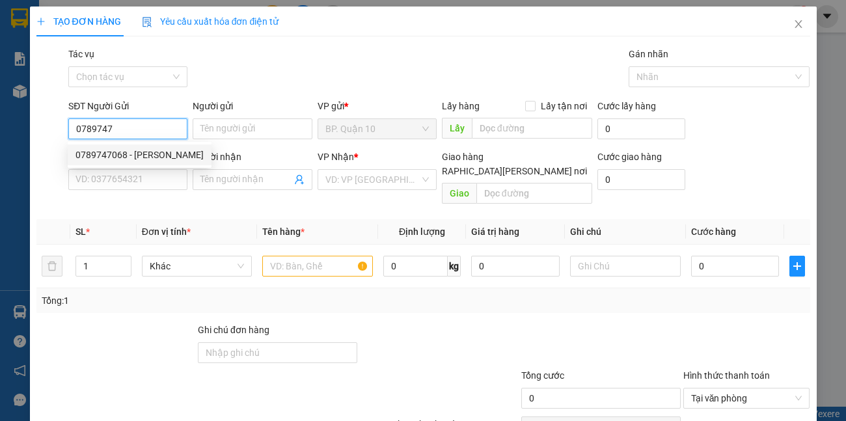
type input "TÚ"
type input "140.000"
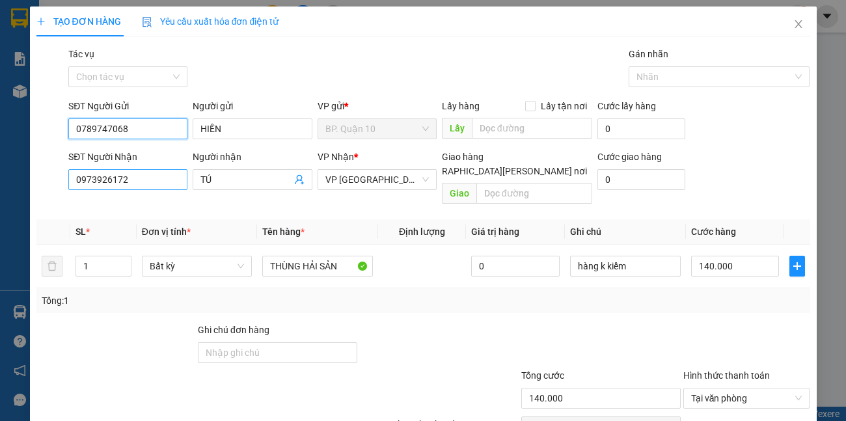
type input "0789747068"
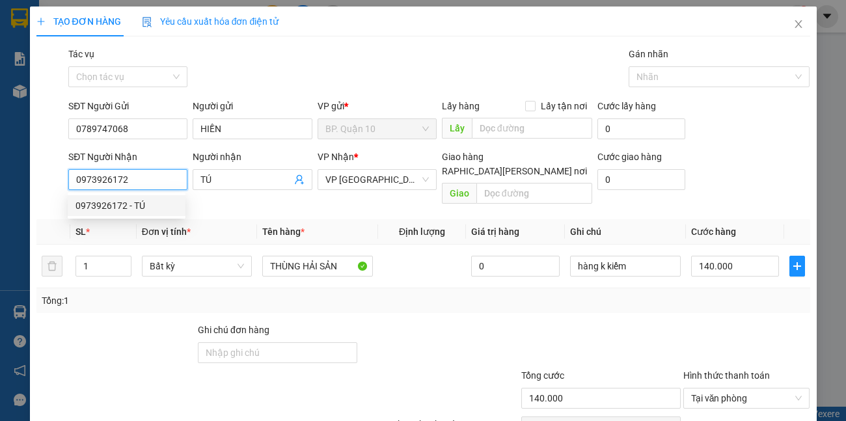
drag, startPoint x: 169, startPoint y: 181, endPoint x: 23, endPoint y: 218, distance: 150.2
click at [23, 218] on div "TẠO ĐƠN HÀNG Yêu cầu xuất hóa đơn điện tử Transit Pickup Surcharge Ids Transit …" at bounding box center [423, 210] width 846 height 421
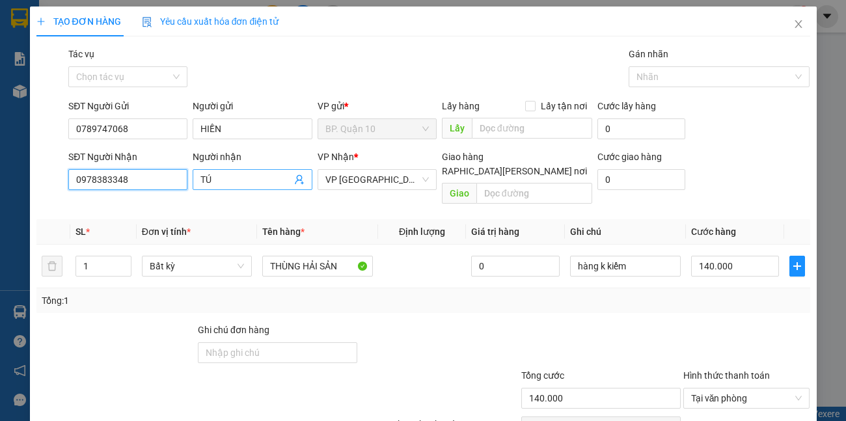
type input "0978383348"
drag, startPoint x: 241, startPoint y: 183, endPoint x: 0, endPoint y: 222, distance: 244.4
click at [108, 193] on div "SĐT Người Nhận 0978383348 0978383348 Người nhận TÚ VP Nhận * VP Tây Ninh Giao h…" at bounding box center [439, 180] width 746 height 60
type input "A"
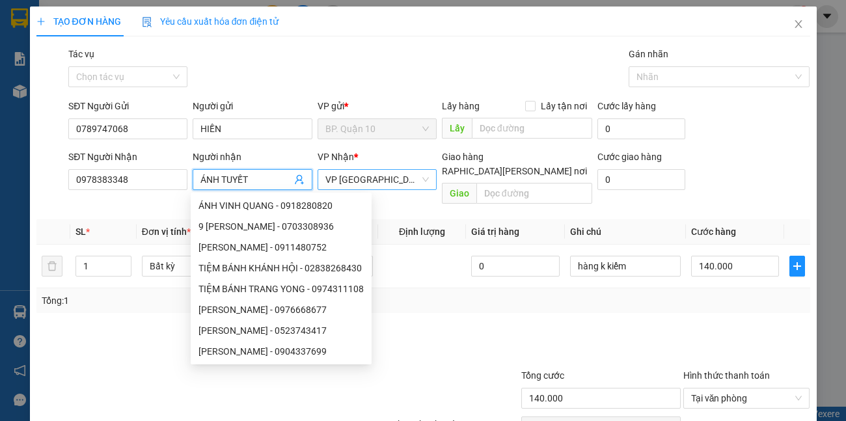
click at [402, 181] on span "VP [GEOGRAPHIC_DATA]" at bounding box center [376, 180] width 103 height 20
type input "ÁNH TUYẾT"
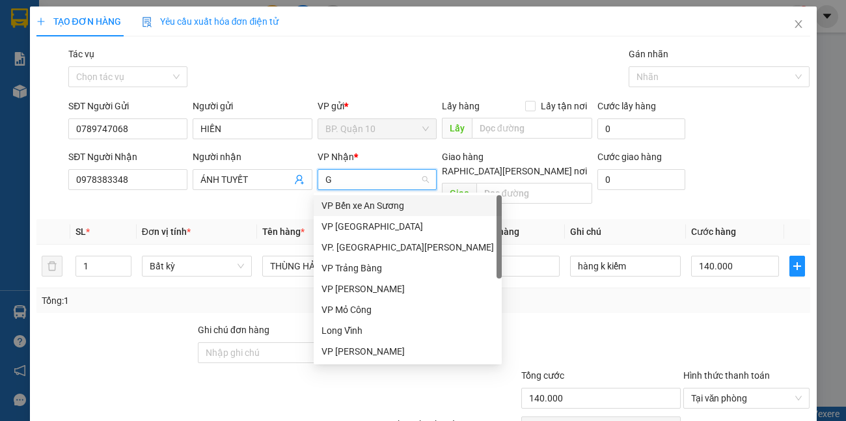
type input "GD"
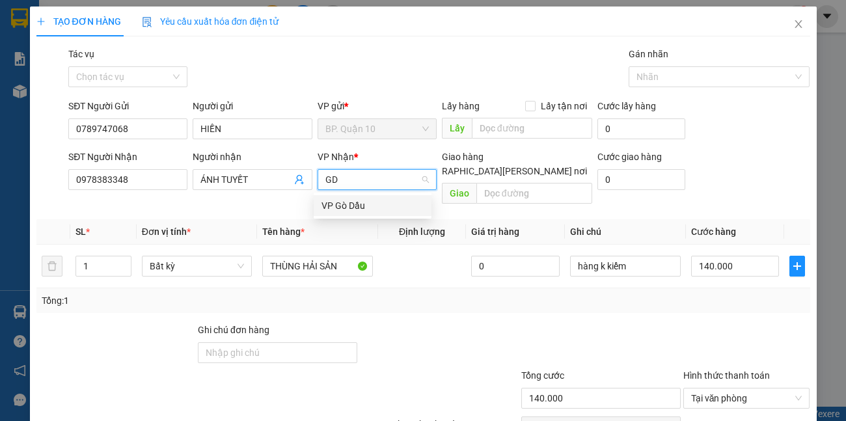
click at [371, 206] on div "VP Gò Dầu" at bounding box center [372, 205] width 102 height 14
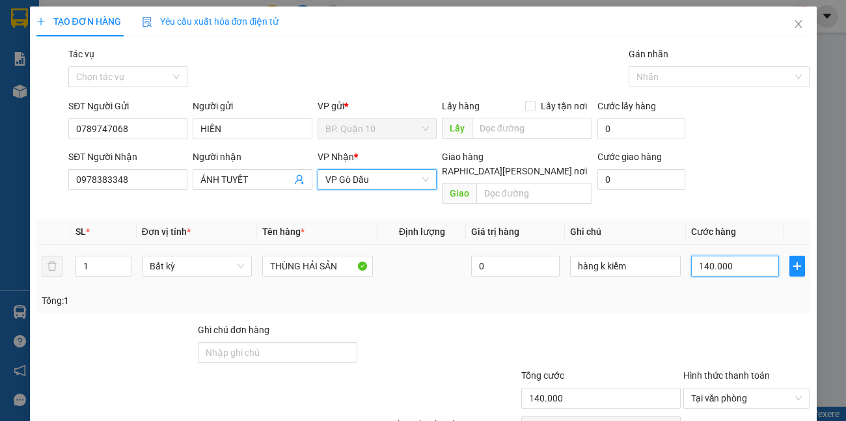
click at [724, 258] on input "140.000" at bounding box center [735, 266] width 88 height 21
type input "5"
type input "50"
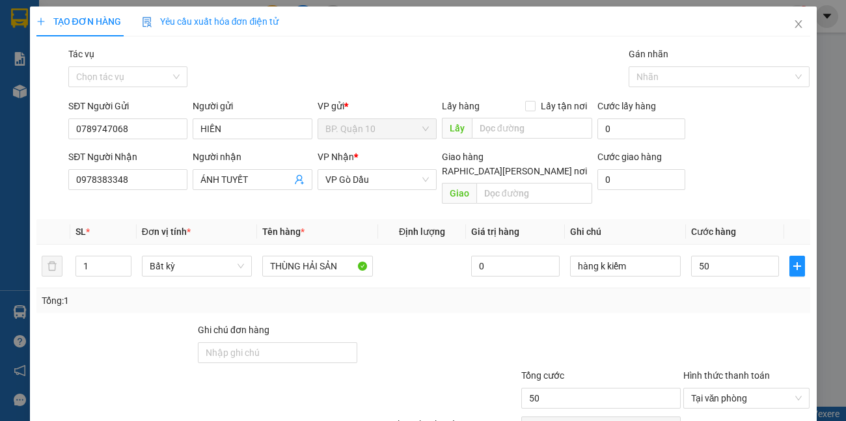
type input "50.000"
click at [745, 293] on div "Tổng: 1" at bounding box center [423, 300] width 763 height 14
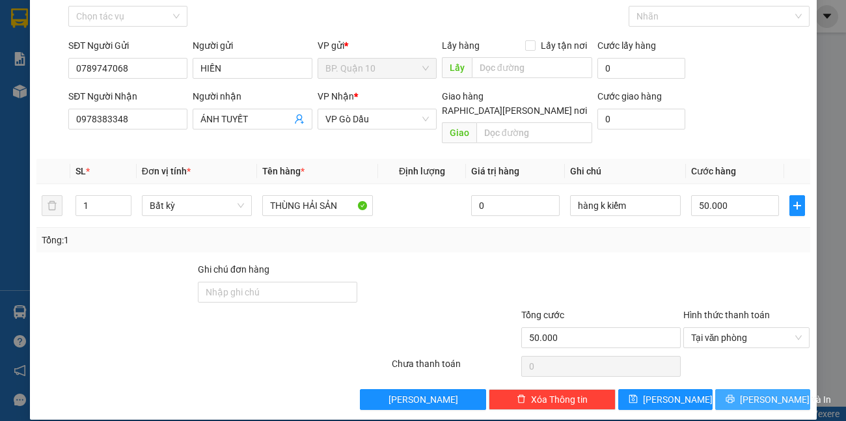
click at [758, 392] on span "Lưu và In" at bounding box center [784, 399] width 91 height 14
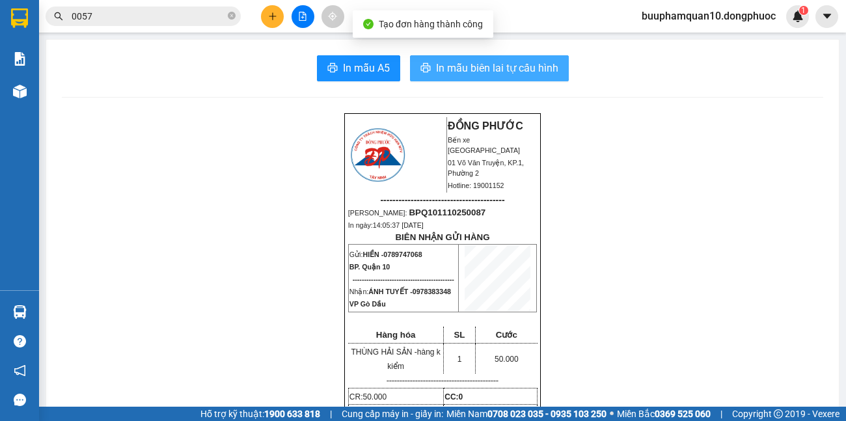
click at [463, 64] on span "In mẫu biên lai tự cấu hình" at bounding box center [497, 68] width 122 height 16
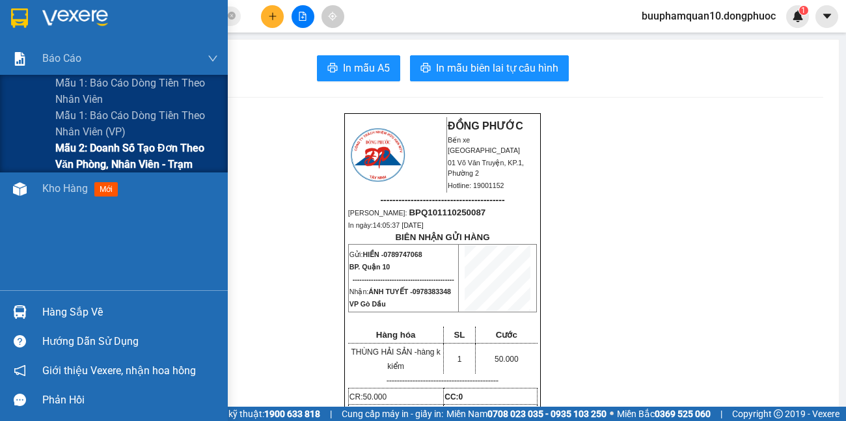
click at [60, 155] on span "Mẫu 2: Doanh số tạo đơn theo Văn phòng, nhân viên - Trạm" at bounding box center [136, 156] width 163 height 33
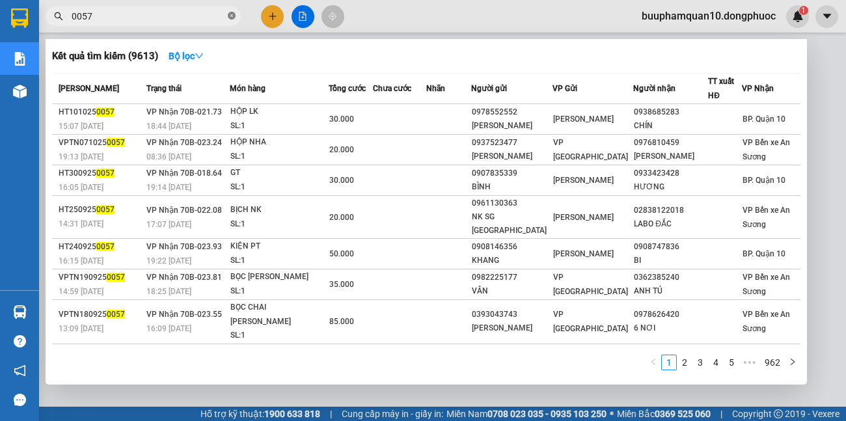
click at [232, 16] on icon "close-circle" at bounding box center [232, 16] width 8 height 8
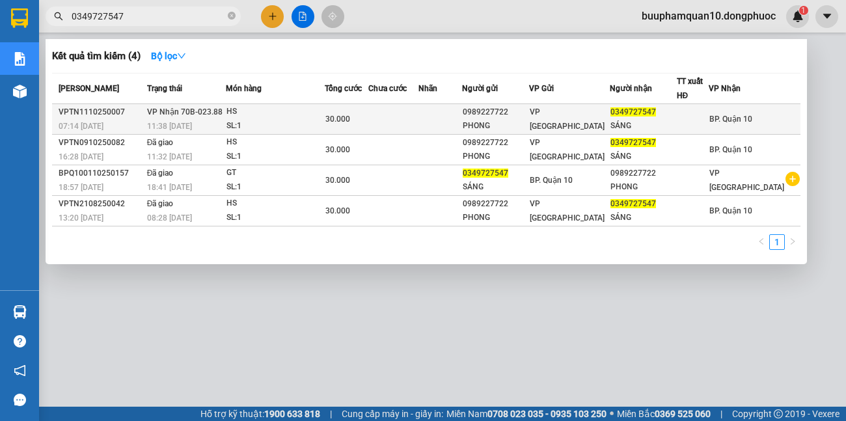
type input "0349727547"
click at [367, 118] on div "30.000" at bounding box center [346, 119] width 42 height 14
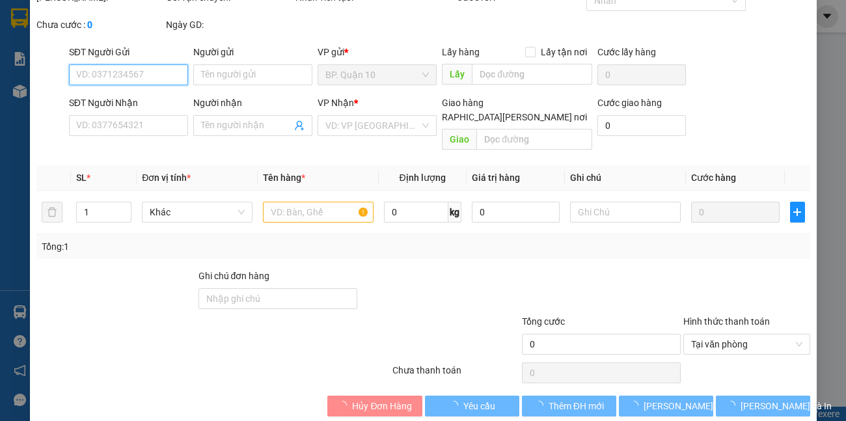
type input "0989227722"
type input "PHONG"
type input "0349727547"
type input "SÁNG"
type input "30.000"
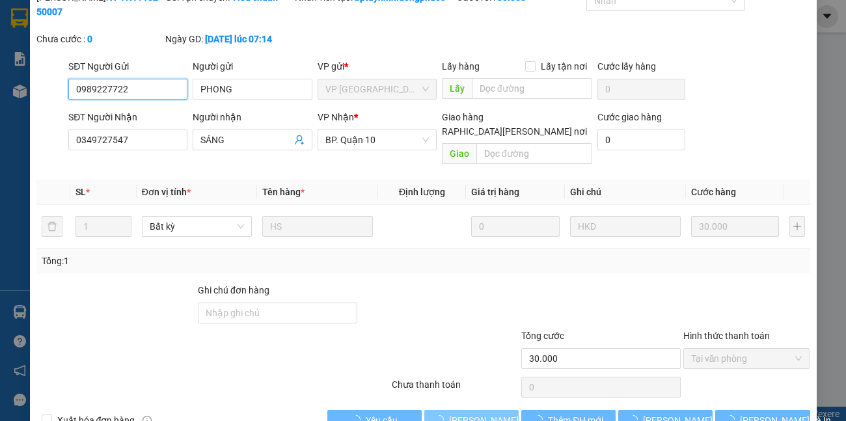
scroll to position [63, 0]
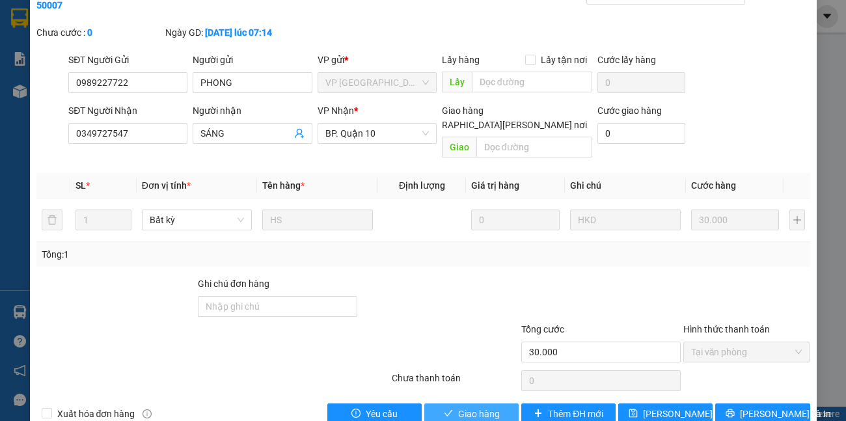
click at [458, 406] on span "Giao hàng" at bounding box center [479, 413] width 42 height 14
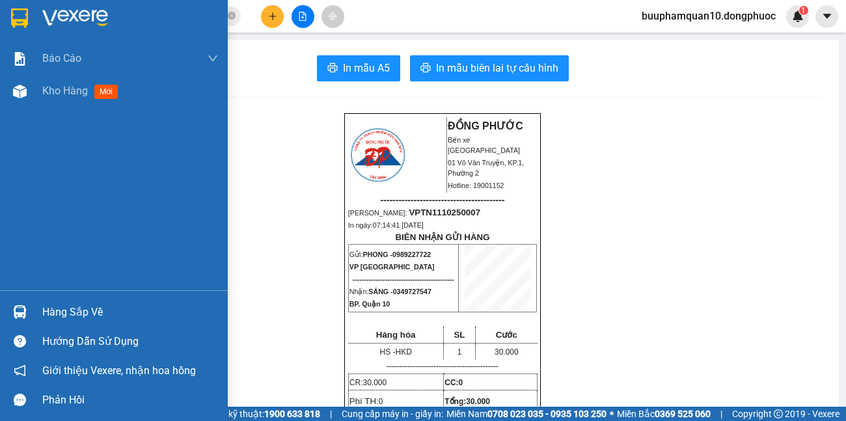
click at [47, 315] on div "Hàng sắp về" at bounding box center [130, 312] width 176 height 20
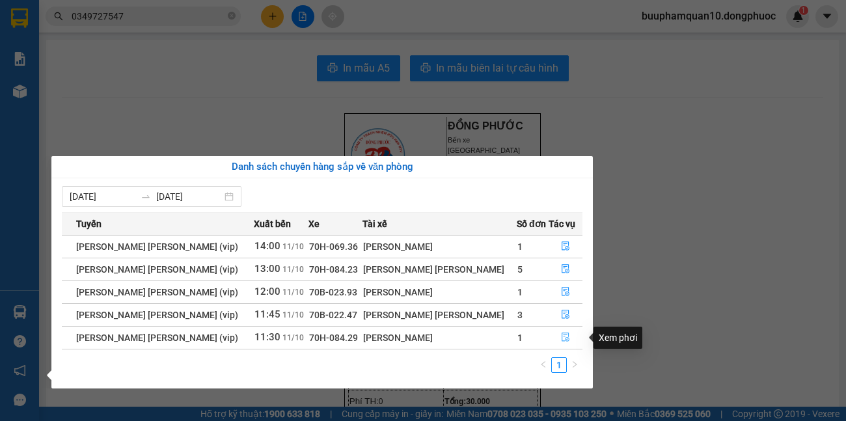
click at [561, 336] on icon "file-done" at bounding box center [565, 336] width 9 height 9
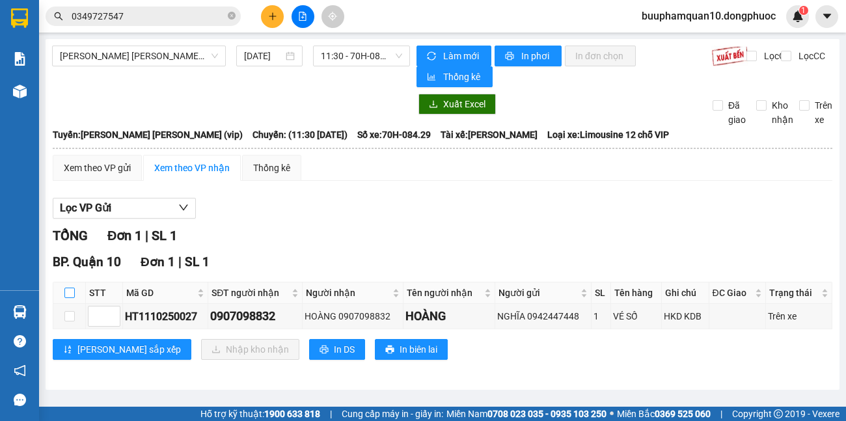
click at [74, 291] on input "checkbox" at bounding box center [69, 292] width 10 height 10
checkbox input "true"
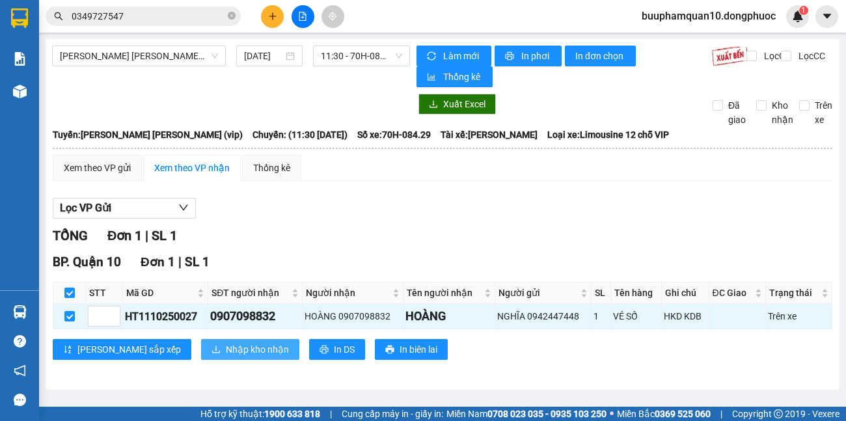
click at [226, 354] on span "Nhập kho nhận" at bounding box center [257, 349] width 63 height 14
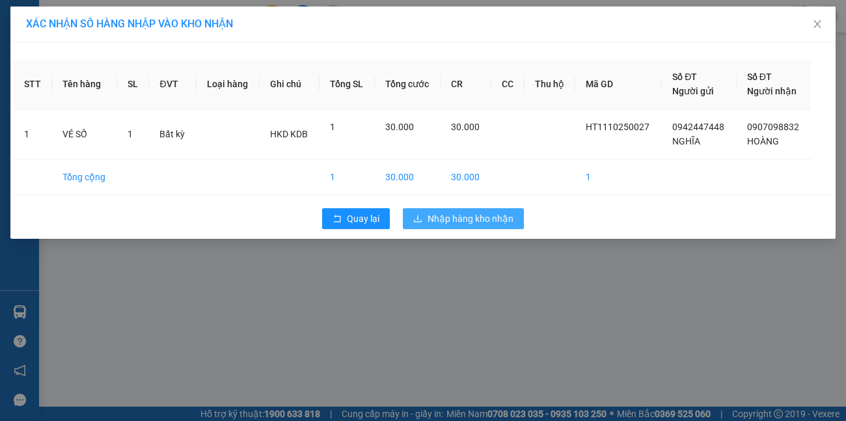
click at [459, 215] on span "Nhập hàng kho nhận" at bounding box center [470, 218] width 86 height 14
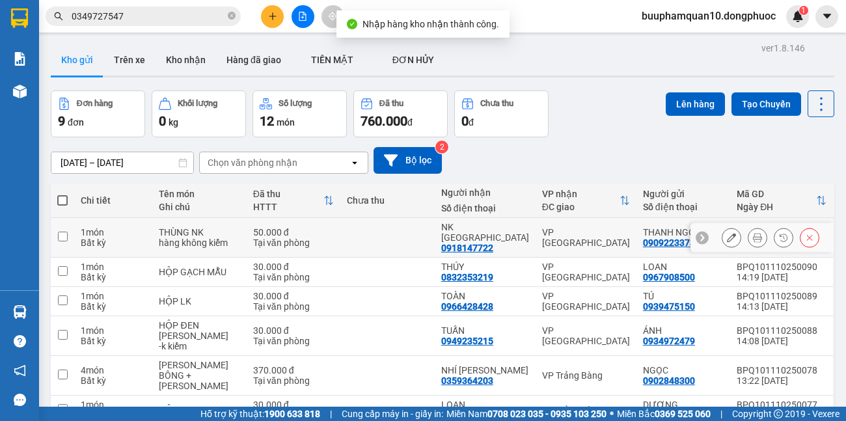
click at [565, 235] on div "VP [GEOGRAPHIC_DATA]" at bounding box center [586, 237] width 88 height 21
checkbox input "true"
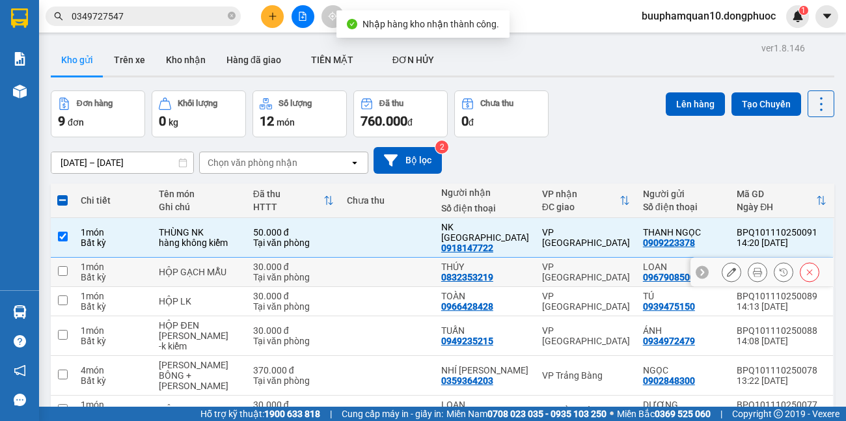
click at [572, 266] on div "VP [GEOGRAPHIC_DATA]" at bounding box center [586, 271] width 88 height 21
checkbox input "true"
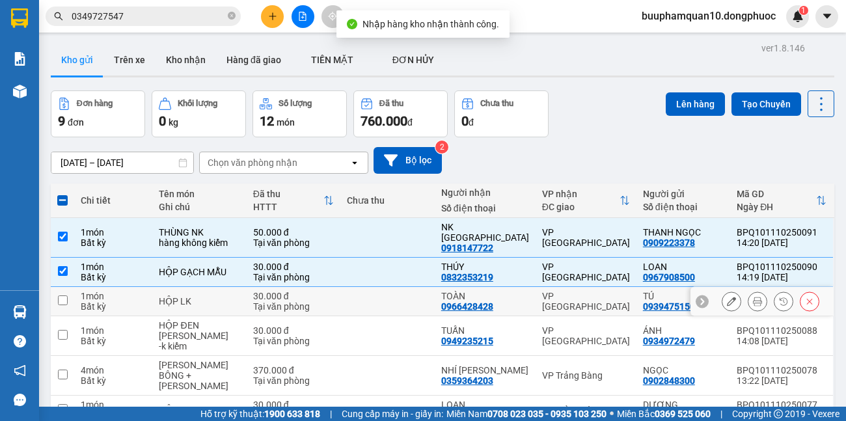
click at [576, 291] on div "VP [GEOGRAPHIC_DATA]" at bounding box center [586, 301] width 88 height 21
checkbox input "true"
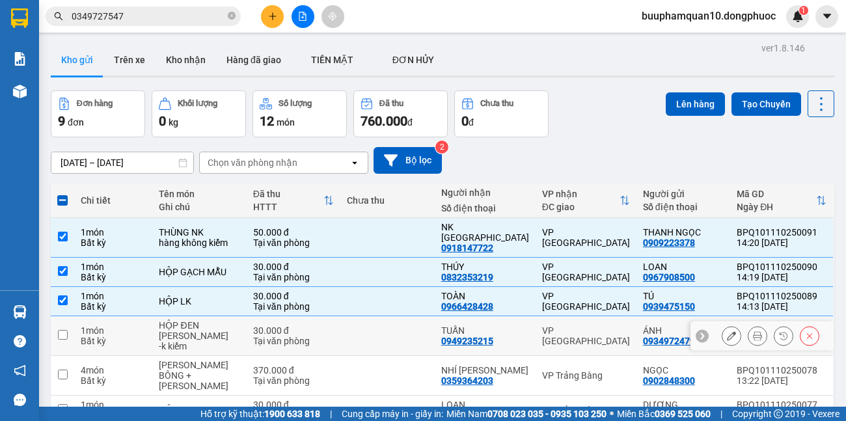
click at [574, 316] on td "VP [GEOGRAPHIC_DATA]" at bounding box center [585, 336] width 101 height 40
checkbox input "true"
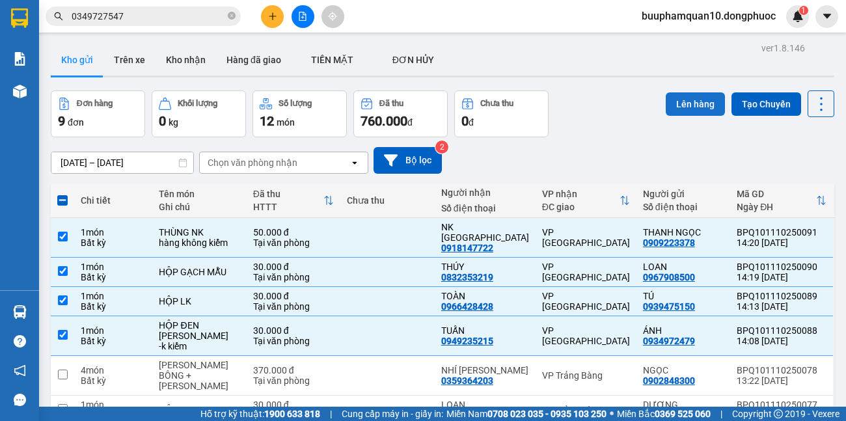
click at [672, 94] on button "Lên hàng" at bounding box center [694, 103] width 59 height 23
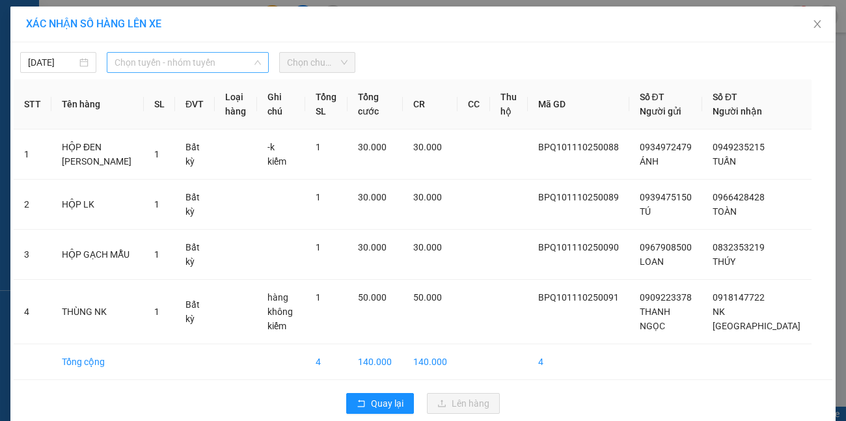
click at [165, 72] on span "Chọn tuyến - nhóm tuyến" at bounding box center [187, 63] width 147 height 20
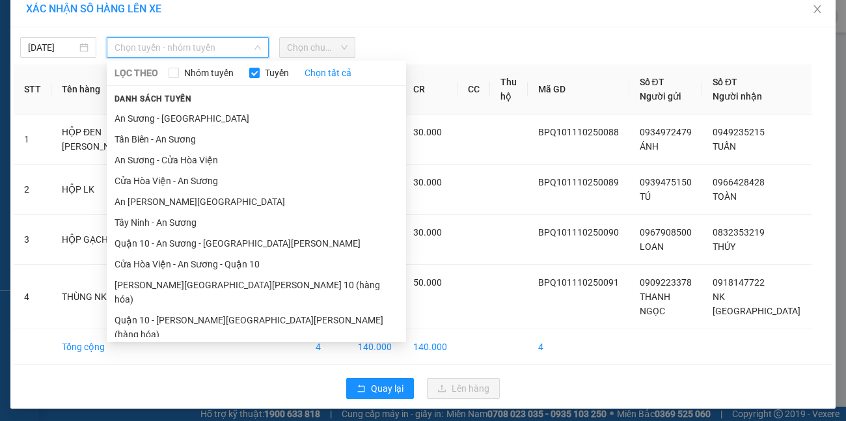
scroll to position [18, 0]
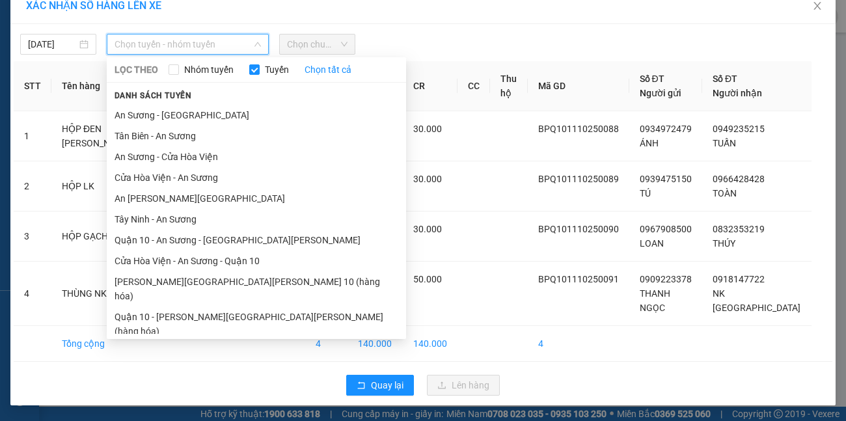
click at [215, 341] on li "[GEOGRAPHIC_DATA] - [GEOGRAPHIC_DATA] (vip)" at bounding box center [256, 351] width 299 height 21
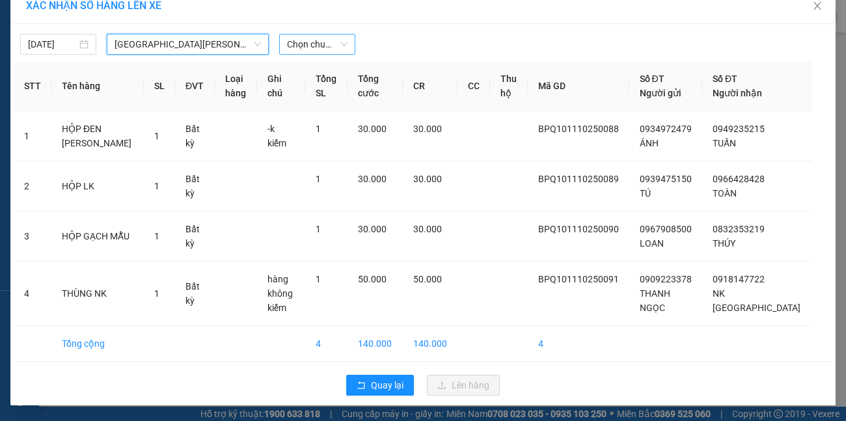
click at [313, 44] on span "Chọn chuyến" at bounding box center [317, 44] width 60 height 20
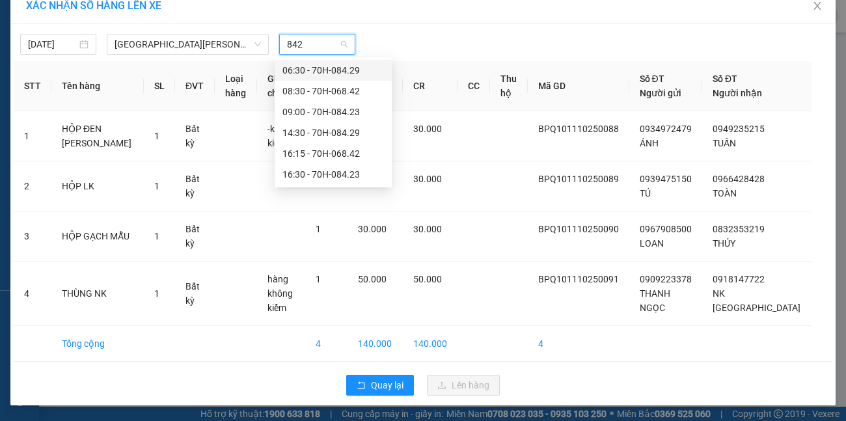
type input "8429"
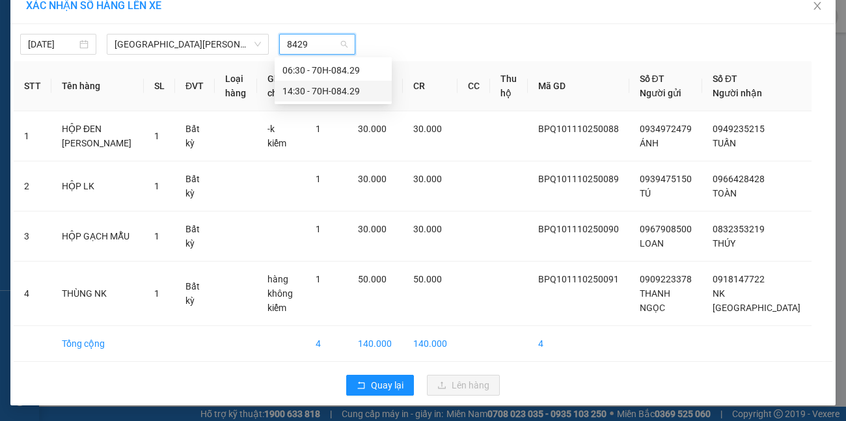
click at [312, 94] on div "14:30 - 70H-084.29" at bounding box center [332, 91] width 101 height 14
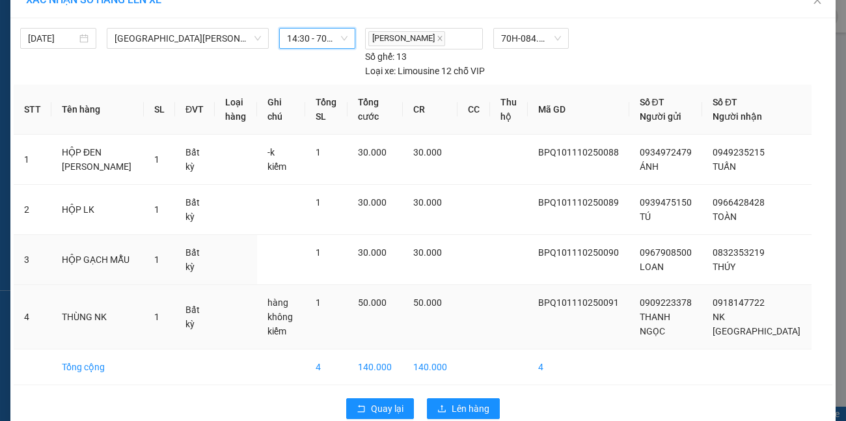
scroll to position [26, 0]
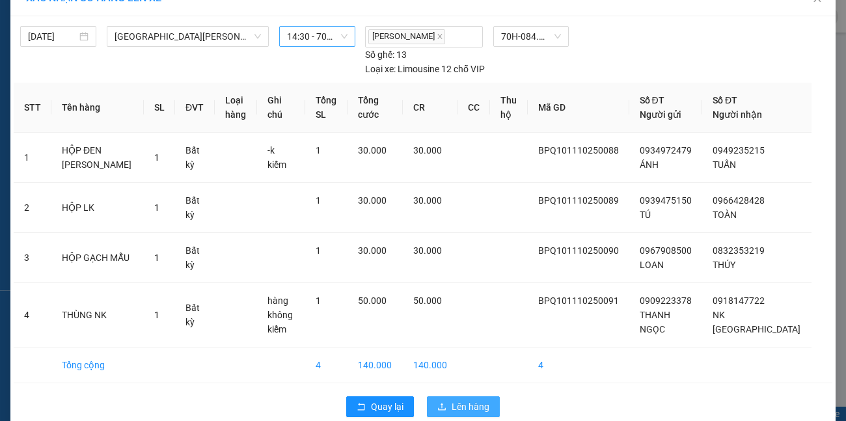
click at [453, 399] on span "Lên hàng" at bounding box center [470, 406] width 38 height 14
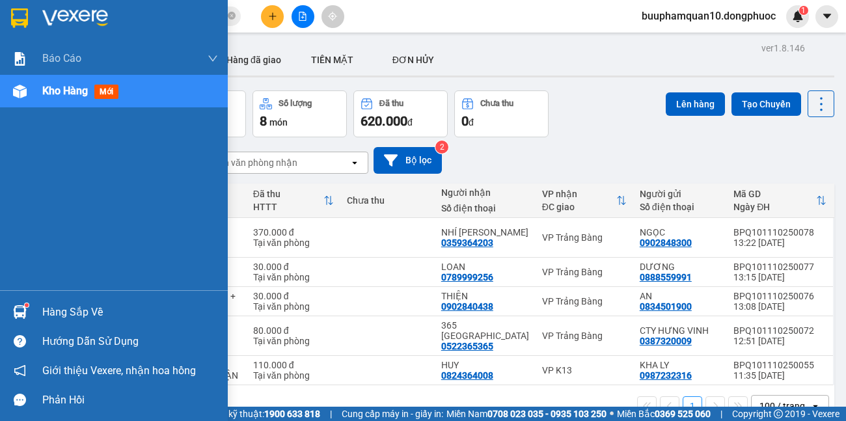
click at [60, 320] on div "Hàng sắp về" at bounding box center [130, 312] width 176 height 20
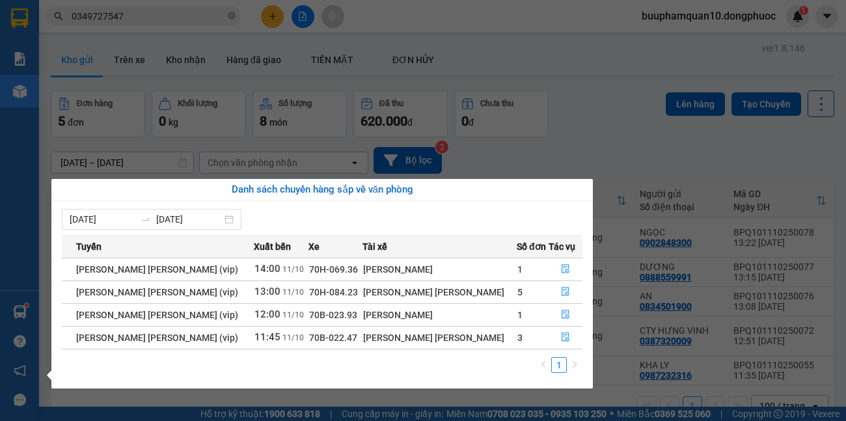
click at [231, 21] on section "Kết quả tìm kiếm ( 4 ) Bộ lọc Mã ĐH Trạng thái Món hàng Tổng cước Chưa cước Nhã…" at bounding box center [423, 210] width 846 height 421
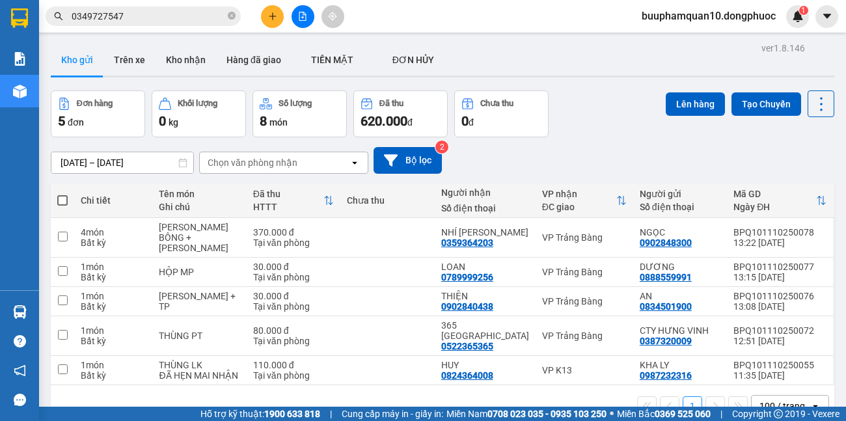
click at [227, 14] on span "0349727547" at bounding box center [143, 17] width 195 height 20
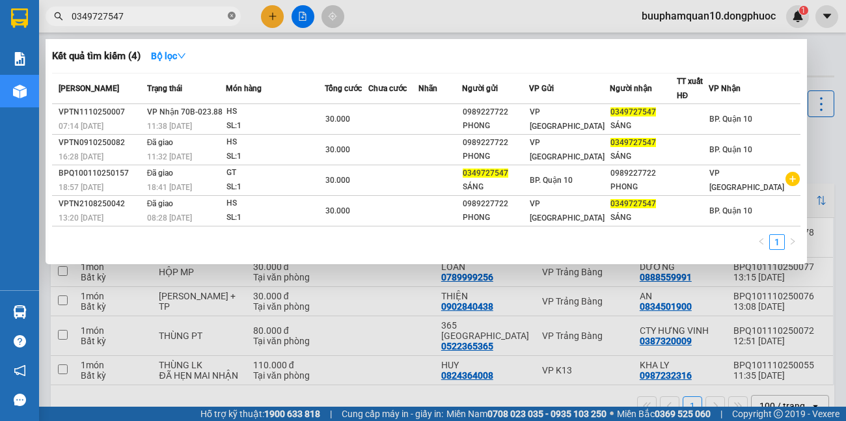
click at [229, 13] on icon "close-circle" at bounding box center [232, 16] width 8 height 8
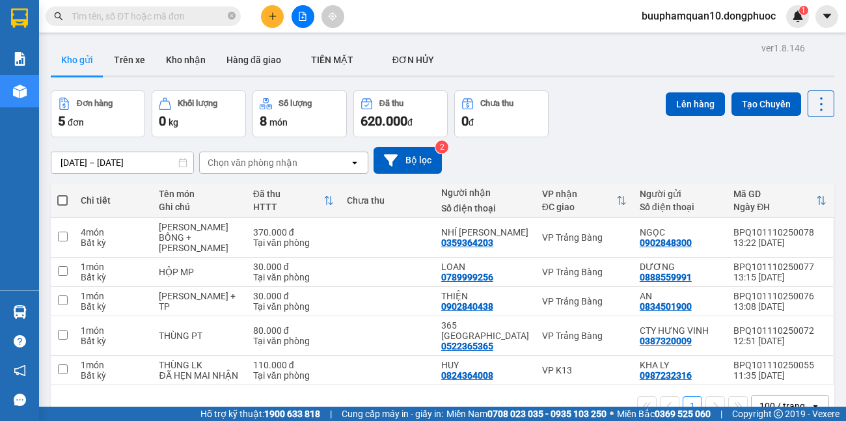
type input "9"
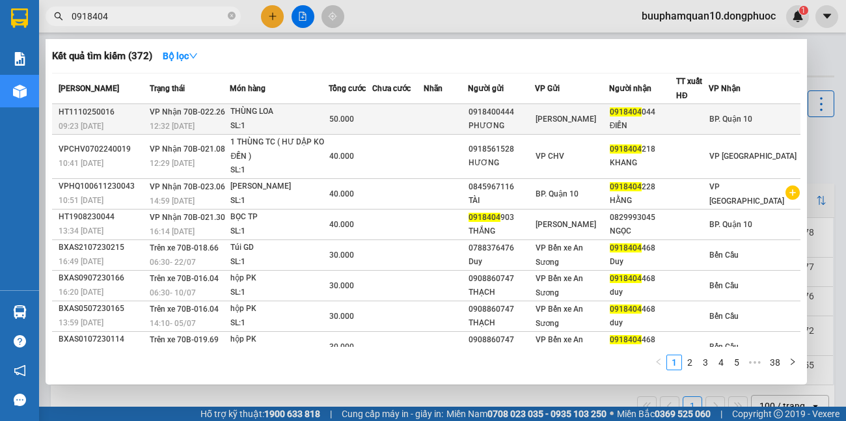
type input "0918404"
click at [384, 116] on td at bounding box center [397, 119] width 51 height 31
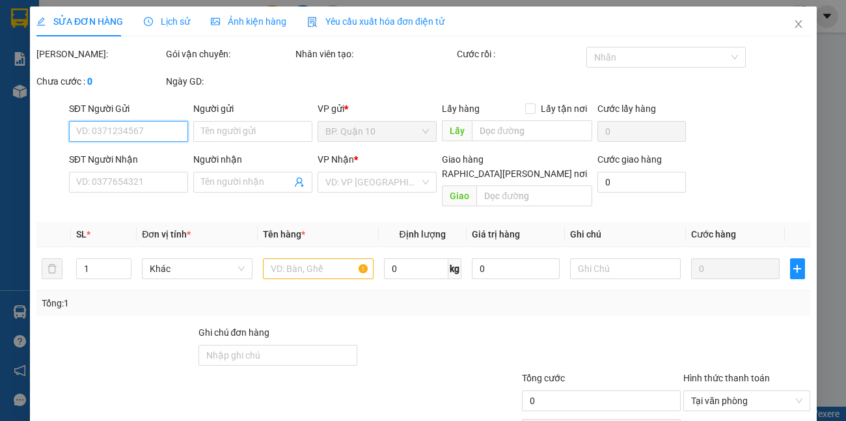
type input "0918400444"
type input "PHƯƠNG"
type input "0918404044"
type input "ĐIỀN"
type input "50.000"
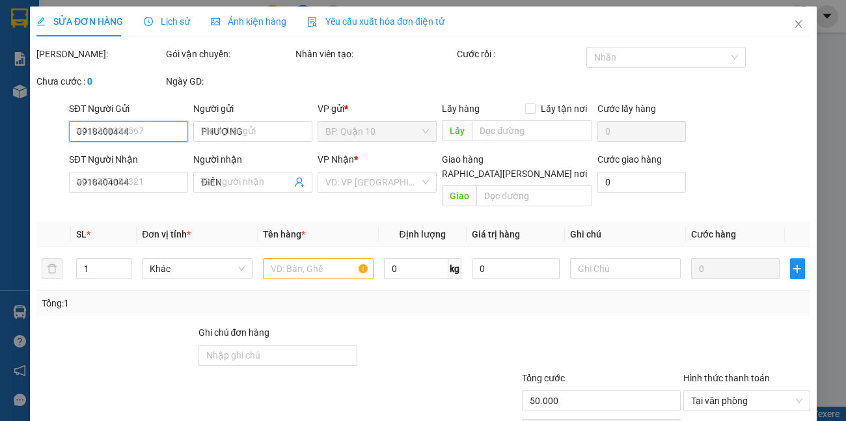
scroll to position [57, 0]
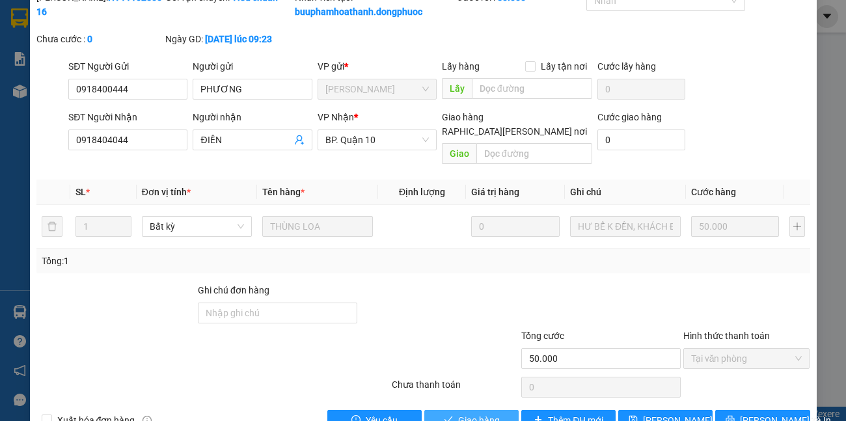
click at [467, 413] on span "Giao hàng" at bounding box center [479, 420] width 42 height 14
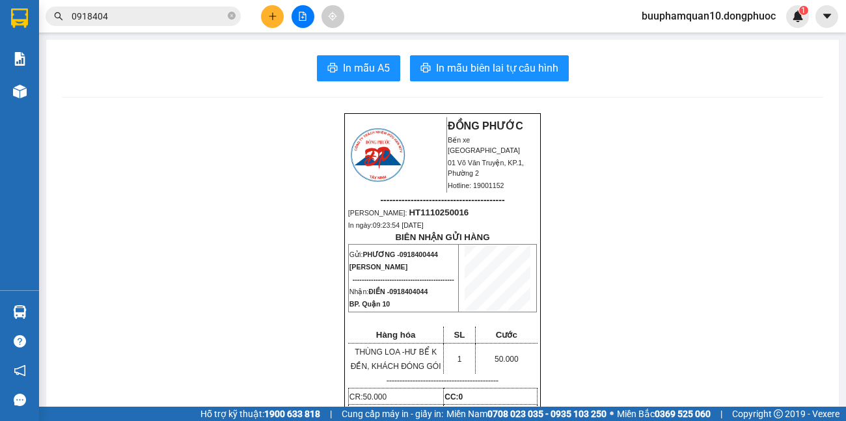
click at [265, 68] on div "In mẫu A5 In mẫu biên lai tự cấu hình" at bounding box center [442, 68] width 761 height 26
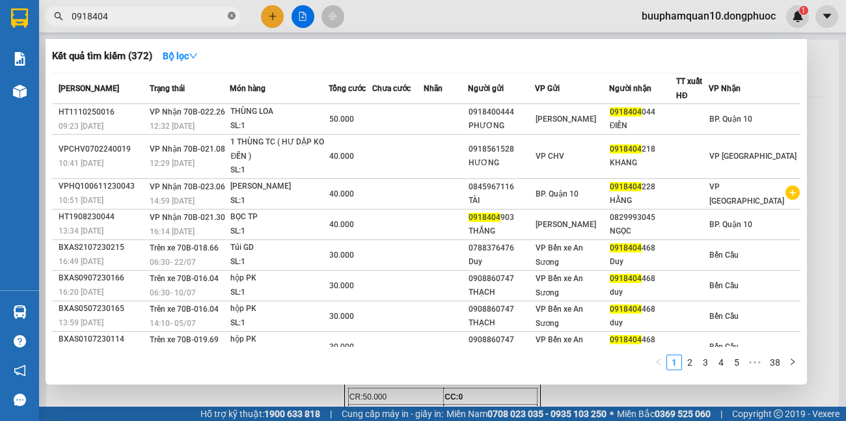
click at [232, 16] on icon "close-circle" at bounding box center [232, 16] width 8 height 8
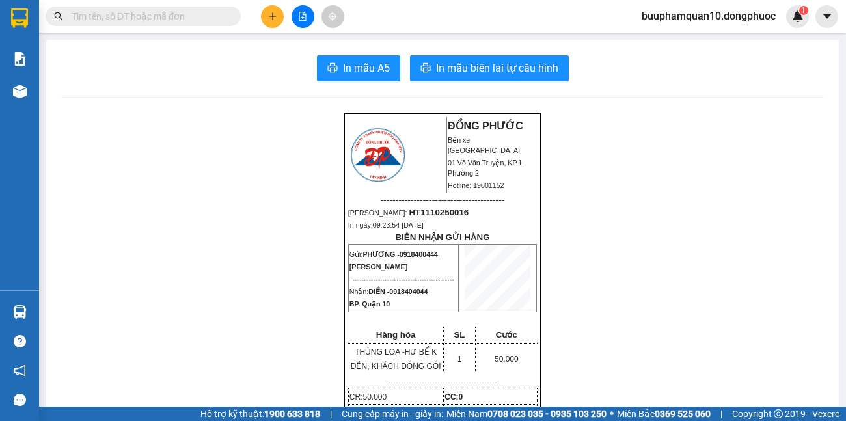
click at [214, 16] on input "text" at bounding box center [148, 16] width 153 height 14
click at [195, 16] on input "text" at bounding box center [148, 16] width 153 height 14
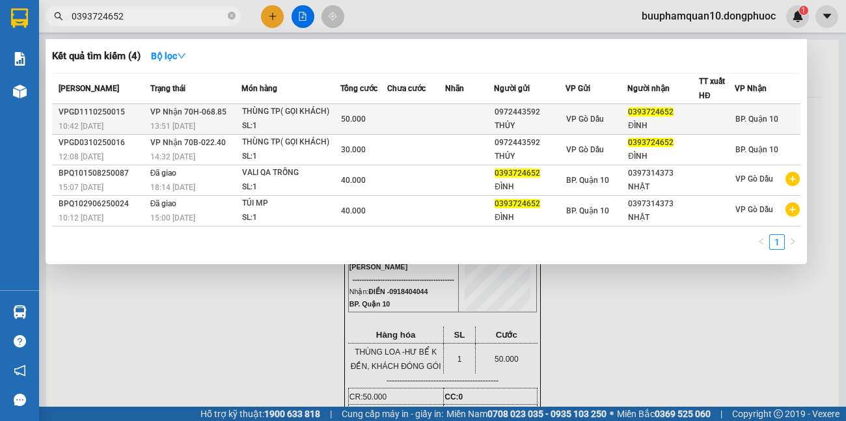
type input "0393724652"
click at [305, 122] on div "SL: 1" at bounding box center [291, 126] width 98 height 14
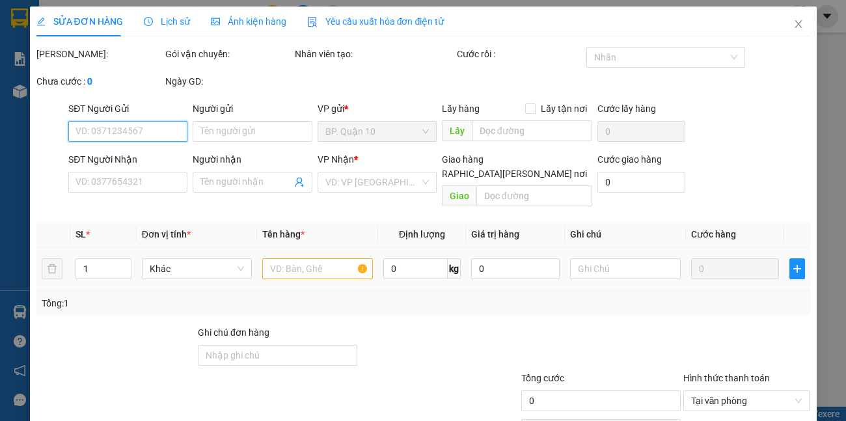
type input "0972443592"
type input "THỦY"
type input "0393724652"
type input "ĐÌNH"
type input "50.000"
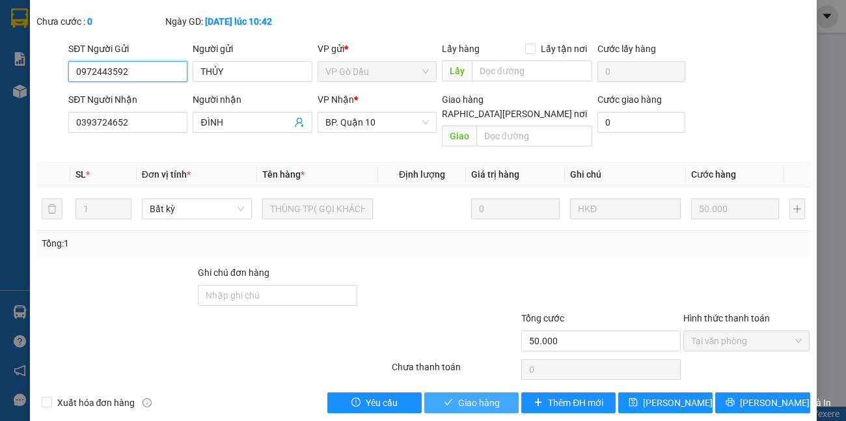
scroll to position [77, 0]
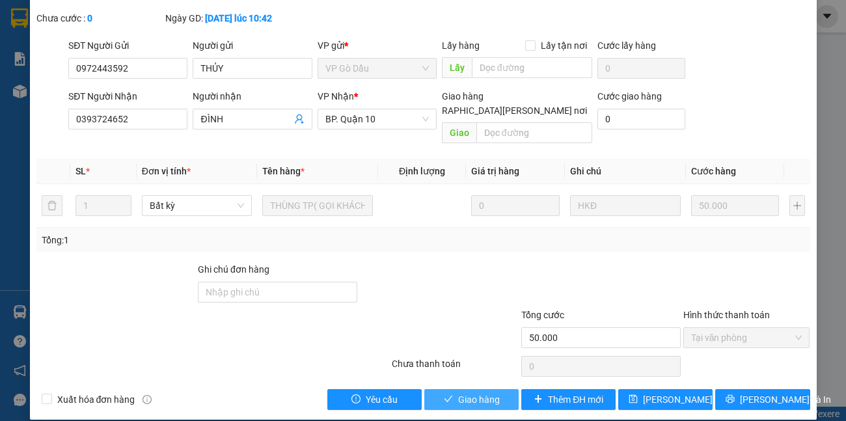
click at [490, 392] on span "Giao hàng" at bounding box center [479, 399] width 42 height 14
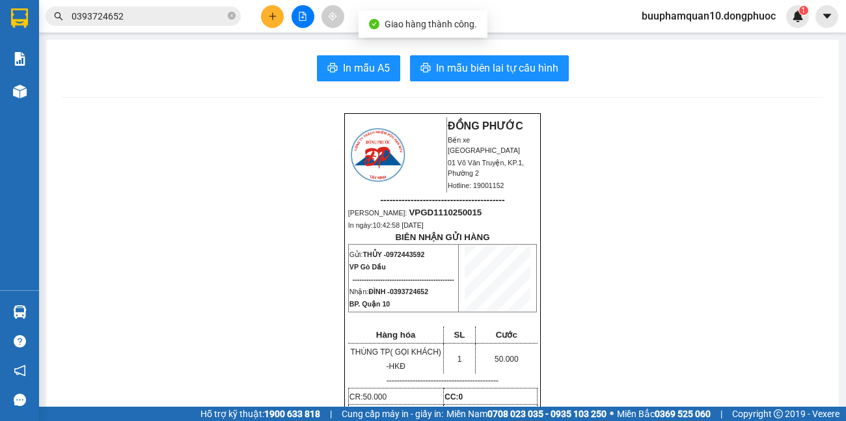
click at [161, 21] on input "0393724652" at bounding box center [148, 16] width 153 height 14
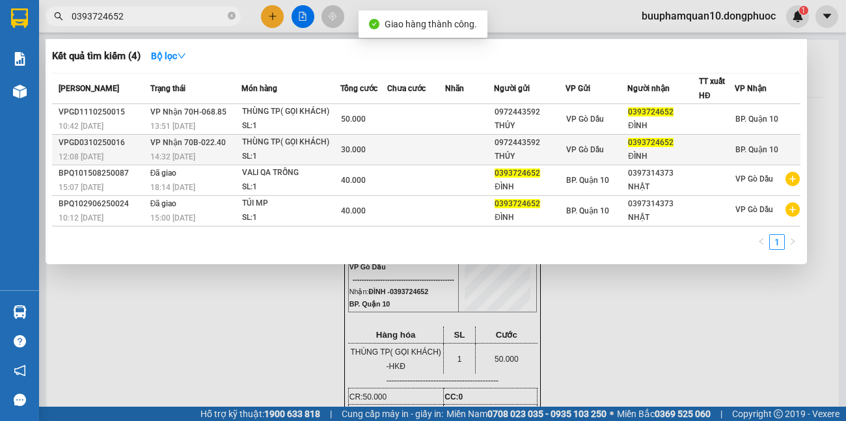
click at [292, 155] on div "SL: 1" at bounding box center [291, 157] width 98 height 14
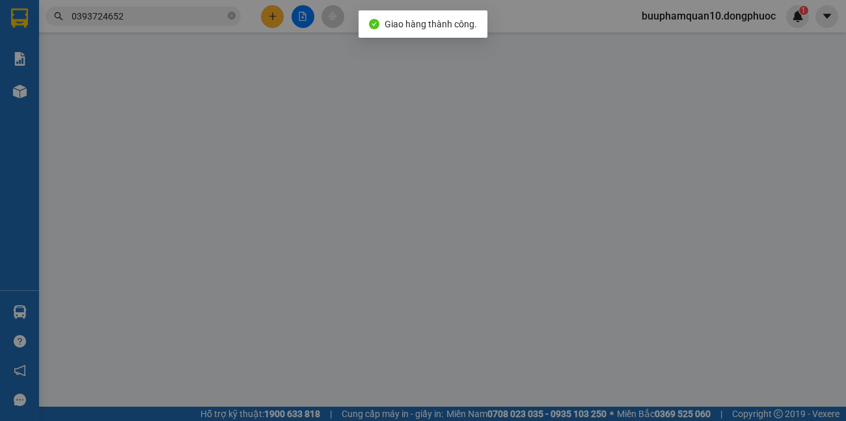
type input "0972443592"
type input "THỦY"
type input "0393724652"
type input "ĐÌNH"
type input "30.000"
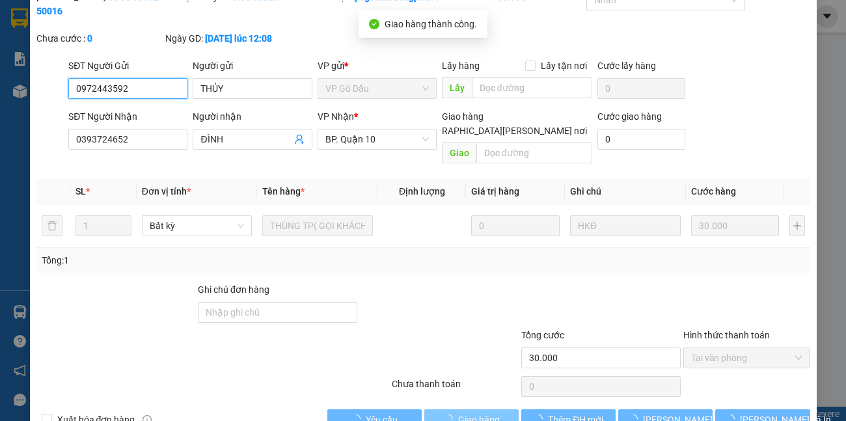
scroll to position [77, 0]
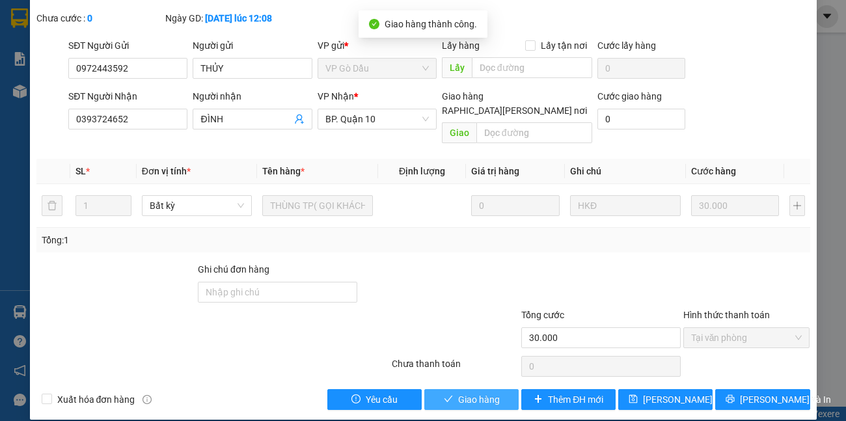
click at [492, 392] on span "Giao hàng" at bounding box center [479, 399] width 42 height 14
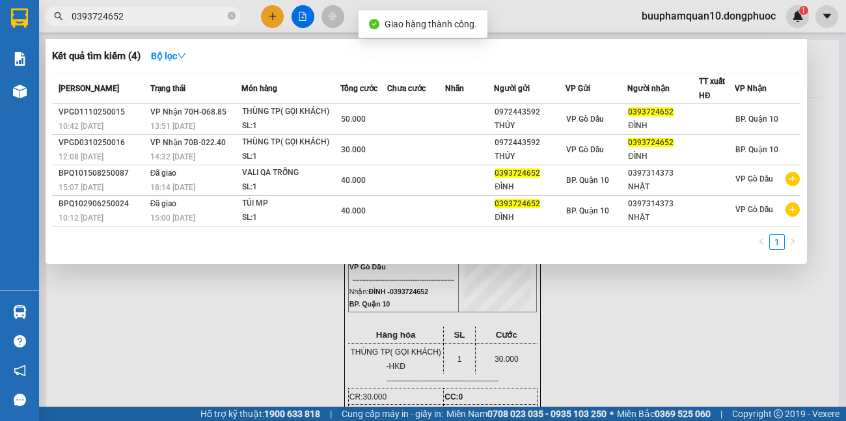
click at [179, 16] on input "0393724652" at bounding box center [148, 16] width 153 height 14
click at [269, 20] on div at bounding box center [423, 210] width 846 height 421
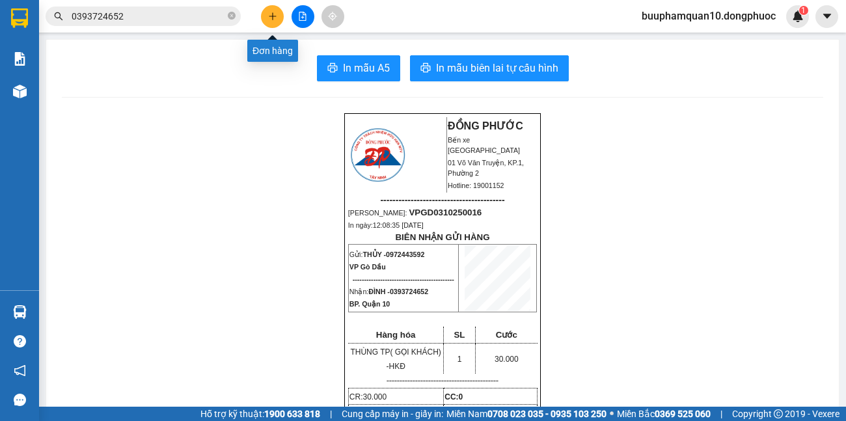
click at [269, 20] on icon "plus" at bounding box center [272, 16] width 9 height 9
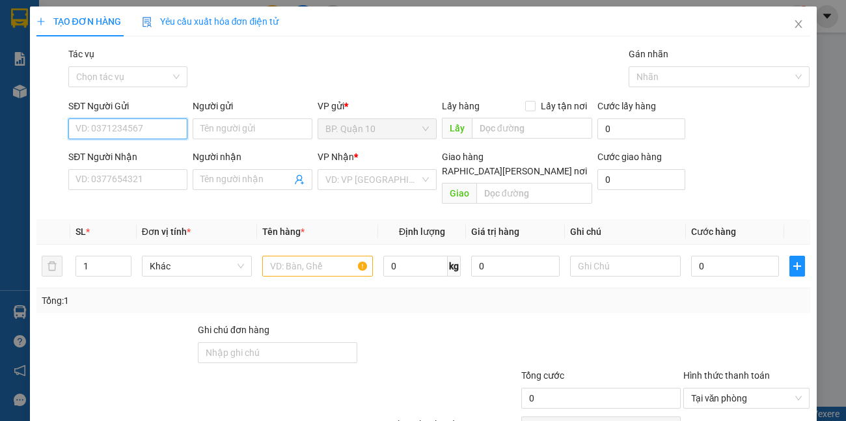
click at [139, 126] on input "SĐT Người Gửi" at bounding box center [127, 128] width 119 height 21
click at [140, 156] on div "0903817962 - VÂN" at bounding box center [126, 155] width 102 height 14
type input "0903817962"
type input "VÂN"
type input "0908331811"
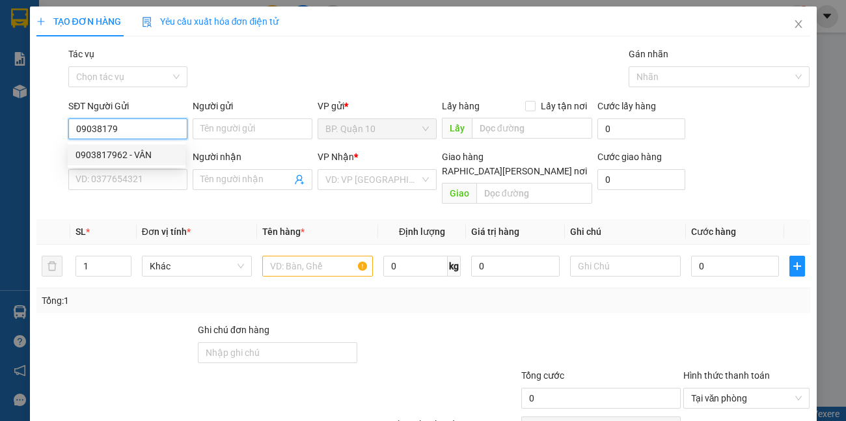
type input "THÚY"
type input "50.000"
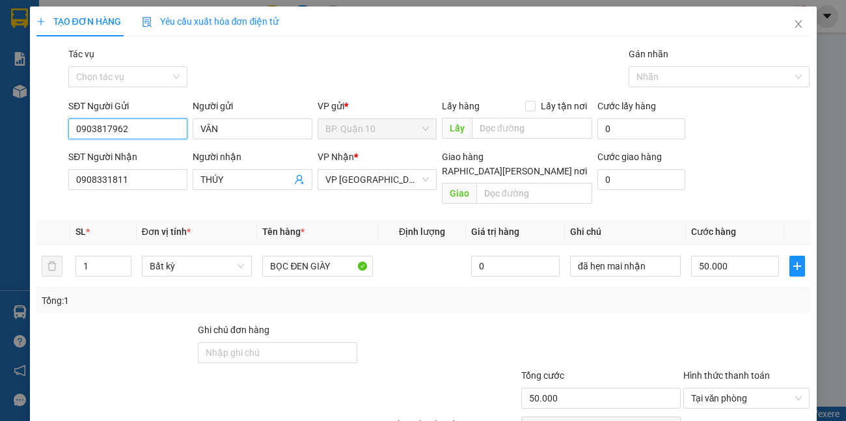
type input "0903817962"
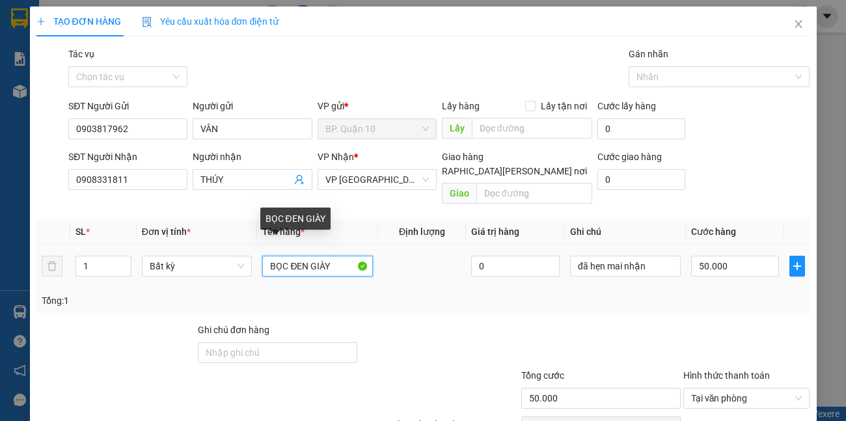
drag, startPoint x: 341, startPoint y: 244, endPoint x: 0, endPoint y: 282, distance: 342.9
click at [23, 282] on div "TẠO ĐƠN HÀNG Yêu cầu xuất hóa đơn điện tử Transit Pickup Surcharge Ids Transit …" at bounding box center [423, 210] width 846 height 421
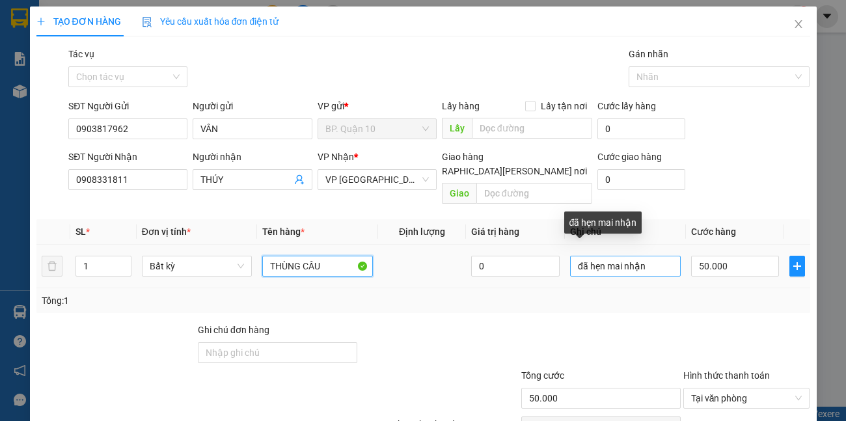
type input "THÙNG CẦU"
click at [643, 256] on input "đã hẹn mai nhận" at bounding box center [625, 266] width 111 height 21
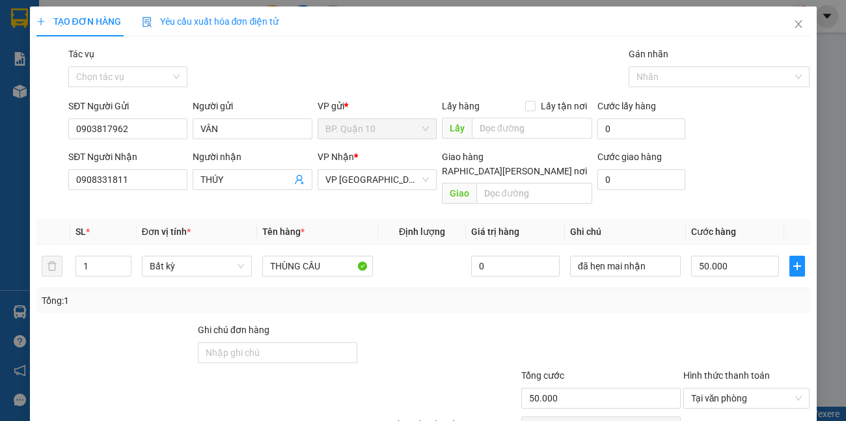
drag, startPoint x: 712, startPoint y: 276, endPoint x: 721, endPoint y: 276, distance: 9.8
click at [719, 288] on div "Tổng: 1" at bounding box center [422, 300] width 773 height 25
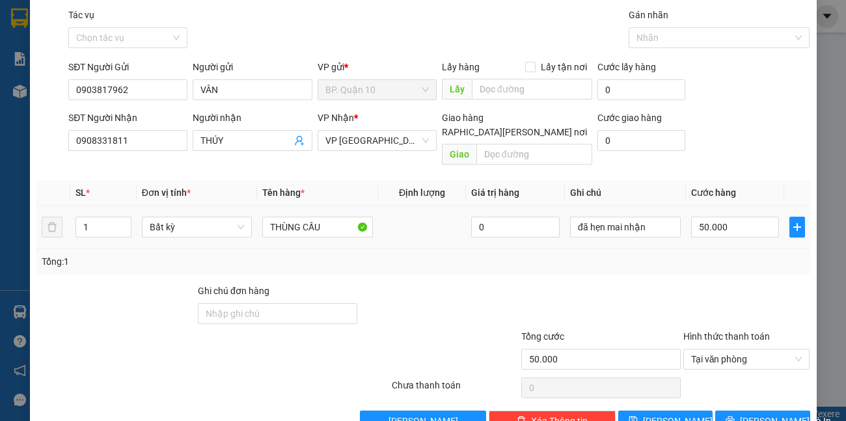
scroll to position [60, 0]
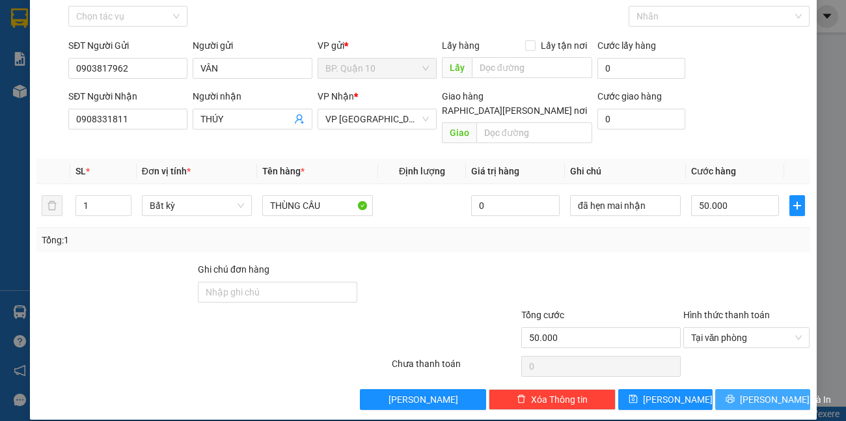
click at [750, 392] on span "[PERSON_NAME] và In" at bounding box center [784, 399] width 91 height 14
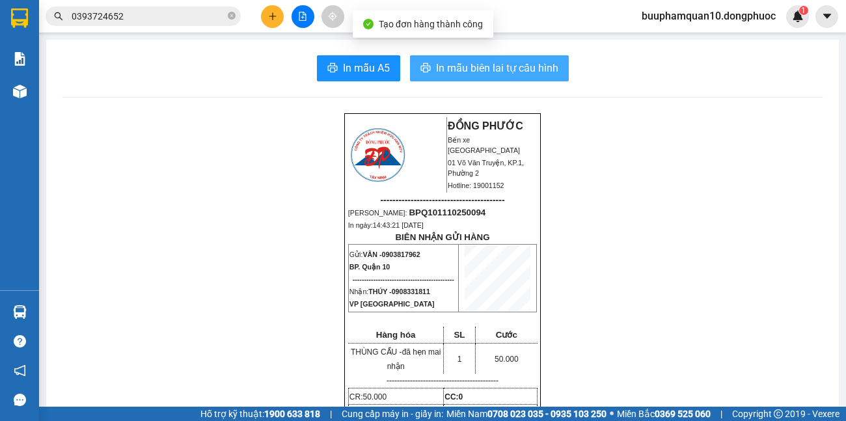
click at [514, 68] on span "In mẫu biên lai tự cấu hình" at bounding box center [497, 68] width 122 height 16
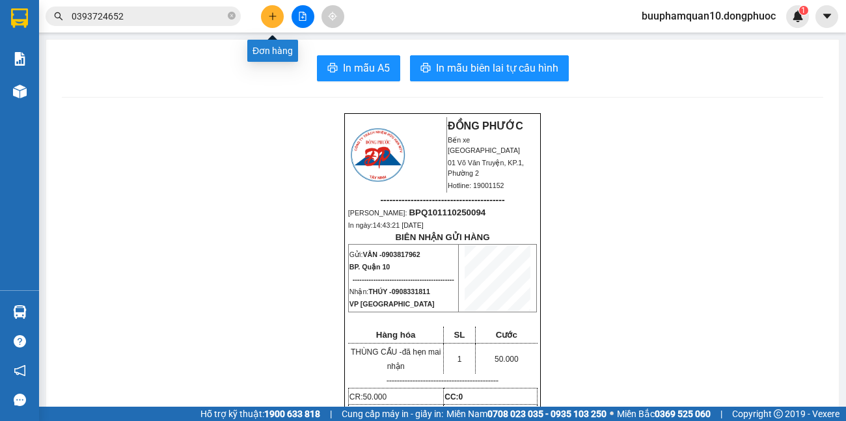
click at [281, 19] on button at bounding box center [272, 16] width 23 height 23
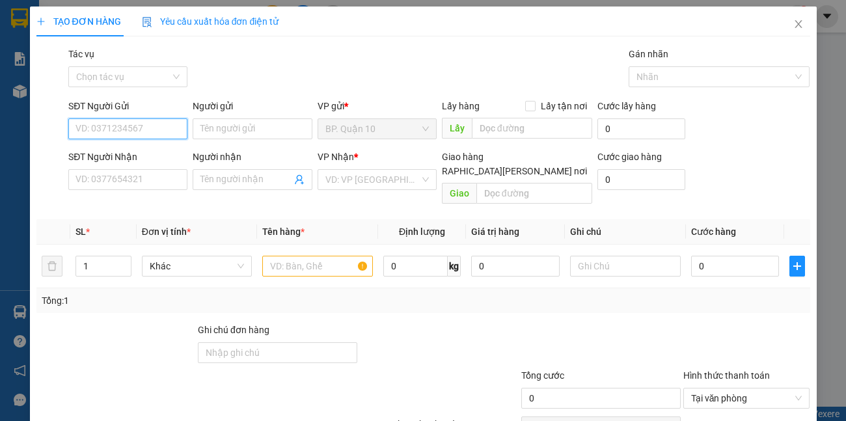
click at [144, 133] on input "SĐT Người Gửi" at bounding box center [127, 128] width 119 height 21
drag, startPoint x: 124, startPoint y: 133, endPoint x: 0, endPoint y: 131, distance: 124.2
click at [0, 131] on div "TẠO ĐƠN HÀNG Yêu cầu xuất hóa đơn điện tử Transit Pickup Surcharge Ids Transit …" at bounding box center [423, 210] width 846 height 421
type input "8829"
click at [793, 23] on icon "close" at bounding box center [798, 24] width 10 height 10
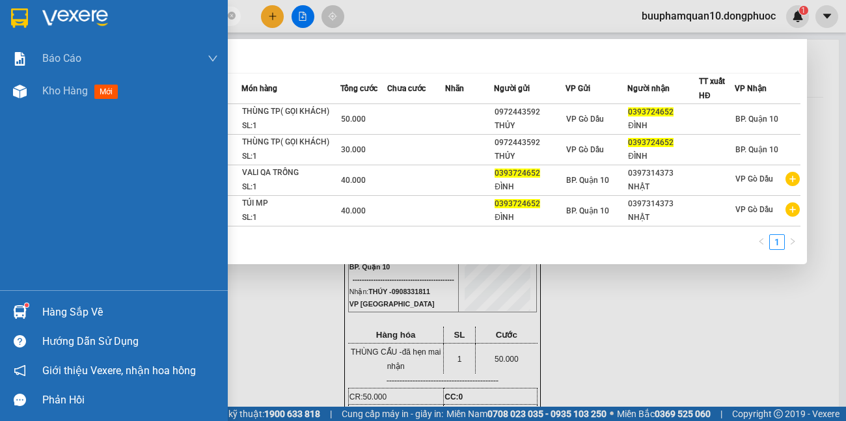
drag, startPoint x: 191, startPoint y: 12, endPoint x: 0, endPoint y: 10, distance: 190.6
click at [0, 10] on section "Kết quả tìm kiếm ( 4 ) Bộ lọc Mã ĐH Trạng thái Món hàng Tổng cước Chưa cước Nhã…" at bounding box center [423, 210] width 846 height 421
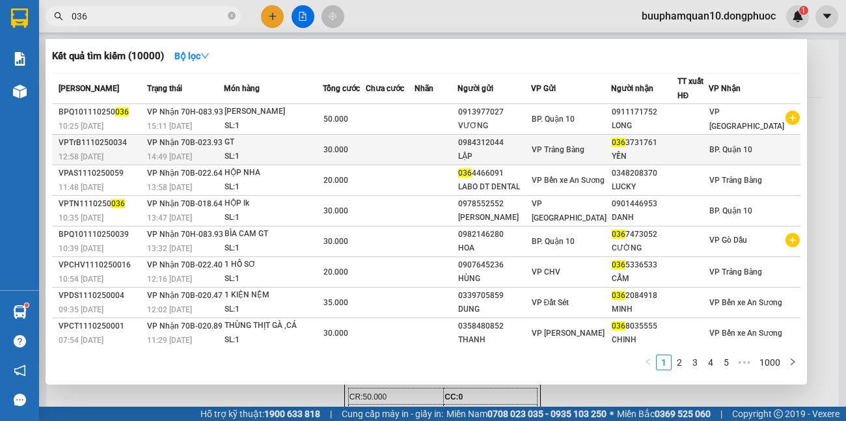
type input "036"
click at [584, 148] on span "VP Trảng Bàng" at bounding box center [557, 149] width 53 height 9
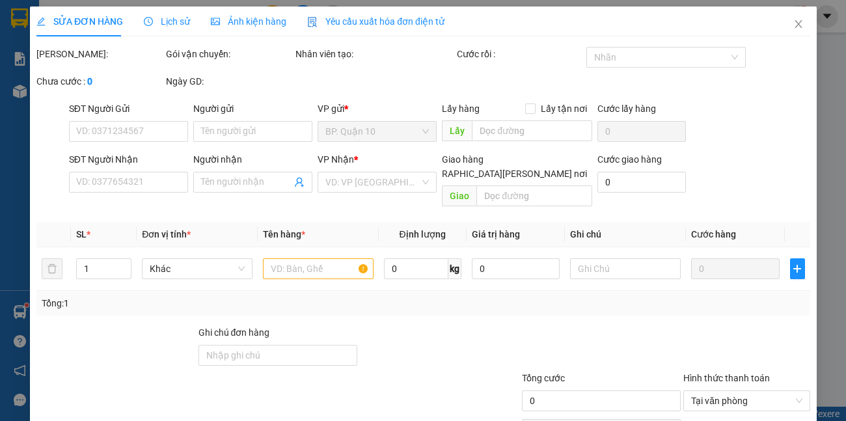
type input "0984312044"
type input "LẬP"
type input "0363731761"
type input "YẾN"
type input "30.000"
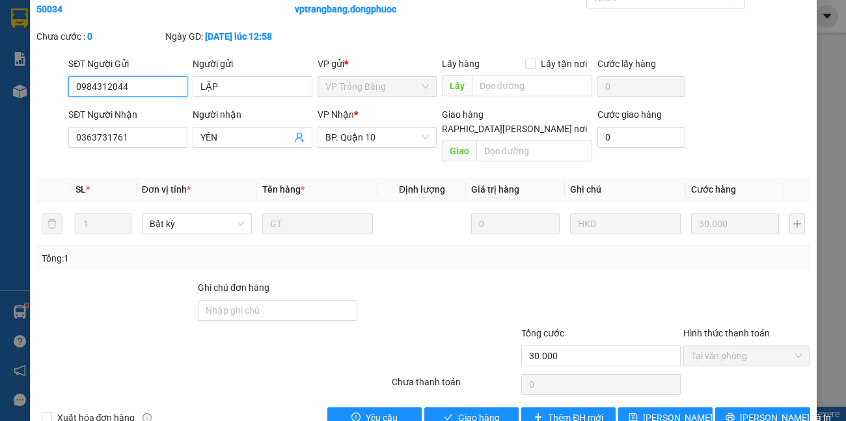
scroll to position [92, 0]
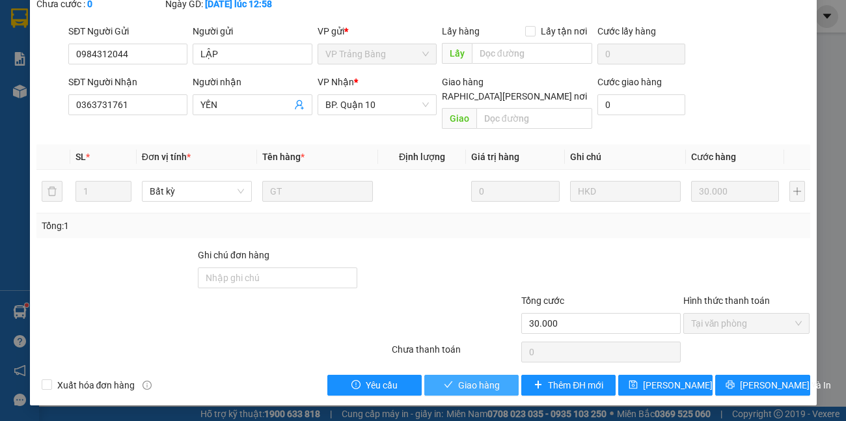
click at [499, 389] on button "Giao hàng" at bounding box center [471, 385] width 94 height 21
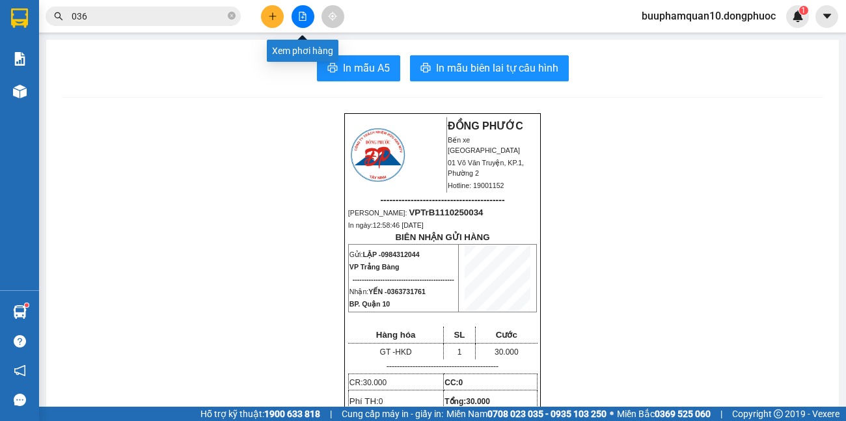
click at [310, 23] on button at bounding box center [302, 16] width 23 height 23
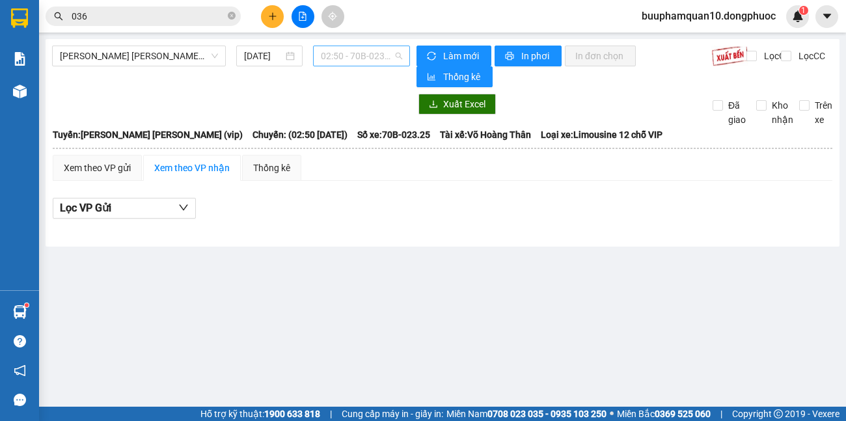
click at [389, 55] on span "02:50 - 70B-023.25" at bounding box center [361, 56] width 81 height 20
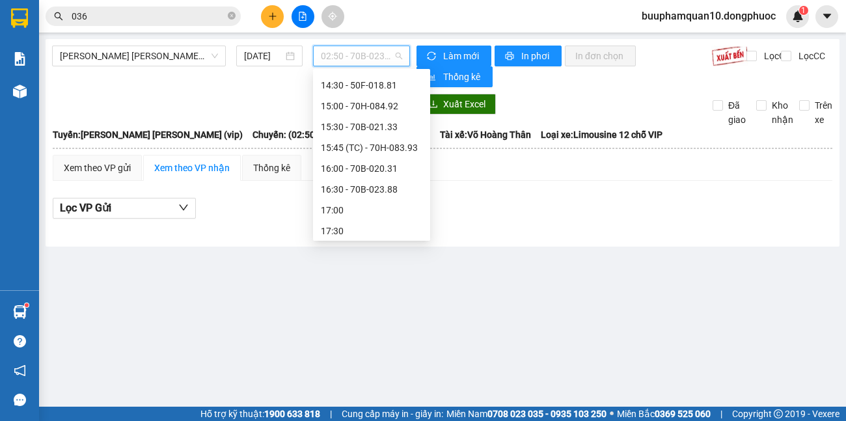
scroll to position [791, 0]
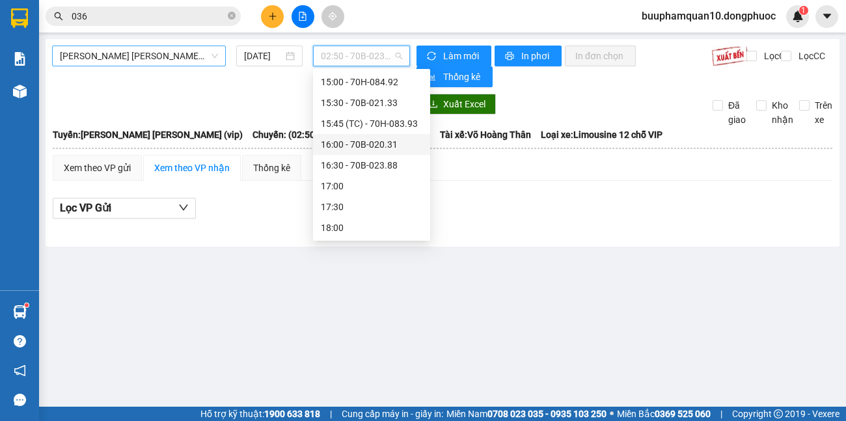
click at [222, 56] on div "Tây Ninh - [PERSON_NAME] (vip)" at bounding box center [139, 56] width 174 height 21
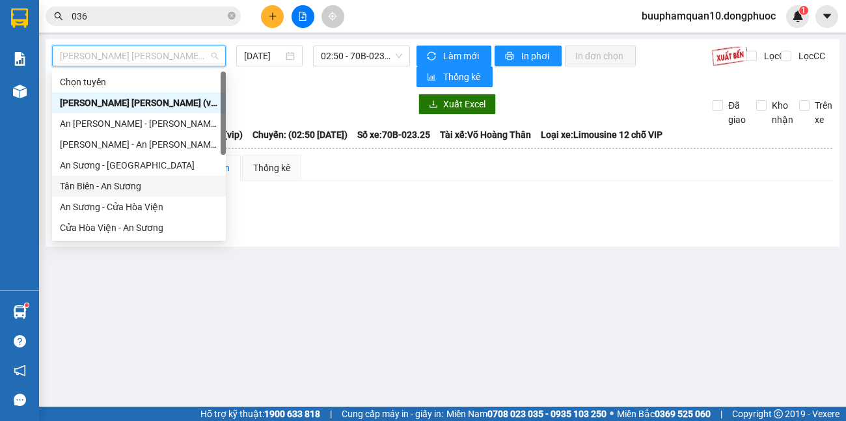
scroll to position [146, 0]
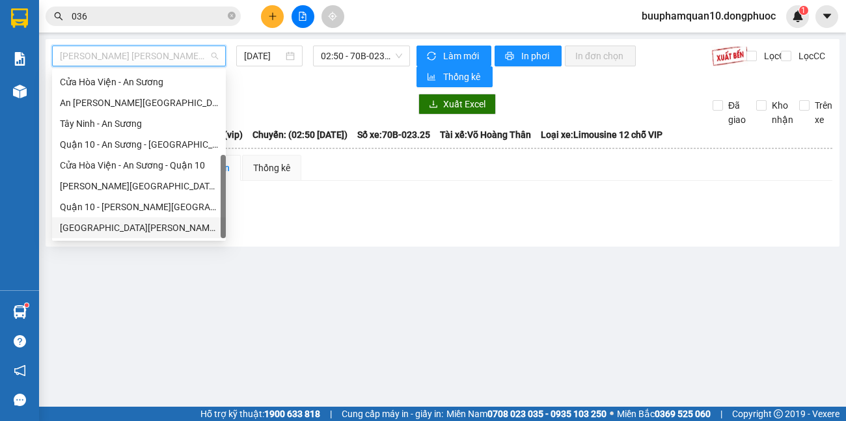
click at [153, 228] on div "[GEOGRAPHIC_DATA] - [GEOGRAPHIC_DATA] (vip)" at bounding box center [139, 227] width 158 height 14
type input "[DATE]"
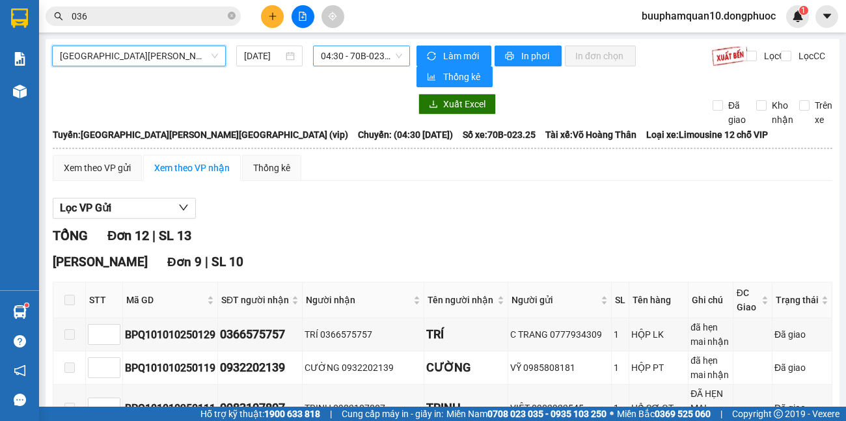
click at [388, 61] on span "04:30 - 70B-023.25" at bounding box center [361, 56] width 81 height 20
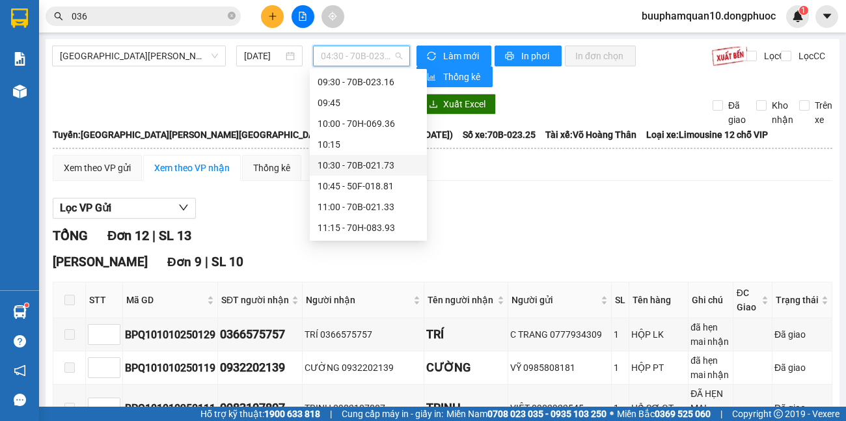
scroll to position [583, 0]
click at [416, 185] on div "12:30 - 70B-023.79" at bounding box center [368, 186] width 117 height 21
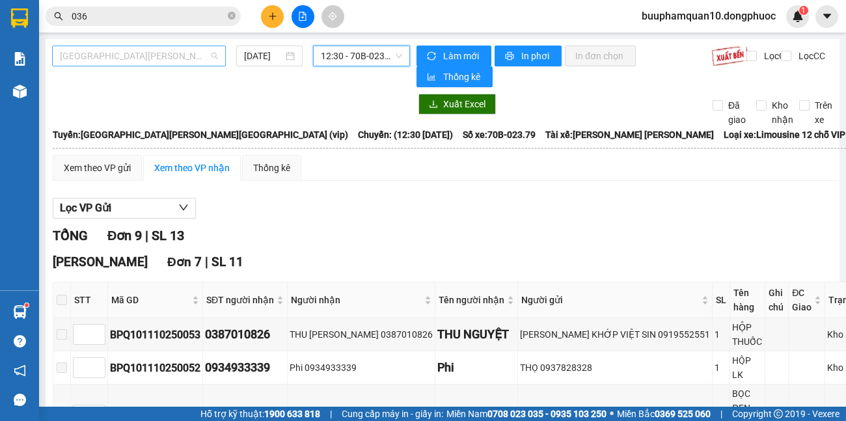
click at [82, 57] on span "[GEOGRAPHIC_DATA] - [GEOGRAPHIC_DATA] (vip)" at bounding box center [139, 56] width 158 height 20
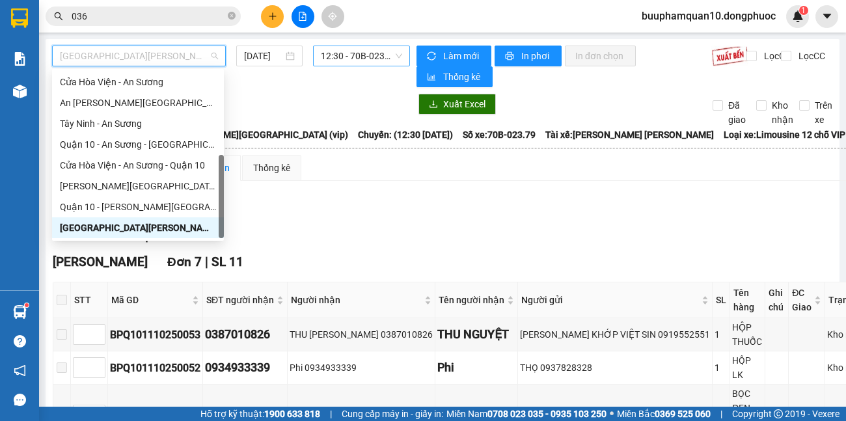
click at [380, 52] on span "12:30 - 70B-023.79" at bounding box center [361, 56] width 81 height 20
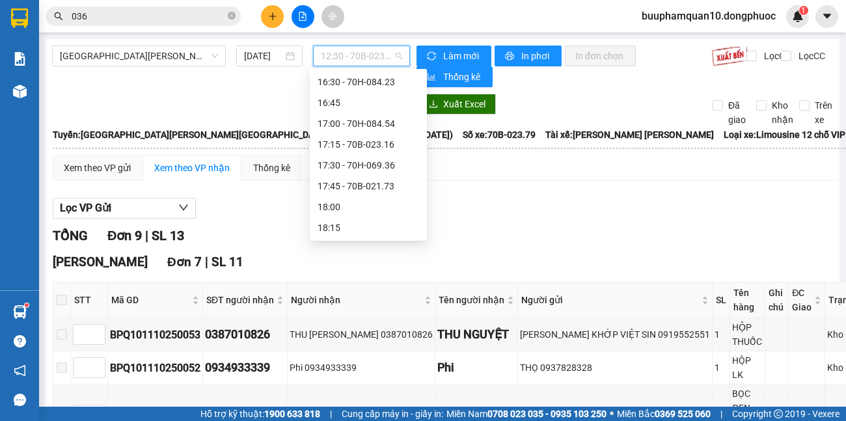
scroll to position [1165, 0]
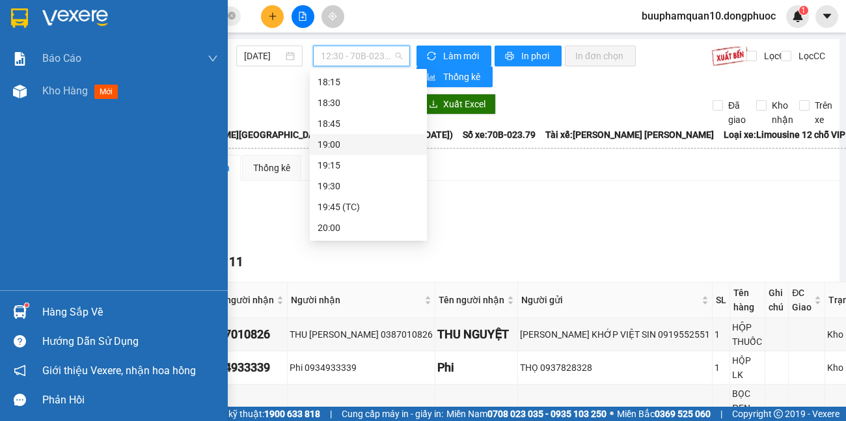
click at [61, 308] on div "Hàng sắp về" at bounding box center [130, 312] width 176 height 20
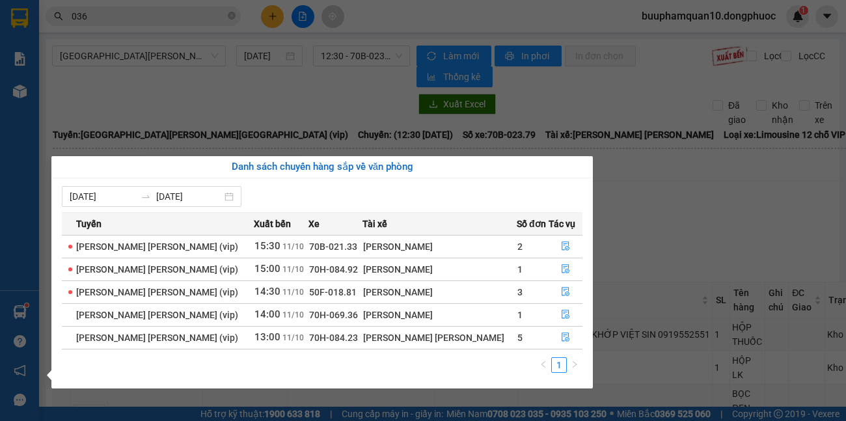
click at [304, 21] on section "Kết quả tìm kiếm ( 10000 ) Bộ lọc Mã ĐH Trạng thái Món hàng Tổng cước Chưa cước…" at bounding box center [423, 210] width 846 height 421
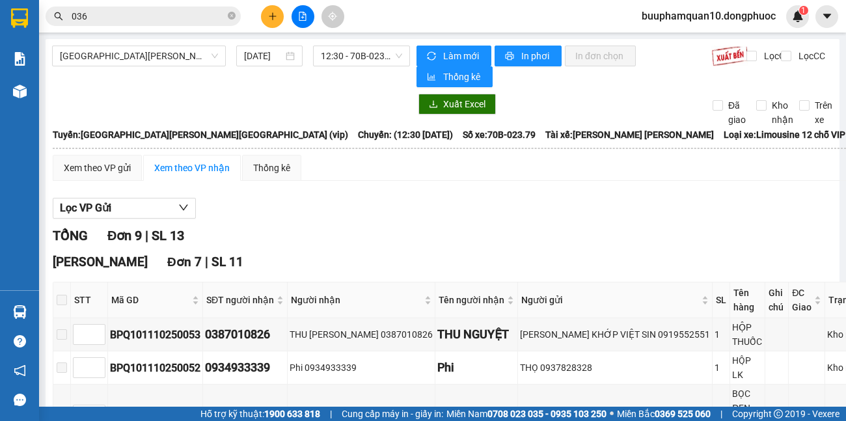
click at [250, 12] on div "036" at bounding box center [127, 17] width 254 height 20
click at [273, 14] on icon "plus" at bounding box center [272, 16] width 9 height 9
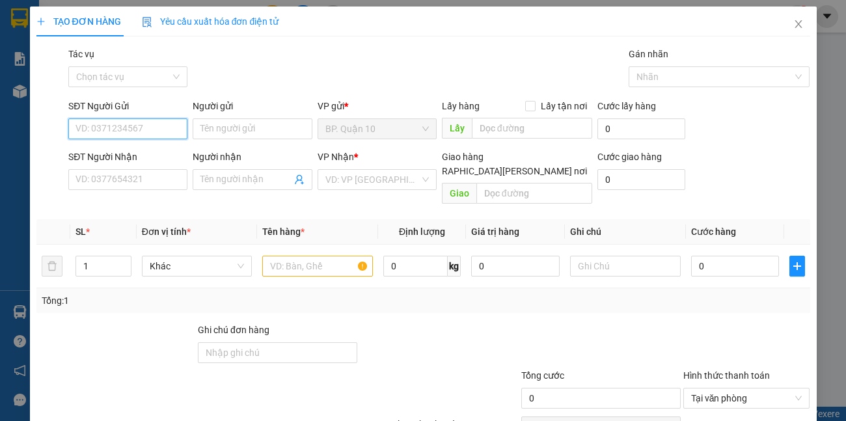
click at [141, 135] on input "SĐT Người Gửi" at bounding box center [127, 128] width 119 height 21
click at [139, 155] on div "0907120210 - HẬU" at bounding box center [126, 155] width 102 height 14
type input "0907120210"
type input "HẬU"
type input "0943225164"
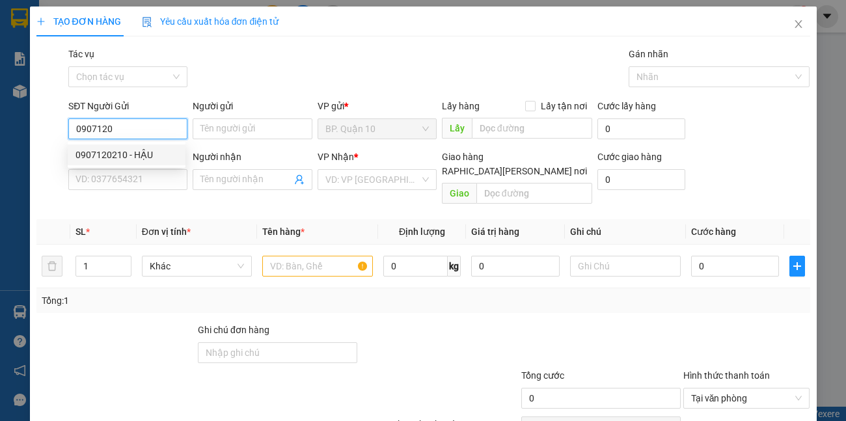
type input "TRUNG"
type input "30.000"
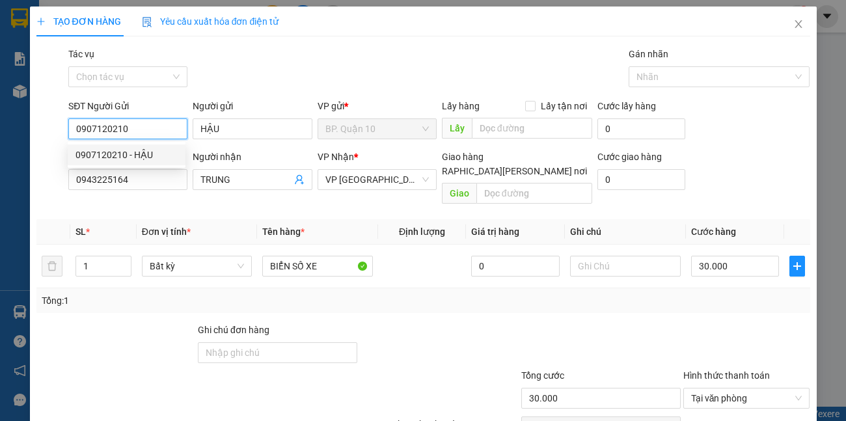
drag, startPoint x: 145, startPoint y: 128, endPoint x: 111, endPoint y: 131, distance: 34.6
click at [111, 131] on input "0907120210" at bounding box center [127, 128] width 119 height 21
type input "0907120989"
click at [141, 150] on div "0907120989 - QUỐC" at bounding box center [126, 155] width 102 height 14
type input "QUỐC"
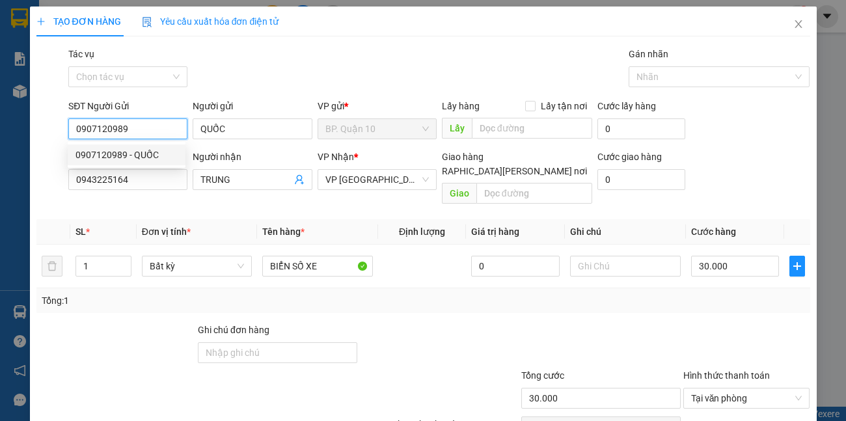
type input "60.000"
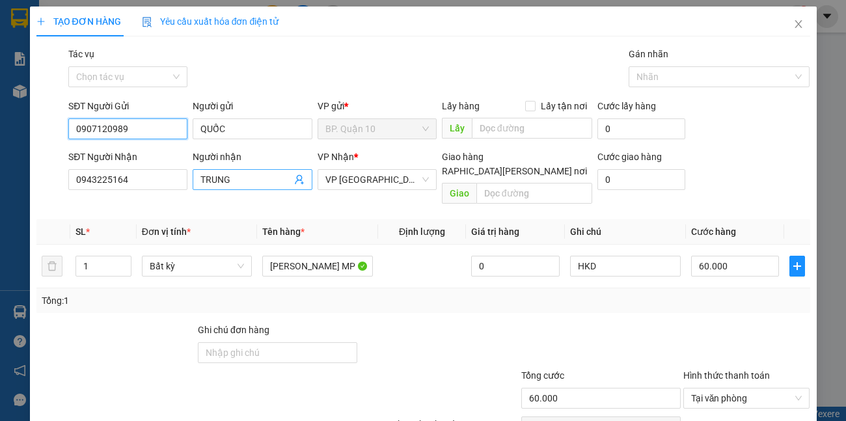
type input "0907120989"
click at [295, 181] on icon "user-add" at bounding box center [299, 179] width 10 height 10
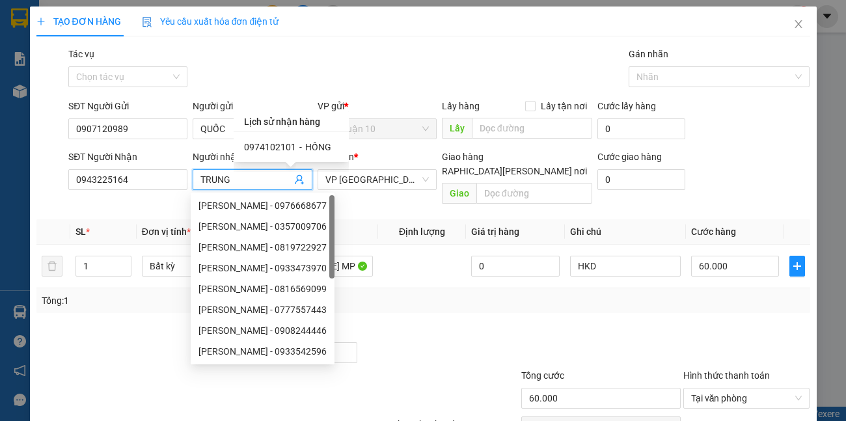
click at [312, 146] on span "HỒNG" at bounding box center [318, 147] width 26 height 10
type input "0974102101"
type input "HỒNG"
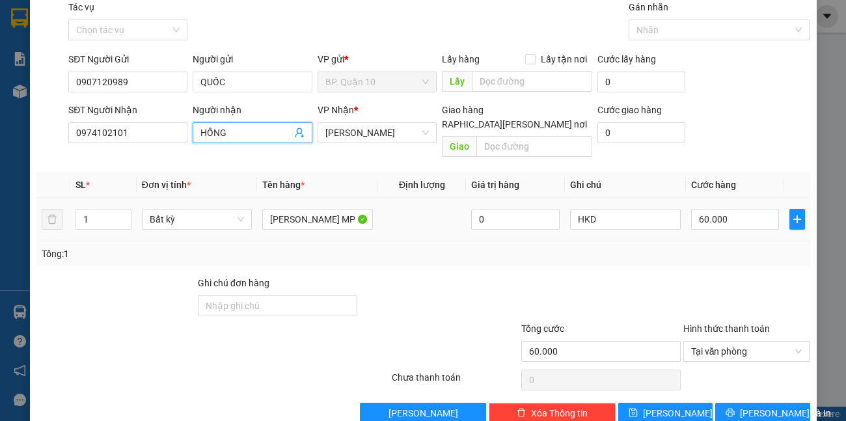
scroll to position [60, 0]
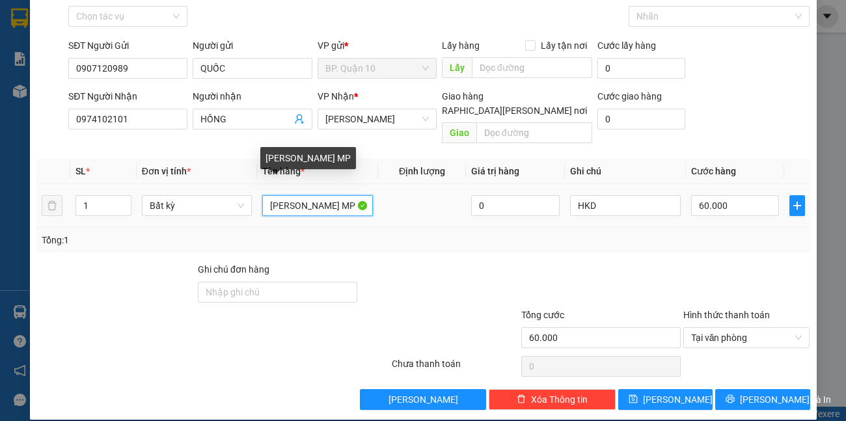
drag, startPoint x: 297, startPoint y: 190, endPoint x: 0, endPoint y: 201, distance: 297.4
click at [118, 206] on tr "1 Bất kỳ THÙNG NHỎ MP 0 HKD 60.000" at bounding box center [422, 206] width 773 height 44
type input "HỘP NHỎ MP"
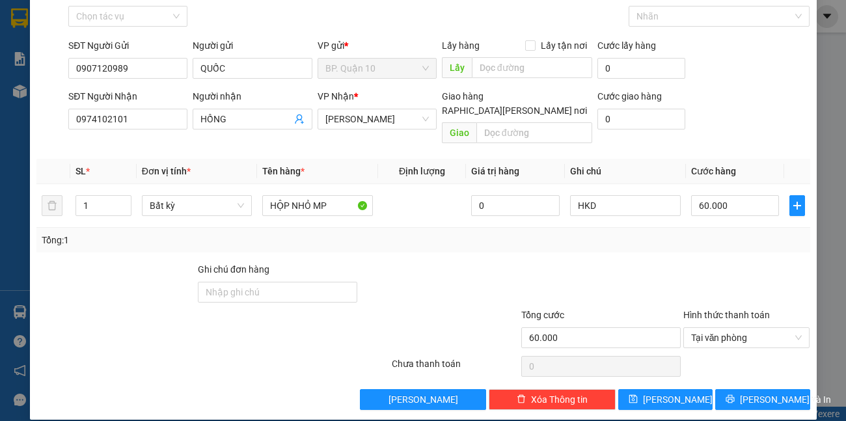
click at [685, 269] on div at bounding box center [746, 285] width 129 height 46
click at [736, 195] on input "60.000" at bounding box center [735, 205] width 88 height 21
type input "3"
type input "30"
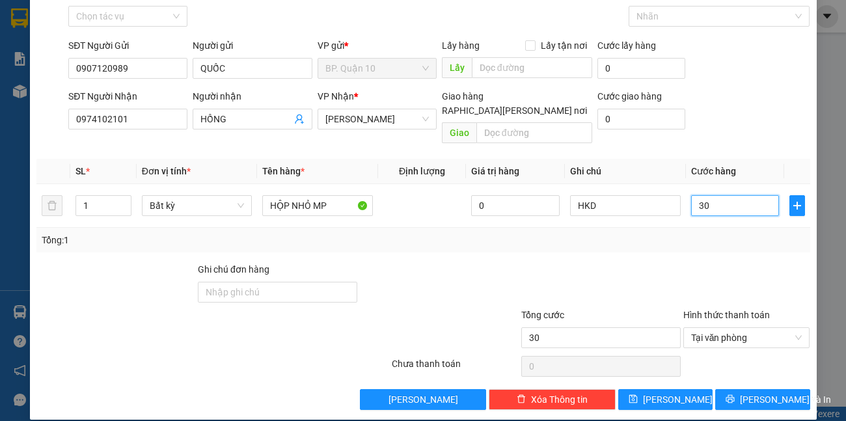
type input "30"
click at [747, 262] on div at bounding box center [746, 285] width 129 height 46
type input "30.000"
click at [791, 389] on button "[PERSON_NAME] và In" at bounding box center [762, 399] width 94 height 21
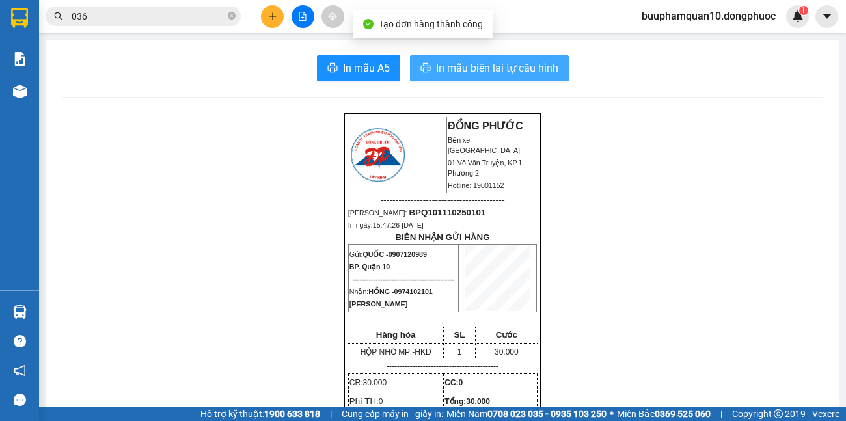
click at [537, 69] on span "In mẫu biên lai tự cấu hình" at bounding box center [497, 68] width 122 height 16
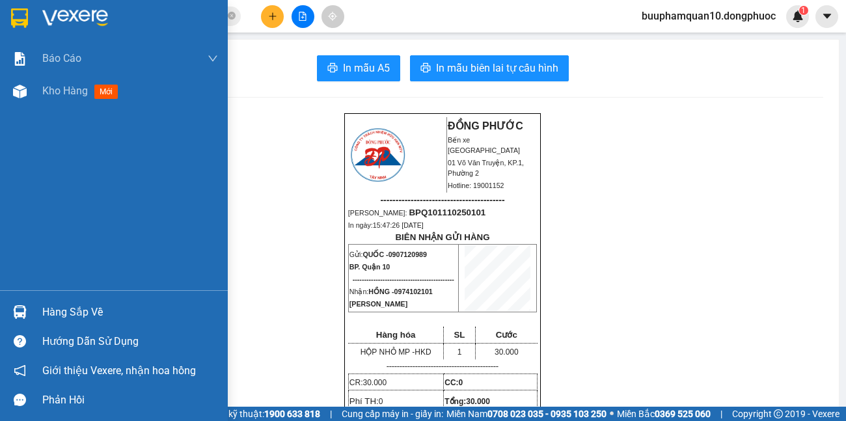
click at [82, 314] on div "Hàng sắp về" at bounding box center [130, 312] width 176 height 20
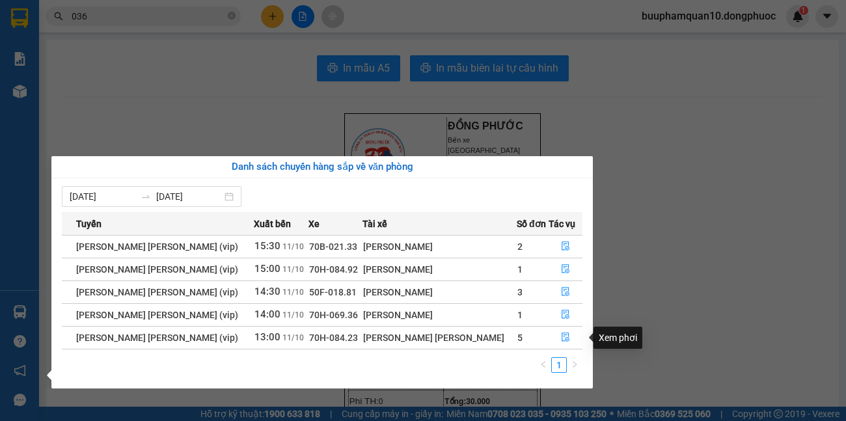
click at [638, 238] on section "Kết quả tìm kiếm ( 10000 ) Bộ lọc Mã ĐH Trạng thái Món hàng Tổng cước Chưa cước…" at bounding box center [423, 210] width 846 height 421
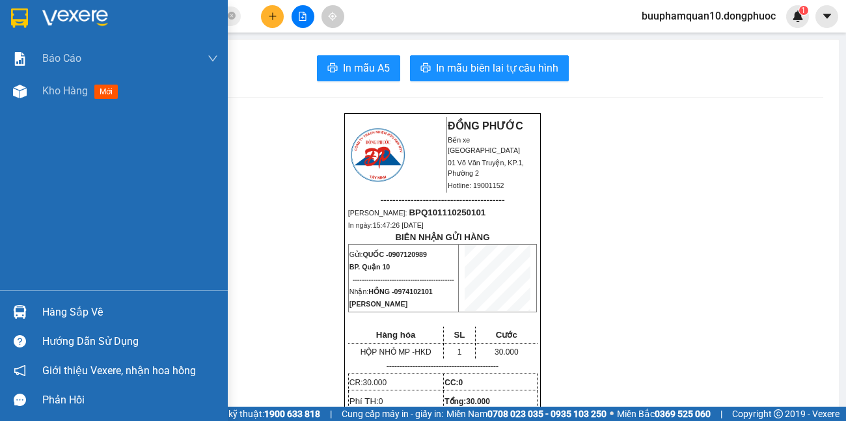
click at [89, 312] on div "Hàng sắp về" at bounding box center [130, 312] width 176 height 20
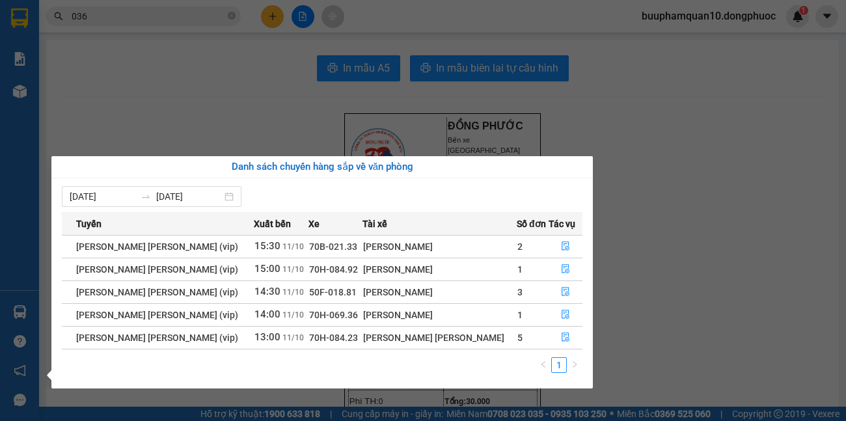
click at [703, 316] on section "Kết quả tìm kiếm ( 10000 ) Bộ lọc Mã ĐH Trạng thái Món hàng Tổng cước Chưa cước…" at bounding box center [423, 210] width 846 height 421
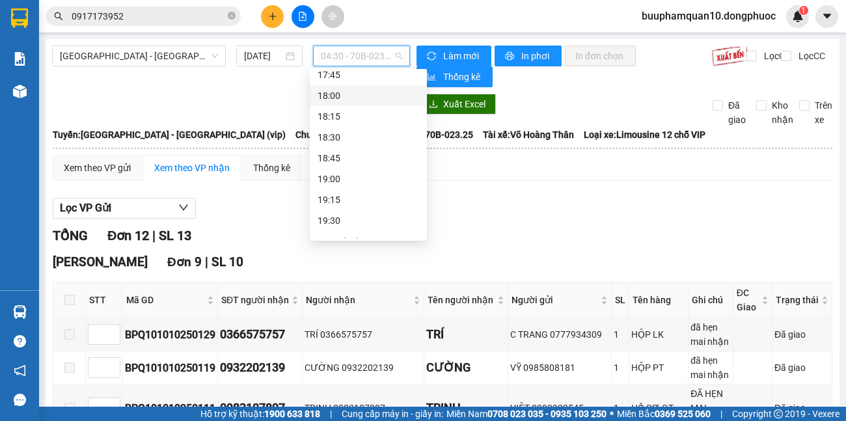
scroll to position [1178, 0]
click at [339, 113] on div "18:45" at bounding box center [367, 111] width 101 height 14
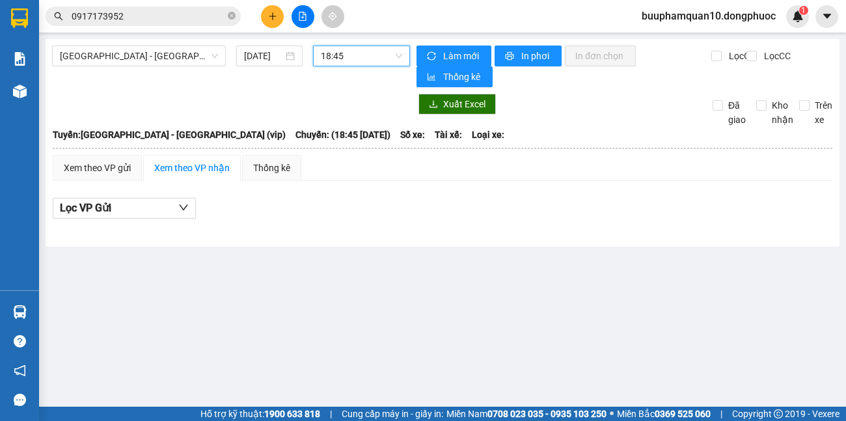
click at [367, 62] on span "18:45" at bounding box center [361, 56] width 81 height 20
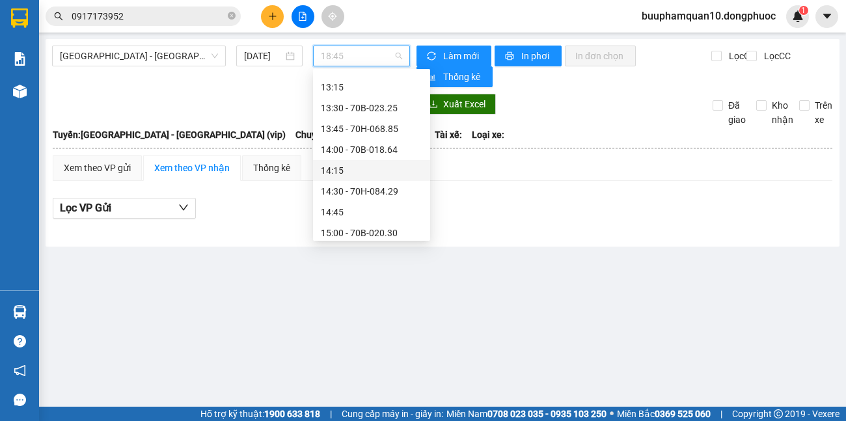
scroll to position [890, 0]
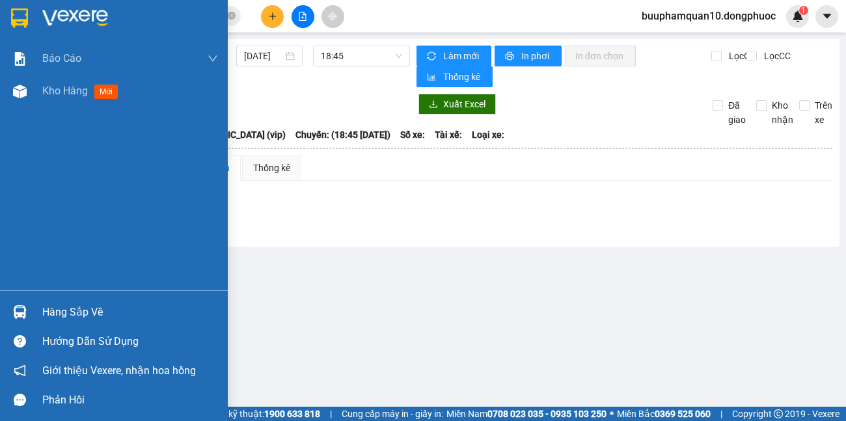
click at [46, 309] on div "Hàng sắp về" at bounding box center [130, 312] width 176 height 20
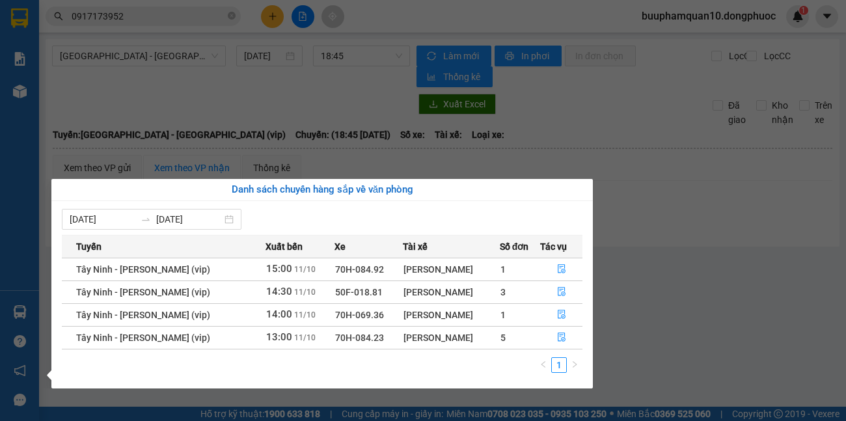
click at [414, 109] on section "Kết quả tìm kiếm ( 15 ) Bộ lọc Mã ĐH Trạng thái Món hàng Tổng cước Chưa cước Nh…" at bounding box center [423, 210] width 846 height 421
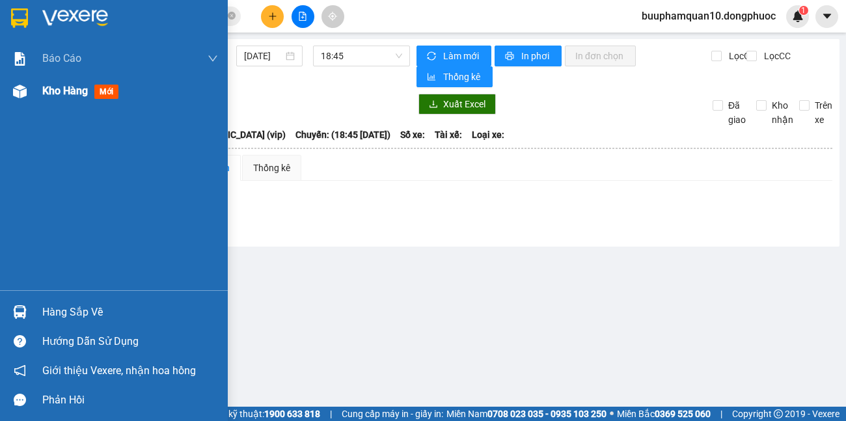
click at [54, 83] on div "Kho hàng mới" at bounding box center [82, 91] width 81 height 16
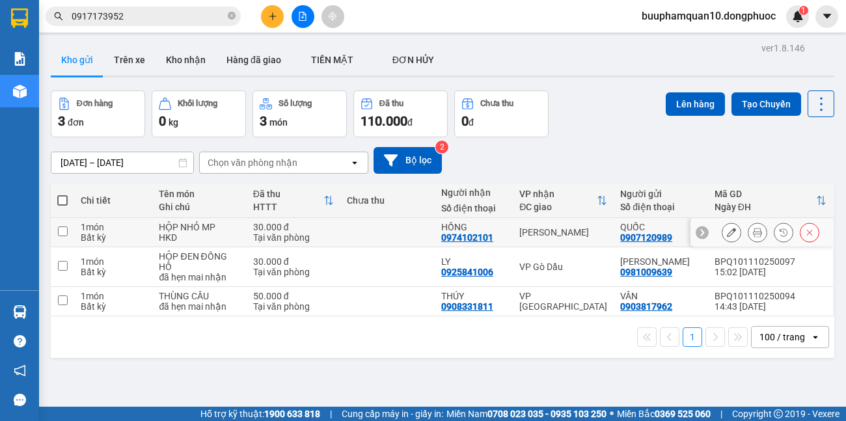
click at [560, 235] on div "[PERSON_NAME]" at bounding box center [563, 232] width 88 height 10
checkbox input "true"
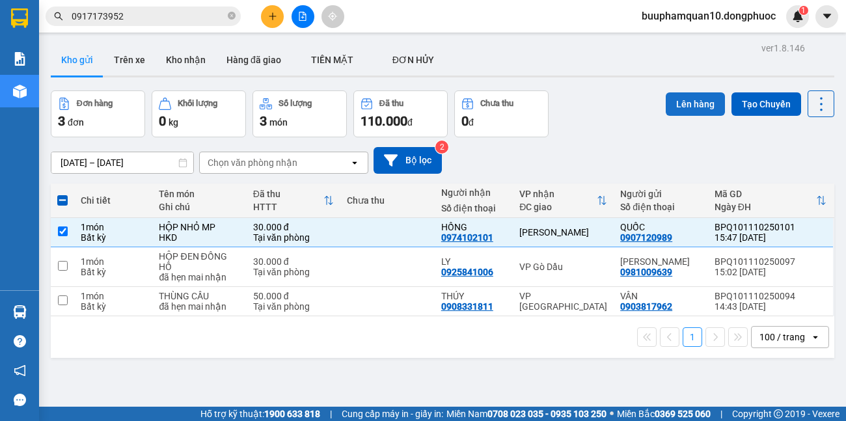
click at [676, 101] on button "Lên hàng" at bounding box center [694, 103] width 59 height 23
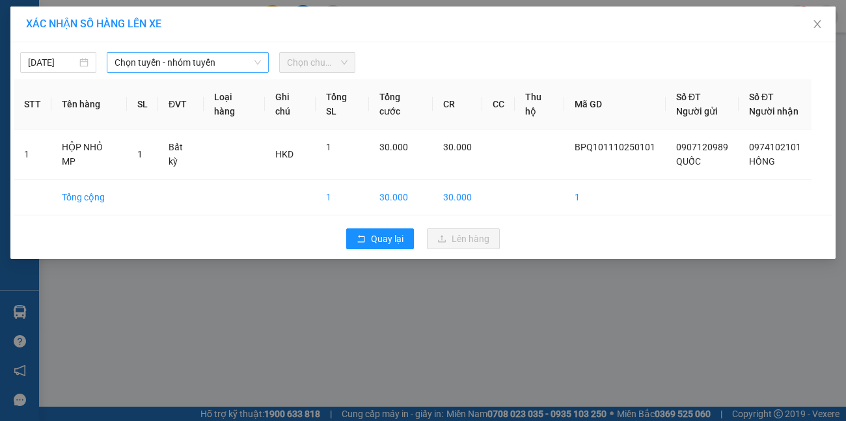
click at [217, 72] on span "Chọn tuyến - nhóm tuyến" at bounding box center [187, 63] width 147 height 20
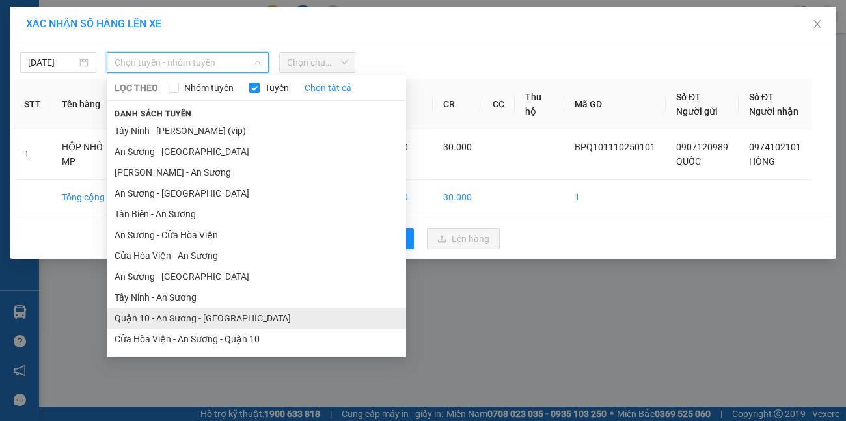
scroll to position [60, 0]
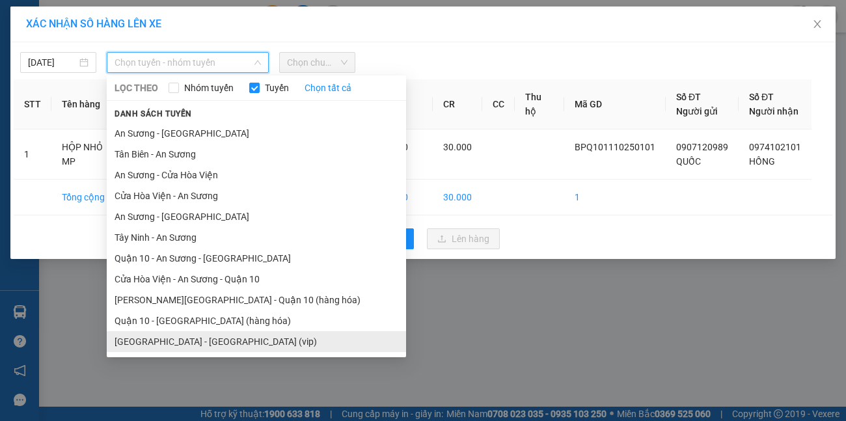
click at [198, 340] on li "[GEOGRAPHIC_DATA][PERSON_NAME][GEOGRAPHIC_DATA] (vip)" at bounding box center [256, 341] width 299 height 21
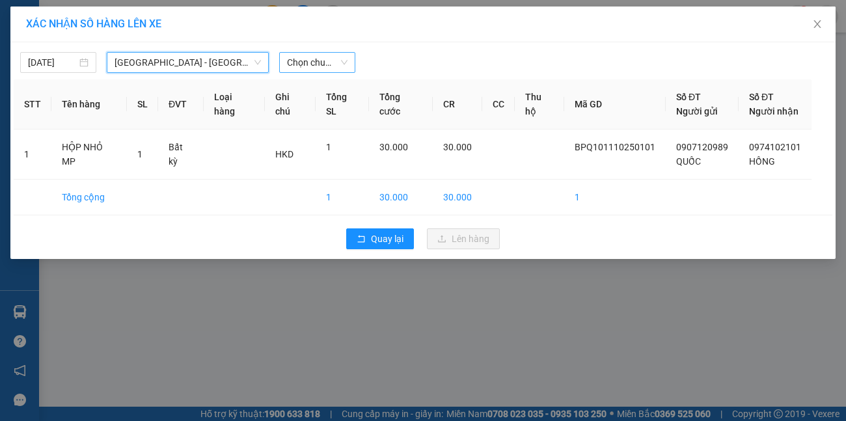
click at [289, 64] on span "Chọn chuyến" at bounding box center [317, 63] width 60 height 20
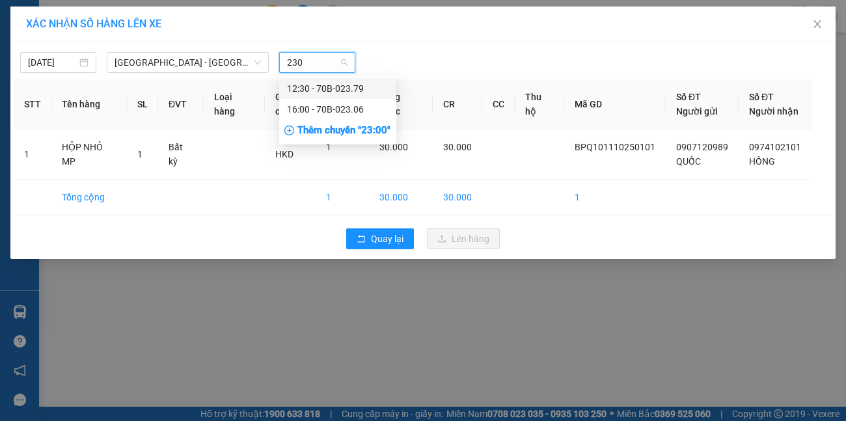
type input "2306"
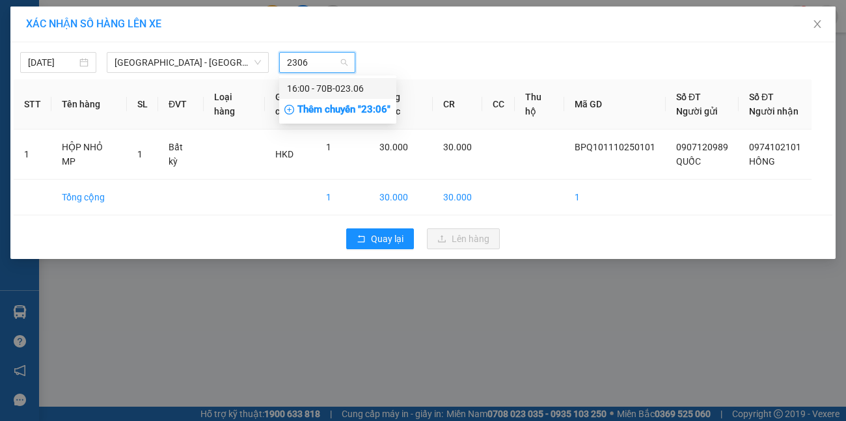
click at [312, 94] on div "16:00 - 70B-023.06" at bounding box center [337, 88] width 101 height 14
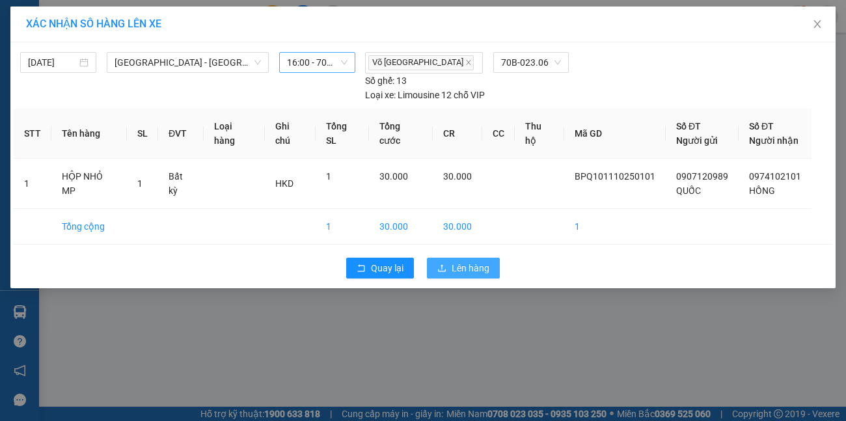
click at [477, 261] on span "Lên hàng" at bounding box center [470, 268] width 38 height 14
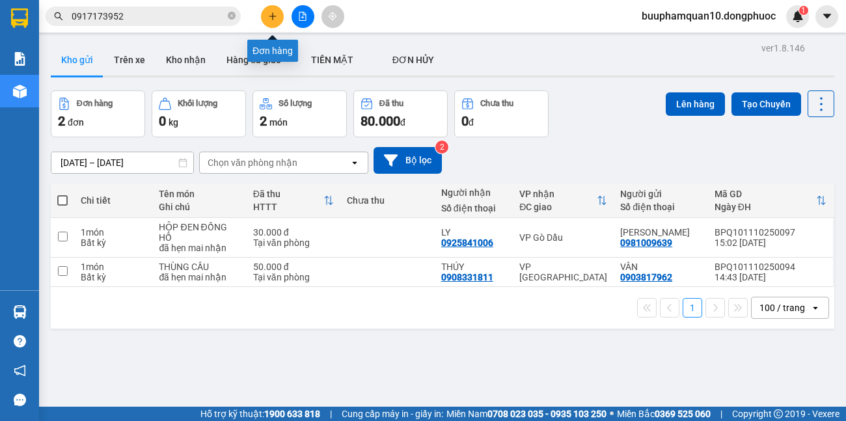
click at [269, 14] on icon "plus" at bounding box center [272, 16] width 9 height 9
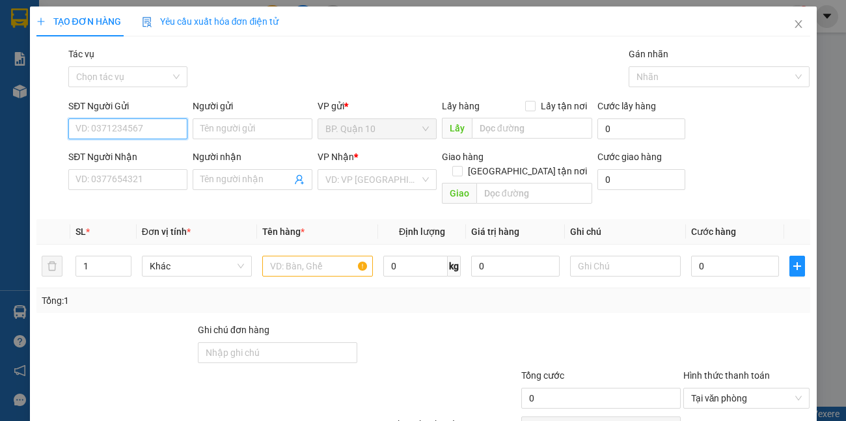
click at [154, 132] on input "SĐT Người Gửi" at bounding box center [127, 128] width 119 height 21
click at [159, 154] on div "0366830821 - THẮNG" at bounding box center [126, 155] width 102 height 14
type input "0366830821"
type input "THẮNG"
type input "0937921957"
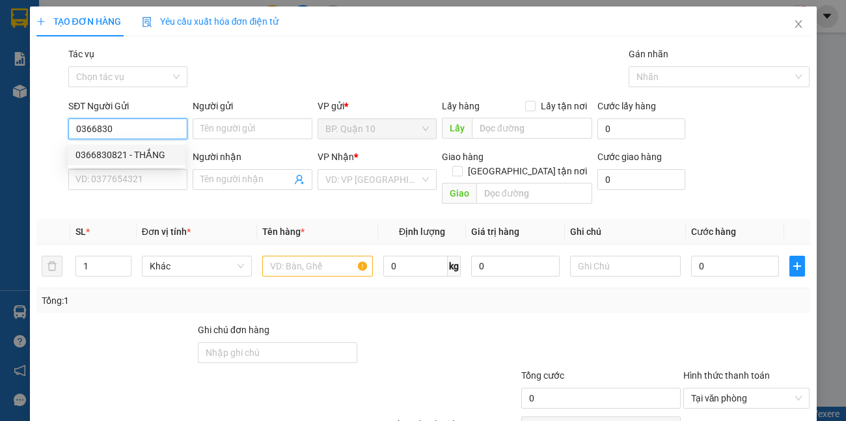
type input "HẬU"
type input "30.000"
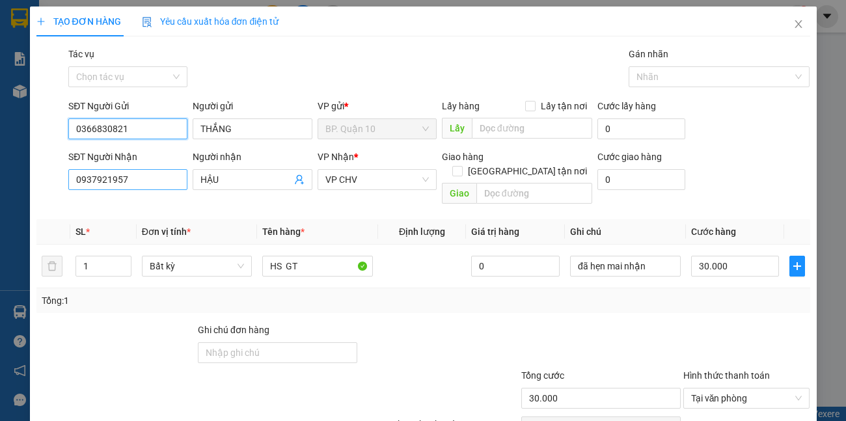
type input "0366830821"
drag, startPoint x: 150, startPoint y: 176, endPoint x: 0, endPoint y: 185, distance: 149.9
click at [0, 204] on div "TẠO ĐƠN HÀNG Yêu cầu xuất hóa đơn điện tử Transit Pickup Surcharge Ids Transit …" at bounding box center [423, 210] width 846 height 421
type input "0989753957"
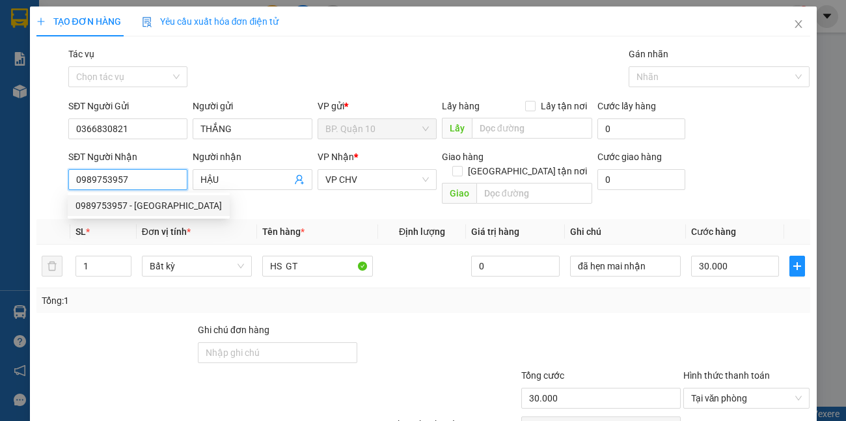
click at [157, 198] on div "0989753957 - THANH HỒNG" at bounding box center [149, 205] width 162 height 21
type input "THANH HỒNG"
type input "40.000"
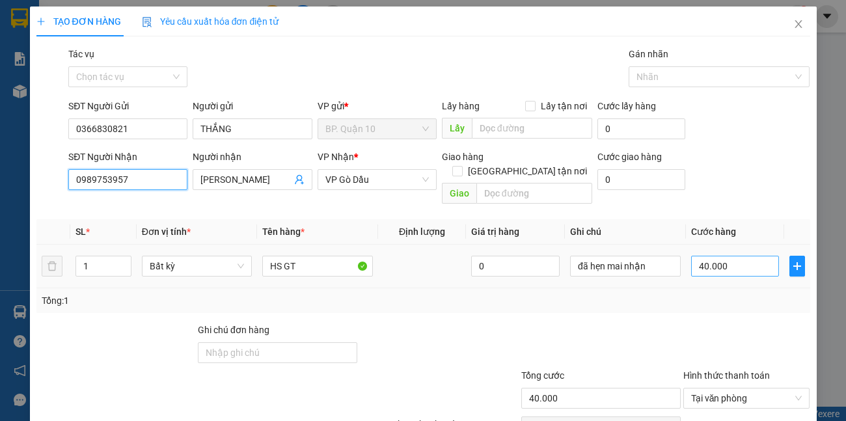
type input "0989753957"
type input "3"
type input "30"
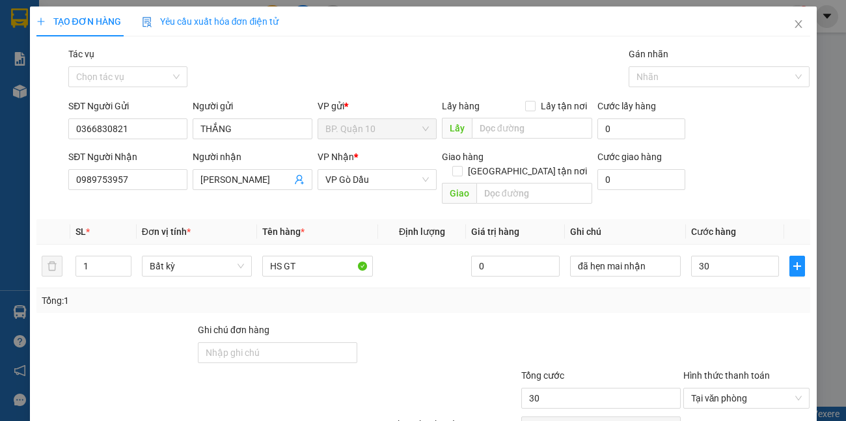
type input "30.000"
click at [622, 293] on div "Tổng: 1" at bounding box center [423, 300] width 763 height 14
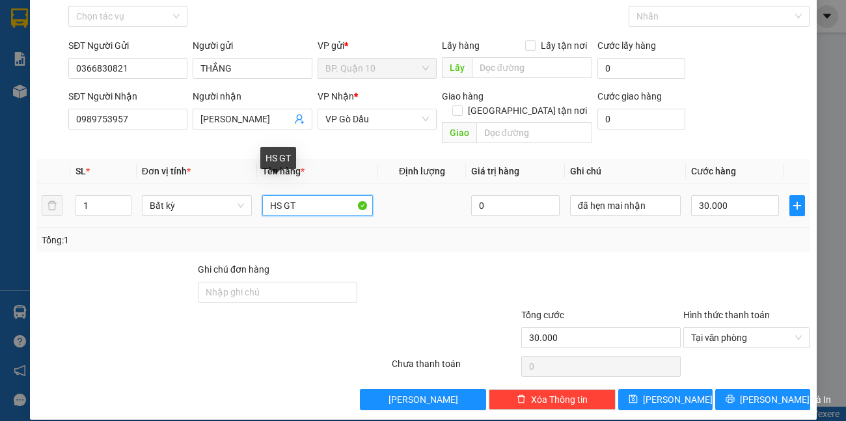
drag, startPoint x: 277, startPoint y: 187, endPoint x: 66, endPoint y: 174, distance: 211.1
click at [161, 188] on tr "1 Bất kỳ HS GT 0 đã hẹn mai nhận 30.000" at bounding box center [422, 206] width 773 height 44
type input "PB GT"
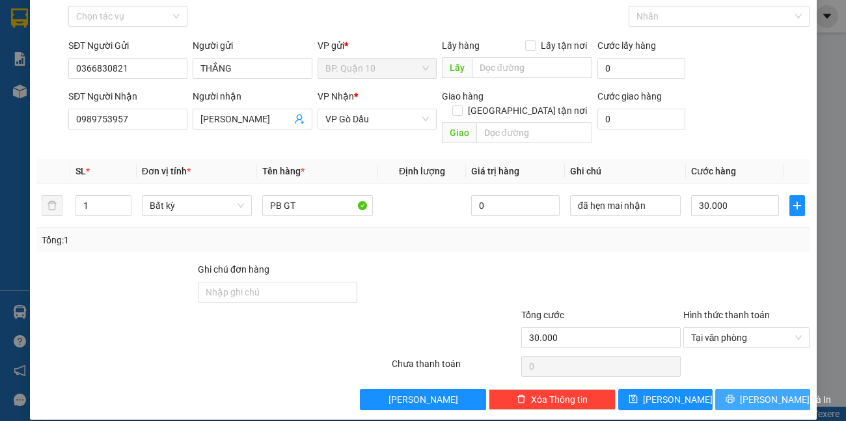
drag, startPoint x: 787, startPoint y: 385, endPoint x: 778, endPoint y: 380, distance: 10.5
click at [786, 389] on button "[PERSON_NAME] và In" at bounding box center [762, 399] width 94 height 21
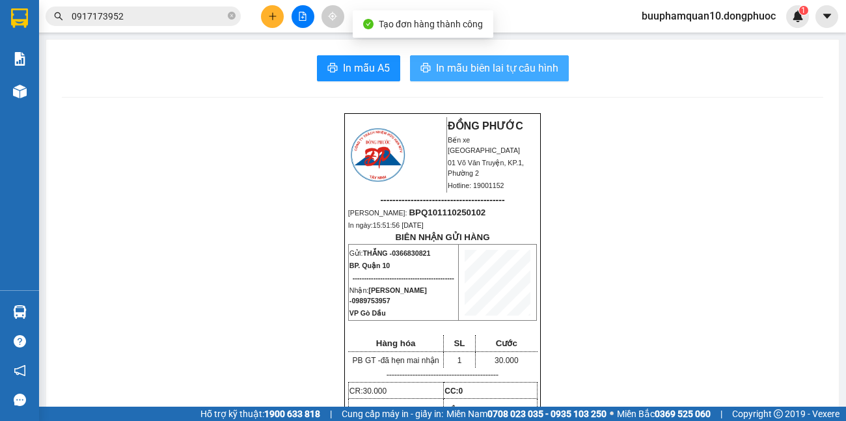
click at [502, 73] on span "In mẫu biên lai tự cấu hình" at bounding box center [497, 68] width 122 height 16
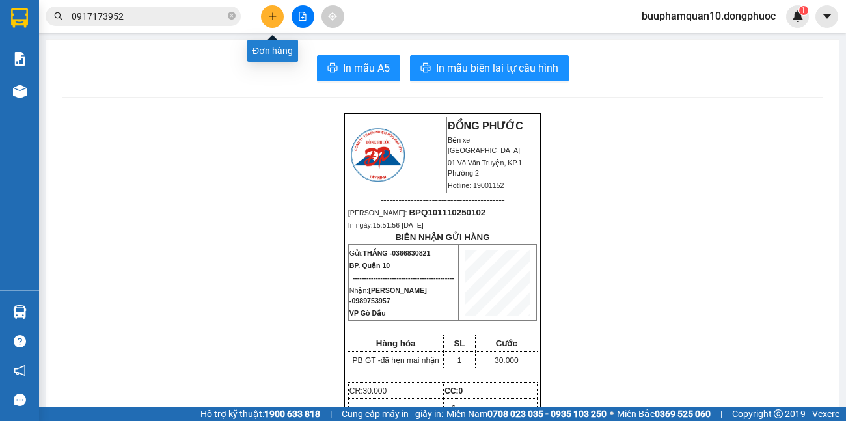
click at [273, 8] on button at bounding box center [272, 16] width 23 height 23
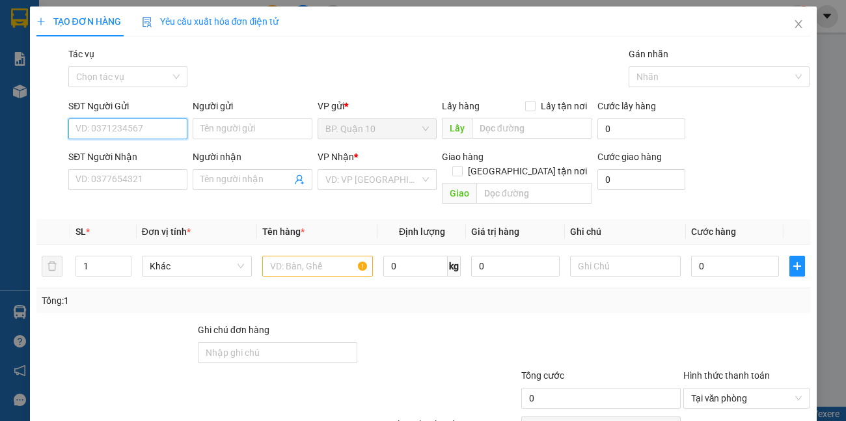
click at [159, 129] on input "SĐT Người Gửi" at bounding box center [127, 128] width 119 height 21
click at [156, 131] on input "SĐT Người Gửi" at bounding box center [127, 128] width 119 height 21
click at [156, 155] on div "0888559991 - DƯƠNG" at bounding box center [126, 155] width 102 height 14
type input "0888559991"
type input "DƯƠNG"
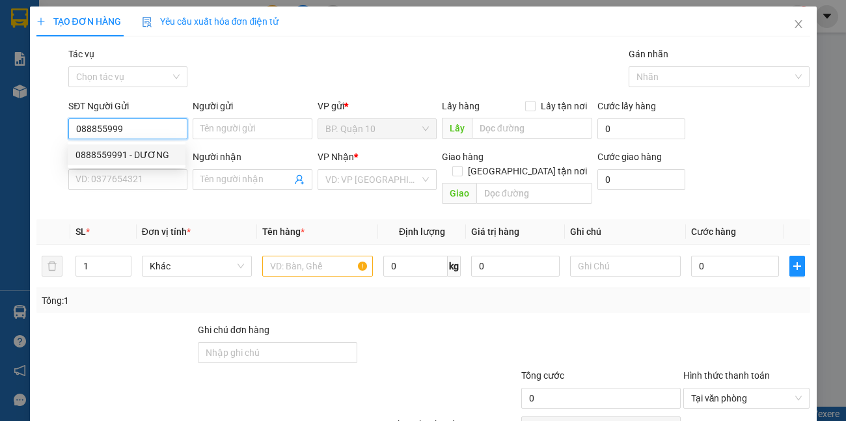
type input "0789999256"
type input "LOAN"
type input "30.000"
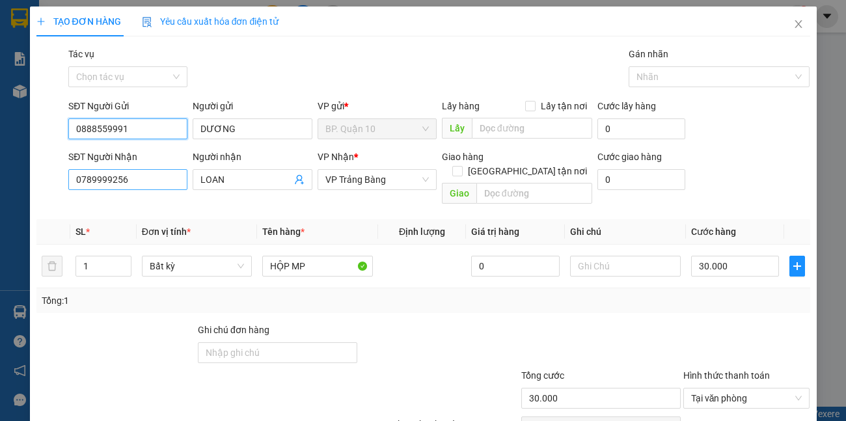
type input "0888559991"
drag, startPoint x: 150, startPoint y: 182, endPoint x: 0, endPoint y: 183, distance: 150.2
click at [0, 183] on div "TẠO ĐƠN HÀNG Yêu cầu xuất hóa đơn điện tử Transit Pickup Surcharge Ids Transit …" at bounding box center [423, 210] width 846 height 421
type input "0384328882"
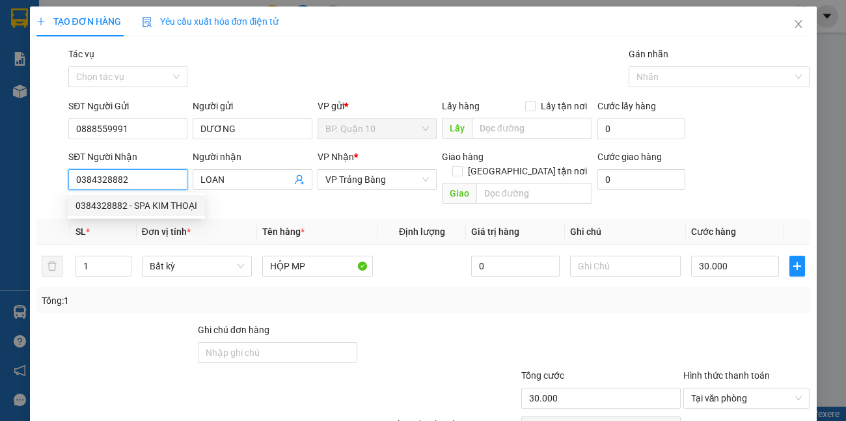
click at [170, 206] on div "0384328882 - SPA KIM THOẠI" at bounding box center [136, 205] width 122 height 14
type input "SPA KIM THOẠI"
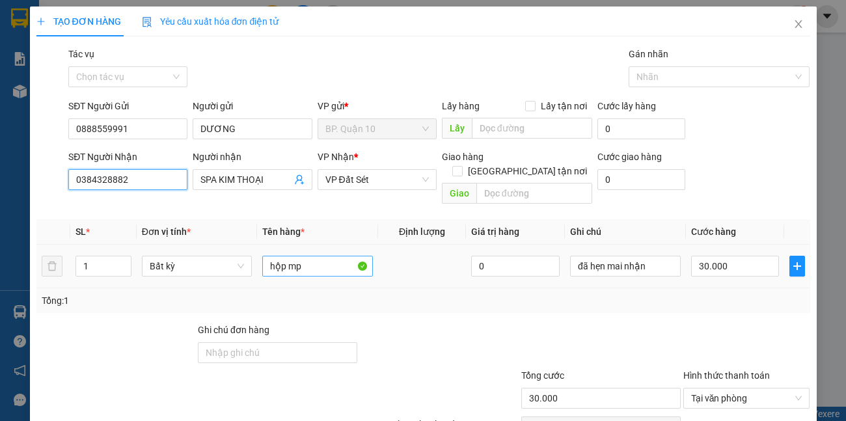
type input "0384328882"
drag, startPoint x: 319, startPoint y: 248, endPoint x: 0, endPoint y: 255, distance: 319.4
click at [0, 252] on div "TẠO ĐƠN HÀNG Yêu cầu xuất hóa đơn điện tử Transit Pickup Surcharge Ids Transit …" at bounding box center [423, 210] width 846 height 421
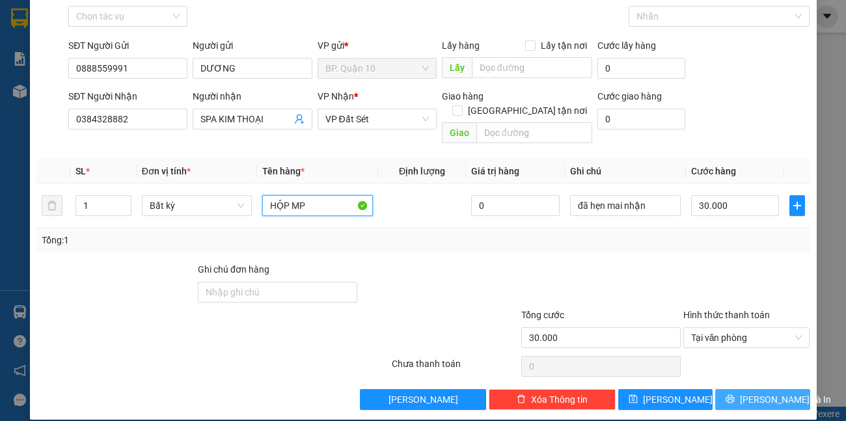
type input "HỘP MP"
drag, startPoint x: 763, startPoint y: 387, endPoint x: 626, endPoint y: 352, distance: 141.7
click at [762, 392] on span "[PERSON_NAME] và In" at bounding box center [784, 399] width 91 height 14
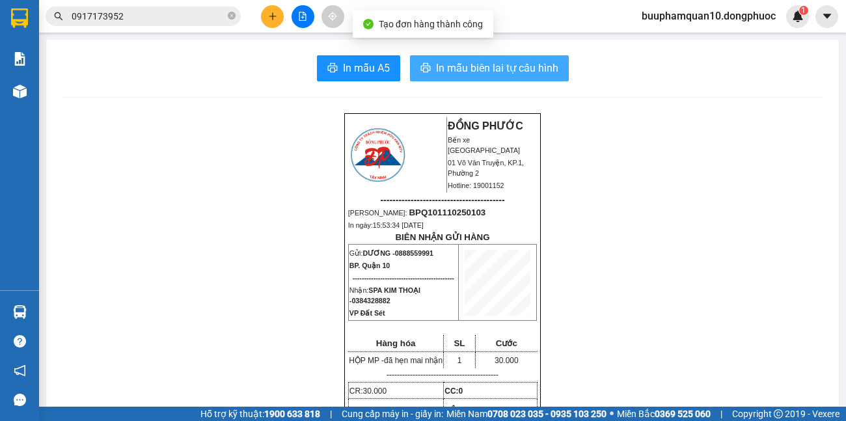
click at [521, 72] on span "In mẫu biên lai tự cấu hình" at bounding box center [497, 68] width 122 height 16
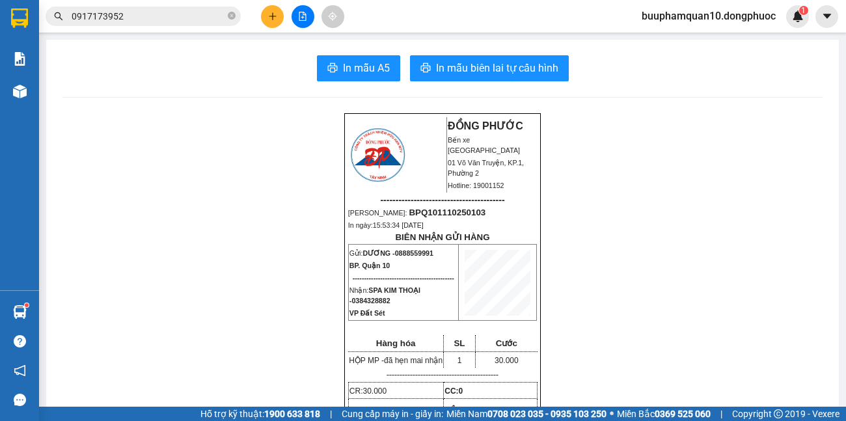
drag, startPoint x: 204, startPoint y: 21, endPoint x: 0, endPoint y: -3, distance: 205.6
click at [0, 0] on html "Kết quả tìm kiếm ( 15 ) Bộ lọc Mã ĐH Trạng thái Món hàng Tổng cước Chưa cước Nh…" at bounding box center [423, 210] width 846 height 421
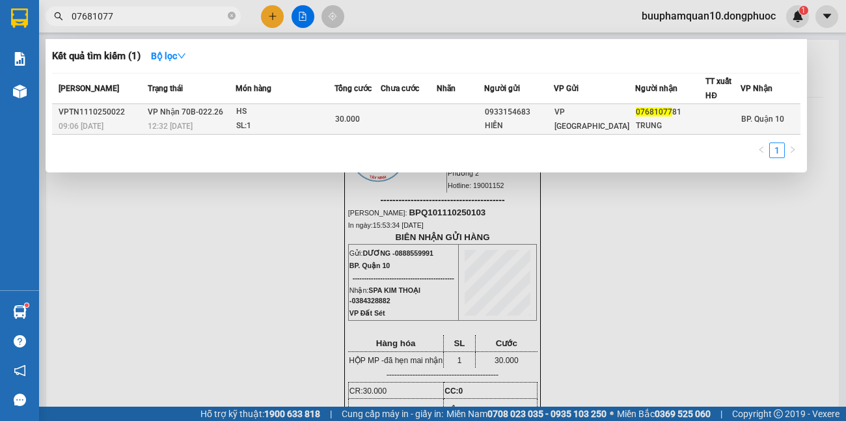
type input "07681077"
click at [286, 118] on div "HS" at bounding box center [285, 112] width 98 height 14
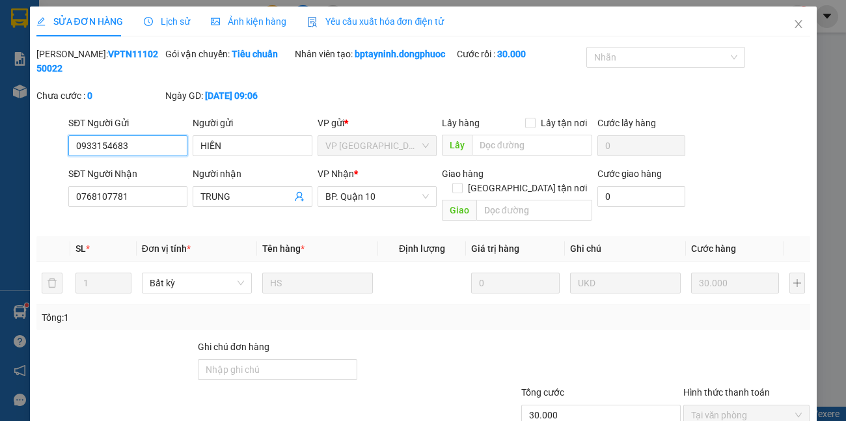
type input "0933154683"
type input "HIỀN"
type input "0768107781"
type input "TRUNG"
type input "30.000"
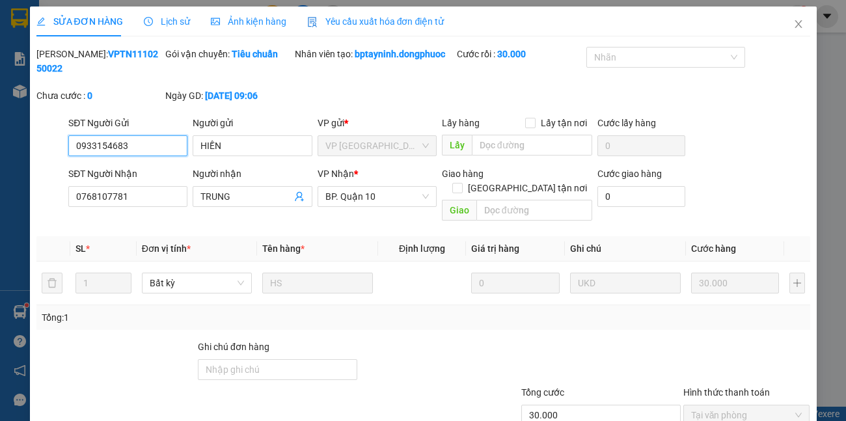
scroll to position [63, 0]
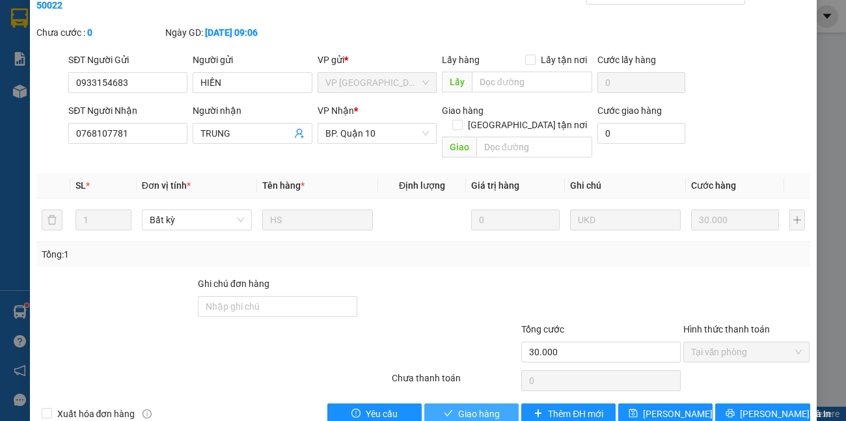
click at [467, 406] on span "Giao hàng" at bounding box center [479, 413] width 42 height 14
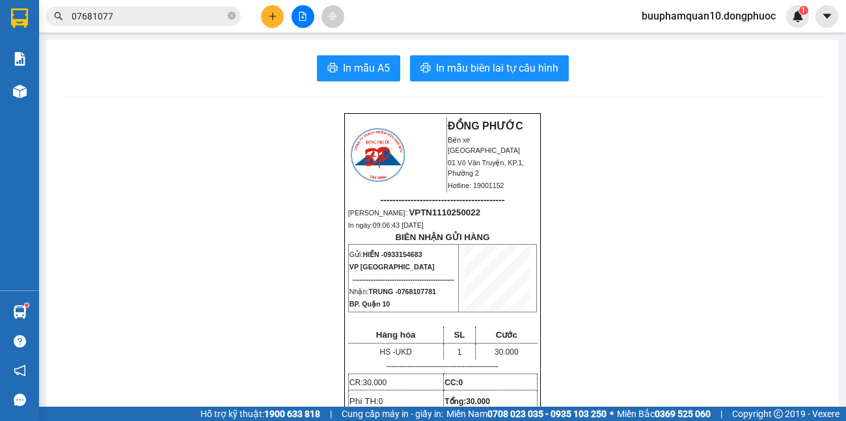
click at [271, 14] on icon "plus" at bounding box center [272, 16] width 9 height 9
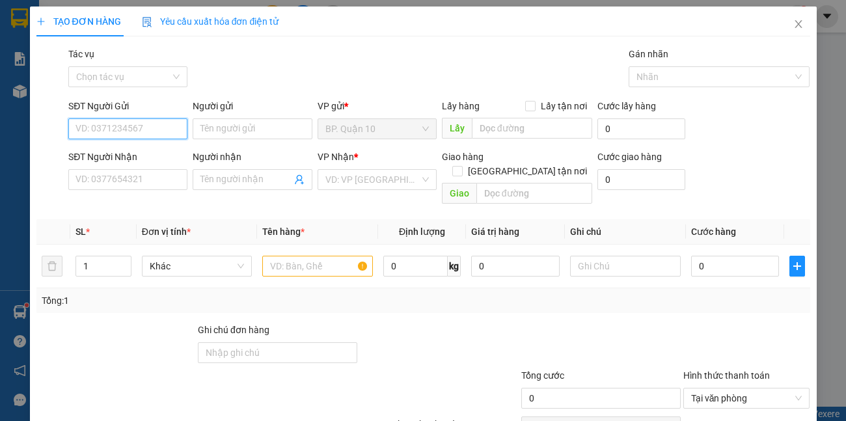
click at [156, 131] on input "SĐT Người Gửi" at bounding box center [127, 128] width 119 height 21
type input "0378589296"
click at [140, 152] on div "0378589296 - PHƯƠNG THẢO" at bounding box center [139, 155] width 128 height 14
type input "PHƯƠNG THẢO"
type input "0384074279"
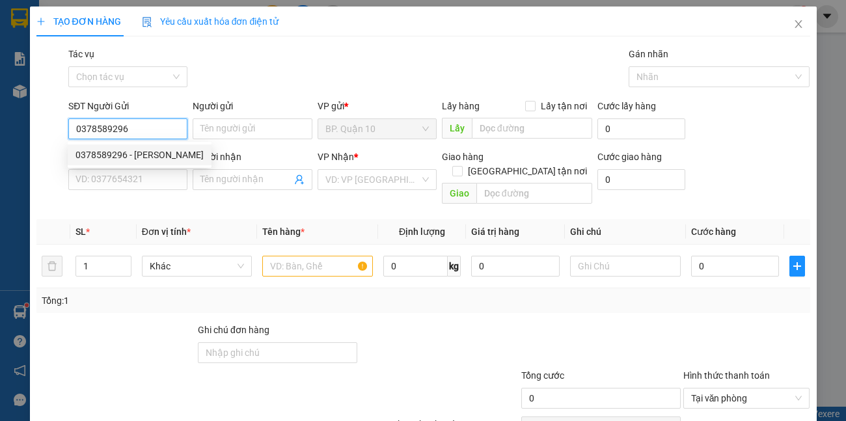
type input "TRANG"
type input "40.000"
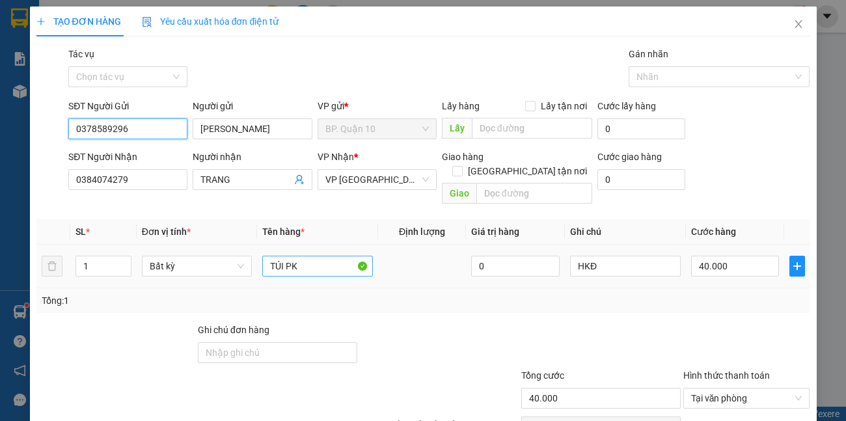
type input "0378589296"
drag, startPoint x: 310, startPoint y: 252, endPoint x: 0, endPoint y: 99, distance: 345.8
click at [0, 191] on div "TẠO ĐƠN HÀNG Yêu cầu xuất hóa đơn điện tử Transit Pickup Surcharge Ids Transit …" at bounding box center [423, 210] width 846 height 421
type input "THÙNG TIÊU XAY"
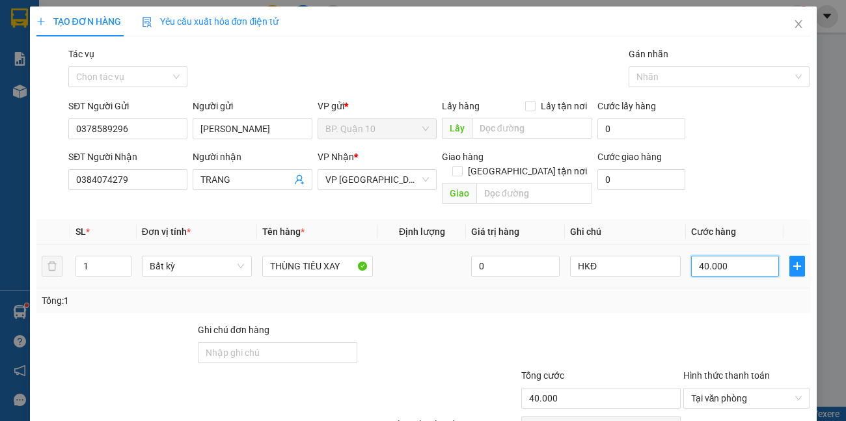
click at [761, 256] on input "40.000" at bounding box center [735, 266] width 88 height 21
type input "7"
type input "70"
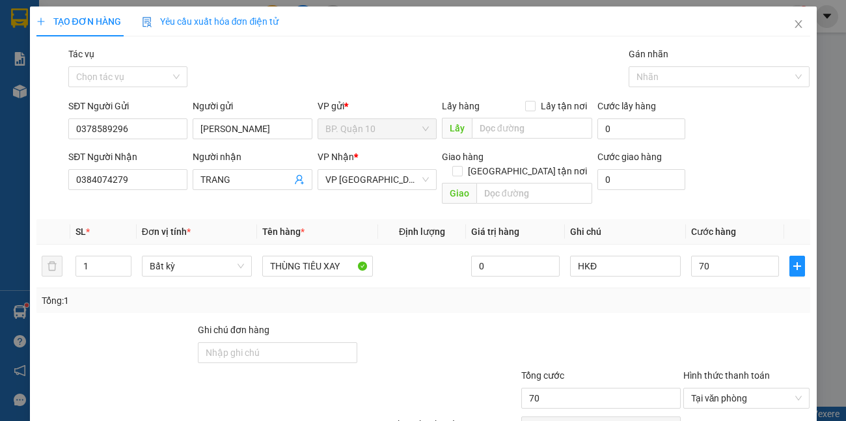
type input "70.000"
click at [706, 293] on div "Tổng: 1" at bounding box center [423, 300] width 763 height 14
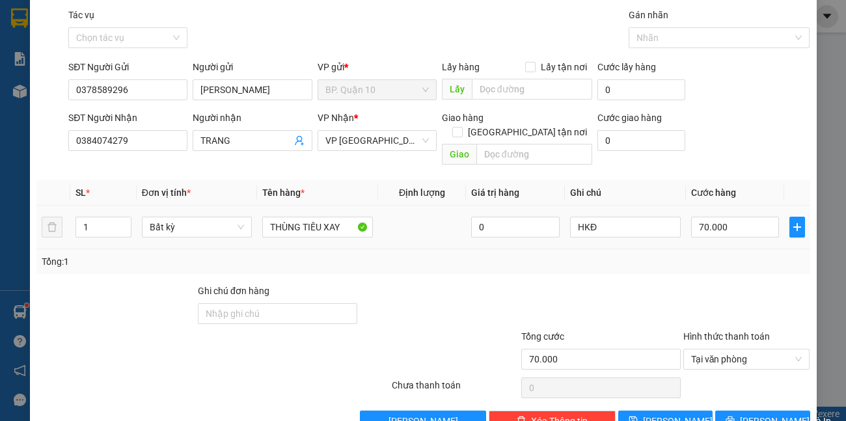
scroll to position [60, 0]
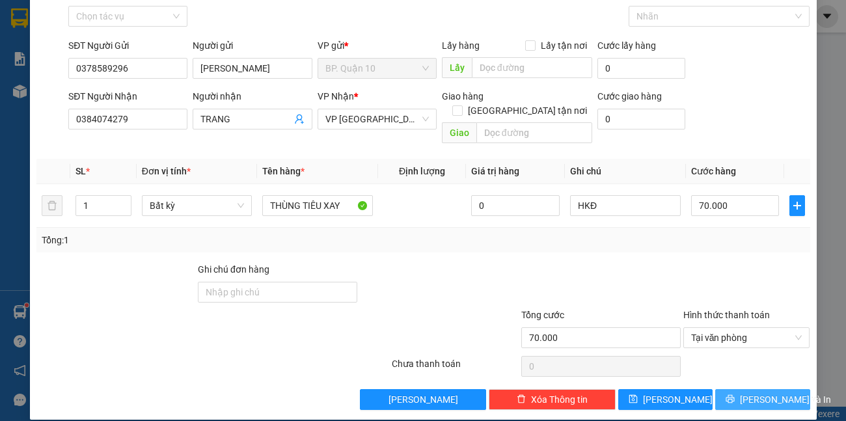
click at [760, 392] on span "[PERSON_NAME] và In" at bounding box center [784, 399] width 91 height 14
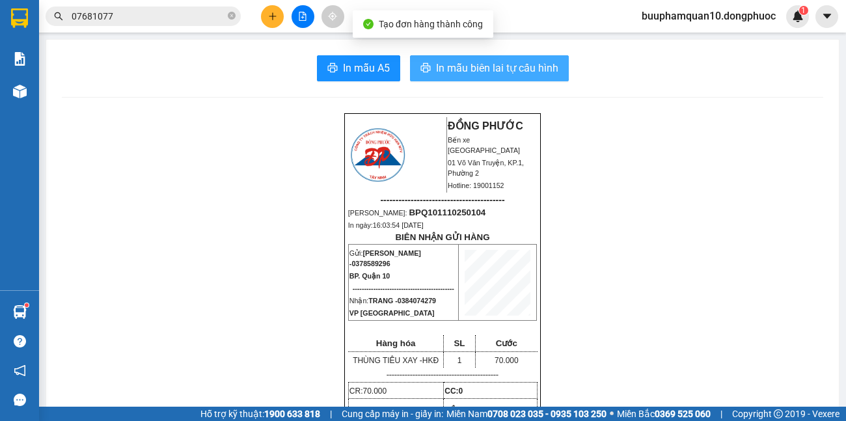
click at [489, 64] on span "In mẫu biên lai tự cấu hình" at bounding box center [497, 68] width 122 height 16
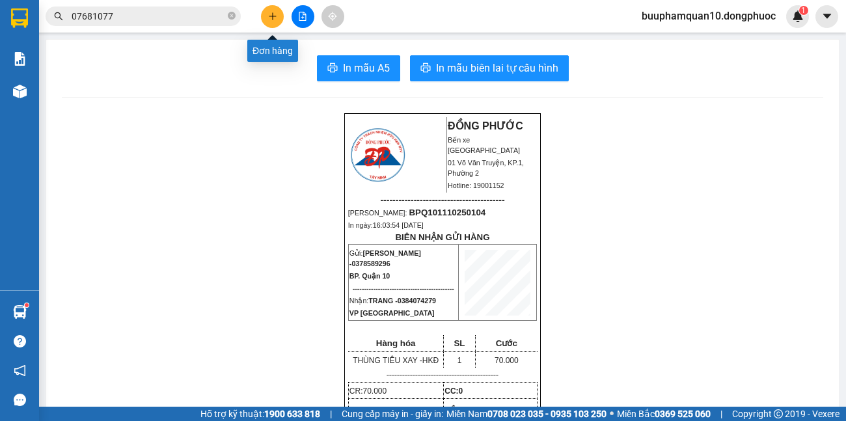
click at [276, 16] on icon "plus" at bounding box center [272, 16] width 7 height 1
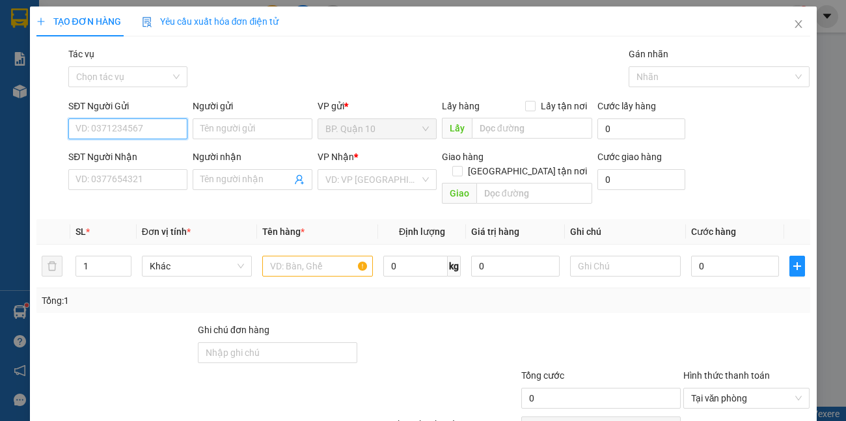
click at [176, 131] on input "SĐT Người Gửi" at bounding box center [127, 128] width 119 height 21
click at [146, 155] on div "0896331996 - KHÁNH" at bounding box center [126, 155] width 102 height 14
type input "0896331996"
type input "KHÁNH"
type input "0587171819"
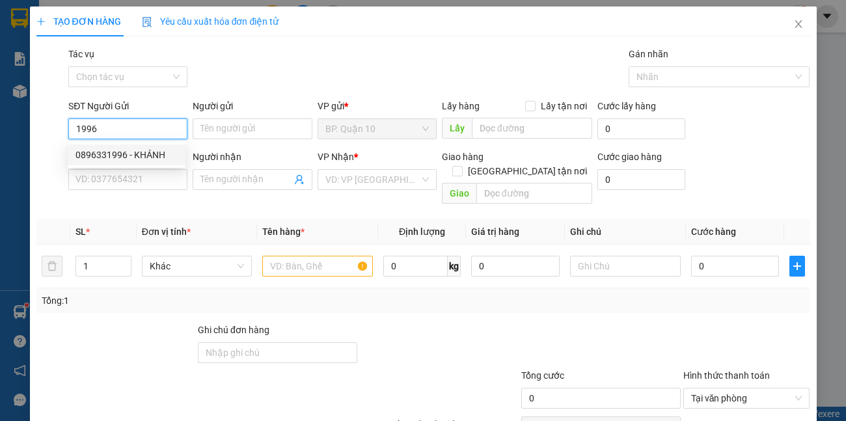
type input "DỤNG"
type input "30.000"
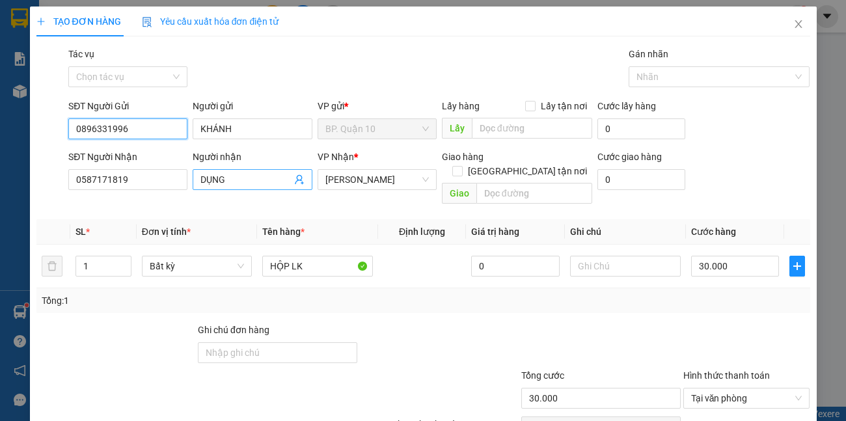
type input "0896331996"
click at [297, 180] on icon "user-add" at bounding box center [299, 180] width 8 height 10
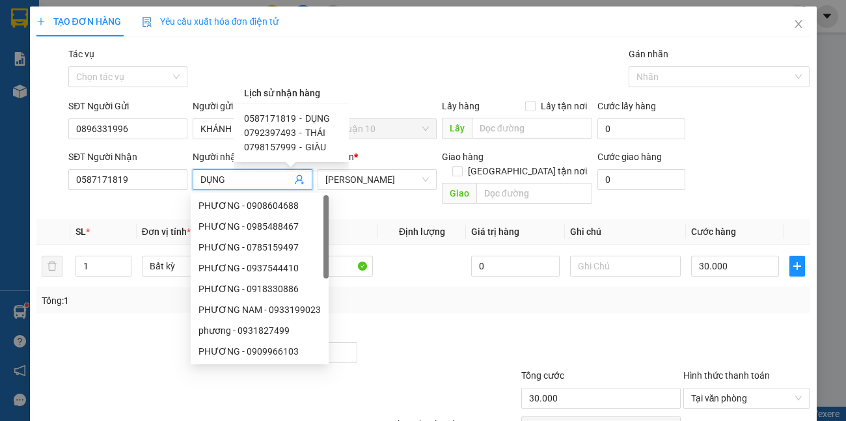
click at [315, 148] on span "GIÀU" at bounding box center [315, 147] width 21 height 10
type input "0798157999"
type input "GIÀU"
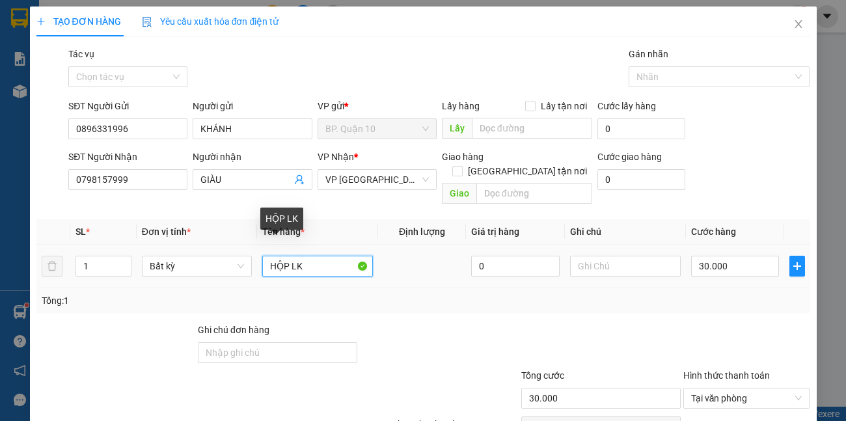
drag, startPoint x: 313, startPoint y: 253, endPoint x: 0, endPoint y: 213, distance: 316.0
click at [106, 254] on tr "1 Bất kỳ HỘP LK 0 30.000" at bounding box center [422, 267] width 773 height 44
drag, startPoint x: 335, startPoint y: 283, endPoint x: 324, endPoint y: 278, distance: 12.2
click at [334, 293] on div "Tổng: 1" at bounding box center [423, 300] width 763 height 14
click at [306, 256] on input "HỘP LK" at bounding box center [317, 266] width 111 height 21
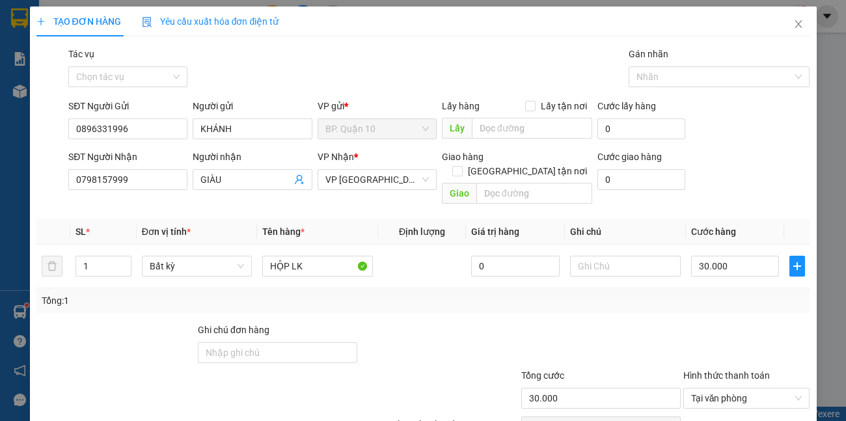
click at [658, 288] on div "Tổng: 1" at bounding box center [422, 300] width 773 height 25
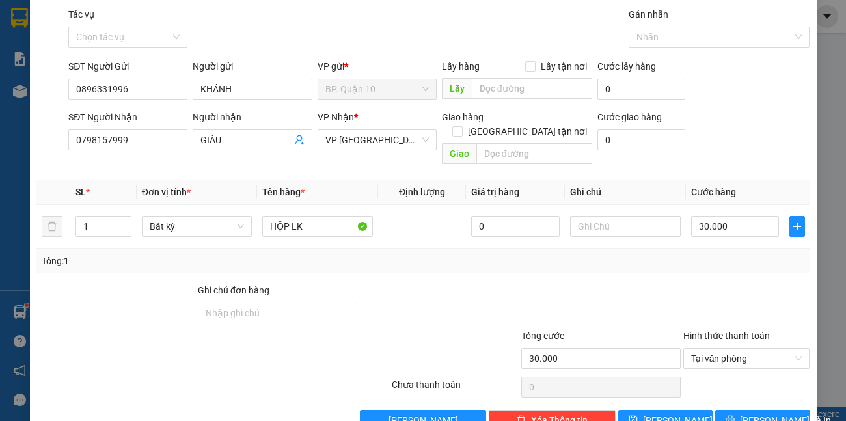
scroll to position [60, 0]
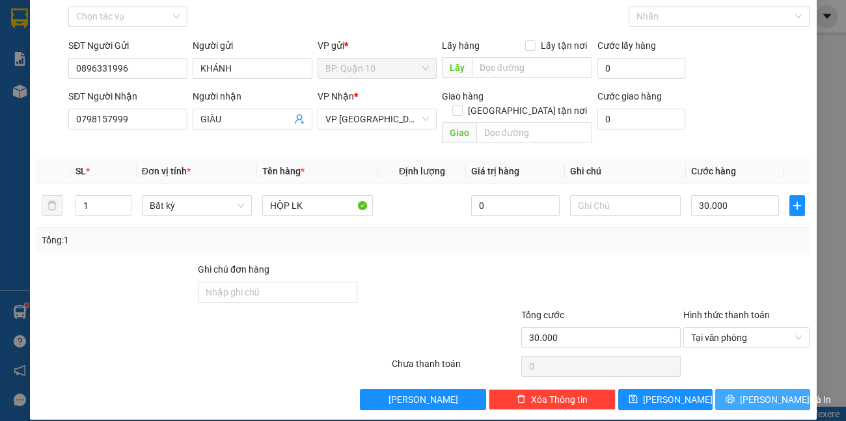
click at [790, 389] on button "[PERSON_NAME] và In" at bounding box center [762, 399] width 94 height 21
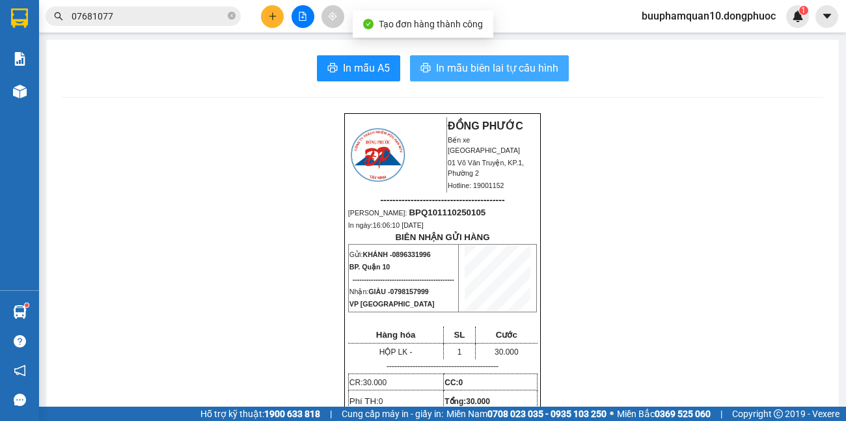
click at [509, 71] on span "In mẫu biên lai tự cấu hình" at bounding box center [497, 68] width 122 height 16
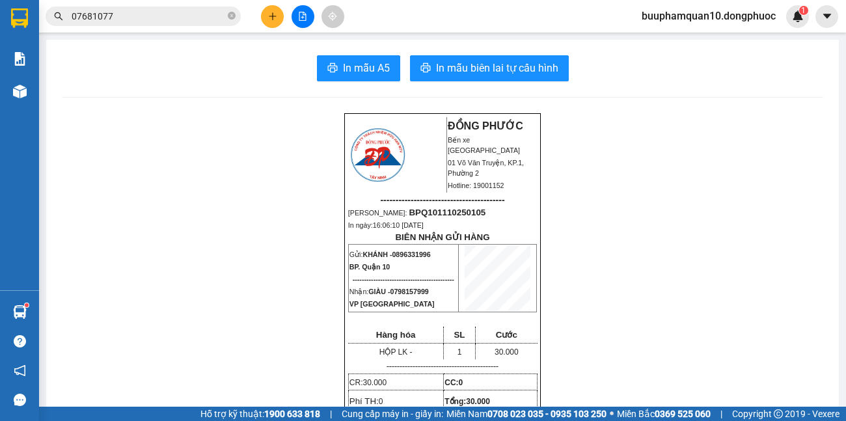
click at [410, 256] on span "0896331996" at bounding box center [411, 254] width 38 height 8
copy span "0896331996"
click at [267, 23] on button at bounding box center [272, 16] width 23 height 23
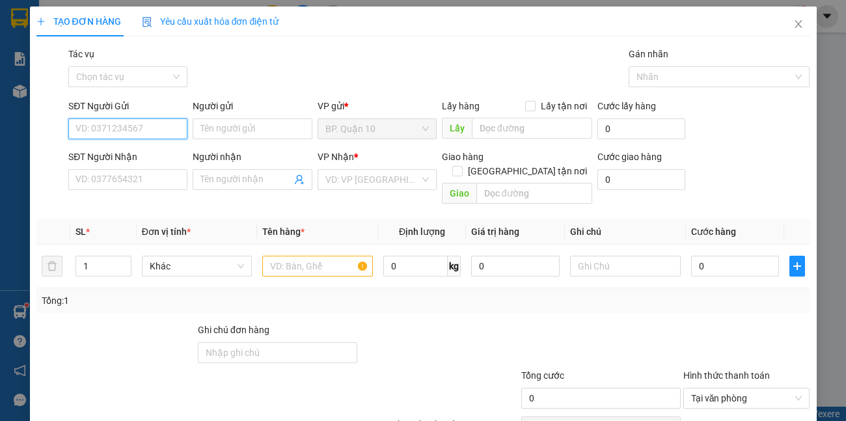
click at [164, 121] on input "SĐT Người Gửi" at bounding box center [127, 128] width 119 height 21
paste input "0896331996"
type input "0896331996"
click at [141, 152] on div "0896331996 - KHÁNH" at bounding box center [126, 155] width 102 height 14
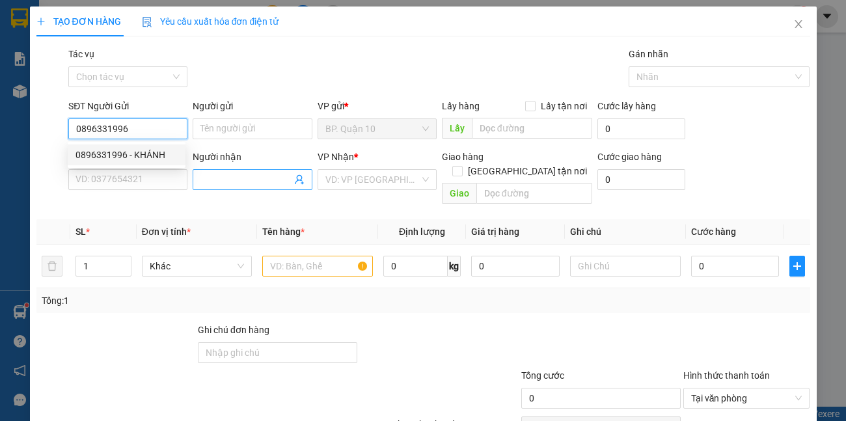
type input "KHÁNH"
type input "0798157999"
type input "GIÀU"
type input "30.000"
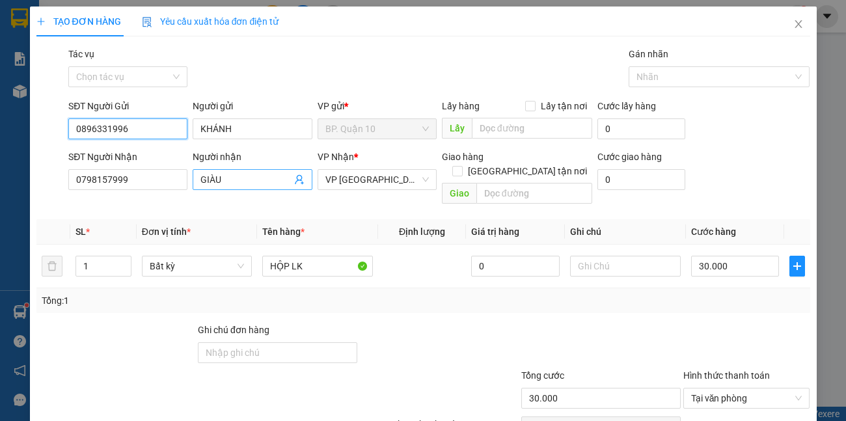
type input "0896331996"
click at [295, 178] on icon "user-add" at bounding box center [299, 180] width 8 height 10
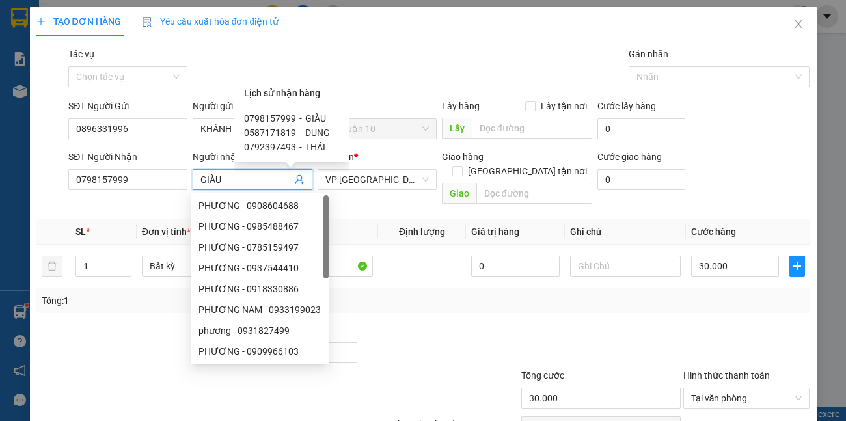
click at [300, 133] on div "0587171819 - DỤNG" at bounding box center [291, 133] width 94 height 14
type input "0587171819"
type input "DỤNG"
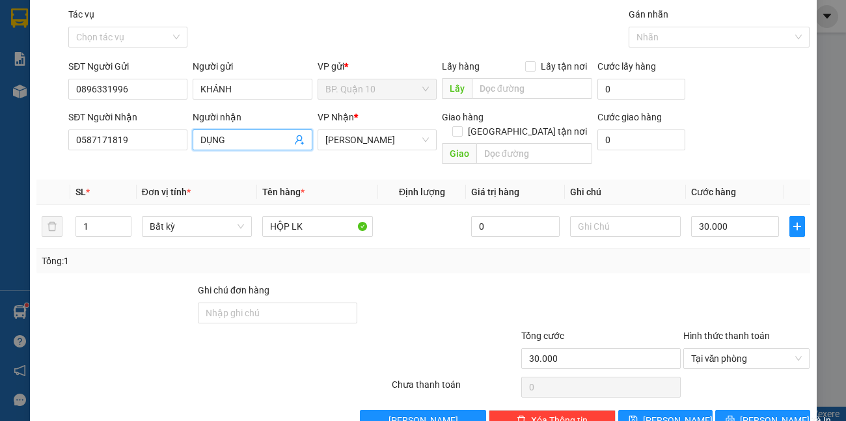
scroll to position [60, 0]
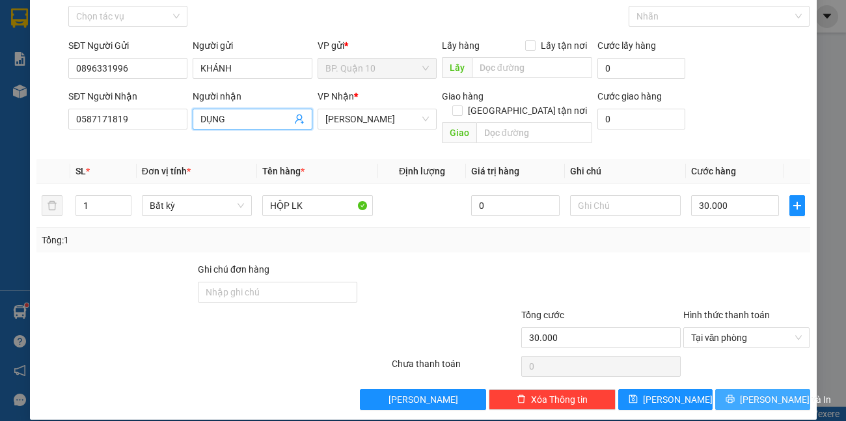
click at [764, 392] on span "[PERSON_NAME] và In" at bounding box center [784, 399] width 91 height 14
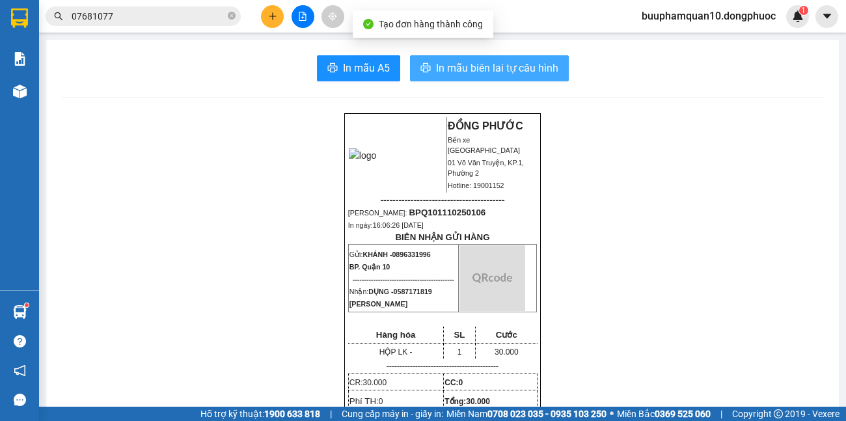
click at [512, 71] on span "In mẫu biên lai tự cấu hình" at bounding box center [497, 68] width 122 height 16
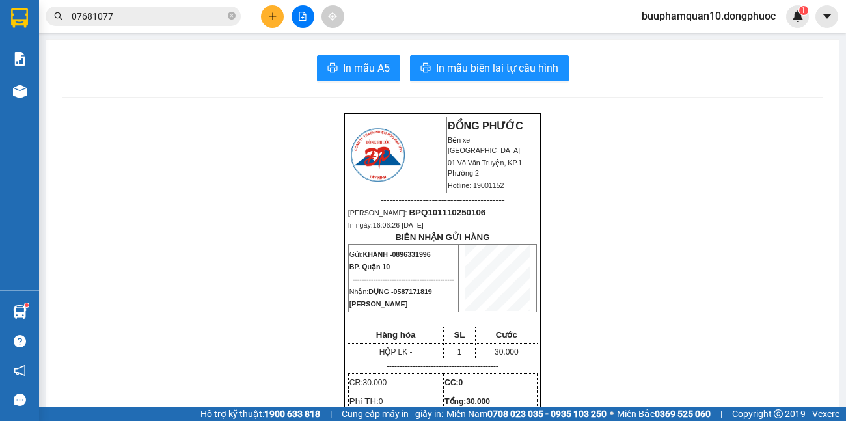
click at [265, 21] on button at bounding box center [272, 16] width 23 height 23
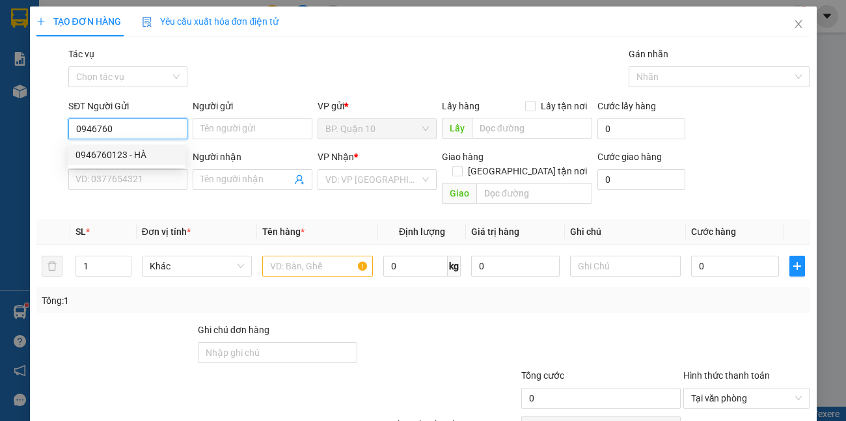
click at [144, 159] on div "0946760123 - HÀ" at bounding box center [126, 155] width 102 height 14
type input "0946760123"
type input "HÀ"
type input "0973745060"
type input "TÚ"
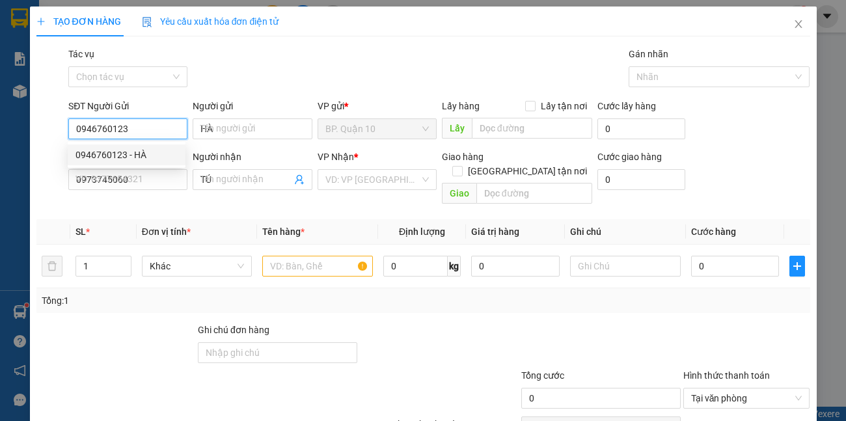
type input "30.000"
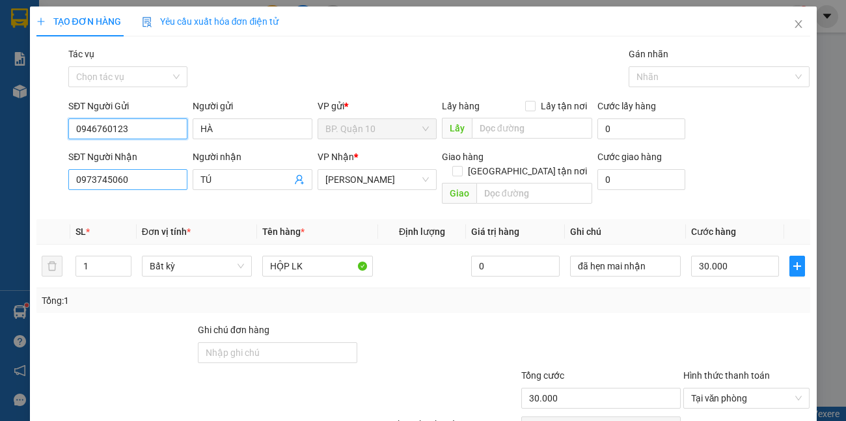
type input "0946760123"
drag, startPoint x: 144, startPoint y: 181, endPoint x: 0, endPoint y: 209, distance: 147.1
click at [0, 190] on div "TẠO ĐƠN HÀNG Yêu cầu xuất hóa đơn điện tử Transit Pickup Surcharge Ids Transit …" at bounding box center [423, 210] width 846 height 421
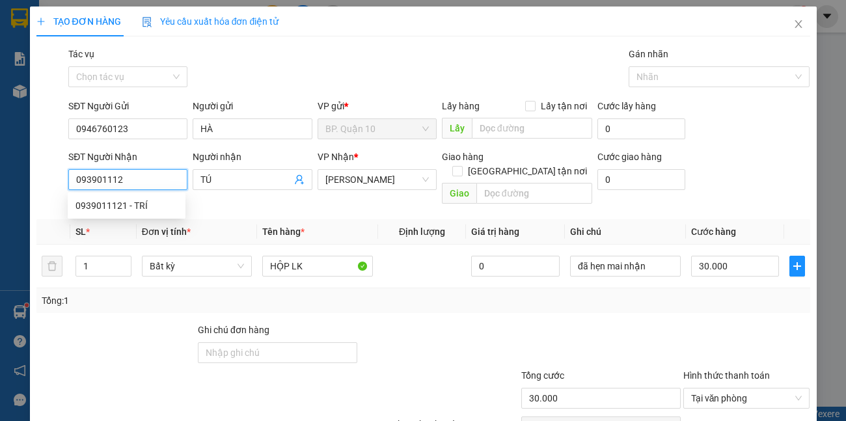
type input "0939011121"
click at [139, 202] on div "0939011121 - TRÍ" at bounding box center [126, 205] width 102 height 14
type input "TRÍ"
type input "0939011121"
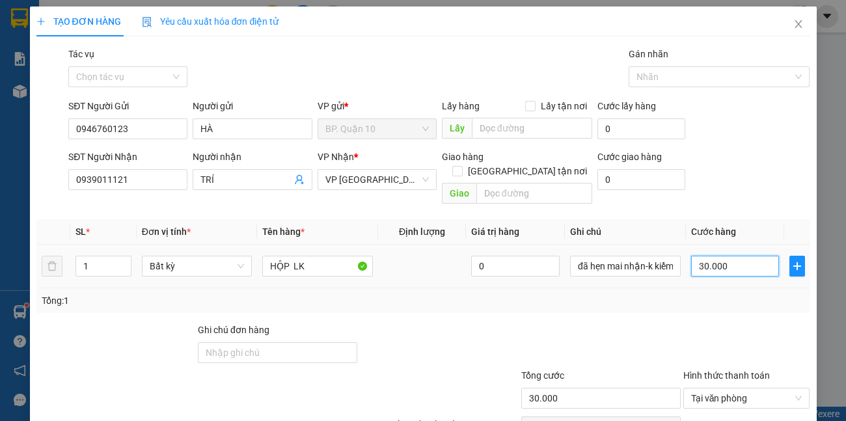
click at [736, 256] on input "30.000" at bounding box center [735, 266] width 88 height 21
click at [729, 302] on div "Transit Pickup Surcharge Ids Transit Deliver Surcharge Ids Transit Deliver Surc…" at bounding box center [422, 258] width 773 height 423
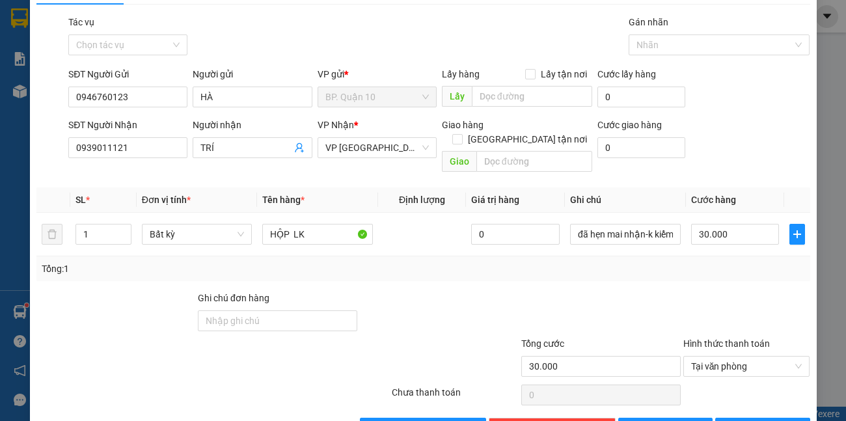
scroll to position [60, 0]
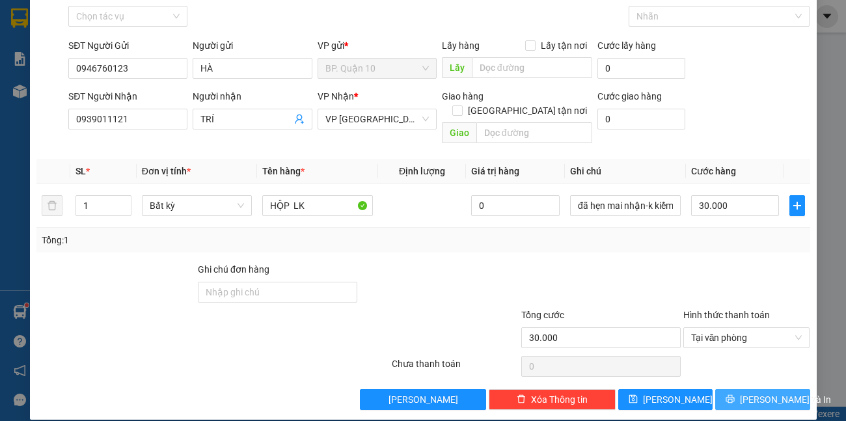
click at [792, 389] on button "[PERSON_NAME] và In" at bounding box center [762, 399] width 94 height 21
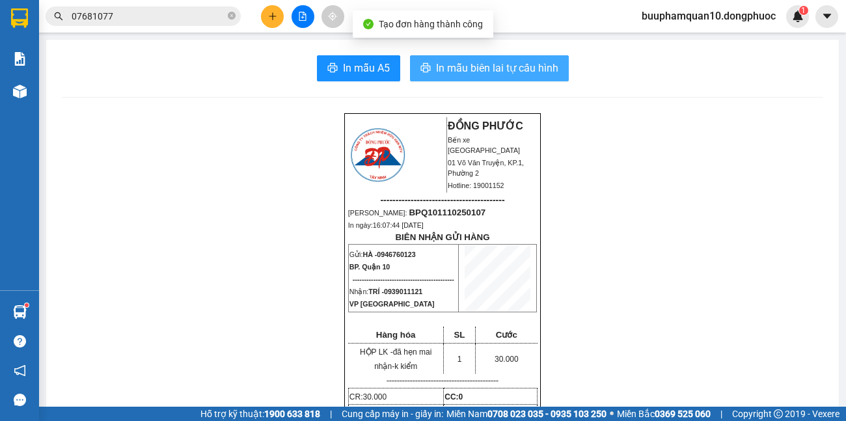
click at [482, 64] on span "In mẫu biên lai tự cấu hình" at bounding box center [497, 68] width 122 height 16
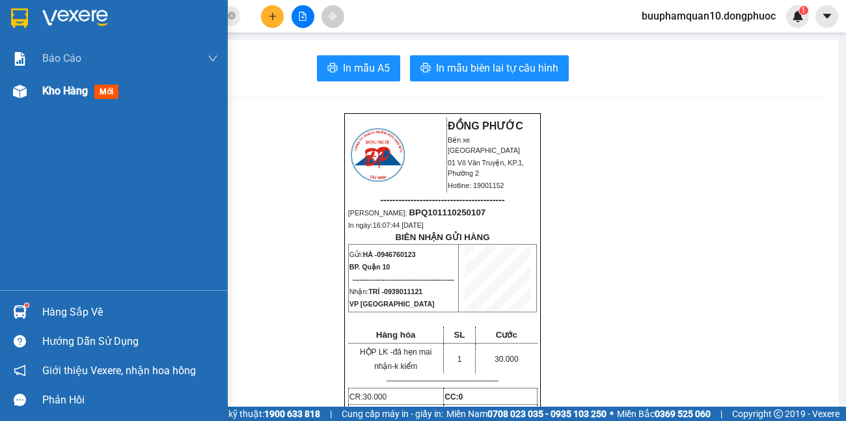
click at [60, 98] on div "Kho hàng mới" at bounding box center [82, 91] width 81 height 16
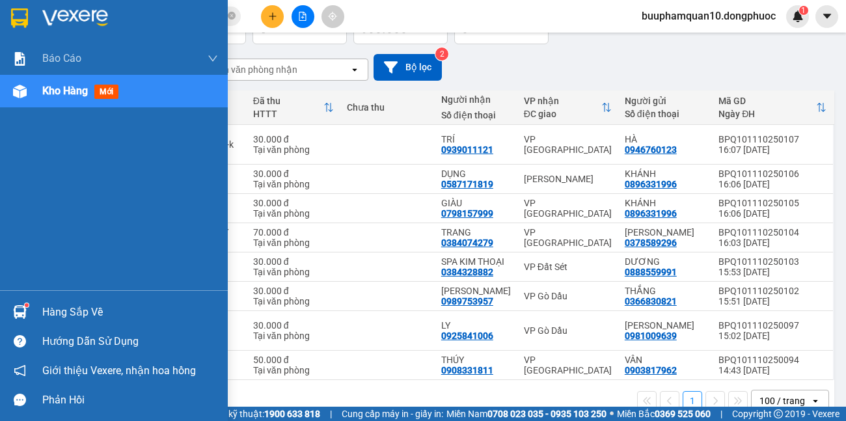
scroll to position [120, 0]
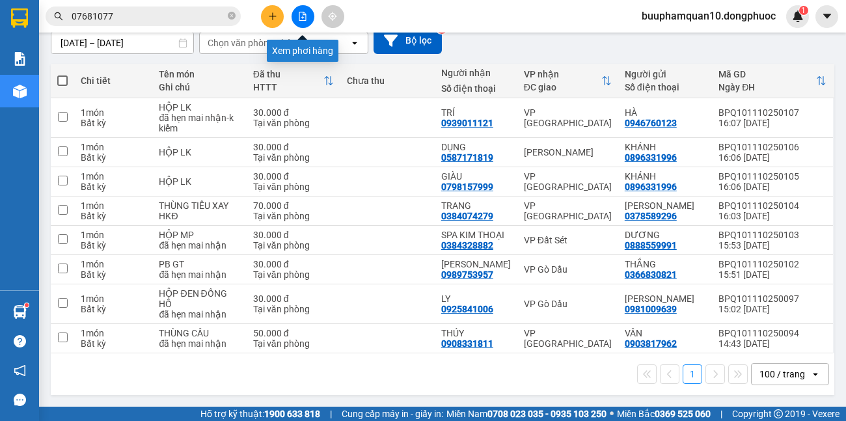
click at [300, 11] on button at bounding box center [302, 16] width 23 height 23
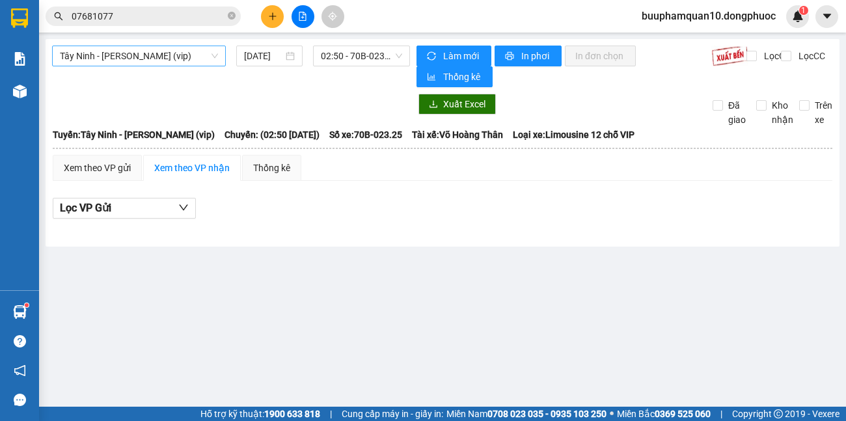
click at [174, 50] on span "[PERSON_NAME] [PERSON_NAME] (vip)" at bounding box center [139, 56] width 158 height 20
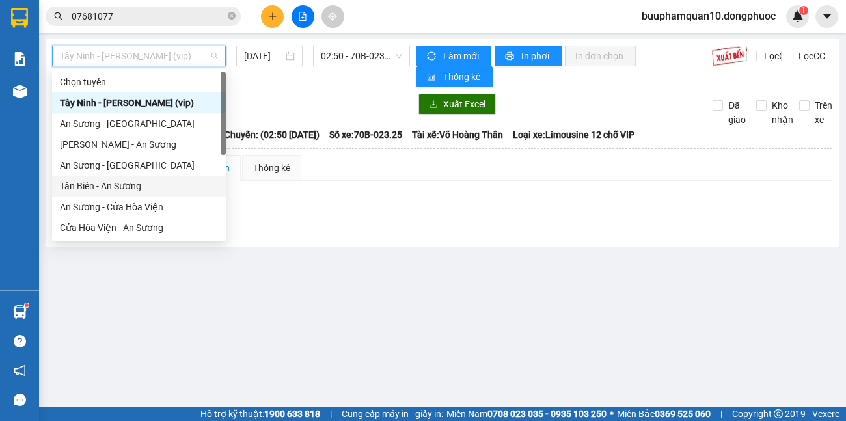
scroll to position [146, 0]
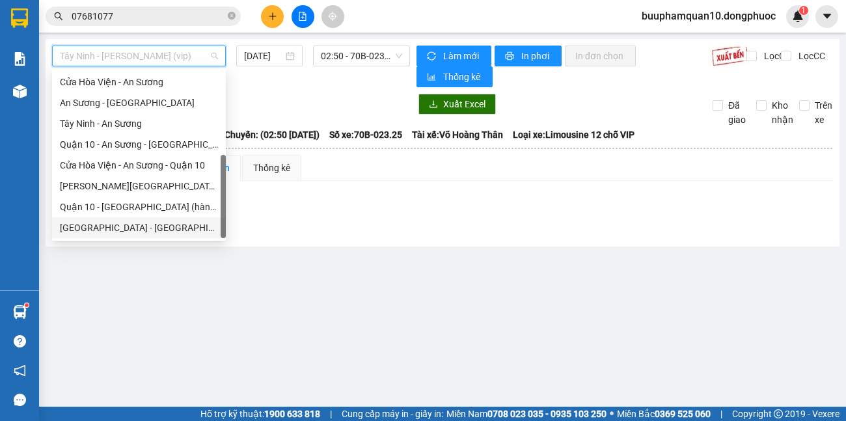
click at [105, 232] on div "[GEOGRAPHIC_DATA][PERSON_NAME][GEOGRAPHIC_DATA] (vip)" at bounding box center [139, 227] width 158 height 14
type input "[DATE]"
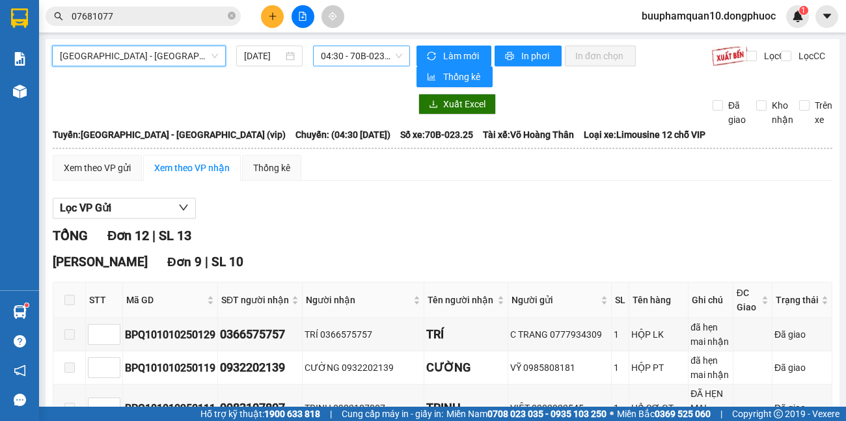
click at [371, 56] on span "04:30 - 70B-023.25" at bounding box center [361, 56] width 81 height 20
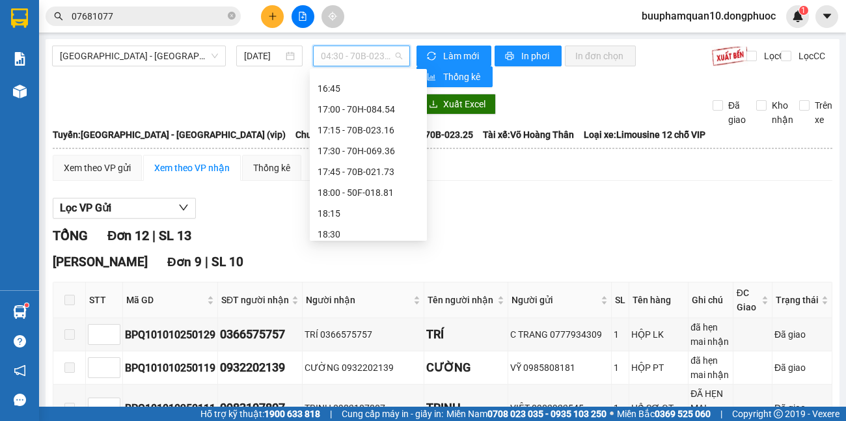
scroll to position [1032, 0]
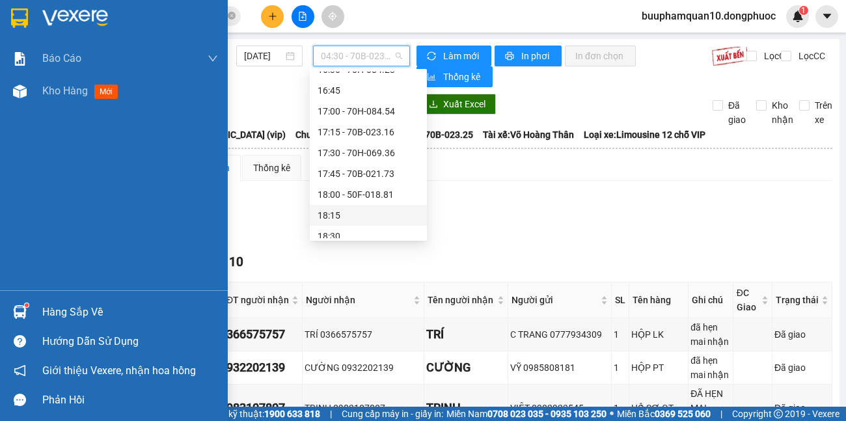
click at [93, 312] on div "Hàng sắp về" at bounding box center [130, 312] width 176 height 20
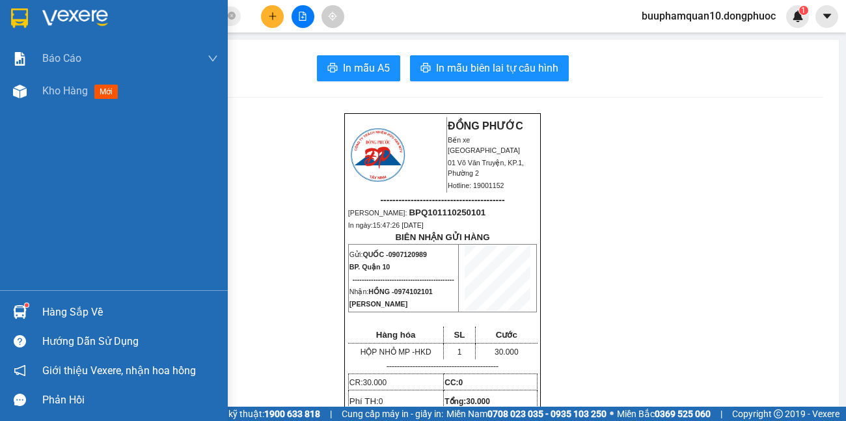
click at [66, 318] on div "Hàng sắp về" at bounding box center [130, 312] width 176 height 20
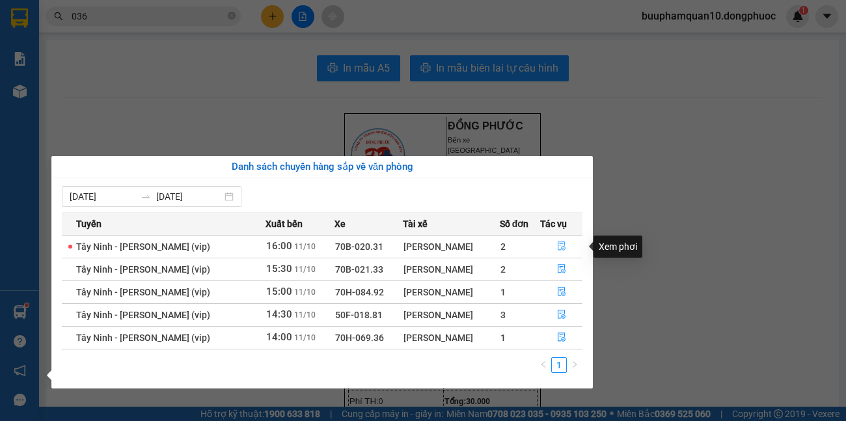
click at [560, 247] on icon "file-done" at bounding box center [561, 246] width 8 height 9
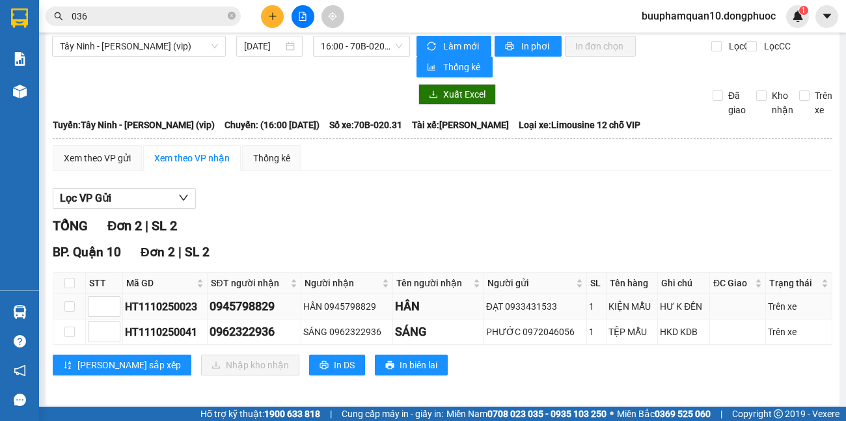
scroll to position [15, 0]
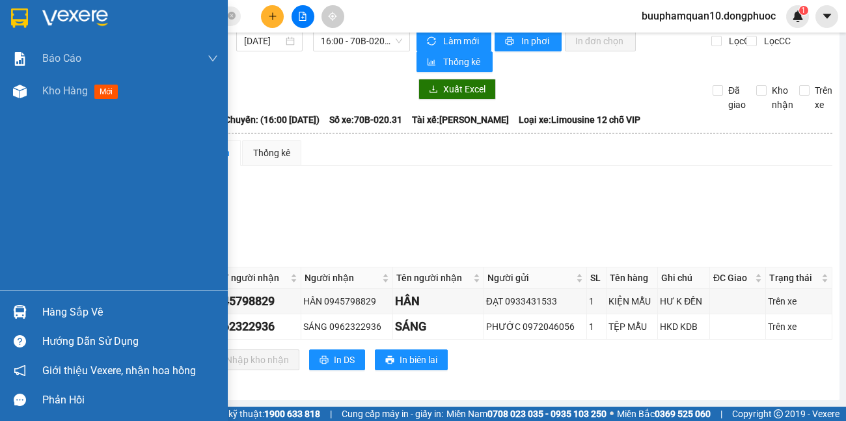
click at [41, 300] on div "Hàng sắp về" at bounding box center [114, 311] width 228 height 29
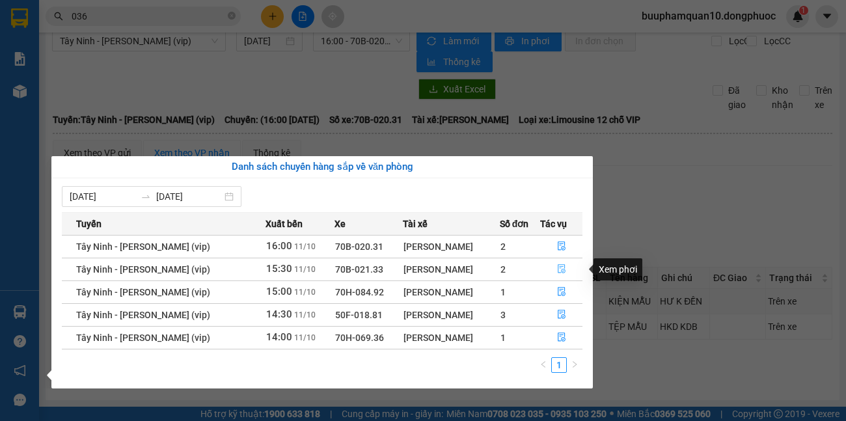
click at [557, 264] on icon "file-done" at bounding box center [561, 268] width 9 height 9
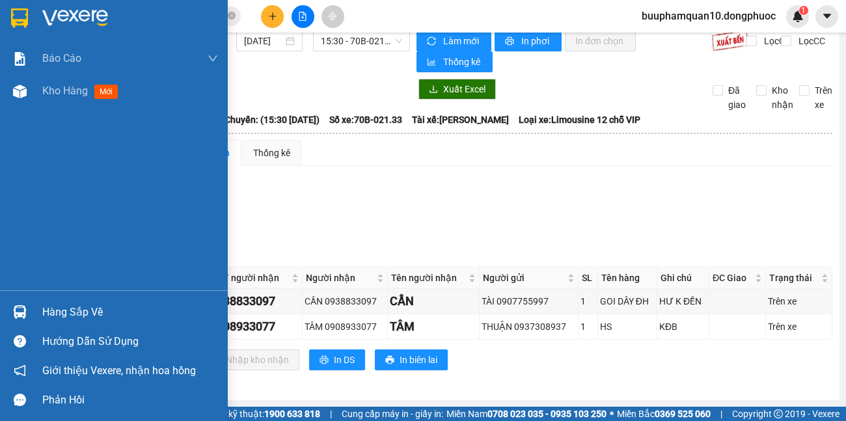
click at [43, 318] on div "Hàng sắp về" at bounding box center [130, 312] width 176 height 20
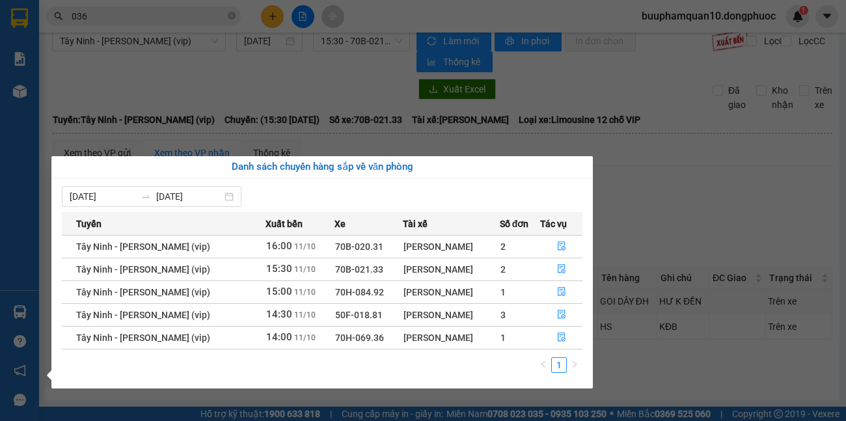
click at [704, 234] on section "Kết quả tìm kiếm ( 10000 ) Bộ lọc Mã ĐH Trạng thái Món hàng Tổng cước Chưa cước…" at bounding box center [423, 210] width 846 height 421
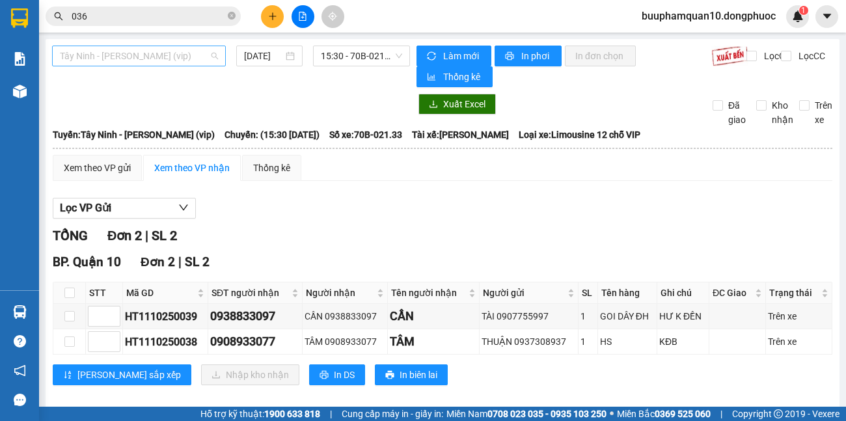
click at [188, 59] on span "Tây Ninh - [PERSON_NAME] (vip)" at bounding box center [139, 56] width 158 height 20
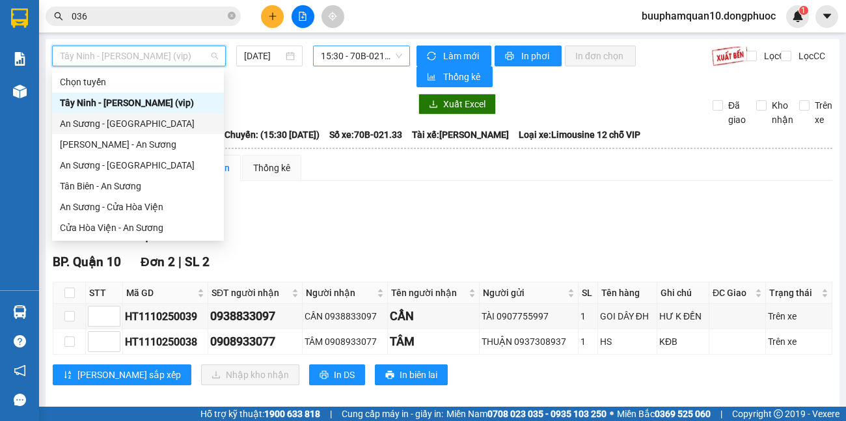
click at [363, 57] on span "15:30 - 70B-021.33" at bounding box center [361, 56] width 81 height 20
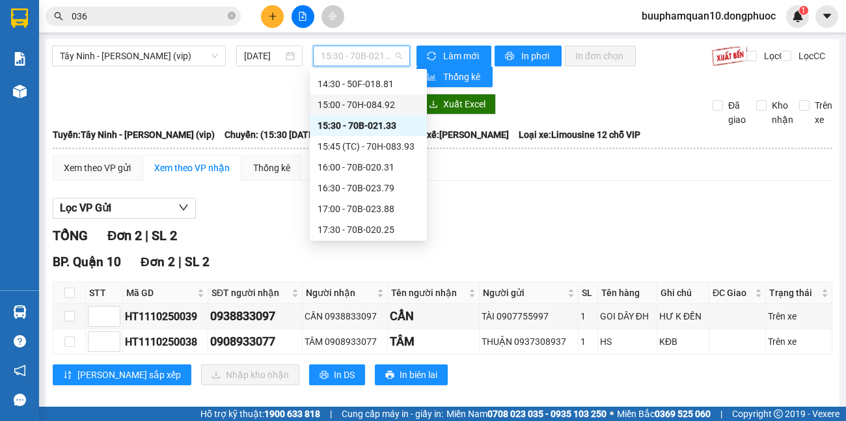
scroll to position [791, 0]
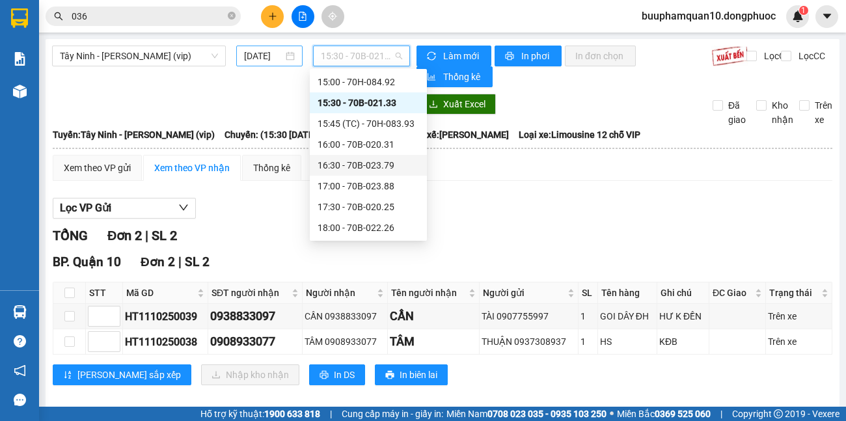
click at [284, 55] on div "[DATE]" at bounding box center [269, 56] width 51 height 14
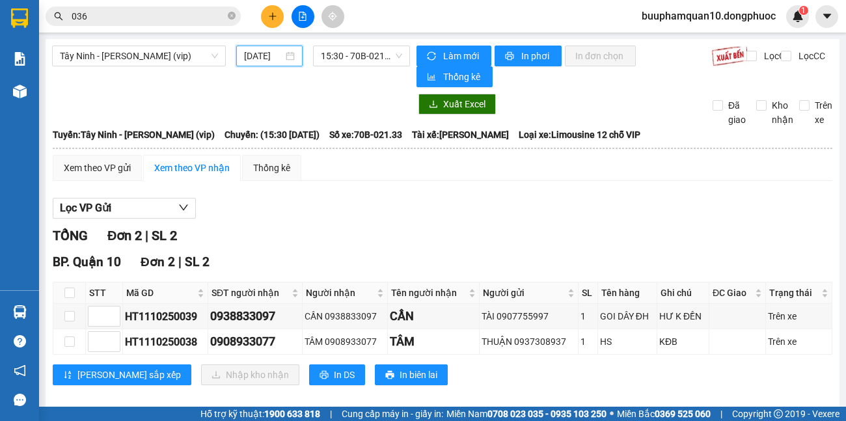
scroll to position [0, 8]
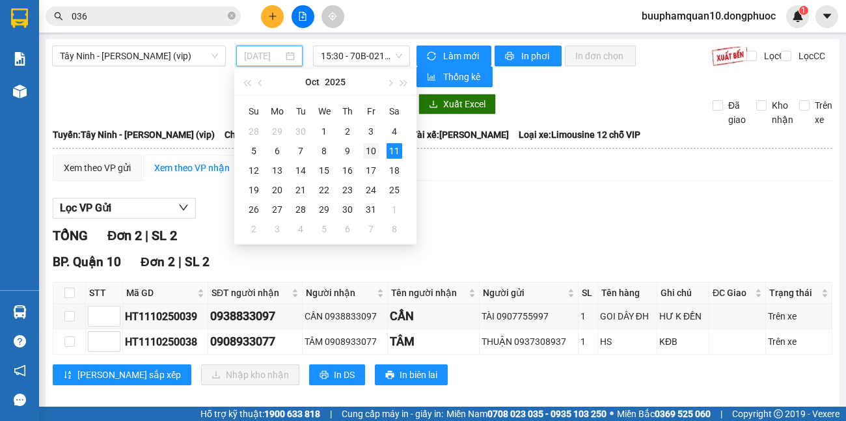
click at [376, 153] on div "10" at bounding box center [371, 151] width 16 height 16
type input "[DATE]"
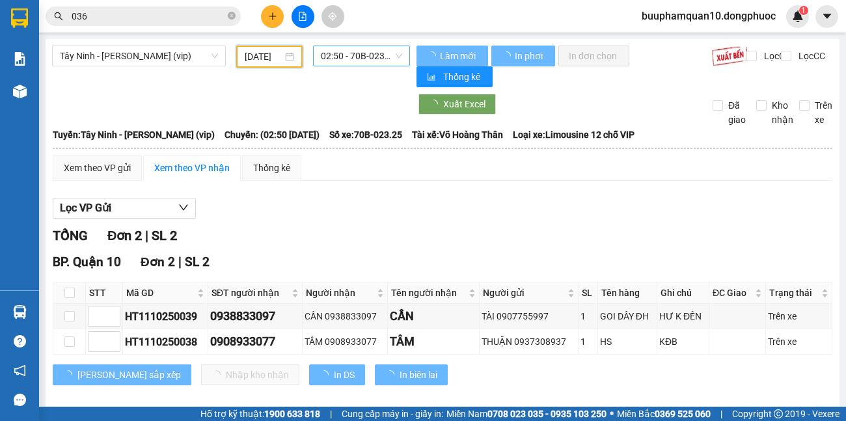
scroll to position [0, 7]
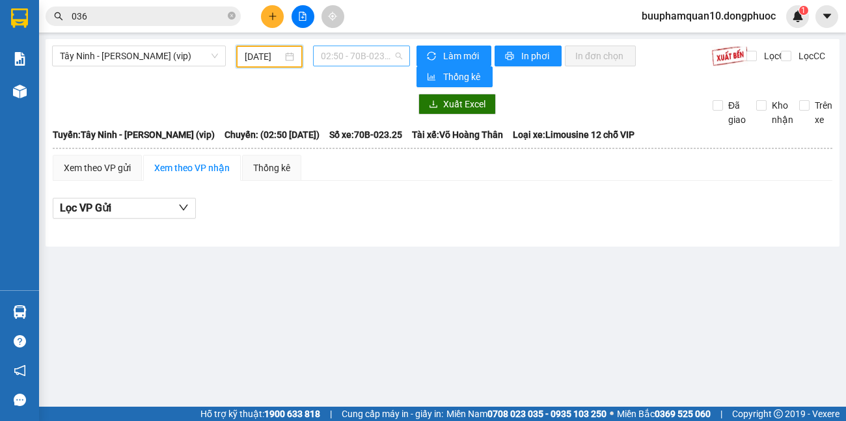
scroll to position [21, 0]
click at [373, 60] on span "02:50 - 70B-023.25" at bounding box center [361, 56] width 81 height 20
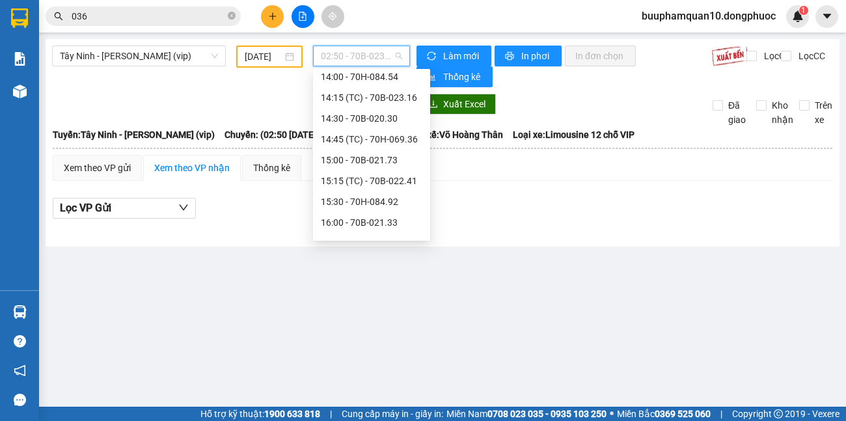
scroll to position [770, 0]
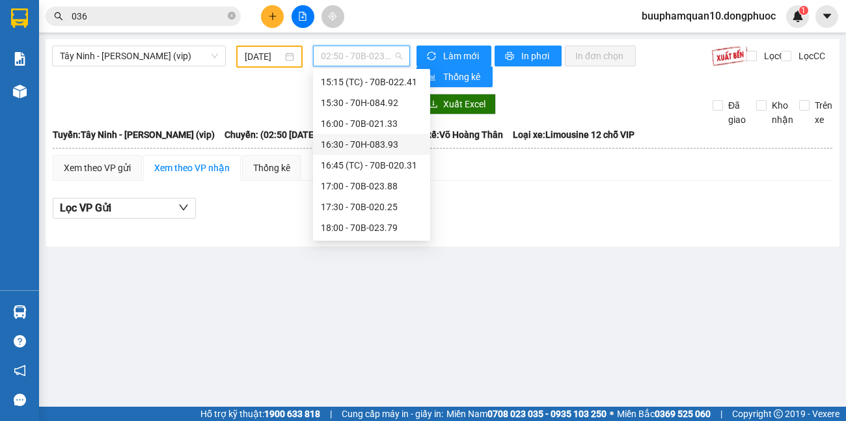
click at [377, 144] on div "16:30 - 70H-083.93" at bounding box center [371, 144] width 101 height 14
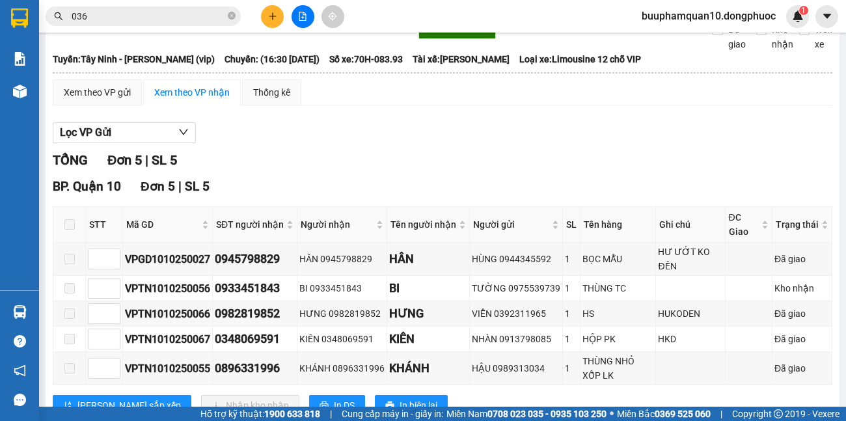
scroll to position [121, 0]
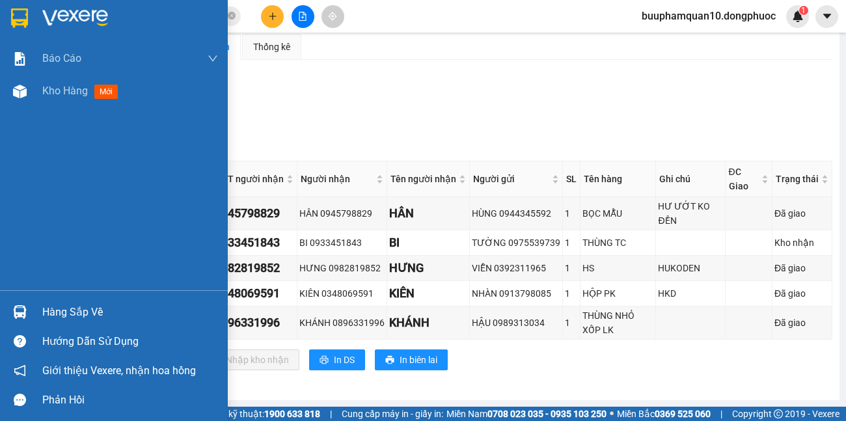
click at [53, 317] on div "Hàng sắp về" at bounding box center [130, 312] width 176 height 20
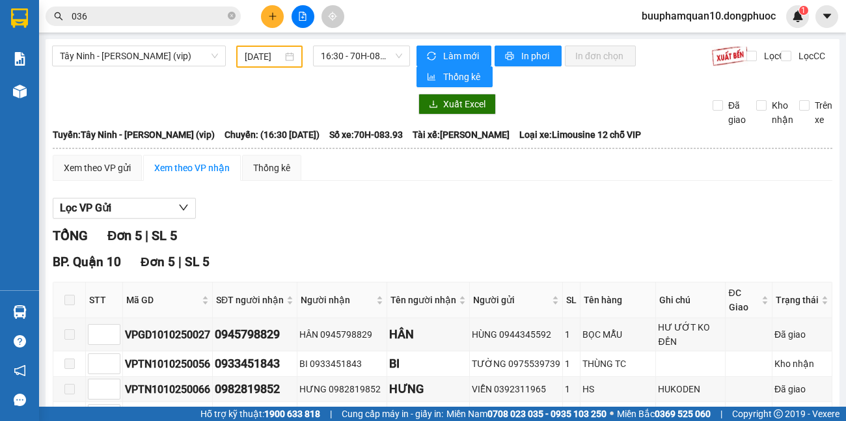
scroll to position [121, 0]
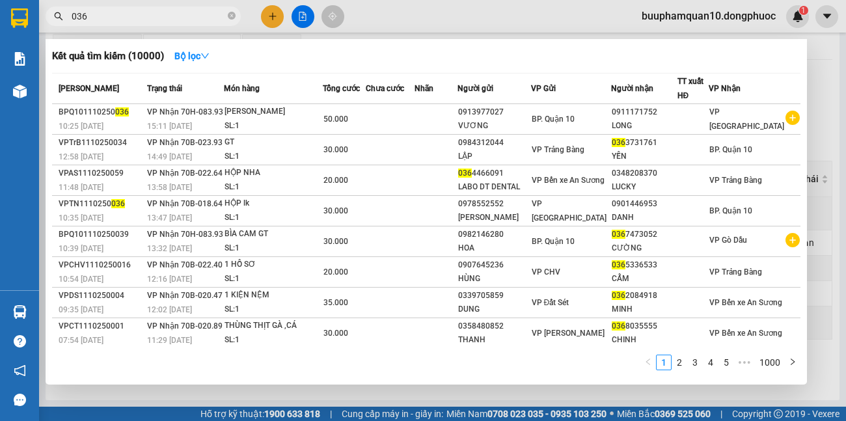
drag, startPoint x: 118, startPoint y: 21, endPoint x: 55, endPoint y: 26, distance: 63.3
click at [64, 26] on div "Kết quả tìm kiếm ( 10000 ) Bộ lọc Mã ĐH Trạng thái Món hàng Tổng cước Chưa cước…" at bounding box center [127, 16] width 254 height 23
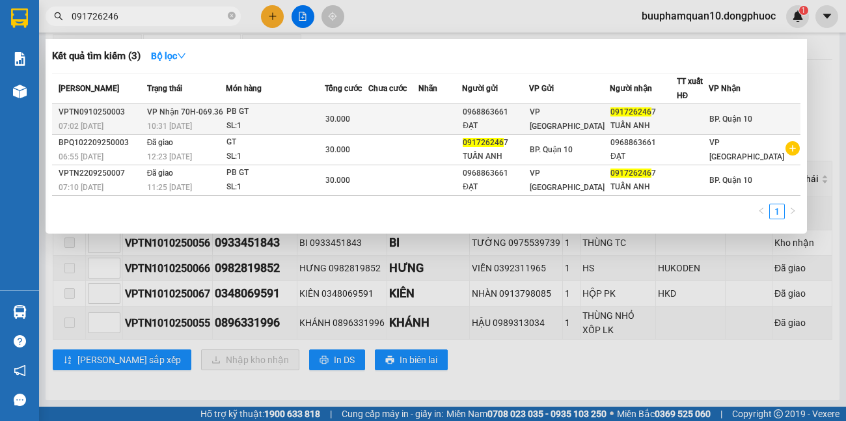
type input "091726246"
click at [419, 124] on td at bounding box center [393, 119] width 51 height 31
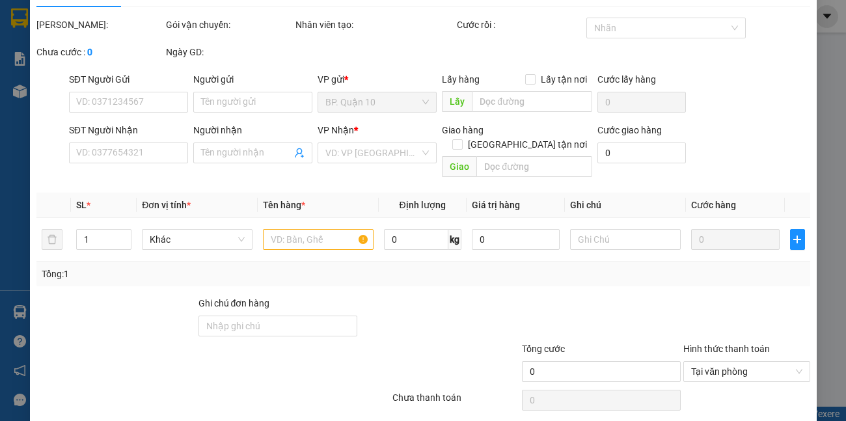
type input "0968863661"
type input "ĐẠT"
type input "0917262467"
type input "TUẤN ANH"
type input "30.000"
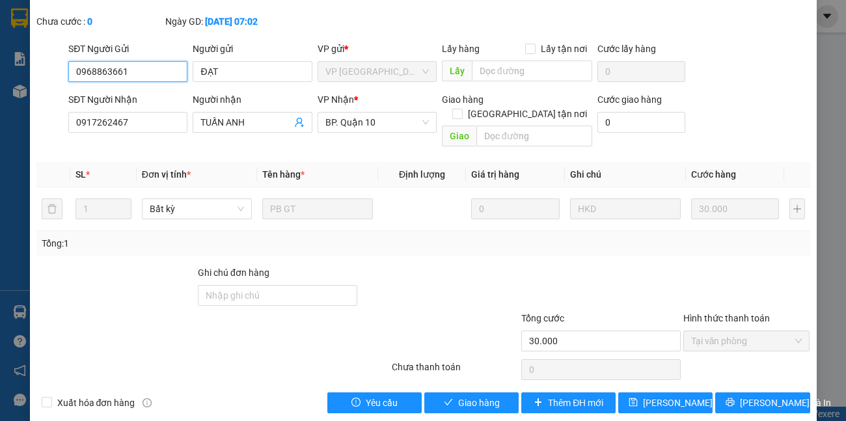
scroll to position [77, 0]
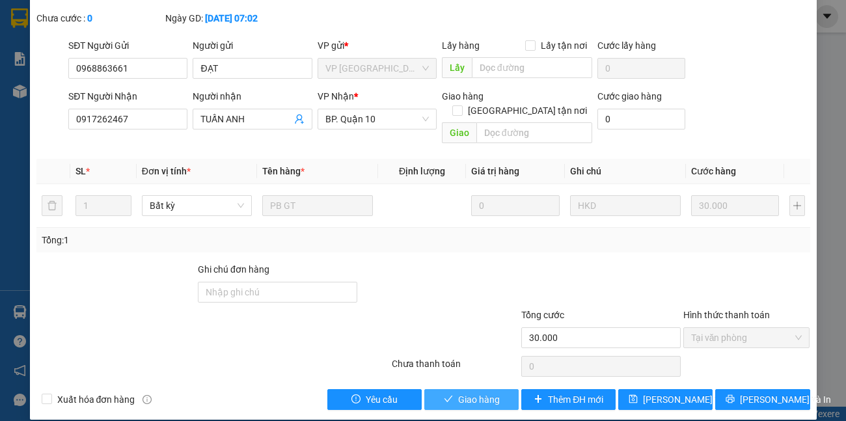
click at [472, 392] on span "Giao hàng" at bounding box center [479, 399] width 42 height 14
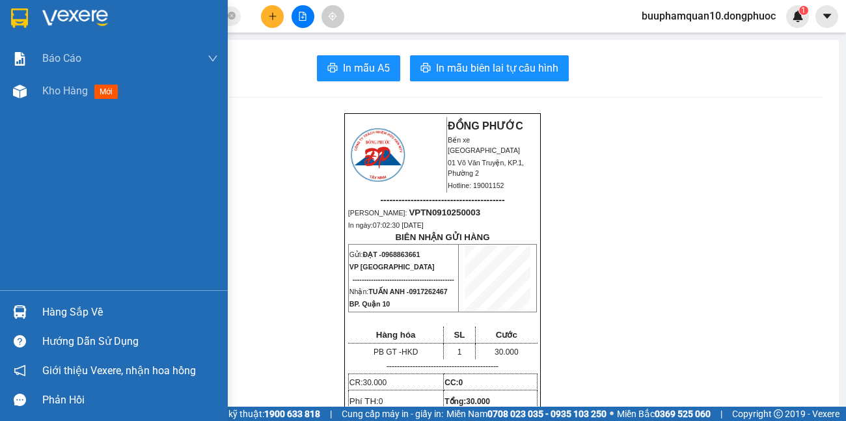
click at [71, 313] on div "Hàng sắp về" at bounding box center [130, 312] width 176 height 20
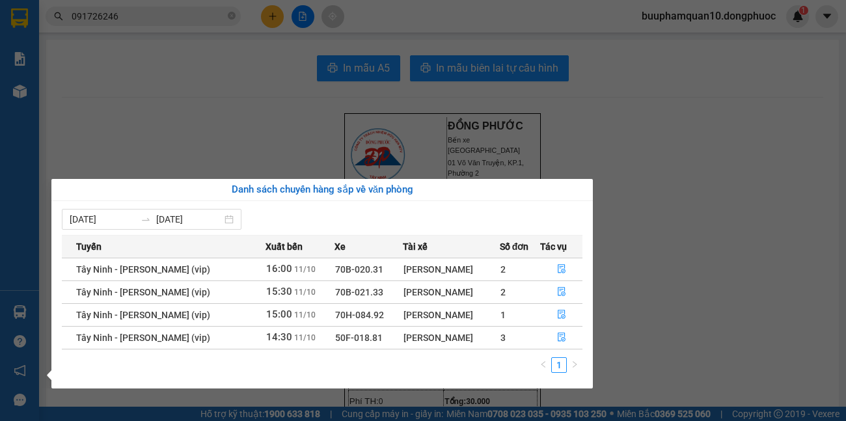
click at [192, 35] on section "Kết quả tìm kiếm ( 3 ) Bộ lọc Mã ĐH Trạng thái Món hàng Tổng cước Chưa cước Nhã…" at bounding box center [423, 210] width 846 height 421
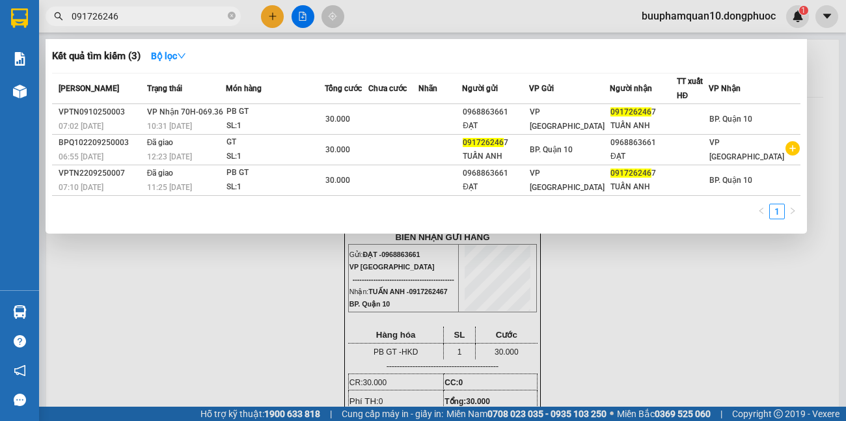
drag, startPoint x: 180, startPoint y: 19, endPoint x: 0, endPoint y: 47, distance: 181.7
click at [0, 32] on section "Kết quả tìm kiếm ( 3 ) Bộ lọc Mã ĐH Trạng thái Món hàng Tổng cước Chưa cước Nhã…" at bounding box center [423, 210] width 846 height 421
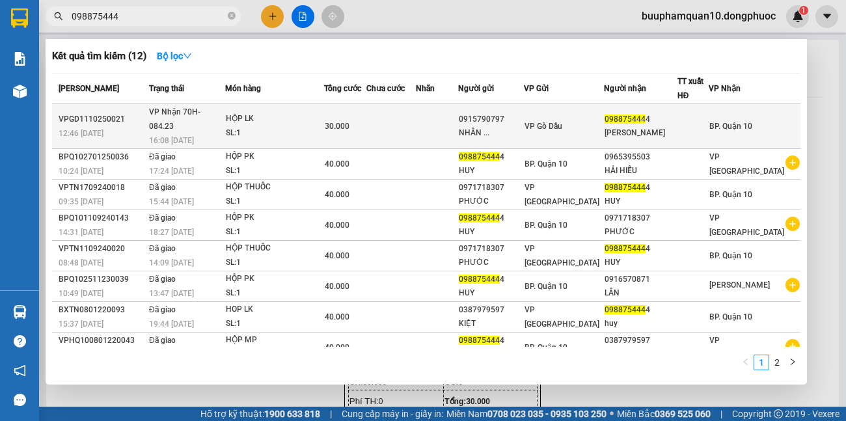
type input "098875444"
click at [200, 117] on span "VP Nhận 70H-084.23" at bounding box center [174, 118] width 51 height 25
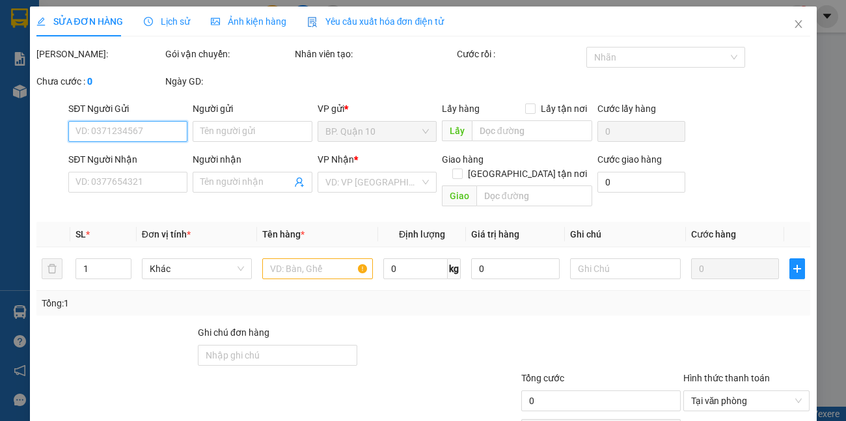
type input "0915790797"
type input "NHÂN"
type input "0988754444"
type input "[PERSON_NAME]"
type input "30.000"
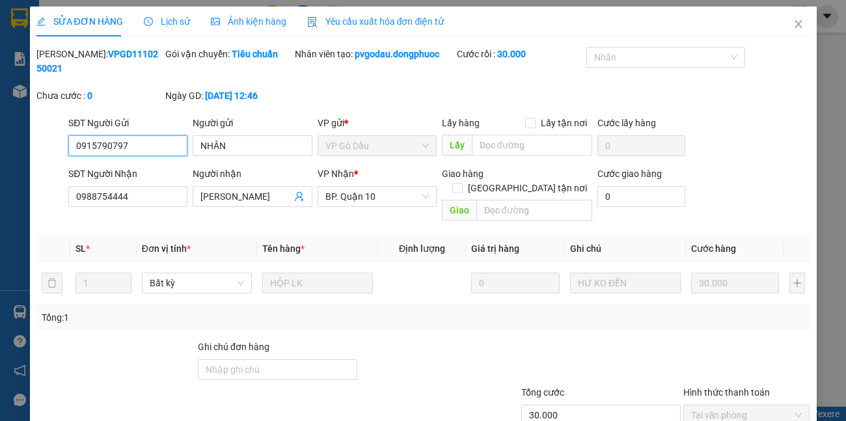
scroll to position [63, 0]
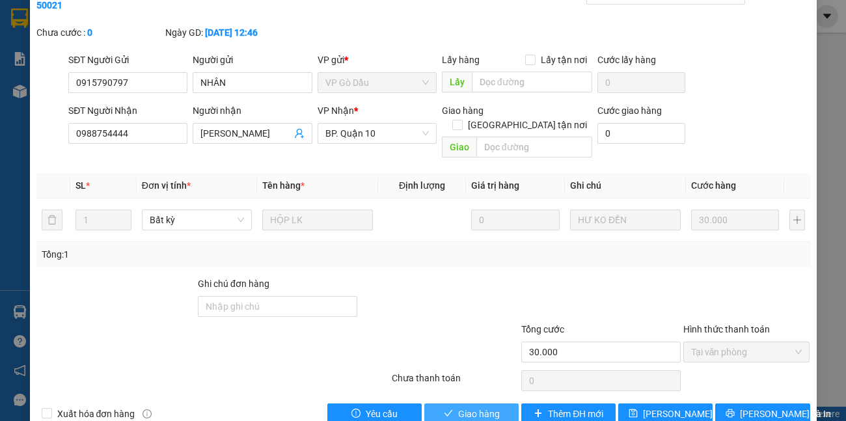
click at [468, 406] on span "Giao hàng" at bounding box center [479, 413] width 42 height 14
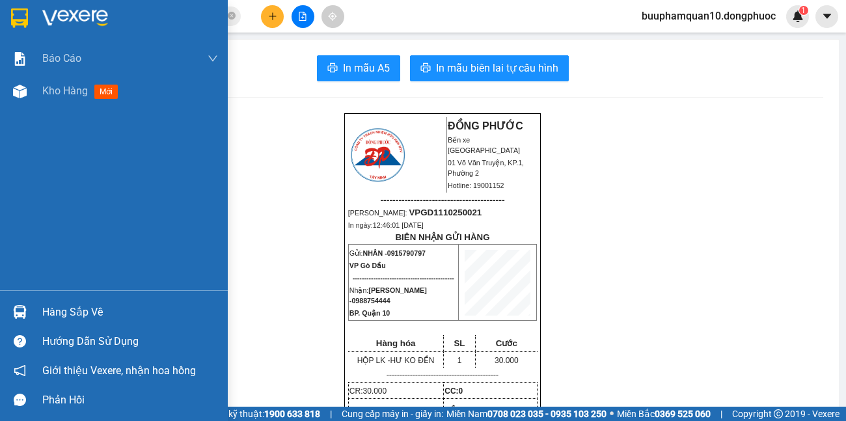
click at [60, 306] on div "Hàng sắp về" at bounding box center [130, 312] width 176 height 20
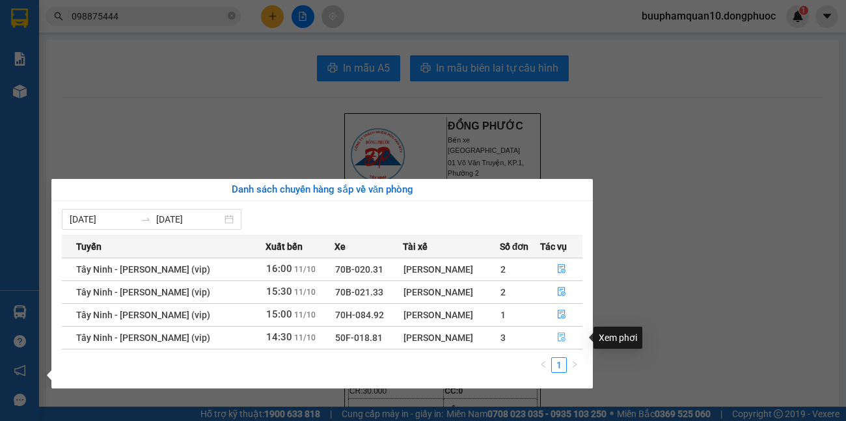
click at [564, 333] on icon "file-done" at bounding box center [561, 336] width 9 height 9
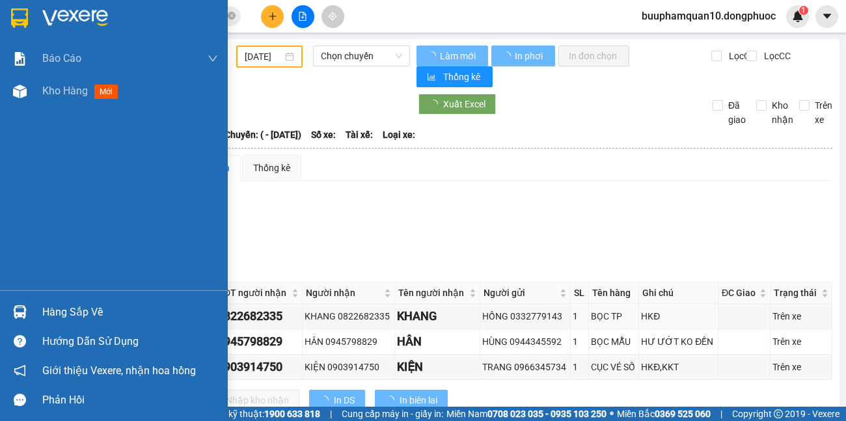
type input "[DATE]"
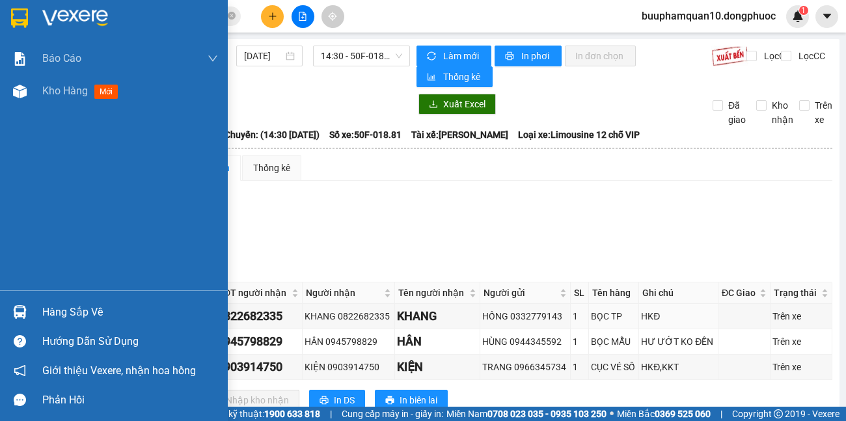
click at [77, 310] on div "Hàng sắp về" at bounding box center [130, 312] width 176 height 20
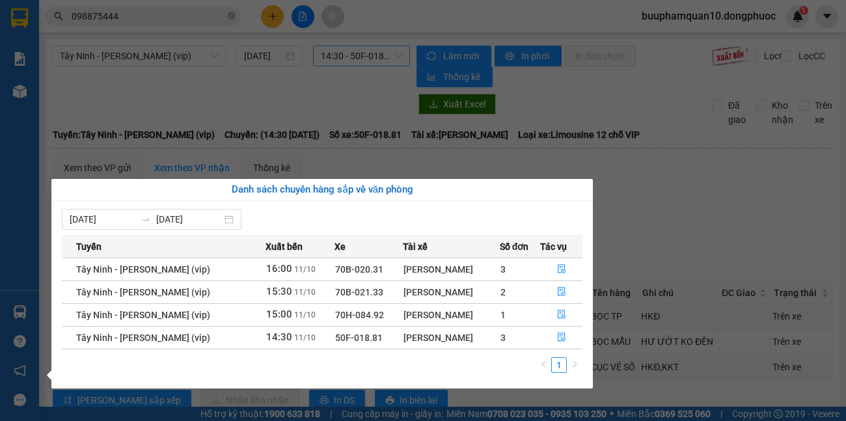
click at [383, 62] on section "Kết quả tìm kiếm ( 12 ) Bộ lọc Mã ĐH Trạng thái Món hàng Tổng cước Chưa cước Nh…" at bounding box center [423, 210] width 846 height 421
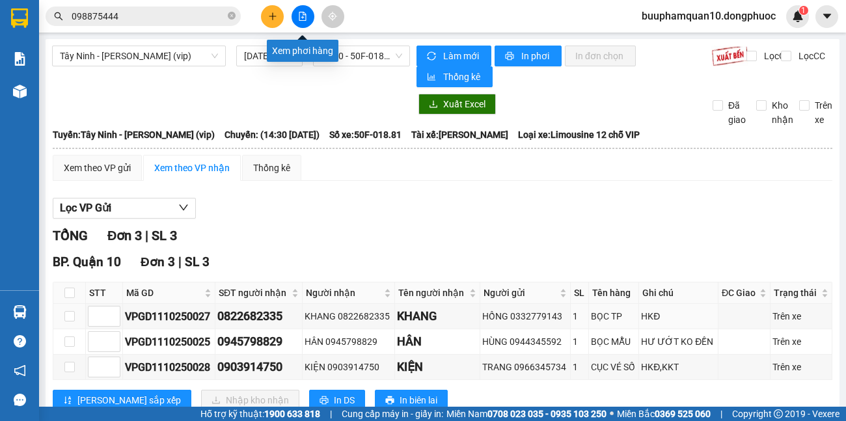
drag, startPoint x: 304, startPoint y: 9, endPoint x: 278, endPoint y: 57, distance: 54.7
click at [302, 9] on button at bounding box center [302, 16] width 23 height 23
click at [185, 62] on span "Tây Ninh - [PERSON_NAME] (vip)" at bounding box center [139, 56] width 158 height 20
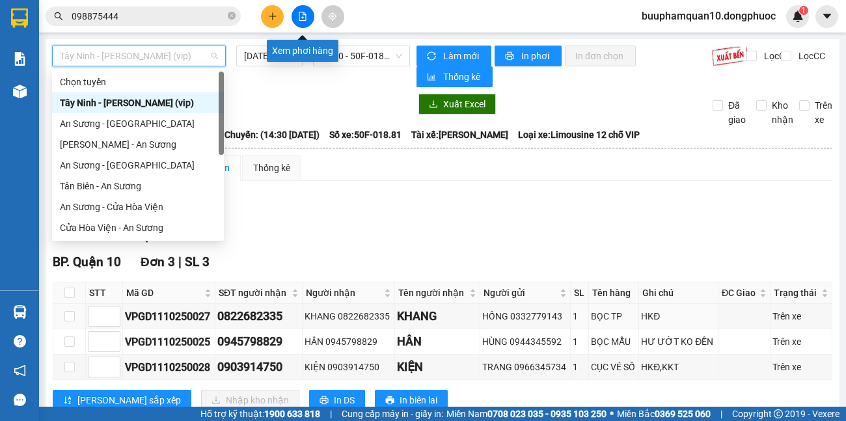
click at [299, 20] on icon "file-add" at bounding box center [302, 16] width 7 height 9
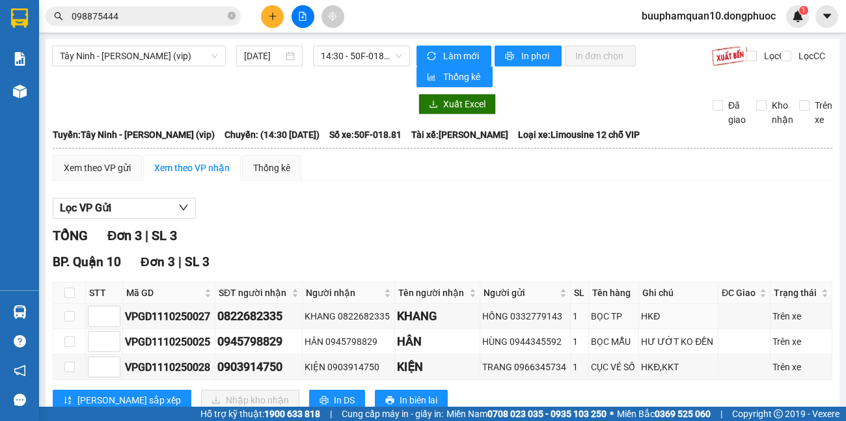
click at [299, 20] on icon "file-add" at bounding box center [302, 16] width 7 height 9
click at [334, 47] on span "14:30 - 50F-018.81" at bounding box center [361, 56] width 81 height 20
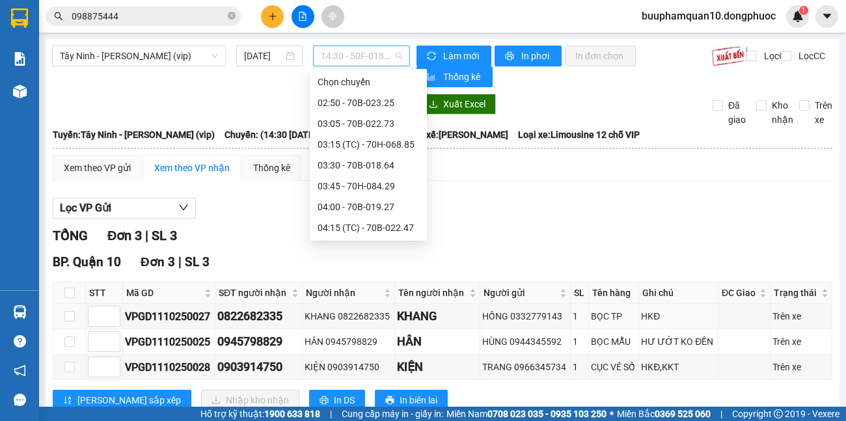
scroll to position [624, 0]
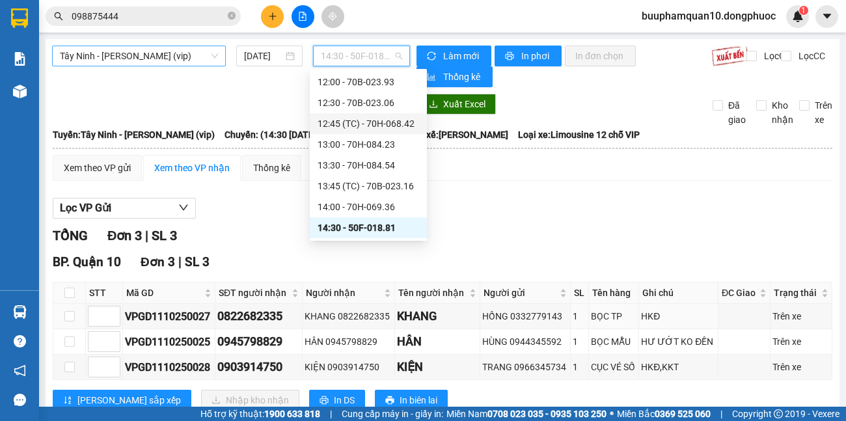
click at [198, 62] on span "Tây Ninh - [PERSON_NAME] (vip)" at bounding box center [139, 56] width 158 height 20
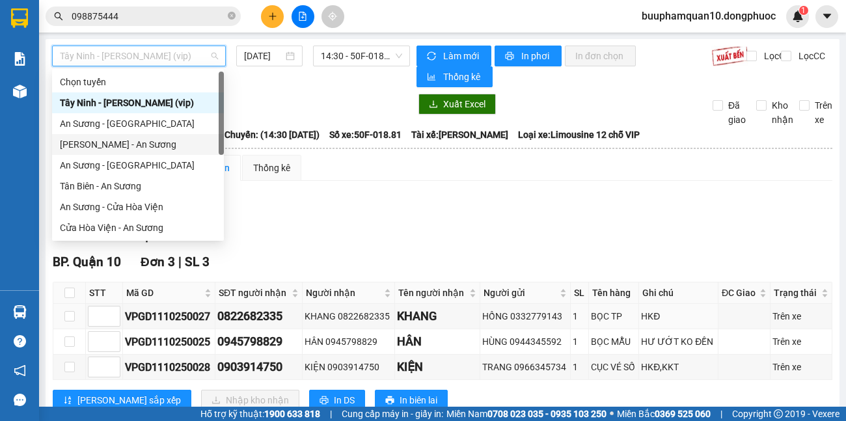
scroll to position [146, 0]
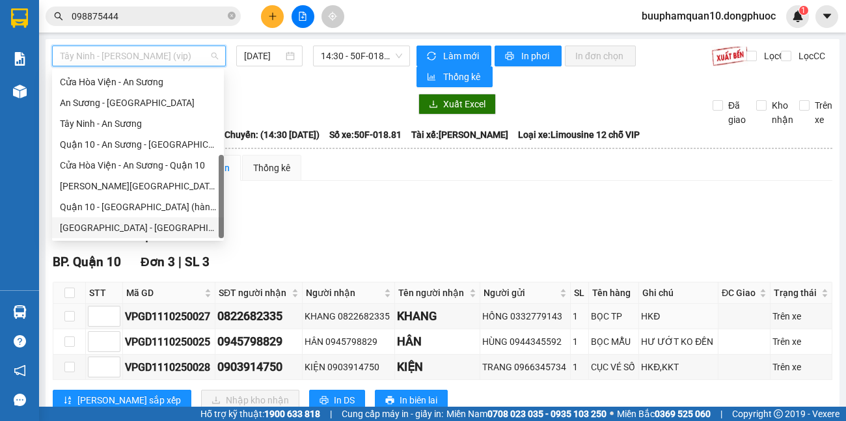
click at [142, 230] on div "[GEOGRAPHIC_DATA] - [GEOGRAPHIC_DATA] (vip)" at bounding box center [138, 227] width 156 height 14
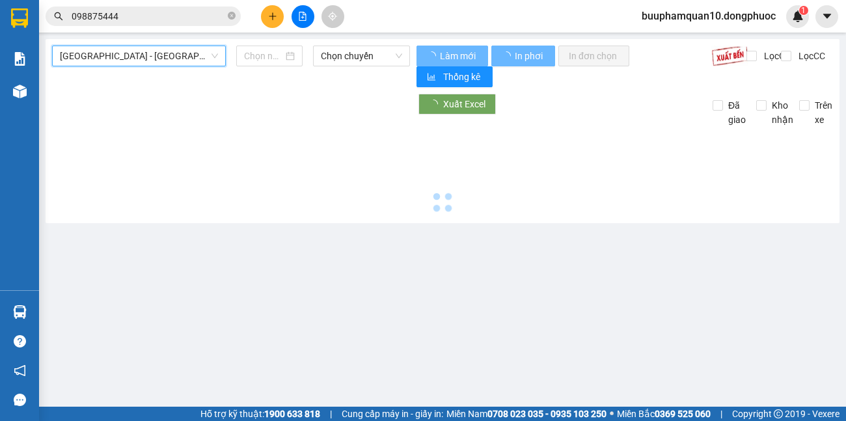
type input "[DATE]"
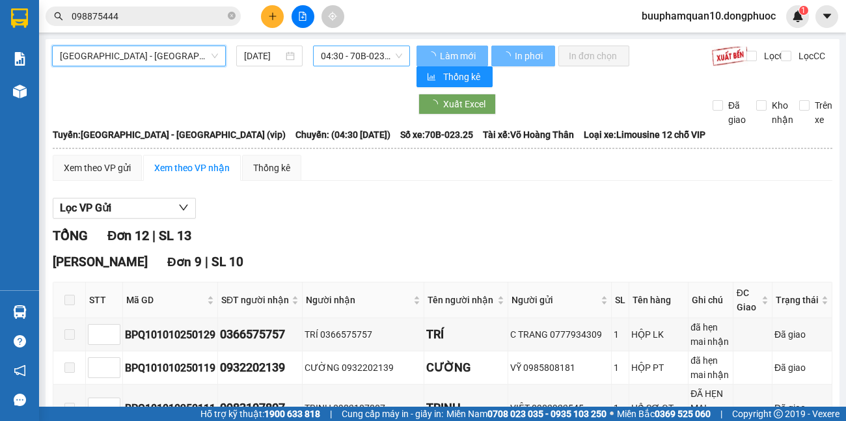
click at [389, 52] on span "04:30 - 70B-023.25" at bounding box center [361, 56] width 81 height 20
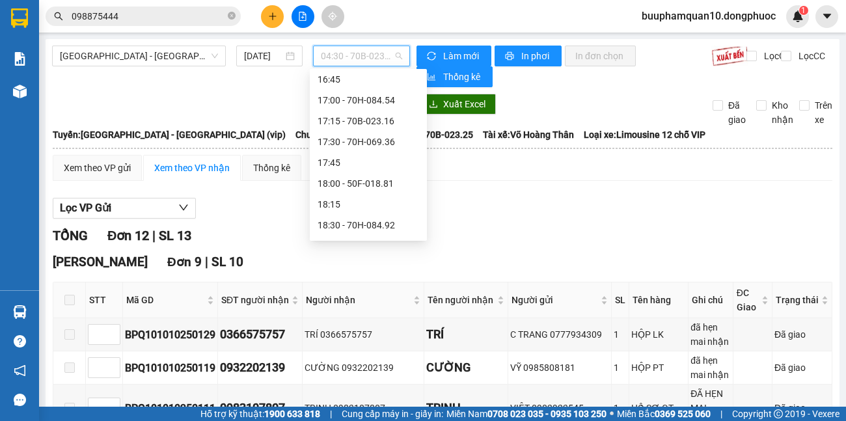
scroll to position [1105, 0]
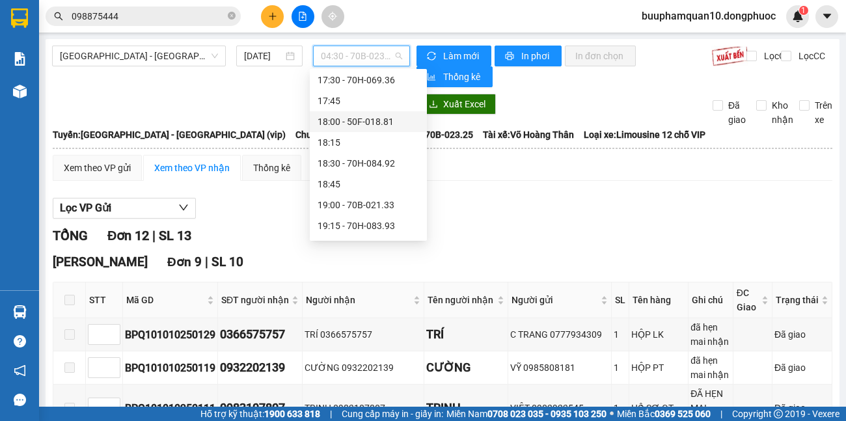
drag, startPoint x: 151, startPoint y: 14, endPoint x: 0, endPoint y: 0, distance: 151.5
click at [0, 16] on section "Kết quả tìm kiếm ( 12 ) Bộ lọc Mã ĐH Trạng thái Món hàng Tổng cước Chưa cước Nh…" at bounding box center [423, 210] width 846 height 421
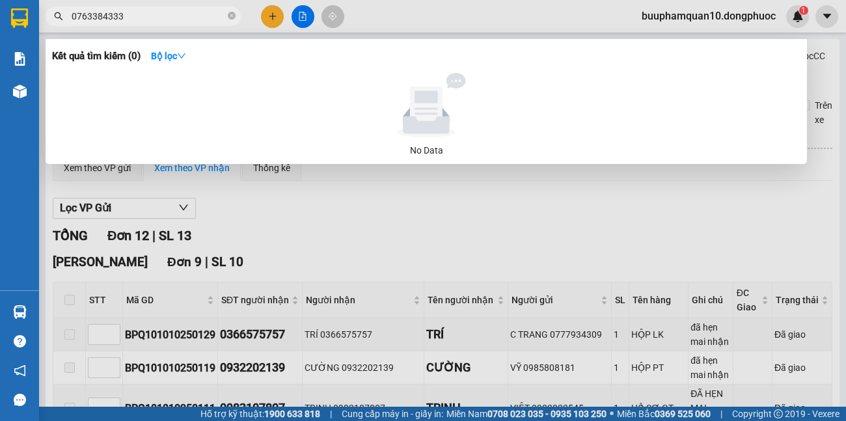
type input "0763384333"
click at [274, 11] on div at bounding box center [423, 210] width 846 height 421
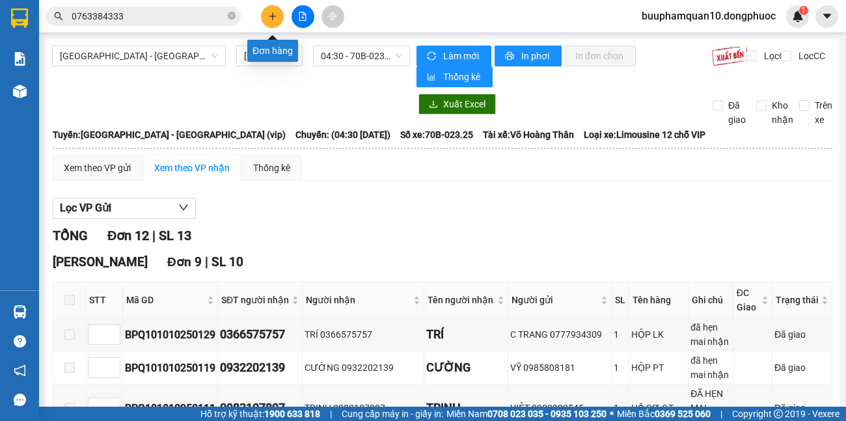
click at [271, 12] on icon "plus" at bounding box center [272, 16] width 9 height 9
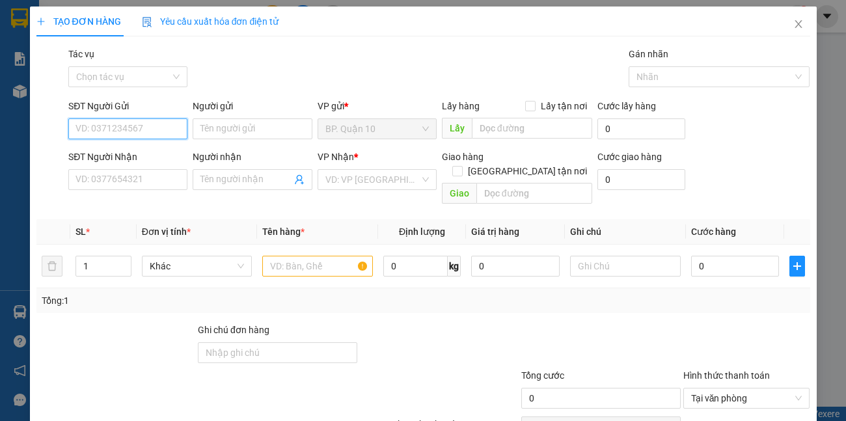
click at [119, 124] on input "SĐT Người Gửi" at bounding box center [127, 128] width 119 height 21
click at [119, 125] on input "SĐT Người Gửi" at bounding box center [127, 128] width 119 height 21
click at [155, 157] on div "0767692773 - BẾP BÁNH" at bounding box center [126, 155] width 102 height 14
type input "0767692773"
type input "BẾP BÁNH"
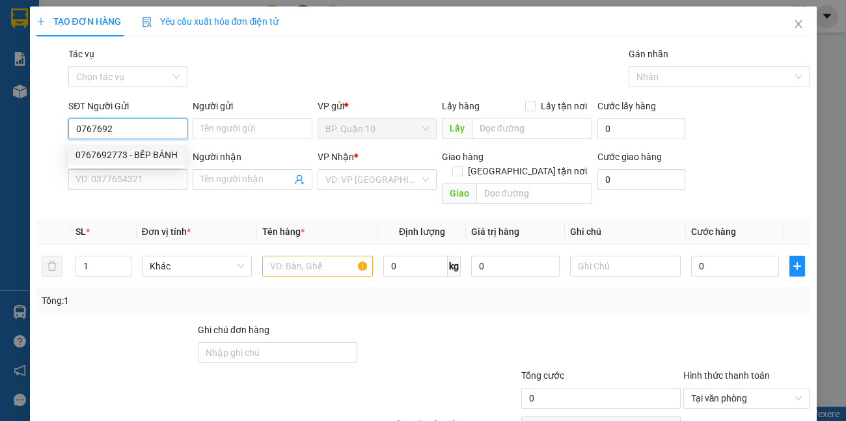
type input "0975975692"
type input "PHƯỢNG"
type input "190.000"
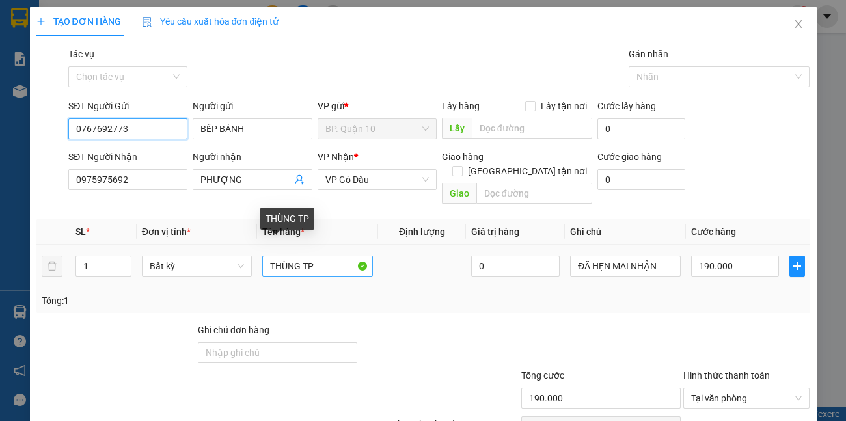
type input "0767692773"
drag, startPoint x: 322, startPoint y: 254, endPoint x: 302, endPoint y: 254, distance: 19.5
click at [302, 256] on input "THÙNG TP" at bounding box center [317, 266] width 111 height 21
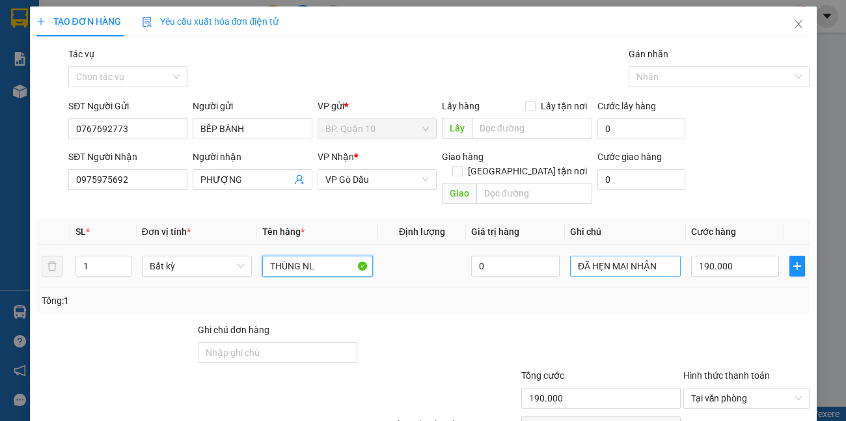
type input "THÙNG NL"
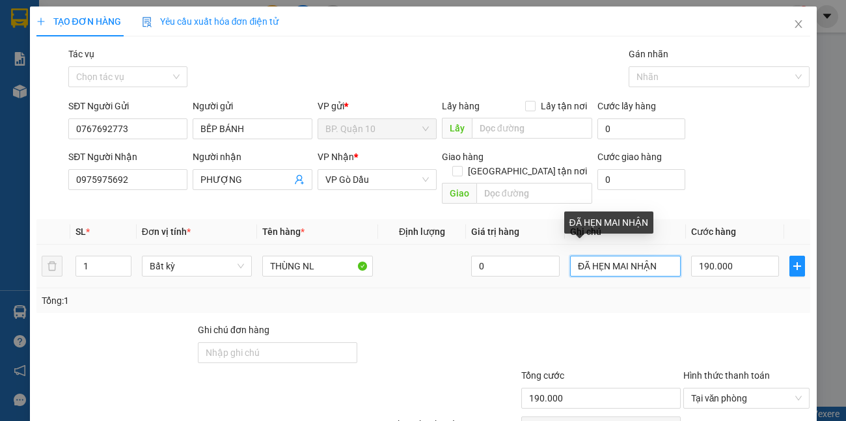
click at [652, 256] on input "ĐÃ HẸN MAI NHẬN" at bounding box center [625, 266] width 111 height 21
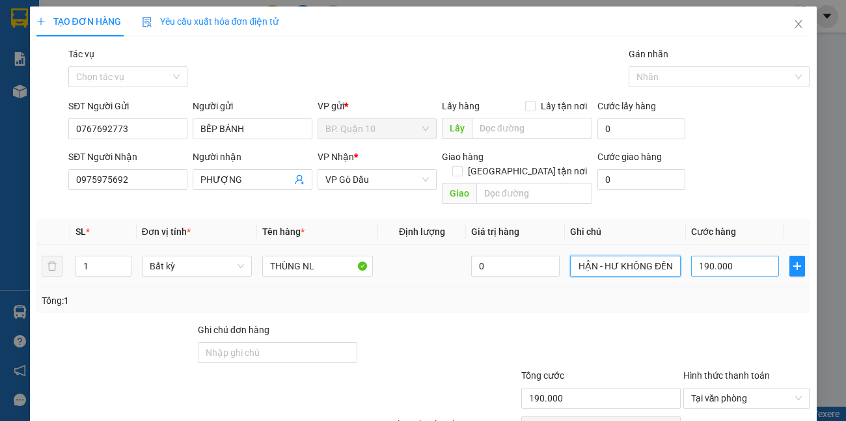
type input "ĐÃ HẸN MAI NHẬN - HƯ KHÔNG ĐỀN"
click at [749, 256] on input "190.000" at bounding box center [735, 266] width 88 height 21
type input "2"
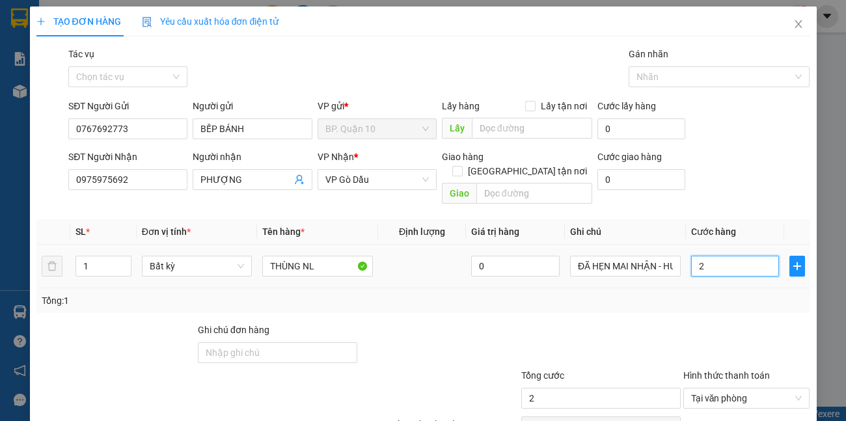
type input "25"
type input "250"
type input "250.000"
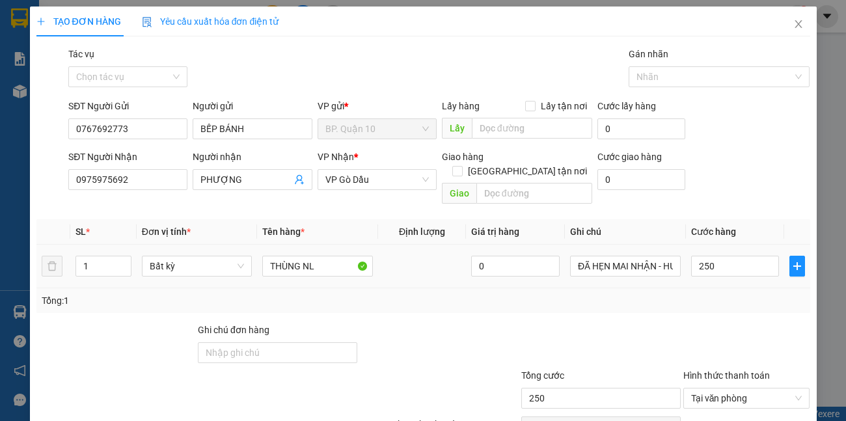
type input "250.000"
click at [742, 293] on div "Tổng: 1" at bounding box center [423, 300] width 763 height 14
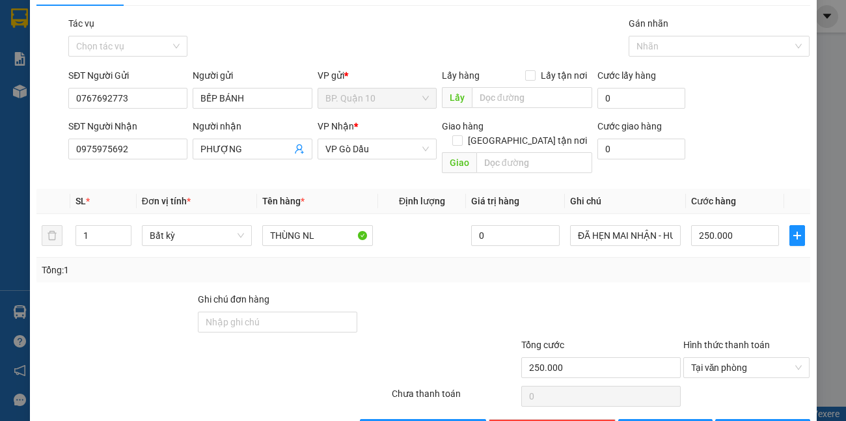
scroll to position [60, 0]
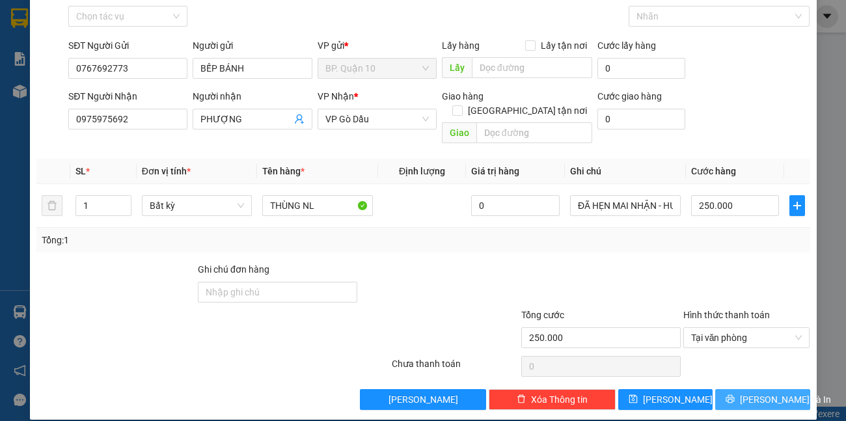
click at [773, 392] on span "[PERSON_NAME] và In" at bounding box center [784, 399] width 91 height 14
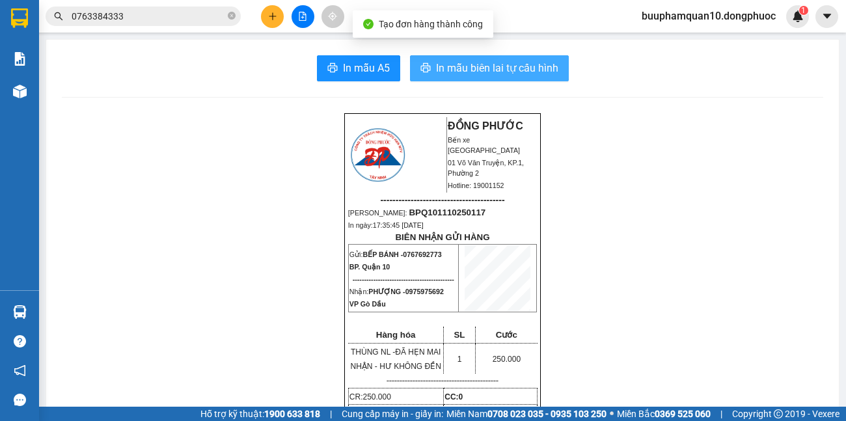
click at [509, 67] on span "In mẫu biên lai tự cấu hình" at bounding box center [497, 68] width 122 height 16
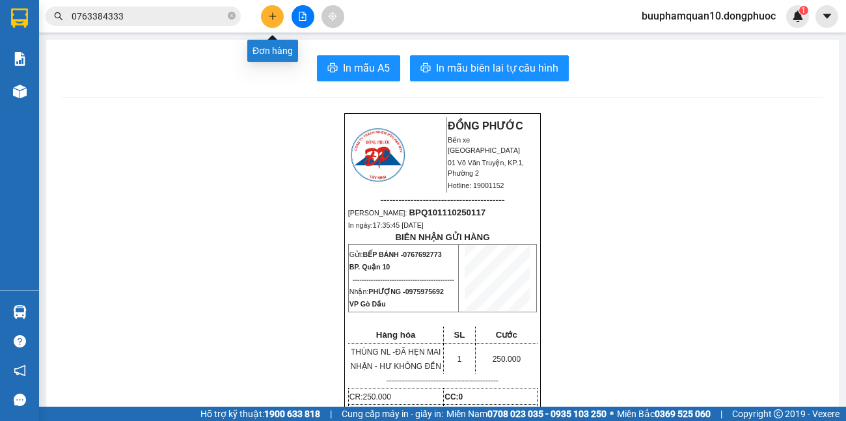
click at [258, 10] on div at bounding box center [303, 16] width 98 height 23
click at [274, 13] on icon "plus" at bounding box center [272, 16] width 9 height 9
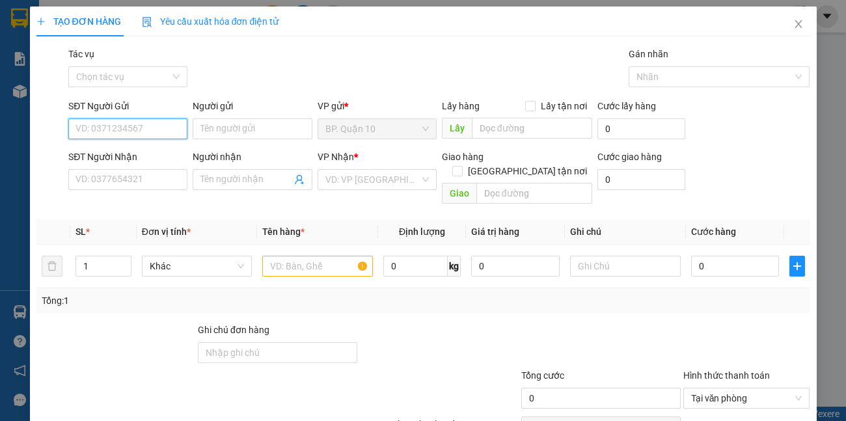
click at [171, 130] on input "SĐT Người Gửi" at bounding box center [127, 128] width 119 height 21
type input "0"
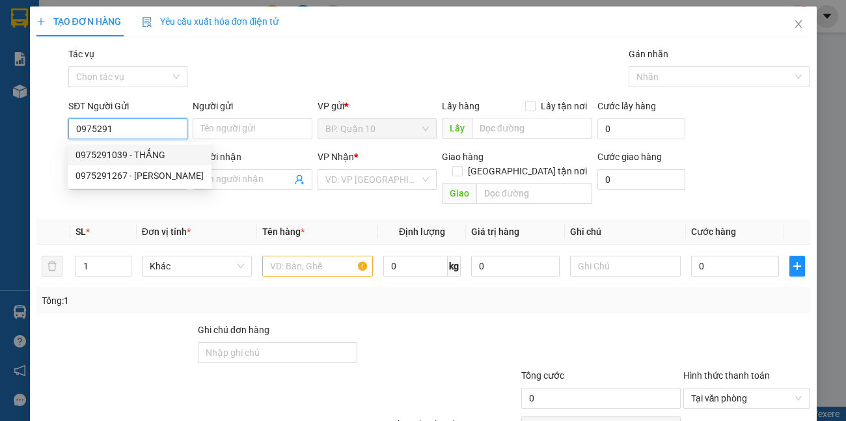
click at [144, 154] on div "0975291039 - THẮNG" at bounding box center [139, 155] width 128 height 14
type input "0975291039"
type input "THẮNG"
type input "0903662030"
type input "BI"
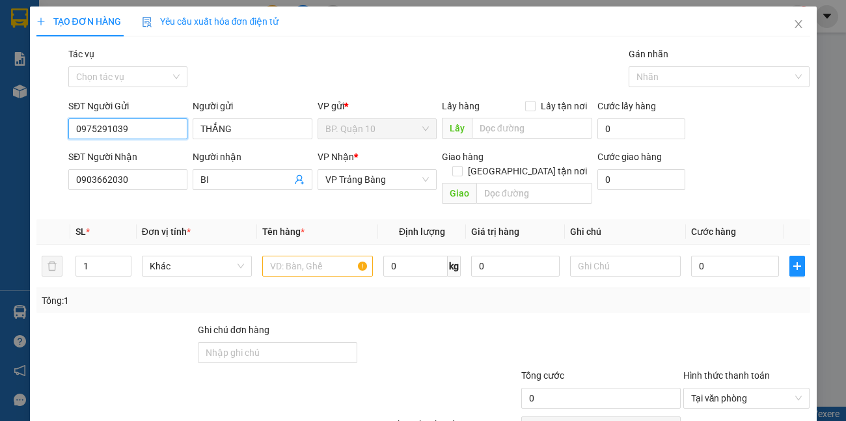
type input "30.000"
type input "0975291039"
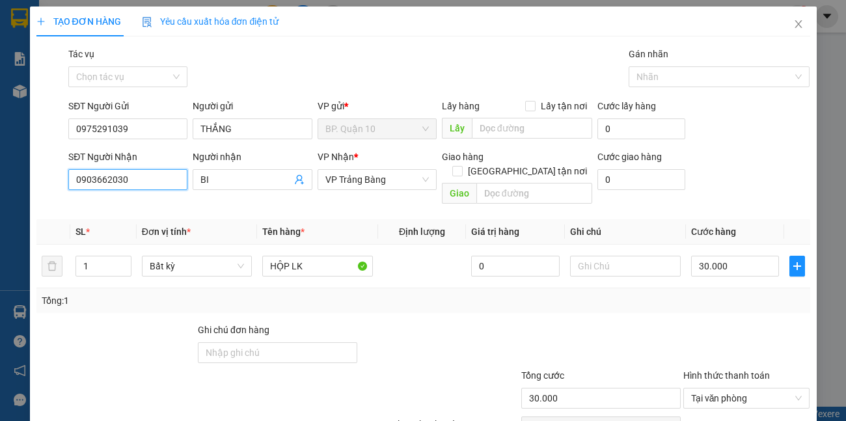
click at [0, 187] on div "TẠO ĐƠN HÀNG Yêu cầu xuất hóa đơn điện tử Transit Pickup Surcharge Ids Transit …" at bounding box center [423, 210] width 846 height 421
type input "0978305905"
click at [178, 205] on div "0978305905 - [PERSON_NAME]" at bounding box center [139, 205] width 128 height 14
type input "HOÀNG GIAO"
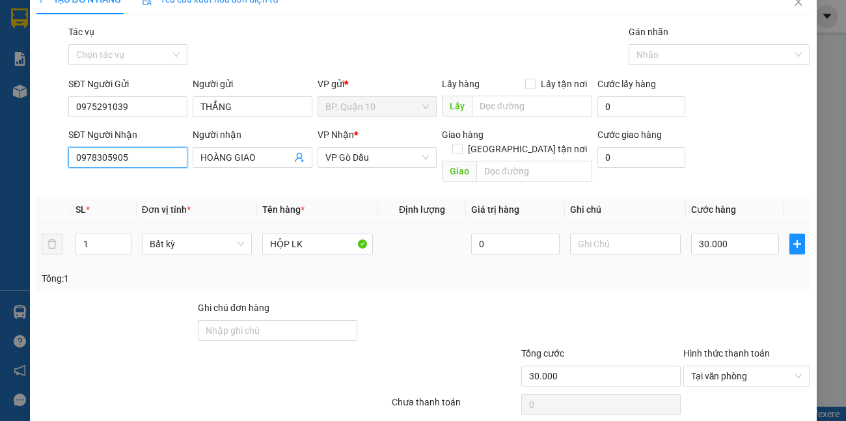
scroll to position [60, 0]
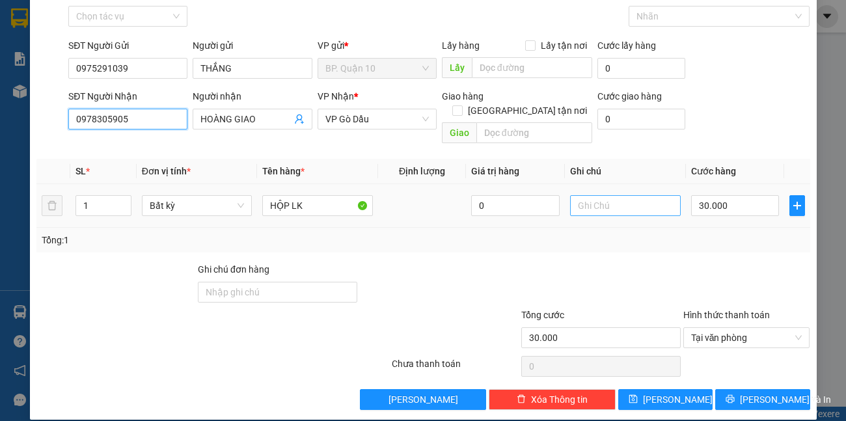
type input "0978305905"
click at [628, 195] on input "text" at bounding box center [625, 205] width 111 height 21
type input "D"
type input "ĐÃ HẸN MAI NHẬN"
click at [731, 276] on div at bounding box center [746, 285] width 129 height 46
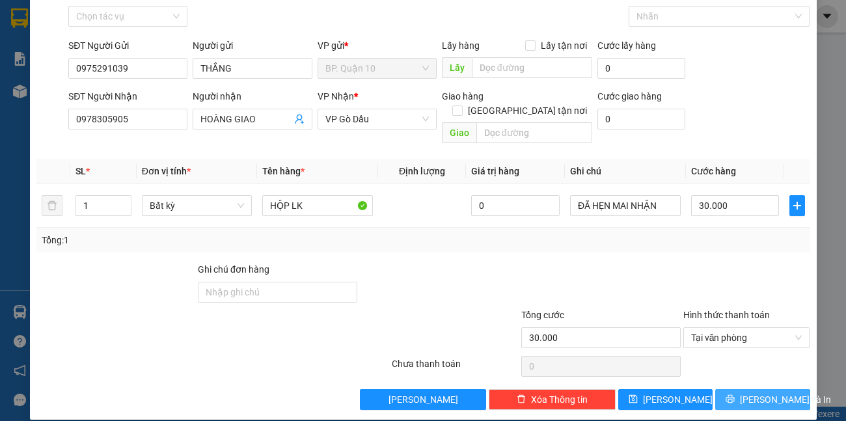
click at [751, 389] on button "[PERSON_NAME] và In" at bounding box center [762, 399] width 94 height 21
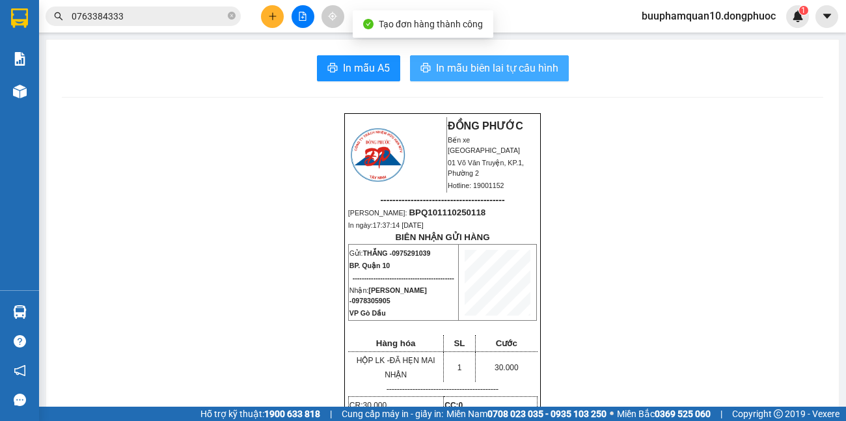
click at [522, 57] on button "In mẫu biên lai tự cấu hình" at bounding box center [489, 68] width 159 height 26
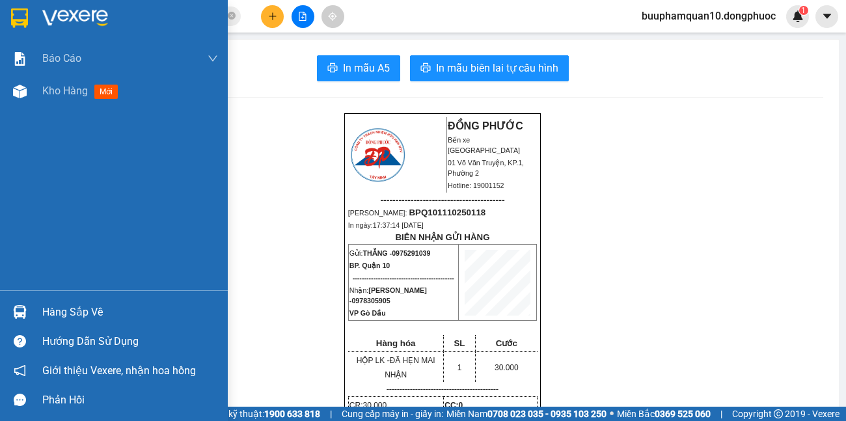
drag, startPoint x: 53, startPoint y: 91, endPoint x: 53, endPoint y: 3, distance: 88.5
click at [51, 93] on span "Kho hàng" at bounding box center [65, 91] width 46 height 12
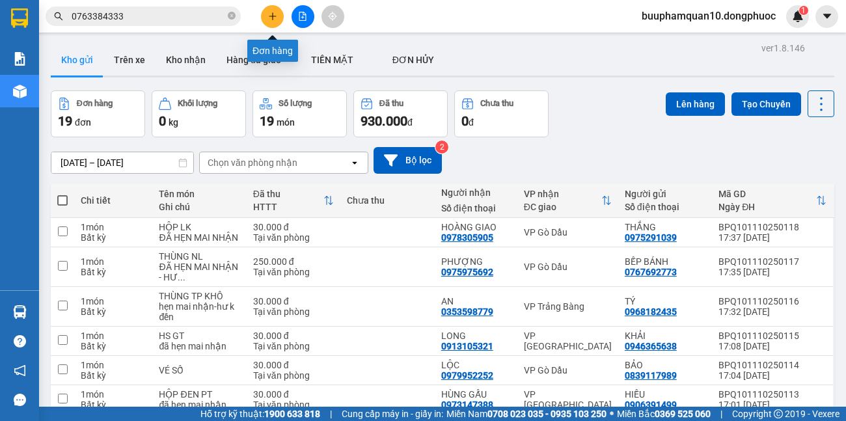
click at [277, 21] on button at bounding box center [272, 16] width 23 height 23
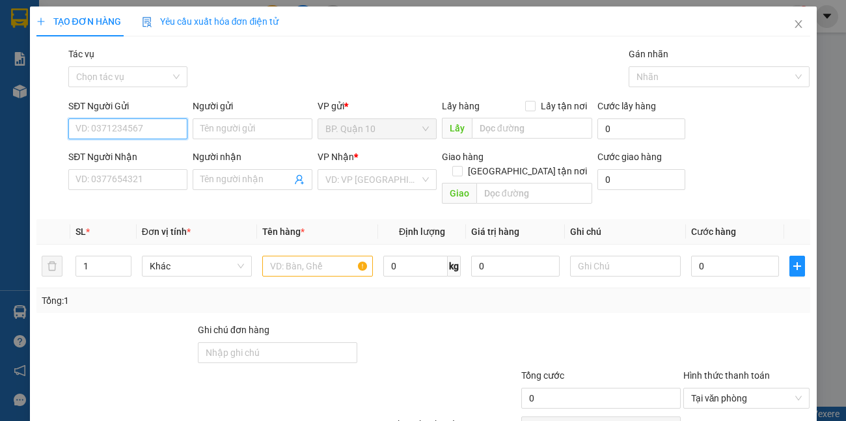
click at [162, 131] on input "SĐT Người Gửi" at bounding box center [127, 128] width 119 height 21
click at [141, 155] on div "0973415579 - HÙNG" at bounding box center [126, 155] width 102 height 14
type input "0973415579"
type input "HÙNG"
type input "0522365365"
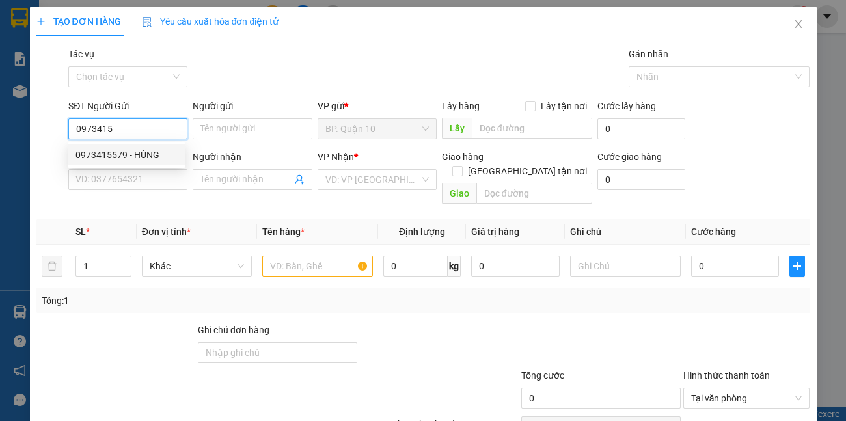
type input "huy"
type input "30.000"
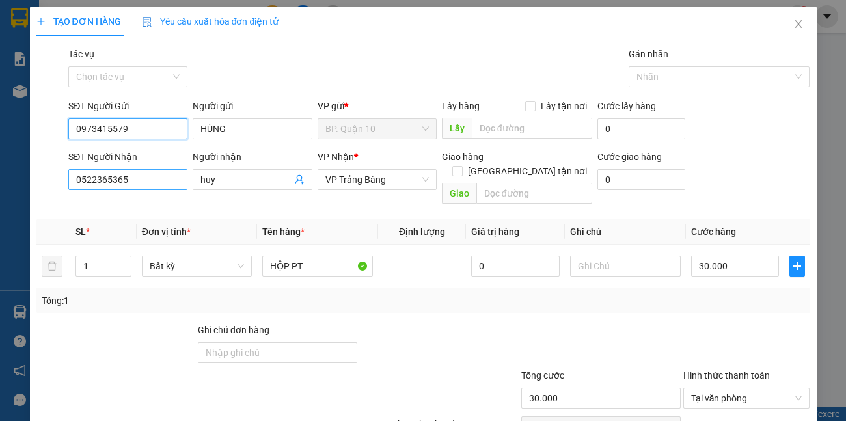
type input "0973415579"
drag, startPoint x: 141, startPoint y: 178, endPoint x: 0, endPoint y: 118, distance: 153.3
click at [73, 175] on input "0522365365" at bounding box center [127, 179] width 119 height 21
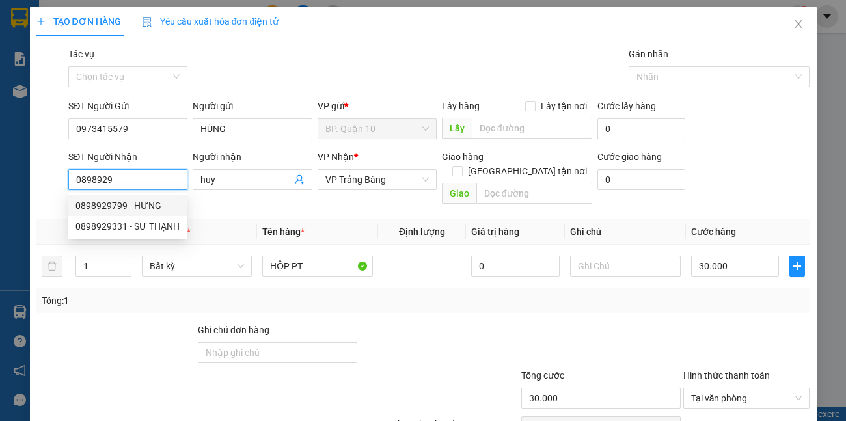
click at [134, 206] on div "0898929799 - HƯNG" at bounding box center [127, 205] width 104 height 14
type input "0898929799"
type input "HƯNG"
type input "40.000"
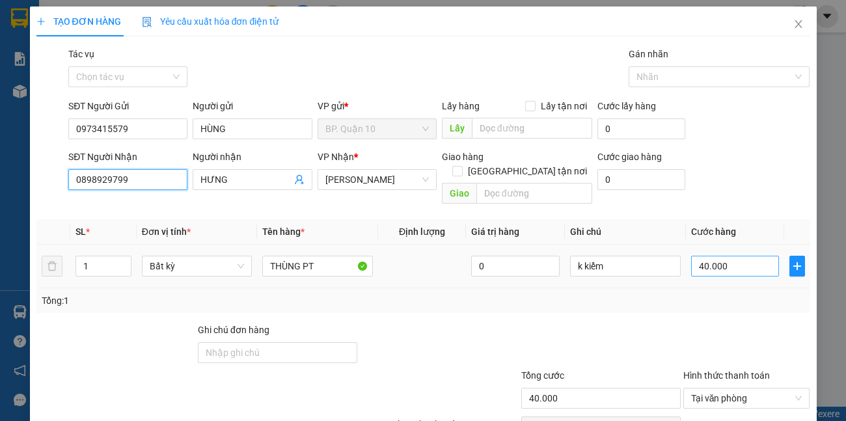
type input "0898929799"
click at [738, 258] on input "40.000" at bounding box center [735, 266] width 88 height 21
type input "3"
type input "30"
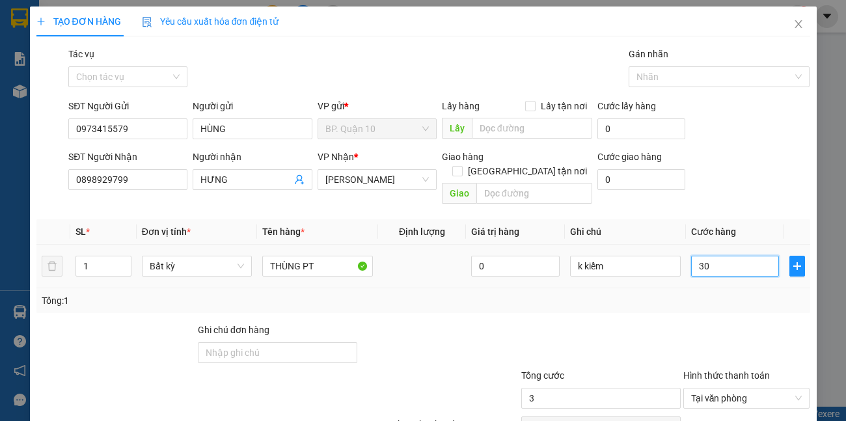
type input "30"
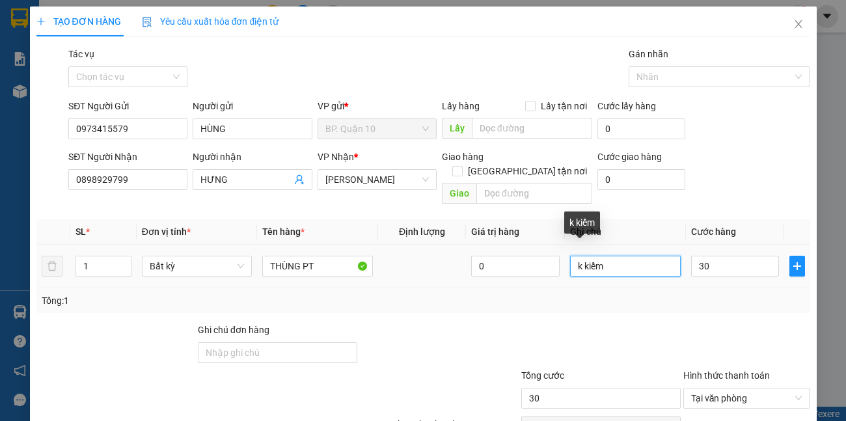
click at [478, 267] on tr "1 Bất kỳ THÙNG PT 0 k kiểm 30" at bounding box center [422, 267] width 773 height 44
type input "30.000"
type input "HẸN MAI NHẬN"
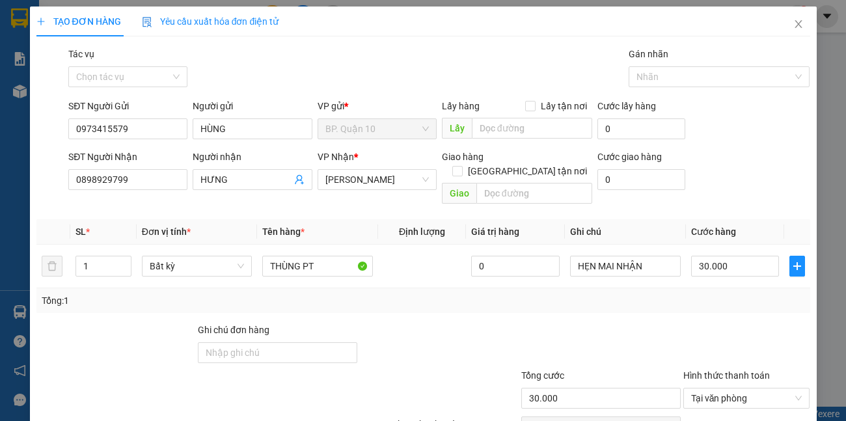
click at [445, 293] on div "Tổng: 1" at bounding box center [423, 300] width 763 height 14
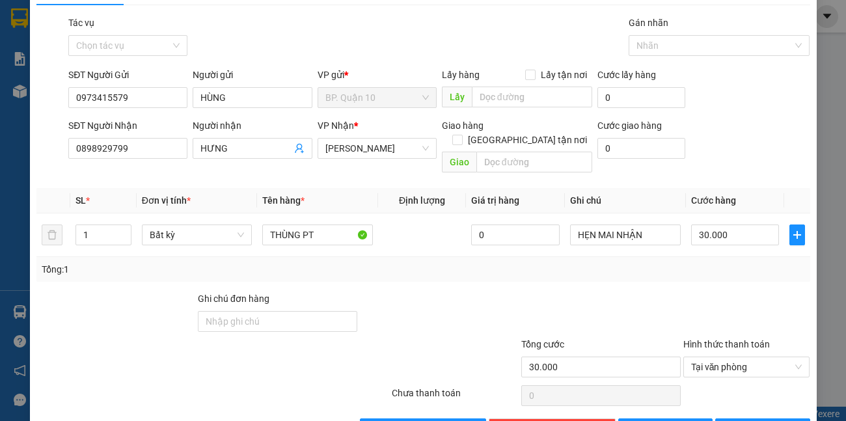
scroll to position [60, 0]
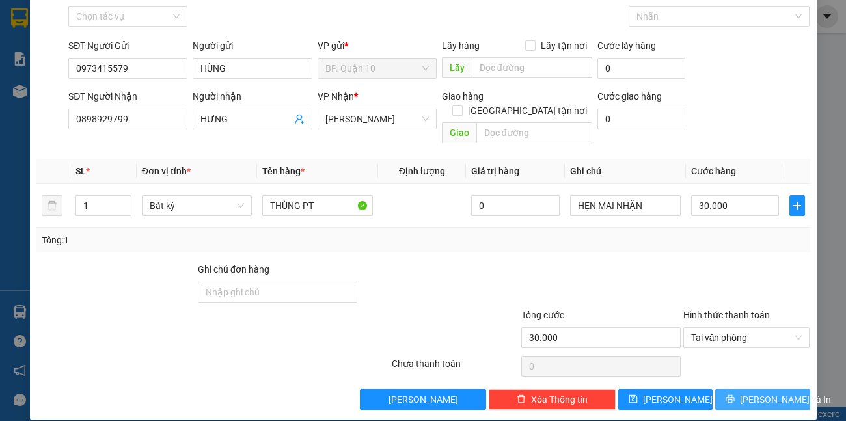
click at [750, 392] on span "[PERSON_NAME] và In" at bounding box center [784, 399] width 91 height 14
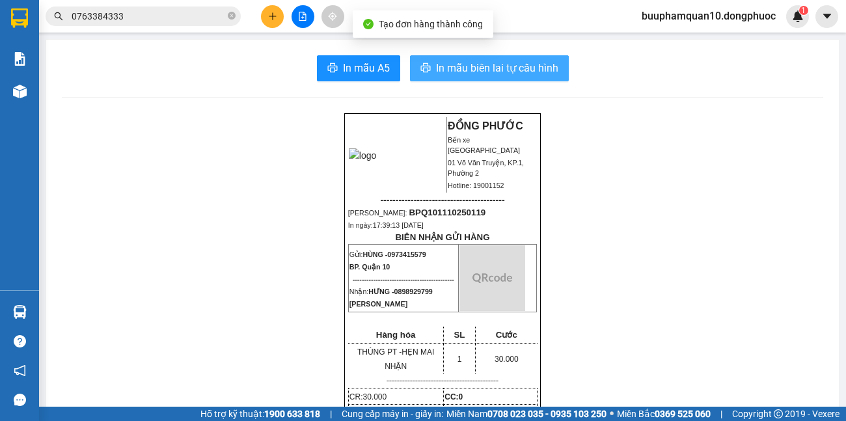
click at [511, 62] on span "In mẫu biên lai tự cấu hình" at bounding box center [497, 68] width 122 height 16
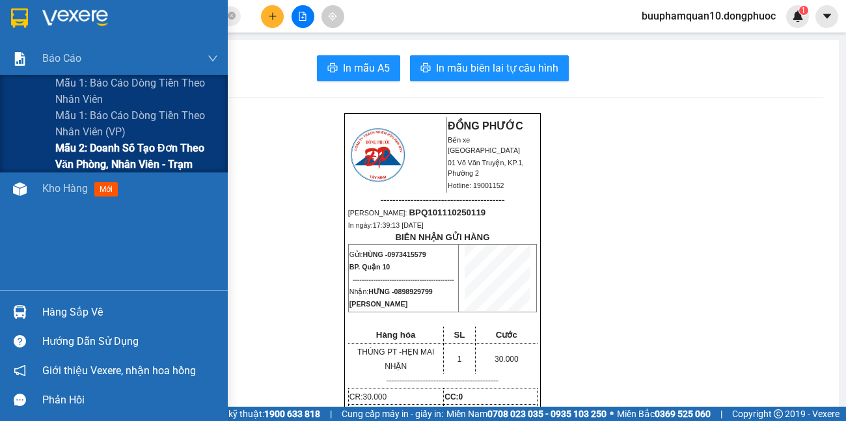
click at [84, 145] on span "Mẫu 2: Doanh số tạo đơn theo Văn phòng, nhân viên - Trạm" at bounding box center [136, 156] width 163 height 33
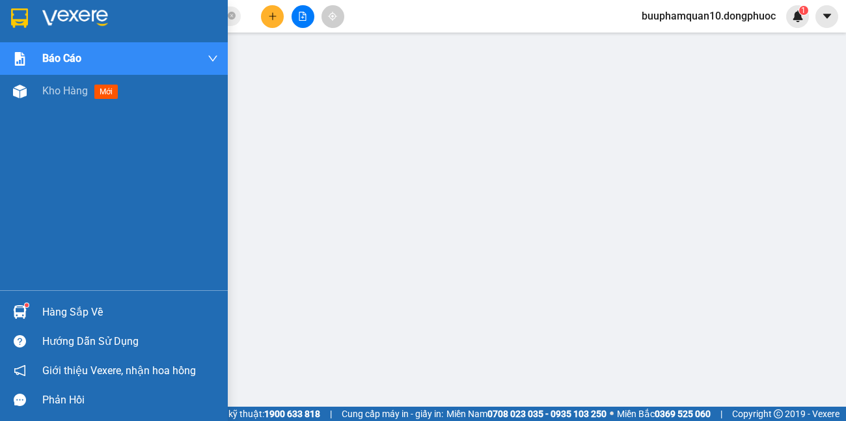
click at [49, 311] on div "Hàng sắp về" at bounding box center [130, 312] width 176 height 20
click at [59, 299] on div "Hàng sắp về" at bounding box center [114, 311] width 228 height 29
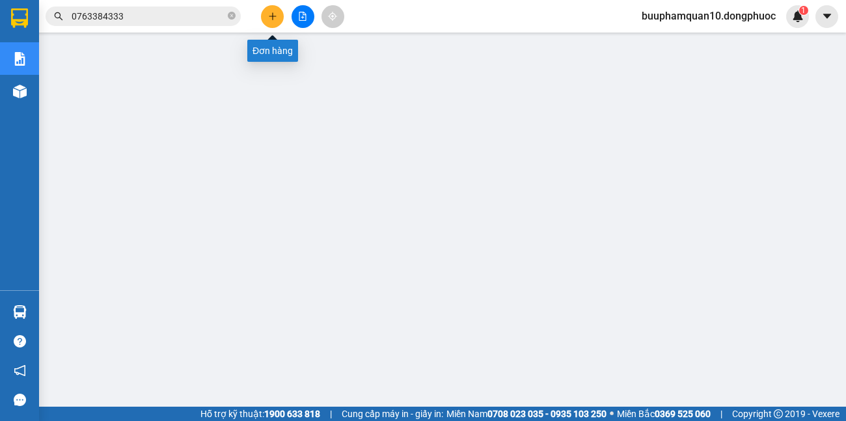
click at [263, 21] on button at bounding box center [272, 16] width 23 height 23
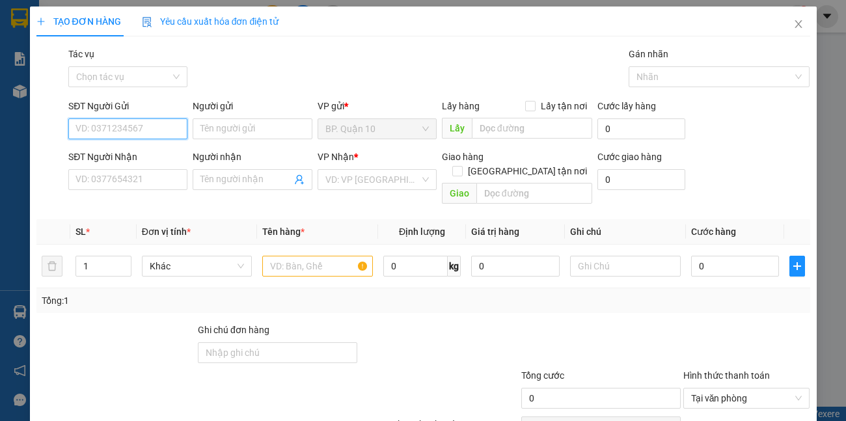
click at [138, 133] on input "SĐT Người Gửi" at bounding box center [127, 128] width 119 height 21
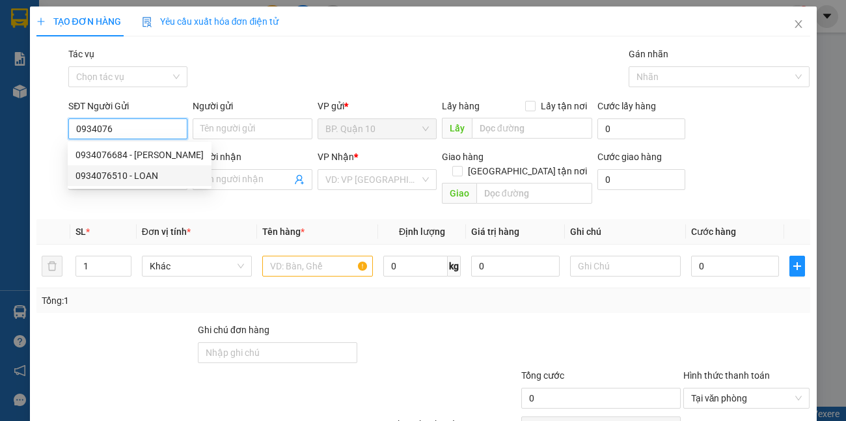
click at [117, 173] on div "0934076510 - LOAN" at bounding box center [139, 175] width 128 height 14
type input "0934076510"
type input "LOAN"
type input "0909760443"
type input "NK [PERSON_NAME]"
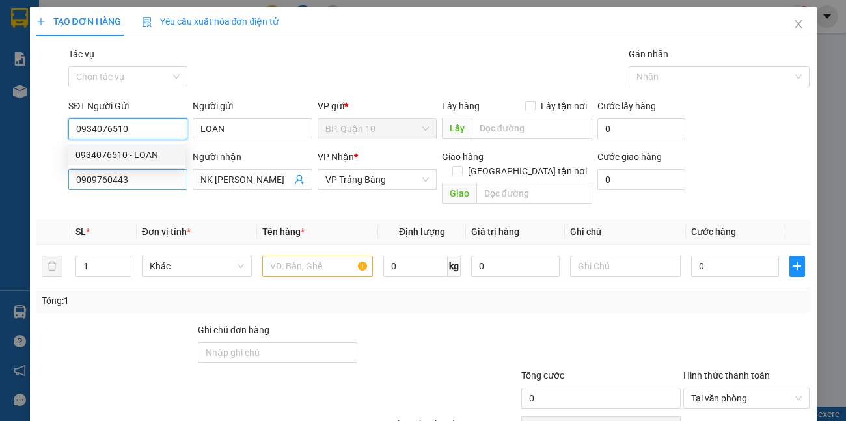
type input "30.000"
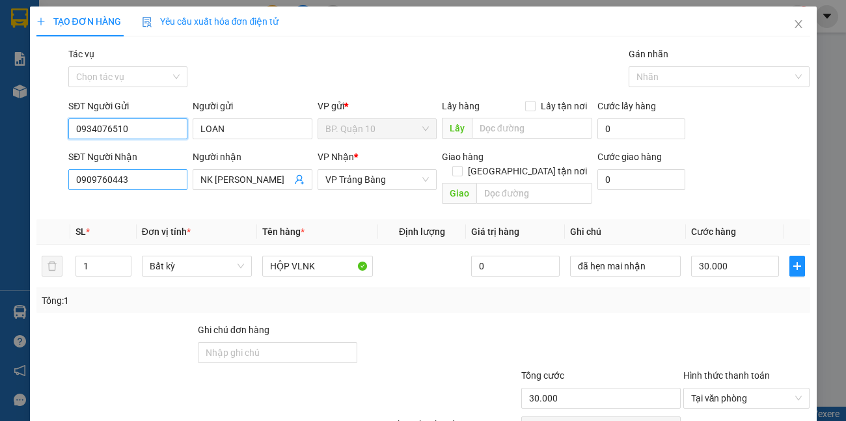
type input "0934076510"
drag, startPoint x: 140, startPoint y: 183, endPoint x: 0, endPoint y: 208, distance: 142.6
click at [0, 253] on div "TẠO ĐƠN HÀNG Yêu cầu xuất hóa đơn điện tử Transit Pickup Surcharge Ids Transit …" at bounding box center [423, 210] width 846 height 421
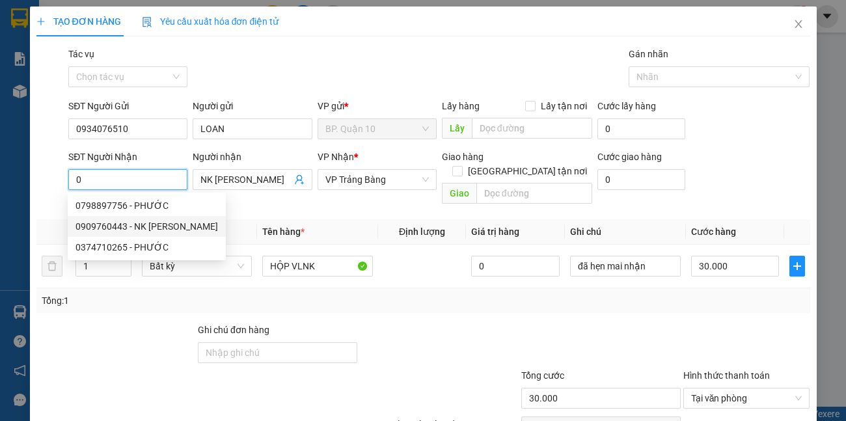
click at [174, 230] on div "0909760443 - NK [PERSON_NAME]" at bounding box center [146, 226] width 142 height 14
type input "0909760443"
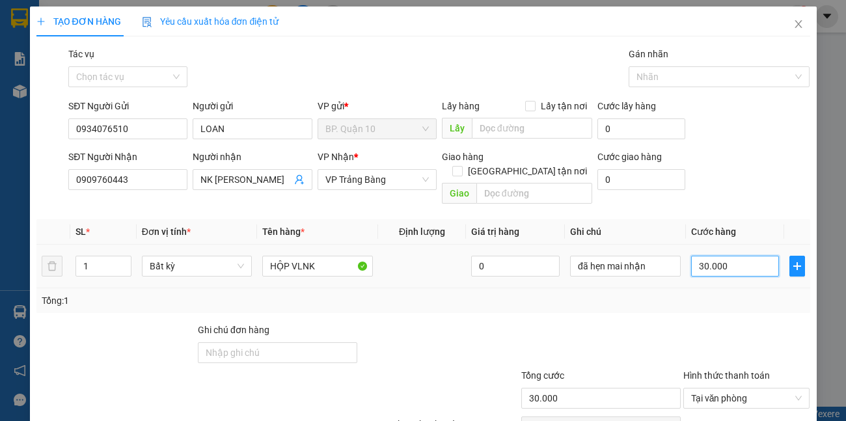
click at [737, 256] on input "30.000" at bounding box center [735, 266] width 88 height 21
click at [730, 293] on div "Tổng: 1" at bounding box center [423, 300] width 763 height 14
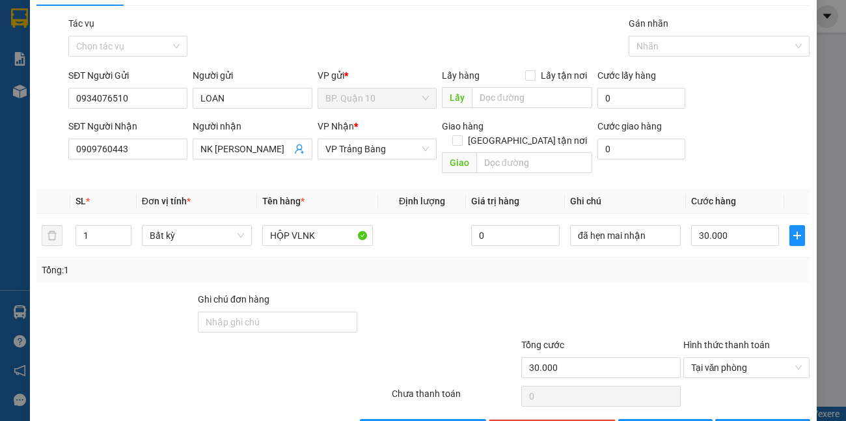
scroll to position [60, 0]
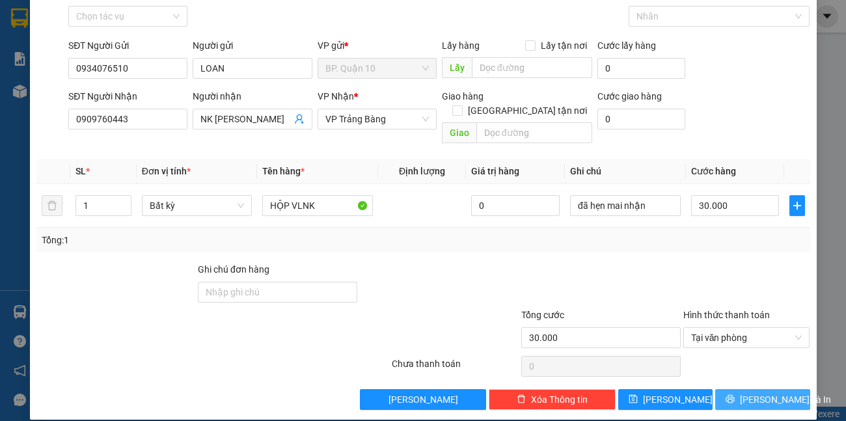
click at [760, 392] on span "[PERSON_NAME] và In" at bounding box center [784, 399] width 91 height 14
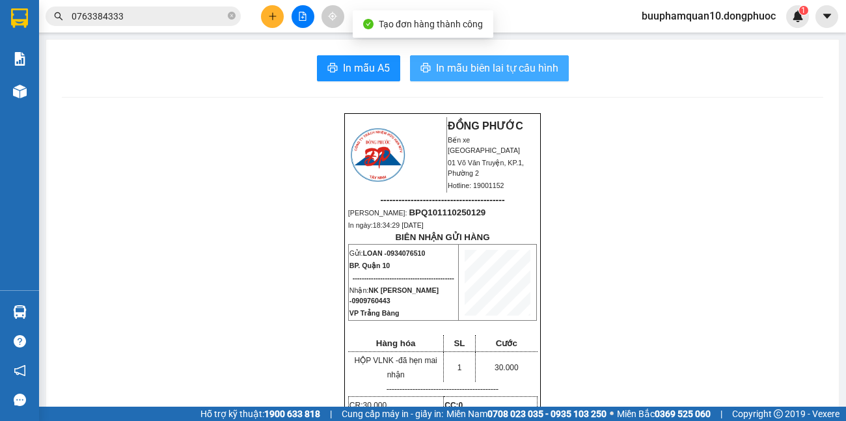
click at [468, 64] on span "In mẫu biên lai tự cấu hình" at bounding box center [497, 68] width 122 height 16
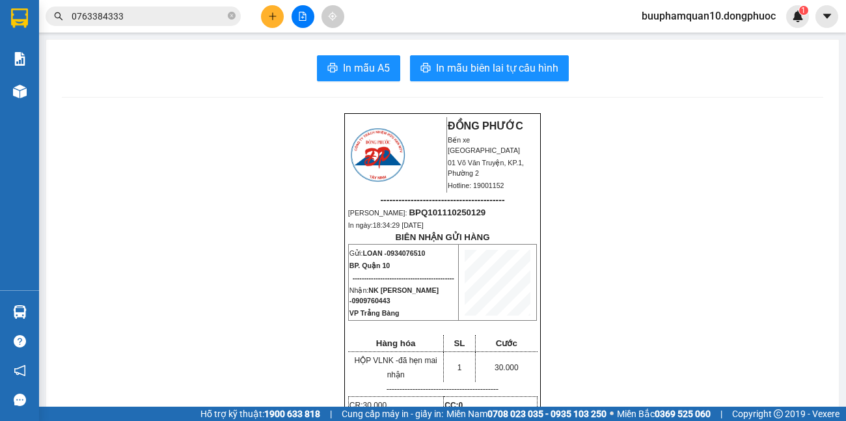
click at [264, 20] on button at bounding box center [272, 16] width 23 height 23
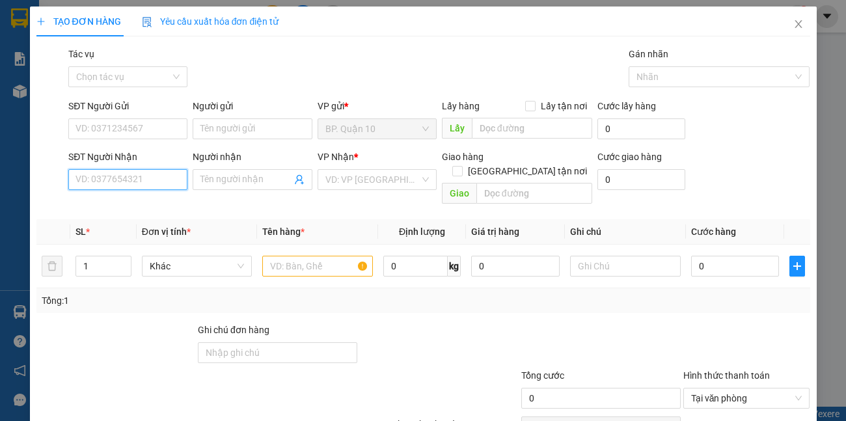
click at [98, 184] on input "SĐT Người Nhận" at bounding box center [127, 179] width 119 height 21
click at [125, 204] on div "0888825959 - TÂM" at bounding box center [126, 205] width 102 height 14
type input "0888825959"
type input "TÂM"
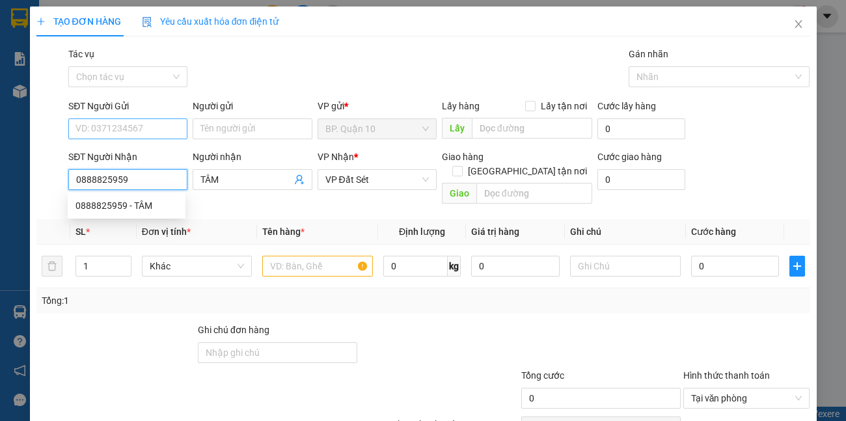
type input "30.000"
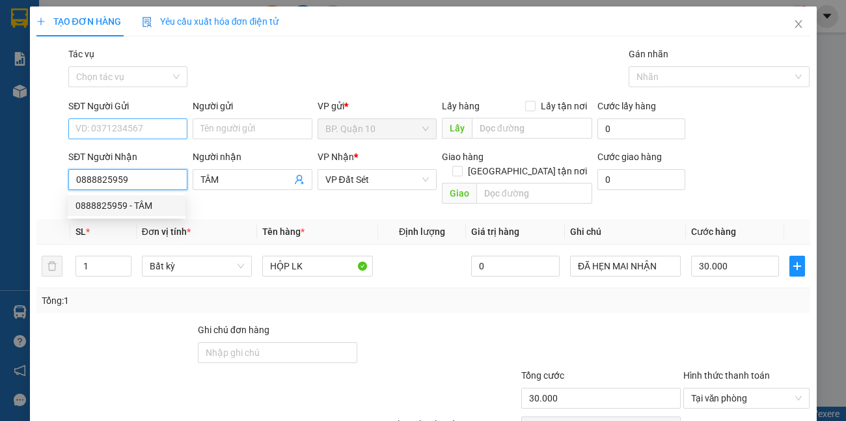
type input "0888825959"
click at [120, 122] on input "SĐT Người Gửi" at bounding box center [127, 128] width 119 height 21
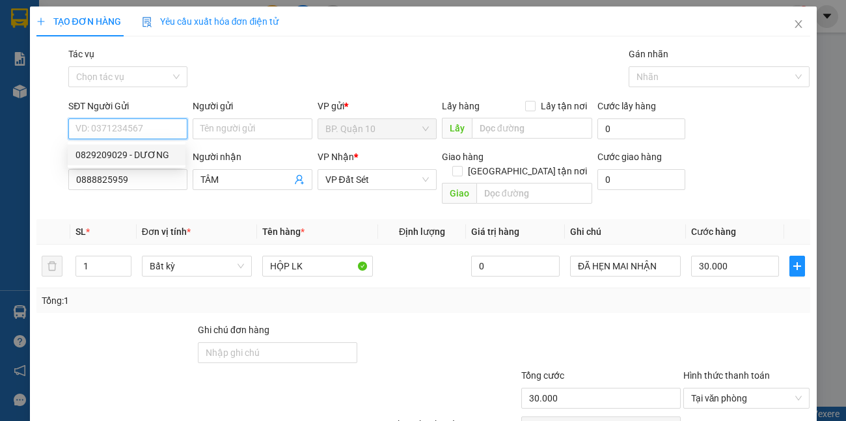
click at [146, 159] on div "0829209029 - DƯƠNG" at bounding box center [126, 155] width 102 height 14
type input "0829209029"
type input "DƯƠNG"
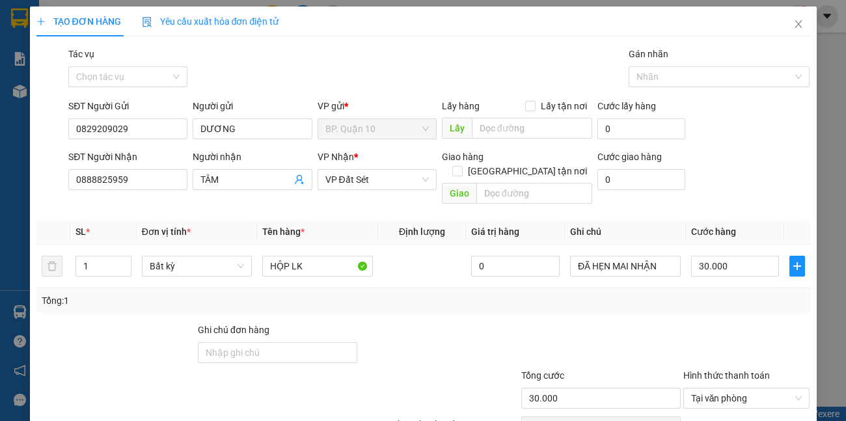
drag, startPoint x: 419, startPoint y: 307, endPoint x: 513, endPoint y: 326, distance: 95.7
click at [420, 308] on div "Transit Pickup Surcharge Ids Transit Deliver Surcharge Ids Transit Deliver Surc…" at bounding box center [422, 258] width 773 height 423
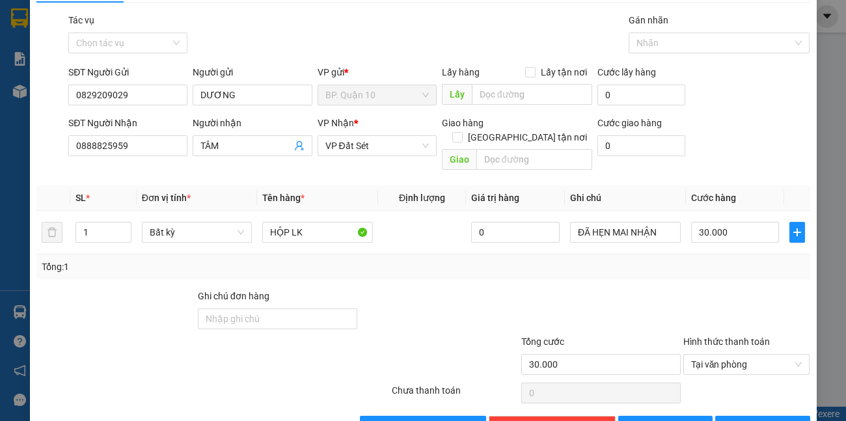
scroll to position [60, 0]
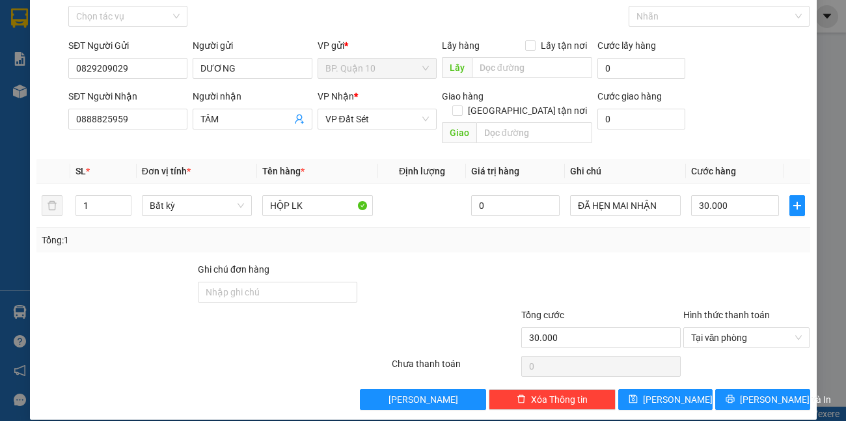
click at [736, 403] on div "TẠO ĐƠN HÀNG Yêu cầu xuất hóa đơn điện tử Transit Pickup Surcharge Ids Transit …" at bounding box center [423, 182] width 786 height 473
click at [725, 389] on button "[PERSON_NAME] và In" at bounding box center [762, 399] width 94 height 21
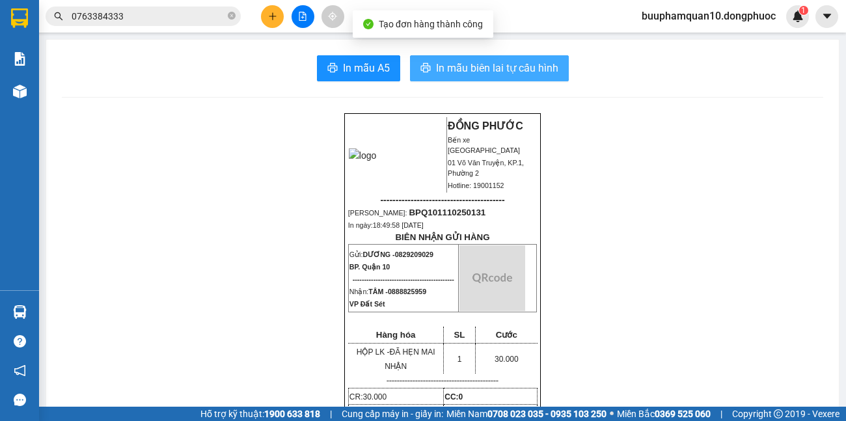
drag, startPoint x: 484, startPoint y: 60, endPoint x: 485, endPoint y: 87, distance: 27.3
click at [484, 64] on span "In mẫu biên lai tự cấu hình" at bounding box center [497, 68] width 122 height 16
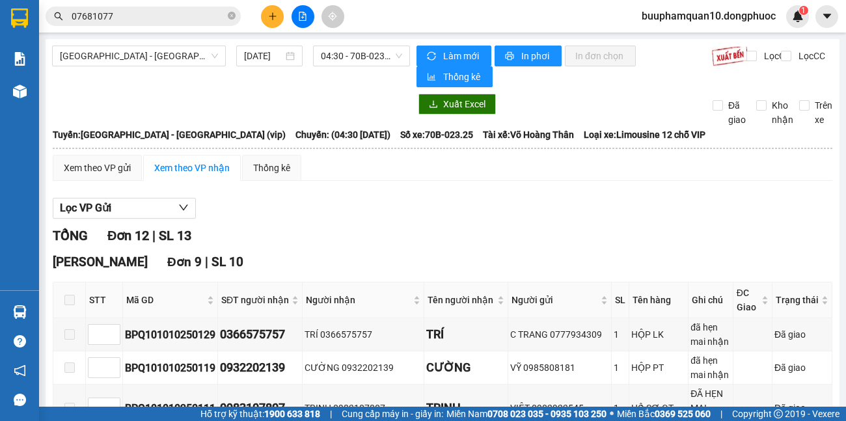
click at [282, 39] on section "Kết quả tìm kiếm ( 1 ) Bộ lọc Mã ĐH Trạng thái Món hàng Tổng cước Chưa cước Nhã…" at bounding box center [423, 210] width 846 height 421
click at [274, 18] on icon "plus" at bounding box center [272, 16] width 9 height 9
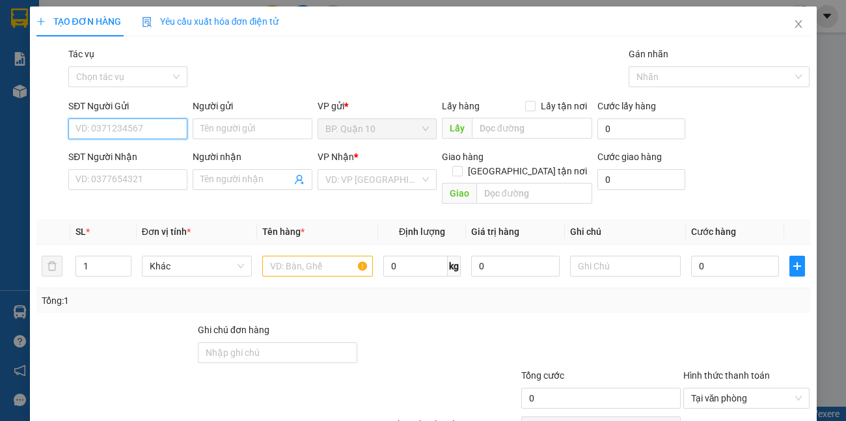
click at [146, 124] on input "SĐT Người Gửi" at bounding box center [127, 128] width 119 height 21
click at [145, 126] on input "SĐT Người Gửi" at bounding box center [127, 128] width 119 height 21
type input "0903872949"
click at [133, 150] on div "0903872949 - THÁI" at bounding box center [126, 155] width 102 height 14
type input "THÁI"
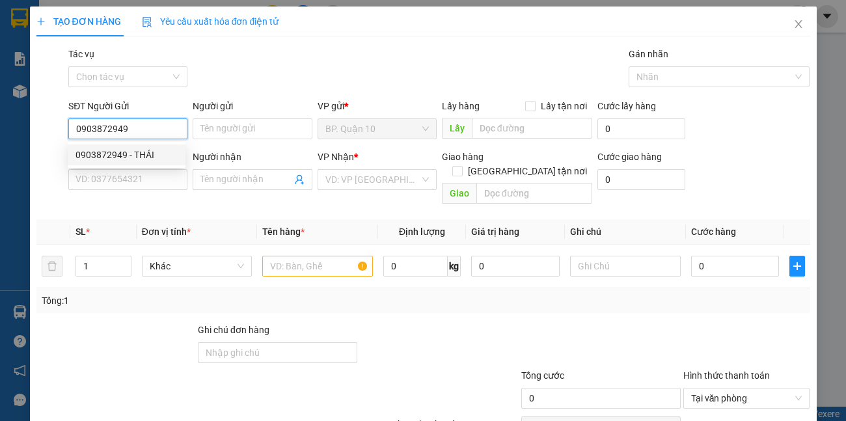
type input "0347544149"
type input "VÂN"
type input "30.000"
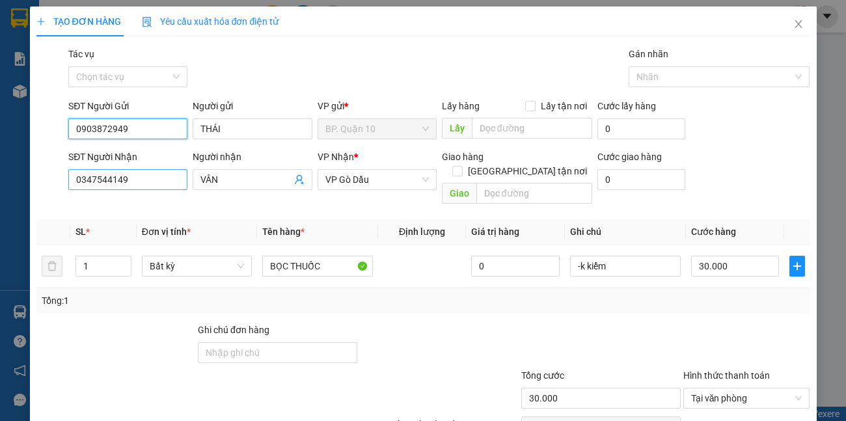
type input "0903872949"
drag, startPoint x: 154, startPoint y: 179, endPoint x: 0, endPoint y: 85, distance: 180.4
click at [0, 152] on div "TẠO ĐƠN HÀNG Yêu cầu xuất hóa đơn điện tử Transit Pickup Surcharge Ids Transit …" at bounding box center [423, 210] width 846 height 421
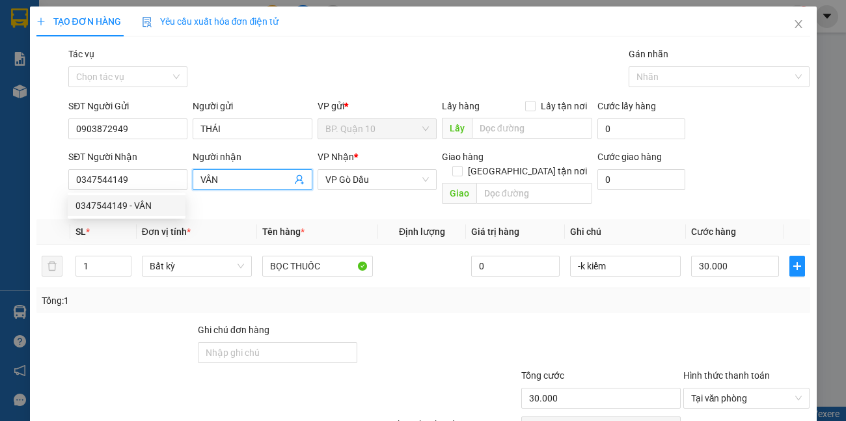
click at [294, 181] on icon "user-add" at bounding box center [299, 179] width 10 height 10
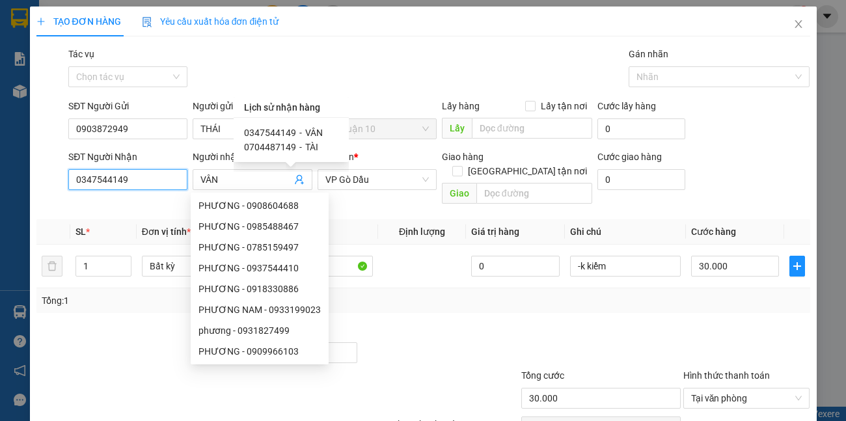
drag, startPoint x: 161, startPoint y: 179, endPoint x: 0, endPoint y: 167, distance: 161.1
click at [0, 175] on div "TẠO ĐƠN HÀNG Yêu cầu xuất hóa đơn điện tử Transit Pickup Surcharge Ids Transit …" at bounding box center [423, 210] width 846 height 421
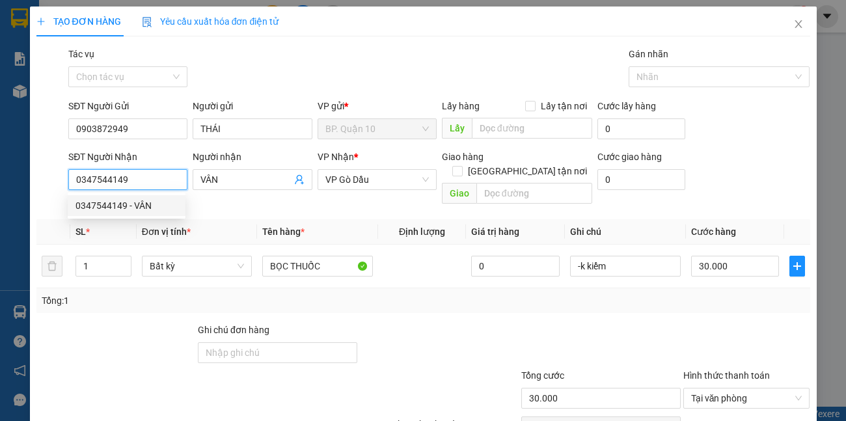
click at [163, 180] on input "0347544149" at bounding box center [127, 179] width 119 height 21
drag, startPoint x: 163, startPoint y: 180, endPoint x: 0, endPoint y: 182, distance: 163.3
click at [0, 182] on div "TẠO ĐƠN HÀNG Yêu cầu xuất hóa đơn điện tử Transit Pickup Surcharge Ids Transit …" at bounding box center [423, 210] width 846 height 421
drag, startPoint x: 129, startPoint y: 124, endPoint x: 0, endPoint y: 92, distance: 132.8
click at [0, 111] on div "TẠO ĐƠN HÀNG Yêu cầu xuất hóa đơn điện tử Transit Pickup Surcharge Ids Transit …" at bounding box center [423, 210] width 846 height 421
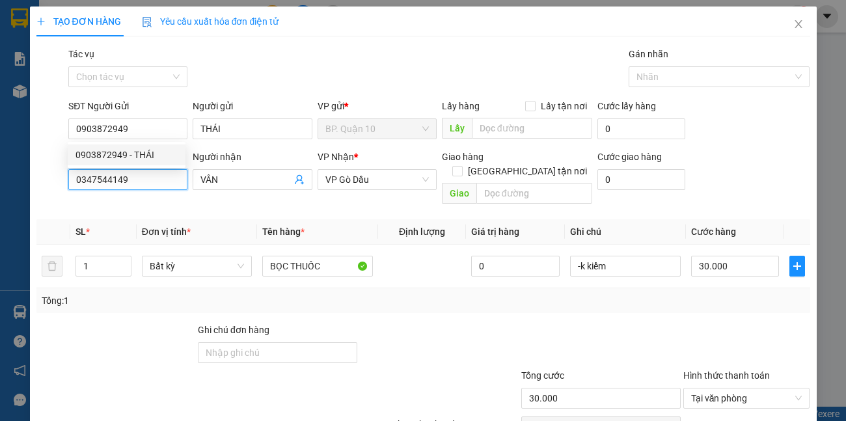
drag, startPoint x: 153, startPoint y: 185, endPoint x: 0, endPoint y: 150, distance: 156.7
click at [0, 199] on div "TẠO ĐƠN HÀNG Yêu cầu xuất hóa đơn điện tử Transit Pickup Surcharge Ids Transit …" at bounding box center [423, 210] width 846 height 421
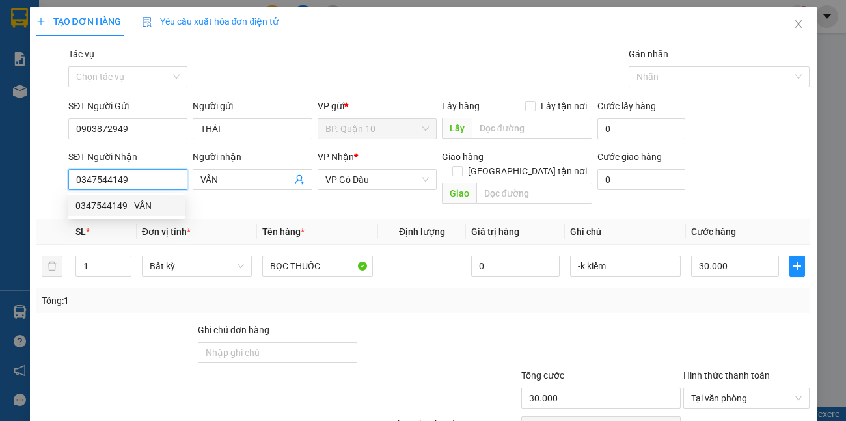
paste input "9038729"
type input "0903872949"
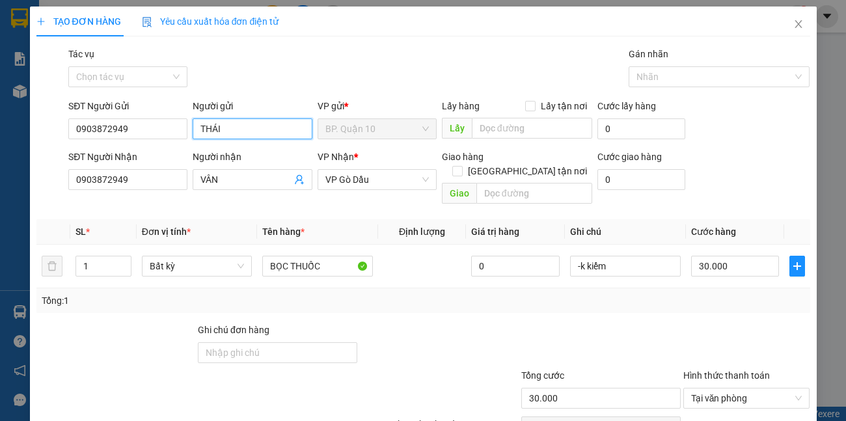
drag, startPoint x: 261, startPoint y: 132, endPoint x: 0, endPoint y: 118, distance: 261.8
click at [0, 125] on div "TẠO ĐƠN HÀNG Yêu cầu xuất hóa đơn điện tử Transit Pickup Surcharge Ids Transit …" at bounding box center [423, 210] width 846 height 421
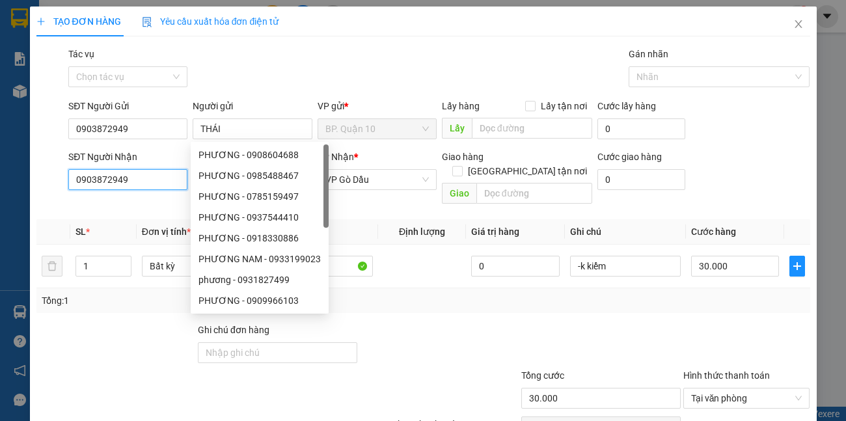
click at [169, 180] on input "0903872949" at bounding box center [127, 179] width 119 height 21
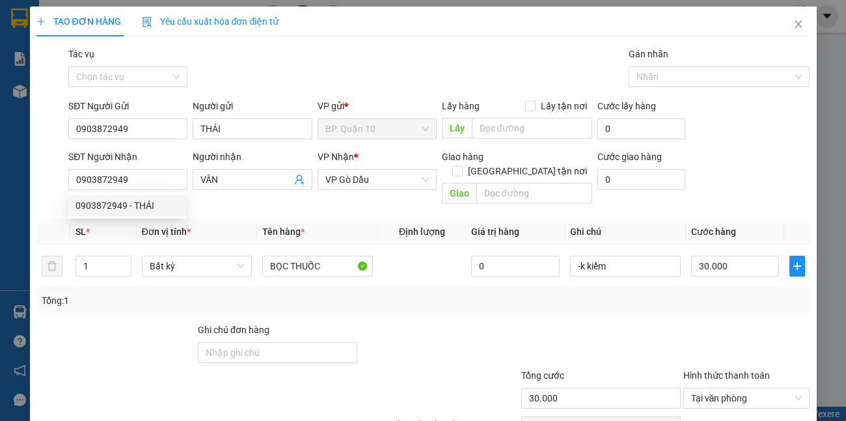
drag, startPoint x: 239, startPoint y: 183, endPoint x: 0, endPoint y: 185, distance: 239.4
click at [42, 185] on div "SĐT Người Nhận 0903872949 Người nhận VÂN VP Nhận * VP Gò Dầu Giao hàng Giao tận…" at bounding box center [423, 180] width 776 height 60
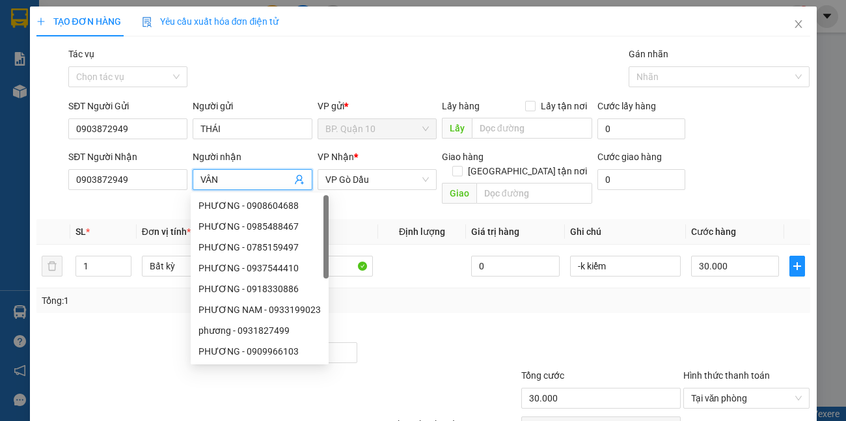
paste input "THÁI"
type input "THÁI"
click at [475, 323] on div at bounding box center [439, 346] width 162 height 46
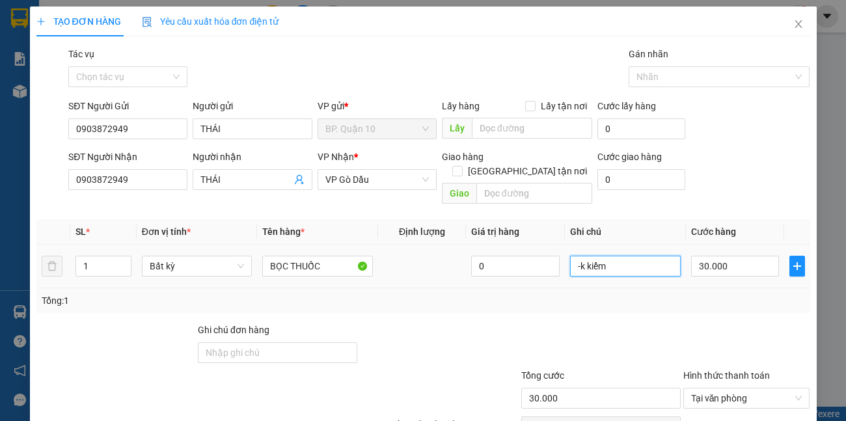
drag, startPoint x: 626, startPoint y: 254, endPoint x: 427, endPoint y: 233, distance: 199.5
click at [532, 251] on tr "1 Bất kỳ BỌC THUỐC 0 -k kiểm 30.000" at bounding box center [422, 267] width 773 height 44
type input "D"
type input "ĐÃ HẸN MAI NHẬN"
click at [750, 323] on div at bounding box center [746, 346] width 129 height 46
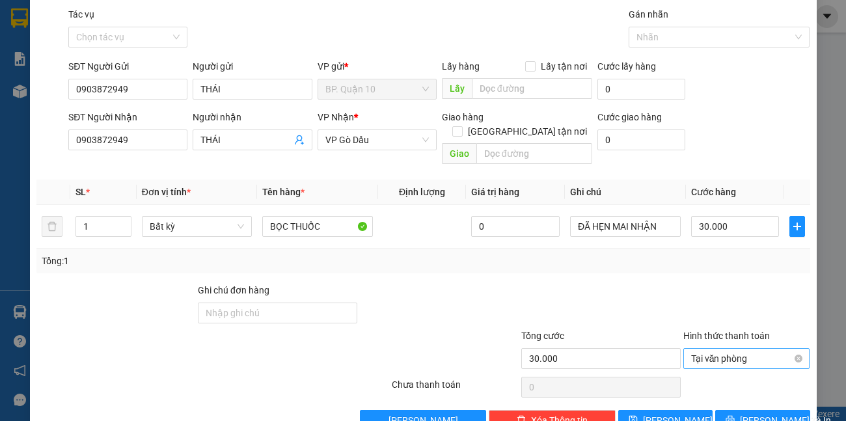
scroll to position [60, 0]
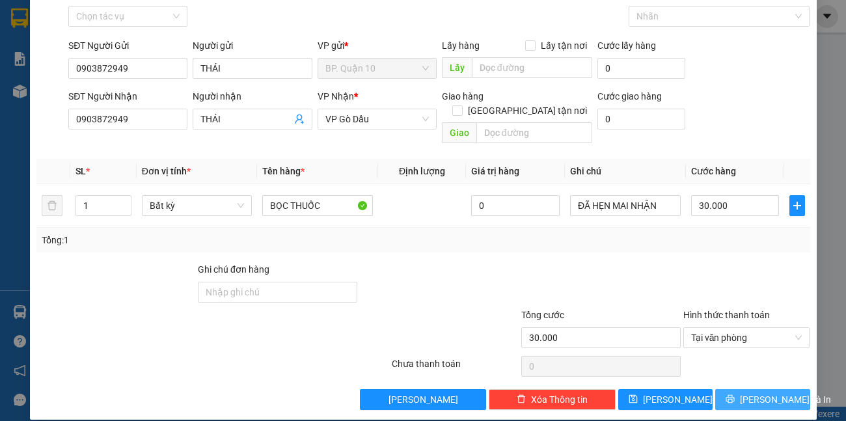
click at [774, 392] on span "[PERSON_NAME] và In" at bounding box center [784, 399] width 91 height 14
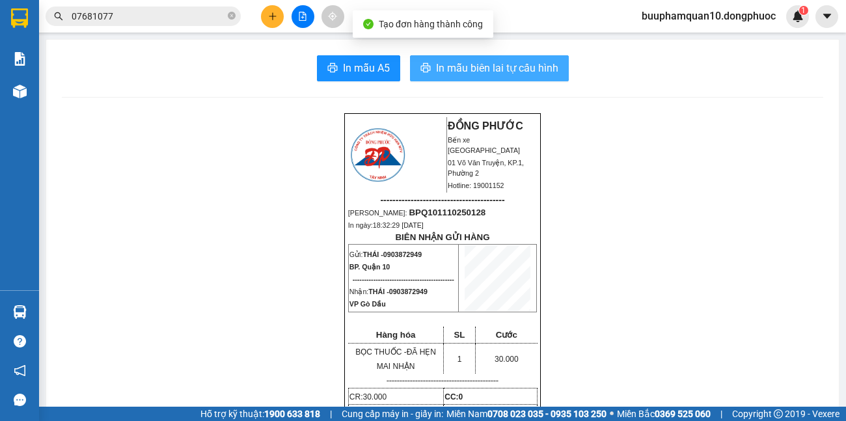
click at [488, 69] on span "In mẫu biên lai tự cấu hình" at bounding box center [497, 68] width 122 height 16
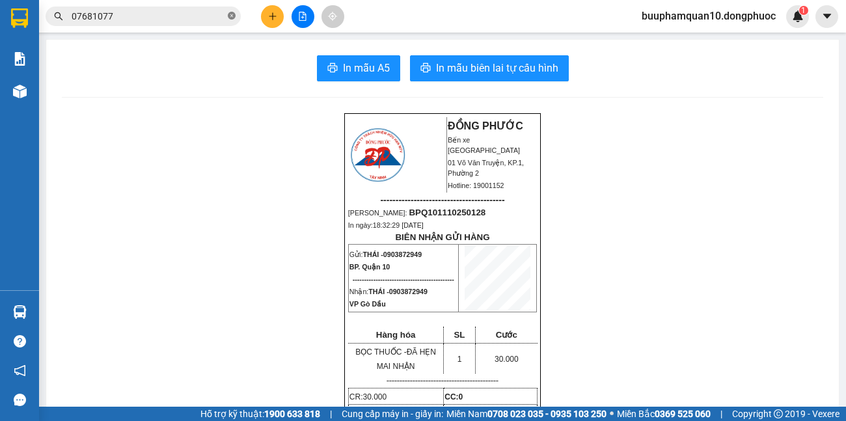
click at [232, 12] on icon "close-circle" at bounding box center [232, 16] width 8 height 8
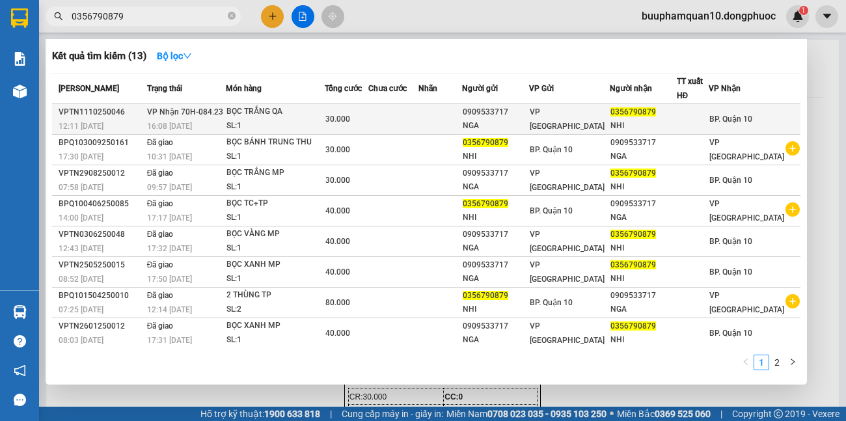
type input "0356790879"
click at [350, 119] on span "30.000" at bounding box center [337, 118] width 25 height 9
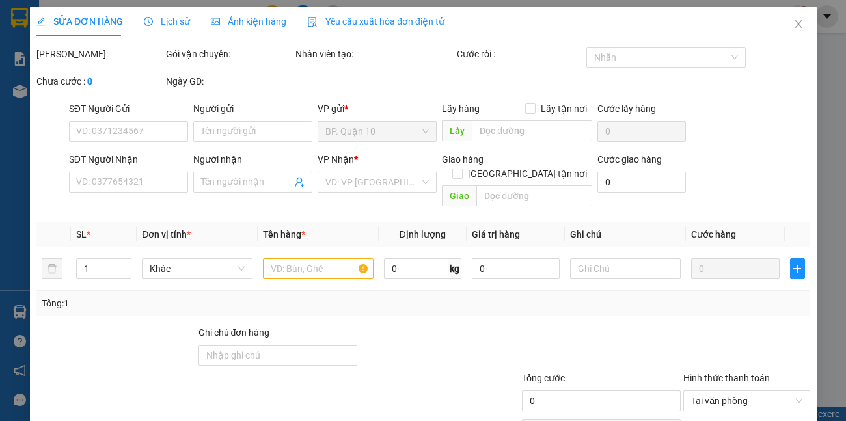
type input "0909533717"
type input "NGA"
type input "0356790879"
type input "NHI"
type input "30.000"
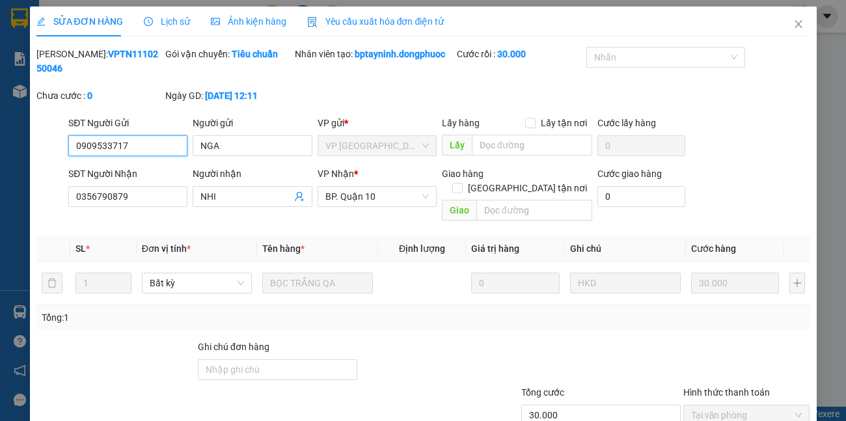
scroll to position [77, 0]
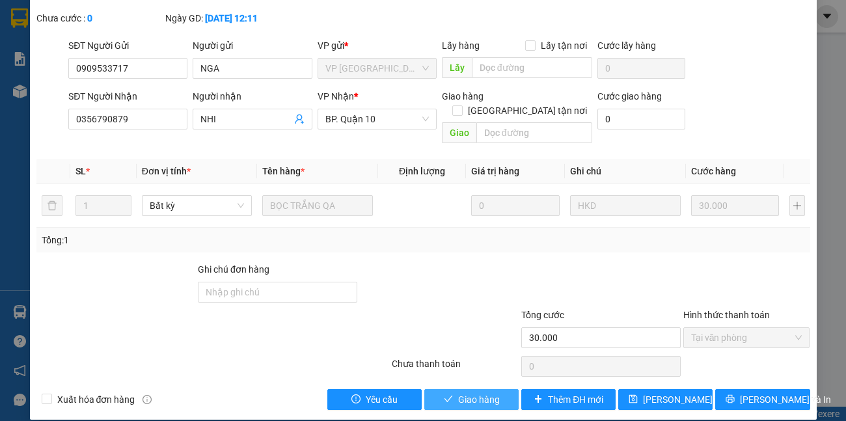
click at [498, 389] on button "Giao hàng" at bounding box center [471, 399] width 94 height 21
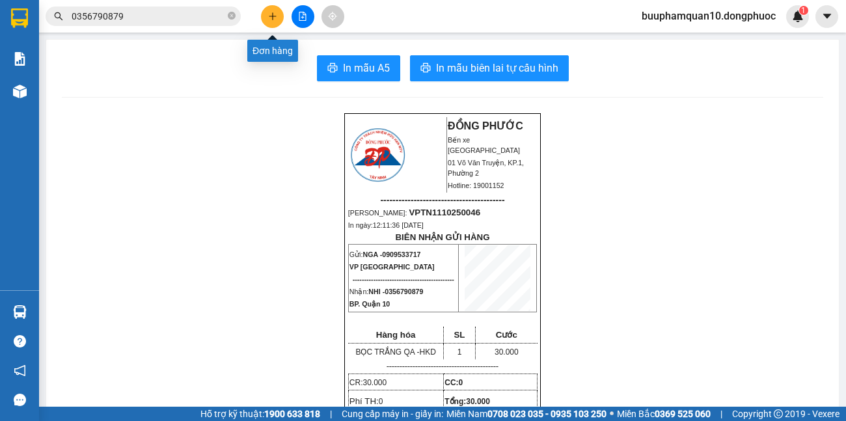
click at [272, 16] on icon "plus" at bounding box center [272, 16] width 7 height 1
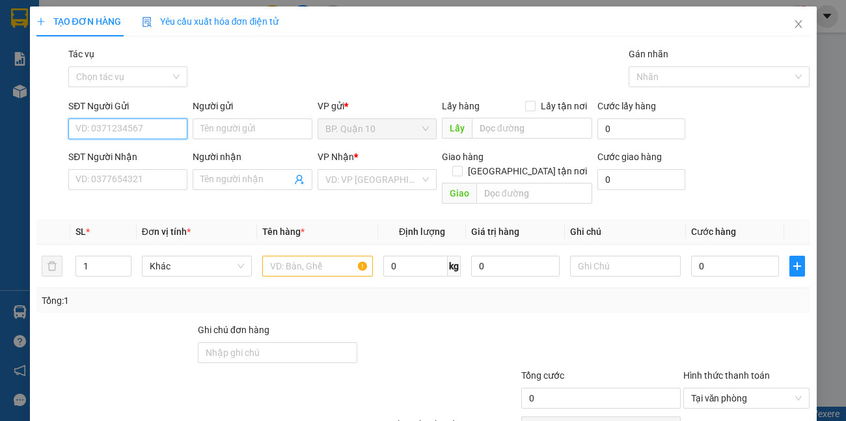
click at [163, 126] on input "SĐT Người Gửi" at bounding box center [127, 128] width 119 height 21
click at [137, 149] on div "0908527704 - AN" at bounding box center [126, 155] width 102 height 14
type input "0908527704"
type input "AN"
type input "0909658400"
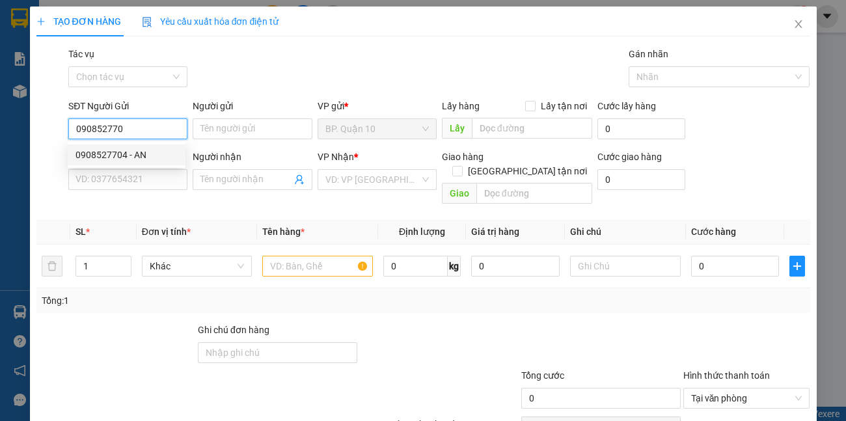
type input "LUÂN"
type input "30.000"
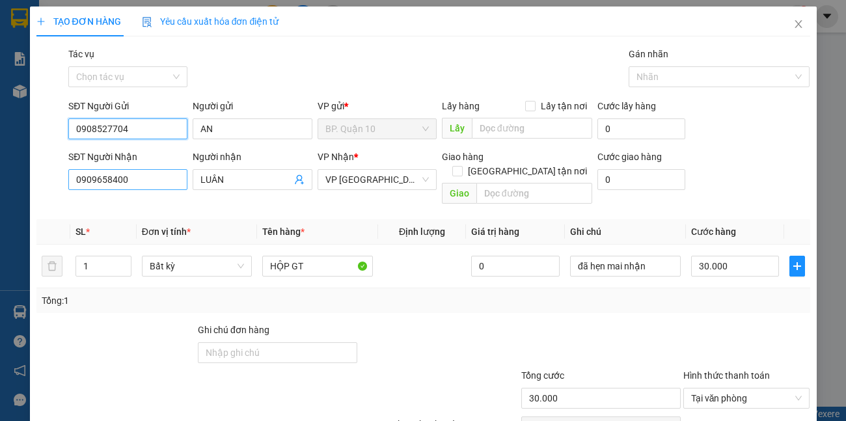
type input "0908527704"
drag, startPoint x: 157, startPoint y: 181, endPoint x: 0, endPoint y: 99, distance: 176.9
click at [0, 181] on div "TẠO ĐƠN HÀNG Yêu cầu xuất hóa đơn điện tử Transit Pickup Surcharge Ids Transit …" at bounding box center [423, 210] width 846 height 421
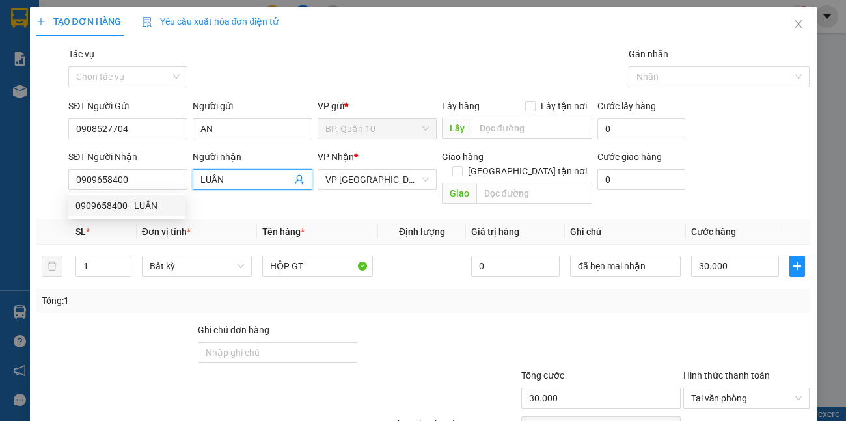
click at [292, 187] on span "LUÂN" at bounding box center [252, 179] width 119 height 21
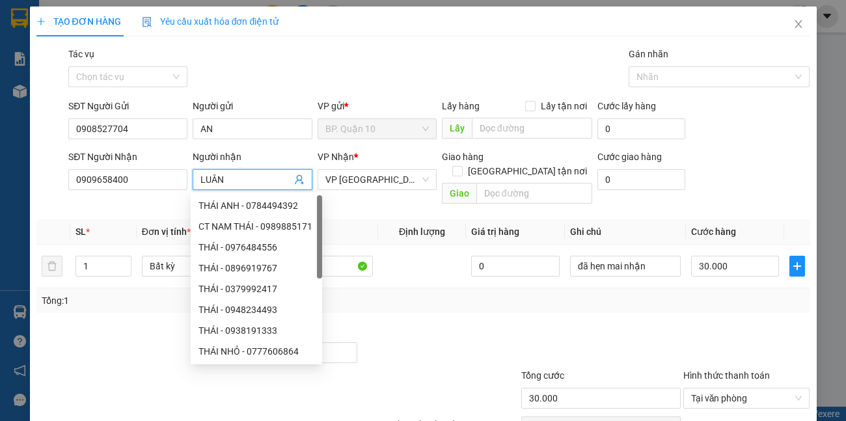
click at [289, 178] on span "LUÂN" at bounding box center [252, 179] width 119 height 21
click at [294, 178] on icon "user-add" at bounding box center [299, 179] width 10 height 10
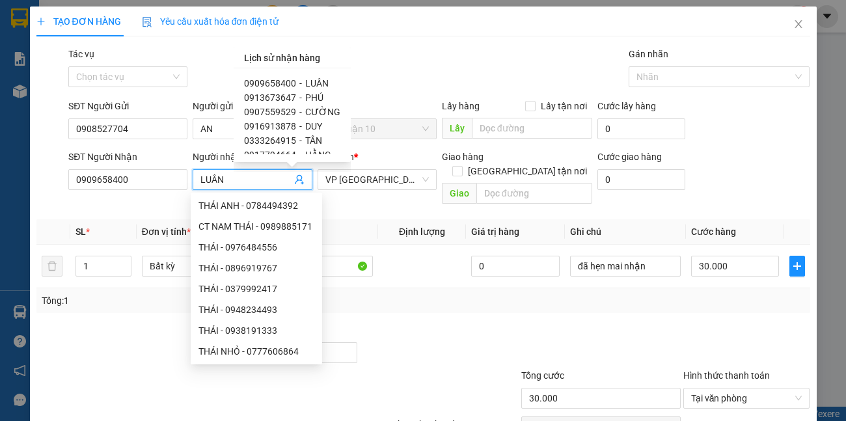
click at [299, 100] on span "-" at bounding box center [300, 97] width 3 height 10
type input "0913673647"
type input "PHÚ"
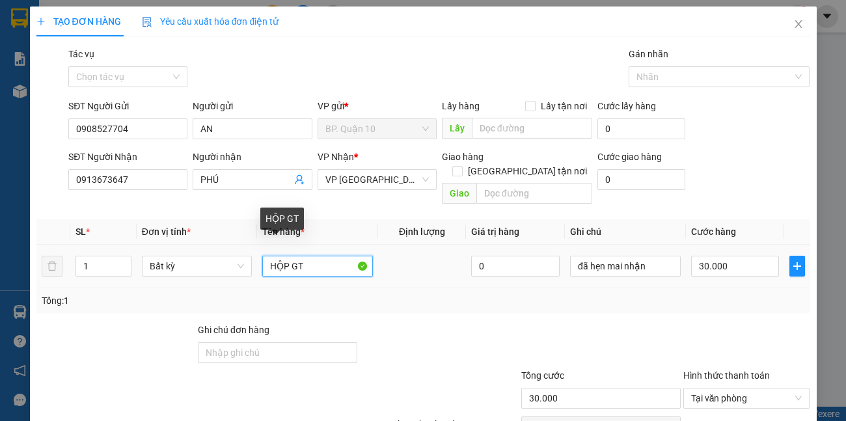
drag, startPoint x: 317, startPoint y: 250, endPoint x: 0, endPoint y: 276, distance: 318.5
click at [0, 306] on div "TẠO ĐƠN HÀNG Yêu cầu xuất hóa đơn điện tử Transit Pickup Surcharge Ids Transit …" at bounding box center [423, 210] width 846 height 421
type input "THÙNG GT"
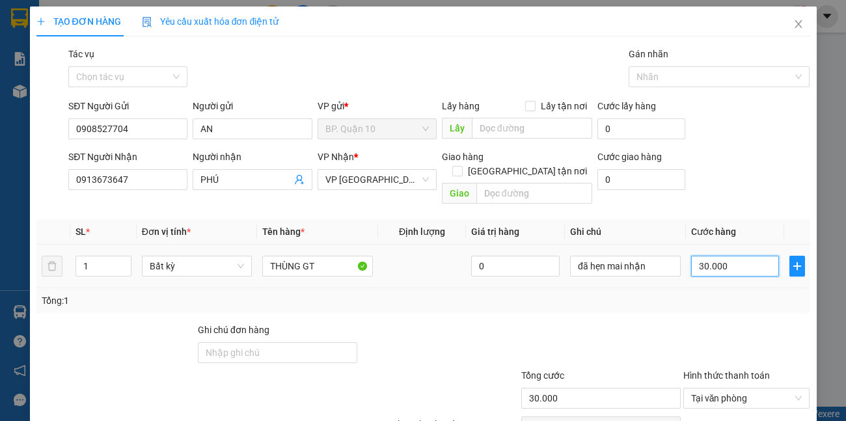
click at [762, 256] on input "30.000" at bounding box center [735, 266] width 88 height 21
type input "5"
type input "50"
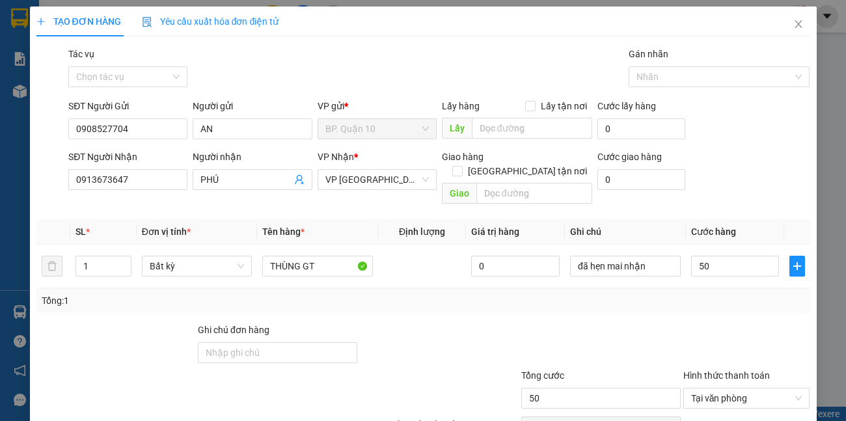
type input "50.000"
click at [713, 295] on div "Tổng: 1" at bounding box center [422, 300] width 773 height 25
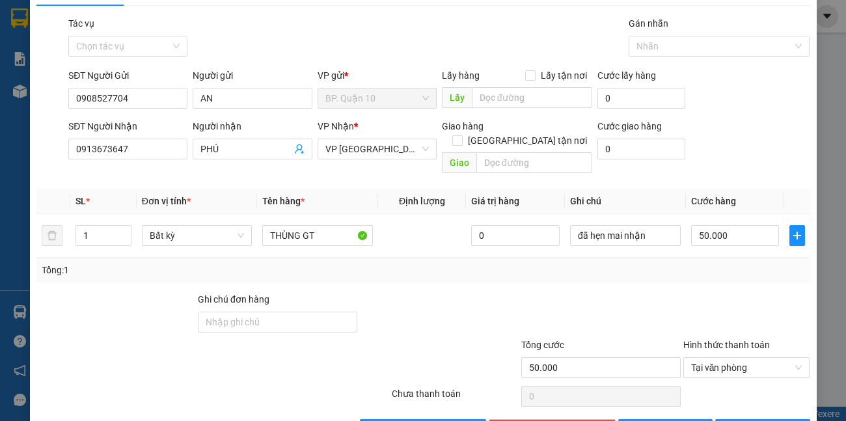
scroll to position [60, 0]
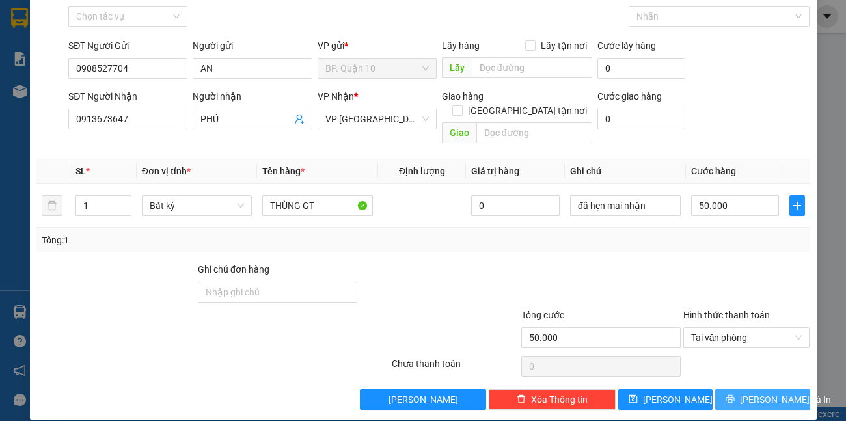
click at [741, 372] on div "Transit Pickup Surcharge Ids Transit Deliver Surcharge Ids Transit Deliver Surc…" at bounding box center [422, 197] width 773 height 423
click at [764, 393] on button "[PERSON_NAME] và In" at bounding box center [762, 399] width 94 height 21
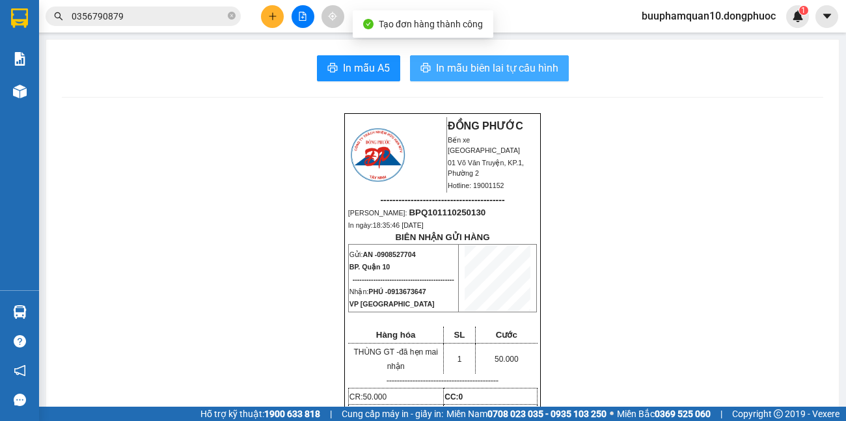
click at [509, 72] on span "In mẫu biên lai tự cấu hình" at bounding box center [497, 68] width 122 height 16
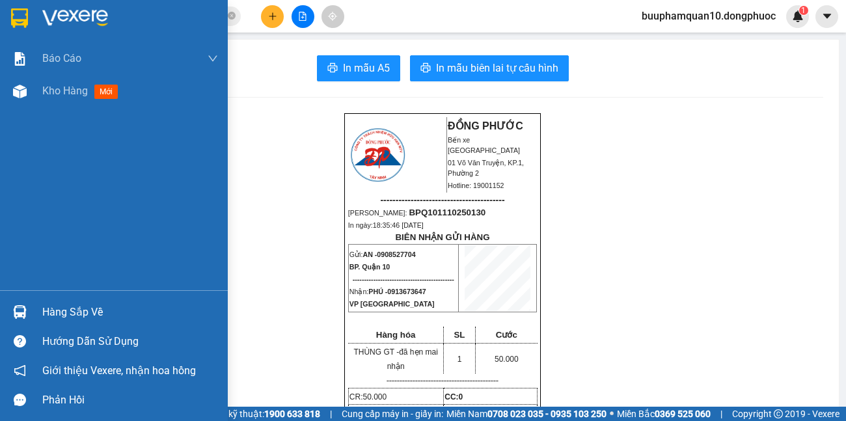
drag, startPoint x: 42, startPoint y: 310, endPoint x: 175, endPoint y: 310, distance: 132.7
click at [46, 310] on div "Hàng sắp về" at bounding box center [130, 312] width 176 height 20
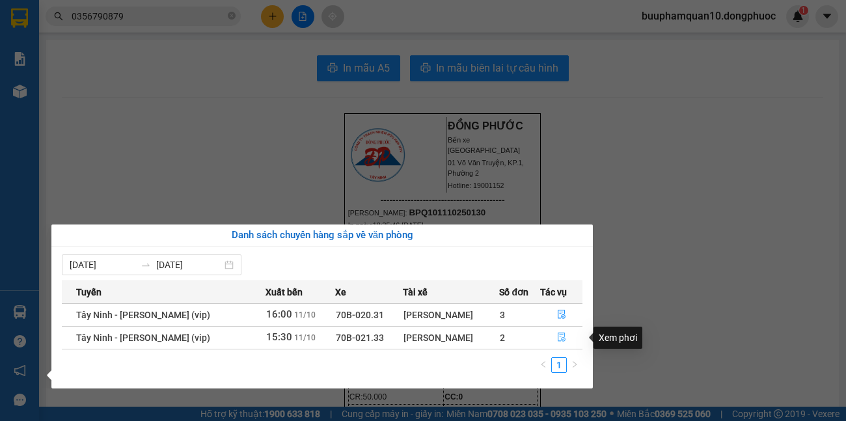
click at [558, 334] on icon "file-done" at bounding box center [561, 336] width 9 height 9
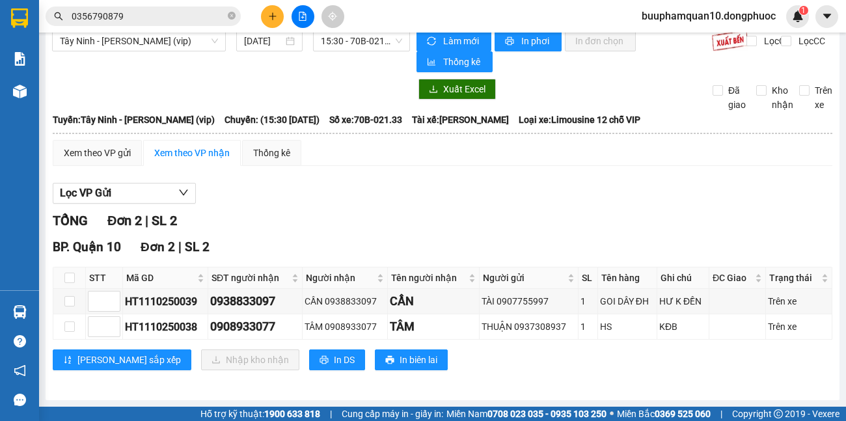
scroll to position [15, 0]
click at [72, 302] on input "checkbox" at bounding box center [69, 301] width 10 height 10
checkbox input "true"
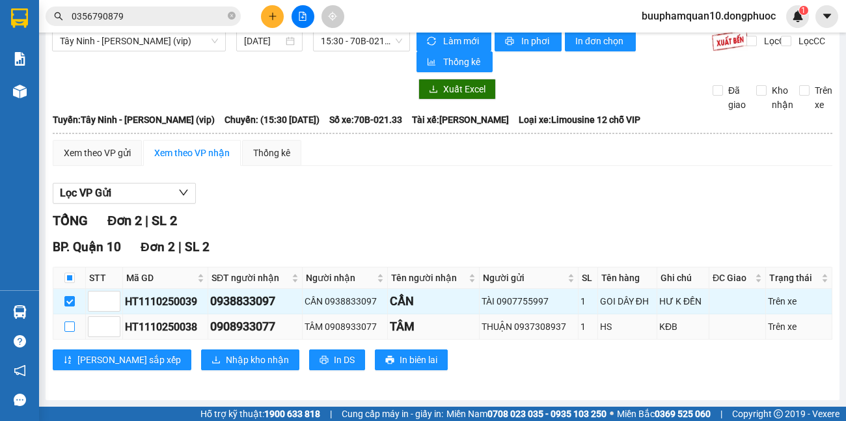
click at [73, 326] on input "checkbox" at bounding box center [69, 326] width 10 height 10
checkbox input "true"
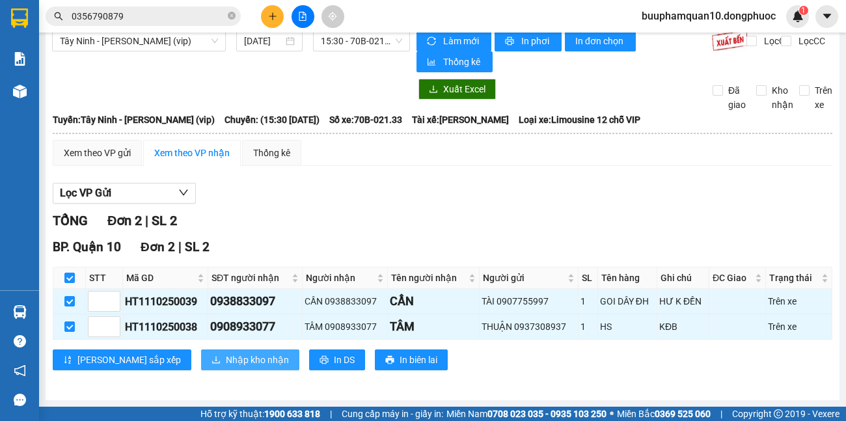
click at [226, 361] on span "Nhập kho nhận" at bounding box center [257, 360] width 63 height 14
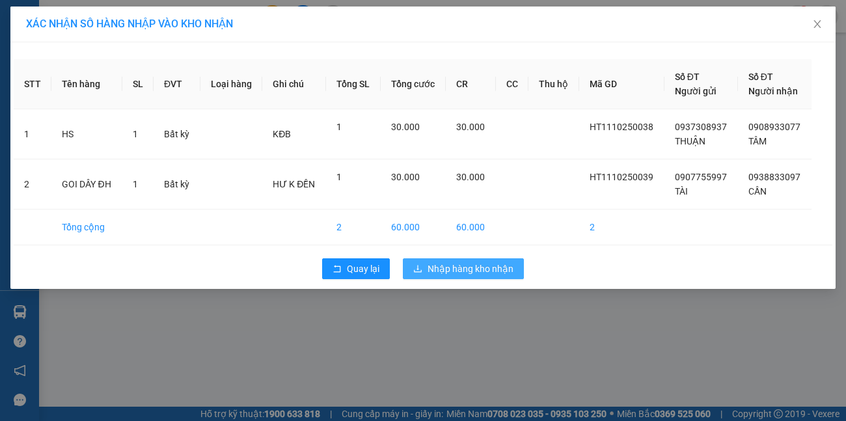
click at [497, 263] on span "Nhập hàng kho nhận" at bounding box center [470, 268] width 86 height 14
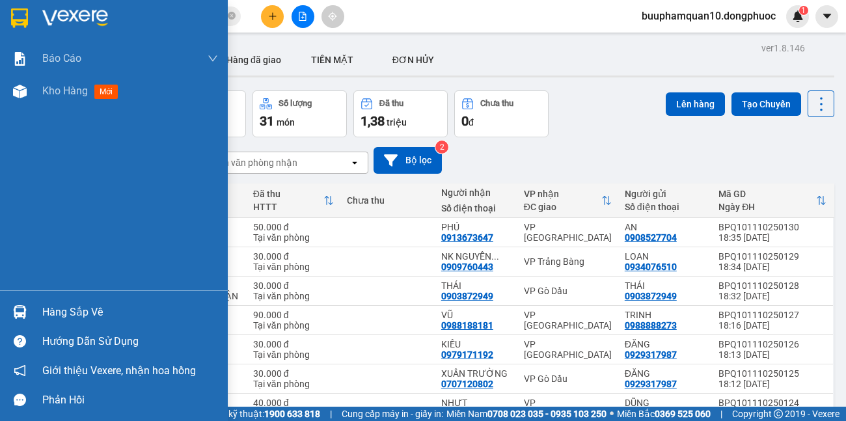
click at [68, 328] on div "Hướng dẫn sử dụng" at bounding box center [114, 340] width 228 height 29
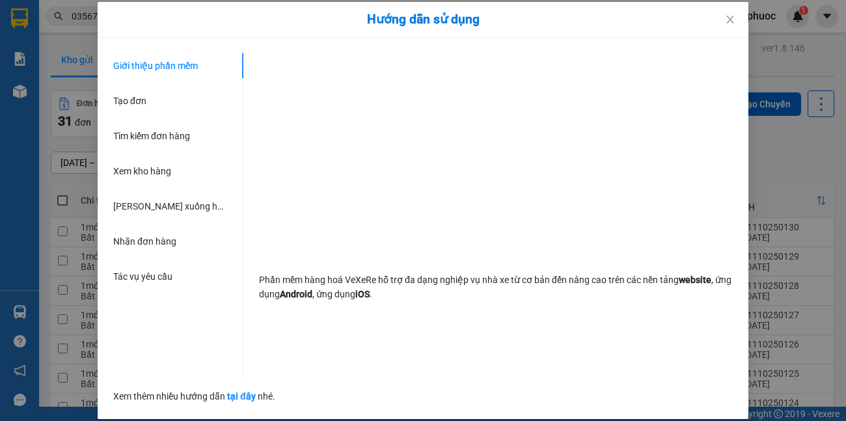
click at [41, 304] on div "Hướng dẫn sử dụng Giới thiệu phần mềm Tạo đơn Tìm kiếm đơn hàng Xem kho hàng Lê…" at bounding box center [423, 210] width 846 height 421
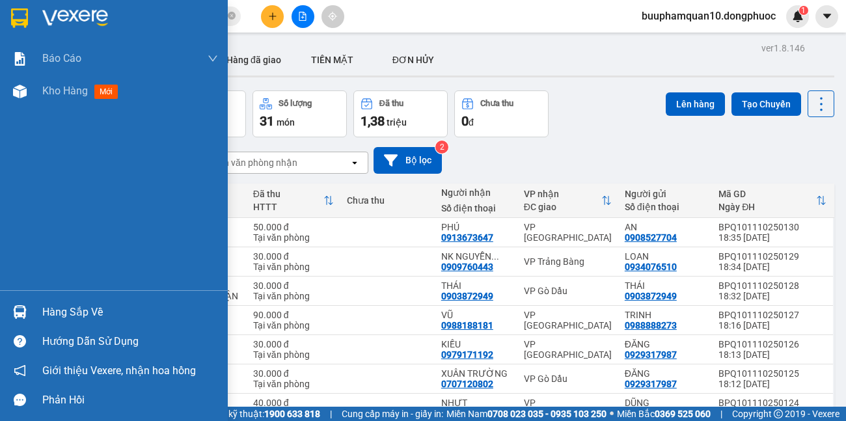
click at [25, 310] on img at bounding box center [20, 312] width 14 height 14
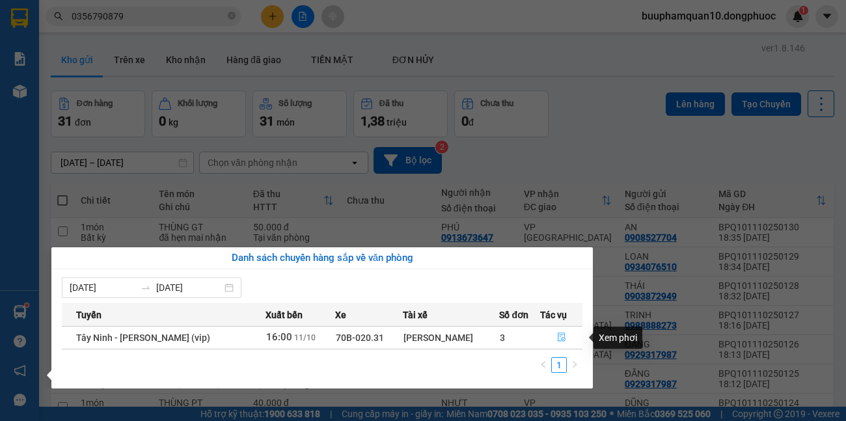
click at [563, 339] on icon "file-done" at bounding box center [561, 337] width 8 height 9
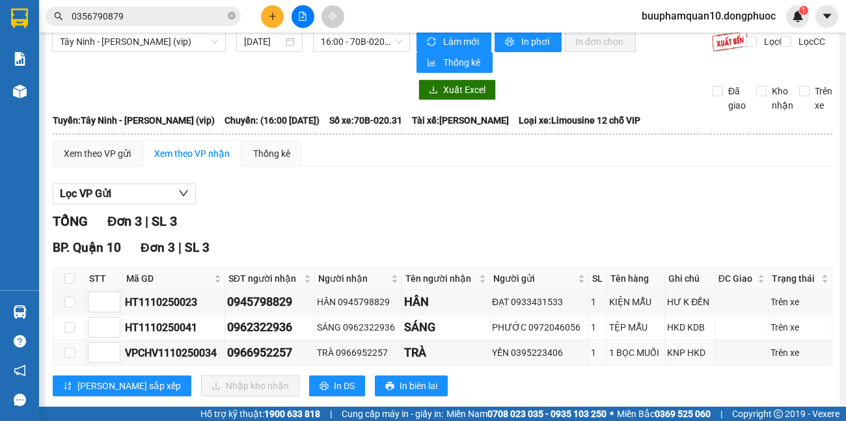
scroll to position [15, 0]
